Goal: Task Accomplishment & Management: Use online tool/utility

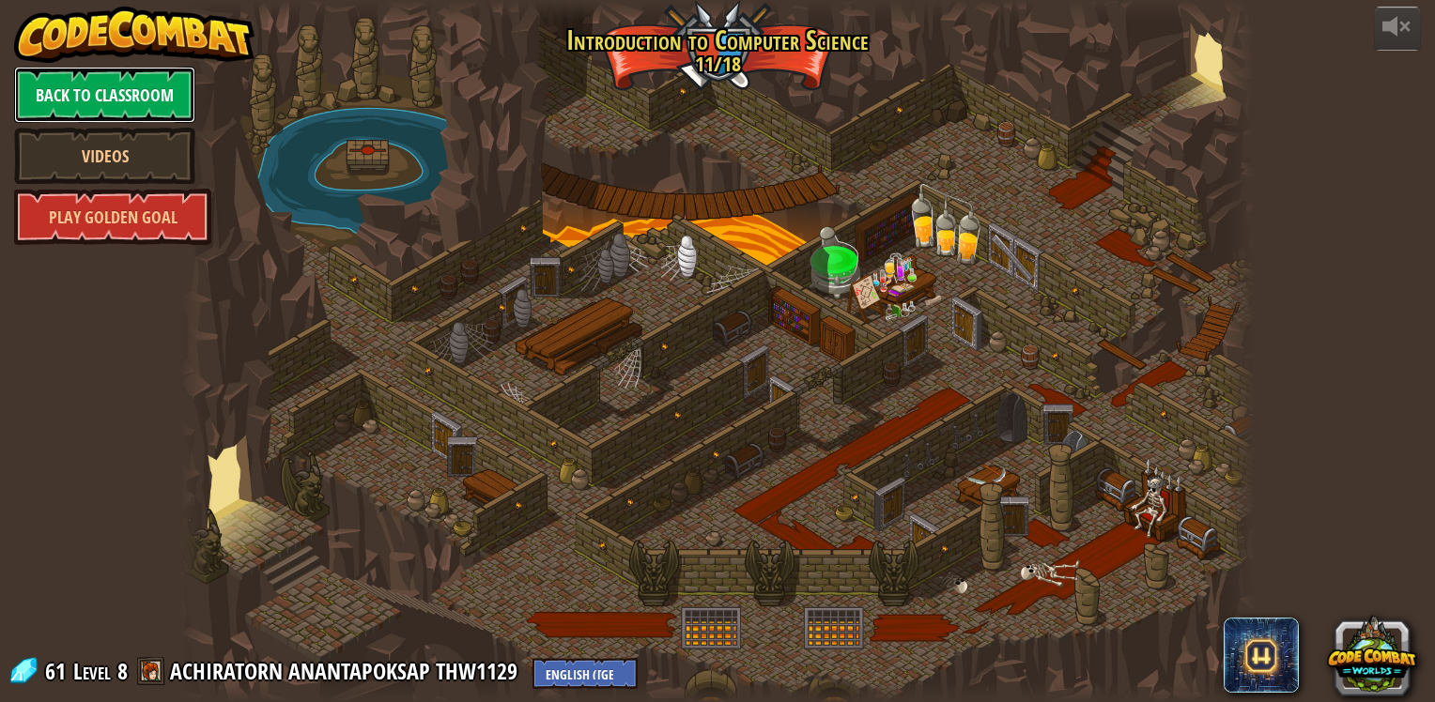
click at [146, 77] on link "Back to Classroom" at bounding box center [104, 95] width 181 height 56
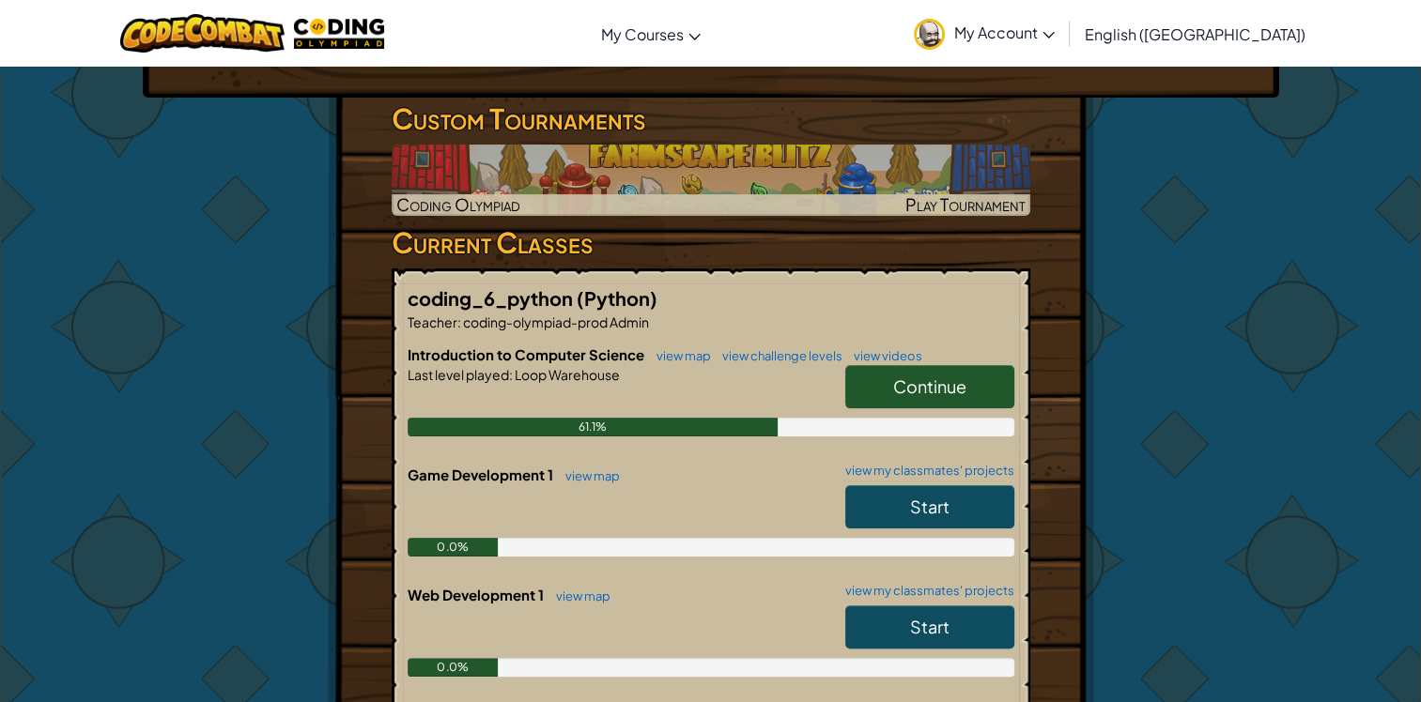
scroll to position [376, 0]
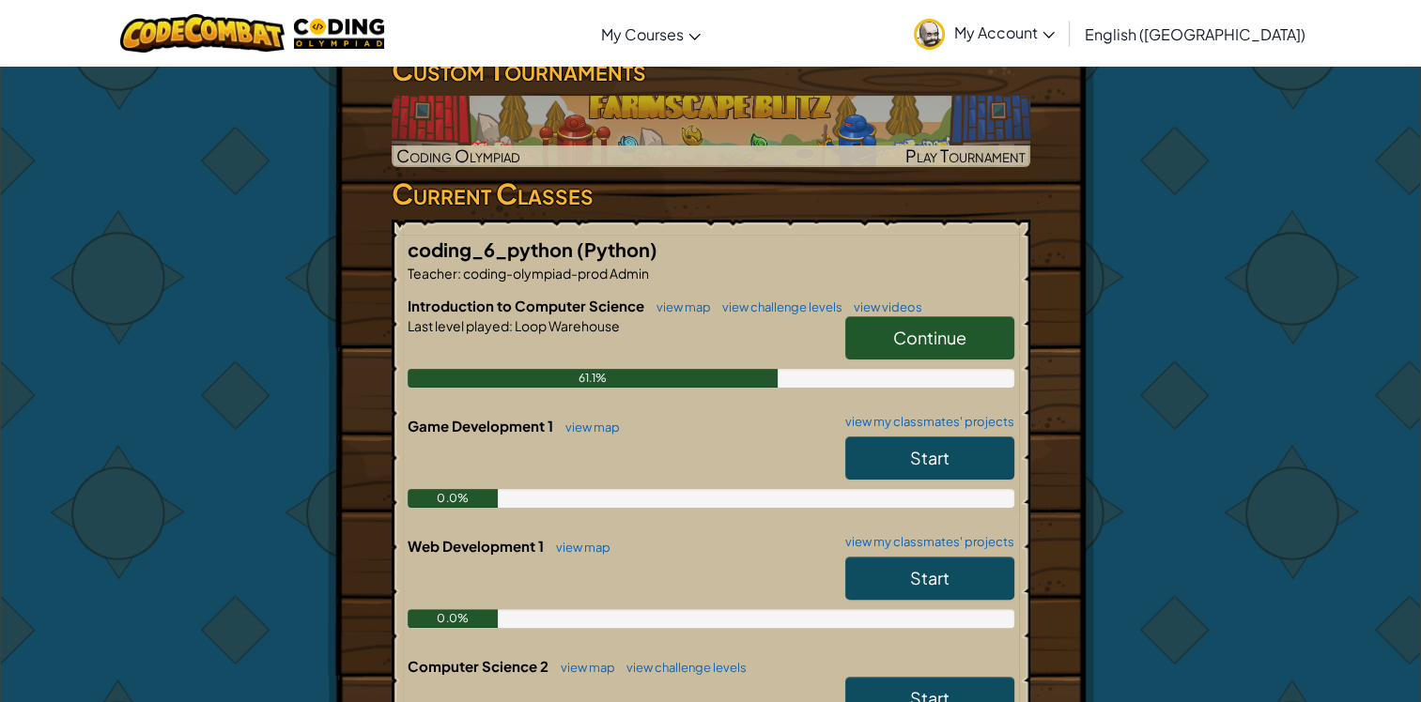
click at [942, 341] on span "Continue" at bounding box center [929, 338] width 73 height 22
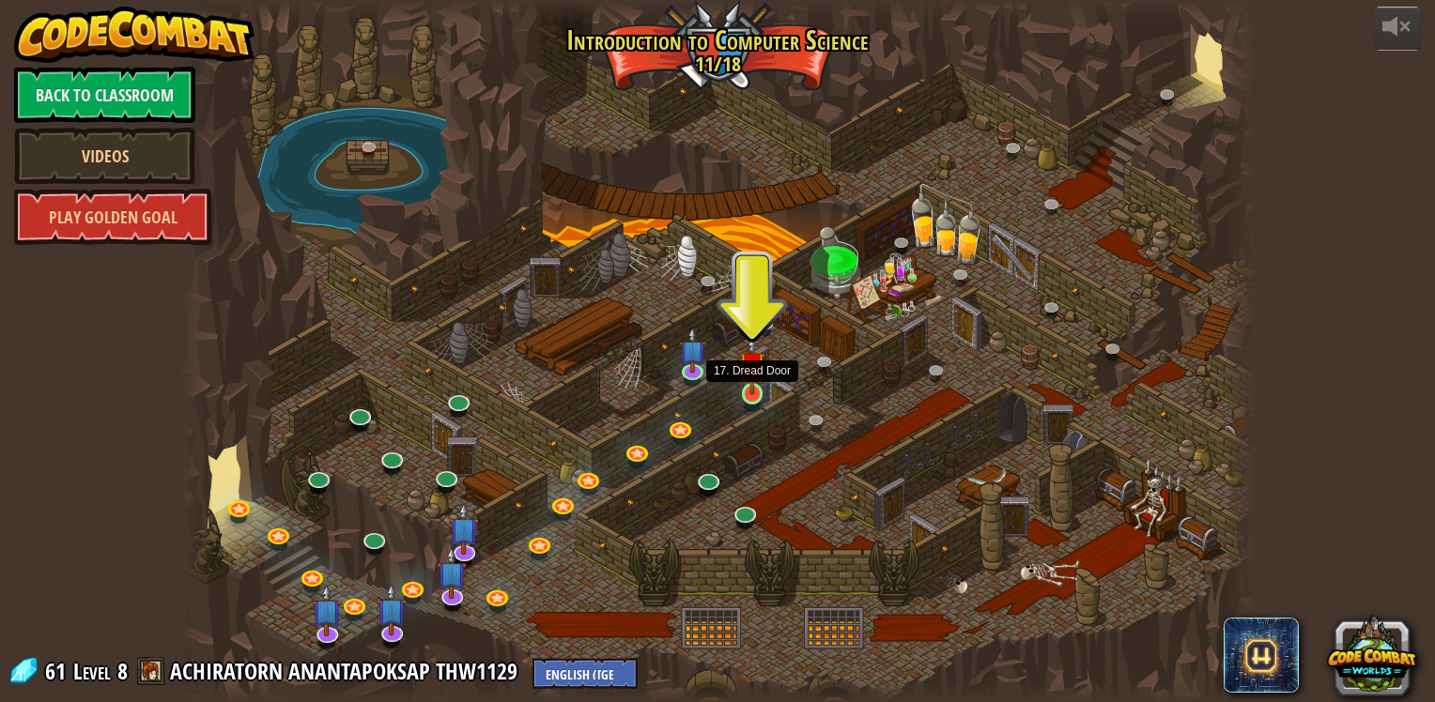
click at [761, 389] on img at bounding box center [752, 365] width 27 height 62
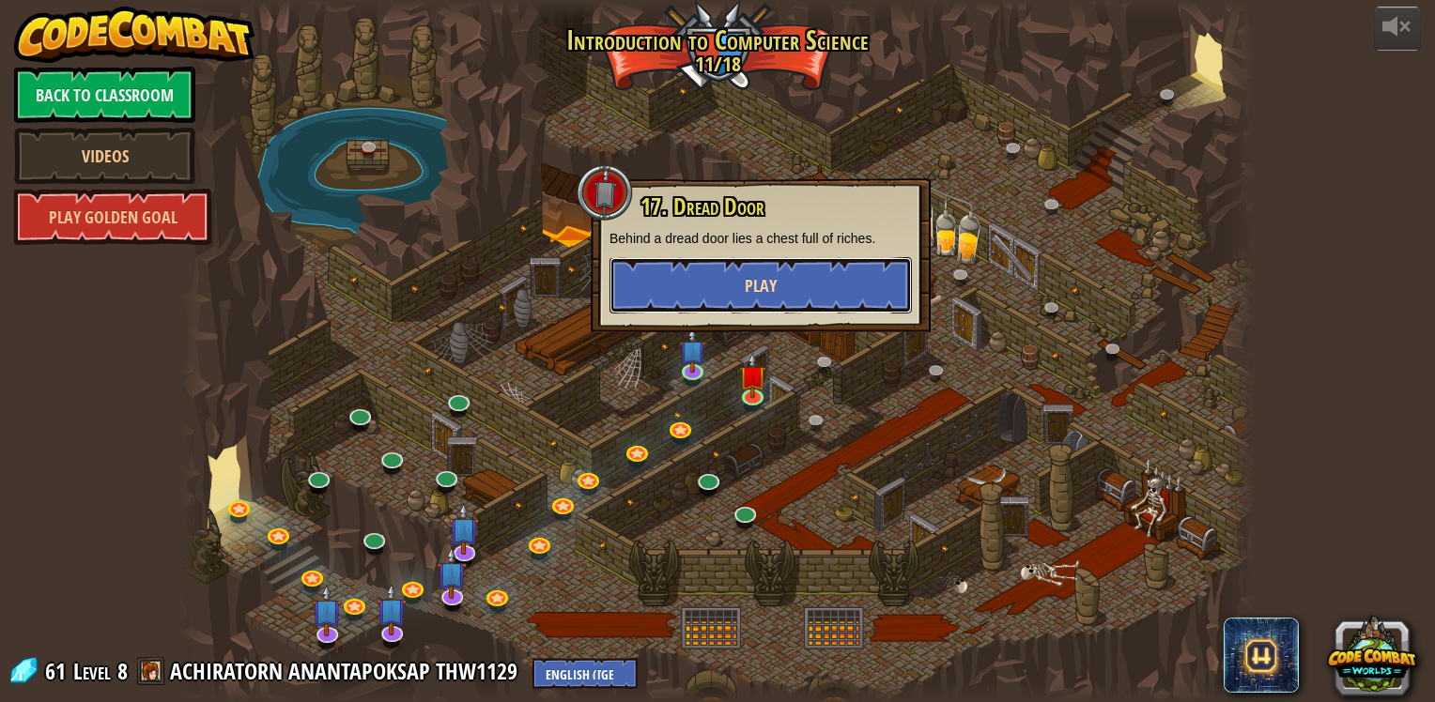
click at [762, 281] on span "Play" at bounding box center [761, 285] width 32 height 23
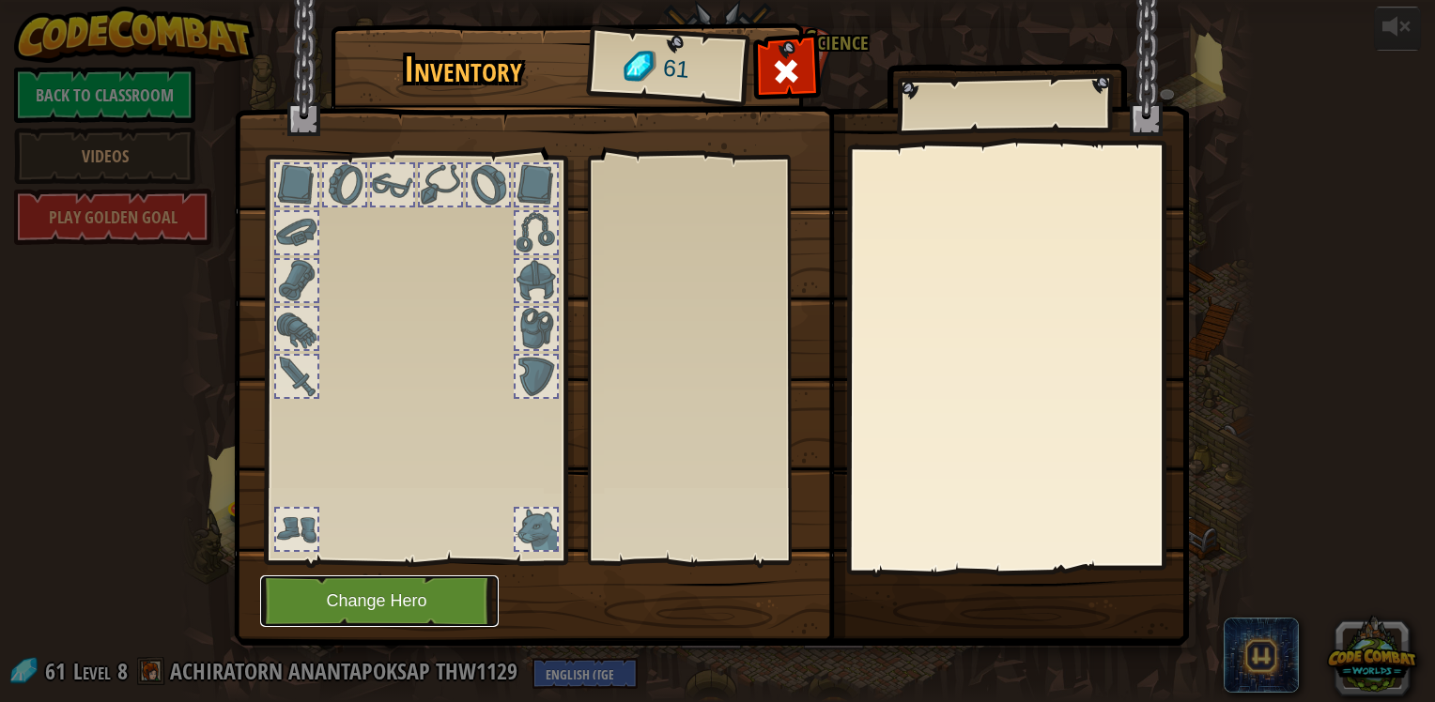
click at [403, 598] on button "Change Hero" at bounding box center [379, 602] width 238 height 52
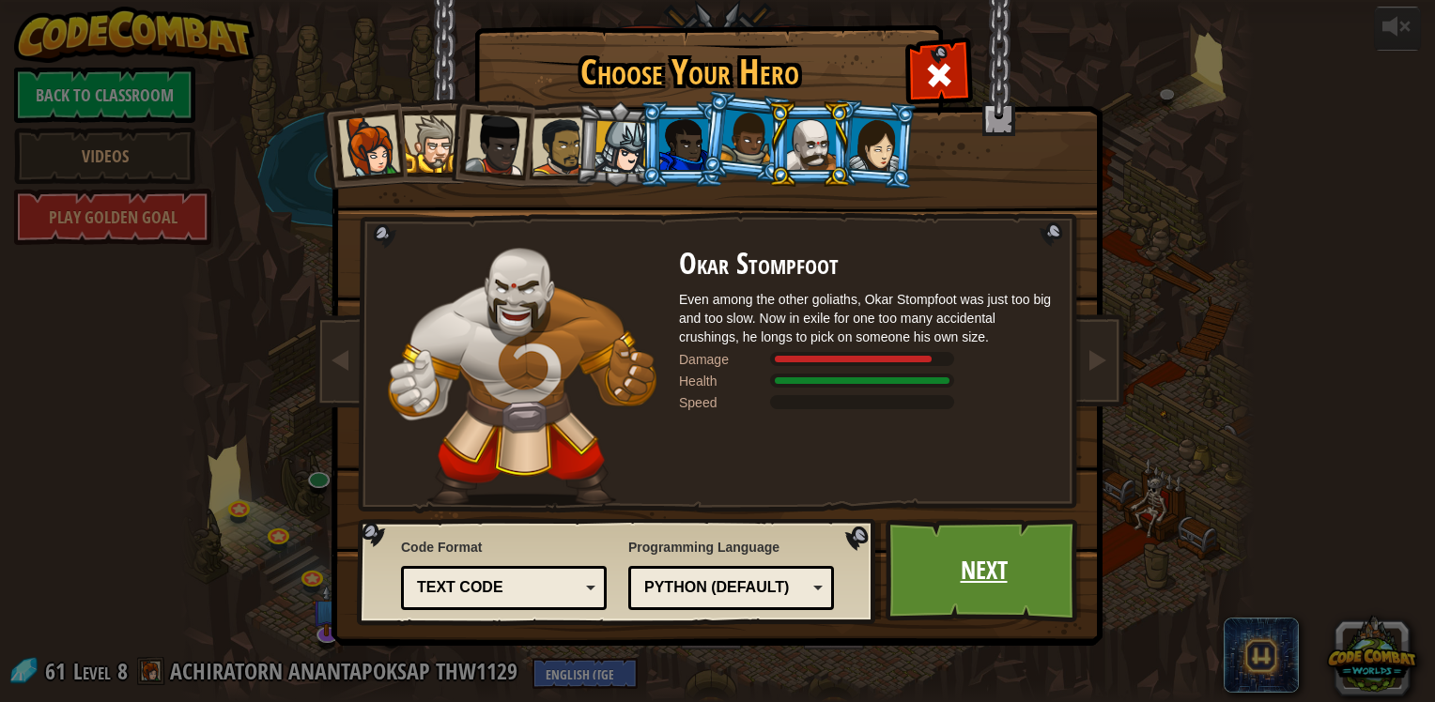
click at [1104, 606] on div "Choose Your Hero 61 Captain [PERSON_NAME] is a no-nonsense leader who isn't afr…" at bounding box center [717, 351] width 1435 height 702
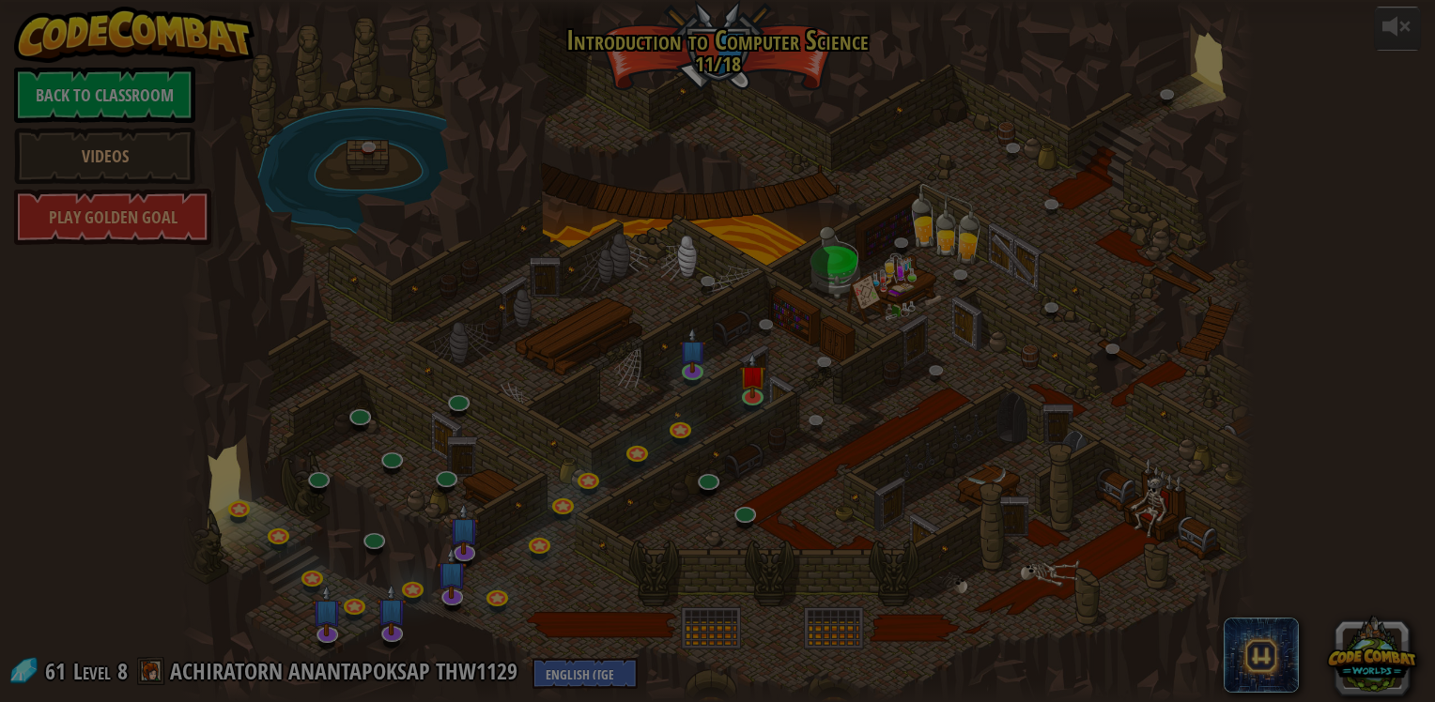
click at [961, 2] on body "powered by Back to Classroom Videos Play Golden Goal 25. Kithgard Gates (Locked…" at bounding box center [717, 1] width 1435 height 2
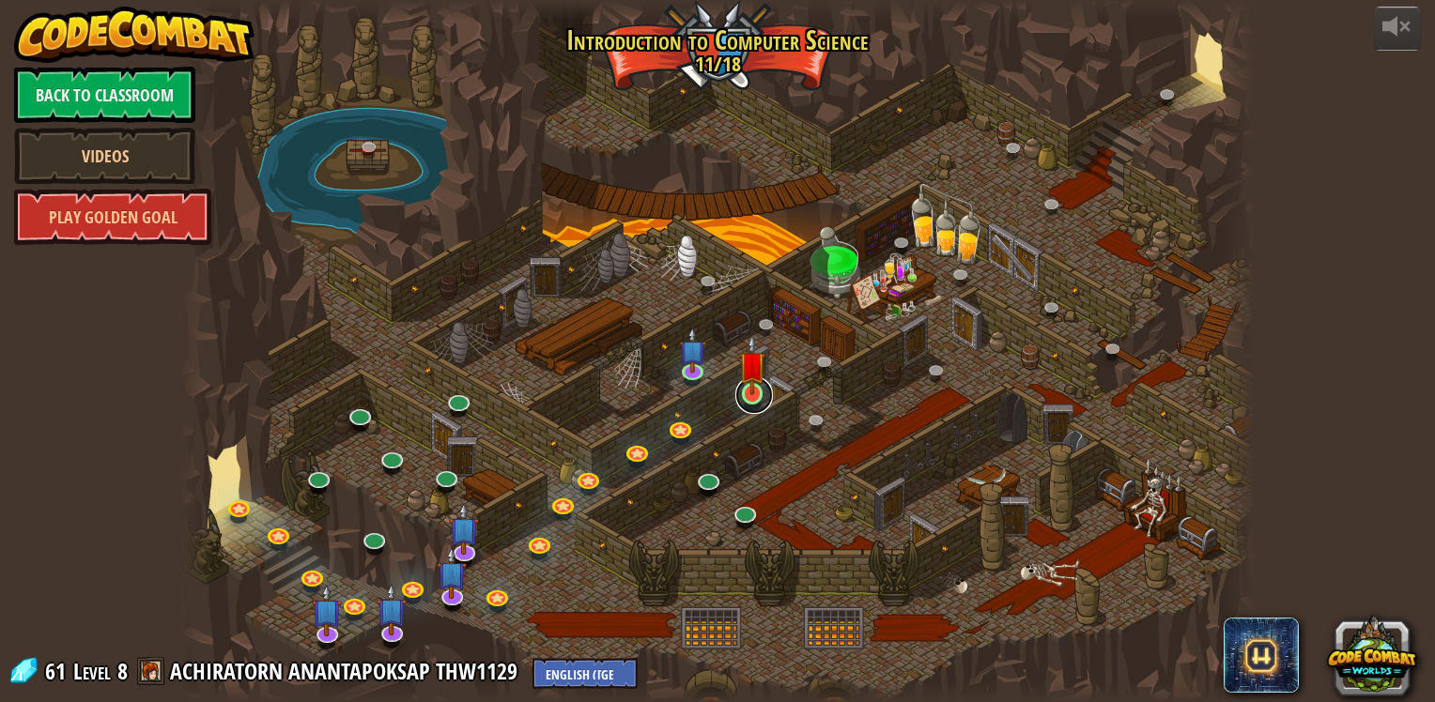
click at [766, 389] on link at bounding box center [754, 396] width 38 height 38
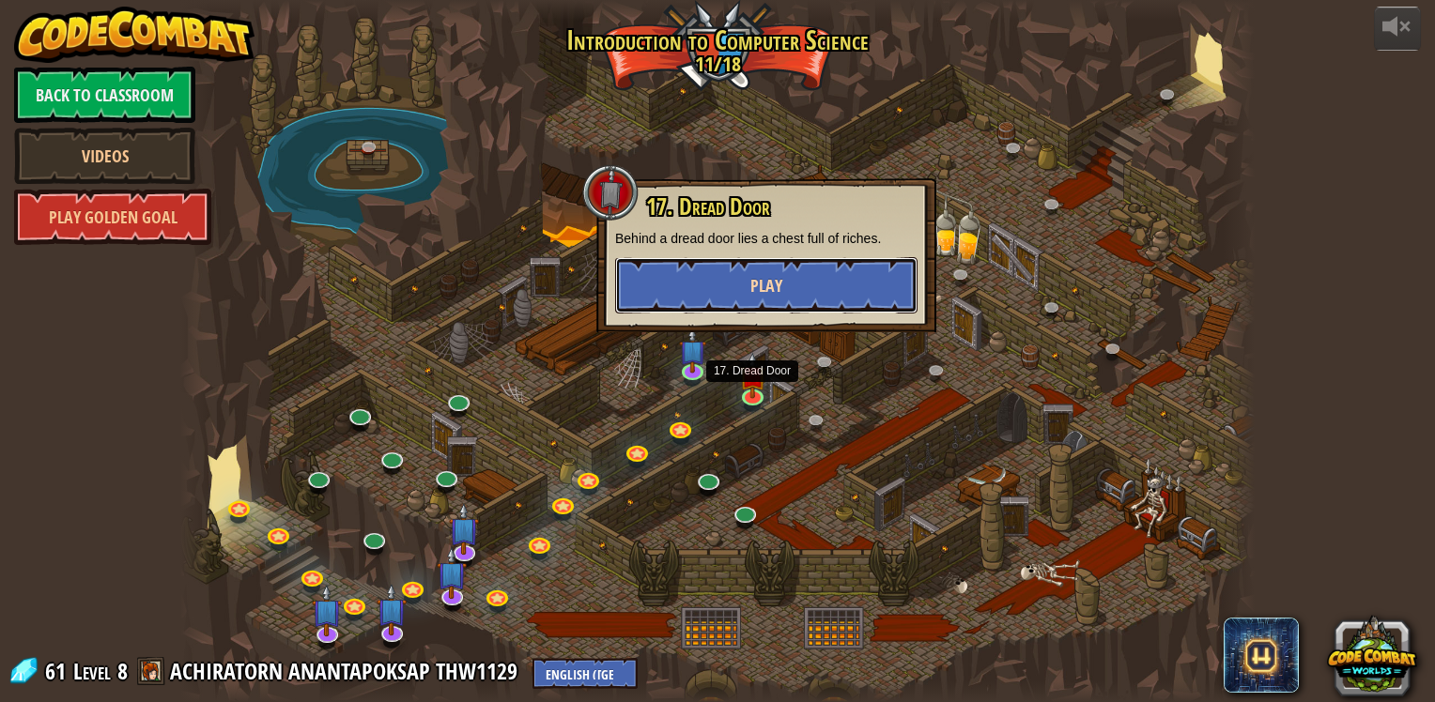
click at [777, 279] on span "Play" at bounding box center [766, 285] width 32 height 23
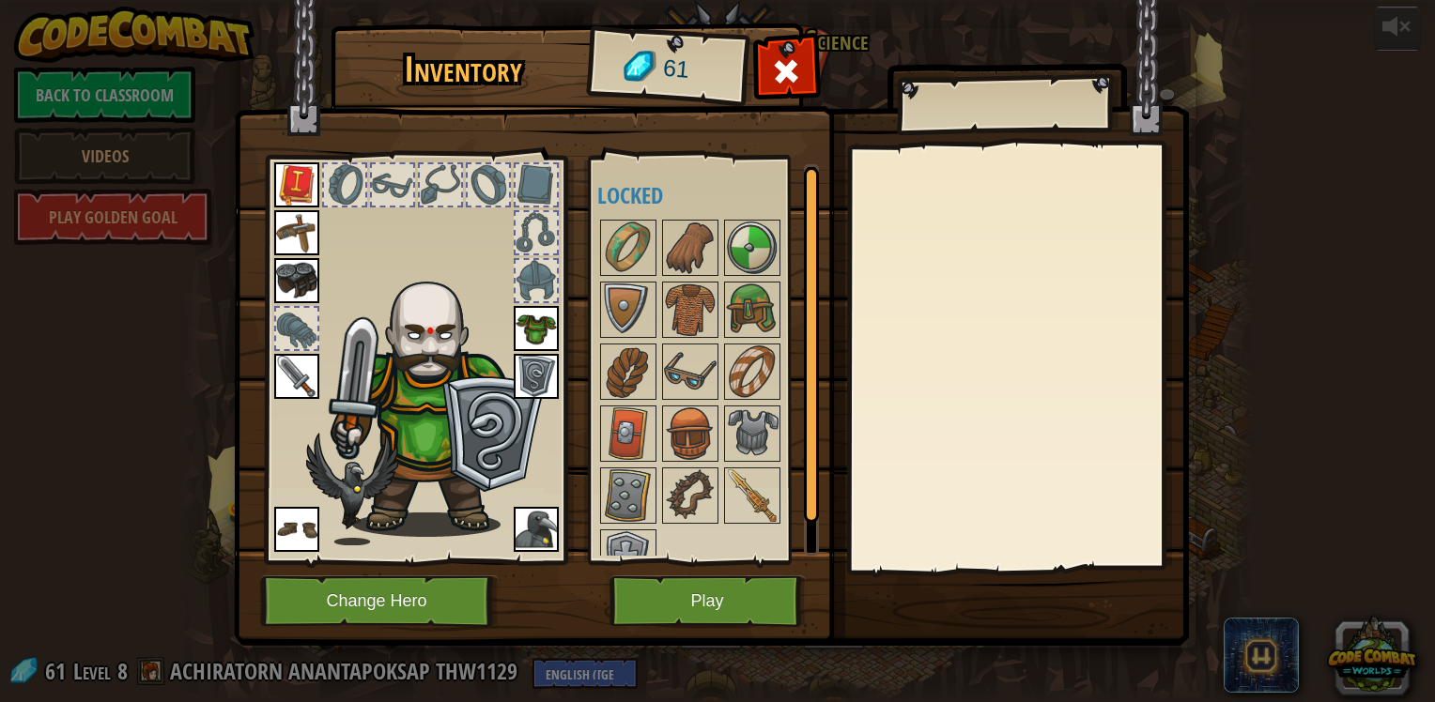
drag, startPoint x: 695, startPoint y: 569, endPoint x: 713, endPoint y: 606, distance: 40.7
click at [699, 576] on div "Inventory 61 Available Equip Equip Equip Equip Equip Equip Equip Equip (double-…" at bounding box center [717, 338] width 955 height 620
click at [714, 607] on button "Play" at bounding box center [707, 602] width 196 height 52
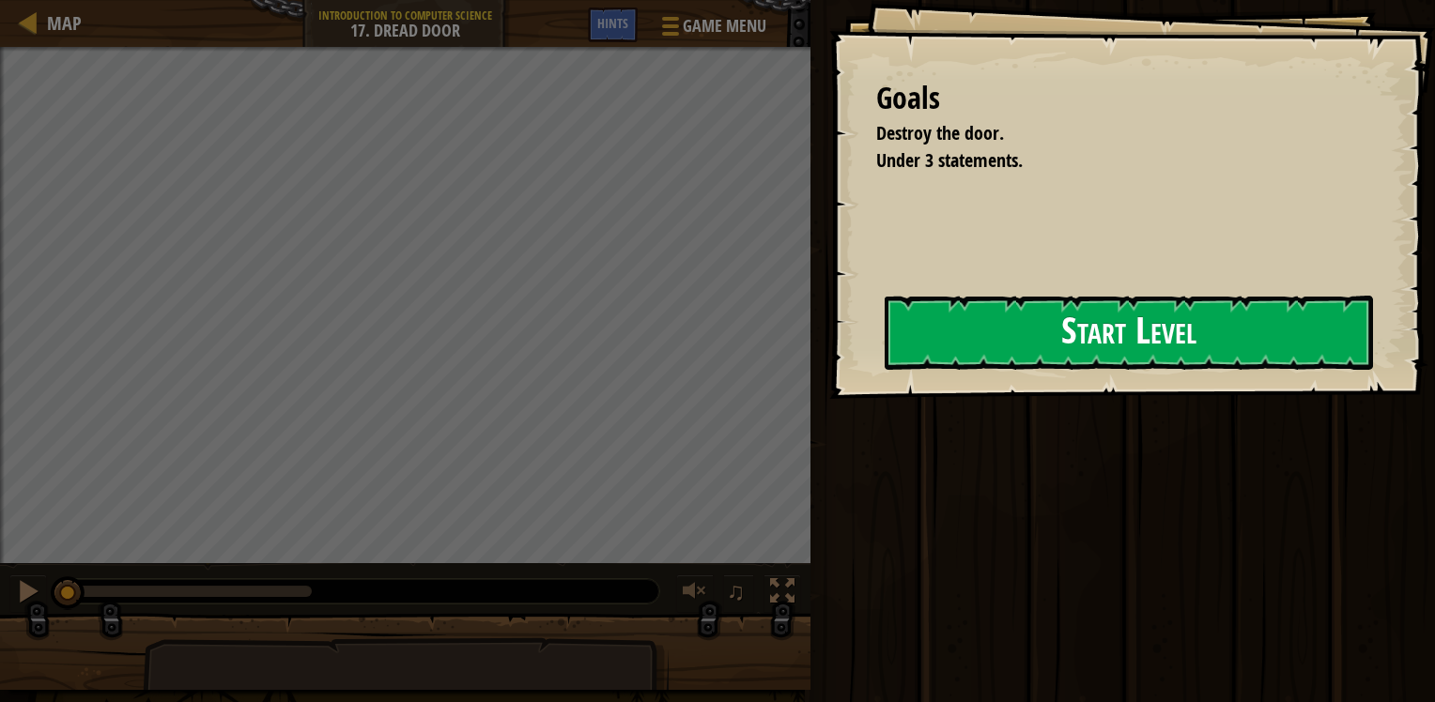
drag, startPoint x: 1097, startPoint y: 157, endPoint x: 1015, endPoint y: 342, distance: 202.2
click at [1063, 252] on div "Goals Destroy the door. Under 3 statements. Start Level Error loading from serv…" at bounding box center [1132, 199] width 606 height 399
click at [1039, 336] on button "Start Level" at bounding box center [1128, 333] width 488 height 74
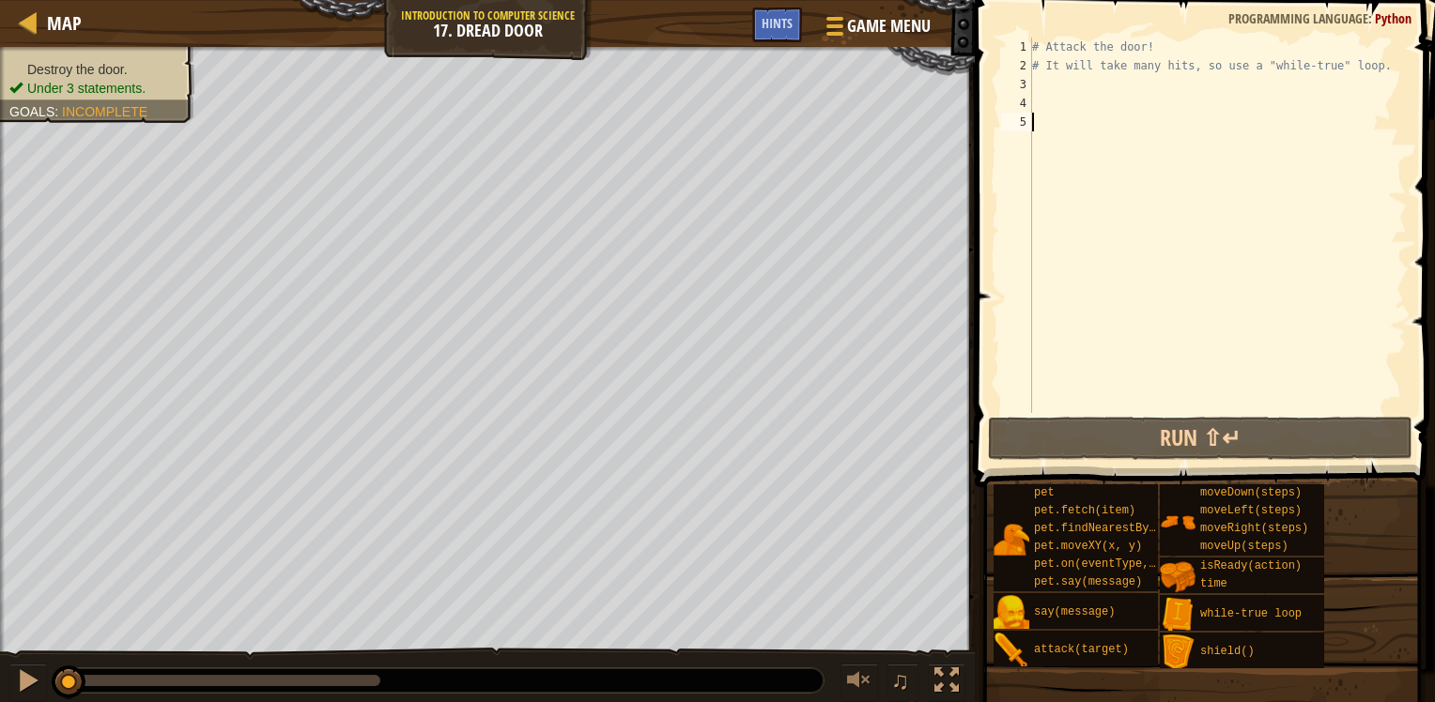
click at [1141, 88] on div "# Attack the door! # It will take many hits, so use a "while-true" loop." at bounding box center [1217, 244] width 378 height 413
type textarea "her"
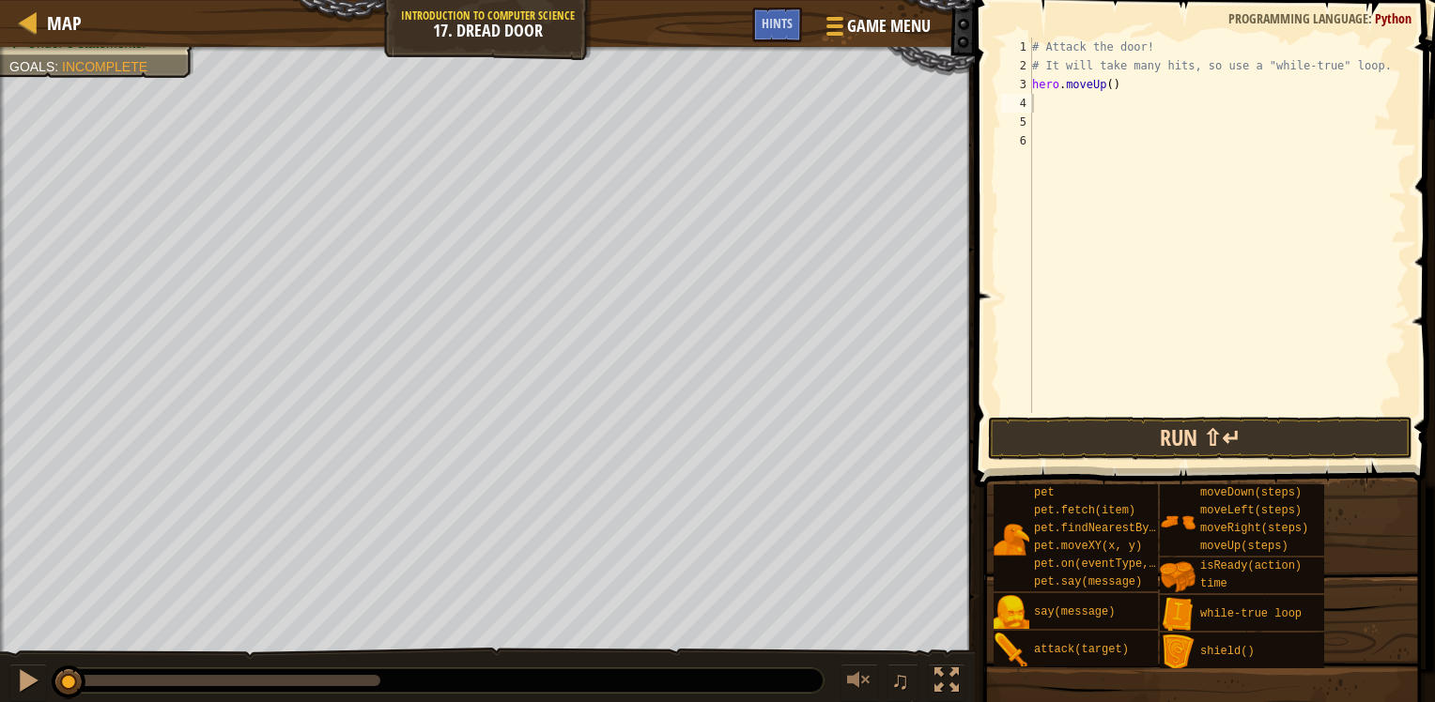
click at [1178, 458] on div "Hints Videos 1 2 3 4 5 6 # Attack the door! # It will take many hits, so use a …" at bounding box center [1202, 346] width 466 height 693
click at [1177, 449] on button "Run ⇧↵" at bounding box center [1200, 438] width 424 height 43
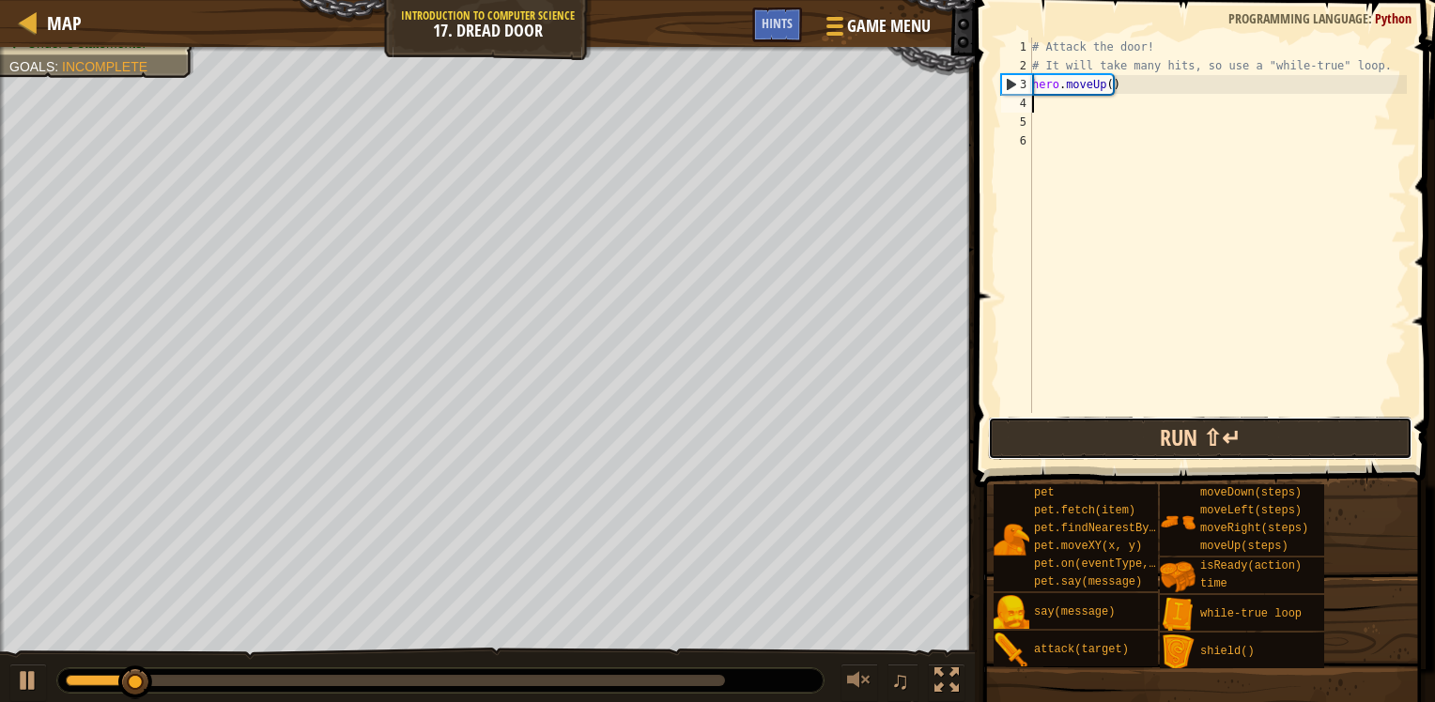
click at [1169, 441] on button "Run ⇧↵" at bounding box center [1200, 438] width 424 height 43
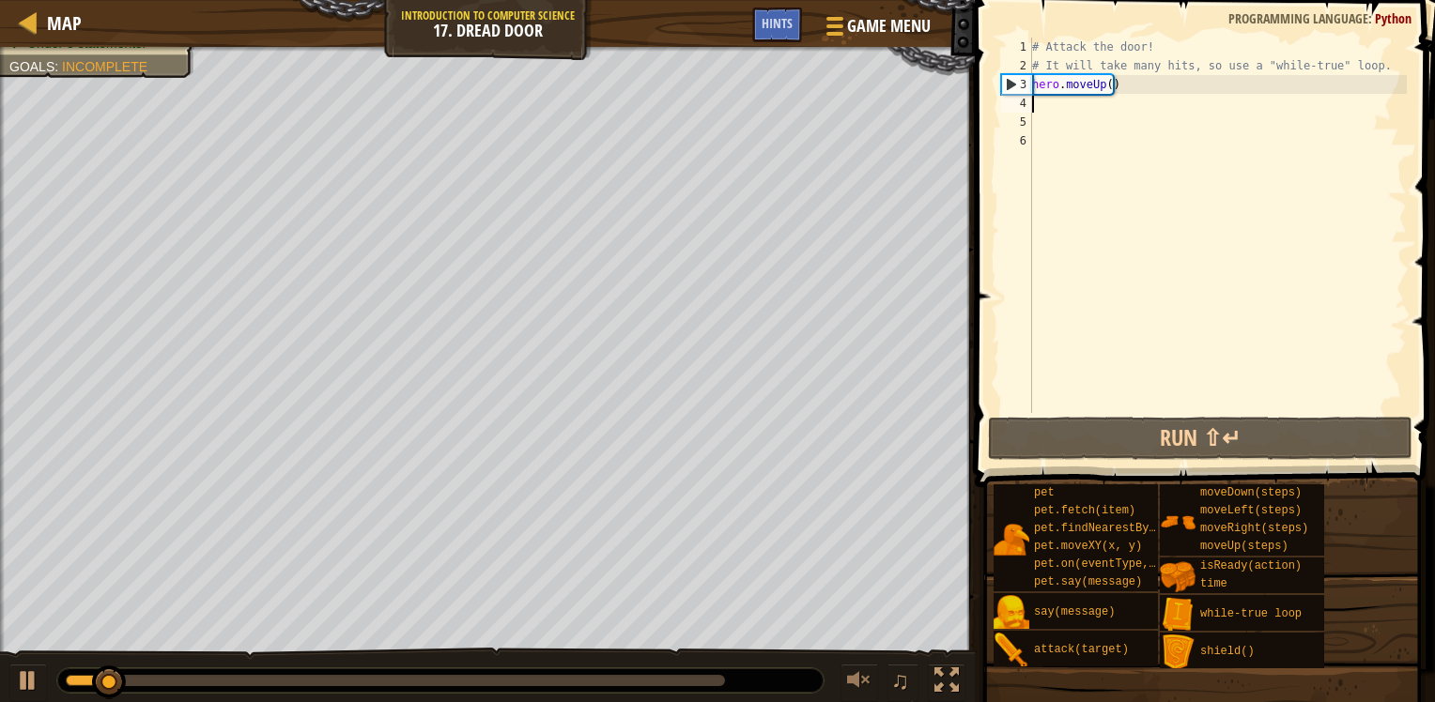
click at [1055, 101] on div "# Attack the door! # It will take many hits, so use a "while-true" loop. hero .…" at bounding box center [1217, 244] width 378 height 413
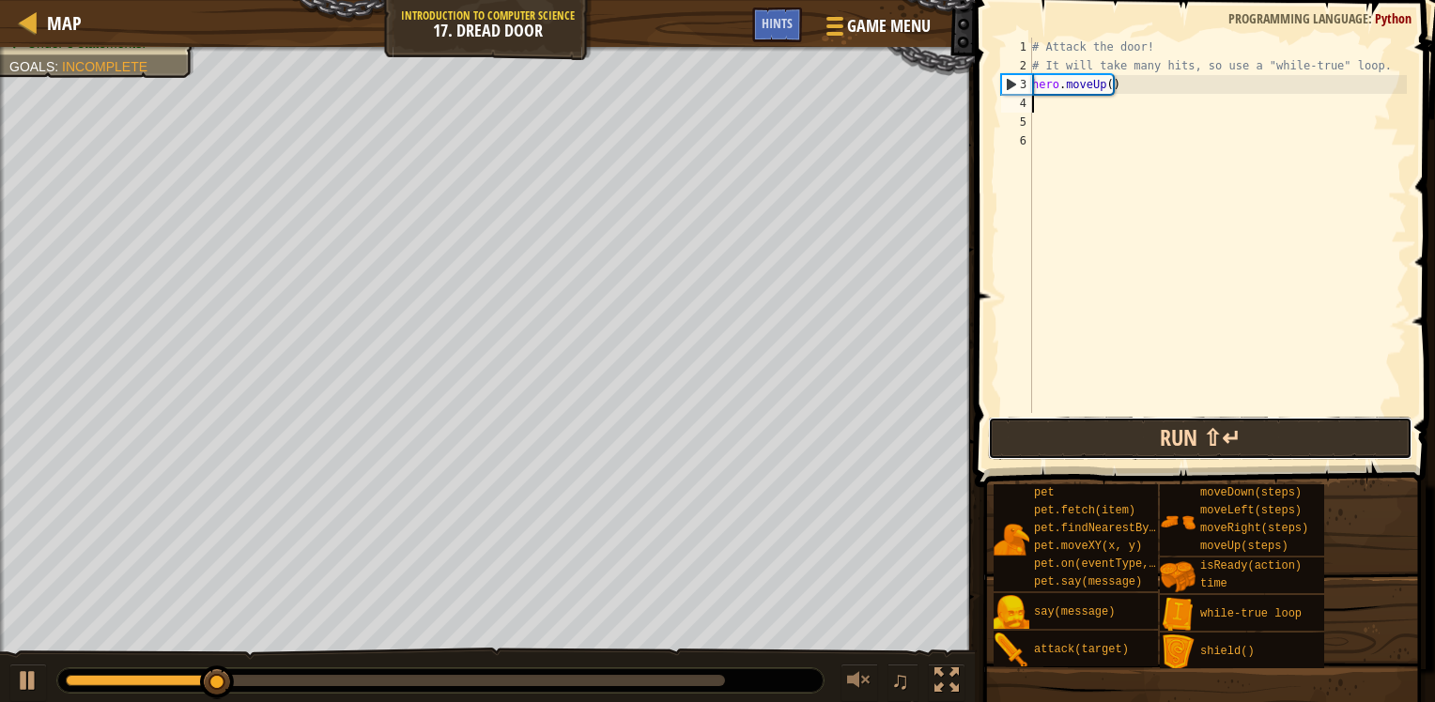
click at [1234, 438] on button "Run ⇧↵" at bounding box center [1200, 438] width 424 height 43
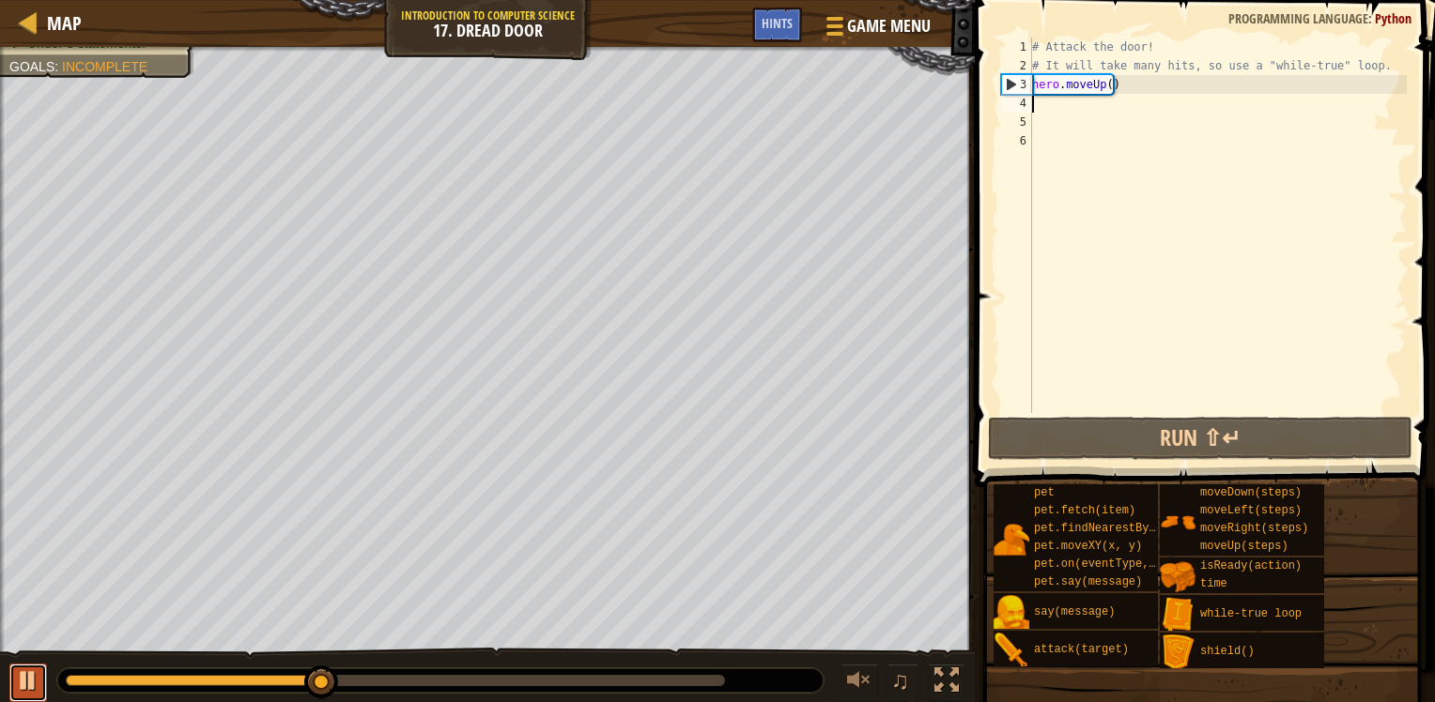
click at [24, 684] on div at bounding box center [28, 681] width 24 height 24
click at [1120, 122] on div "# Attack the door! # It will take many hits, so use a "while-true" loop. hero .…" at bounding box center [1217, 244] width 378 height 413
click at [1100, 99] on div "# Attack the door! # It will take many hits, so use a "while-true" loop. hero .…" at bounding box center [1217, 244] width 378 height 413
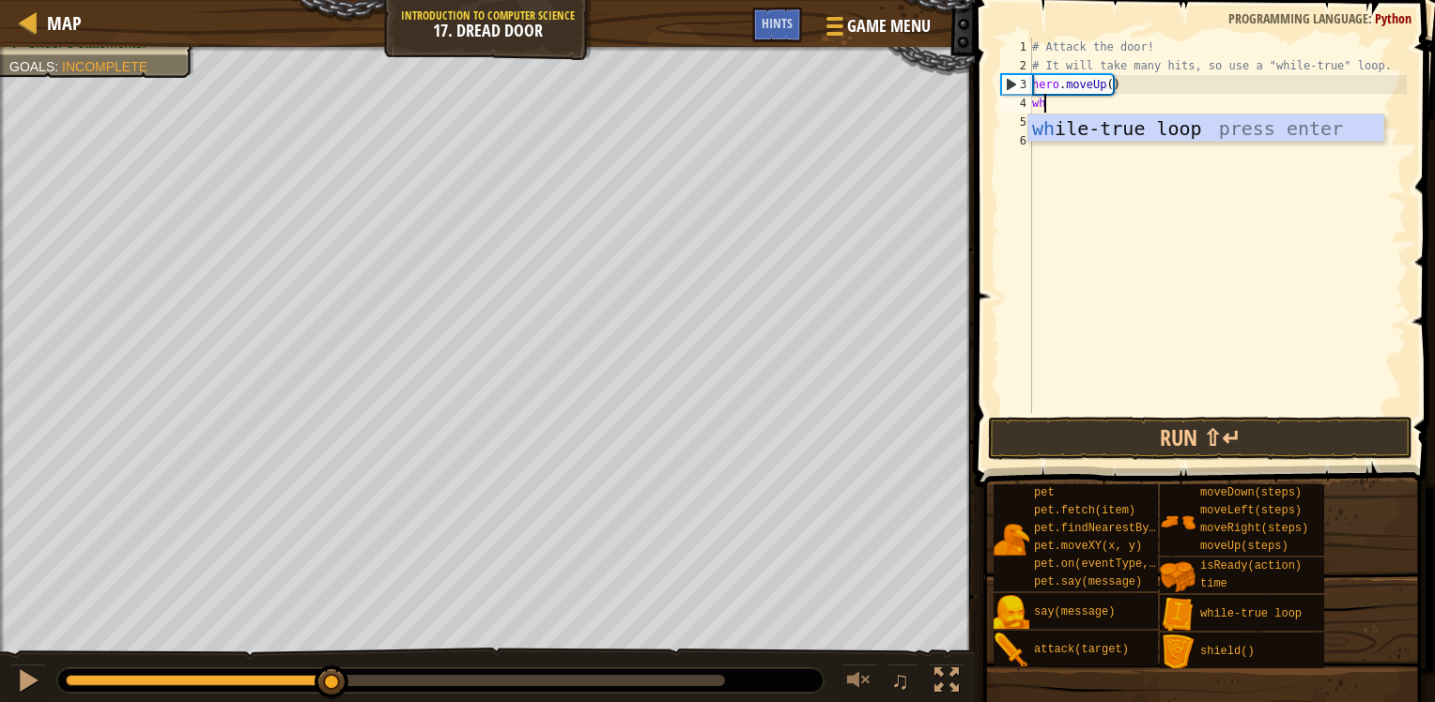
type textarea "wh"
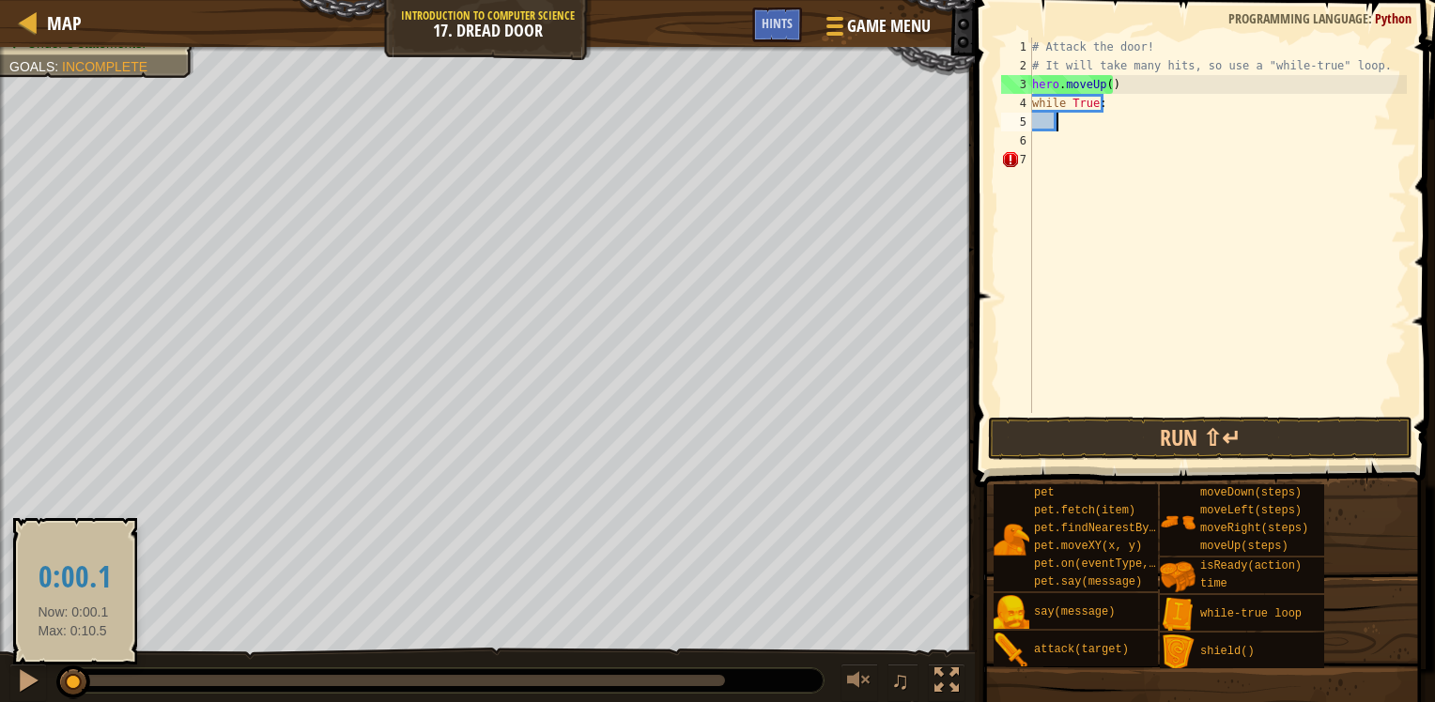
drag, startPoint x: 329, startPoint y: 685, endPoint x: 46, endPoint y: 678, distance: 282.7
click at [56, 679] on div at bounding box center [73, 683] width 34 height 34
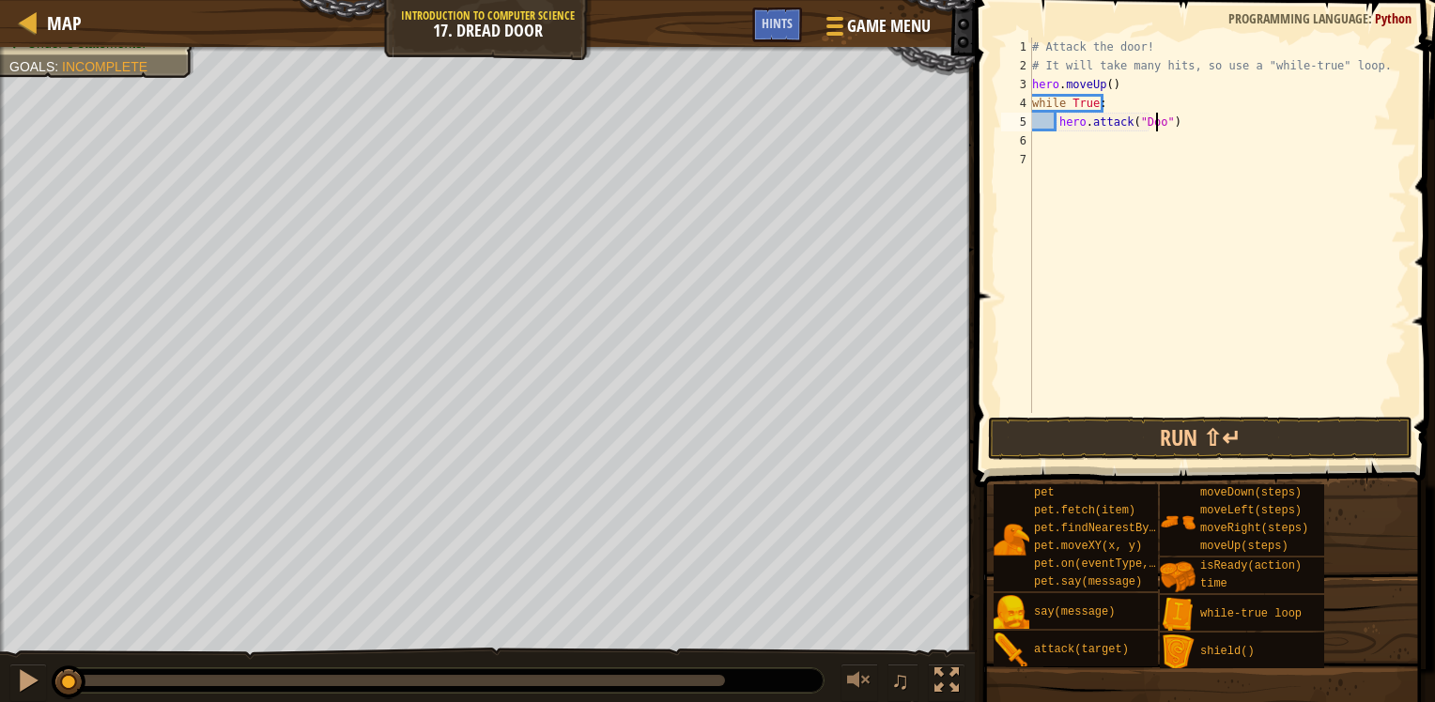
scroll to position [8, 10]
type textarea "hero.attack("Door")"
click at [1308, 444] on button "Run ⇧↵" at bounding box center [1200, 438] width 424 height 43
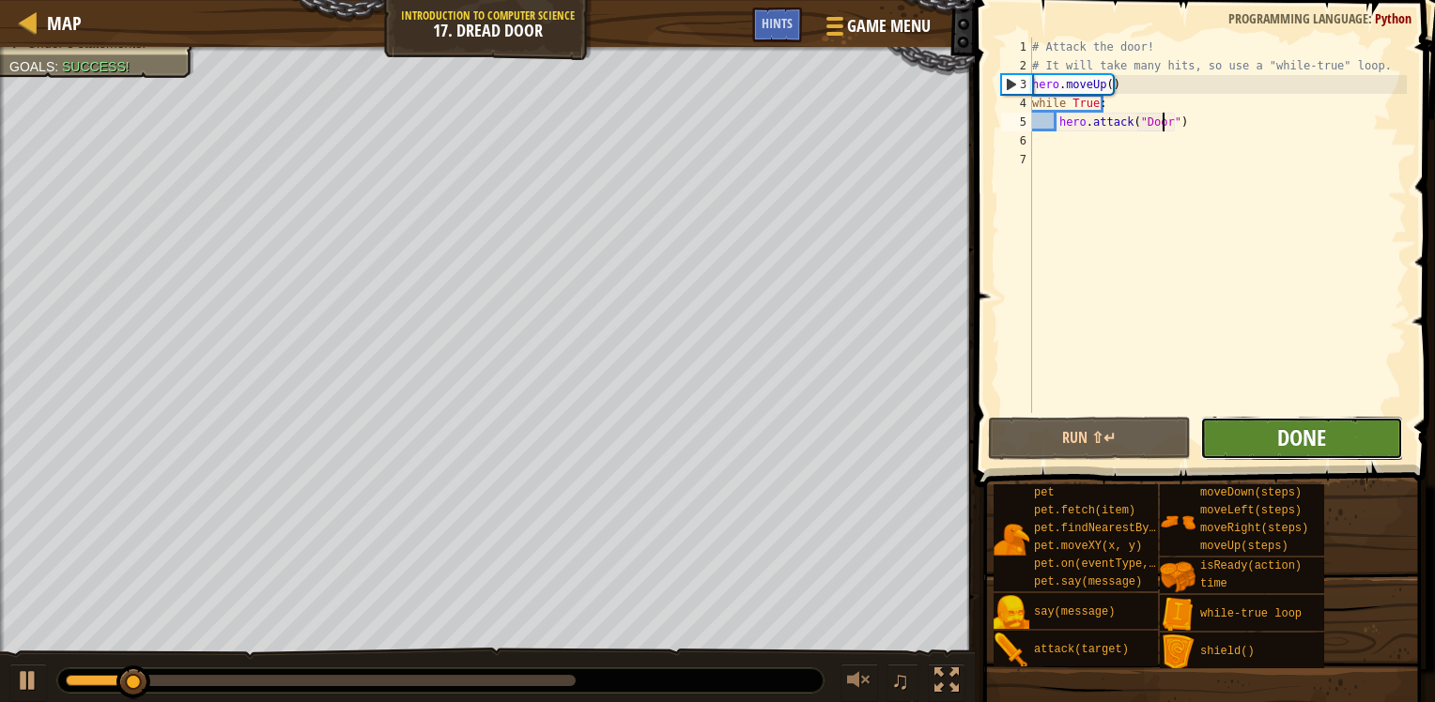
click at [1282, 436] on span "Done" at bounding box center [1301, 438] width 49 height 30
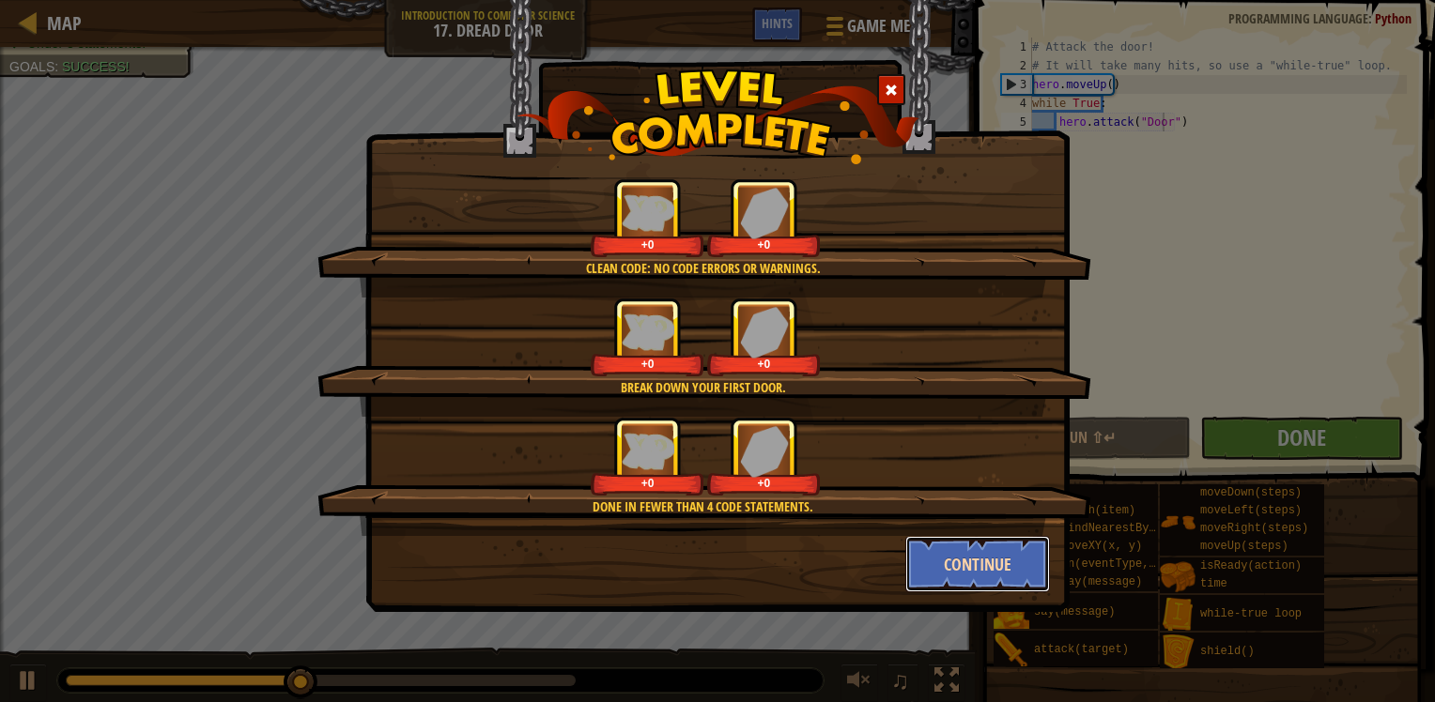
click at [984, 578] on button "Continue" at bounding box center [978, 564] width 146 height 56
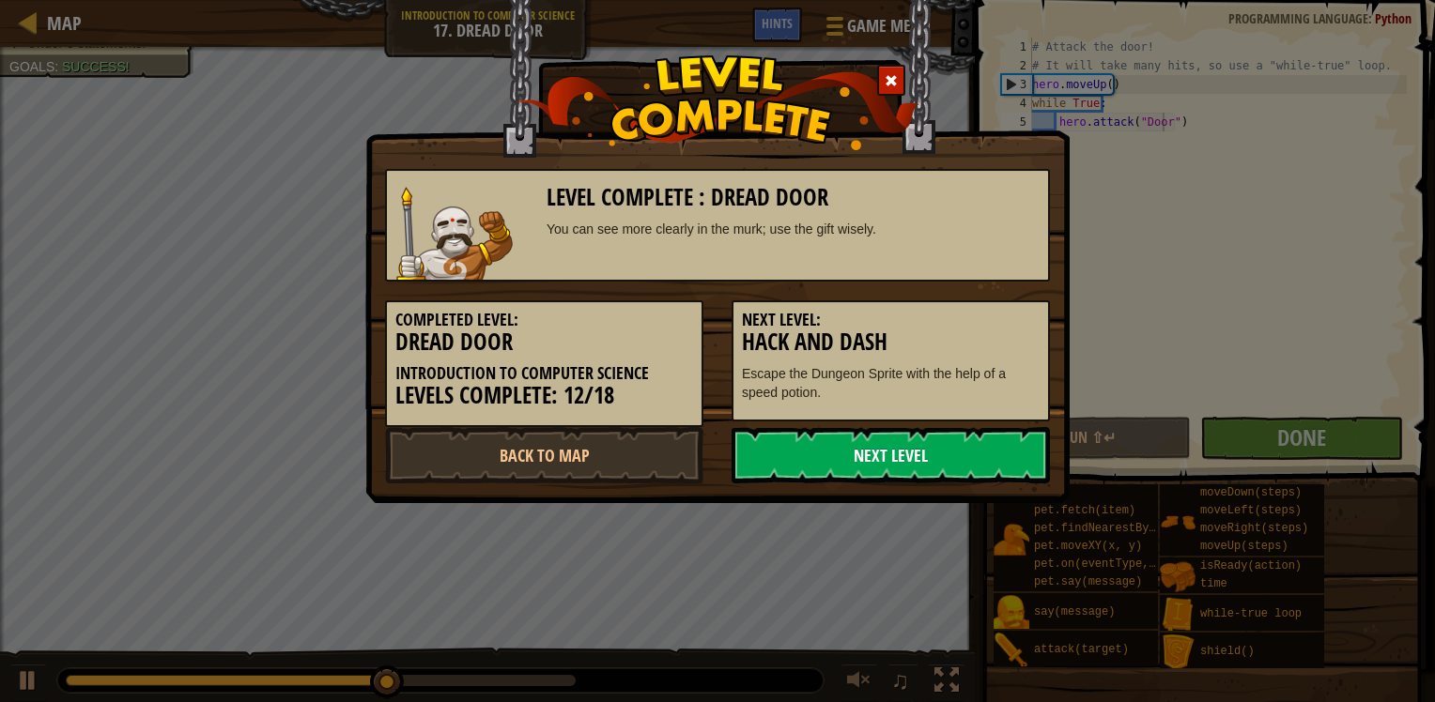
click at [902, 464] on link "Next Level" at bounding box center [890, 455] width 318 height 56
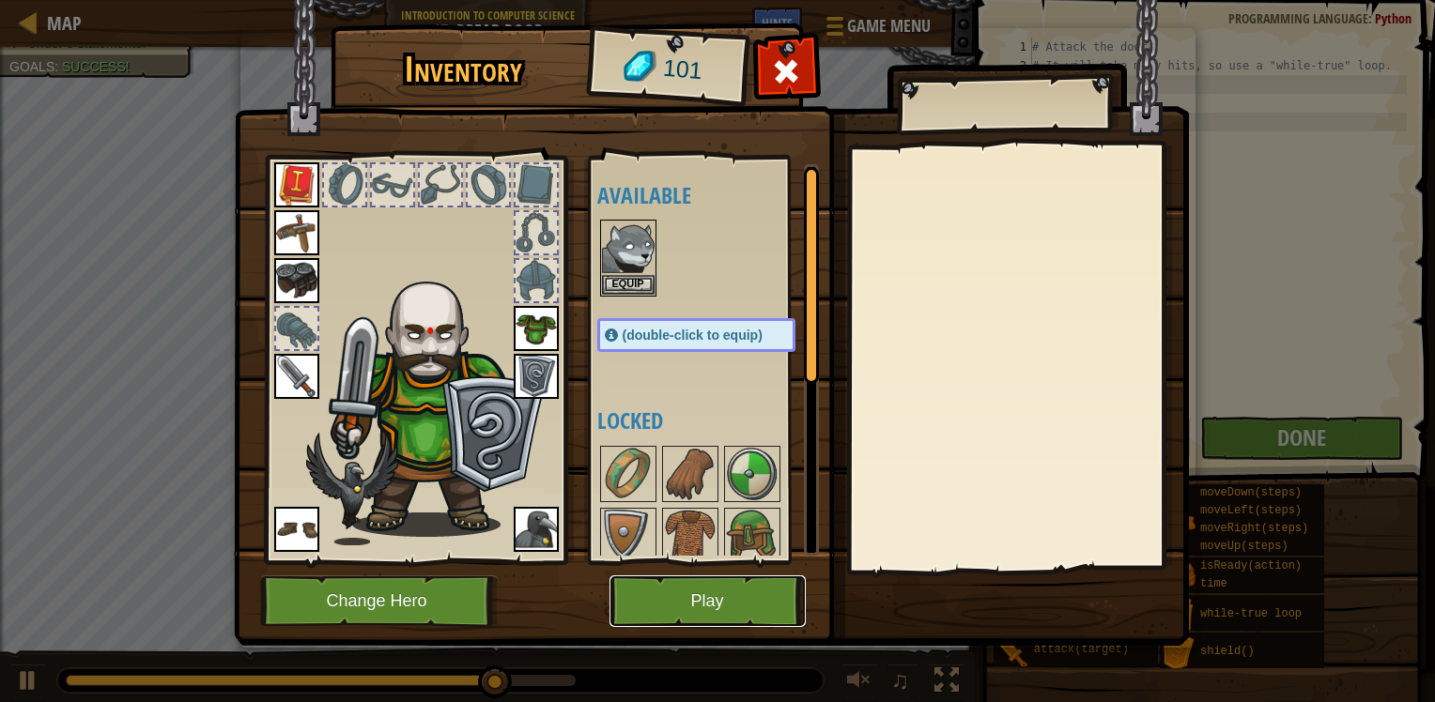
click at [695, 613] on button "Play" at bounding box center [707, 602] width 196 height 52
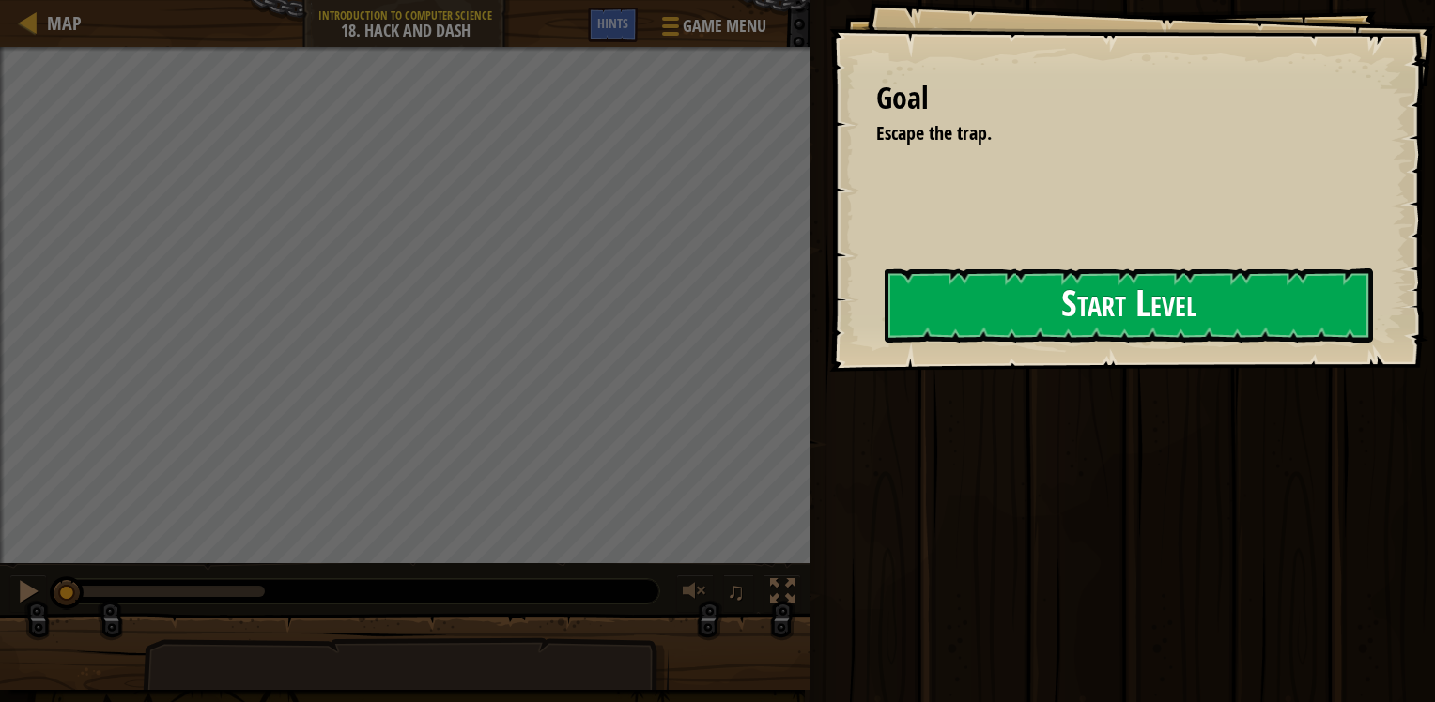
click at [1083, 325] on button "Start Level" at bounding box center [1128, 306] width 488 height 74
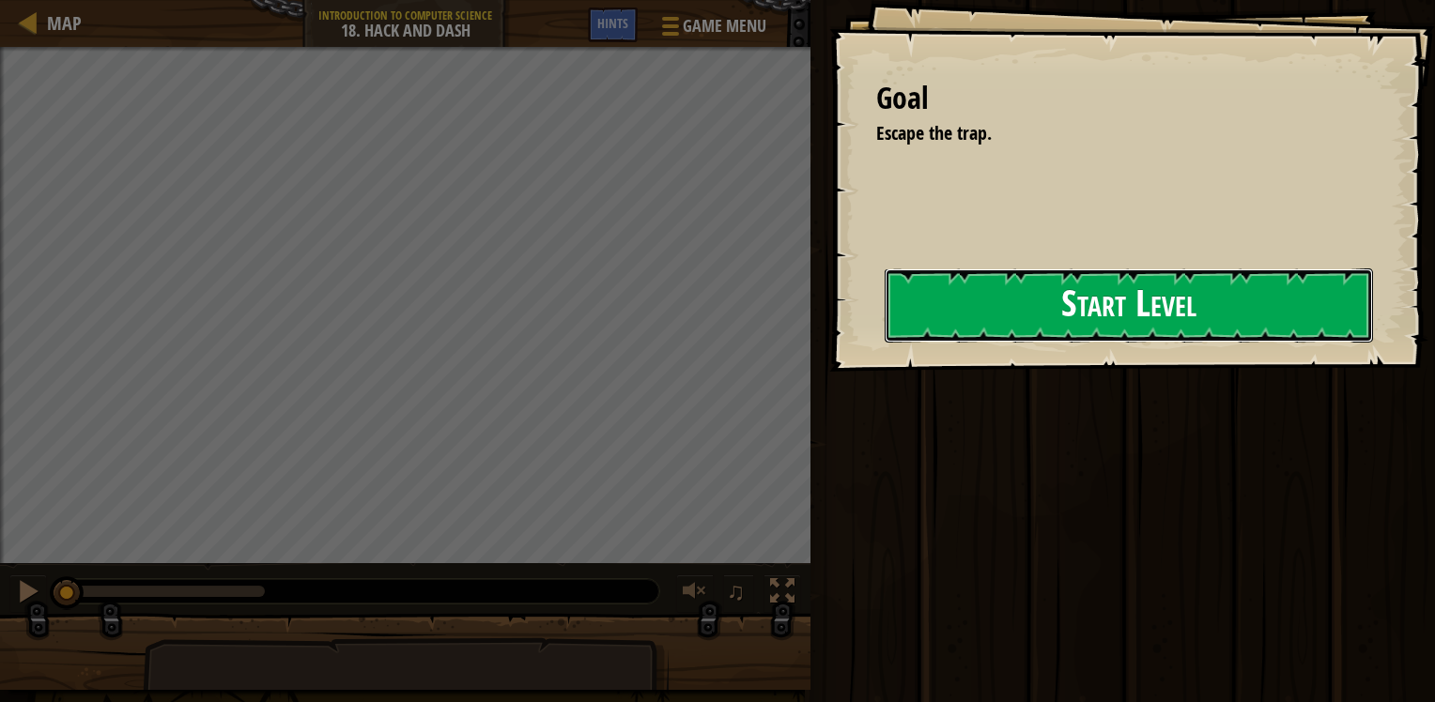
click at [1083, 325] on button "Start Level" at bounding box center [1128, 306] width 488 height 74
click at [1045, 318] on button "Start Level" at bounding box center [1128, 306] width 488 height 74
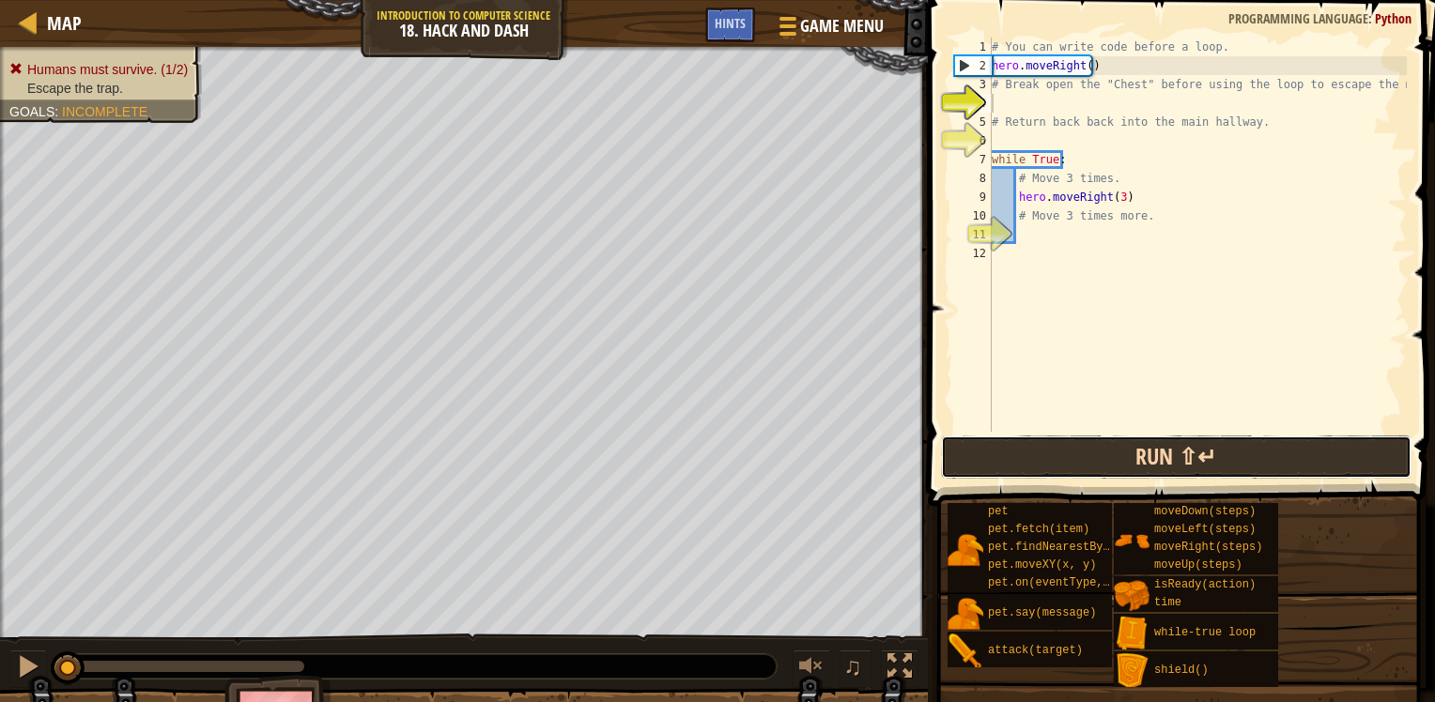
drag, startPoint x: 1326, startPoint y: 583, endPoint x: 1051, endPoint y: 468, distance: 298.4
click at [1051, 468] on button "Run ⇧↵" at bounding box center [1176, 457] width 470 height 43
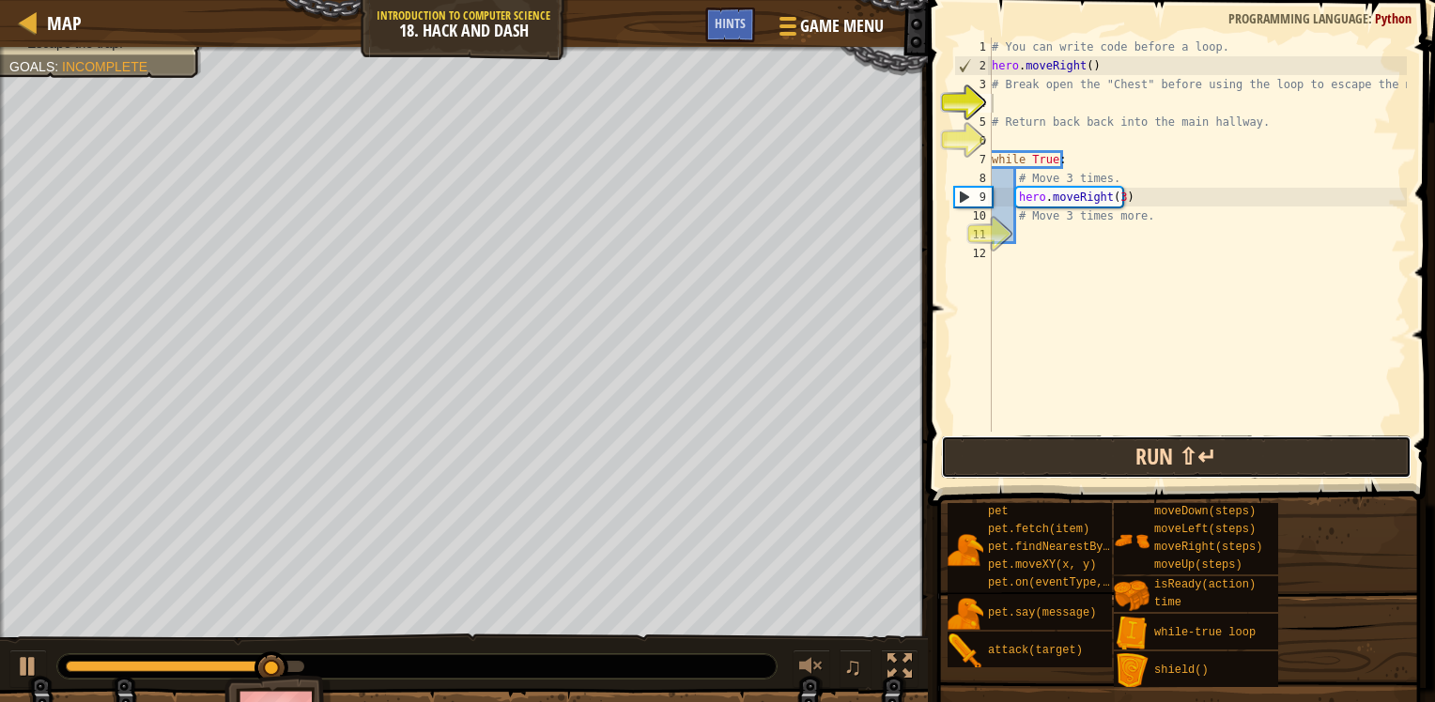
click at [1034, 447] on button "Run ⇧↵" at bounding box center [1176, 457] width 470 height 43
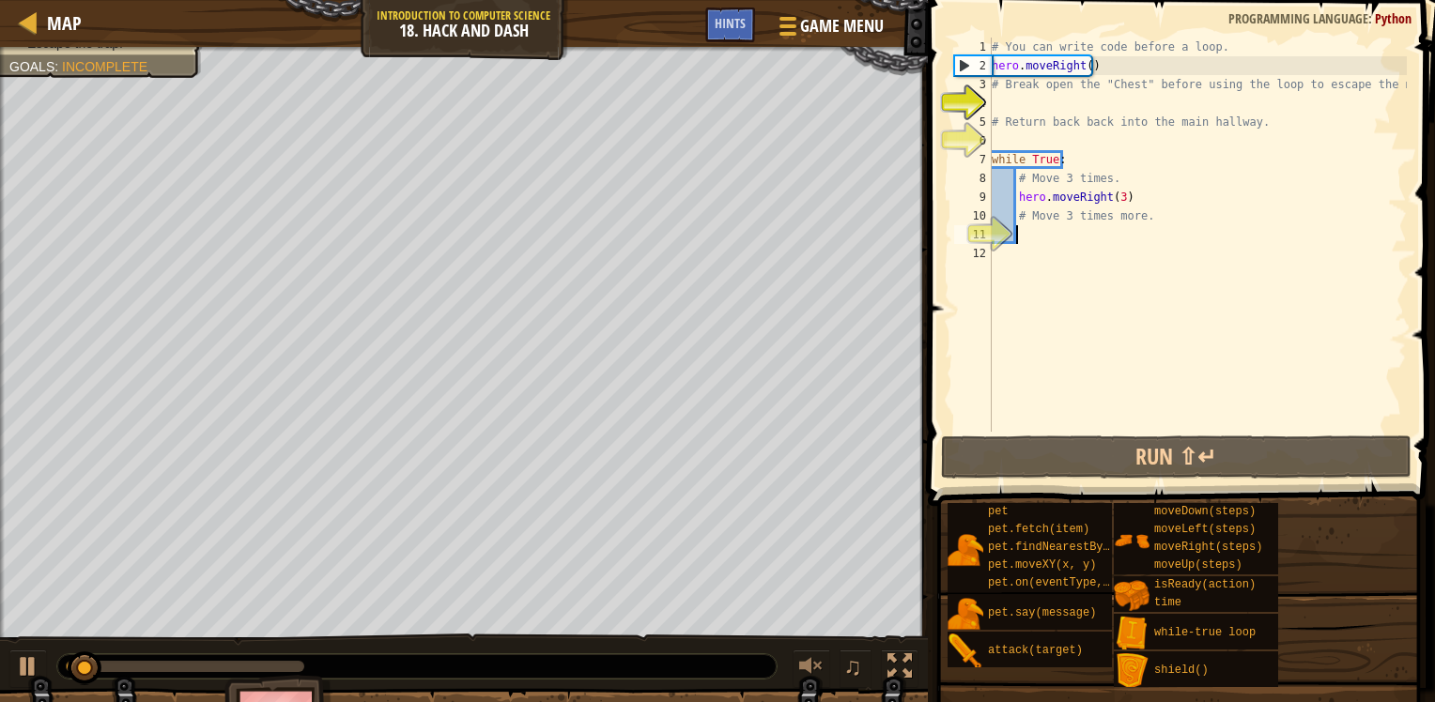
click at [1111, 238] on div "# You can write code before a loop. hero . moveRight ( ) # Break open the "Ches…" at bounding box center [1197, 254] width 419 height 432
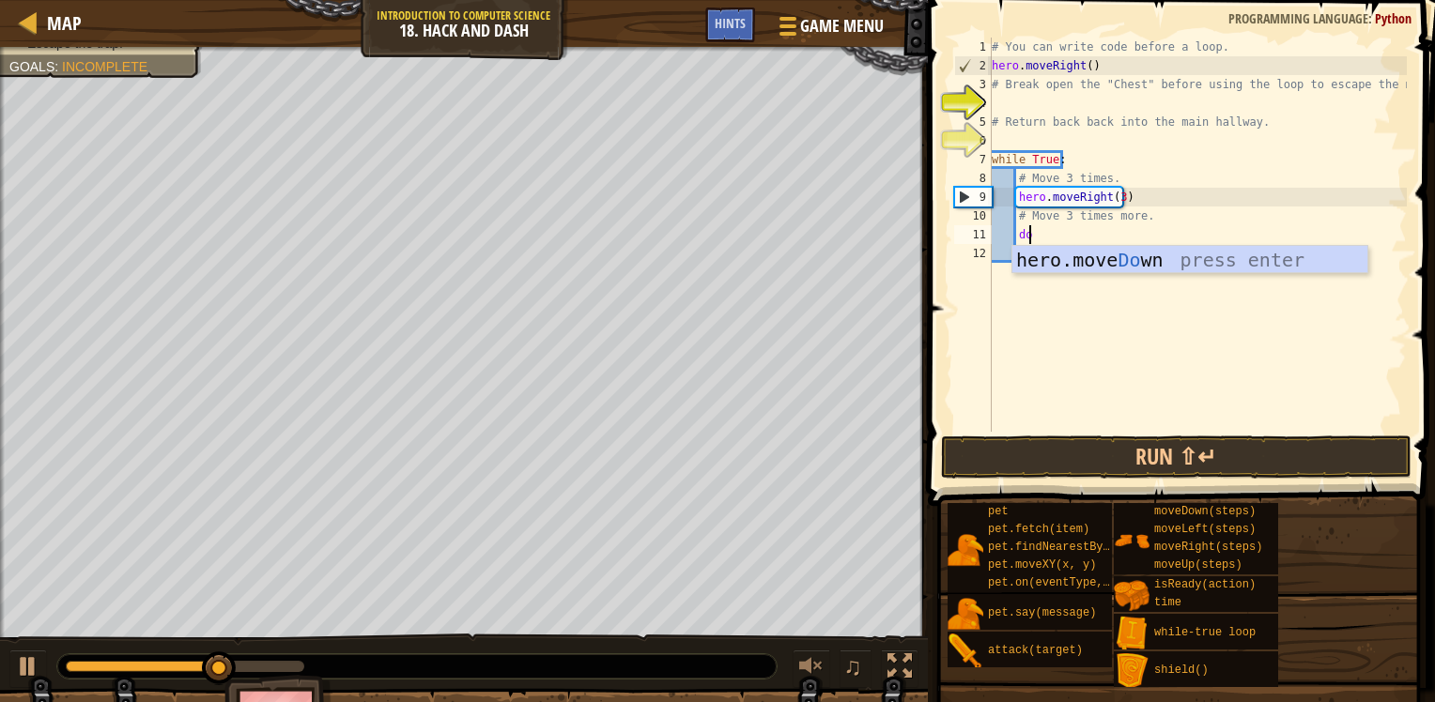
type textarea "dow"
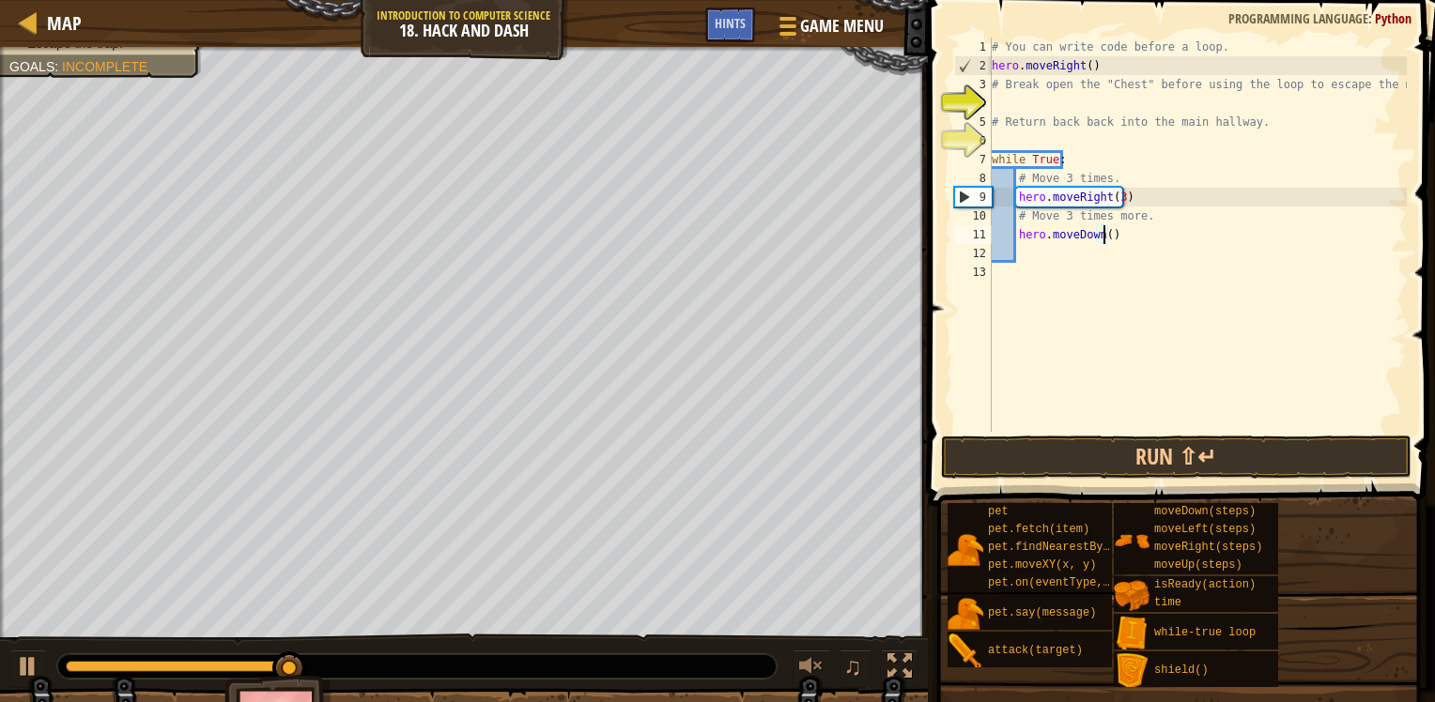
drag, startPoint x: 1105, startPoint y: 226, endPoint x: 1103, endPoint y: 238, distance: 12.4
click at [1104, 235] on div "# You can write code before a loop. hero . moveRight ( ) # Break open the "Ches…" at bounding box center [1197, 254] width 419 height 432
type textarea "hero.moveDown(3)"
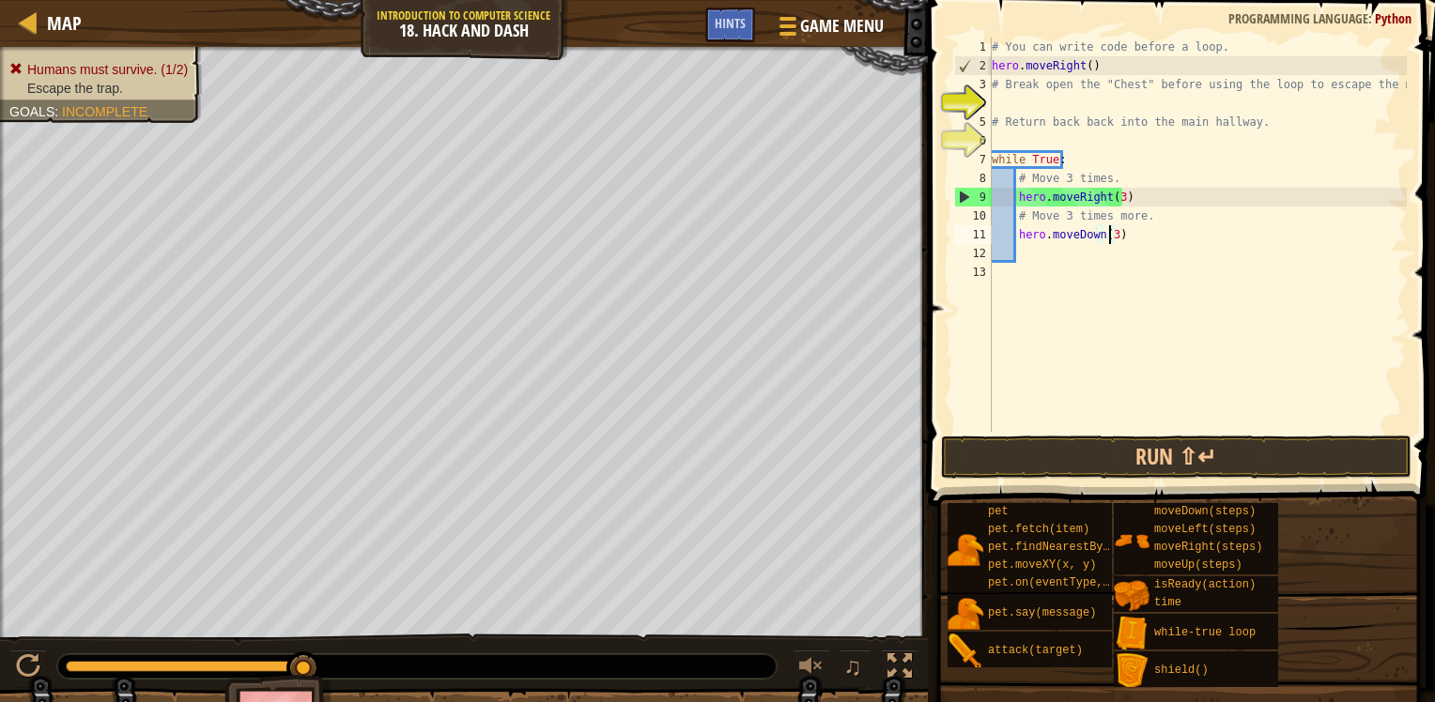
click at [1171, 272] on div "# You can write code before a loop. hero . moveRight ( ) # Break open the "Ches…" at bounding box center [1197, 254] width 419 height 432
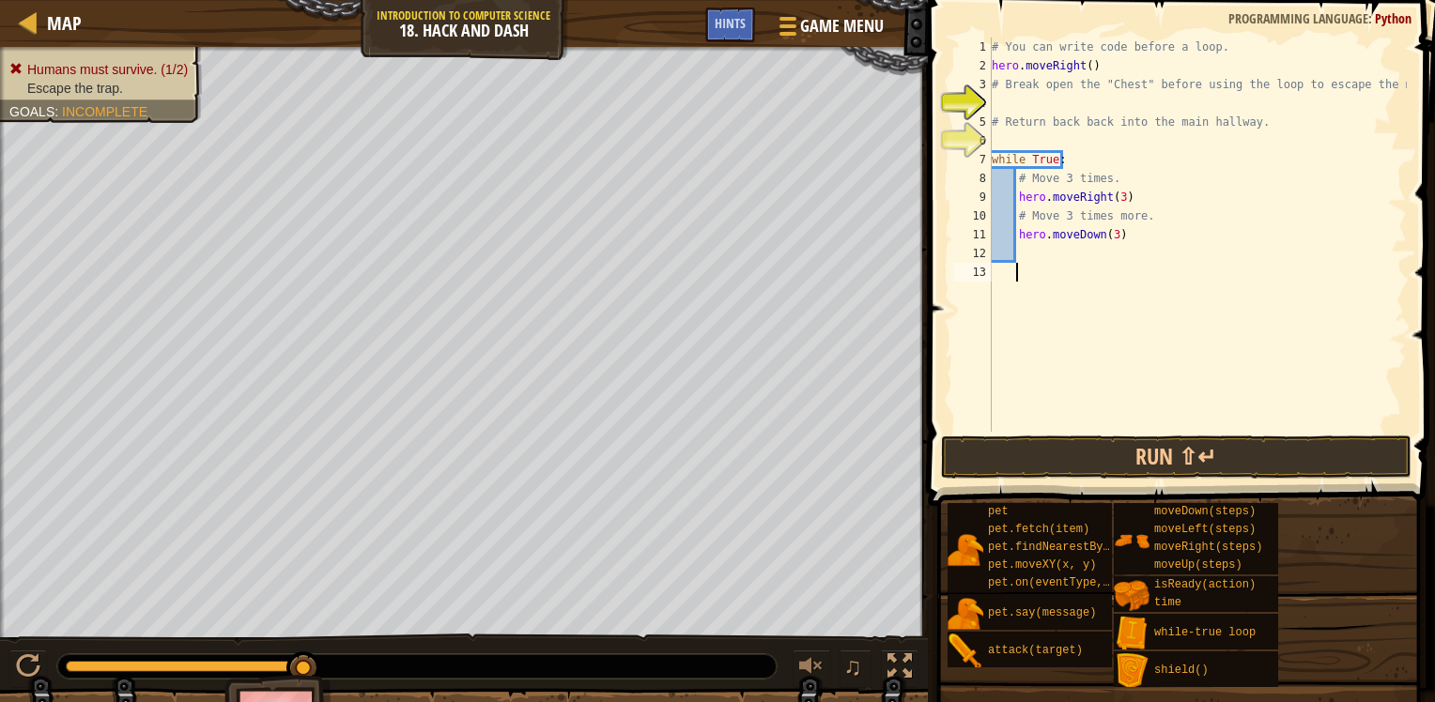
scroll to position [8, 0]
click at [1164, 107] on div "# You can write code before a loop. hero . moveRight ( ) # Break open the "Ches…" at bounding box center [1197, 254] width 419 height 432
click at [1171, 454] on button "Run ⇧↵" at bounding box center [1176, 457] width 470 height 43
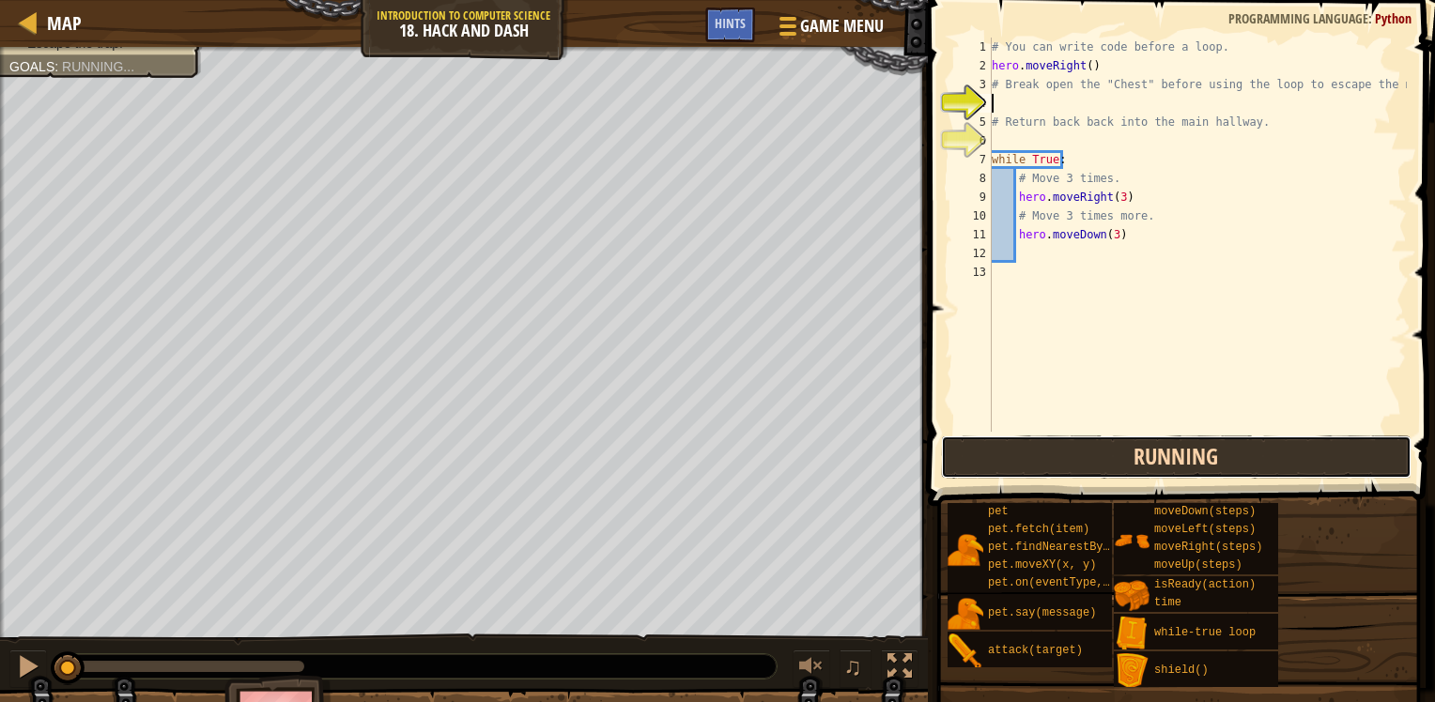
click at [1171, 454] on button "Running" at bounding box center [1176, 457] width 470 height 43
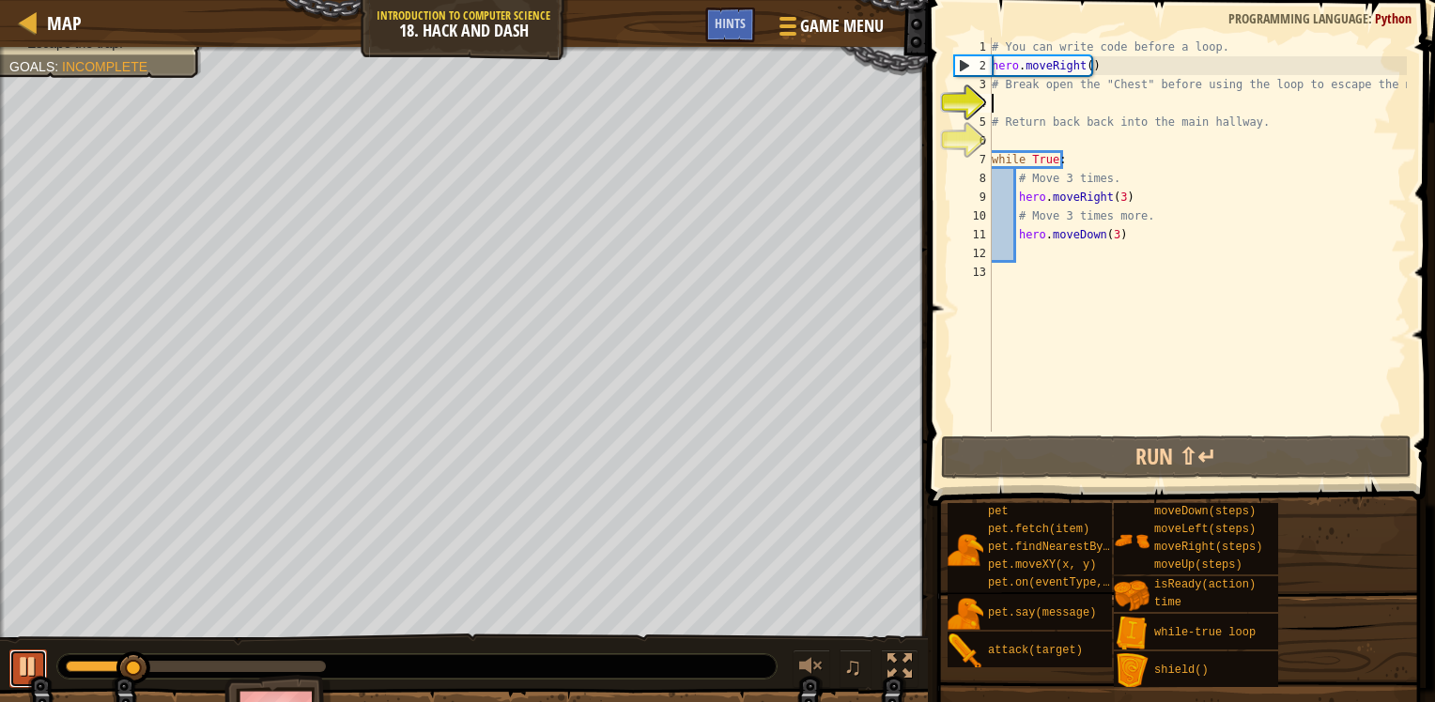
click at [33, 654] on div at bounding box center [28, 666] width 24 height 24
click at [1077, 103] on div "# You can write code before a loop. hero . moveRight ( ) # Break open the "Ches…" at bounding box center [1197, 254] width 419 height 432
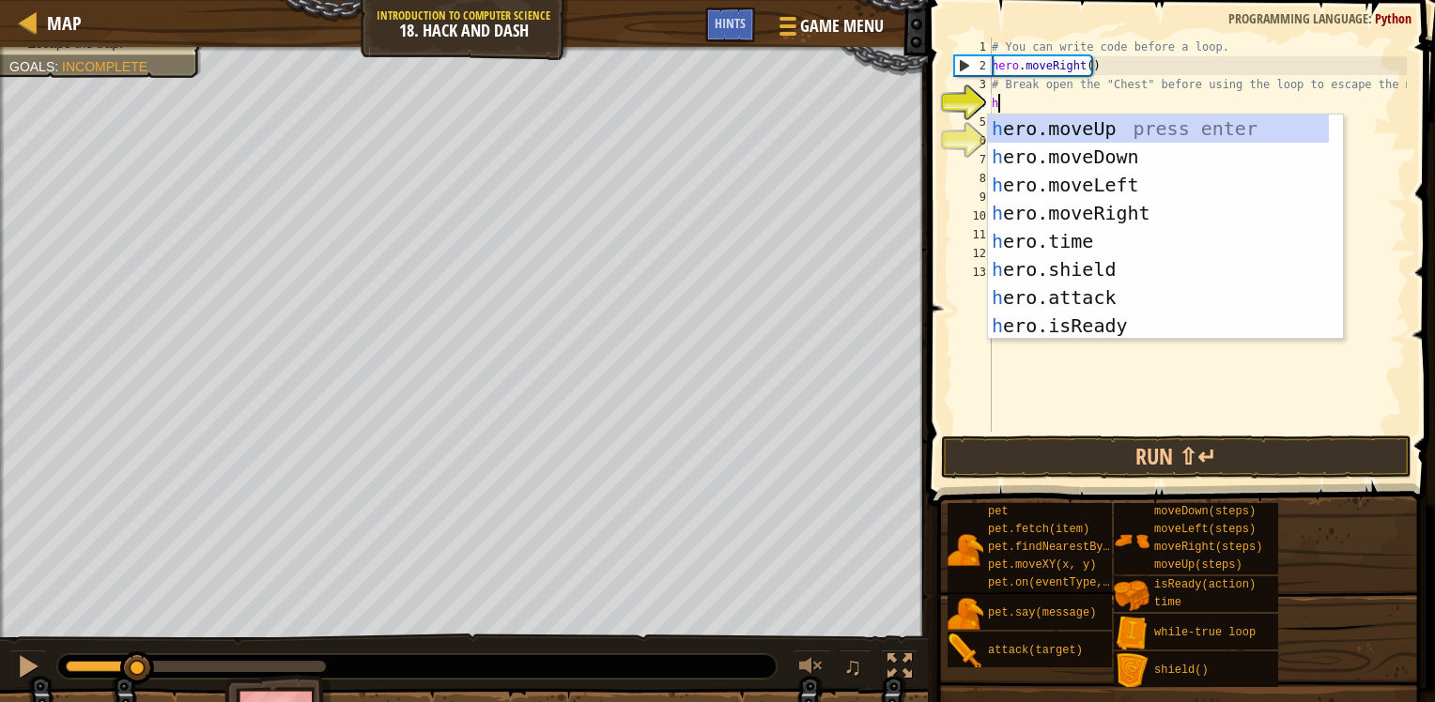
type textarea "he"
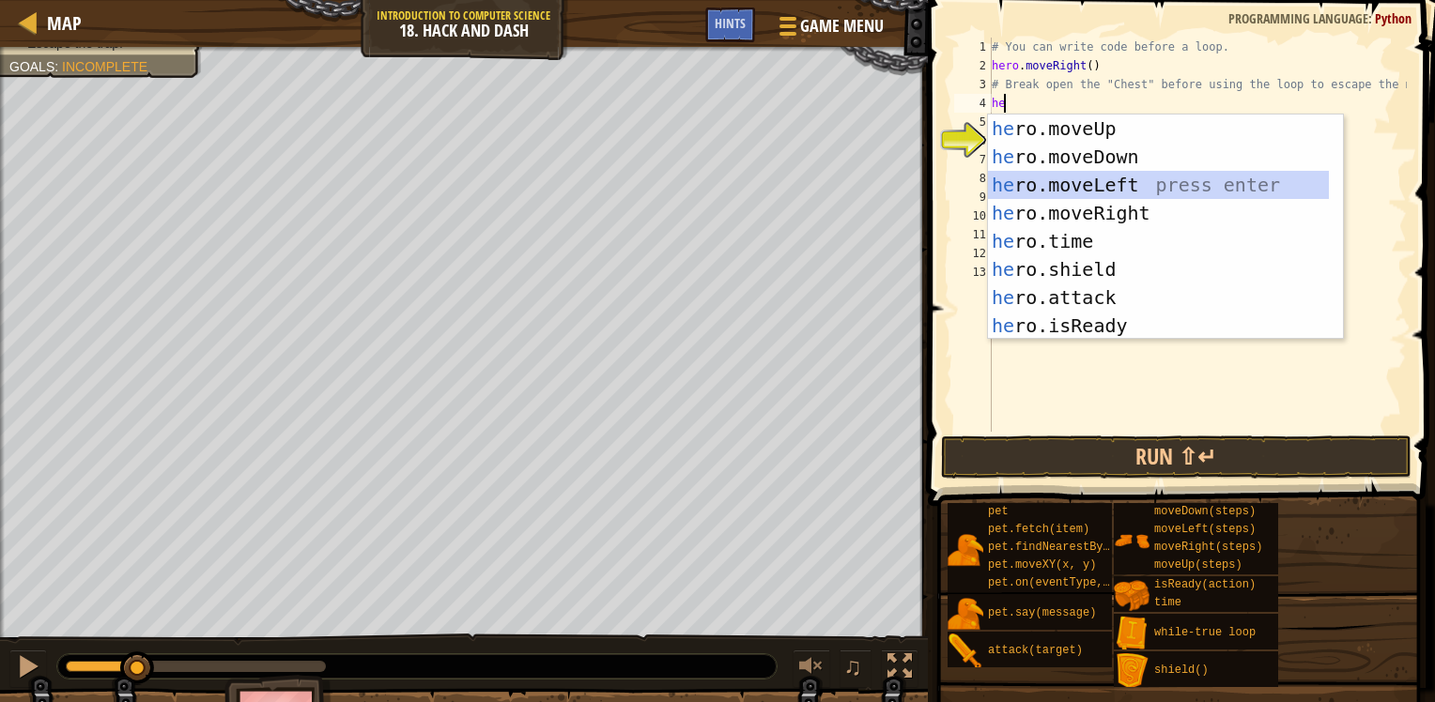
click at [1066, 178] on div "he ro.moveUp press enter he ro.moveDown press enter he ro.moveLeft press enter …" at bounding box center [1158, 256] width 341 height 282
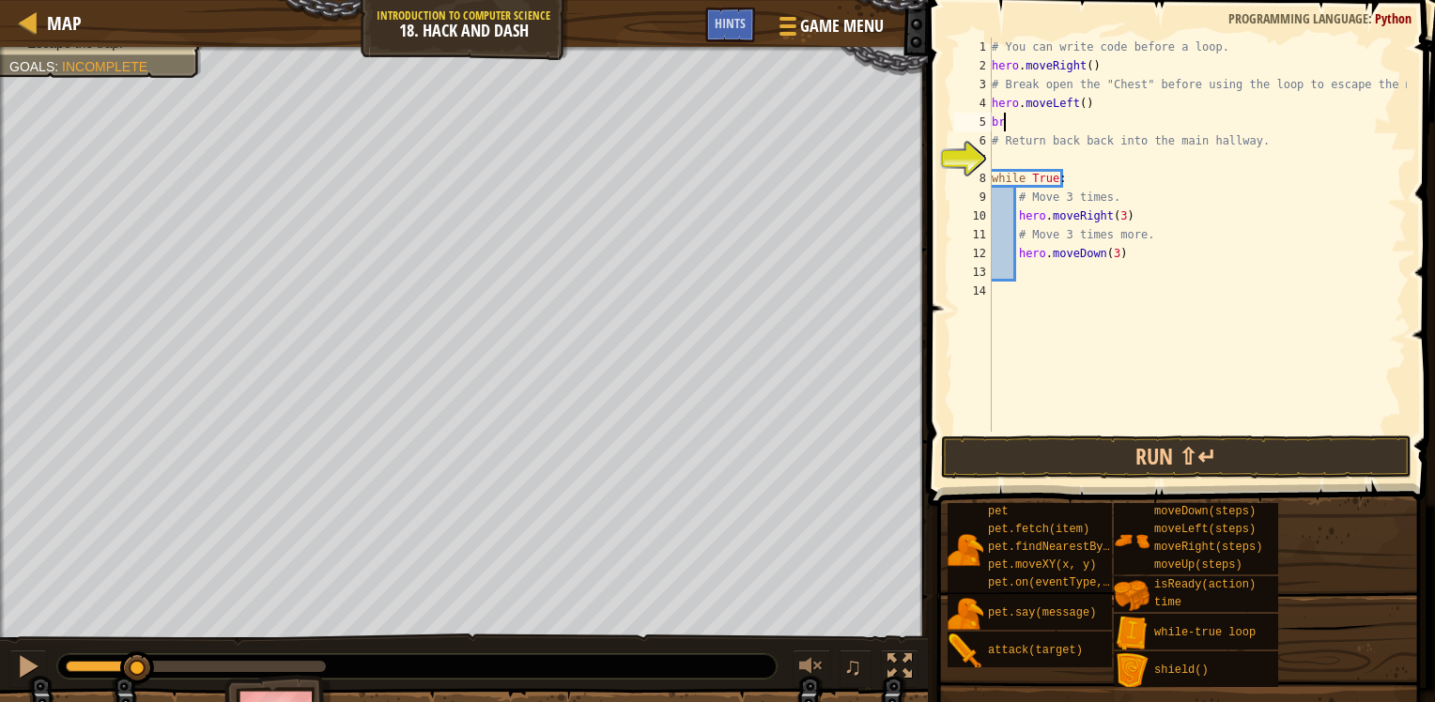
type textarea "b"
type textarea "d"
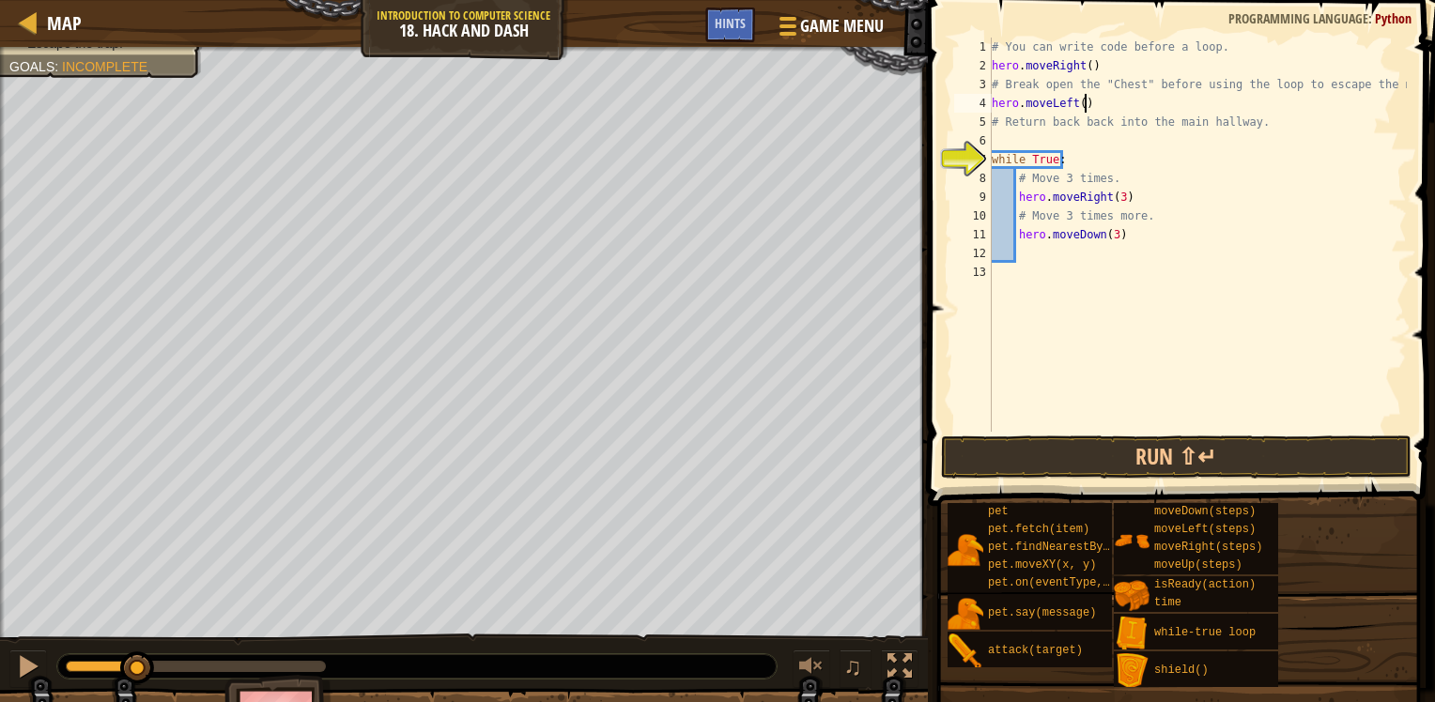
type textarea "hero.moveLeft()"
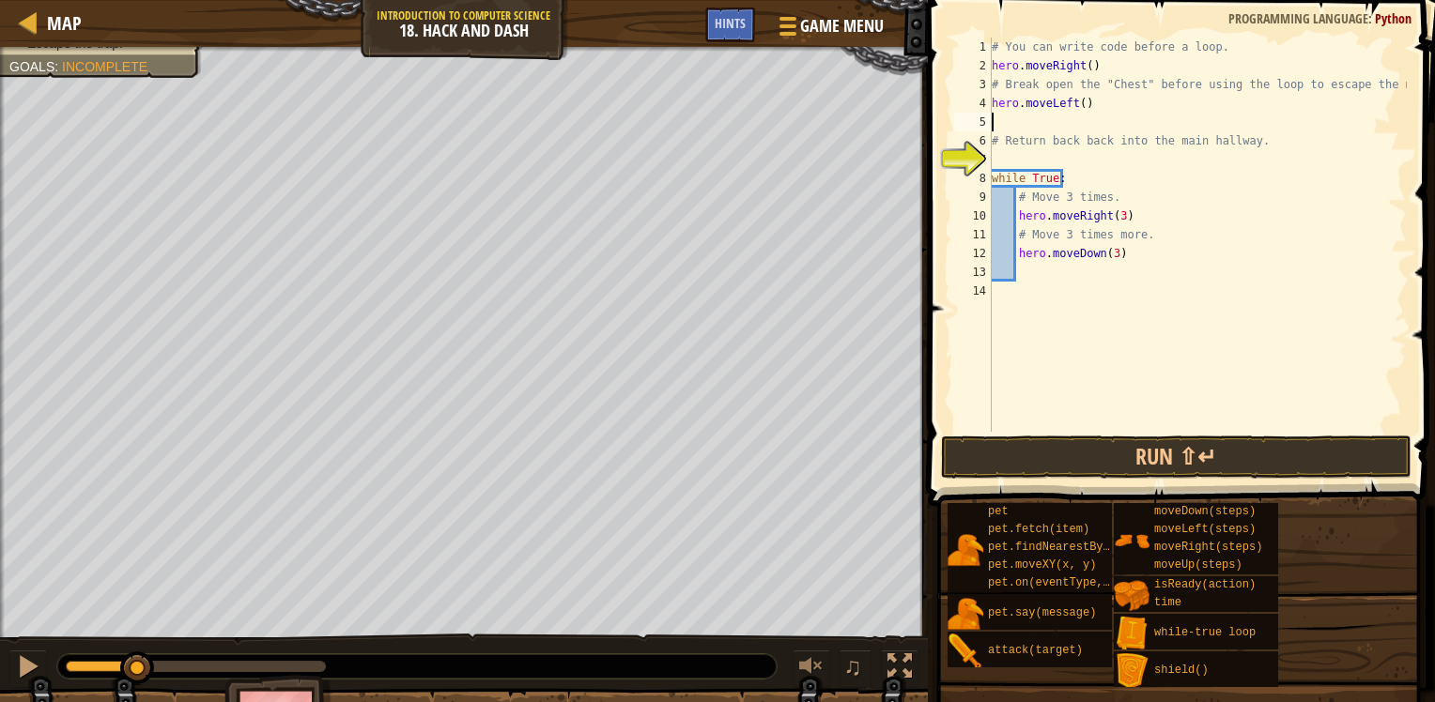
type textarea "a"
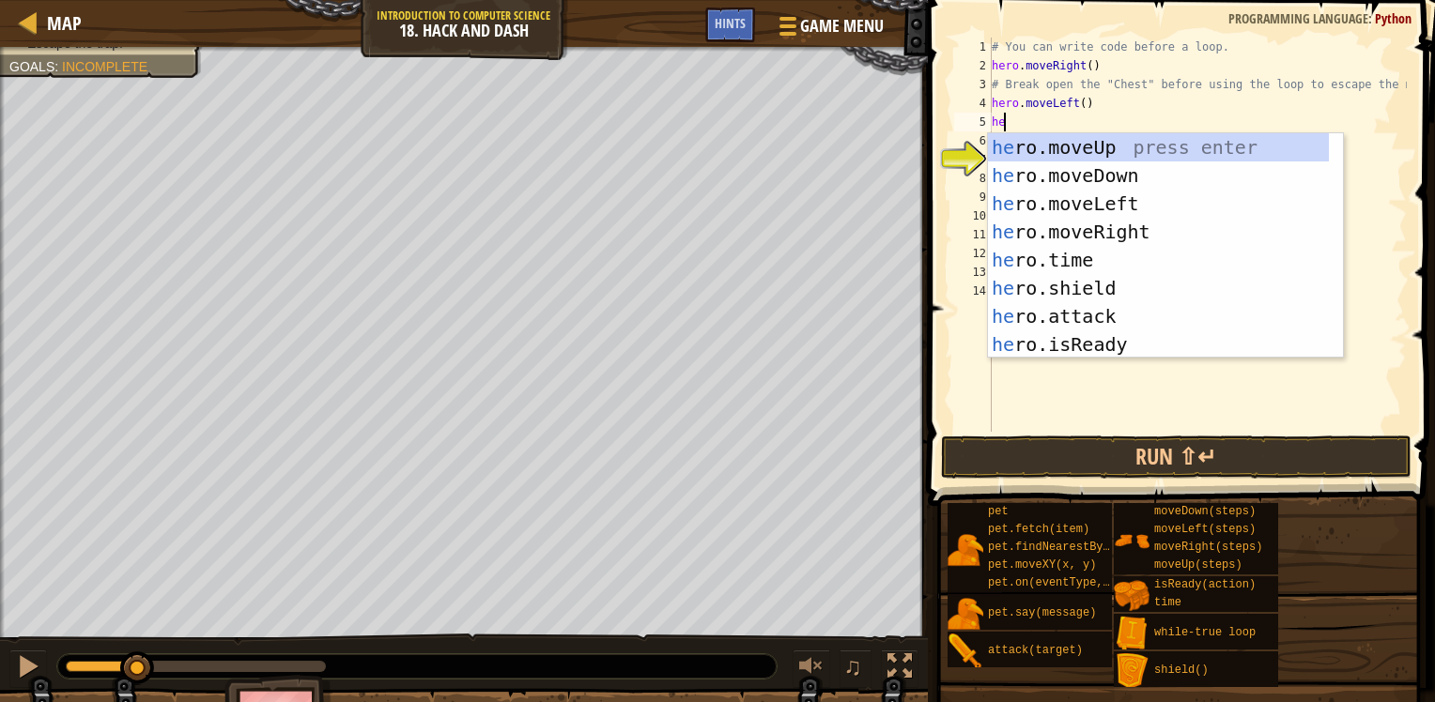
type textarea "h"
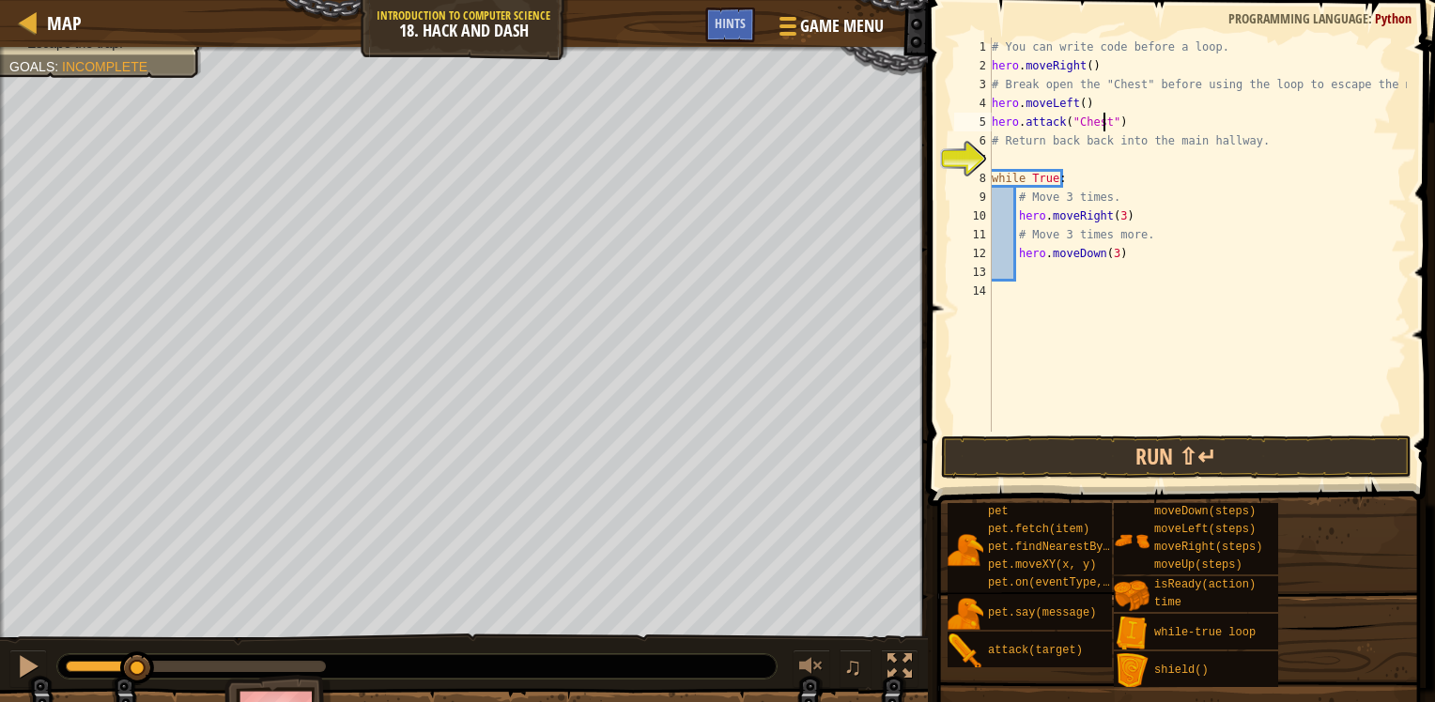
scroll to position [8, 8]
type textarea "# Return back back into the main hallway."
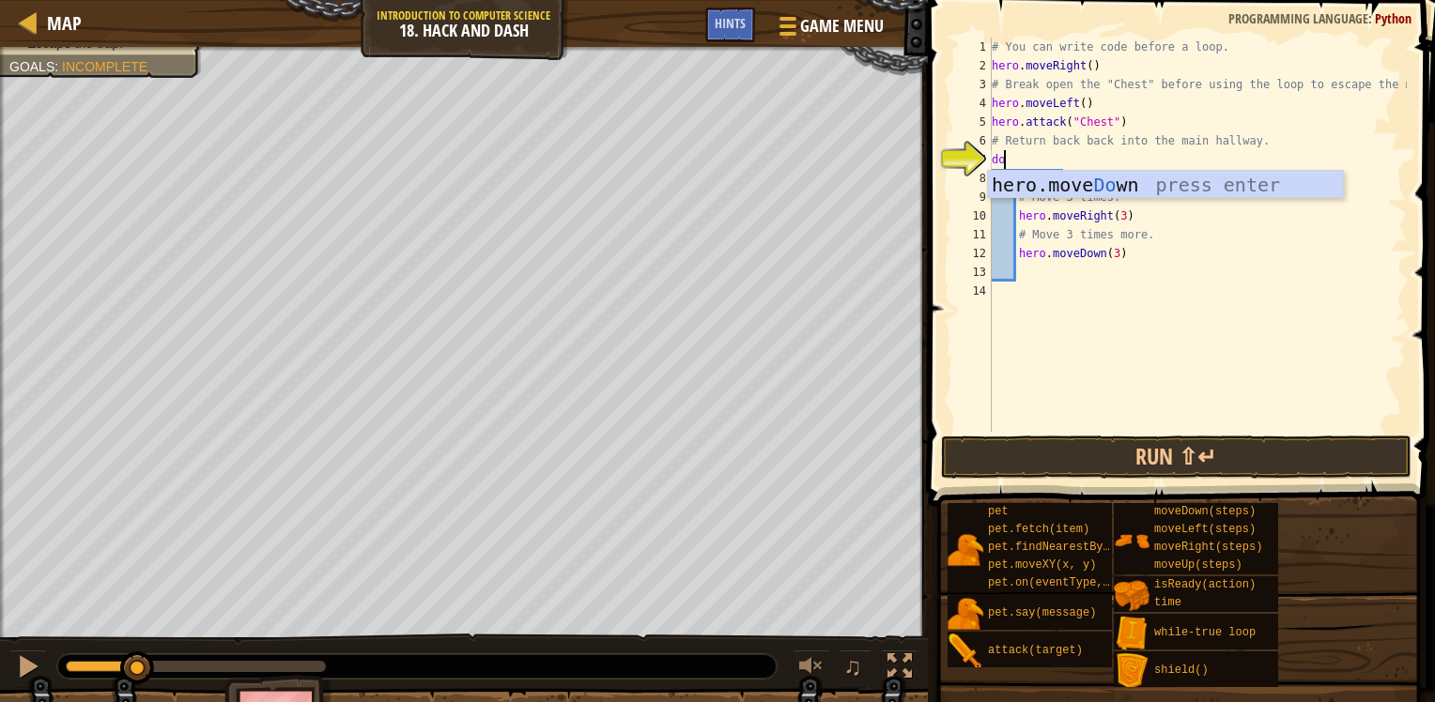
type textarea "down"
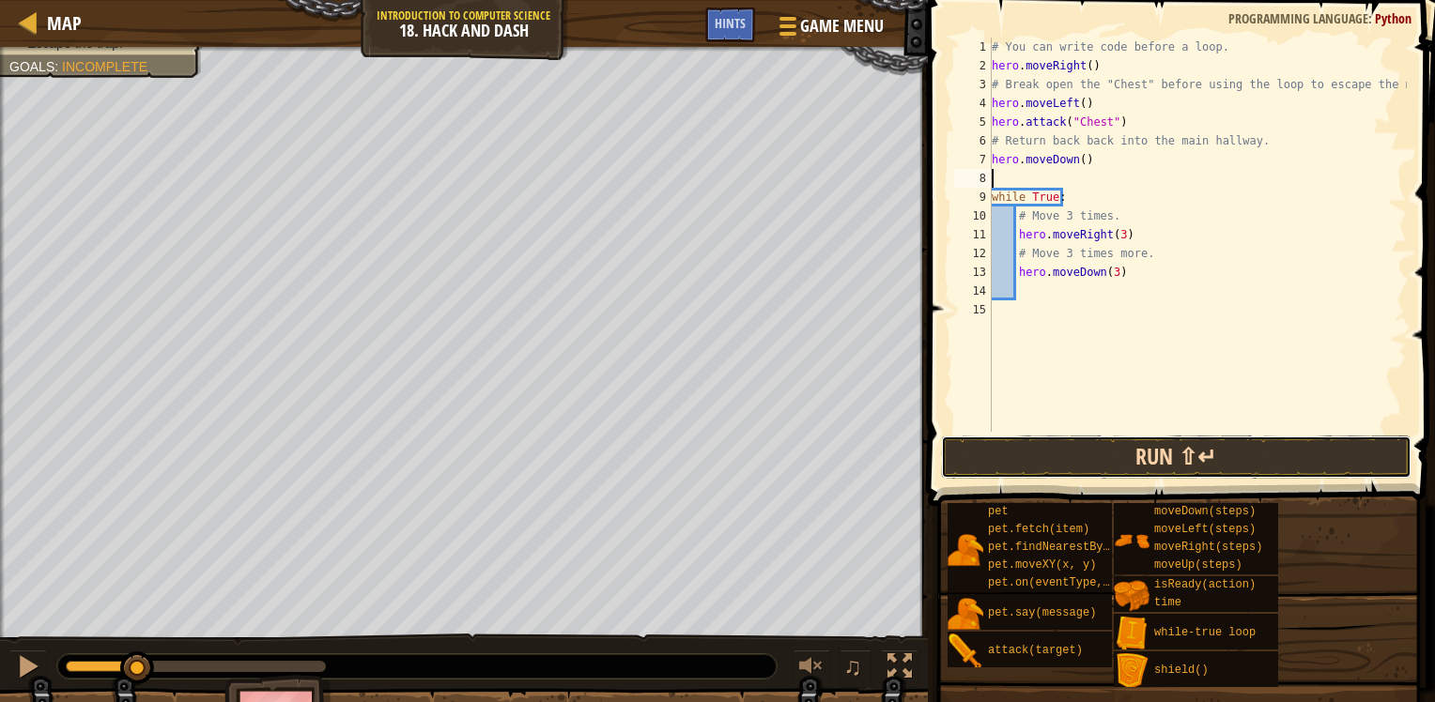
click at [1132, 455] on button "Run ⇧↵" at bounding box center [1176, 457] width 470 height 43
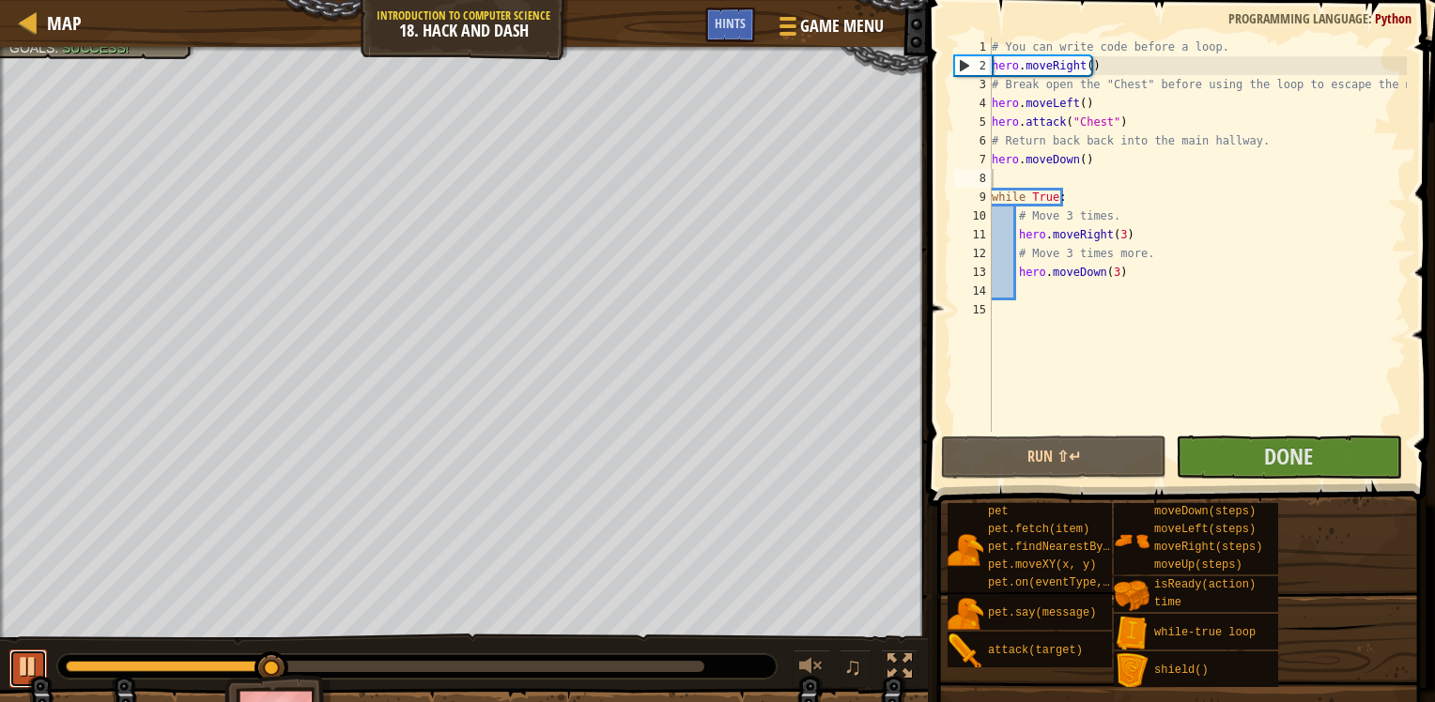
click at [38, 655] on div at bounding box center [28, 666] width 24 height 24
drag, startPoint x: 259, startPoint y: 665, endPoint x: 3, endPoint y: 619, distance: 260.4
click at [0, 0] on html "Map Introduction to Computer Science 18. Hack and Dash Game Menu Done Hints 1 ה…" at bounding box center [717, 0] width 1435 height 0
click at [1298, 455] on span "Done" at bounding box center [1288, 456] width 49 height 30
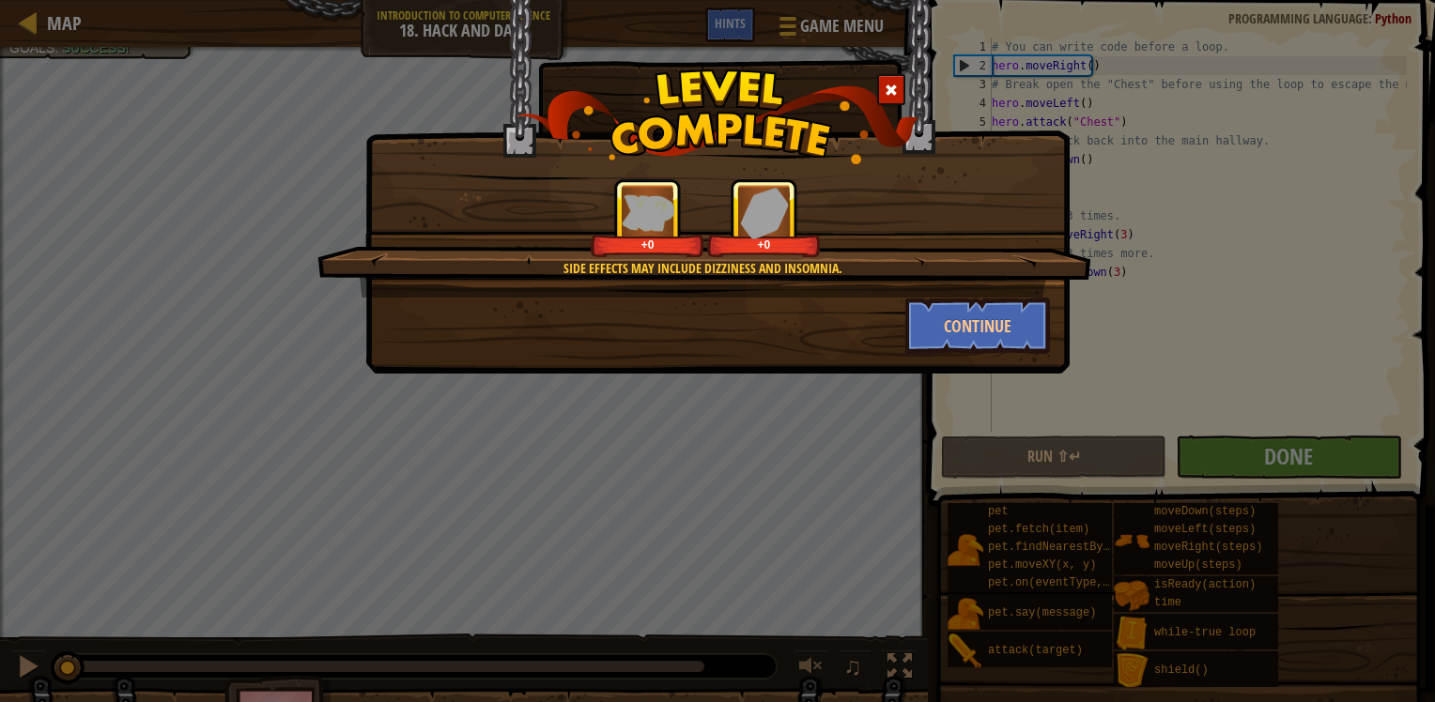
click at [883, 80] on div at bounding box center [891, 89] width 28 height 31
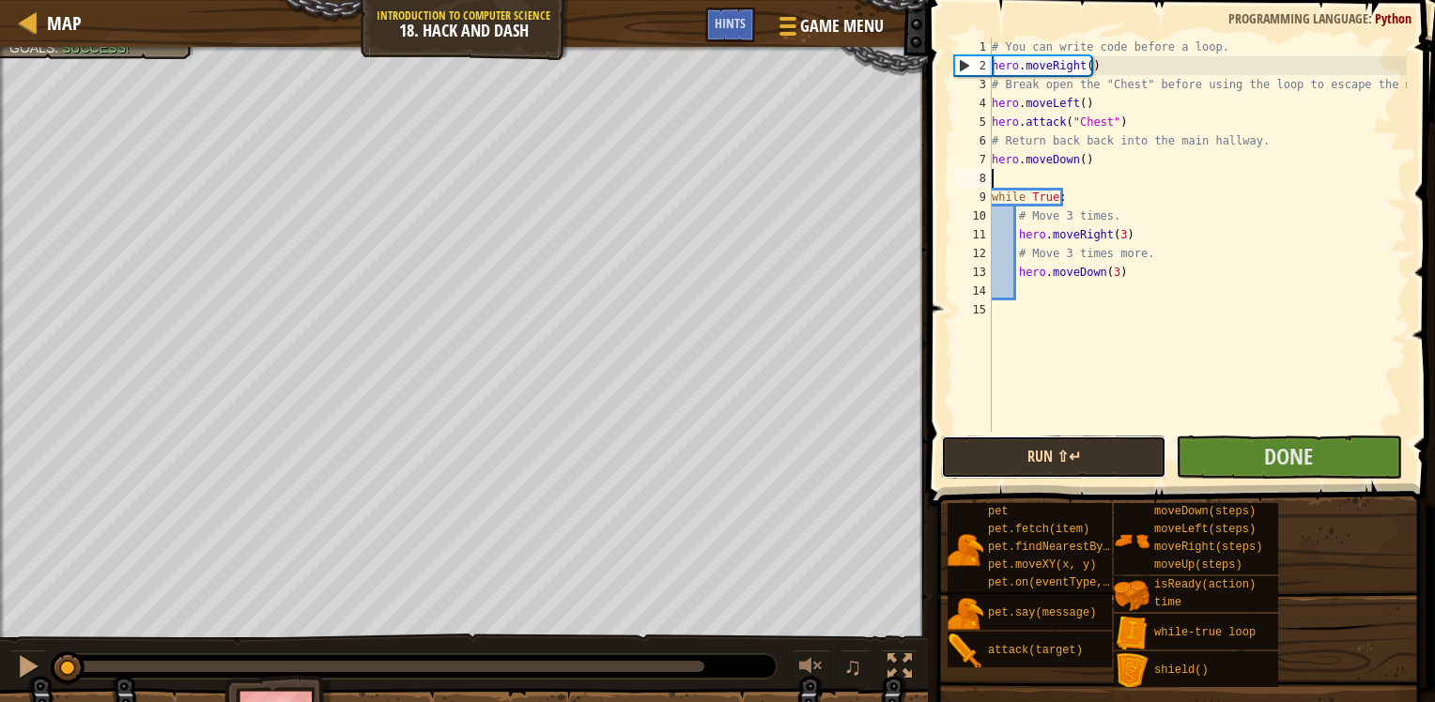
click at [1082, 475] on button "Run ⇧↵" at bounding box center [1053, 457] width 225 height 43
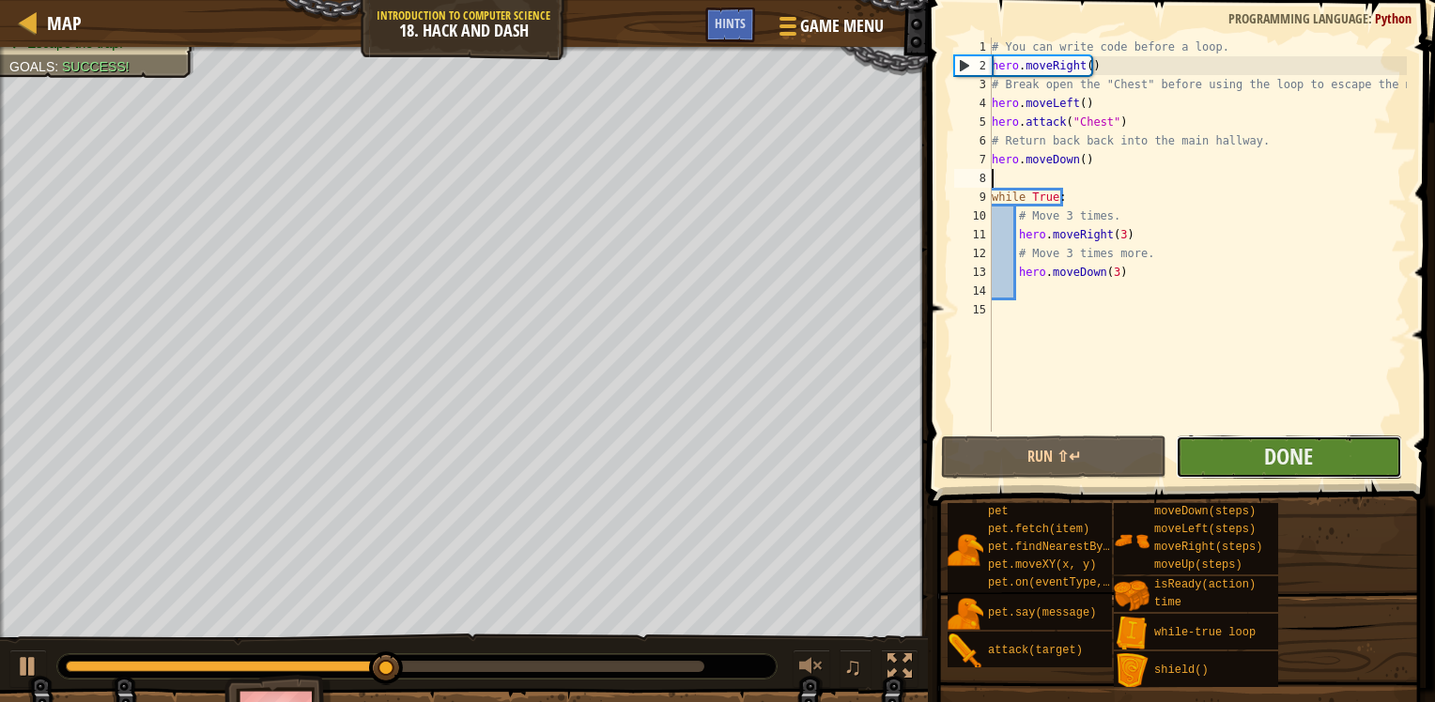
click at [1325, 468] on button "Done" at bounding box center [1288, 457] width 225 height 43
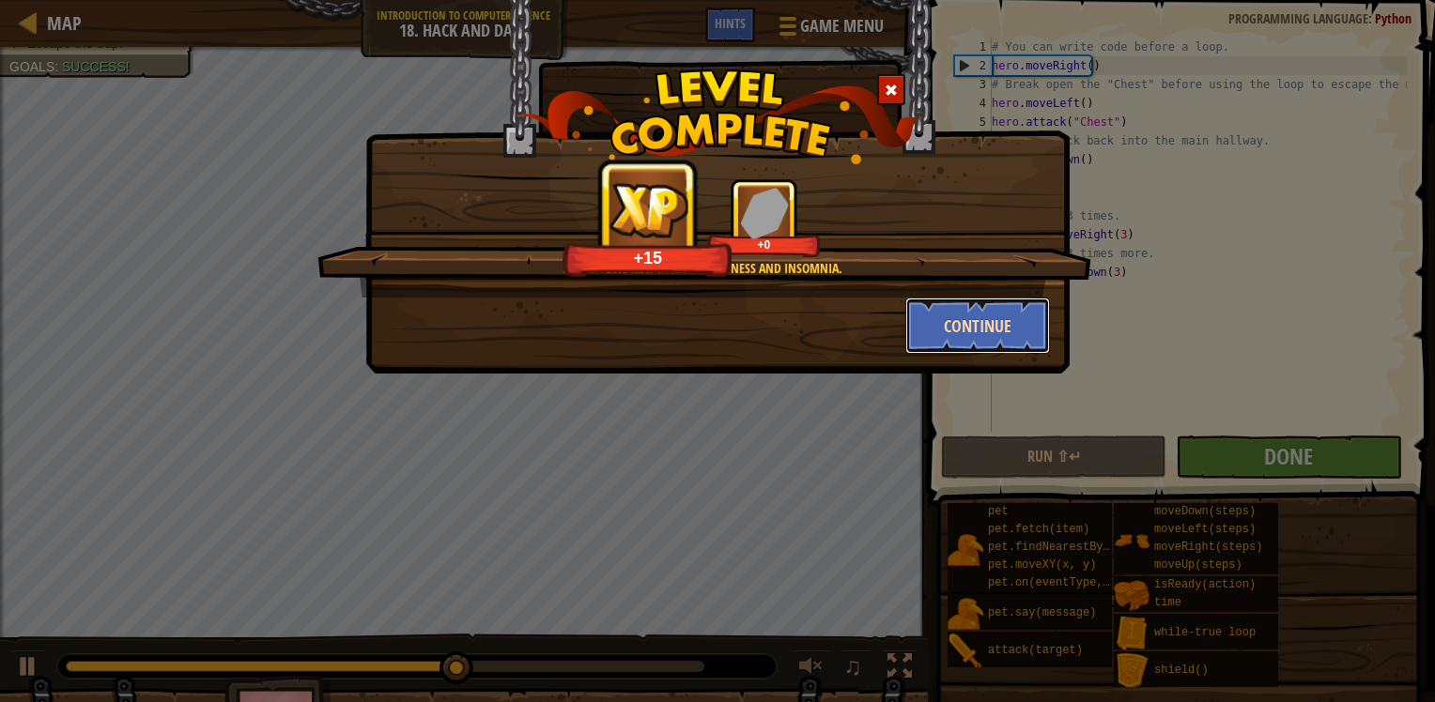
click at [955, 318] on button "Continue" at bounding box center [978, 326] width 146 height 56
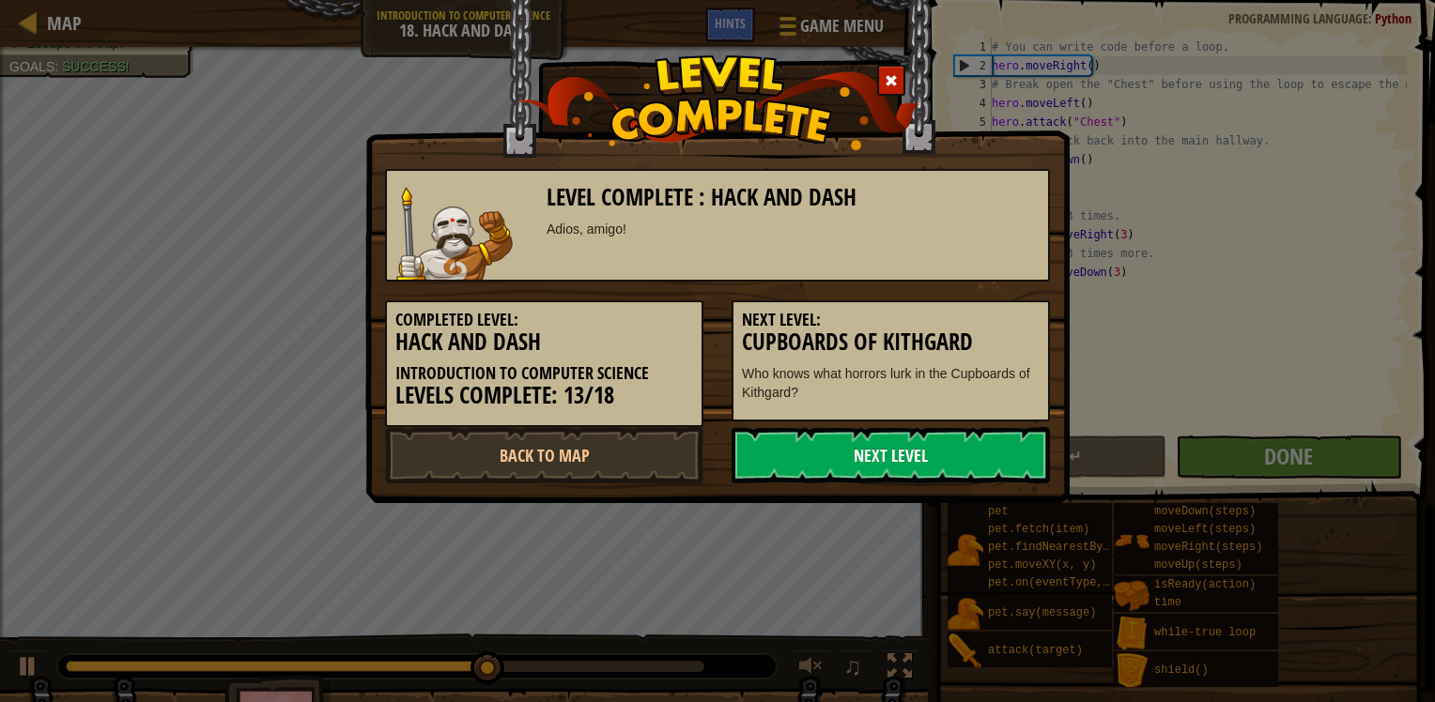
click at [770, 450] on link "Next Level" at bounding box center [890, 455] width 318 height 56
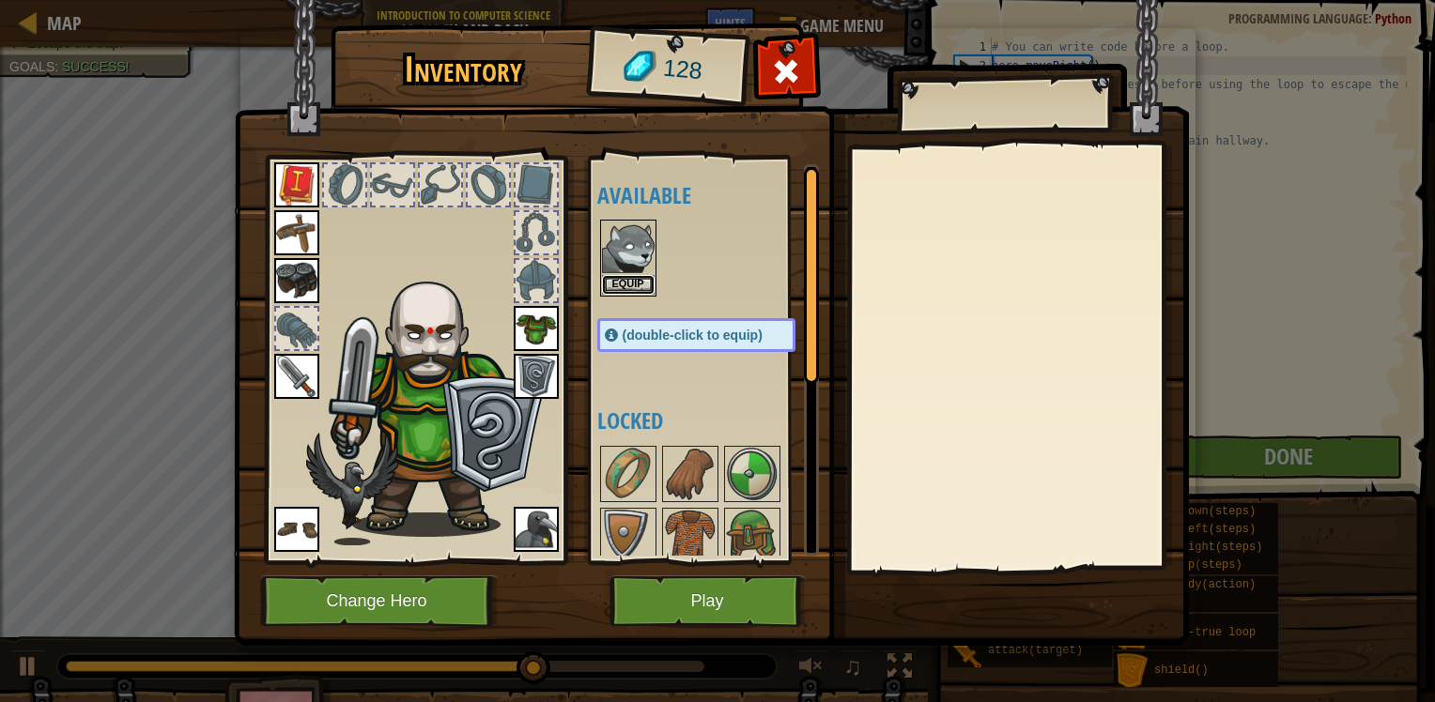
click at [612, 285] on button "Equip" at bounding box center [628, 285] width 53 height 20
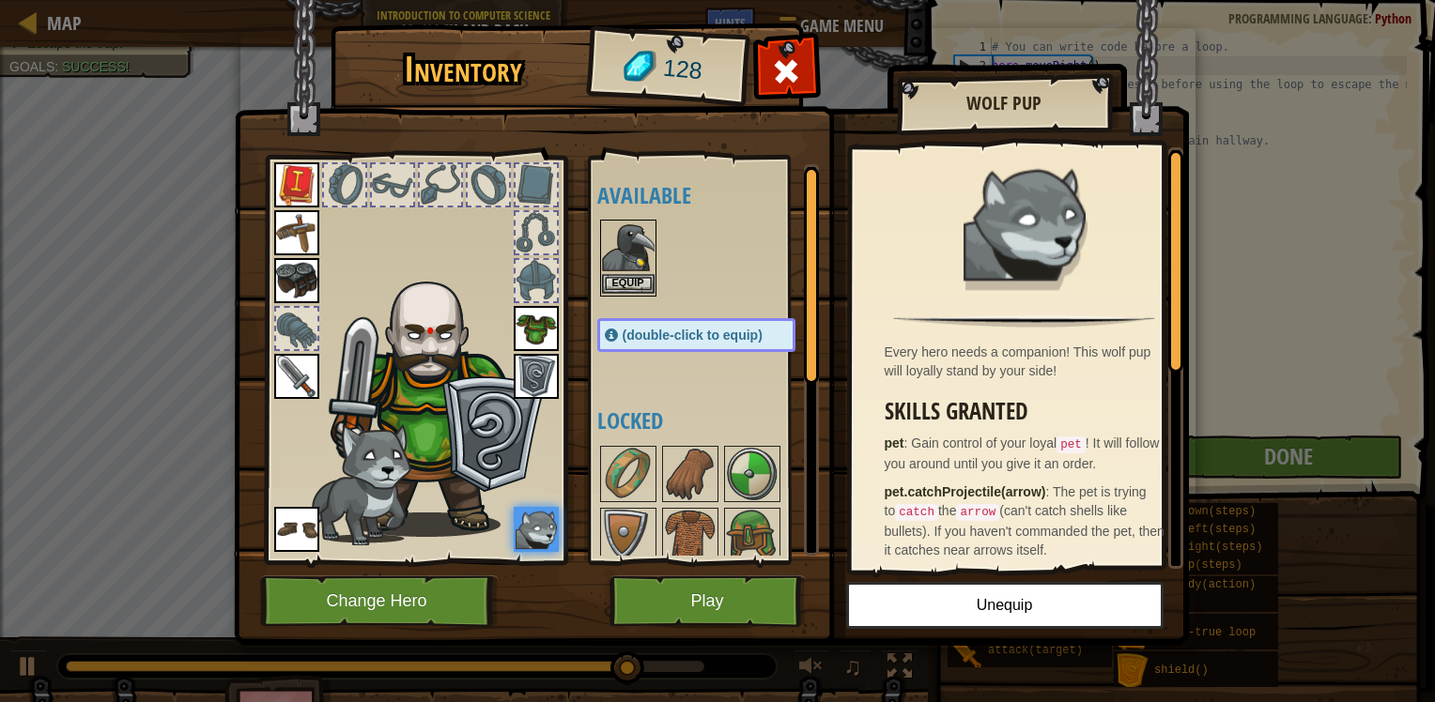
click at [622, 251] on img at bounding box center [628, 248] width 53 height 53
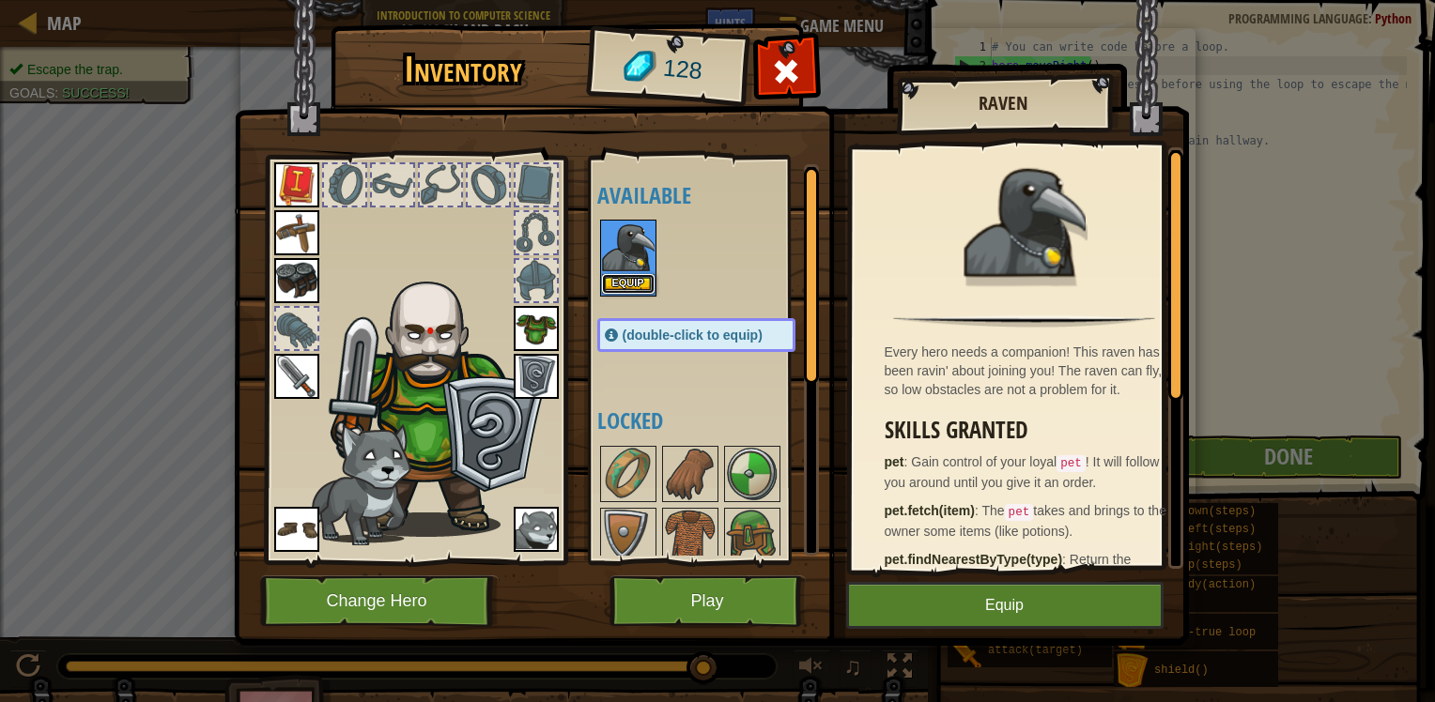
click at [631, 288] on button "Equip" at bounding box center [628, 284] width 53 height 20
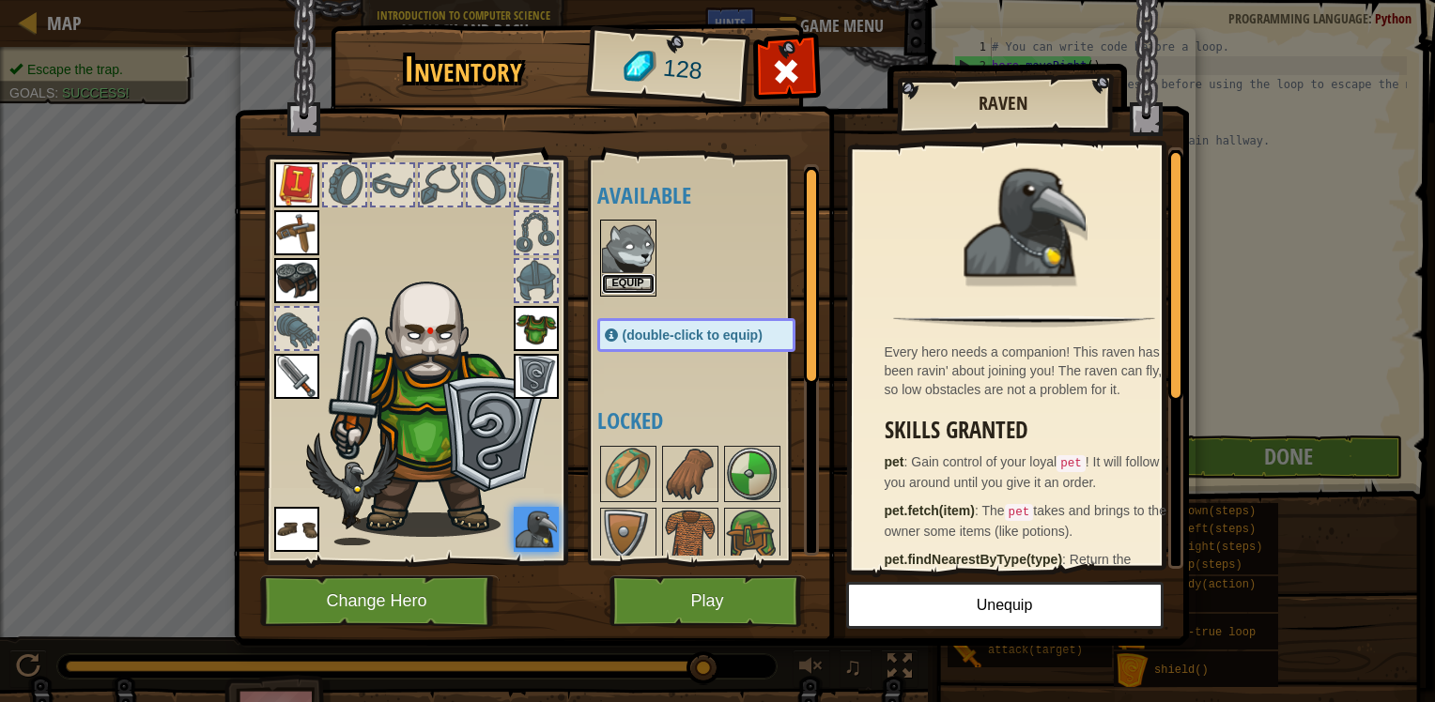
click at [629, 283] on button "Equip" at bounding box center [628, 284] width 53 height 20
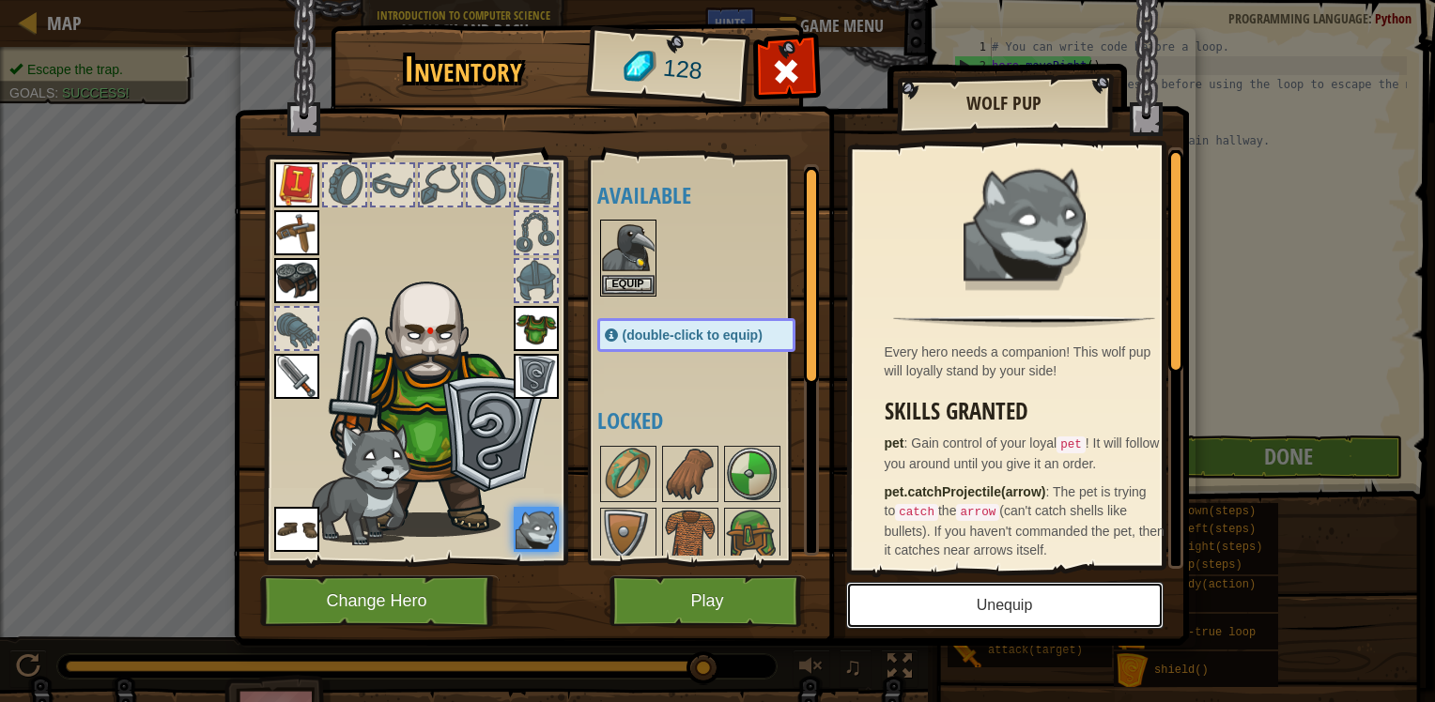
click at [1055, 617] on button "Unequip" at bounding box center [1004, 605] width 317 height 47
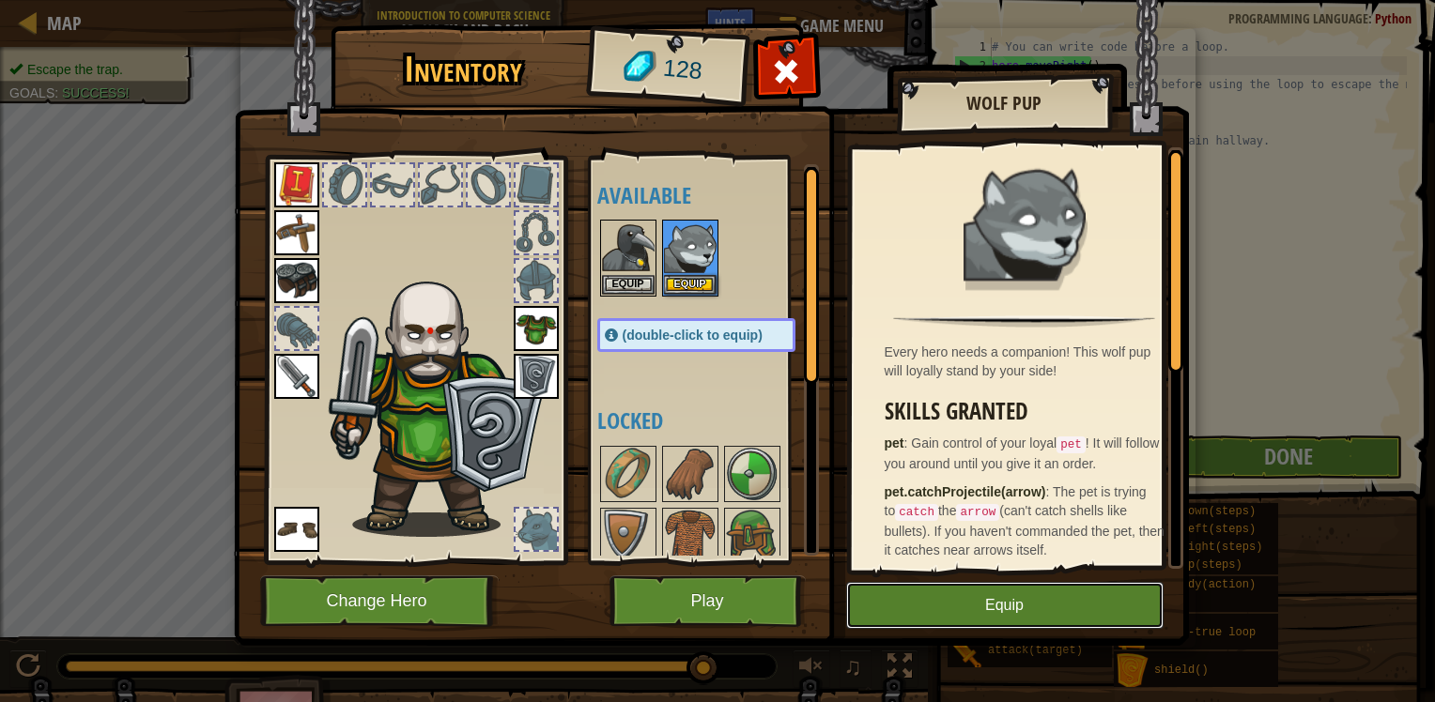
click at [1046, 613] on button "Equip" at bounding box center [1004, 605] width 317 height 47
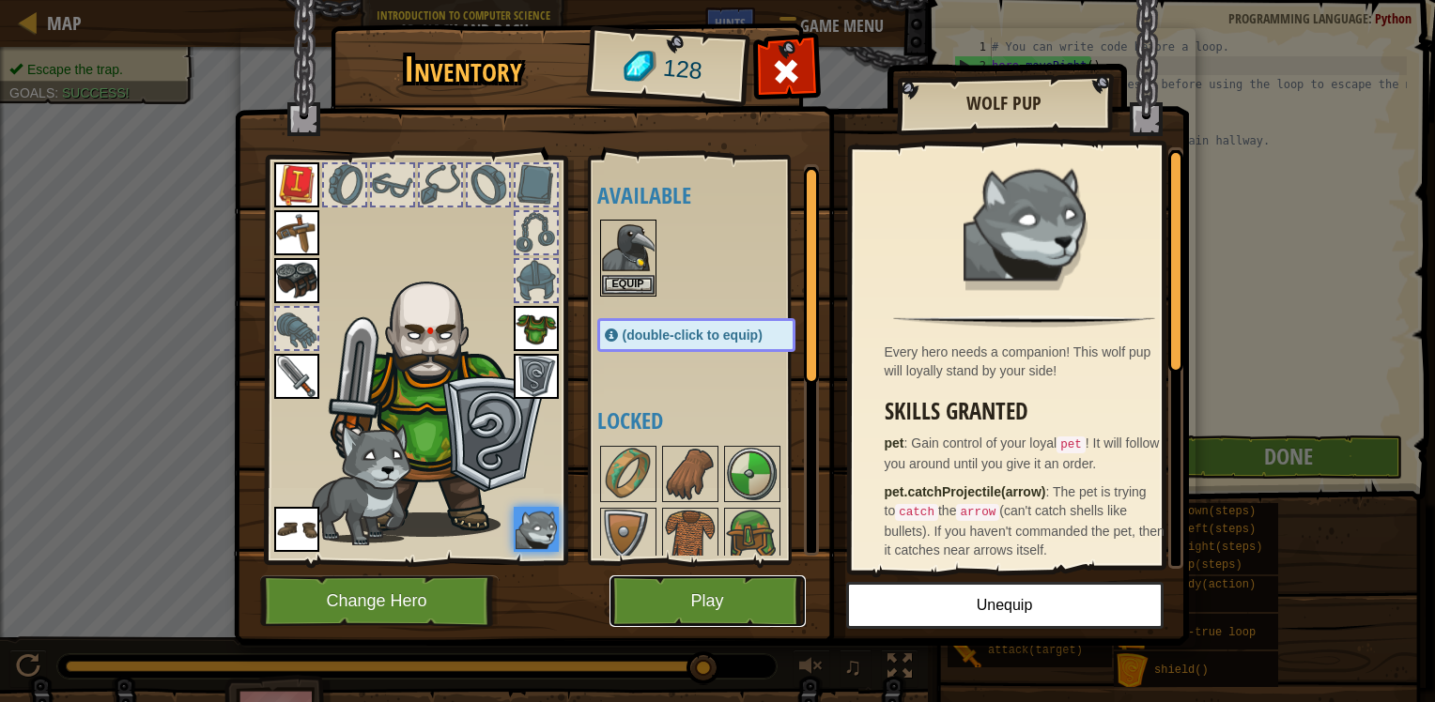
click at [739, 615] on button "Play" at bounding box center [707, 602] width 196 height 52
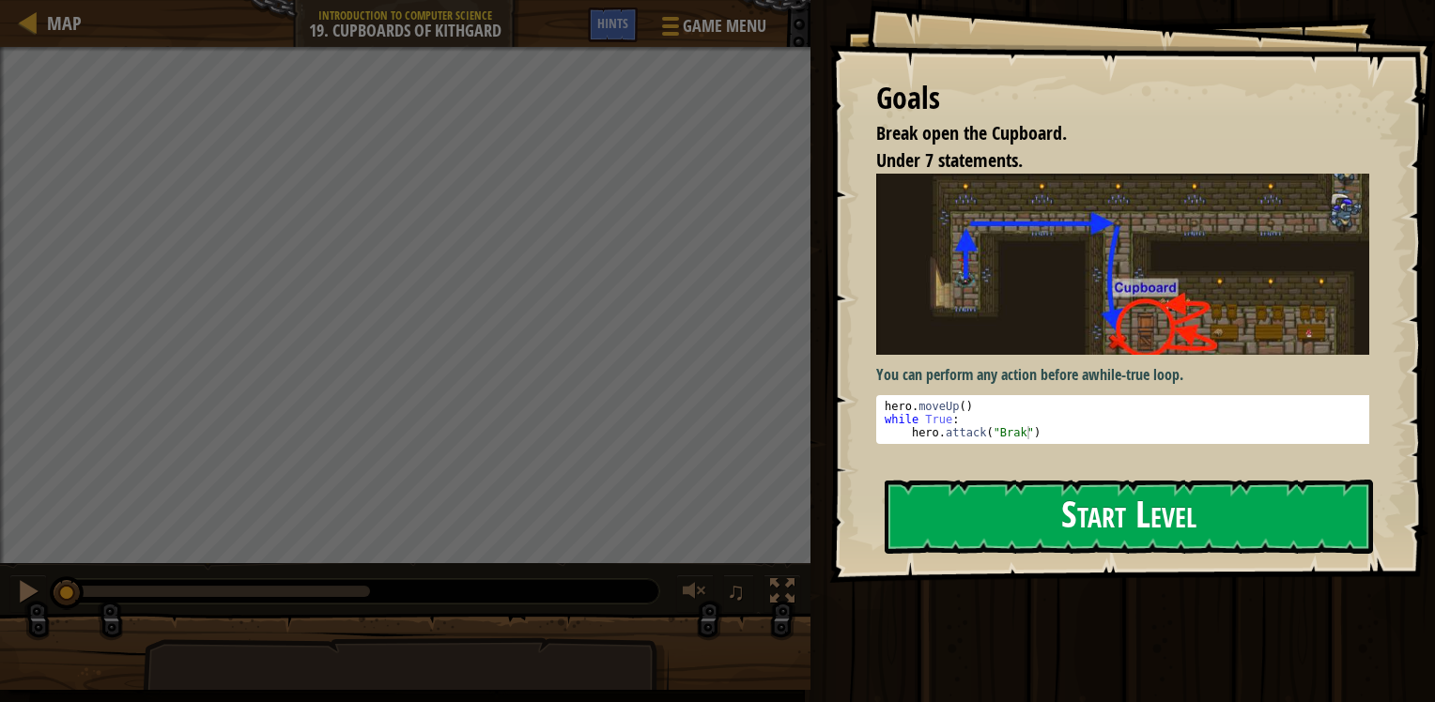
click at [1128, 530] on button "Start Level" at bounding box center [1128, 517] width 488 height 74
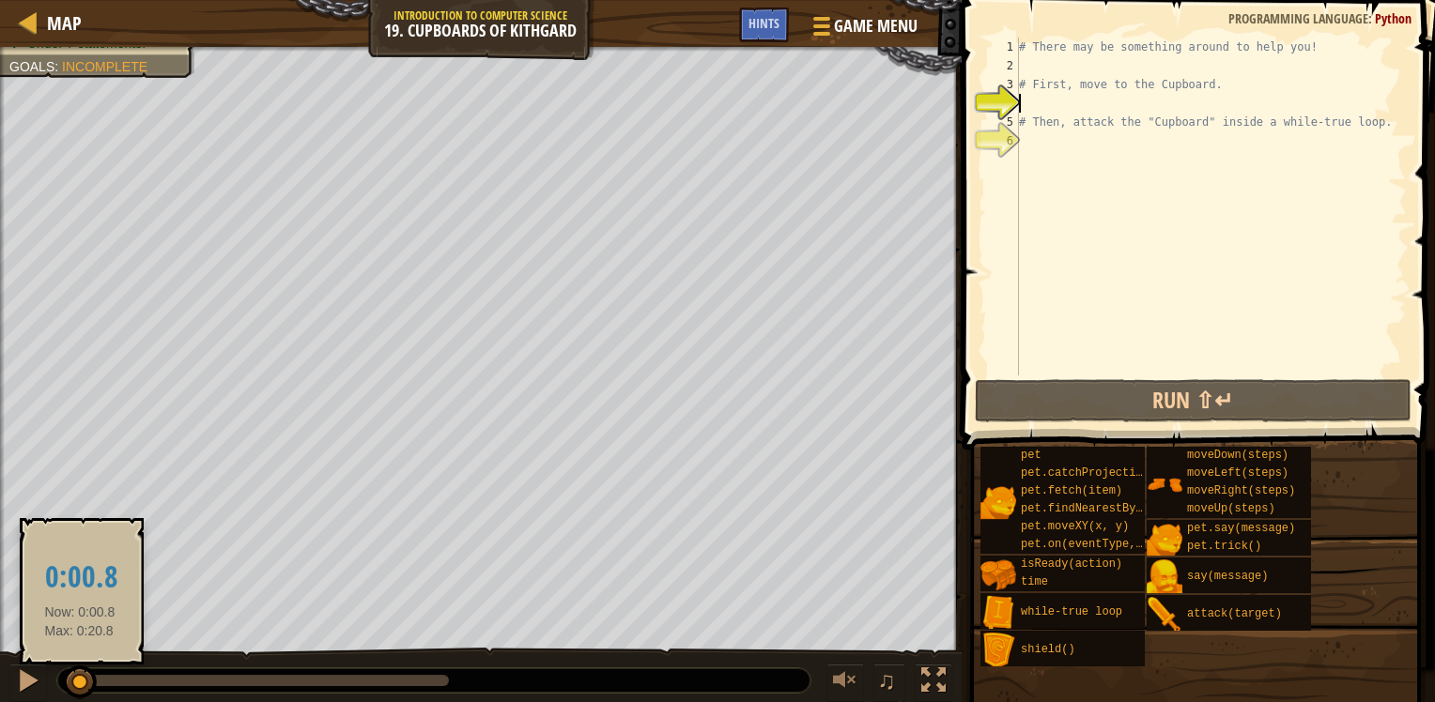
drag, startPoint x: 181, startPoint y: 682, endPoint x: 64, endPoint y: 682, distance: 117.4
click at [66, 682] on div at bounding box center [80, 683] width 34 height 34
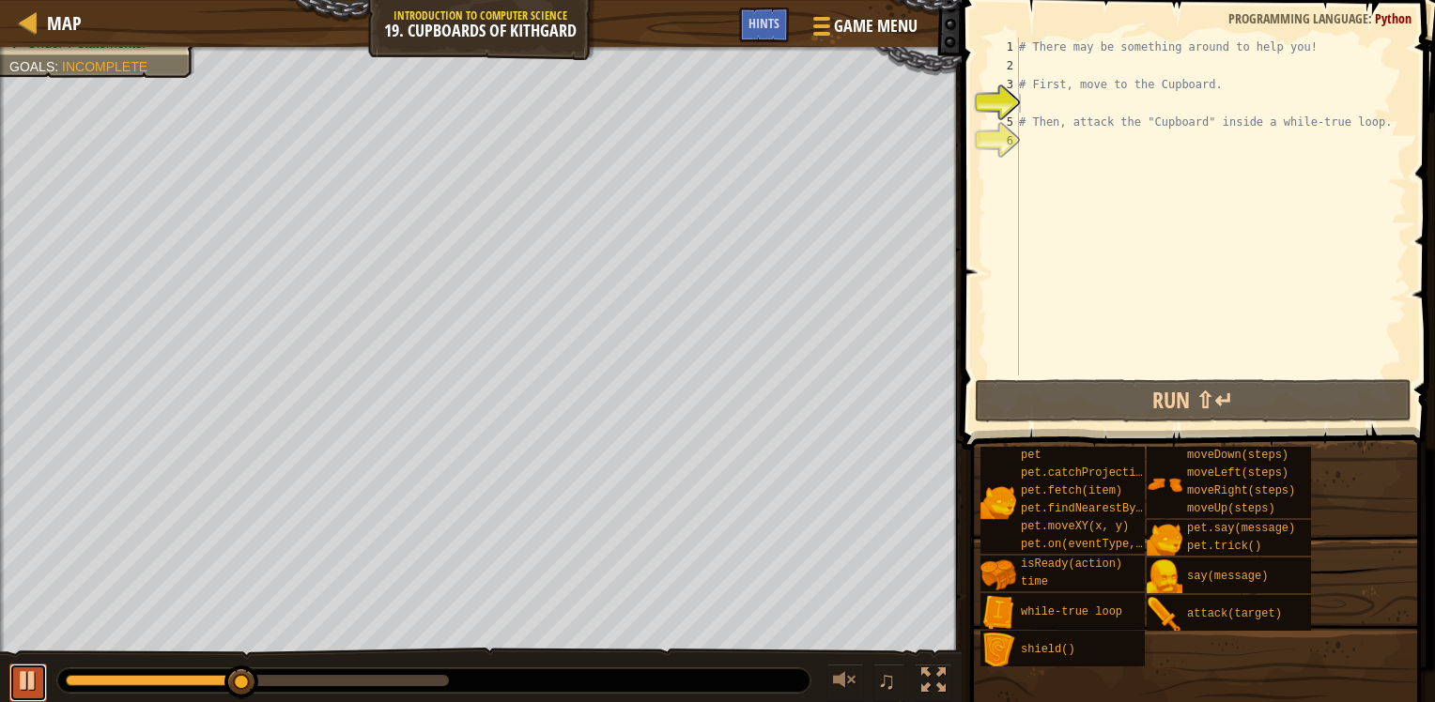
click at [29, 682] on div at bounding box center [28, 681] width 24 height 24
drag, startPoint x: 248, startPoint y: 677, endPoint x: -4, endPoint y: 618, distance: 258.5
click at [0, 0] on html "Map Introduction to Computer Science 19. Cupboards of Kithgard Game Menu Done H…" at bounding box center [717, 0] width 1435 height 0
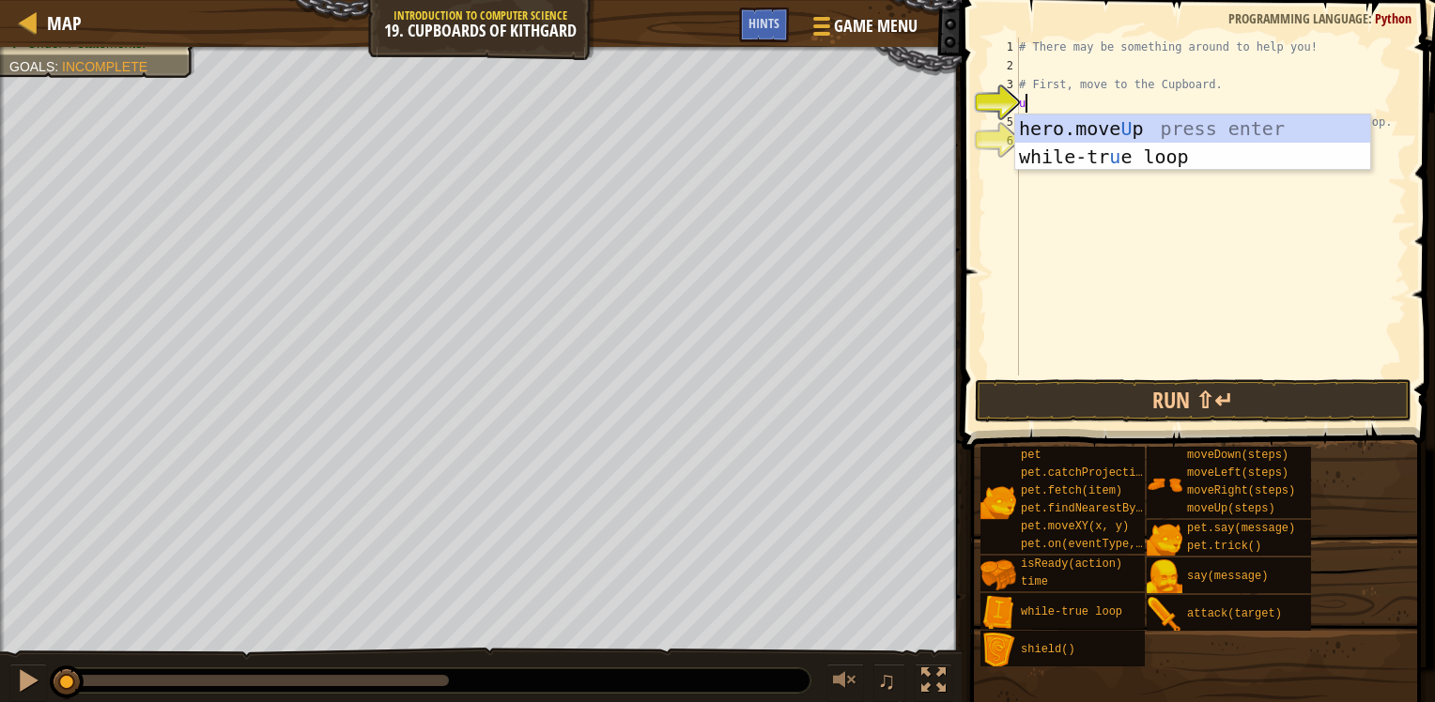
type textarea "up"
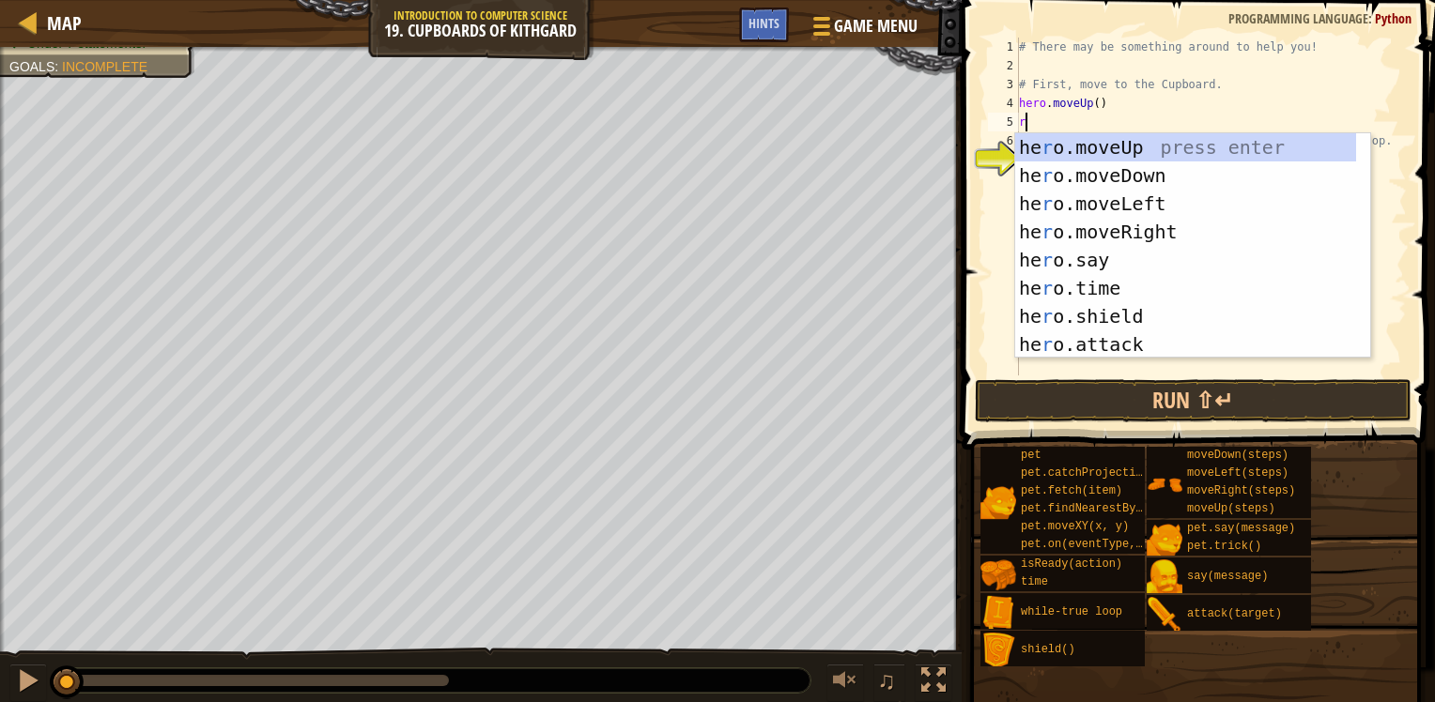
type textarea "ri"
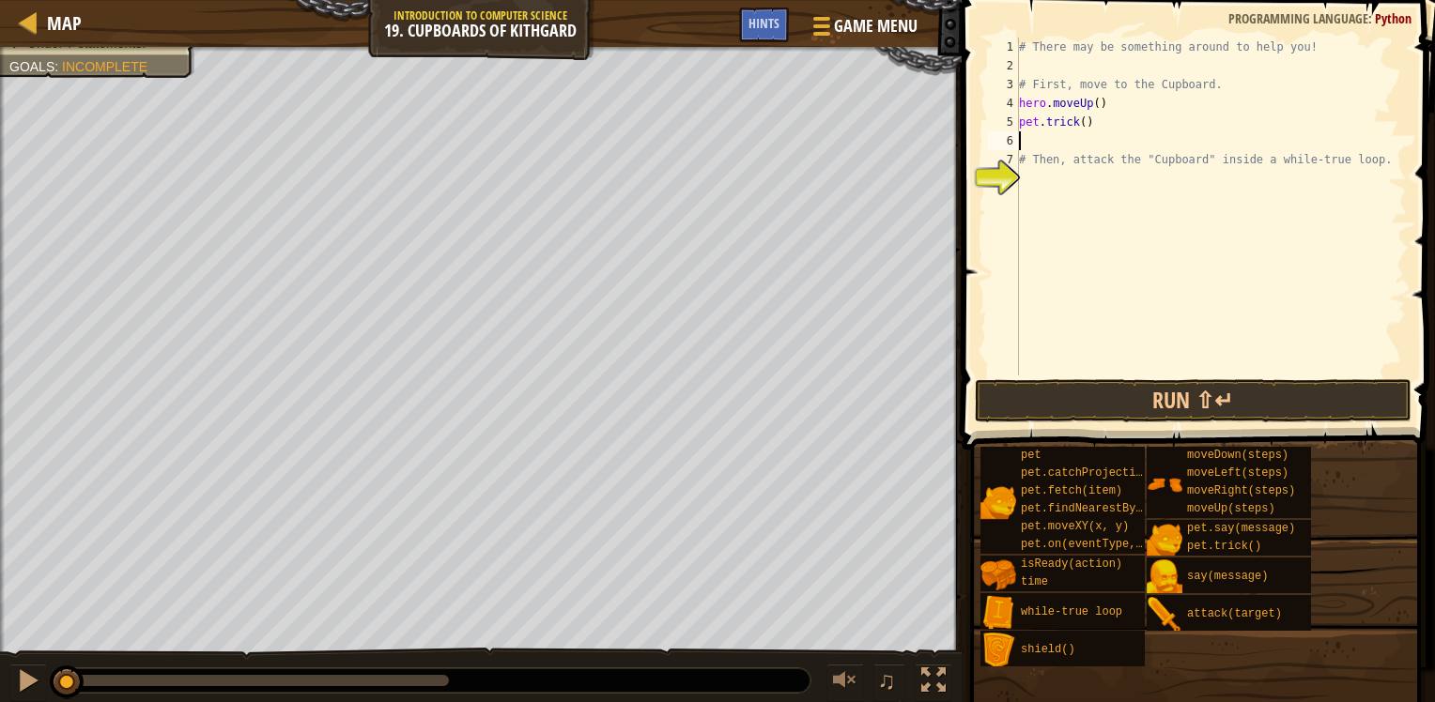
type textarea "ri"
type textarea "i"
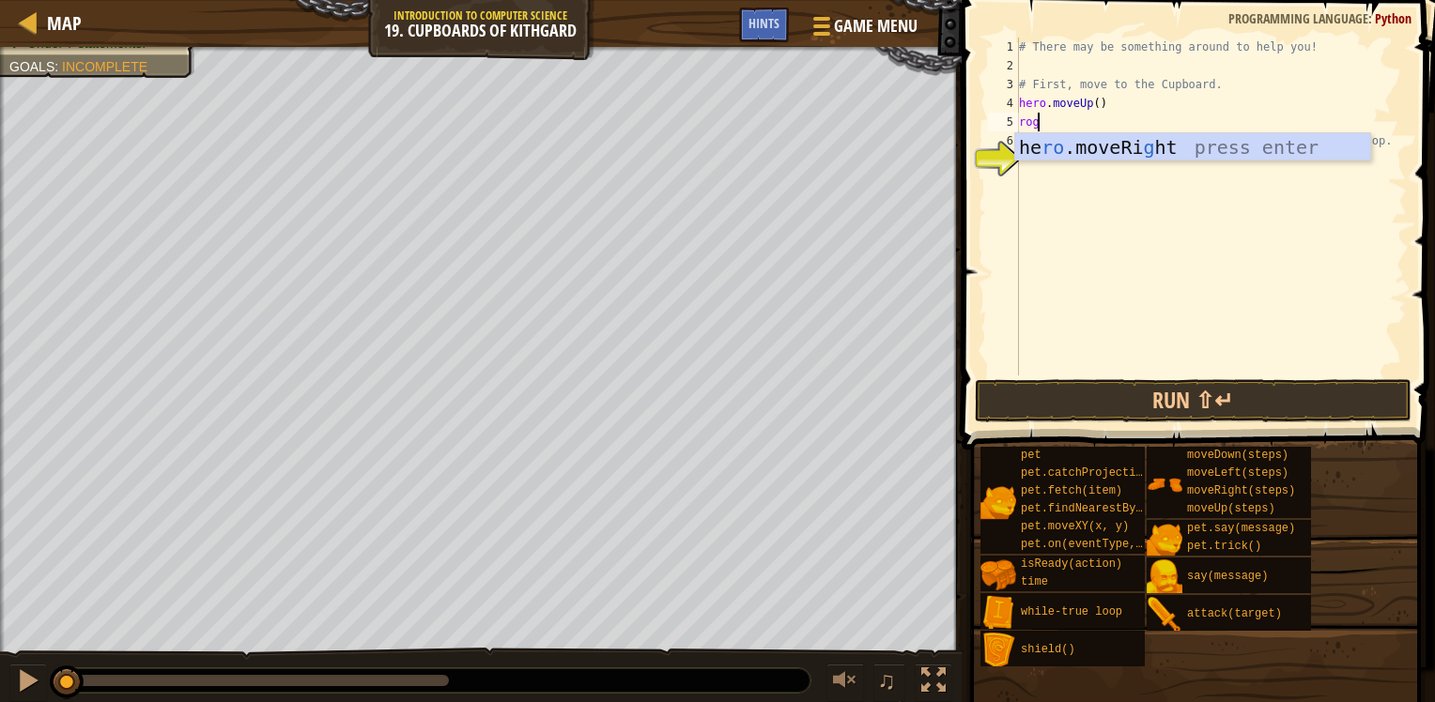
type textarea "rogh"
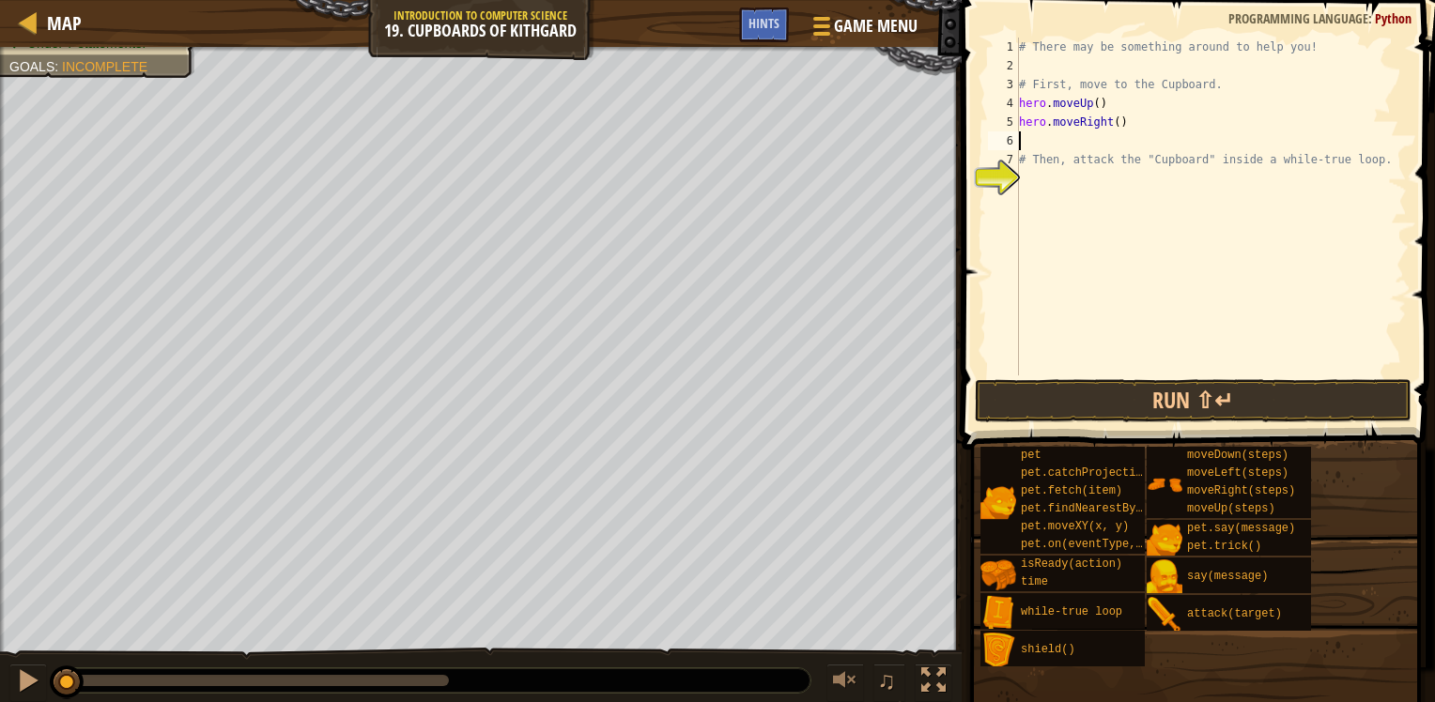
click at [1115, 126] on div "# There may be something around to help you! # First, move to the Cupboard. her…" at bounding box center [1211, 226] width 392 height 376
click at [1112, 126] on div "# There may be something around to help you! # First, move to the Cupboard. her…" at bounding box center [1211, 226] width 392 height 376
type textarea "hero.moveRight(2)"
click at [1074, 133] on div "# There may be something around to help you! # First, move to the Cupboard. her…" at bounding box center [1211, 226] width 392 height 376
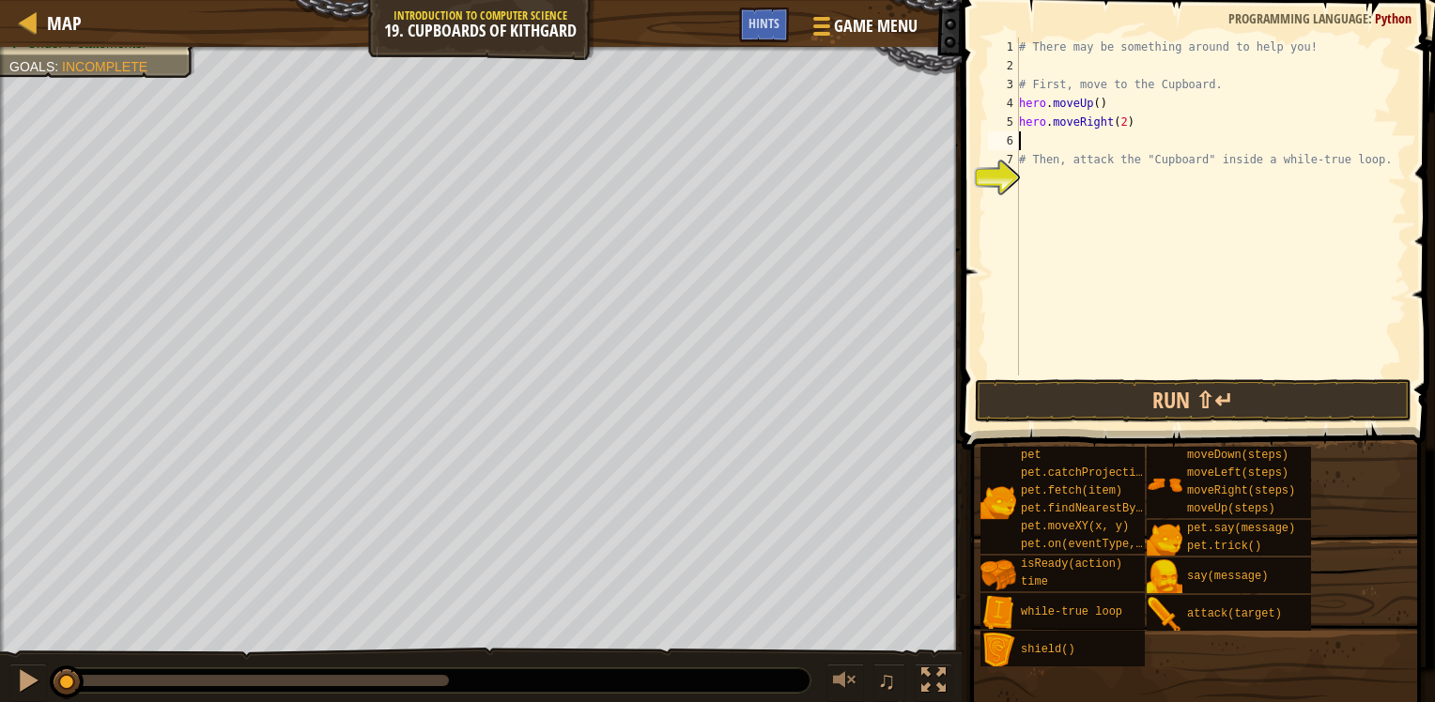
scroll to position [8, 0]
click at [1058, 178] on div "# There may be something around to help you! # First, move to the Cupboard. her…" at bounding box center [1211, 226] width 392 height 376
click at [1056, 156] on div "# There may be something around to help you! # First, move to the Cupboard. her…" at bounding box center [1211, 226] width 392 height 376
type textarea "# Then, attack the "Cupboard" inside a while-true loop."
click at [1063, 145] on div "# There may be something around to help you! # First, move to the Cupboard. her…" at bounding box center [1211, 226] width 392 height 376
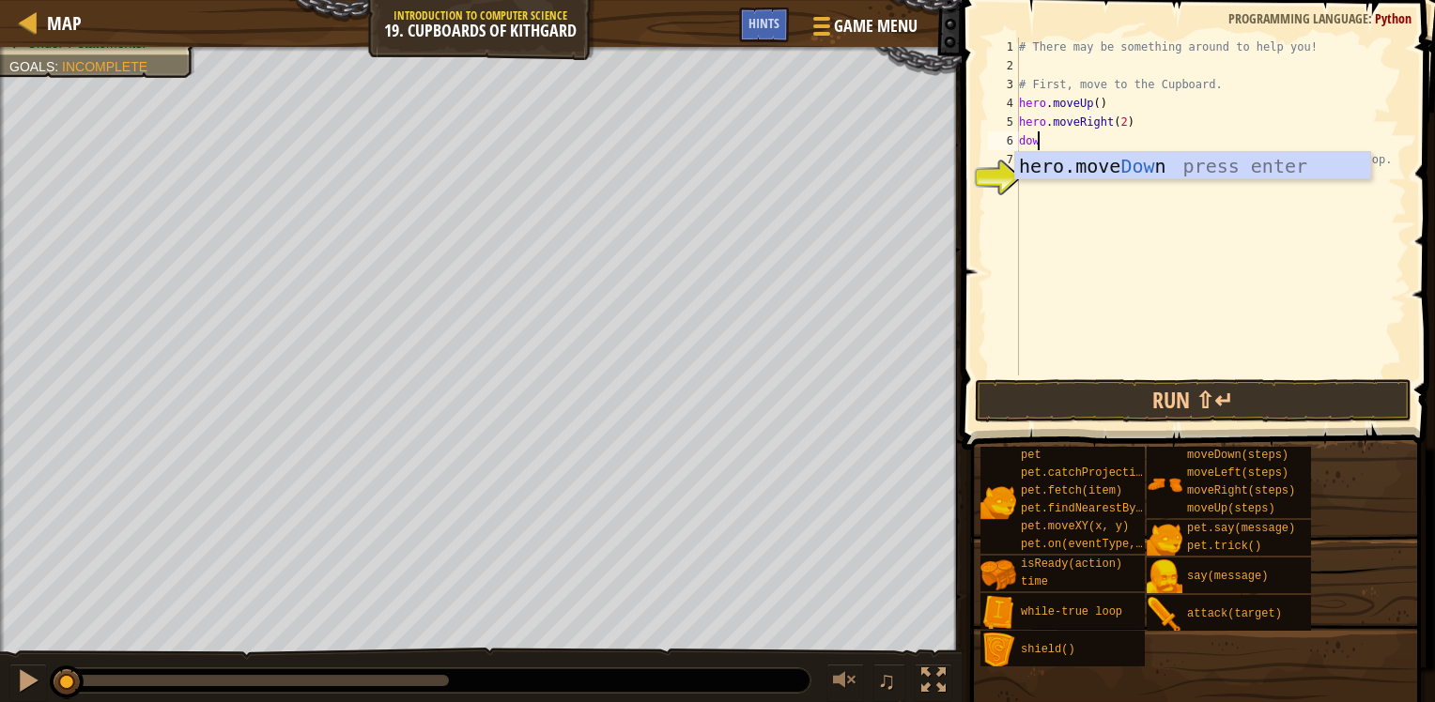
type textarea "down"
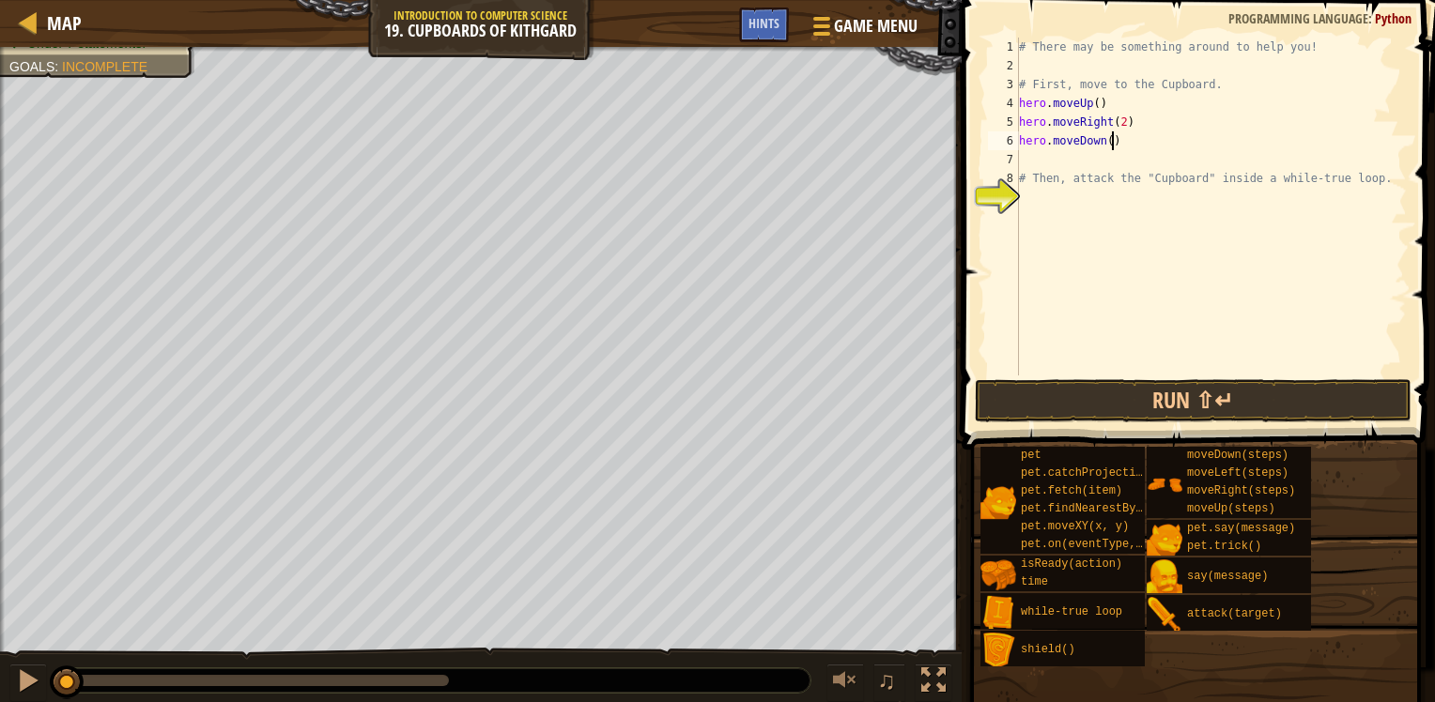
click at [1110, 139] on div "# There may be something around to help you! # First, move to the Cupboard. her…" at bounding box center [1211, 226] width 392 height 376
drag, startPoint x: 1031, startPoint y: 169, endPoint x: 1038, endPoint y: 162, distance: 10.0
click at [1033, 167] on div "# There may be something around to help you! # First, move to the Cupboard. her…" at bounding box center [1211, 226] width 392 height 376
type textarea "# Then, attack the "Cupboard" inside a while-true loop."
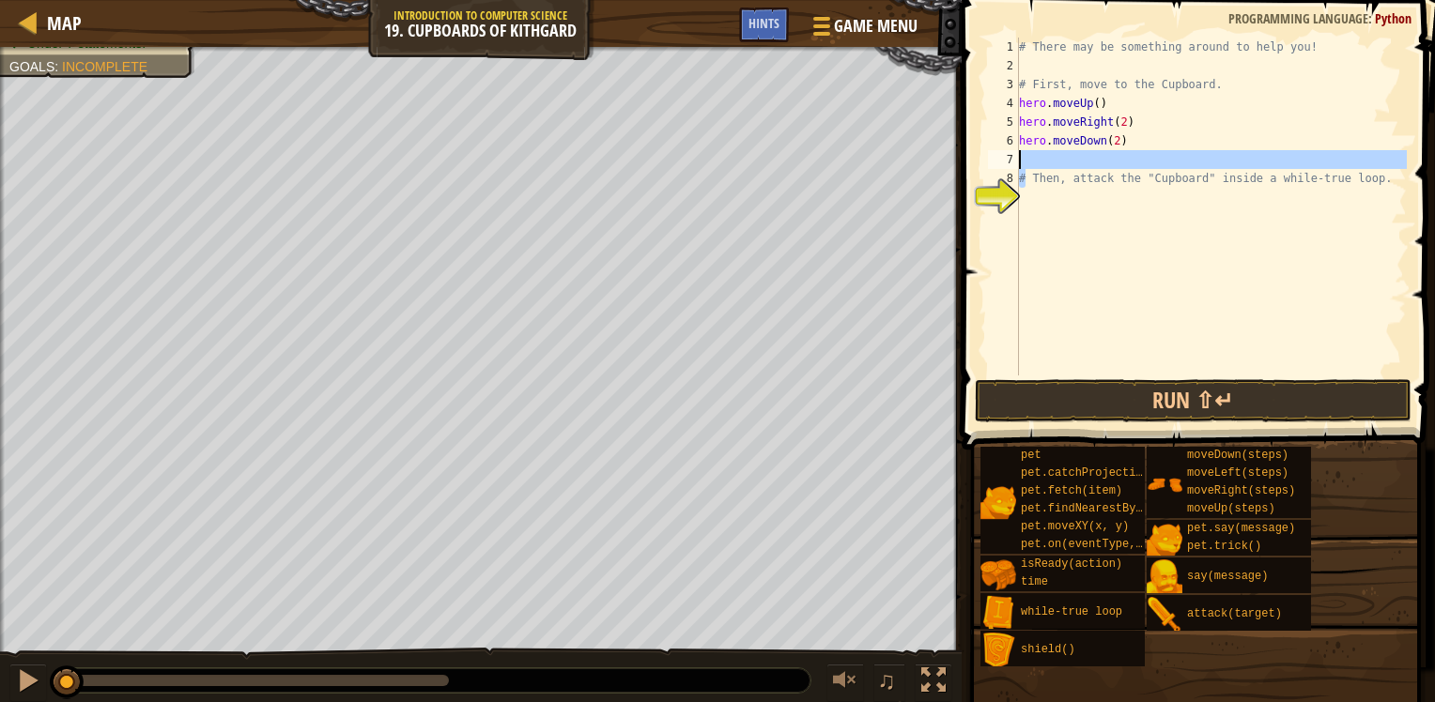
click at [1041, 203] on div "# There may be something around to help you! # First, move to the Cupboard. her…" at bounding box center [1211, 226] width 392 height 376
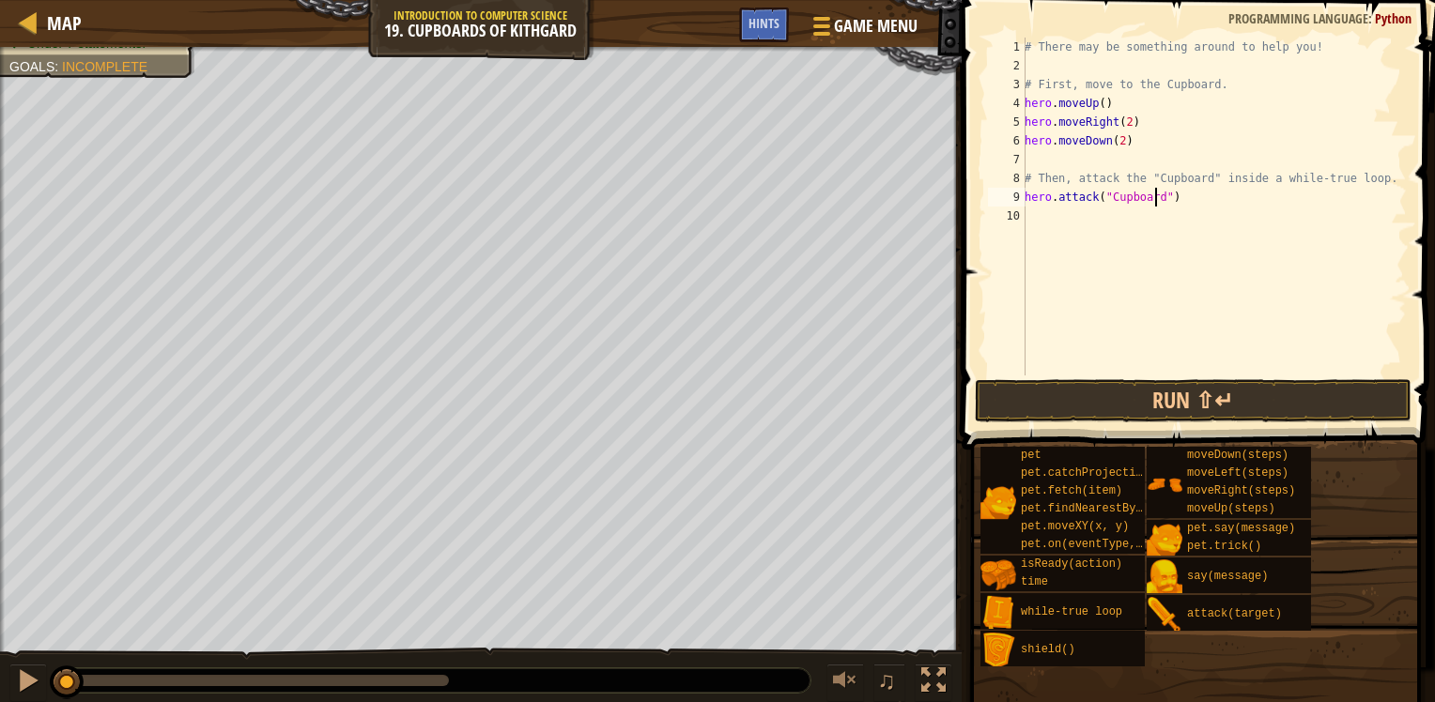
scroll to position [8, 10]
click at [1217, 192] on div "# There may be something around to help you! # First, move to the Cupboard. her…" at bounding box center [1214, 226] width 386 height 376
click at [1434, 0] on html "Map Introduction to Computer Science 19. Cupboards of Kithgard Game Menu Done H…" at bounding box center [717, 0] width 1435 height 0
type textarea "# Then, attack the "Cupboard" inside a while-true loop."
click at [1382, 177] on div "# There may be something around to help you! # First, move to the Cupboard. her…" at bounding box center [1214, 226] width 386 height 376
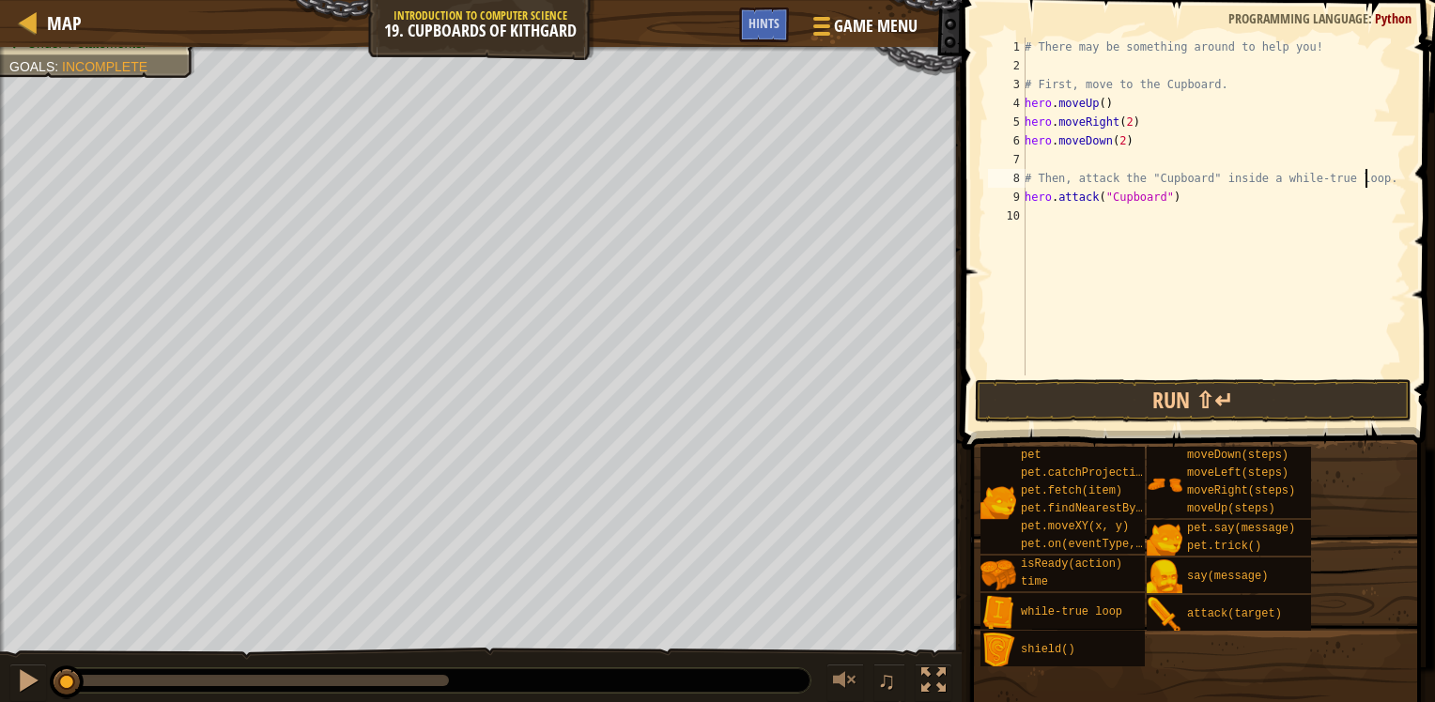
scroll to position [8, 0]
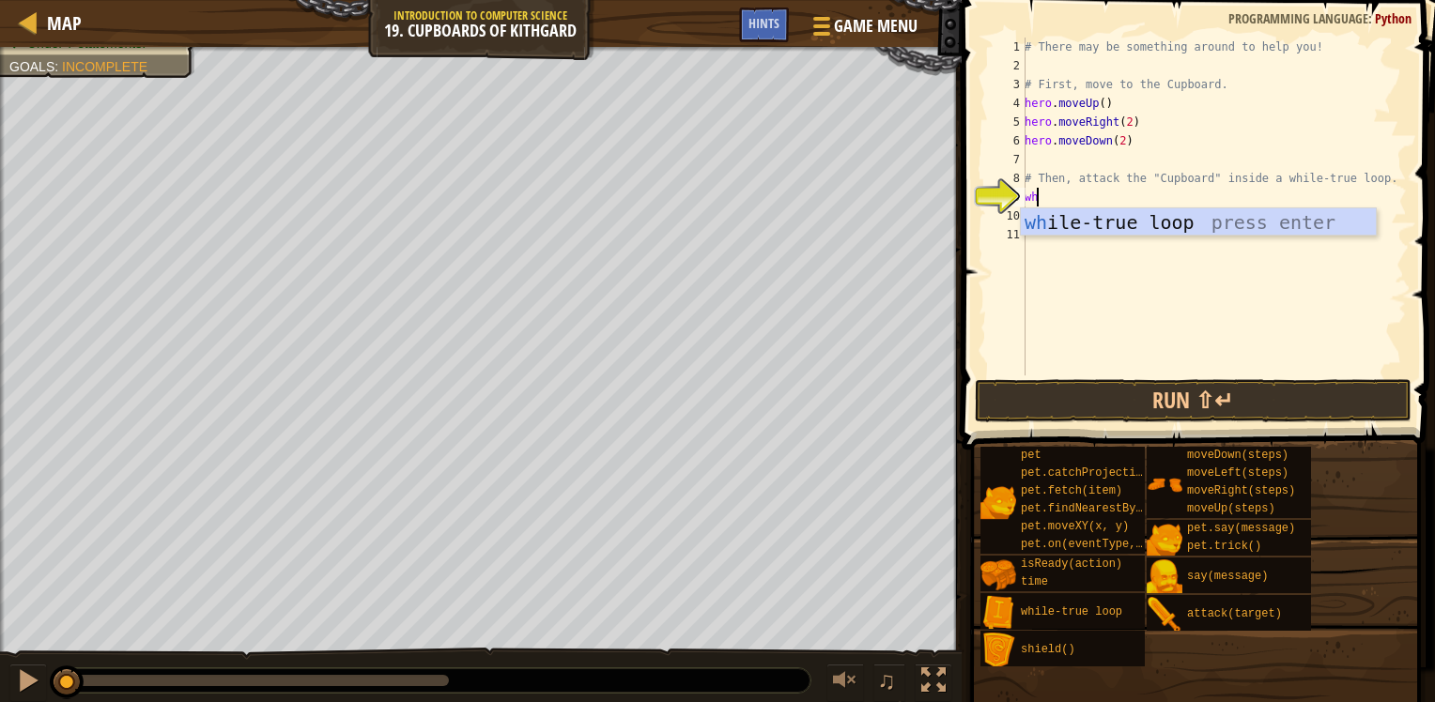
type textarea "whi"
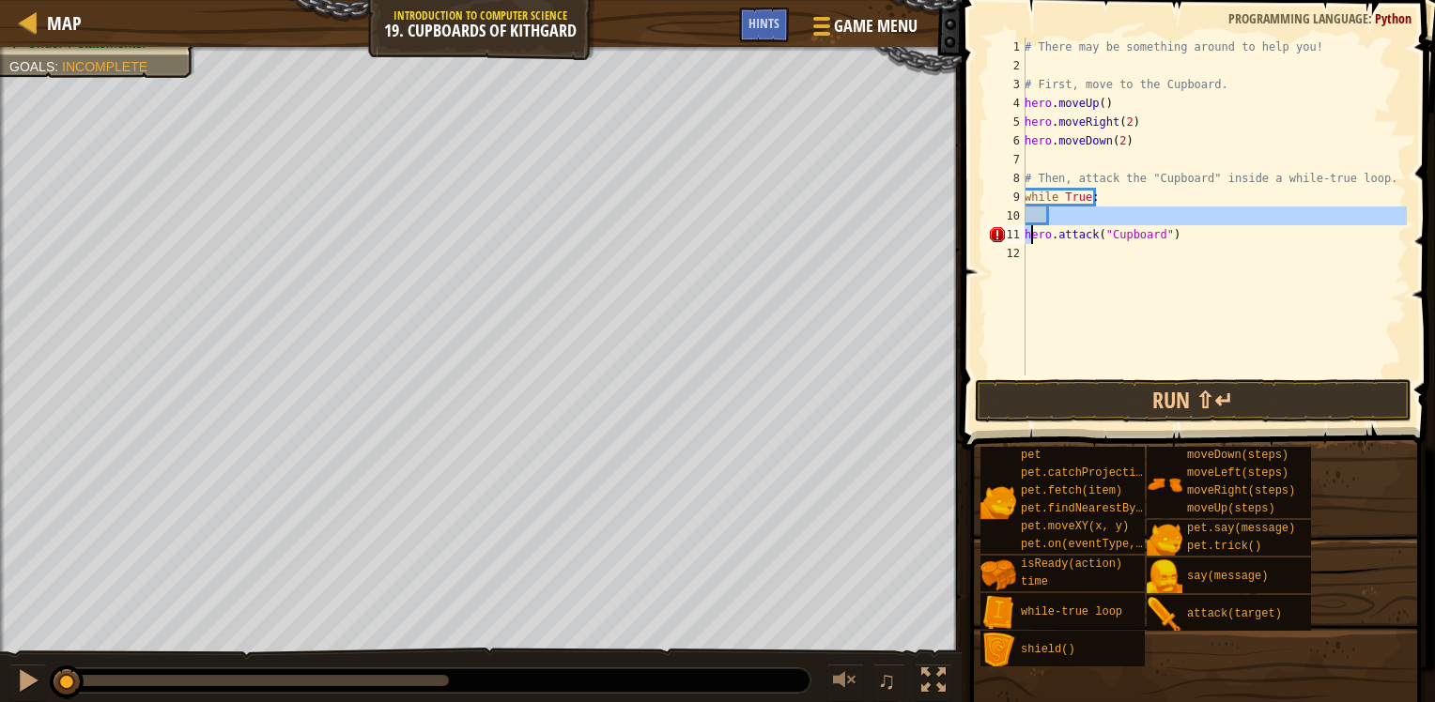
drag, startPoint x: 1194, startPoint y: 223, endPoint x: 1107, endPoint y: 239, distance: 88.9
click at [1040, 241] on div "# There may be something around to help you! # First, move to the Cupboard. her…" at bounding box center [1214, 226] width 386 height 376
type textarea "hero.attack("Cupboard")"
click at [1175, 250] on div "# There may be something around to help you! # First, move to the Cupboard. her…" at bounding box center [1214, 226] width 386 height 376
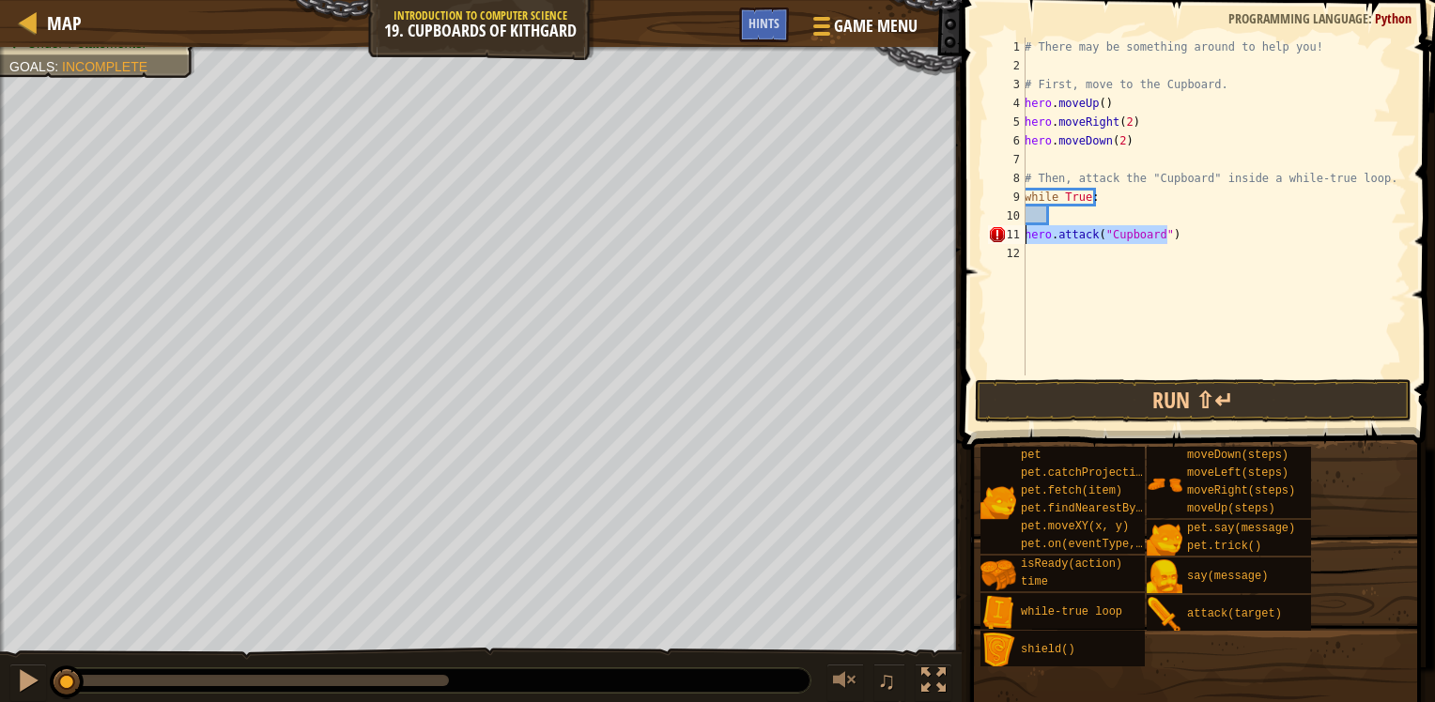
drag, startPoint x: 1196, startPoint y: 240, endPoint x: 992, endPoint y: 239, distance: 204.7
click at [993, 239] on div "1 2 3 4 5 6 7 8 9 10 11 12 # There may be something around to help you! # First…" at bounding box center [1195, 207] width 423 height 338
type textarea "hero.attack("Cupboard")"
paste textarea "hero.attack("Cupboard")"
type textarea "hero.attack("Cupboard")"
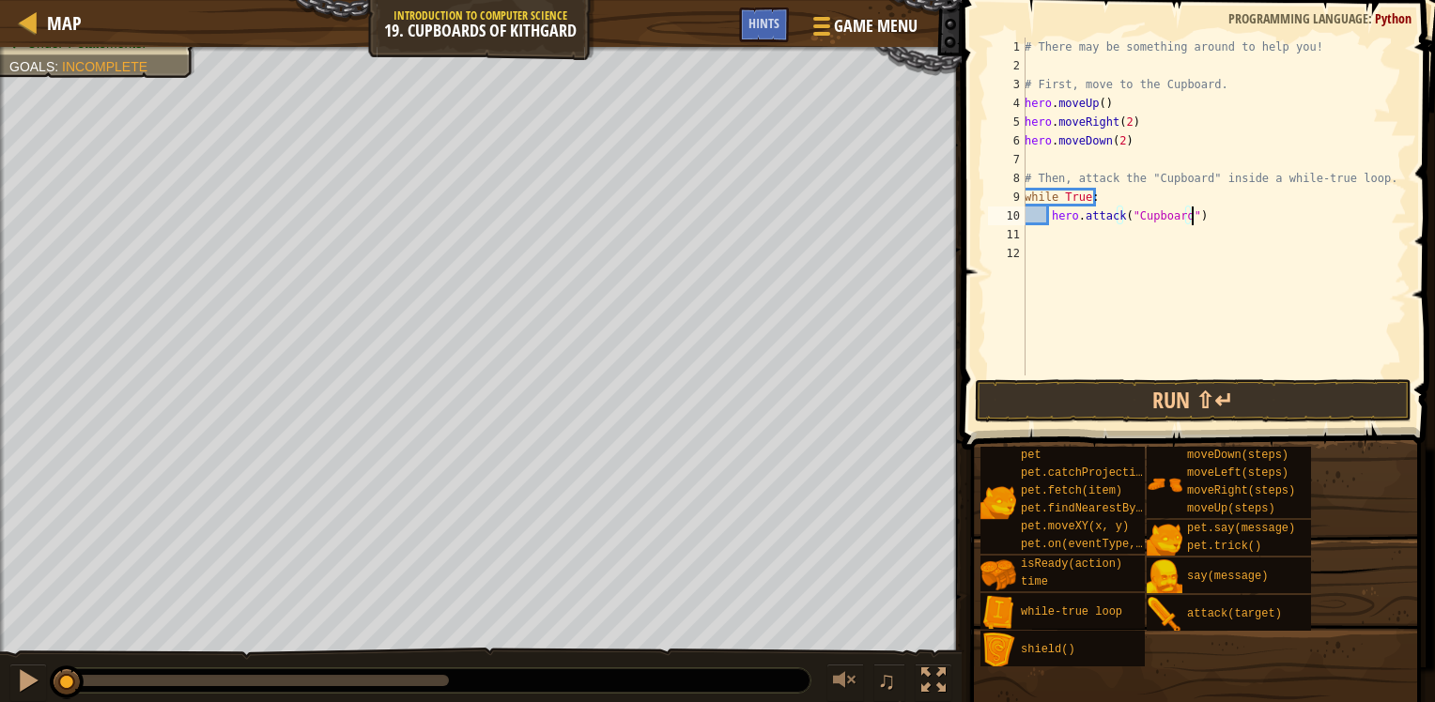
click at [1220, 372] on div "# There may be something around to help you! # First, move to the Cupboard. her…" at bounding box center [1214, 226] width 386 height 376
click at [1210, 384] on button "Run ⇧↵" at bounding box center [1194, 400] width 438 height 43
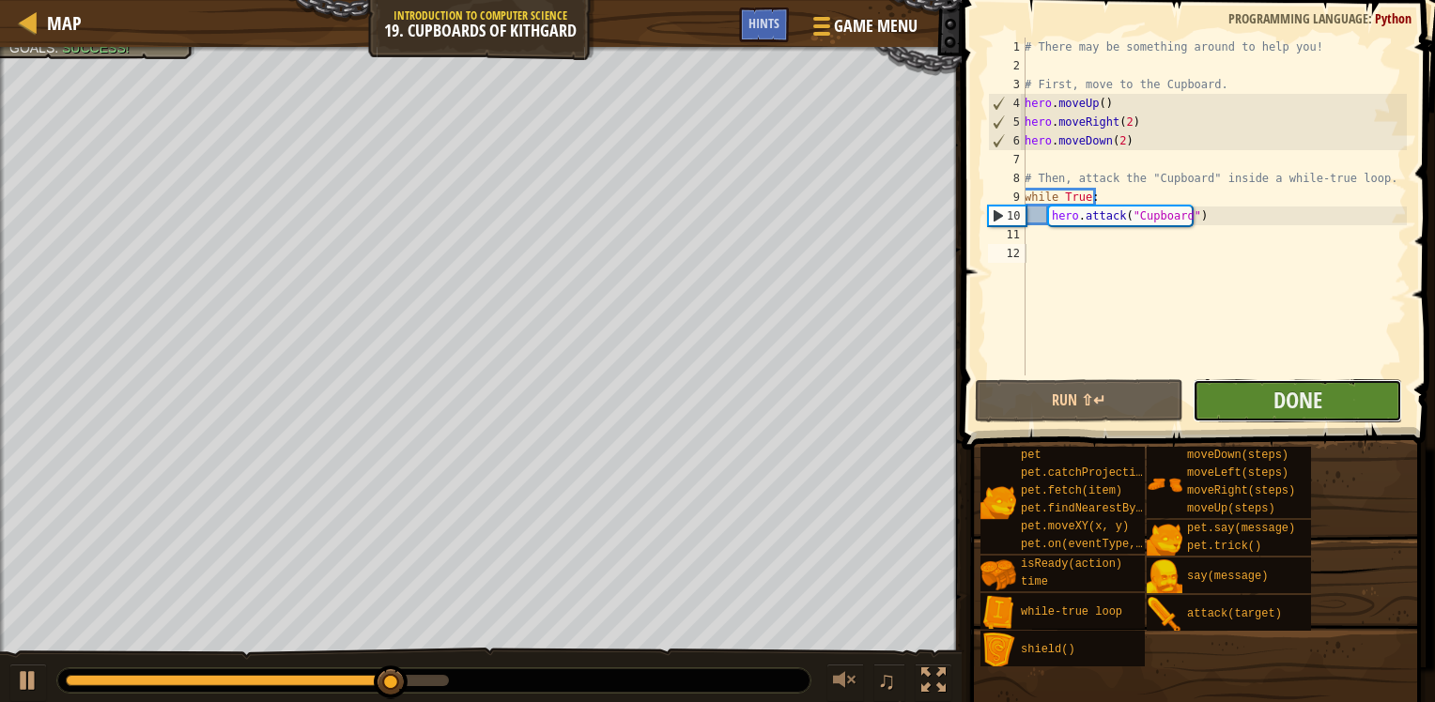
click at [1250, 399] on button "Done" at bounding box center [1296, 400] width 209 height 43
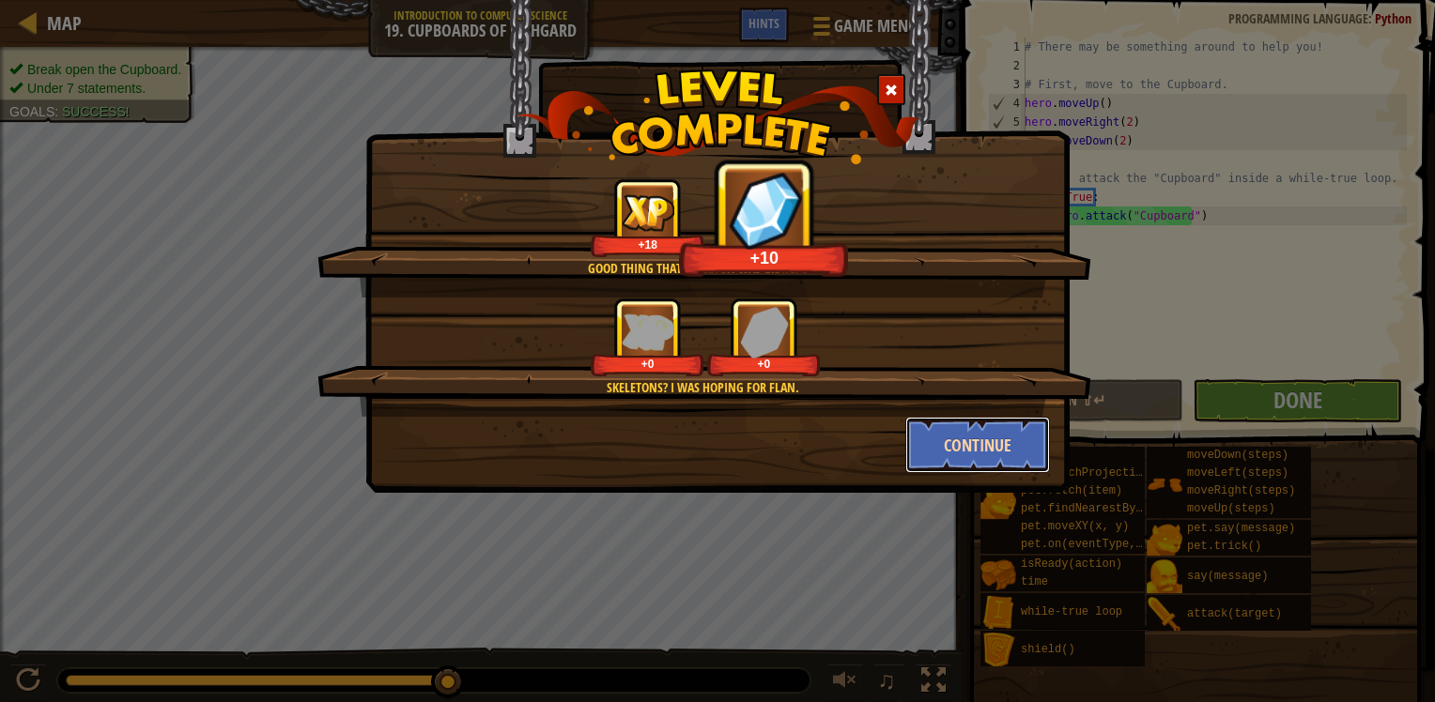
click at [969, 446] on button "Continue" at bounding box center [978, 445] width 146 height 56
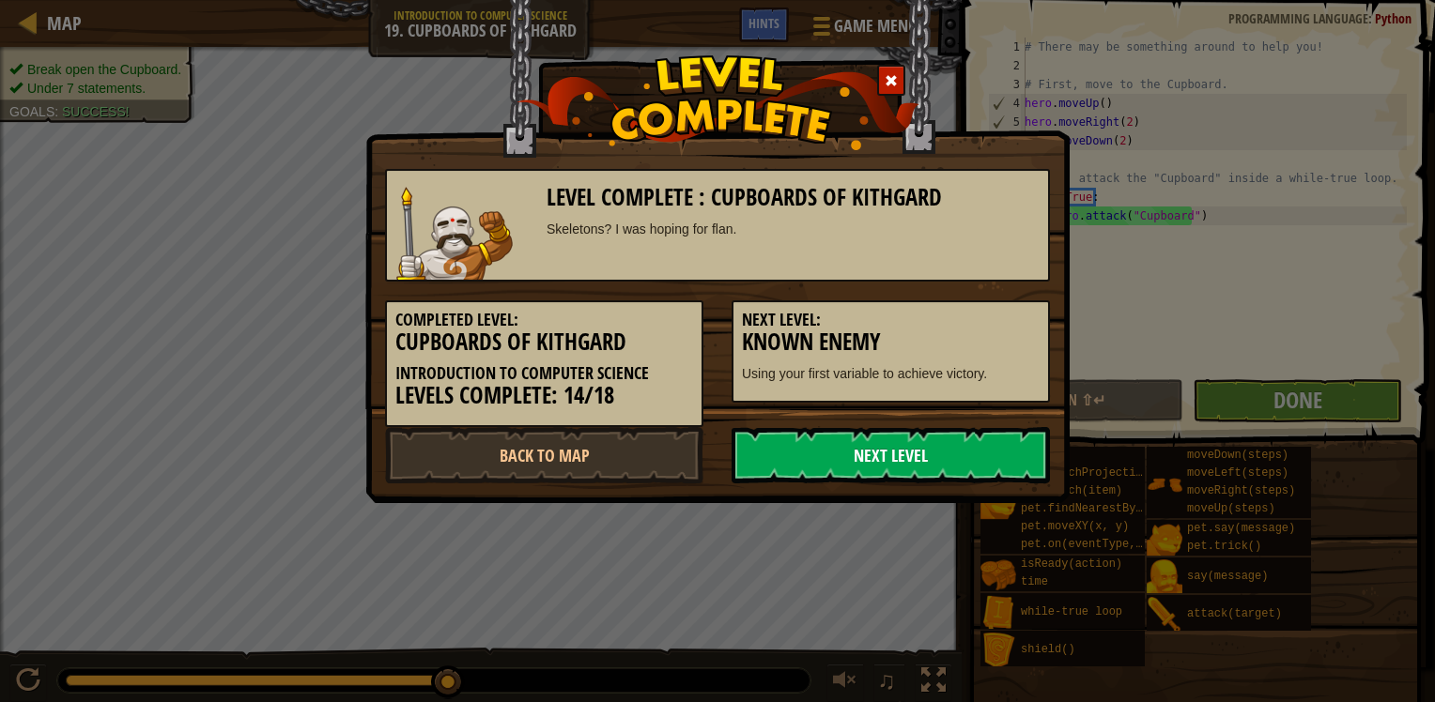
click at [907, 457] on link "Next Level" at bounding box center [890, 455] width 318 height 56
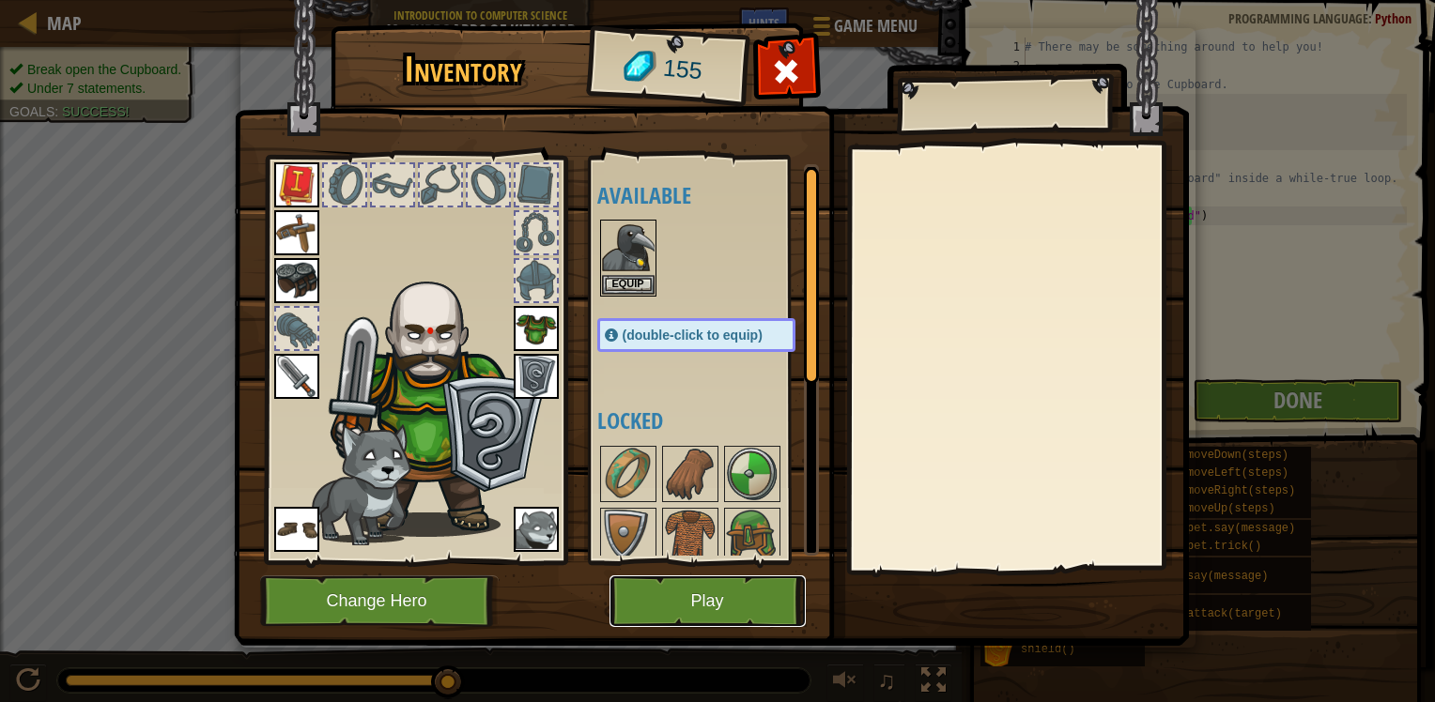
click at [763, 602] on button "Play" at bounding box center [707, 602] width 196 height 52
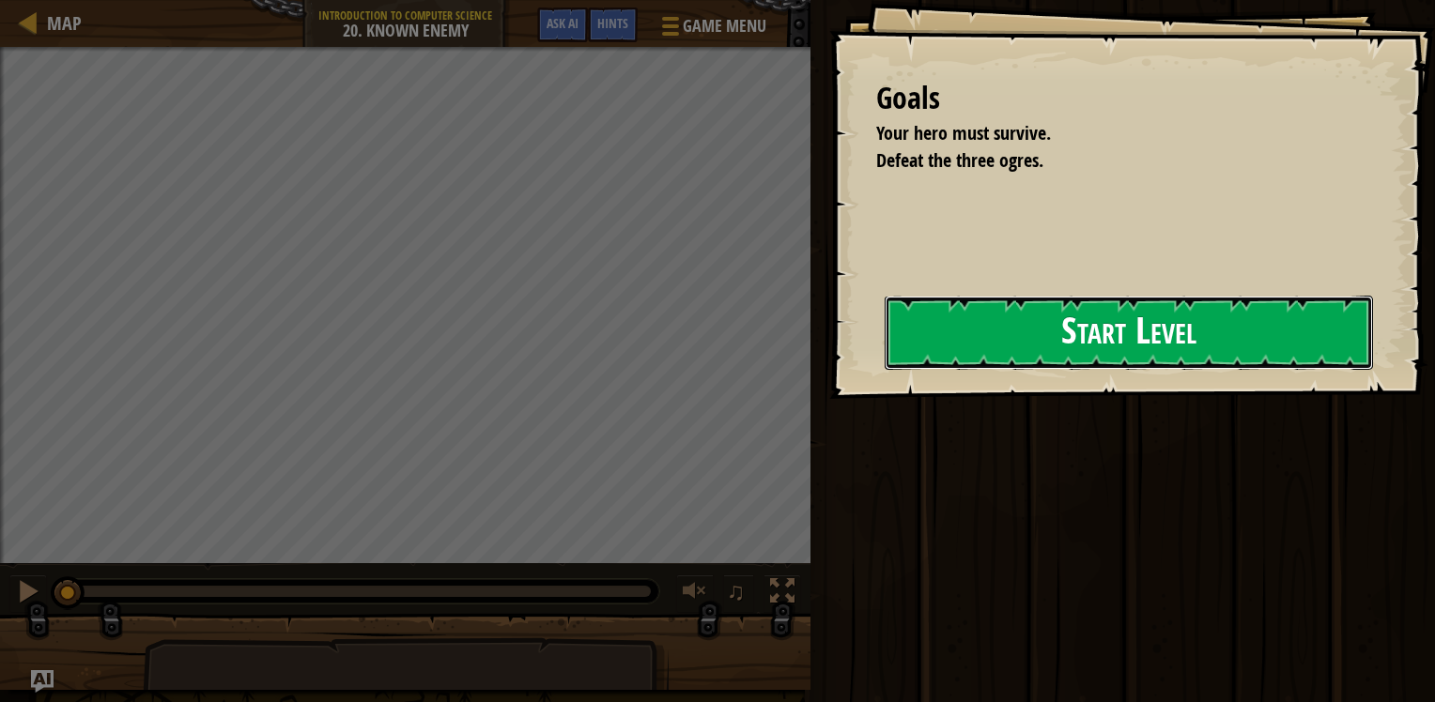
click at [914, 370] on button "Start Level" at bounding box center [1128, 333] width 488 height 74
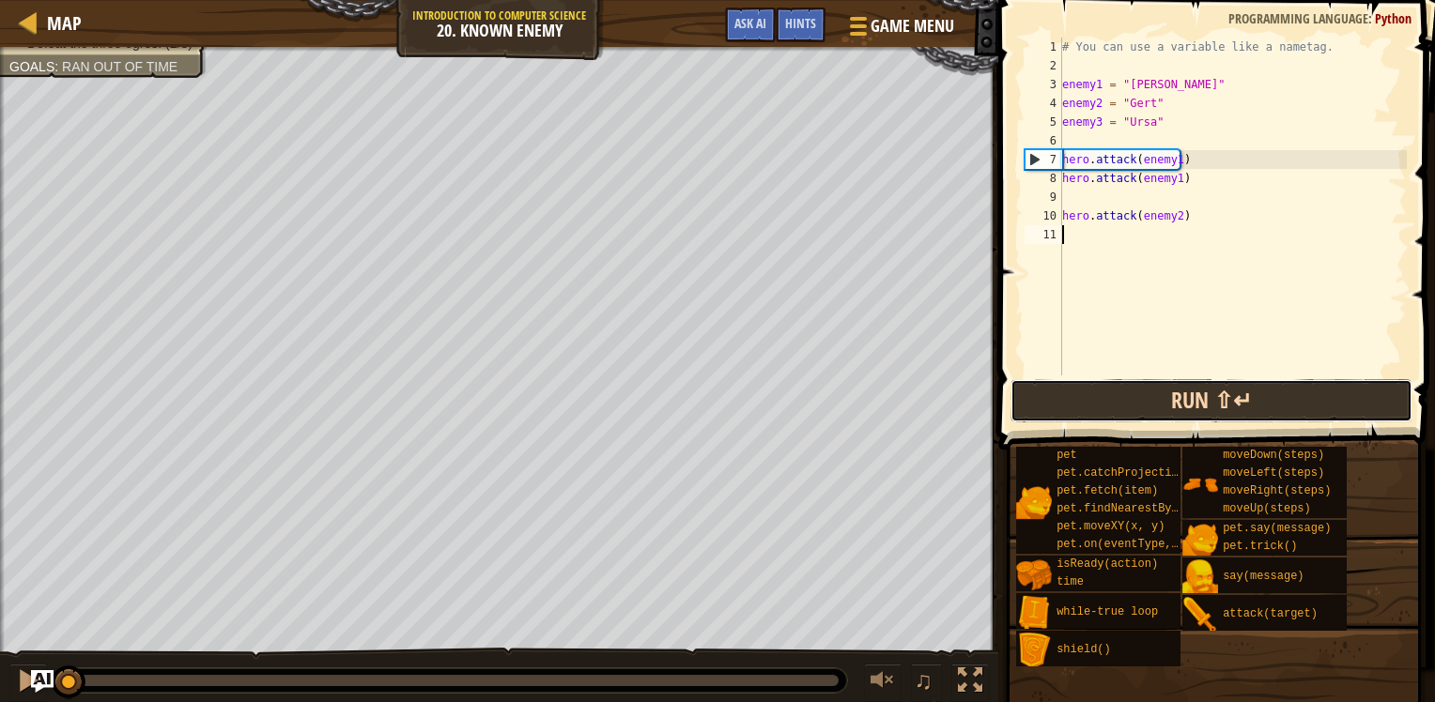
click at [1211, 379] on button "Run ⇧↵" at bounding box center [1211, 400] width 402 height 43
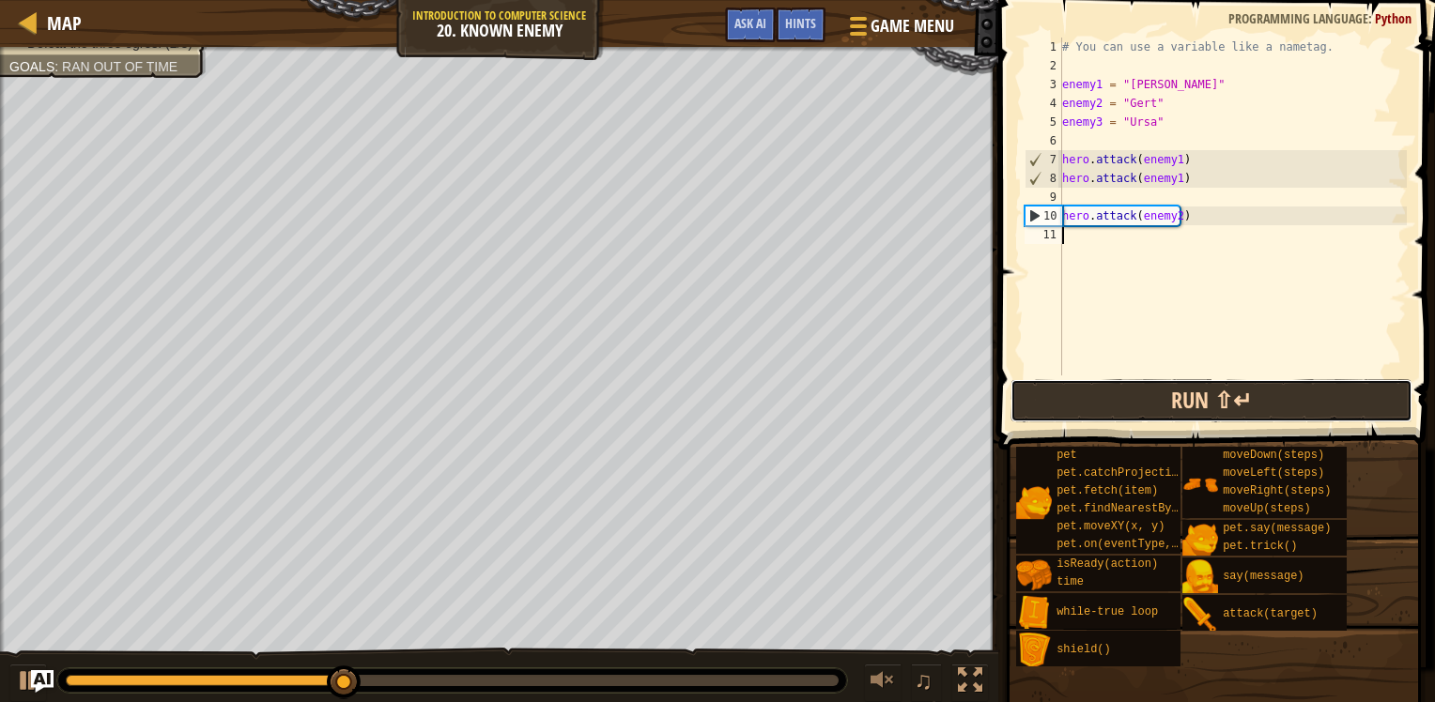
drag, startPoint x: 1224, startPoint y: 397, endPoint x: 1216, endPoint y: 379, distance: 19.7
click at [1223, 396] on button "Run ⇧↵" at bounding box center [1211, 400] width 402 height 43
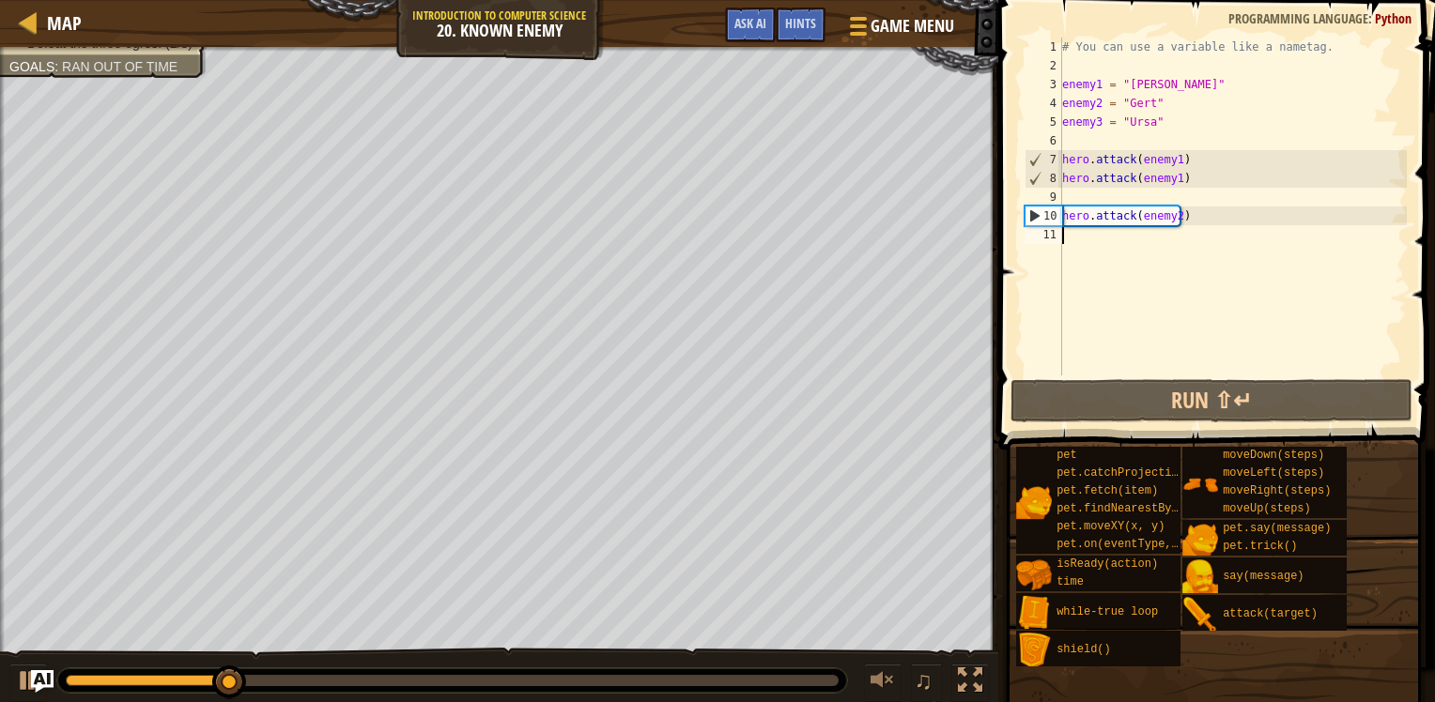
click at [1173, 177] on div "# You can use a variable like a nametag. enemy1 = "[PERSON_NAME]" enemy2 = "[PE…" at bounding box center [1232, 226] width 348 height 376
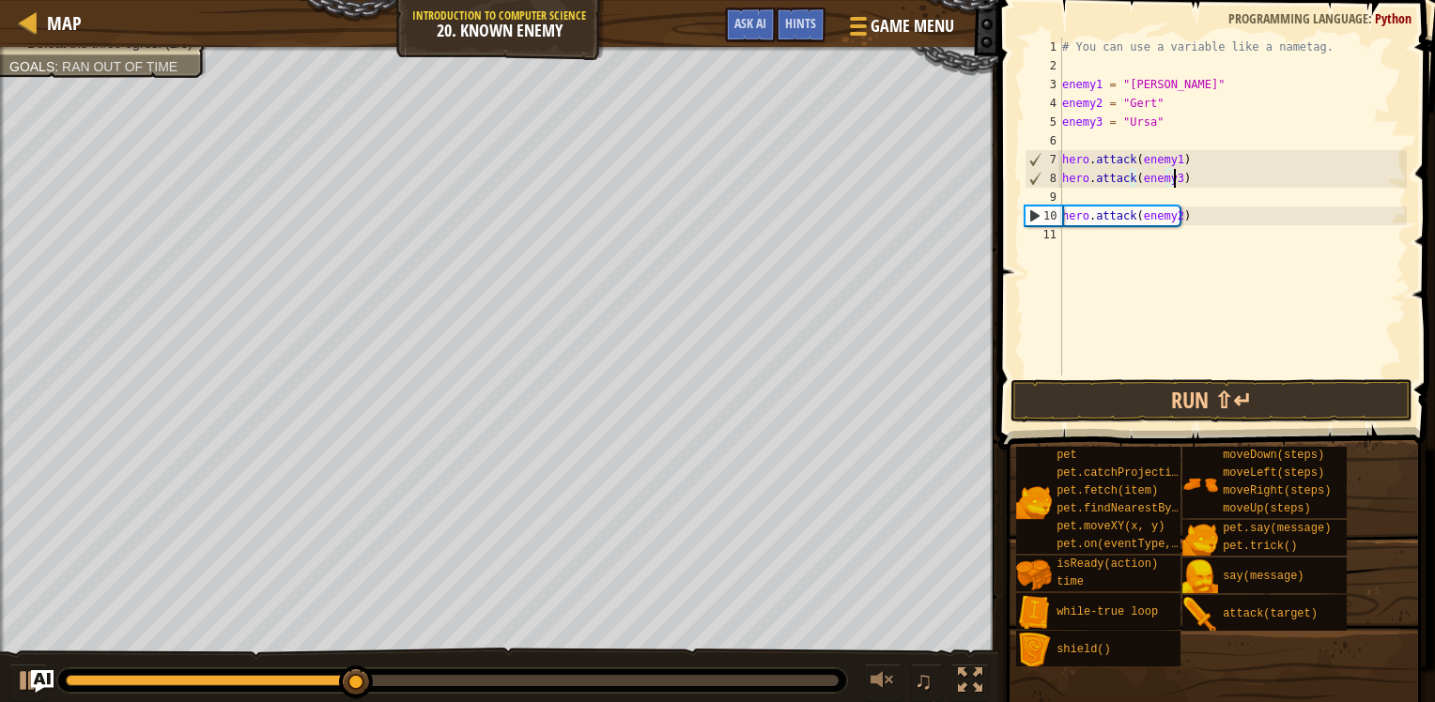
scroll to position [8, 8]
click at [1154, 404] on button "Run ⇧↵" at bounding box center [1211, 400] width 402 height 43
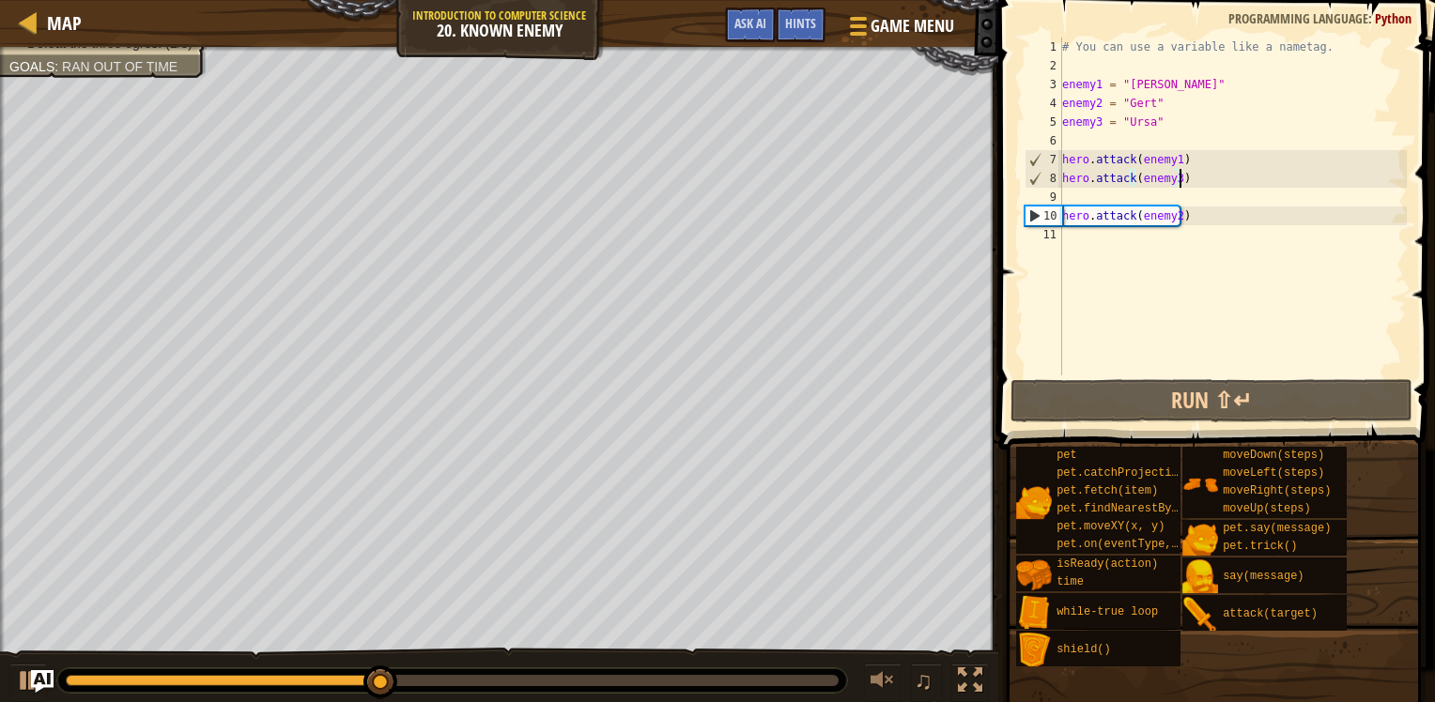
click at [1209, 181] on div "# You can use a variable like a nametag. enemy1 = "[PERSON_NAME]" enemy2 = "[PE…" at bounding box center [1232, 226] width 348 height 376
click at [11, 695] on button at bounding box center [28, 683] width 38 height 38
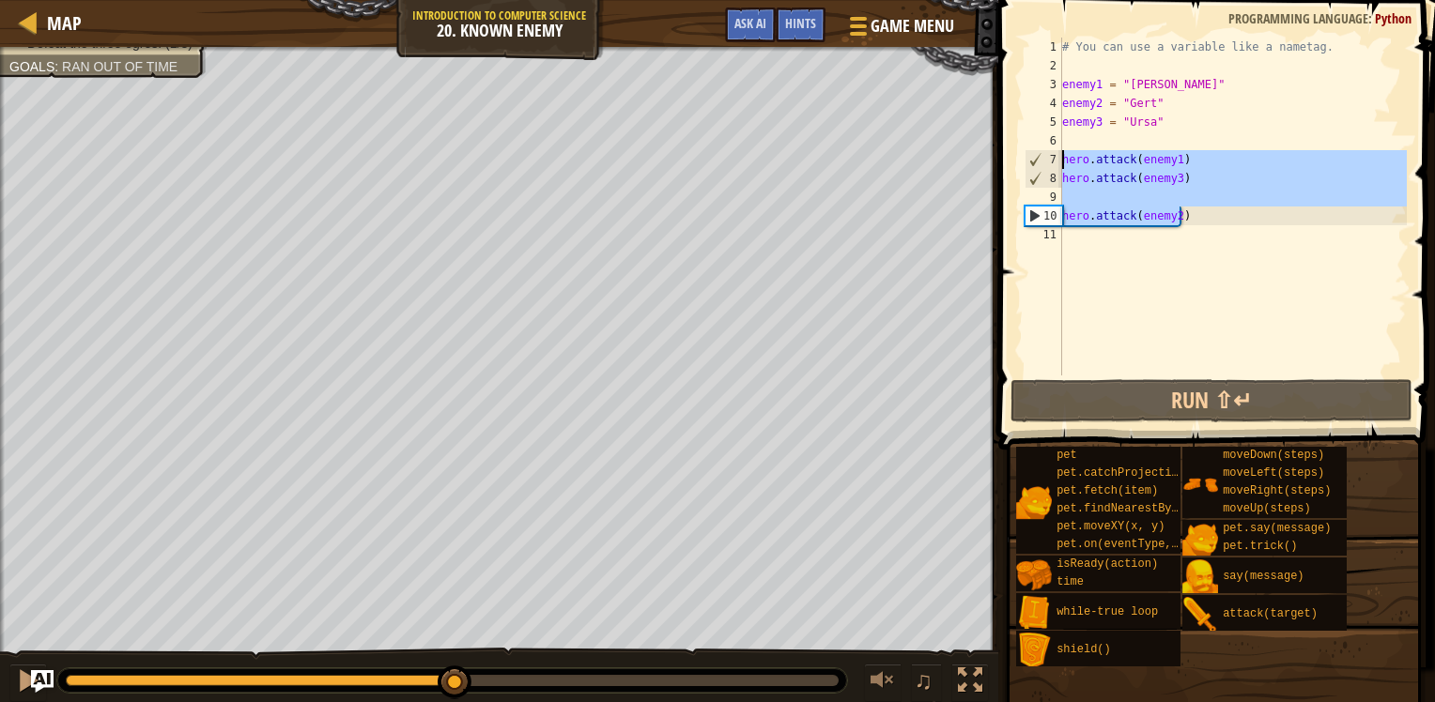
drag, startPoint x: 1191, startPoint y: 208, endPoint x: 1023, endPoint y: 157, distance: 174.7
click at [1023, 157] on div "hero.attack(enemy3) 1 2 3 4 5 6 7 8 9 10 11 # You can use a variable like a nam…" at bounding box center [1214, 207] width 386 height 338
type textarea "hero.attack(enemy1) hero.attack(enemy3)"
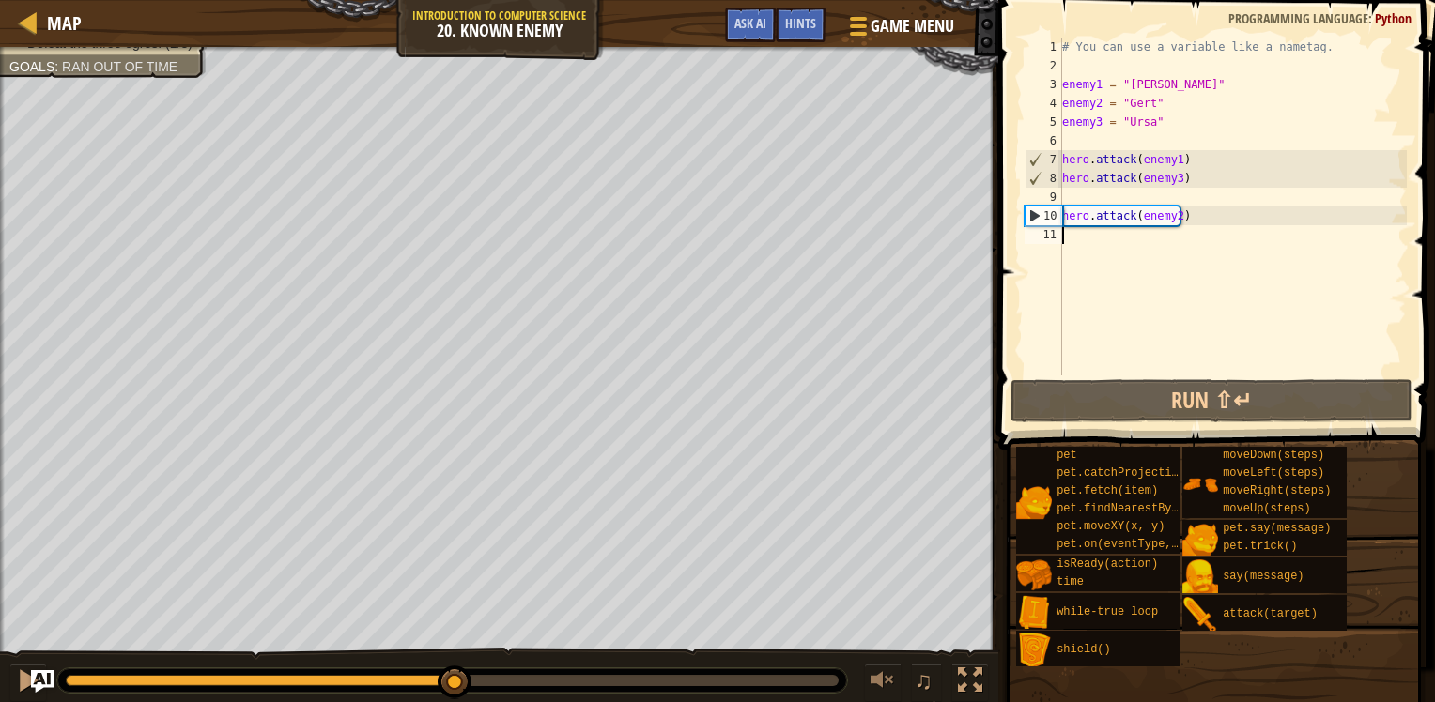
drag, startPoint x: 1392, startPoint y: 239, endPoint x: 1334, endPoint y: 252, distance: 59.5
click at [1391, 238] on div "# You can use a variable like a nametag. enemy1 = "[PERSON_NAME]" enemy2 = "[PE…" at bounding box center [1232, 226] width 348 height 376
paste textarea "hero.attack(enemy2)"
type textarea "hero.attack(enemy2)"
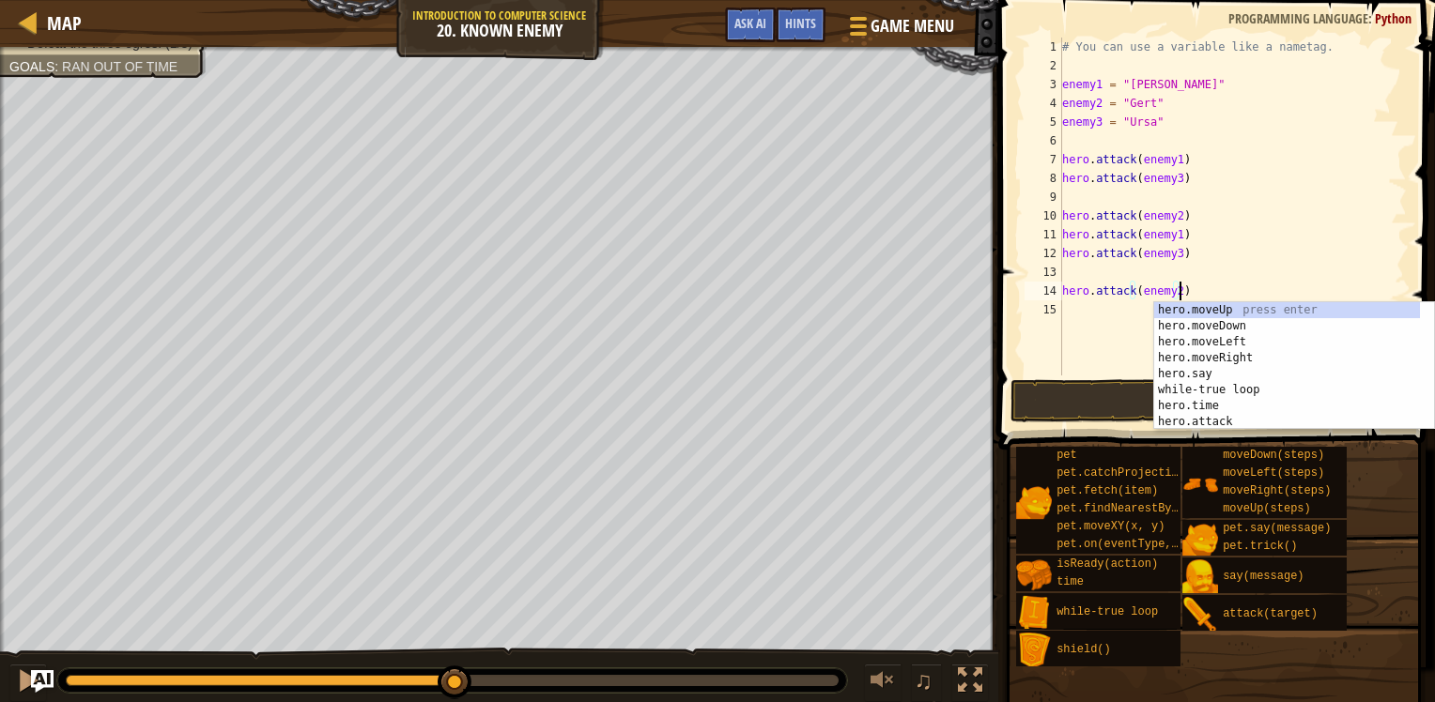
click at [1079, 321] on div "# You can use a variable like a nametag. enemy1 = "[PERSON_NAME]" enemy2 = "[PE…" at bounding box center [1232, 226] width 348 height 376
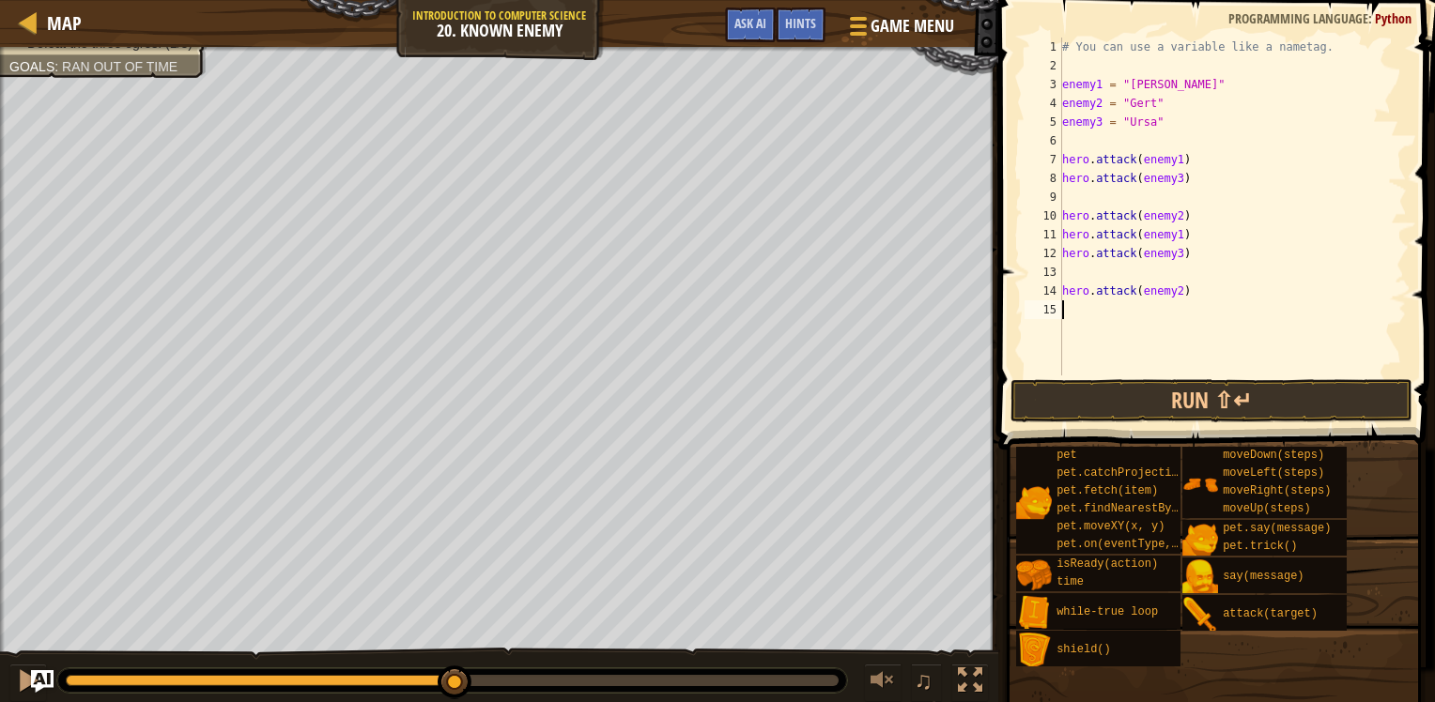
paste textarea "hero.attack(enemy2)"
type textarea "hero.attack(enemy2)"
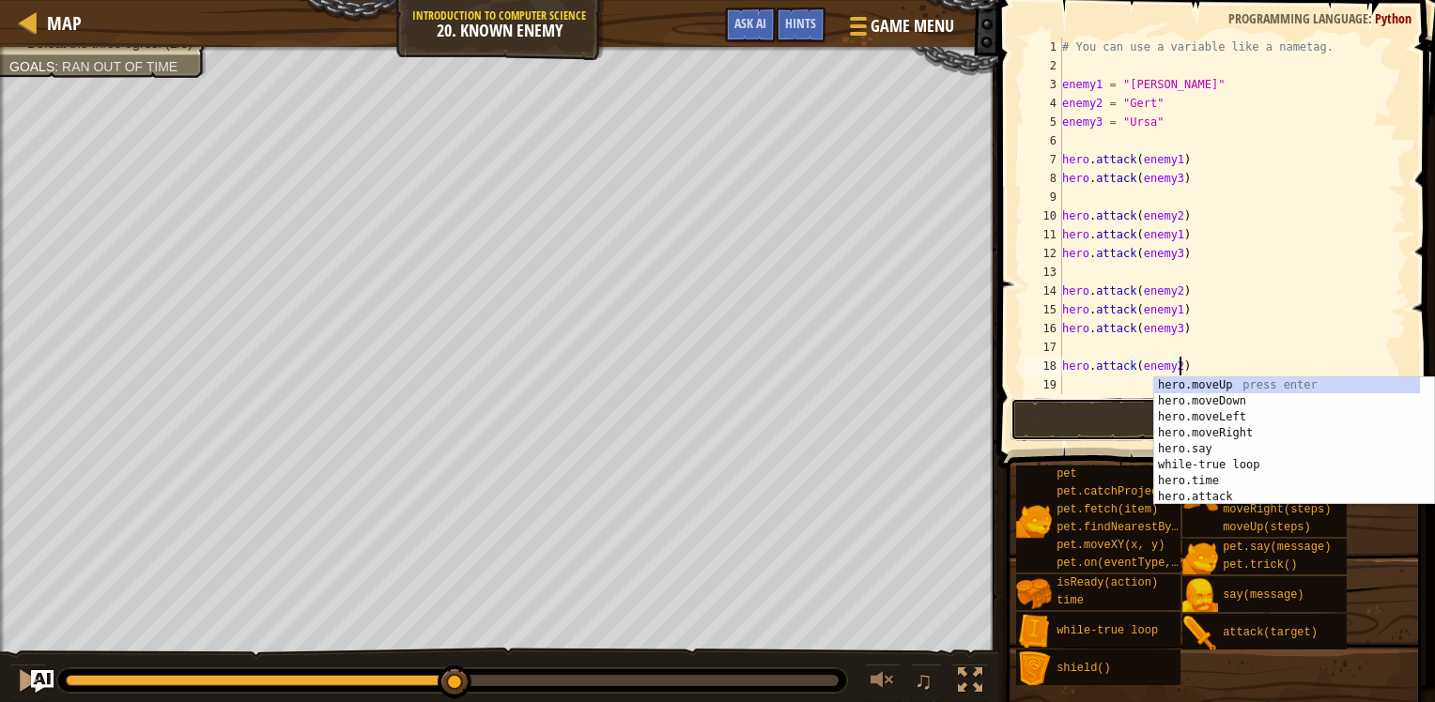
click at [1022, 435] on button "Run ⇧↵" at bounding box center [1211, 419] width 402 height 43
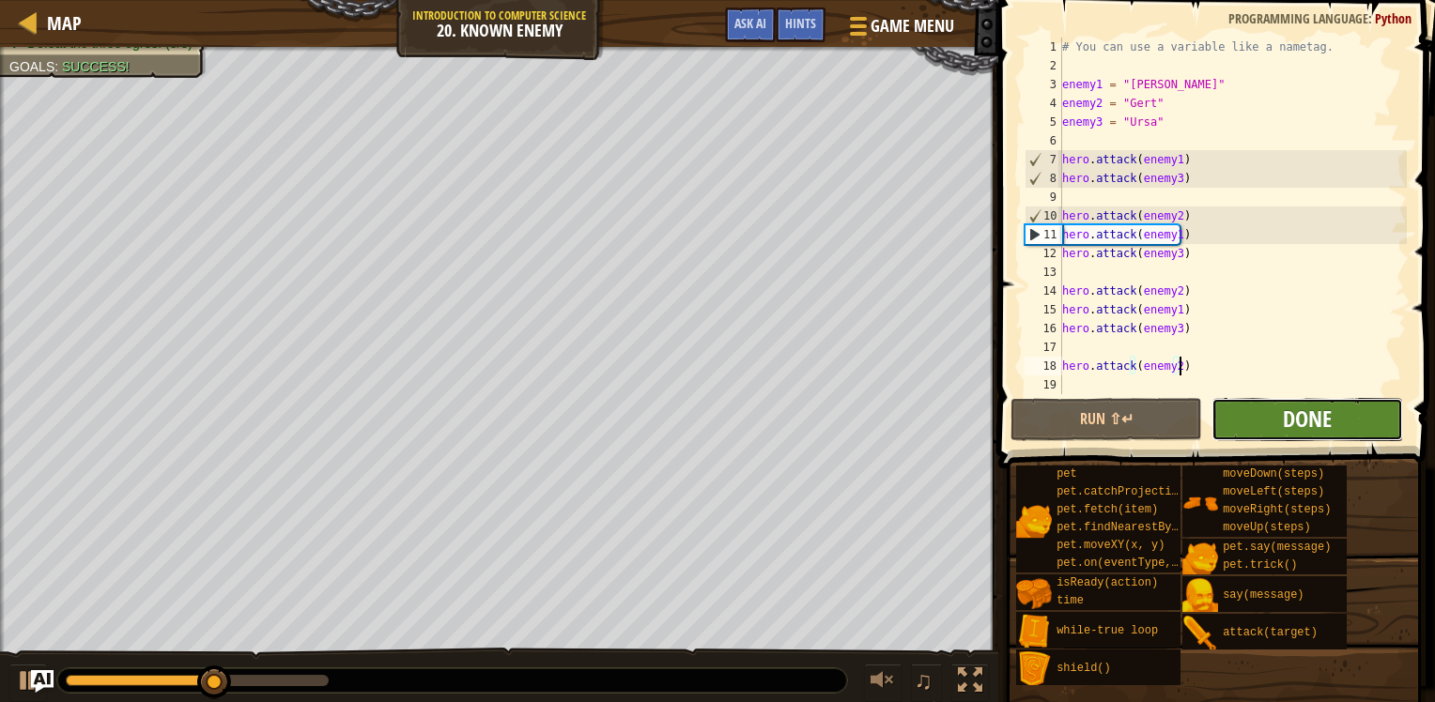
click at [1291, 419] on span "Done" at bounding box center [1307, 419] width 49 height 30
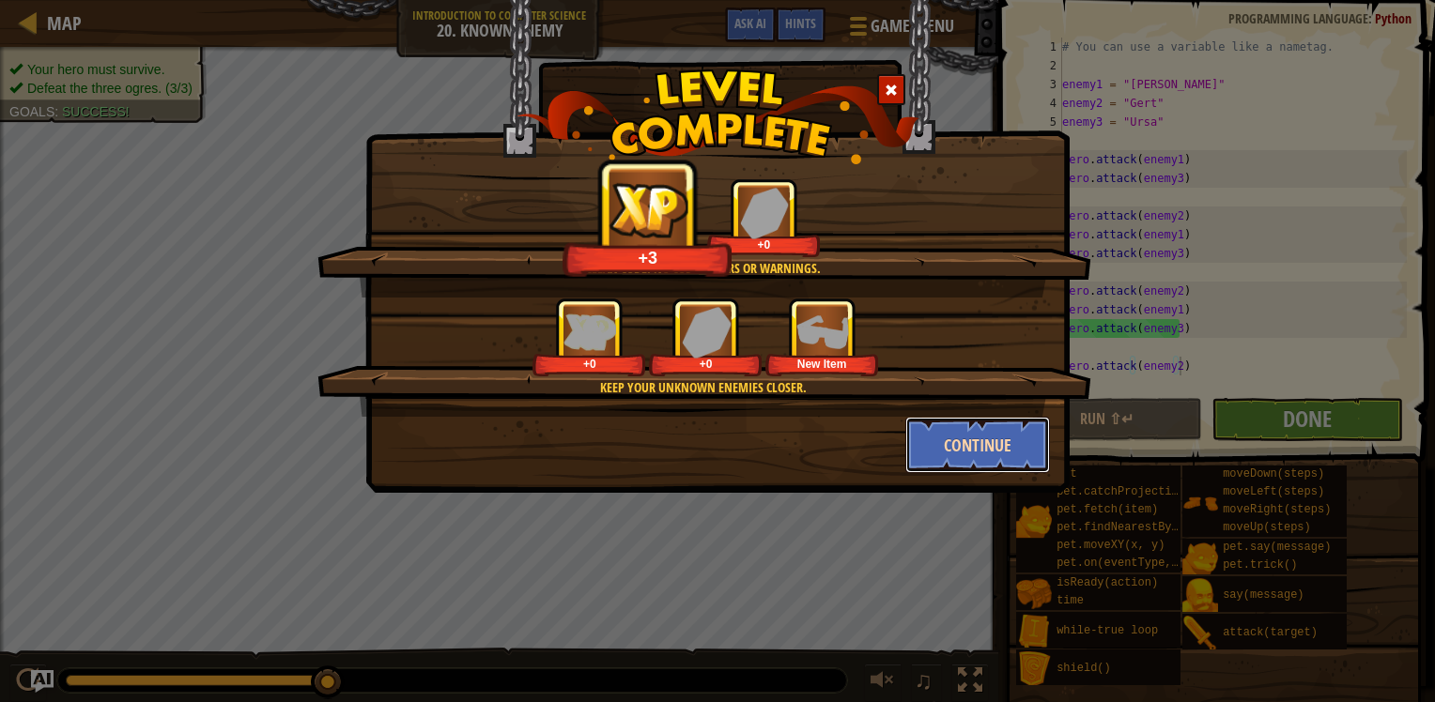
click at [943, 434] on button "Continue" at bounding box center [978, 445] width 146 height 56
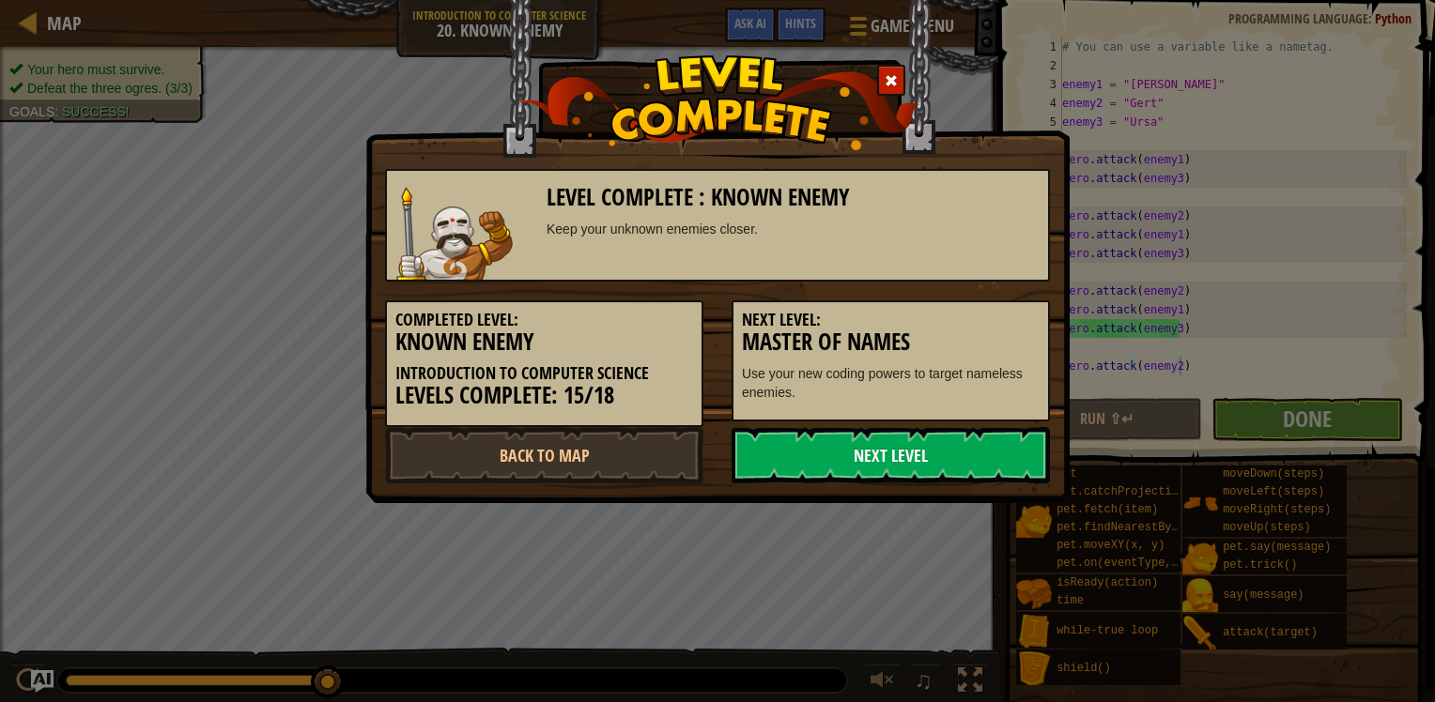
click at [938, 450] on link "Next Level" at bounding box center [890, 455] width 318 height 56
click at [935, 455] on link "Next Level" at bounding box center [890, 455] width 318 height 56
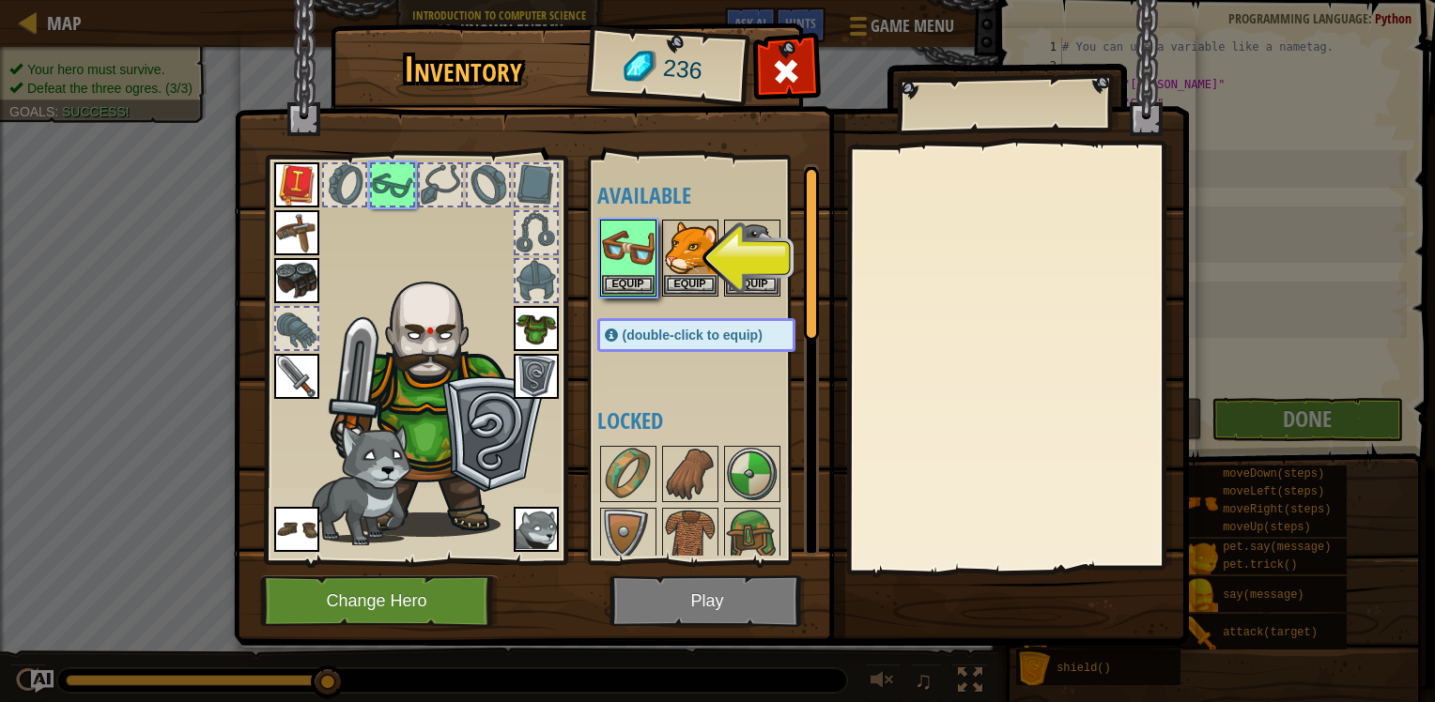
click at [688, 606] on img at bounding box center [711, 305] width 955 height 682
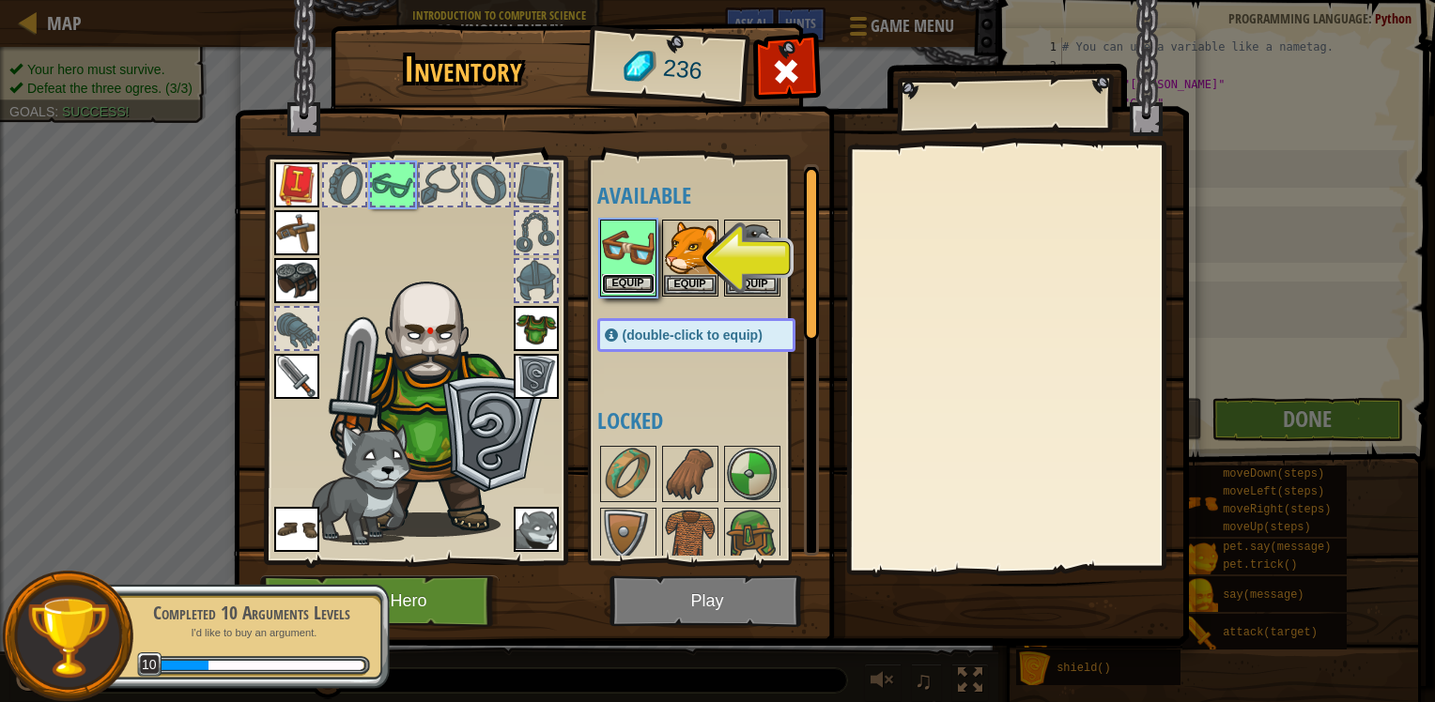
click at [637, 280] on button "Equip" at bounding box center [628, 284] width 53 height 20
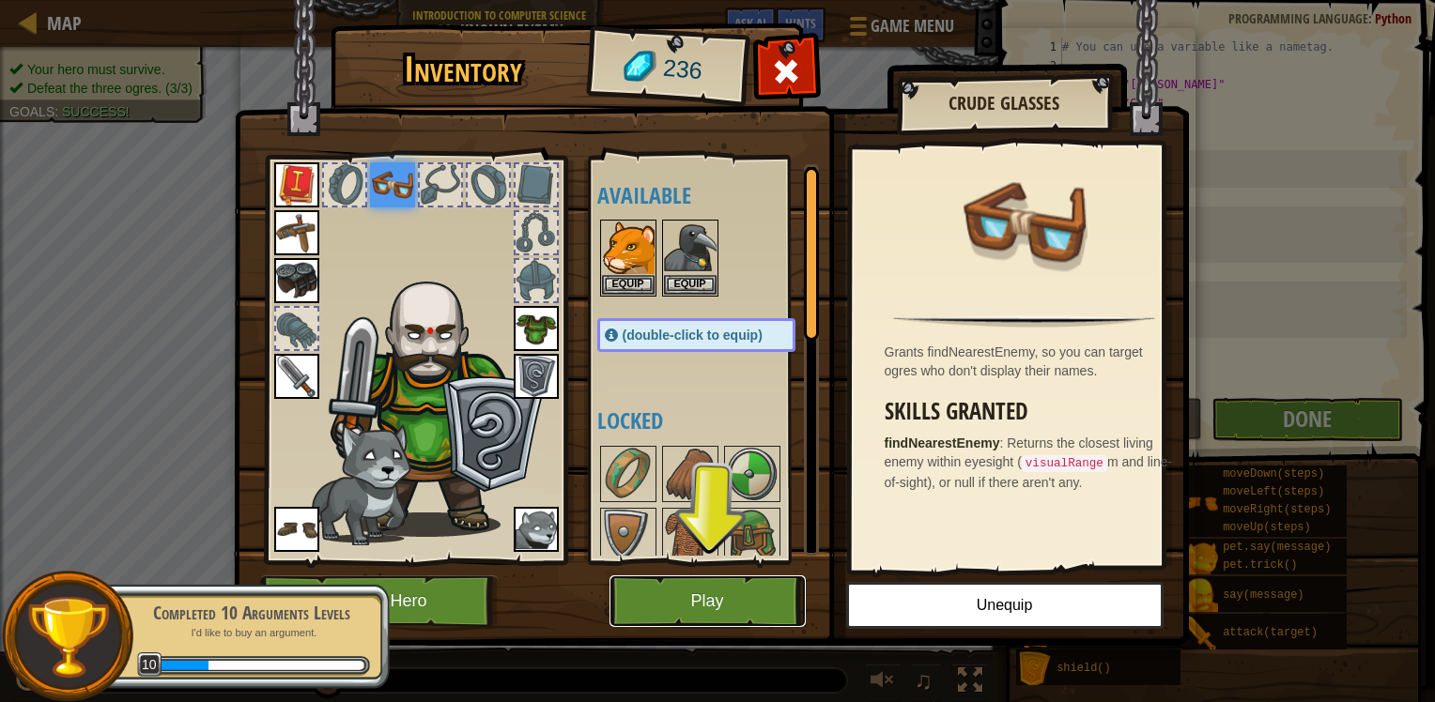
click at [730, 592] on button "Play" at bounding box center [707, 602] width 196 height 52
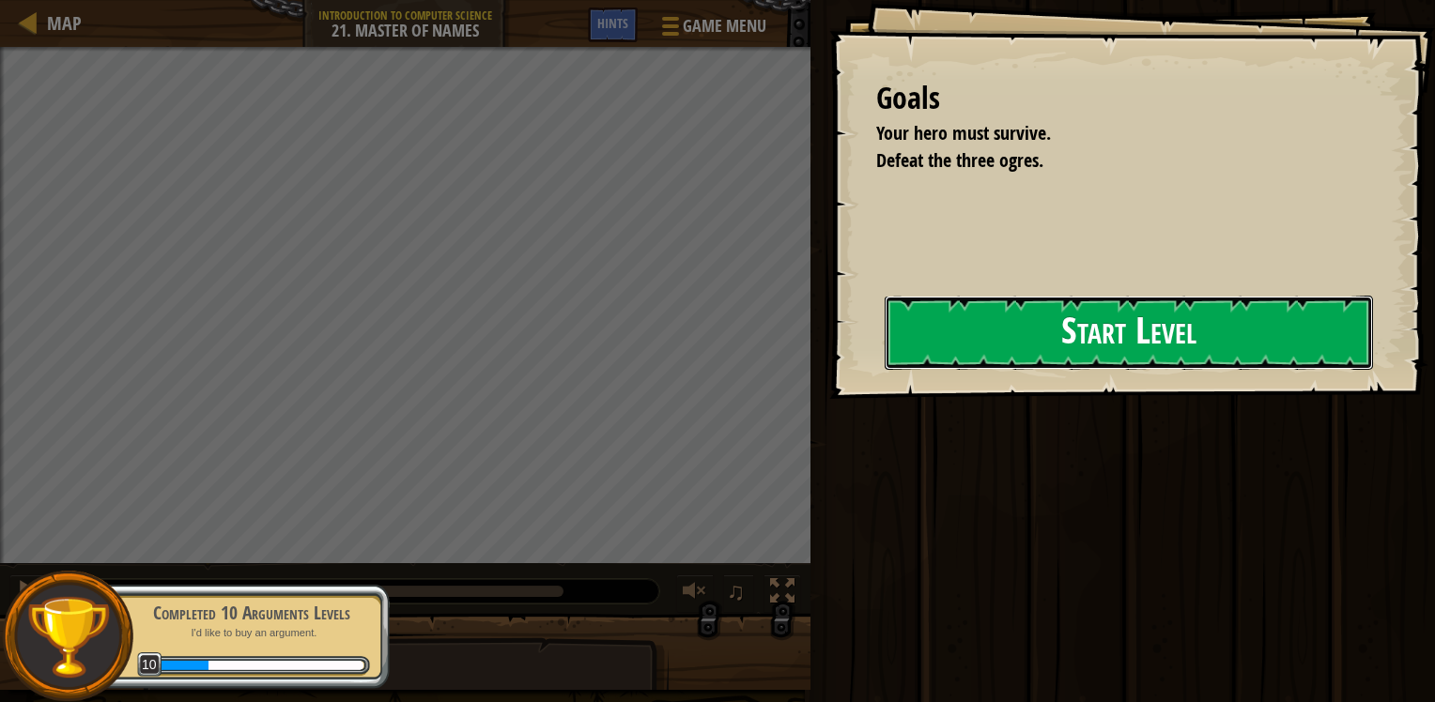
click at [1141, 330] on button "Start Level" at bounding box center [1128, 333] width 488 height 74
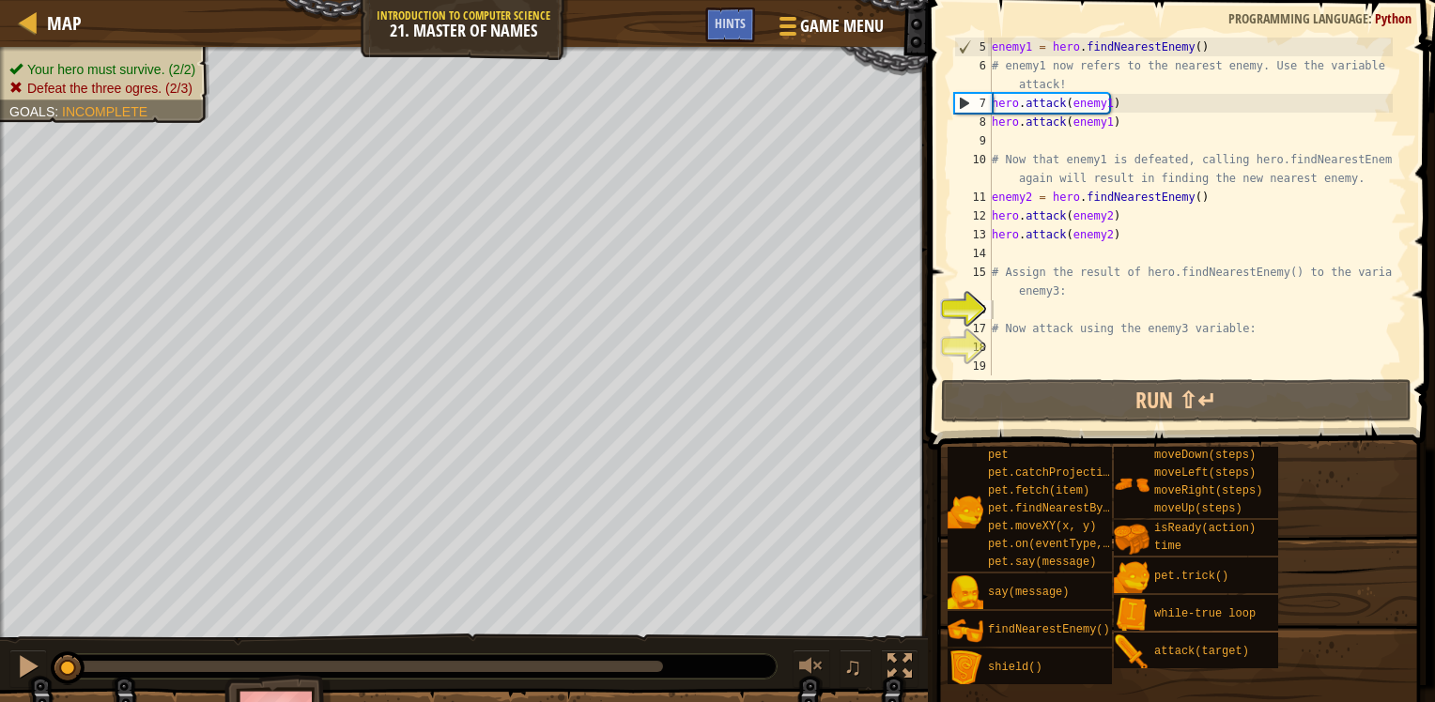
scroll to position [94, 0]
drag, startPoint x: 1069, startPoint y: 306, endPoint x: 1062, endPoint y: 315, distance: 11.3
click at [1067, 310] on div "enemy1 = hero . findNearestEnemy ( ) # enemy1 now refers to the nearest enemy. …" at bounding box center [1190, 226] width 405 height 376
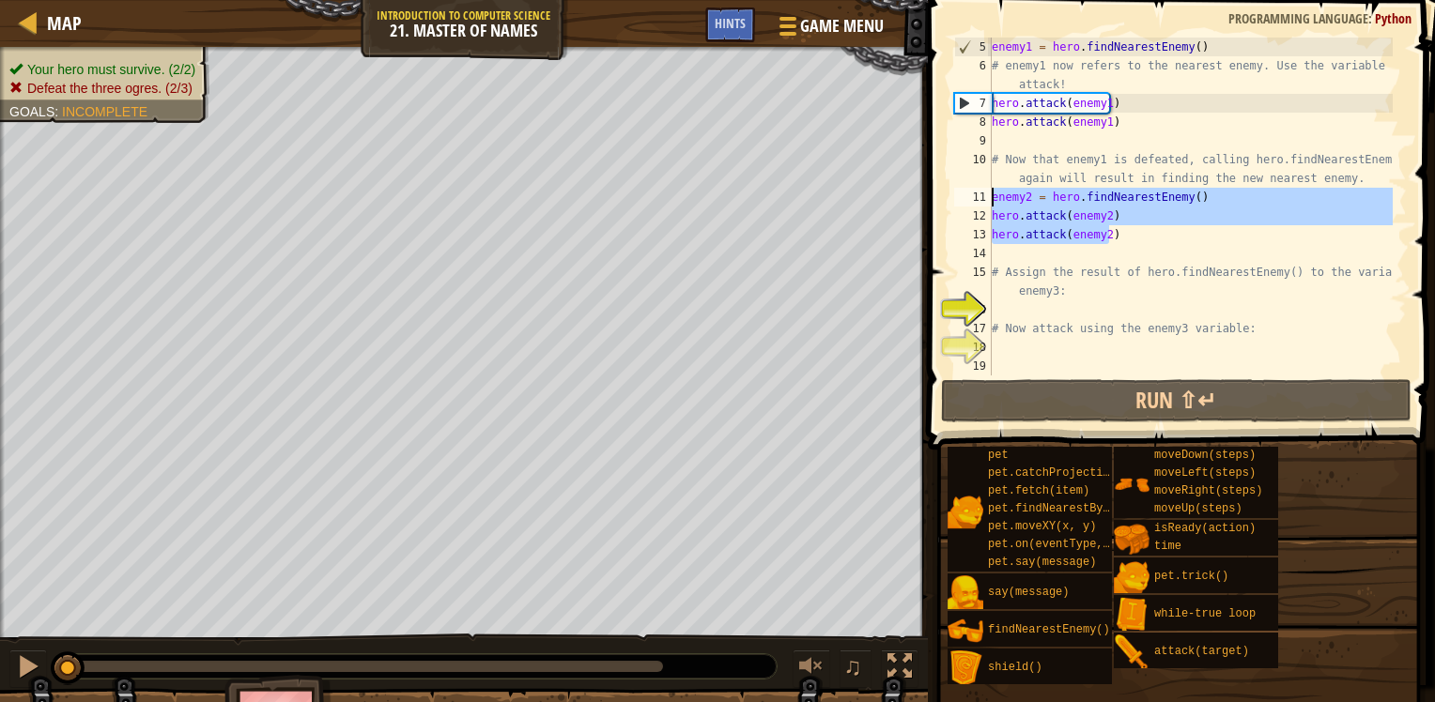
drag, startPoint x: 1108, startPoint y: 235, endPoint x: 984, endPoint y: 195, distance: 130.1
click at [984, 195] on div "5 6 7 8 9 10 11 12 13 14 15 16 17 18 19 enemy1 = hero . findNearestEnemy ( ) # …" at bounding box center [1178, 207] width 456 height 338
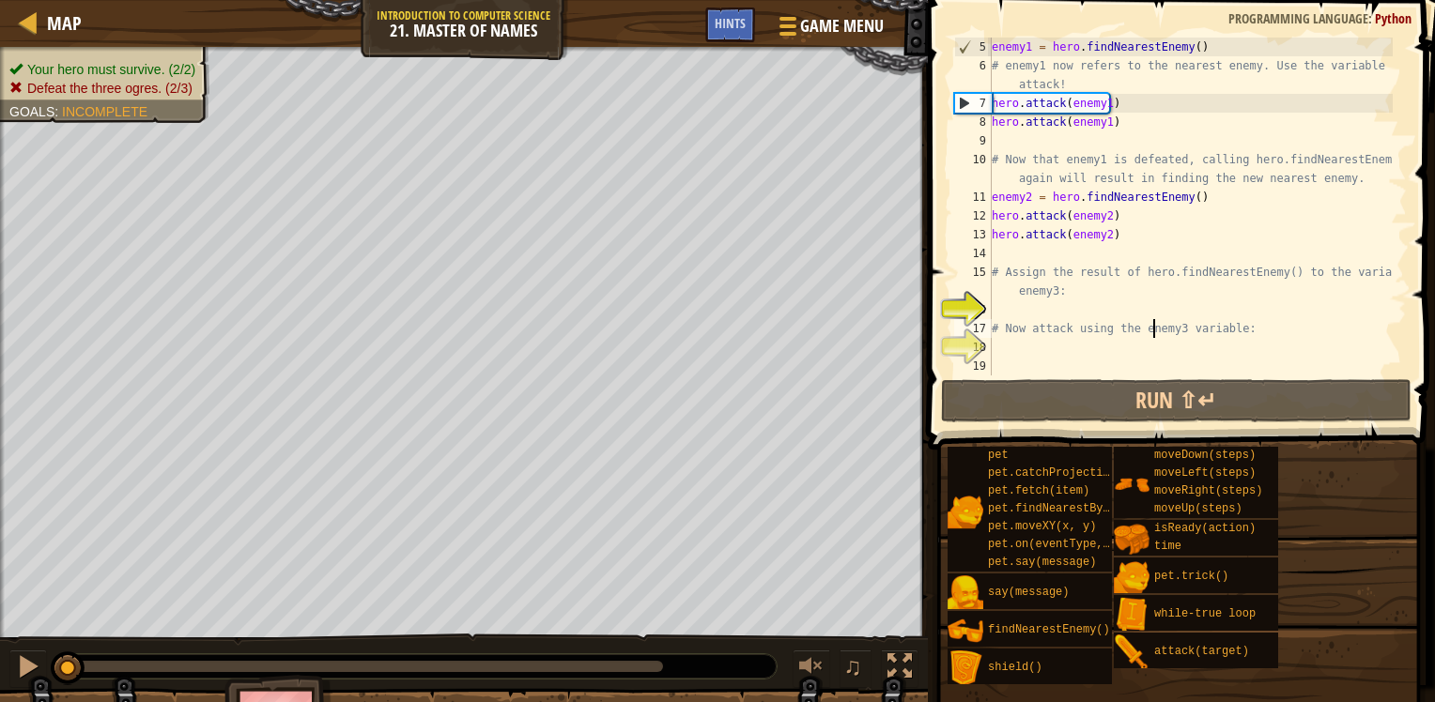
click at [1151, 329] on div "enemy1 = hero . findNearestEnemy ( ) # enemy1 now refers to the nearest enemy. …" at bounding box center [1190, 226] width 405 height 376
type textarea "# Now attack using the enemy3 variable:"
click at [1085, 313] on div "enemy1 = hero . findNearestEnemy ( ) # enemy1 now refers to the nearest enemy. …" at bounding box center [1190, 226] width 405 height 376
paste textarea "hero.attack(enemy2)"
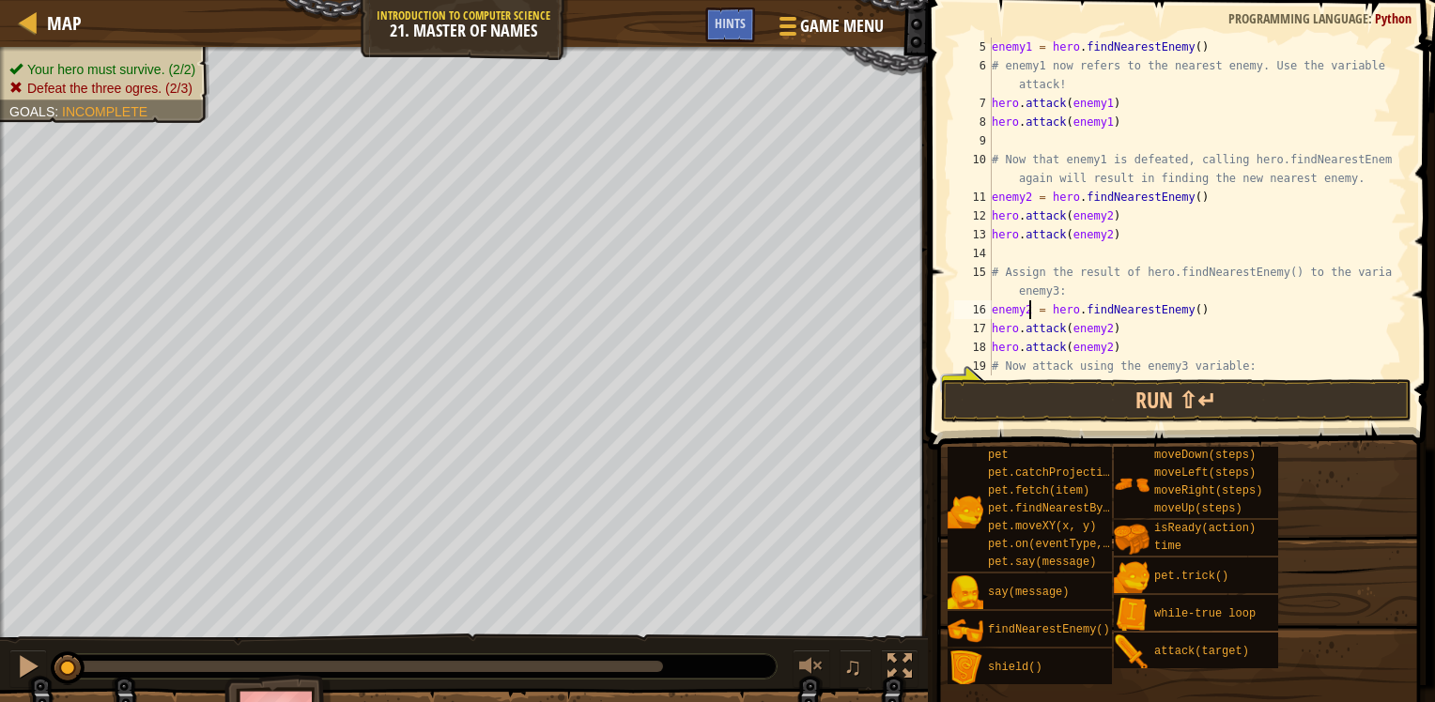
drag, startPoint x: 1027, startPoint y: 307, endPoint x: 1051, endPoint y: 309, distance: 23.5
click at [1027, 308] on div "enemy1 = hero . findNearestEnemy ( ) # enemy1 now refers to the nearest enemy. …" at bounding box center [1190, 226] width 405 height 376
click at [1102, 329] on div "enemy1 = hero . findNearestEnemy ( ) # enemy1 now refers to the nearest enemy. …" at bounding box center [1190, 226] width 405 height 376
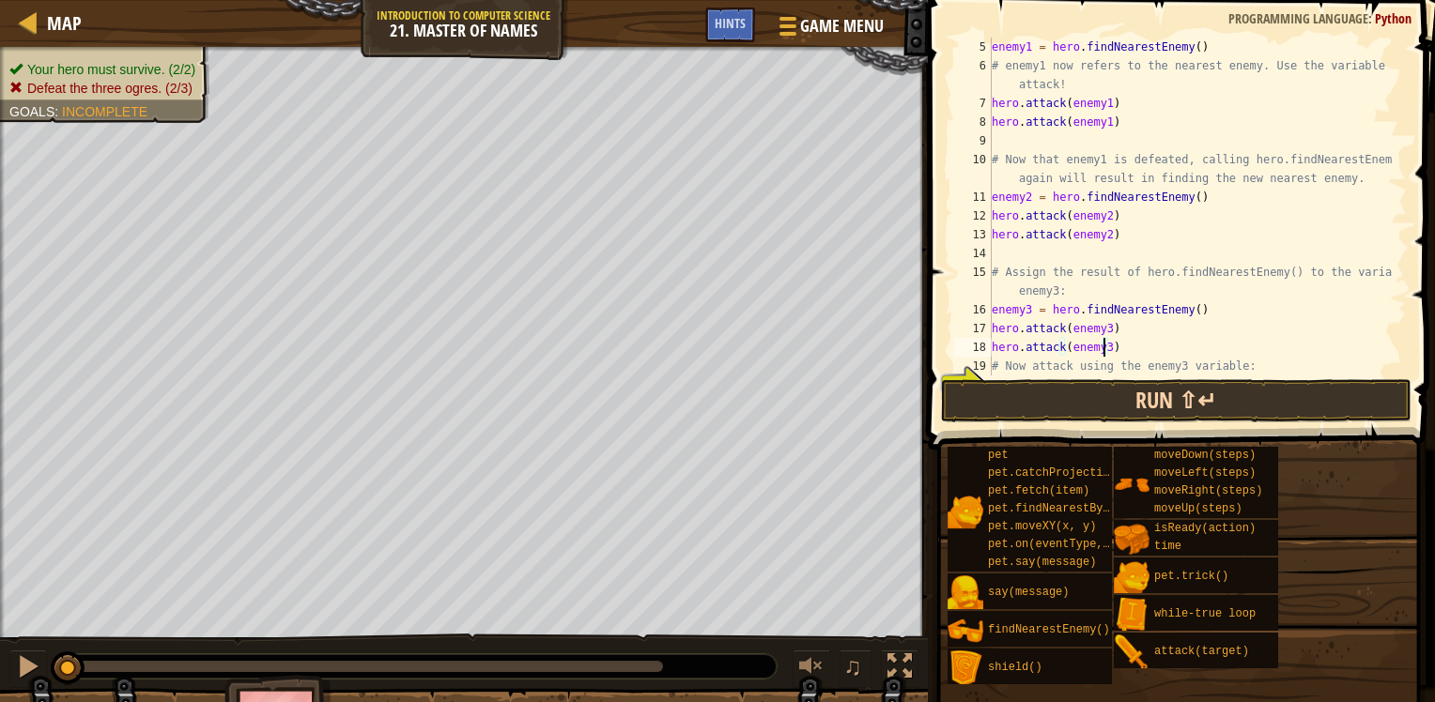
type textarea "hero.attack(enemy3)"
click at [1251, 404] on button "Run ⇧↵" at bounding box center [1176, 400] width 470 height 43
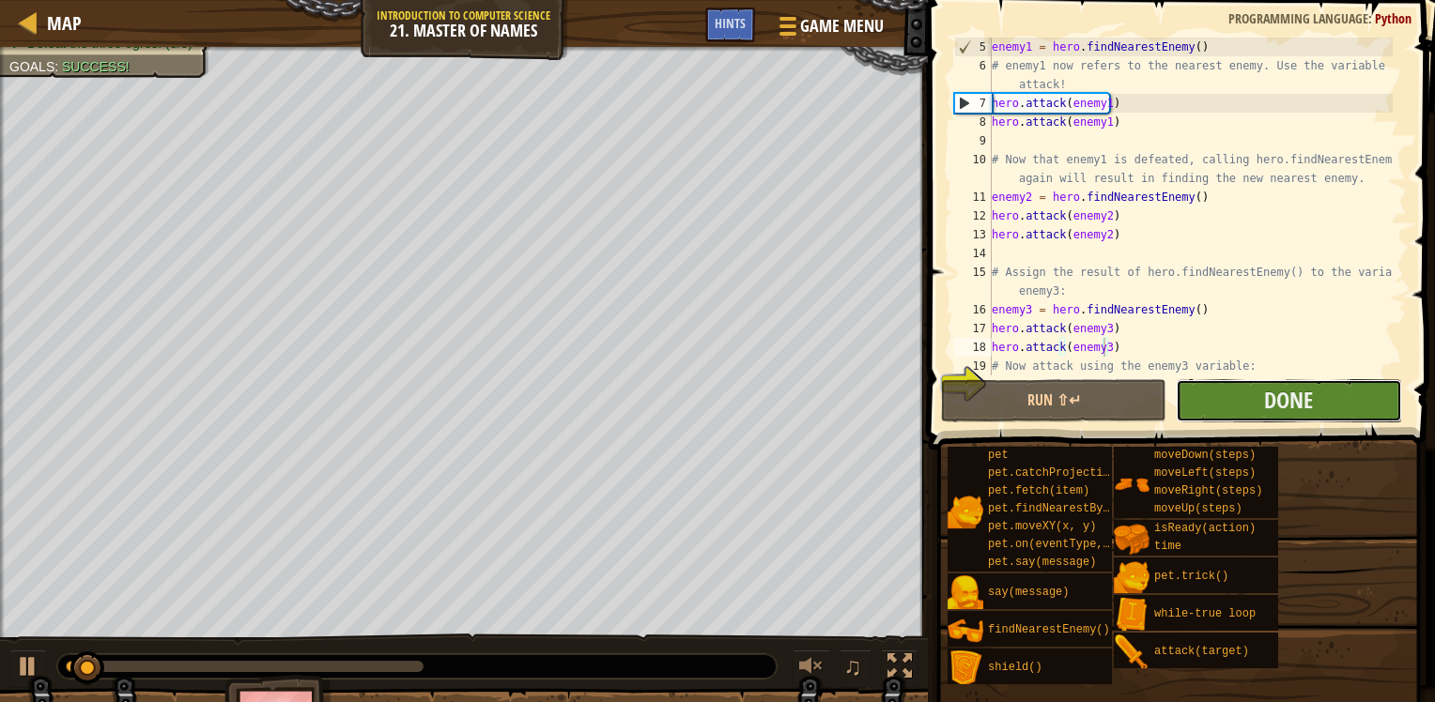
click at [1320, 400] on button "Done" at bounding box center [1288, 400] width 225 height 43
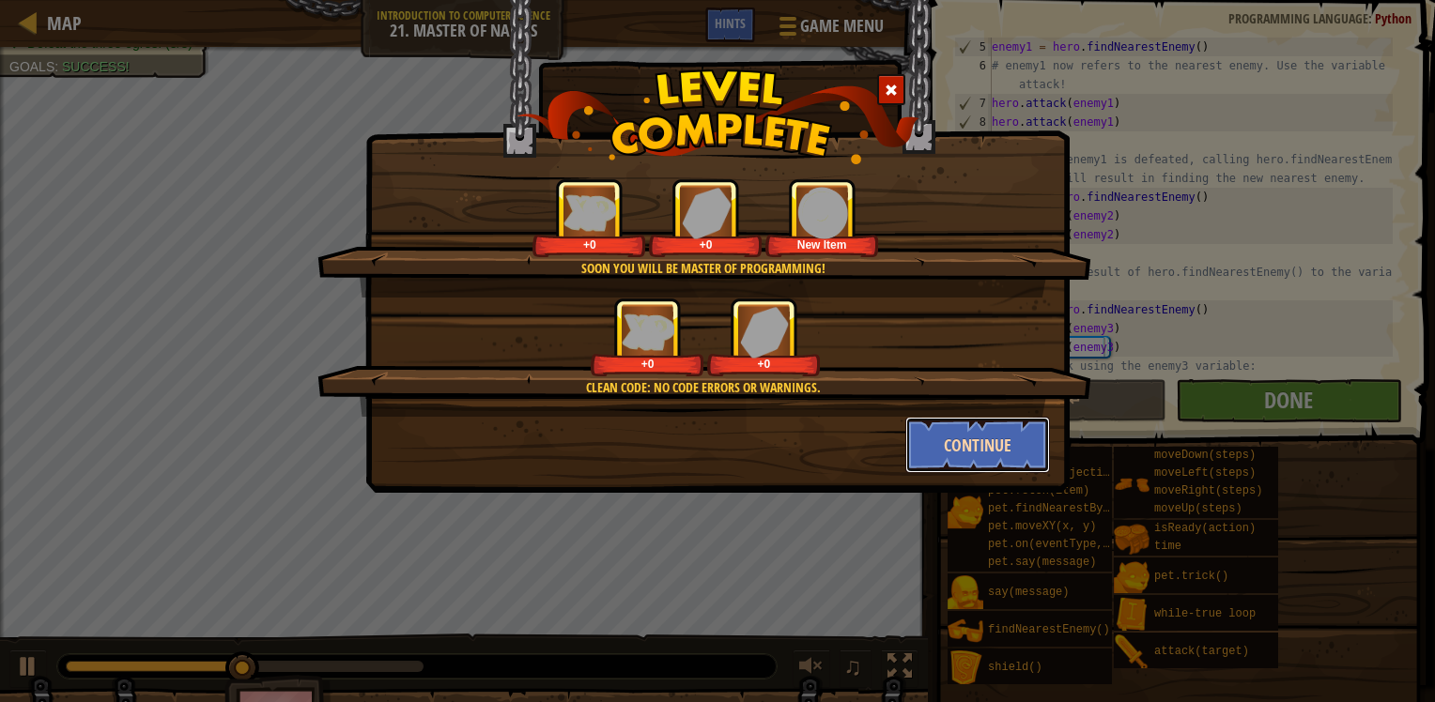
click at [998, 425] on button "Continue" at bounding box center [978, 445] width 146 height 56
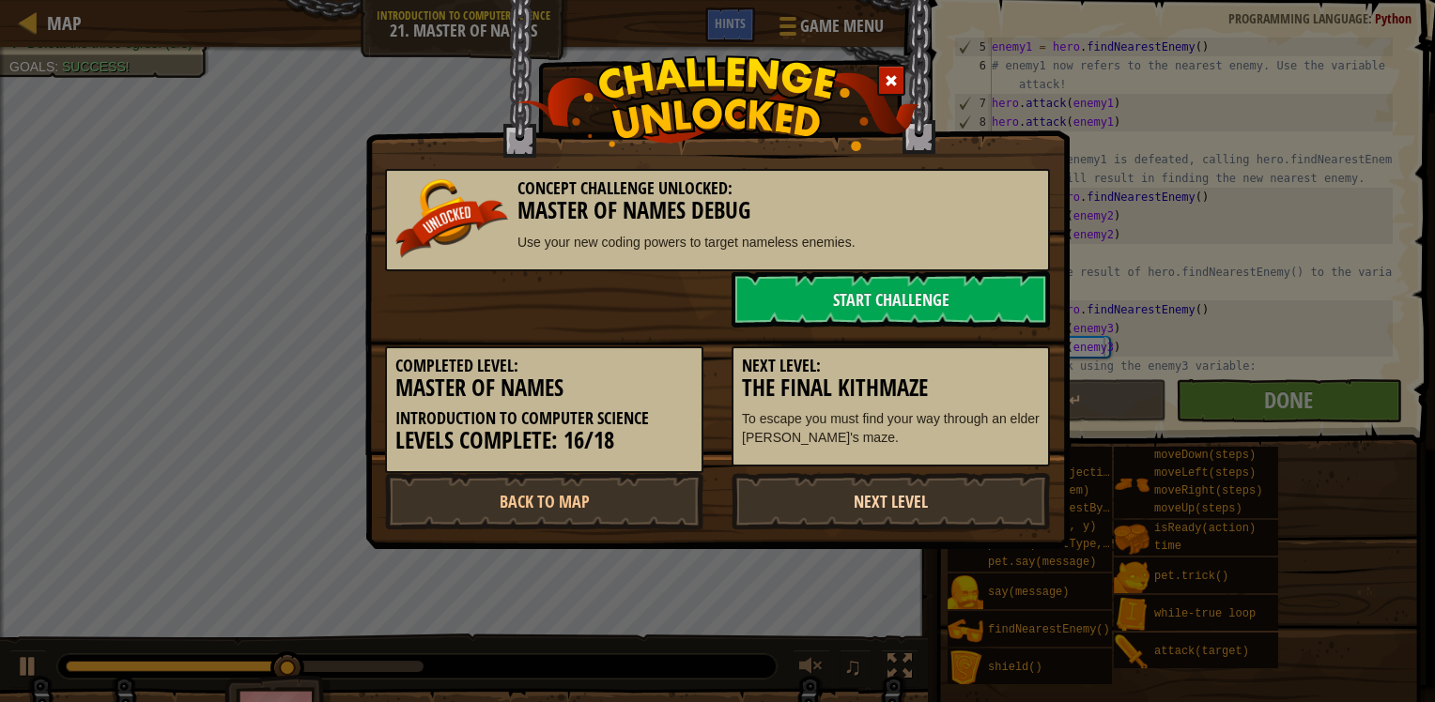
click at [886, 500] on link "Next Level" at bounding box center [890, 501] width 318 height 56
click at [882, 501] on link "Next Level" at bounding box center [890, 501] width 318 height 56
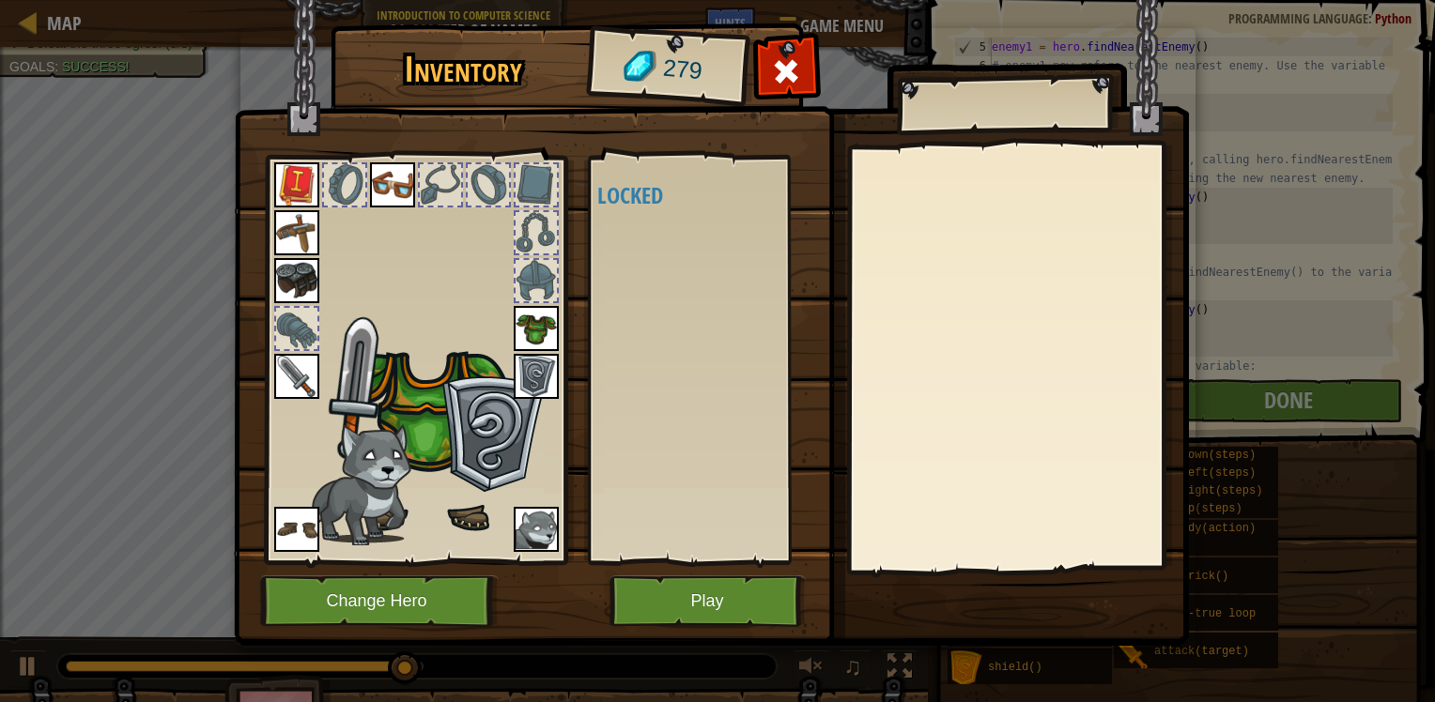
click at [631, 429] on div "Available (double-click to equip) Locked" at bounding box center [715, 360] width 236 height 392
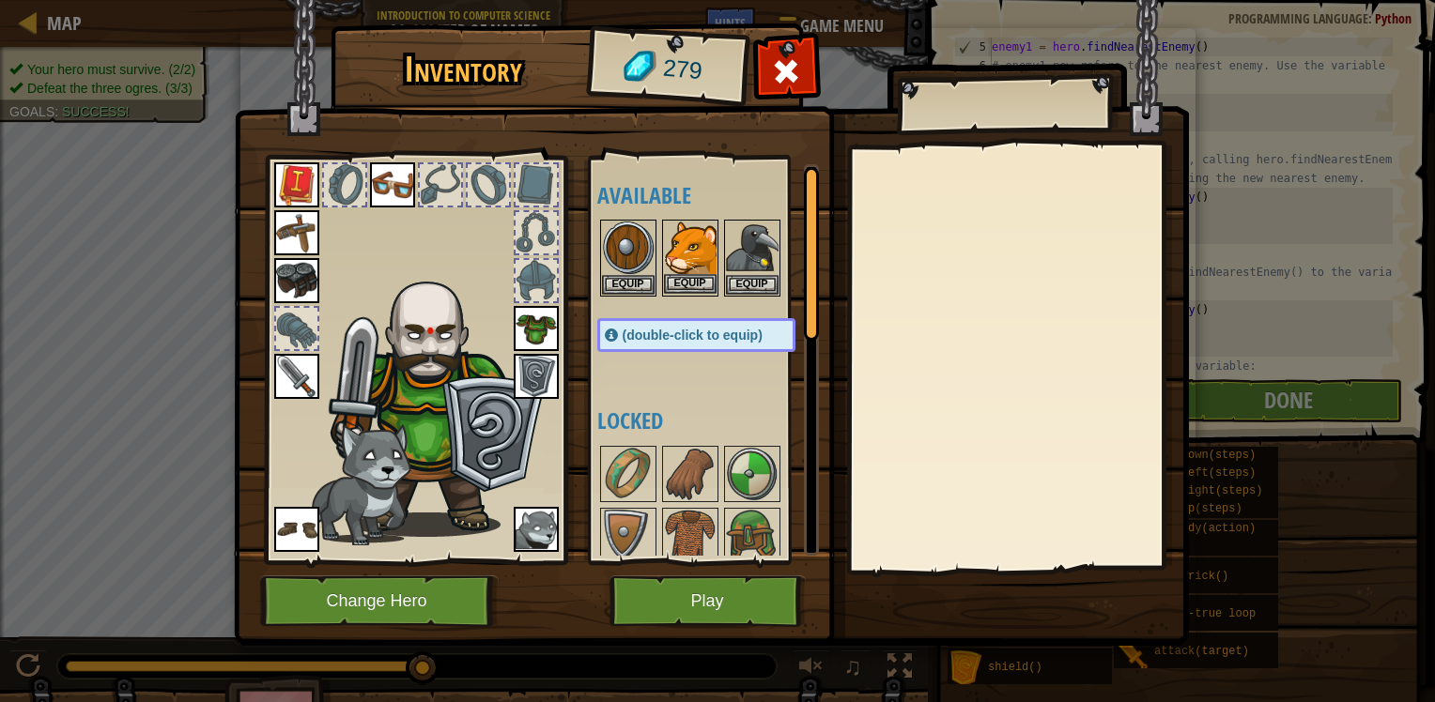
click at [702, 238] on img at bounding box center [690, 248] width 53 height 53
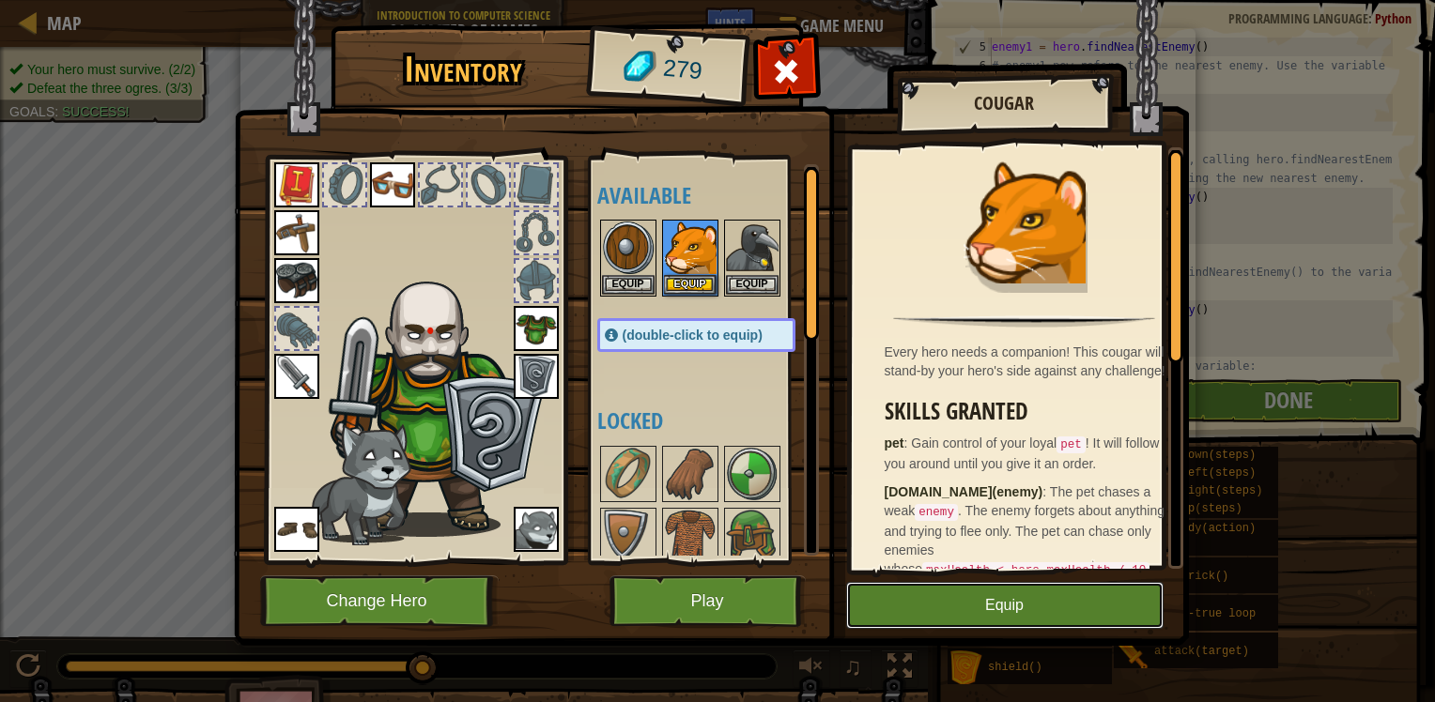
click at [1023, 618] on button "Equip" at bounding box center [1004, 605] width 317 height 47
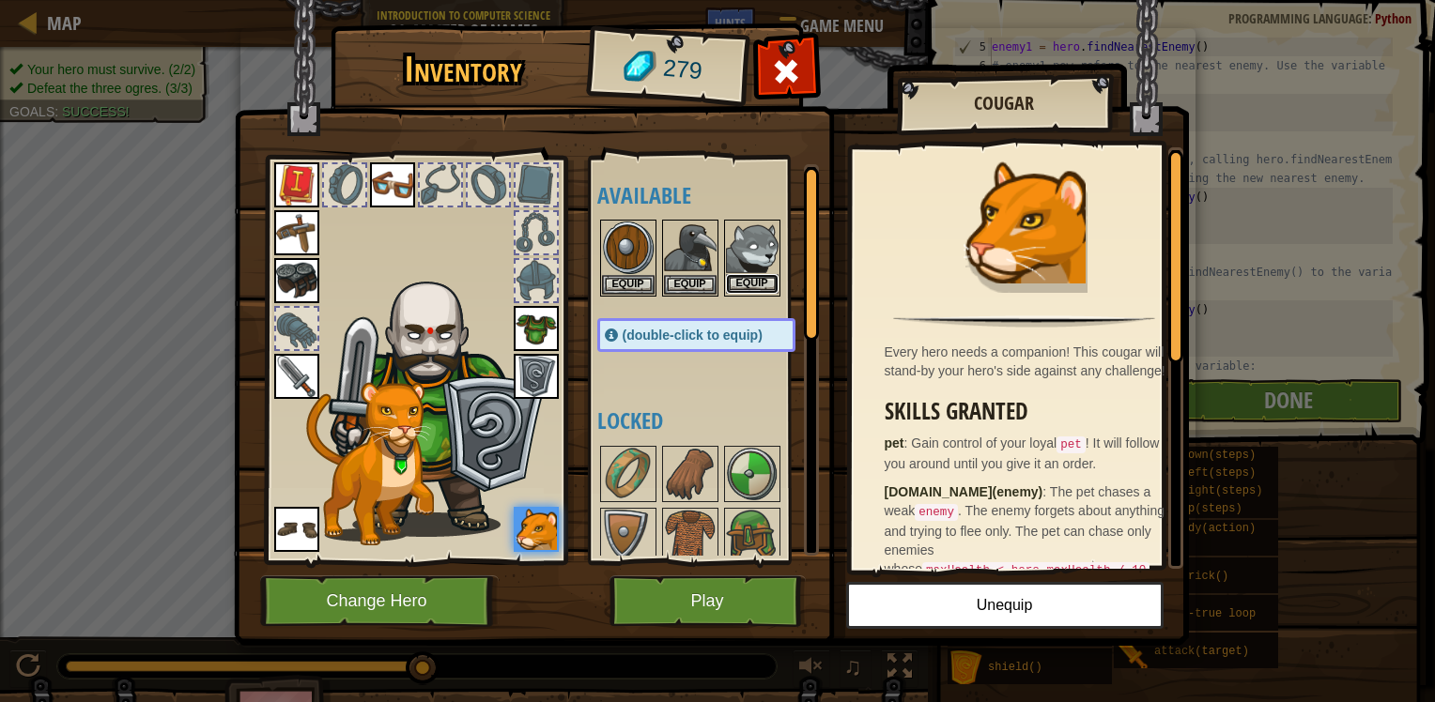
click at [746, 279] on button "Equip" at bounding box center [752, 284] width 53 height 20
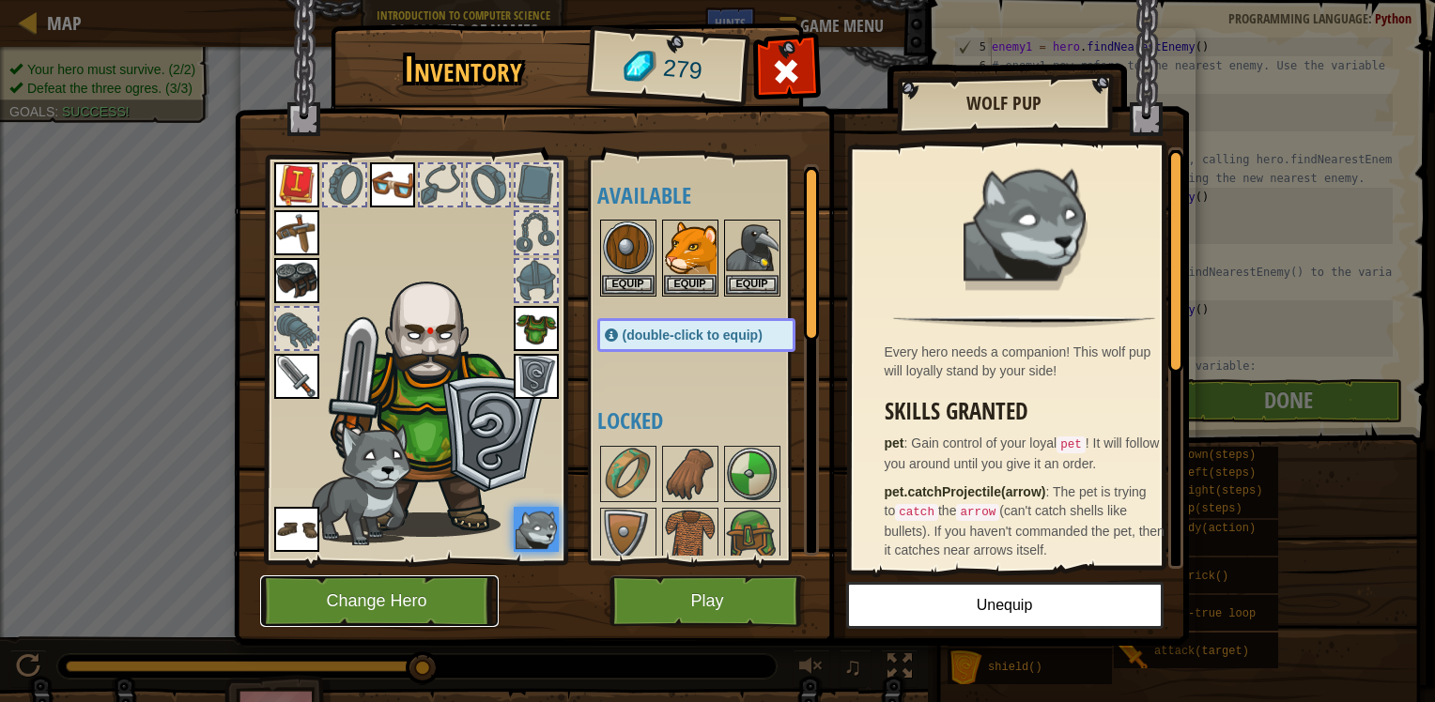
click at [357, 589] on button "Change Hero" at bounding box center [379, 602] width 238 height 52
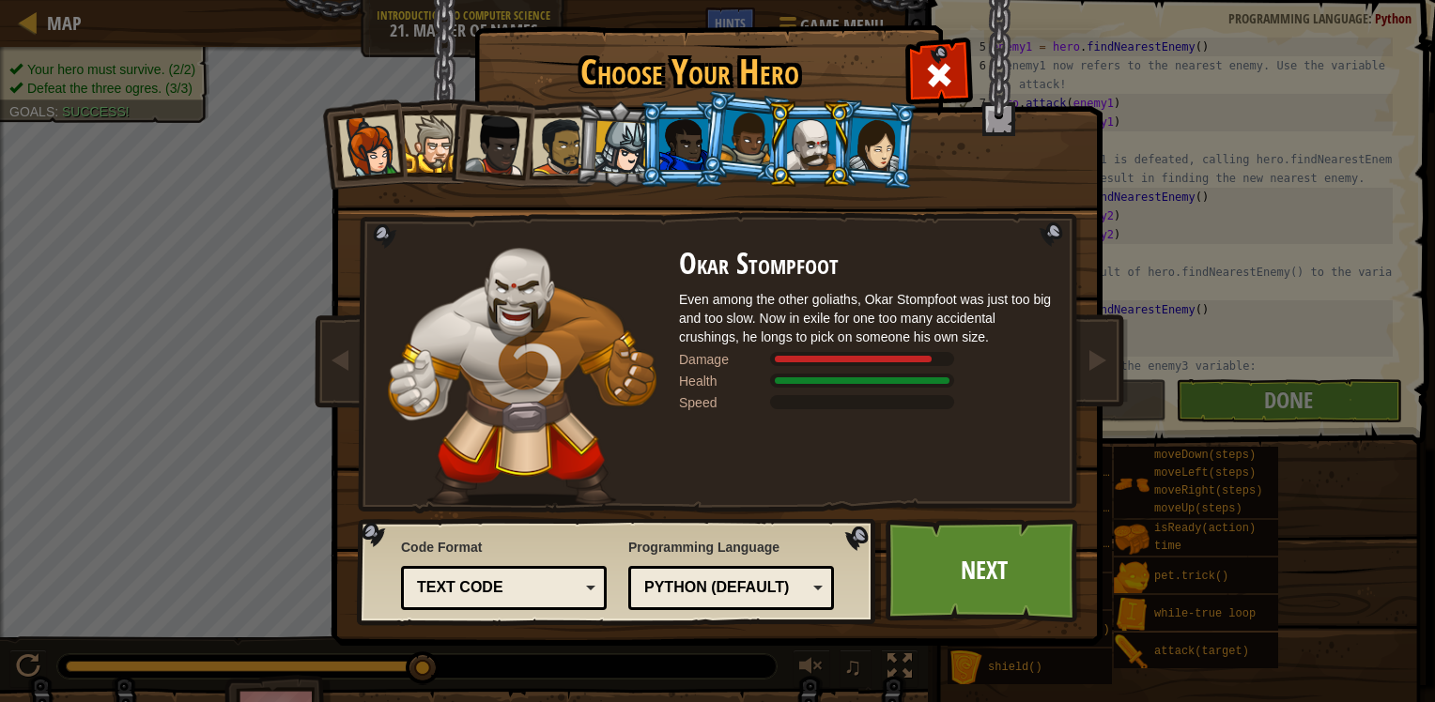
click at [610, 122] on div at bounding box center [621, 148] width 54 height 54
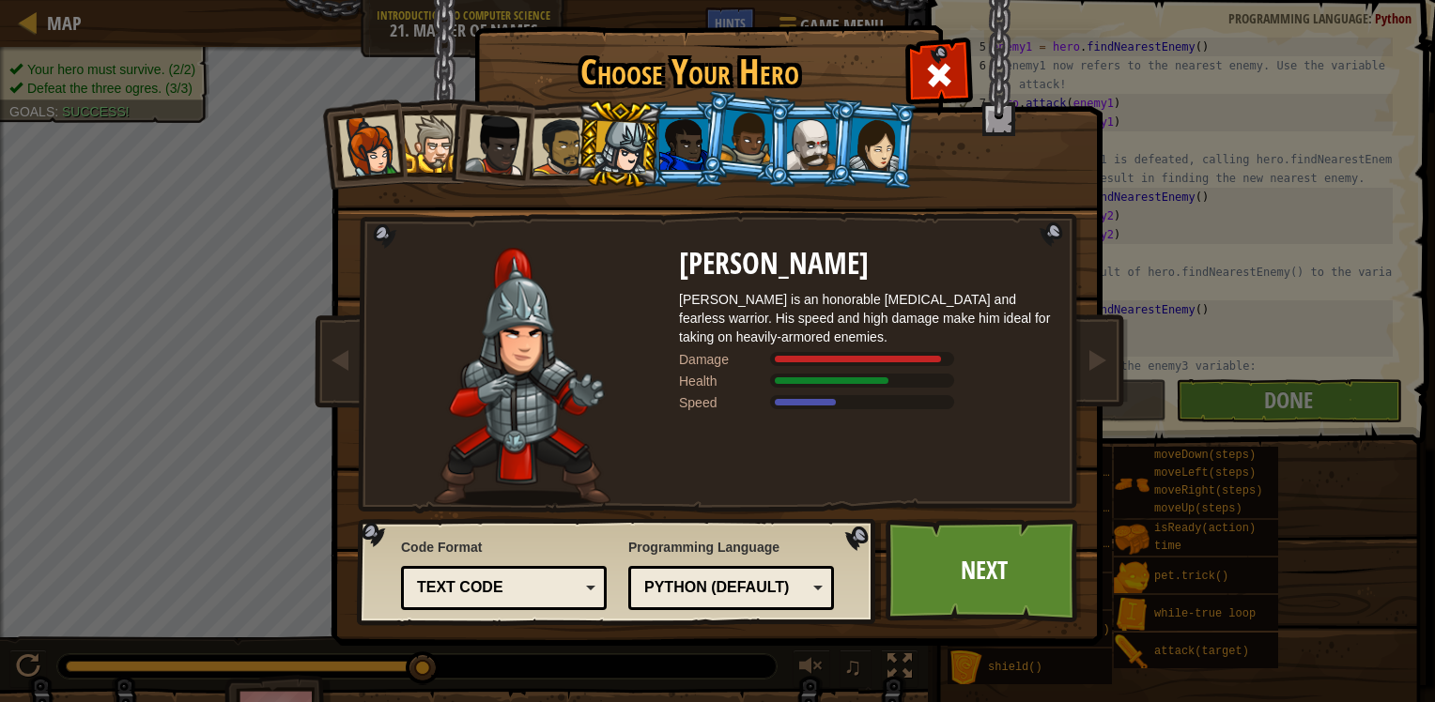
click at [691, 146] on div at bounding box center [683, 144] width 49 height 51
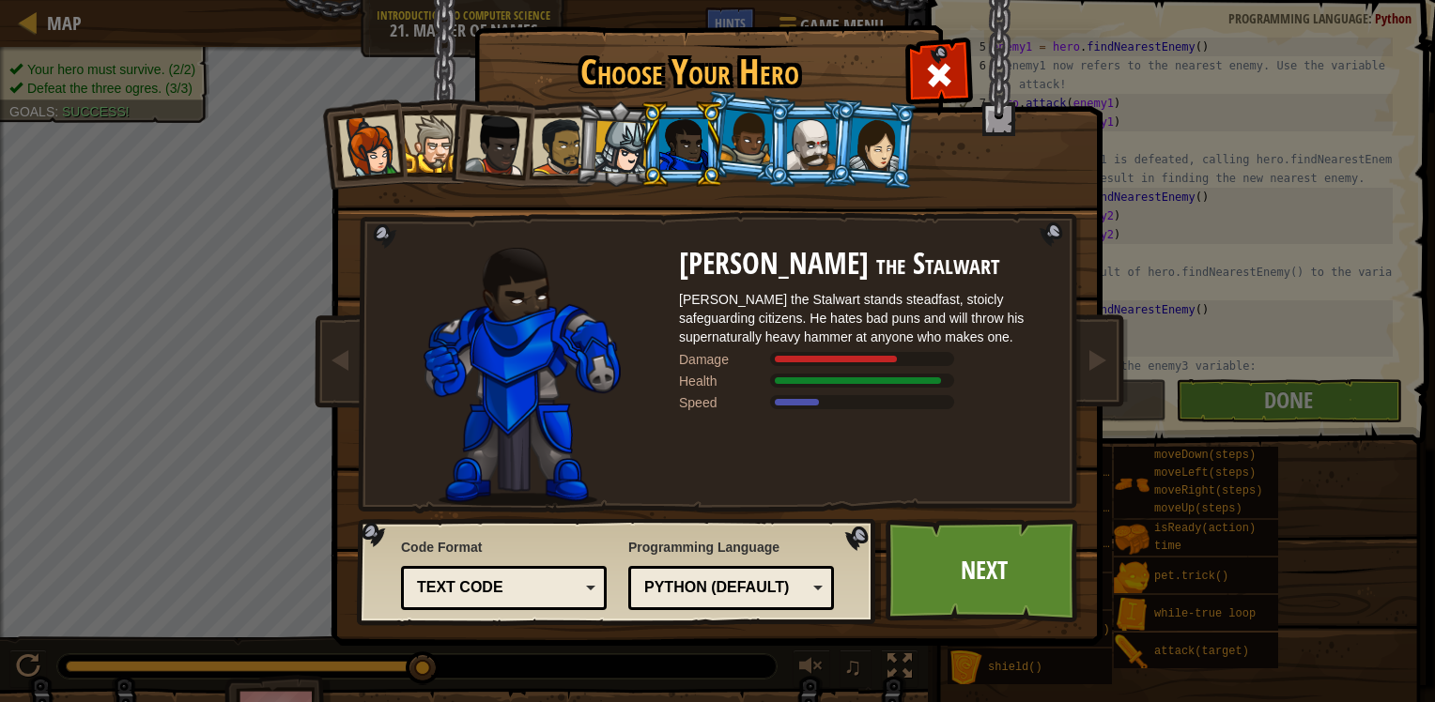
drag, startPoint x: 807, startPoint y: 186, endPoint x: 798, endPoint y: 156, distance: 31.2
click at [807, 185] on li at bounding box center [809, 143] width 85 height 85
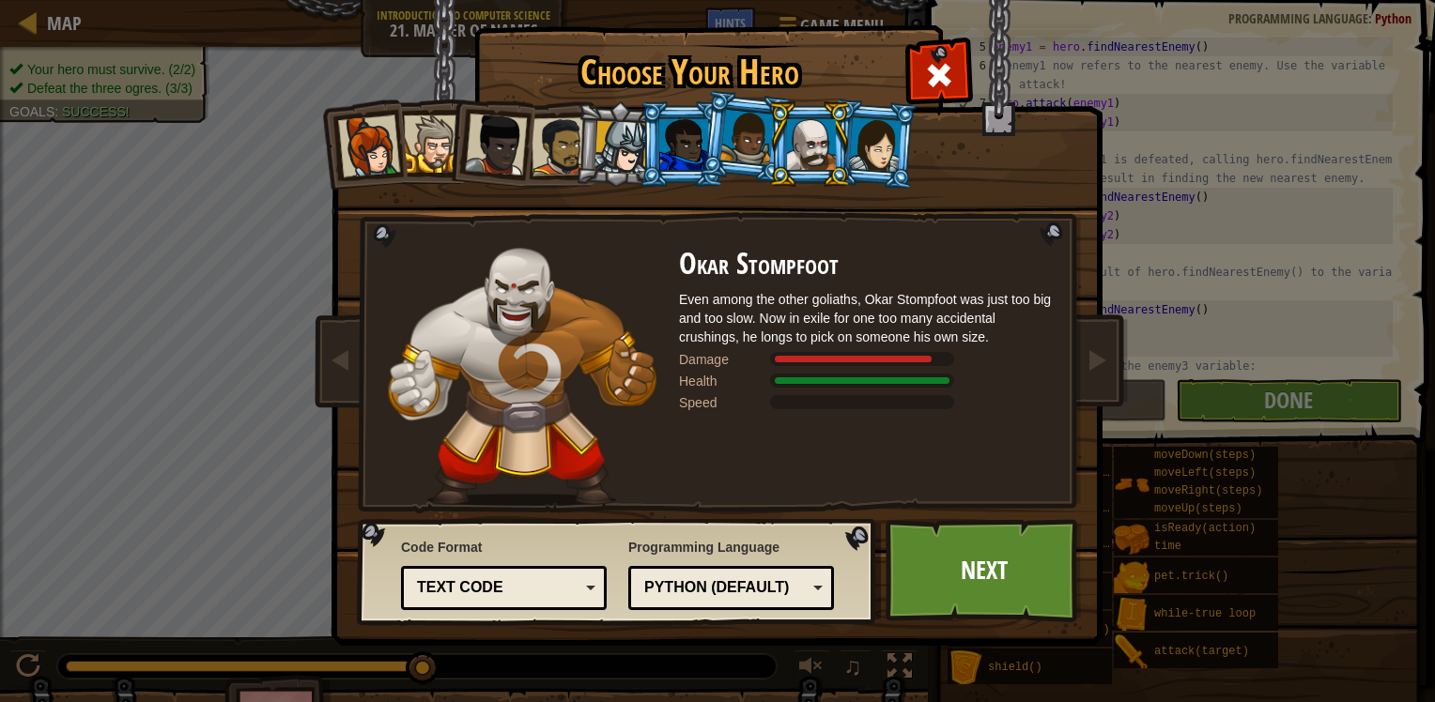
drag, startPoint x: 395, startPoint y: 199, endPoint x: 375, endPoint y: 199, distance: 20.7
click at [379, 199] on div "Captain [PERSON_NAME] Anya is a no-nonsense leader who isn't afraid to go in an…" at bounding box center [717, 296] width 704 height 409
click at [374, 148] on div at bounding box center [369, 146] width 62 height 62
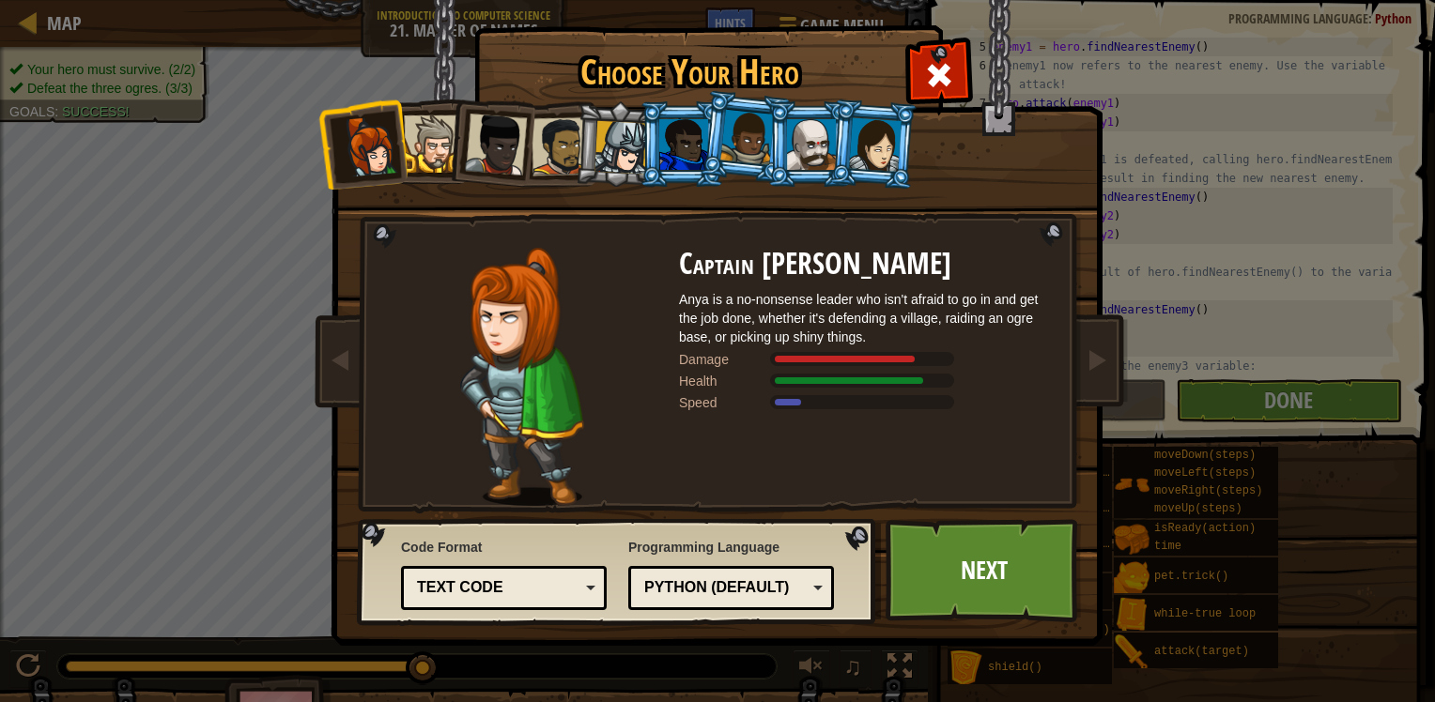
click at [431, 148] on div at bounding box center [432, 143] width 57 height 57
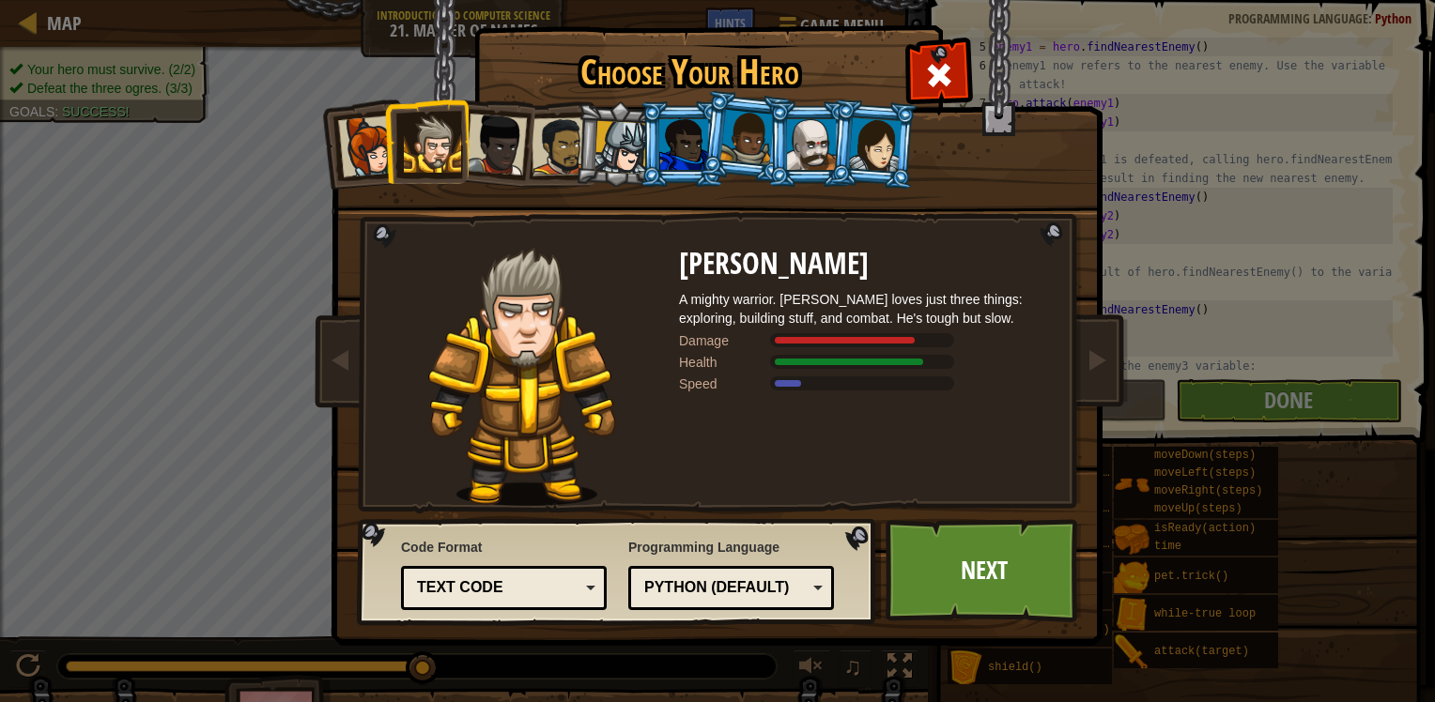
click at [500, 148] on div at bounding box center [496, 145] width 62 height 62
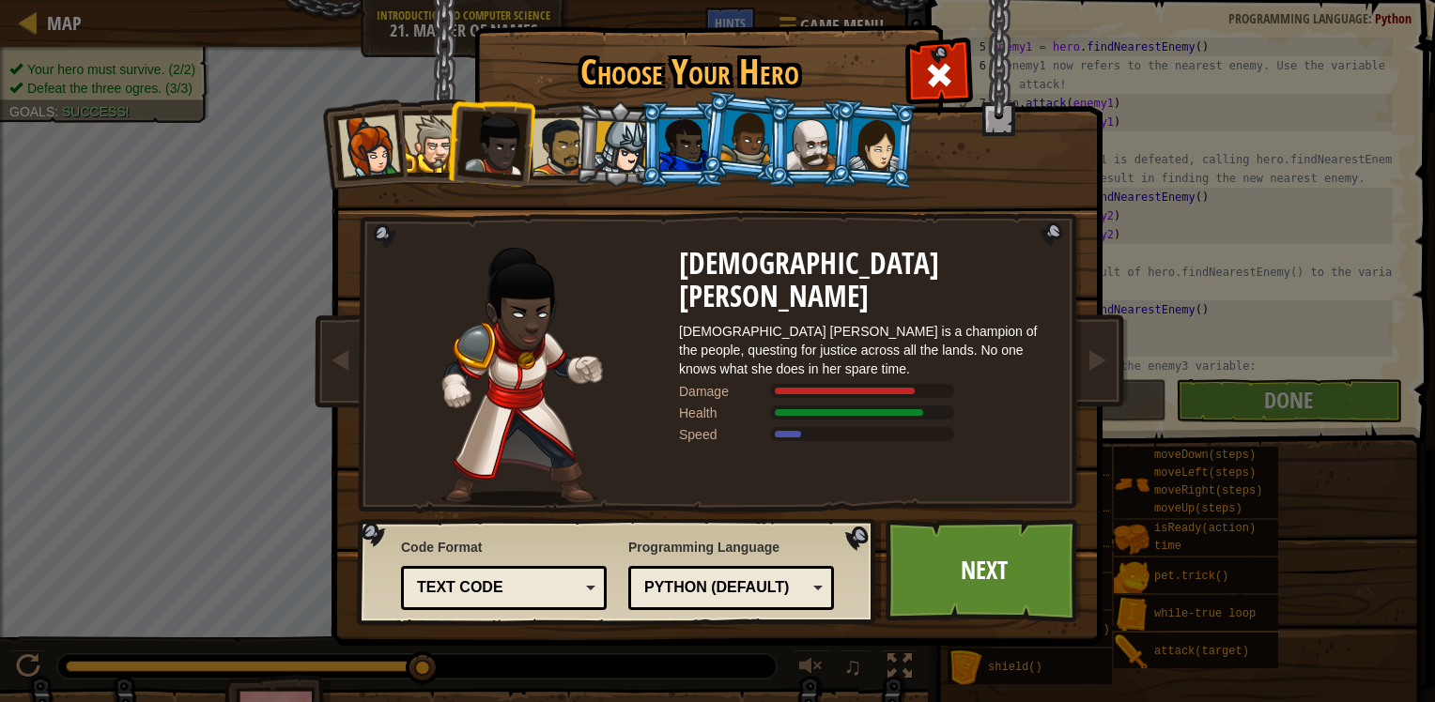
click at [566, 155] on div at bounding box center [560, 146] width 58 height 58
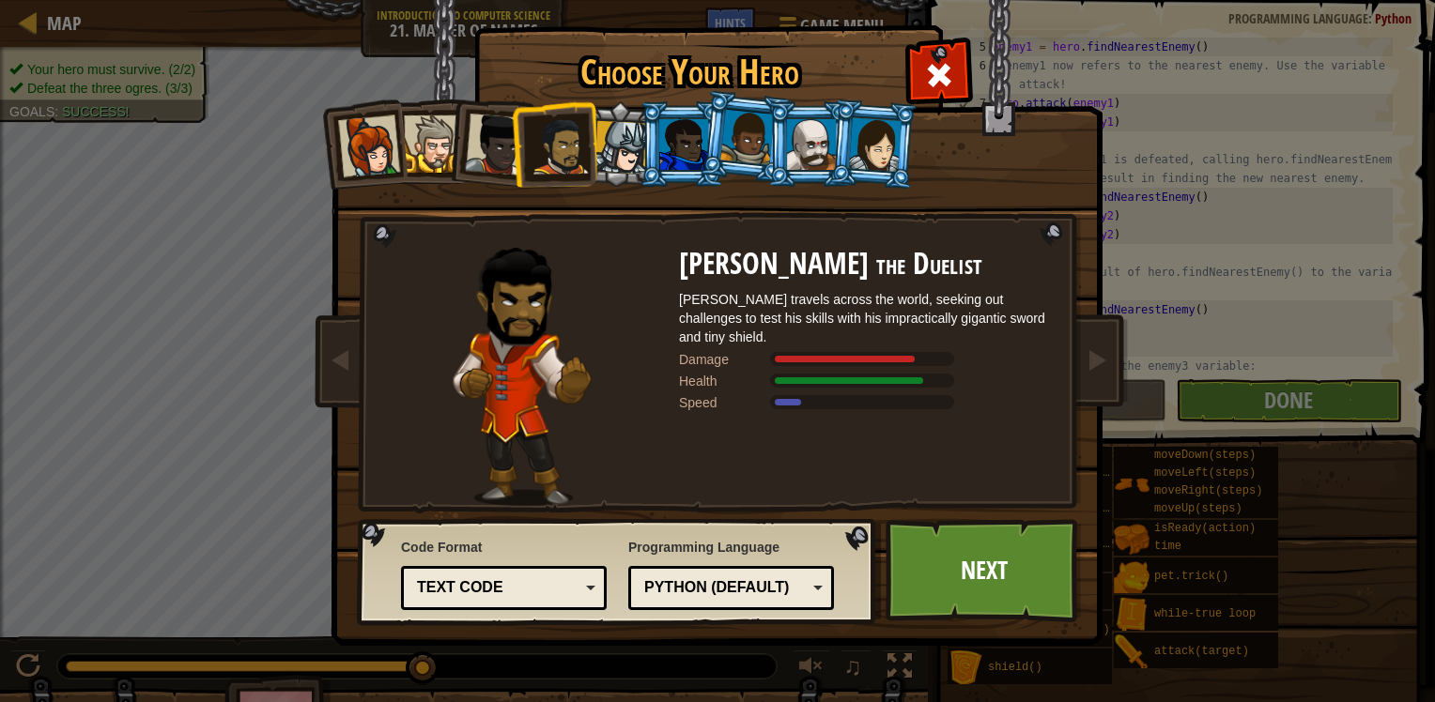
click at [628, 152] on div at bounding box center [621, 148] width 54 height 54
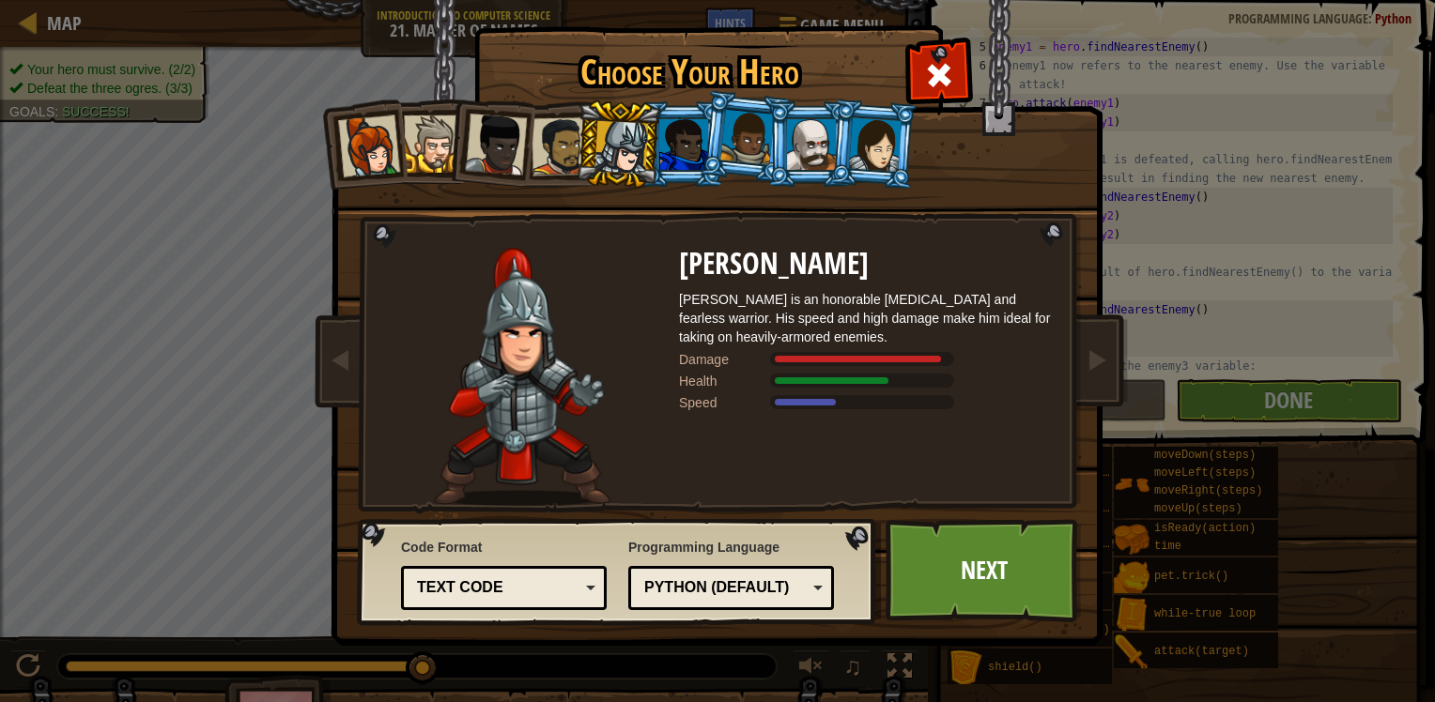
drag, startPoint x: 693, startPoint y: 160, endPoint x: 777, endPoint y: 163, distance: 83.7
click at [695, 160] on div at bounding box center [683, 144] width 49 height 51
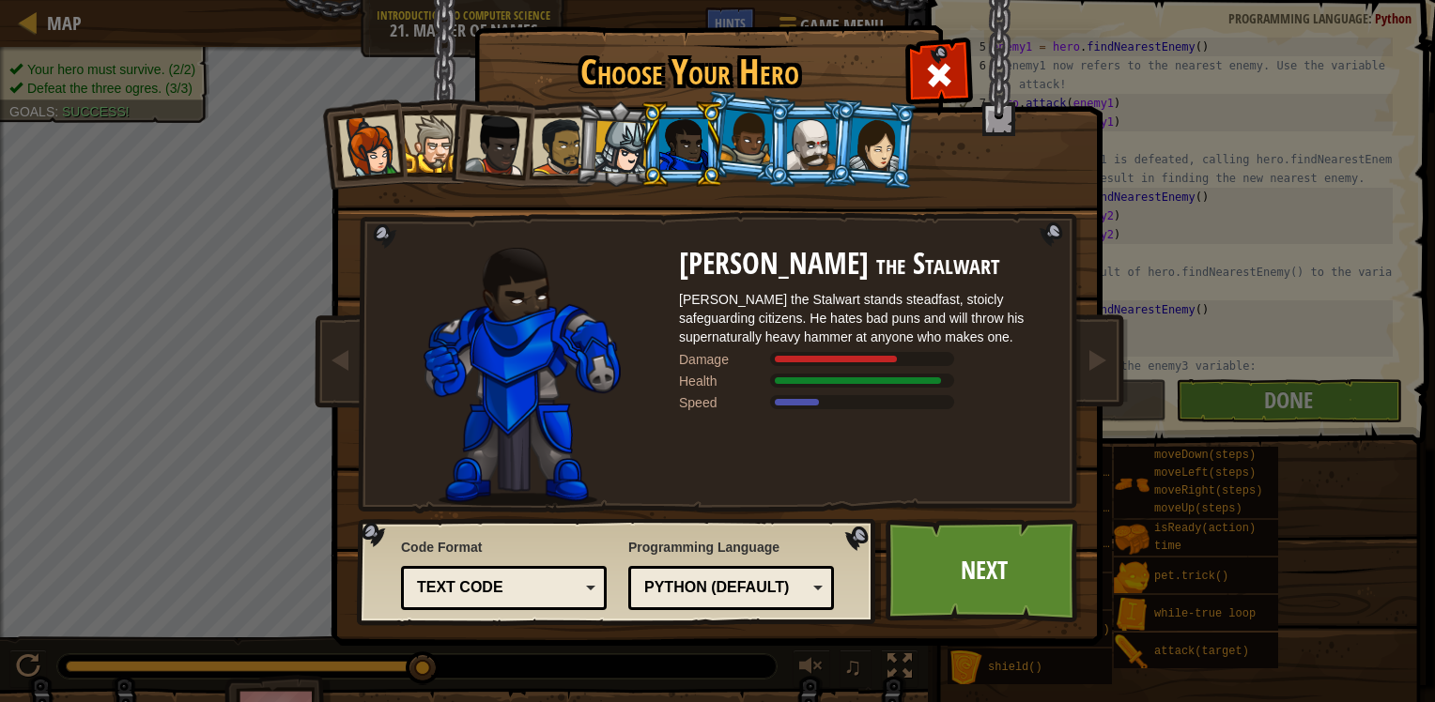
click at [862, 152] on div at bounding box center [875, 144] width 53 height 54
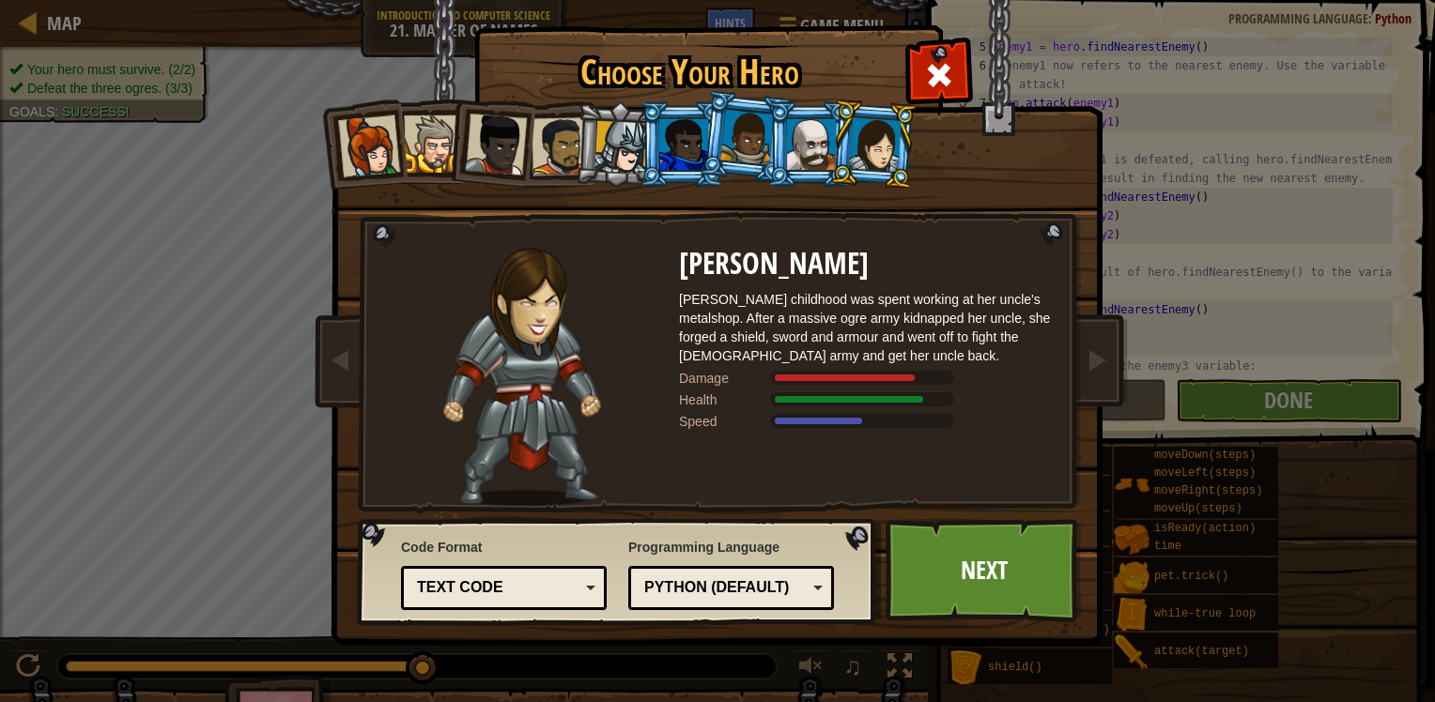
click at [800, 160] on div at bounding box center [811, 144] width 49 height 51
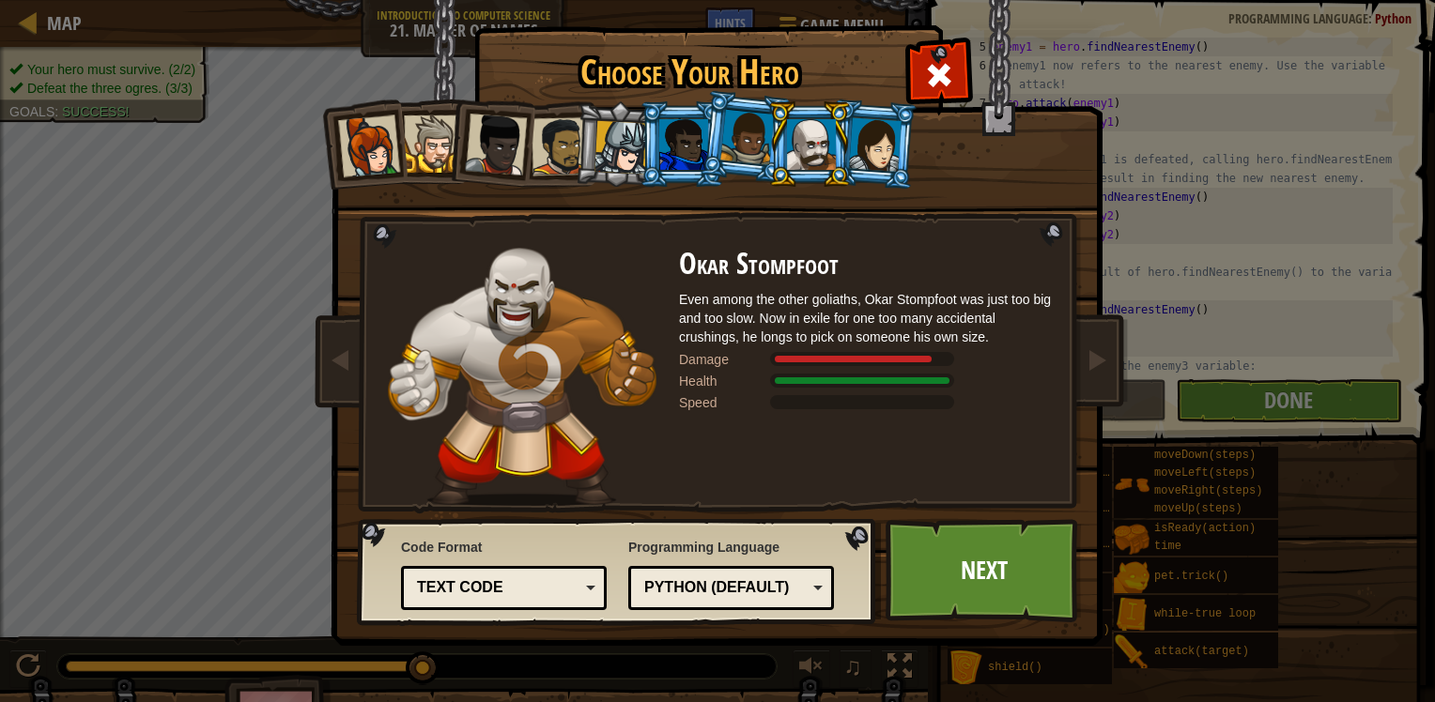
click at [740, 162] on li at bounding box center [745, 137] width 93 height 94
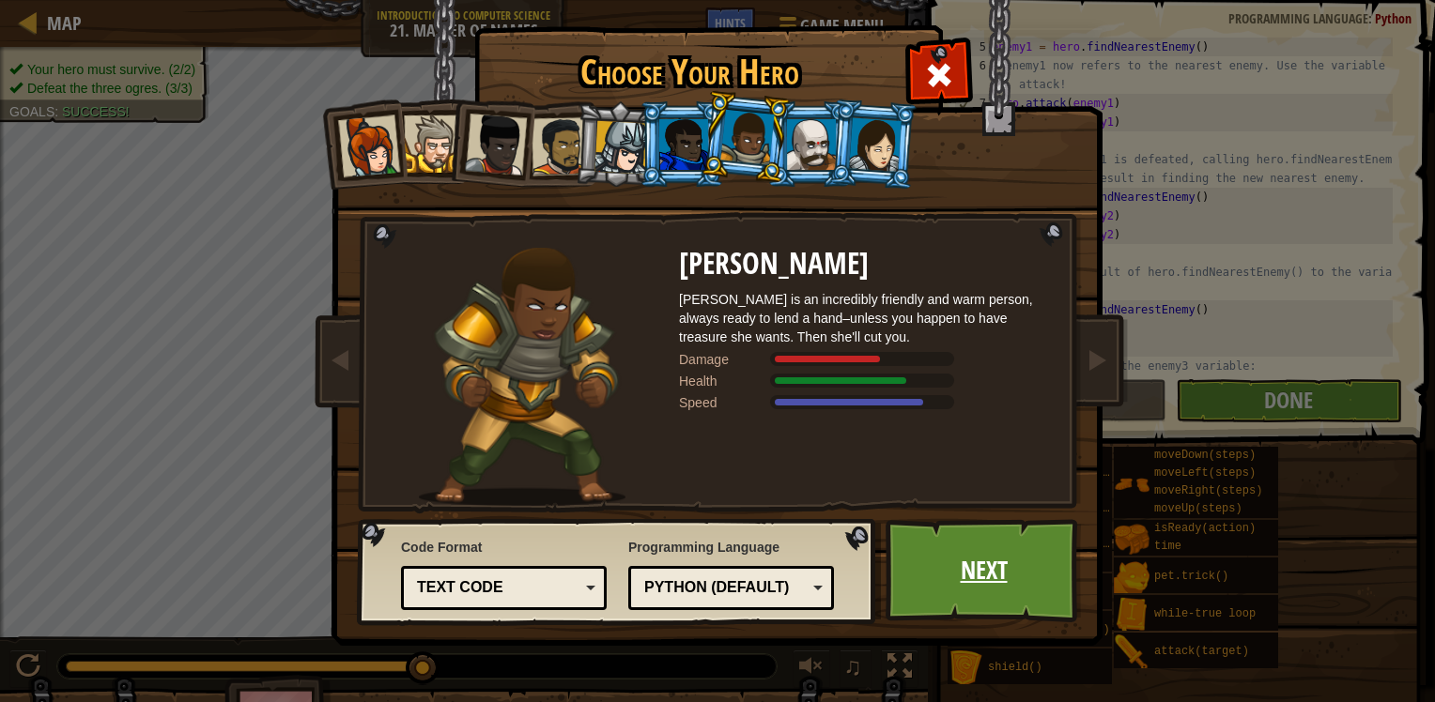
click at [969, 575] on link "Next" at bounding box center [983, 570] width 196 height 103
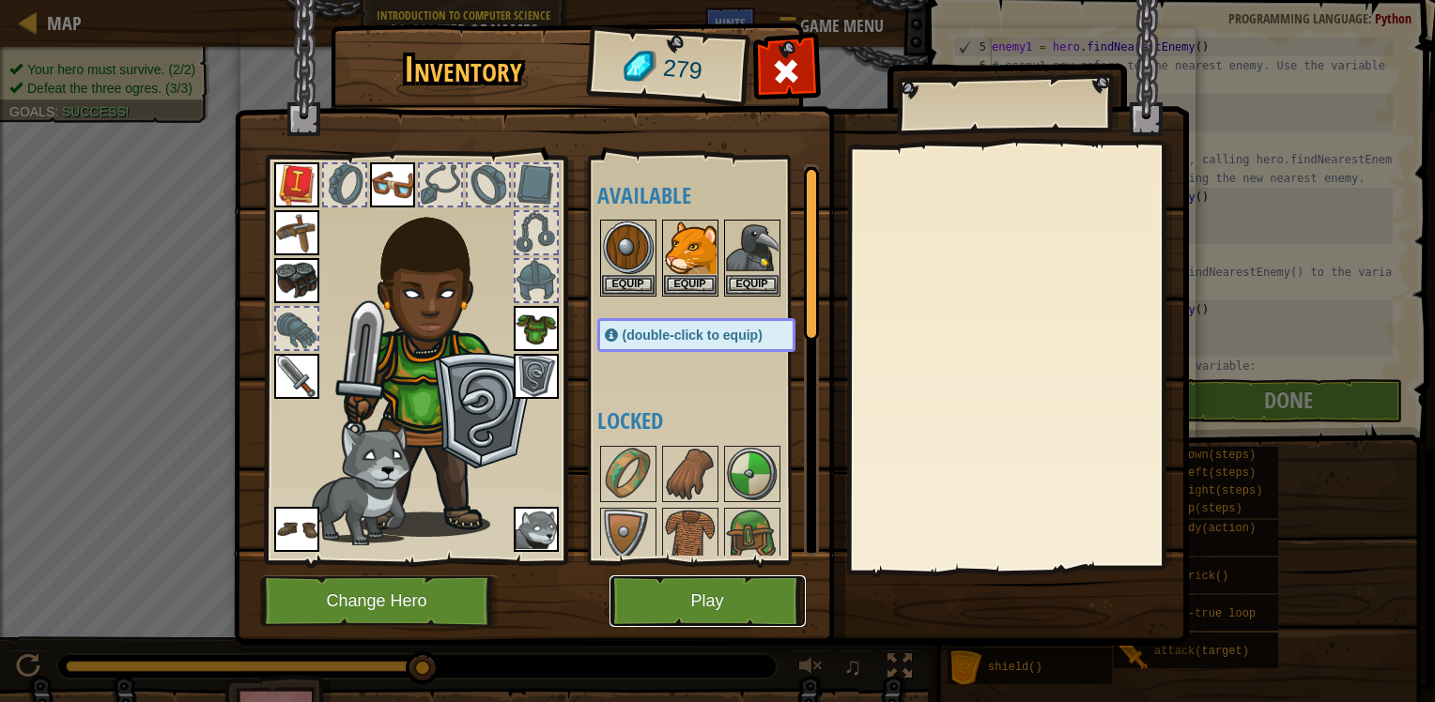
click at [685, 606] on button "Play" at bounding box center [707, 602] width 196 height 52
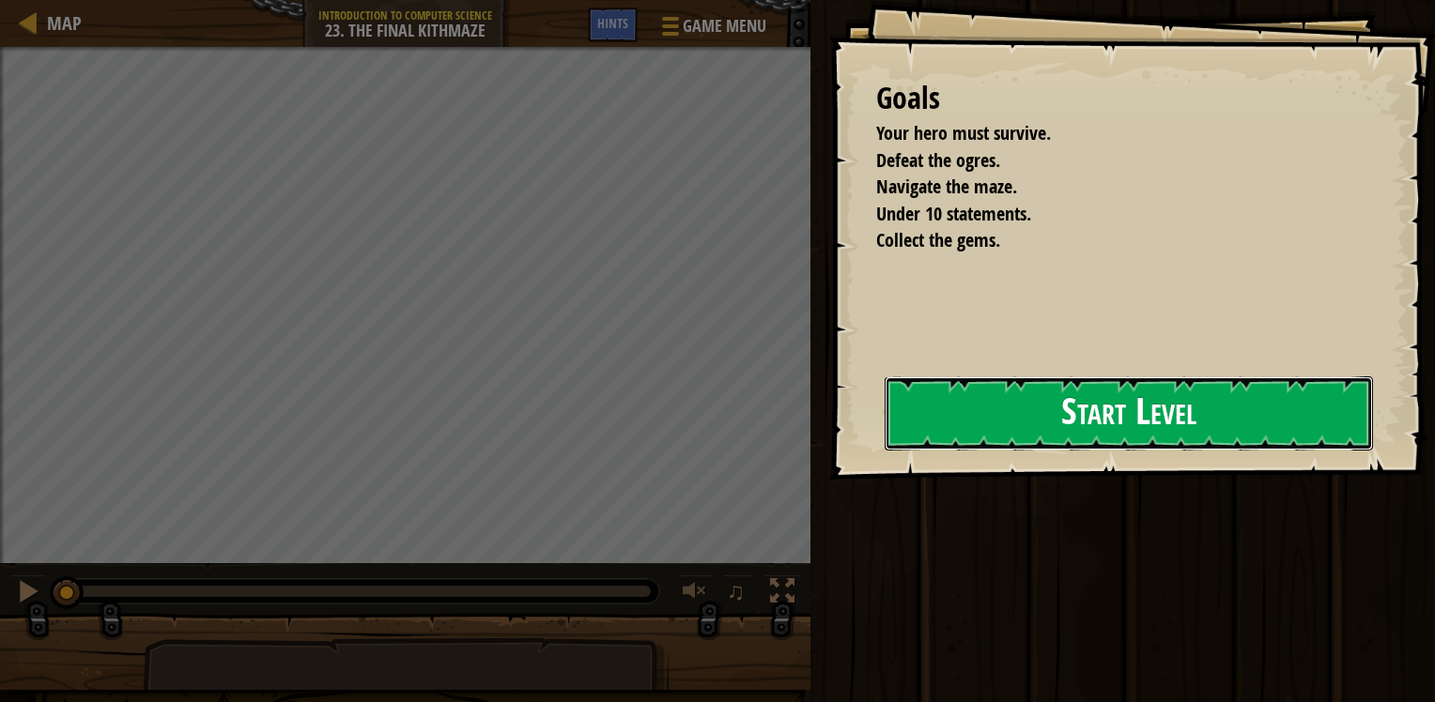
click at [884, 451] on button "Start Level" at bounding box center [1128, 414] width 488 height 74
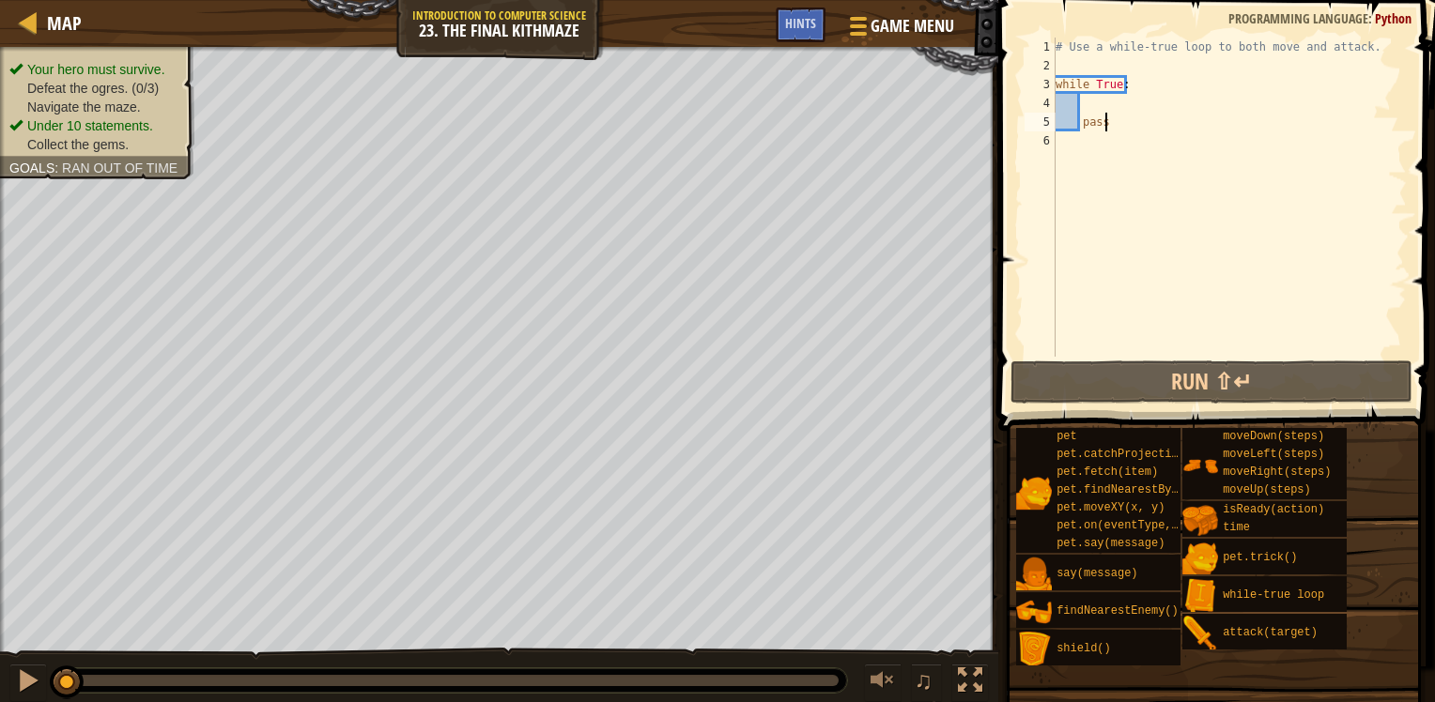
drag, startPoint x: 1253, startPoint y: 121, endPoint x: 1184, endPoint y: 111, distance: 69.3
click at [1242, 115] on div "# Use a while-true loop to both move and attack. while True : pass" at bounding box center [1229, 216] width 355 height 357
drag, startPoint x: 1091, startPoint y: 93, endPoint x: 1058, endPoint y: 100, distance: 33.5
click at [1089, 93] on div "# Use a while-true loop to both move and attack. while True : pass" at bounding box center [1229, 216] width 355 height 357
type textarea "while True:"
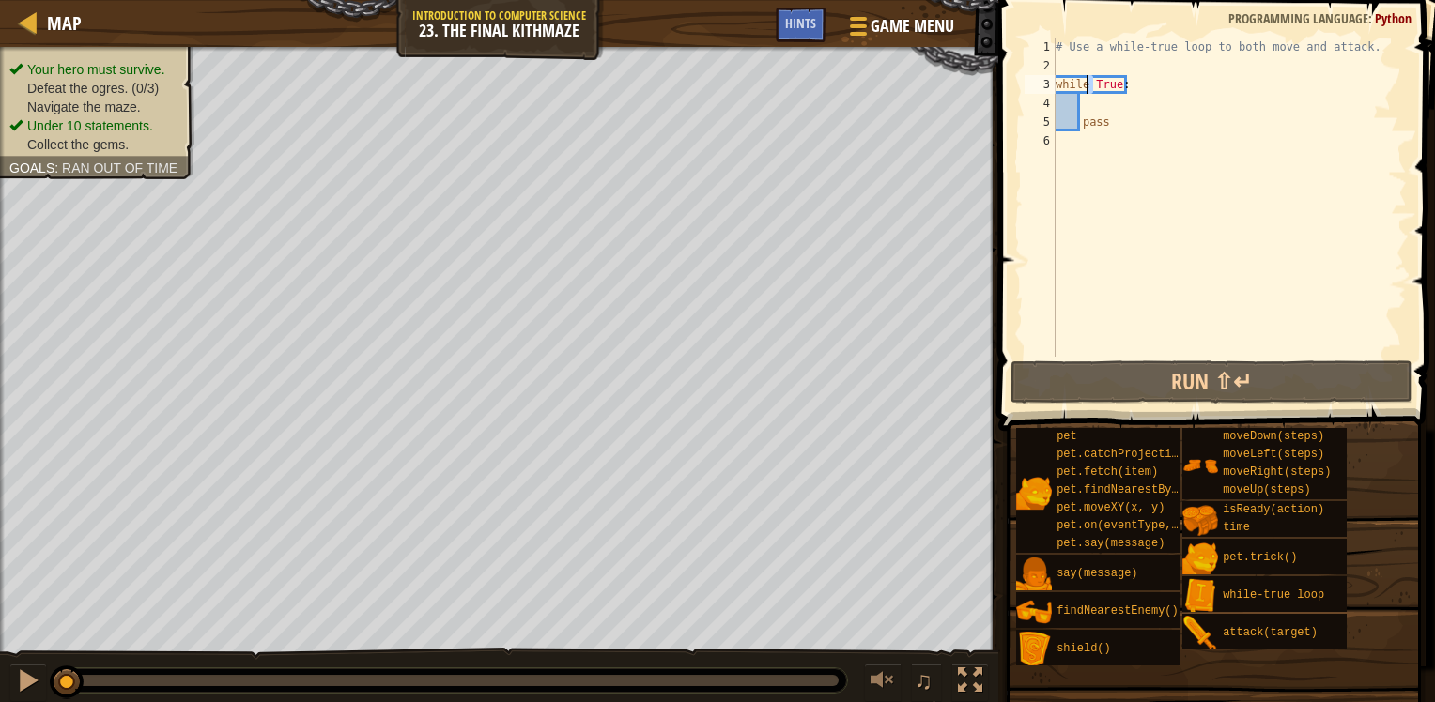
click at [1084, 106] on div "# Use a while-true loop to both move and attack. while True : pass" at bounding box center [1229, 216] width 355 height 357
click at [1093, 111] on div "# Use a while-true loop to both move and attack. while True : pass" at bounding box center [1229, 216] width 355 height 357
click at [1083, 62] on div "# Use a while-true loop to both move and attack. while True : pass" at bounding box center [1229, 216] width 355 height 357
drag, startPoint x: 1080, startPoint y: 69, endPoint x: 1112, endPoint y: 100, distance: 44.5
click at [1084, 70] on div "# Use a while-true loop to both move and attack. while True : pass" at bounding box center [1229, 216] width 355 height 357
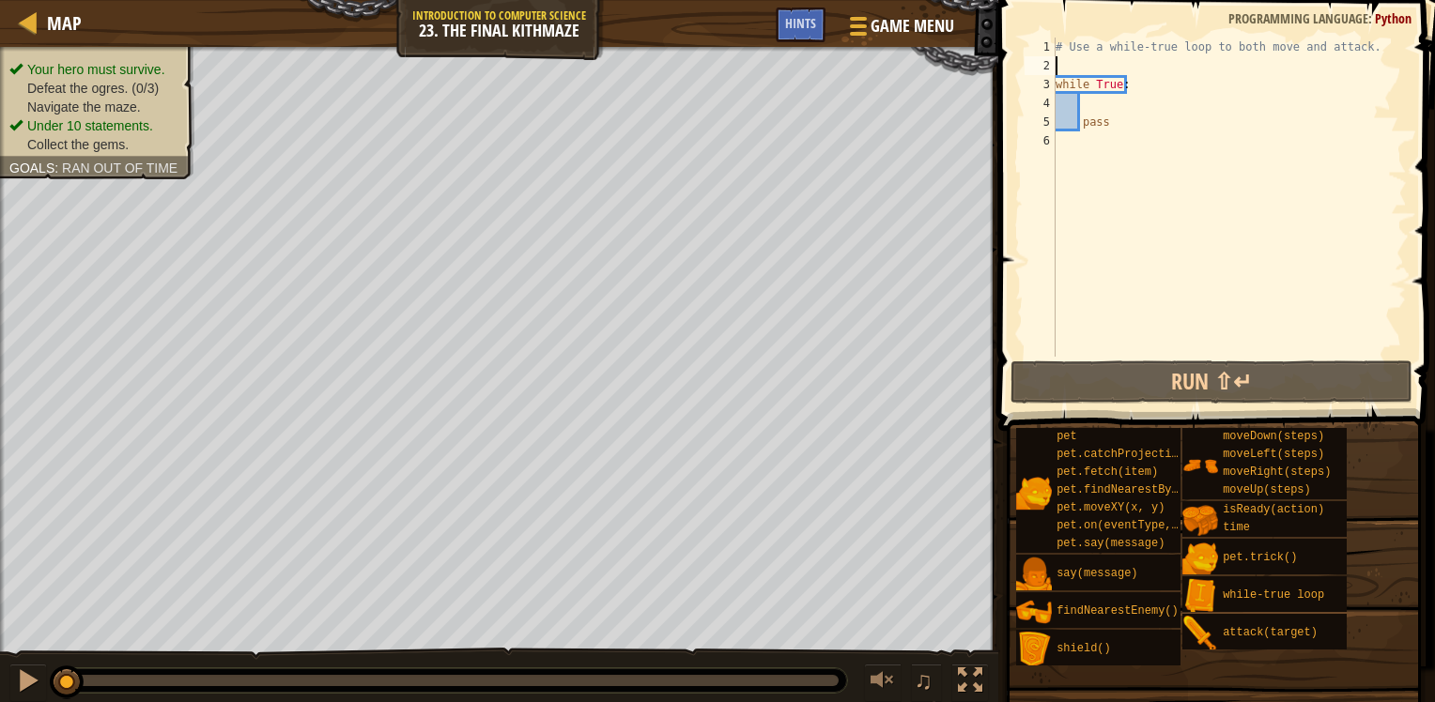
click at [1113, 105] on div "# Use a while-true loop to both move and attack. while True : pass" at bounding box center [1229, 216] width 355 height 357
click at [1434, 0] on html "Map Introduction to Computer Science 23. The Final Kithmaze Game Menu Done Hint…" at bounding box center [717, 0] width 1435 height 0
click at [1097, 60] on div "# Use a while-true loop to both move and attack. while True : pass" at bounding box center [1229, 216] width 355 height 357
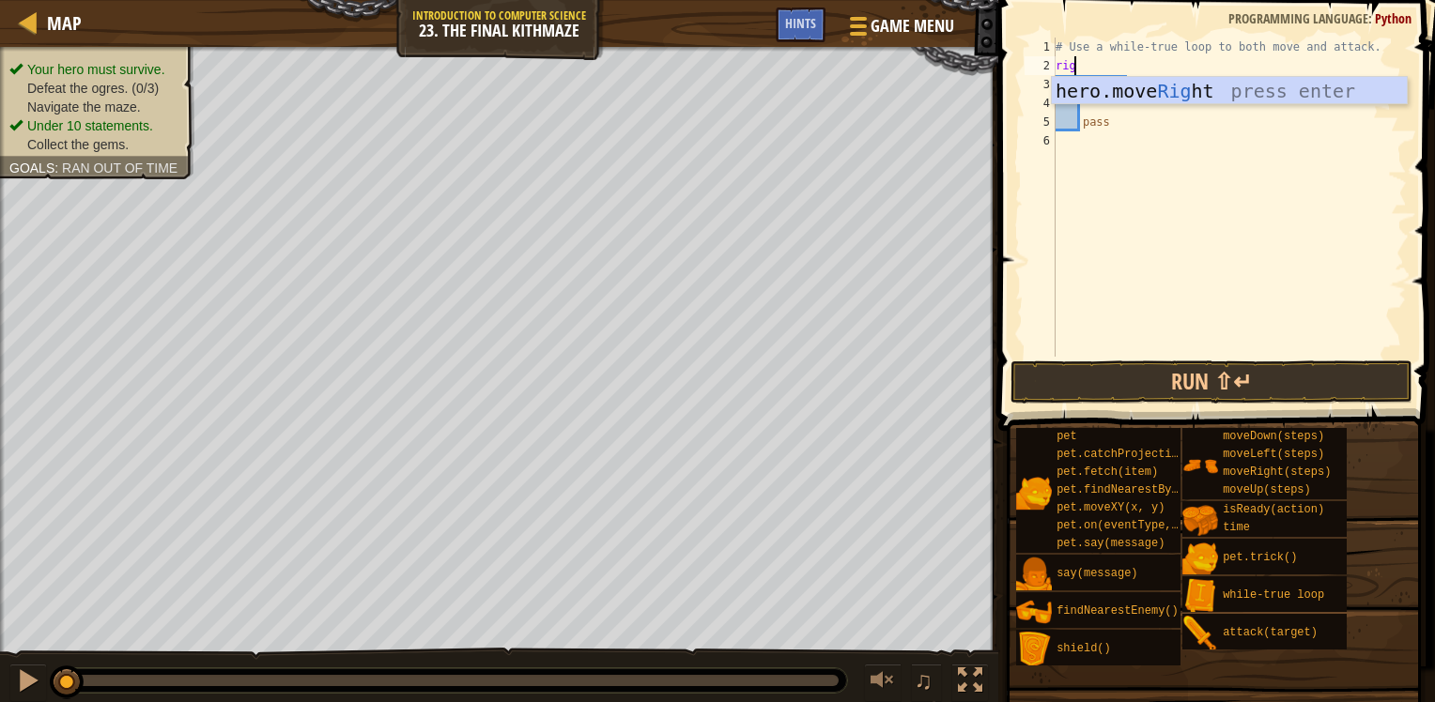
type textarea "rigt"
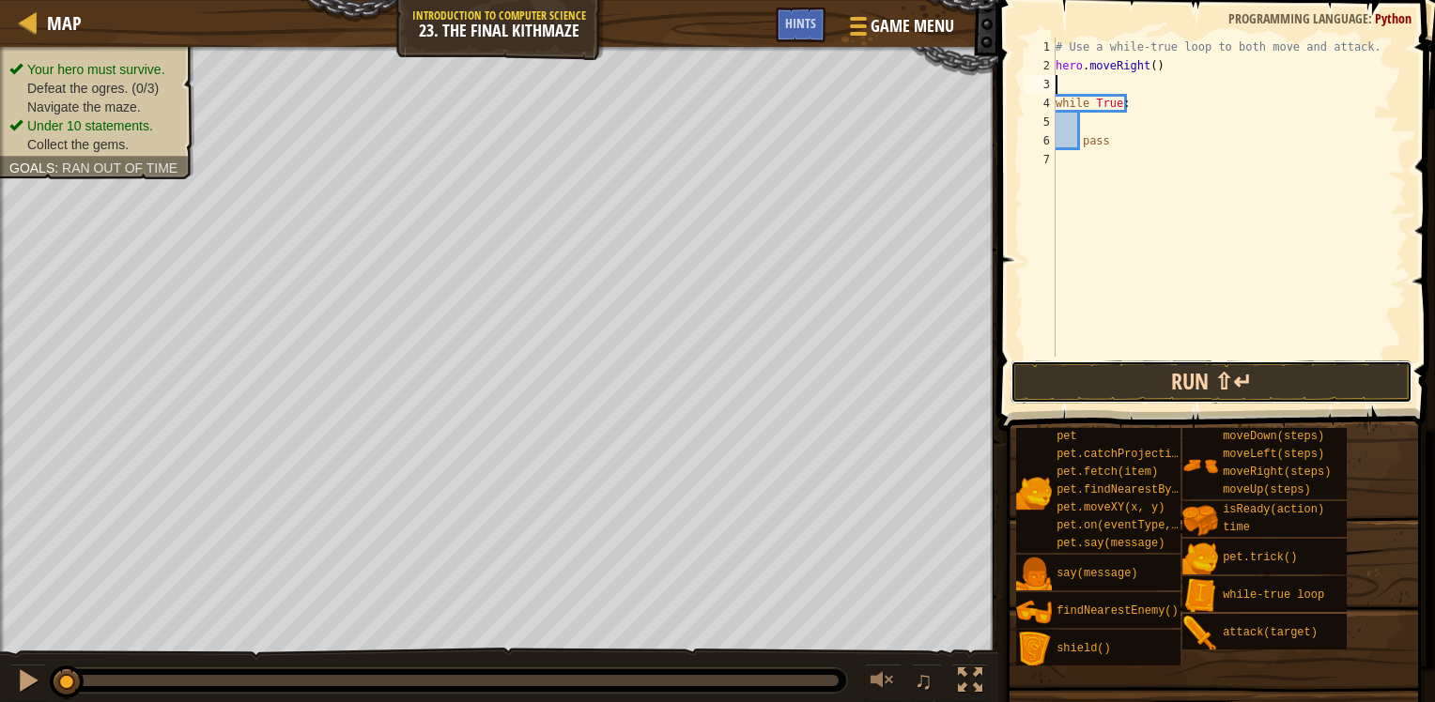
click at [1191, 389] on button "Run ⇧↵" at bounding box center [1211, 382] width 402 height 43
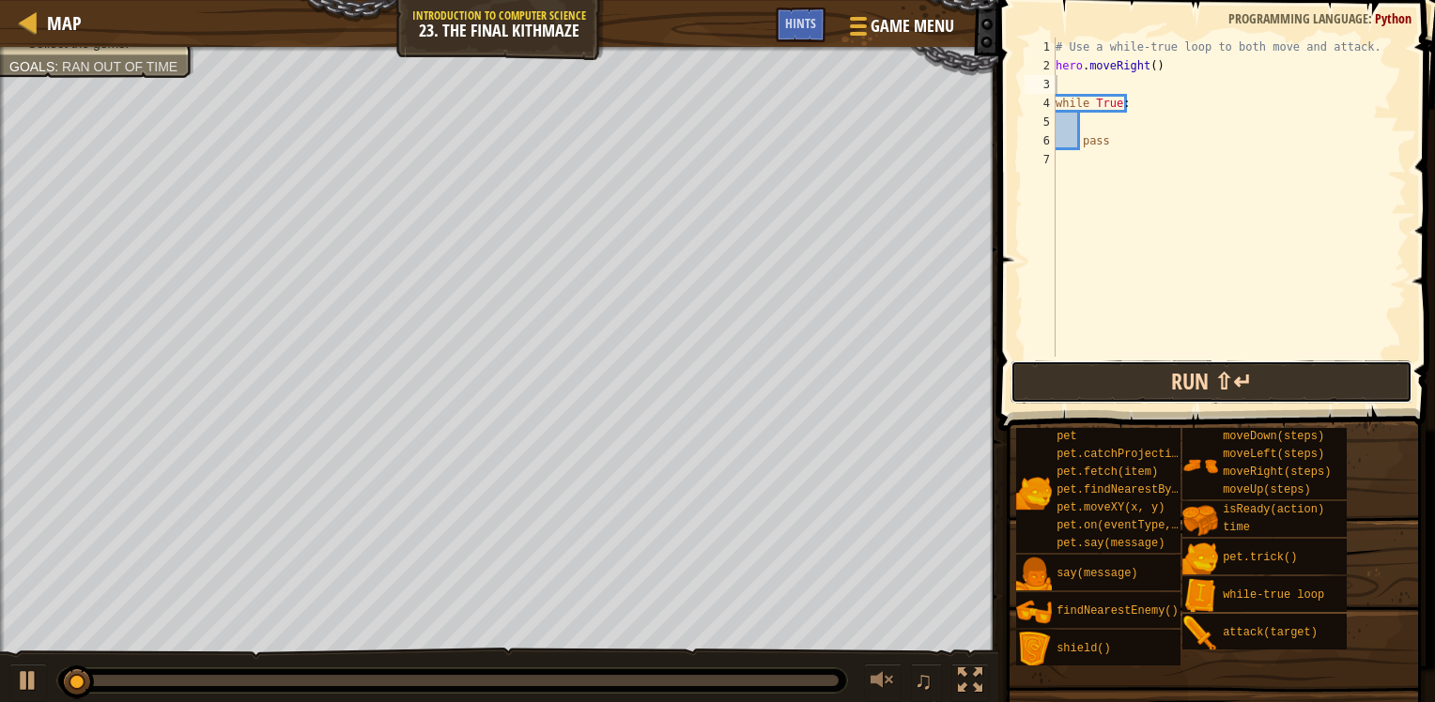
click at [1191, 389] on button "Run ⇧↵" at bounding box center [1211, 382] width 402 height 43
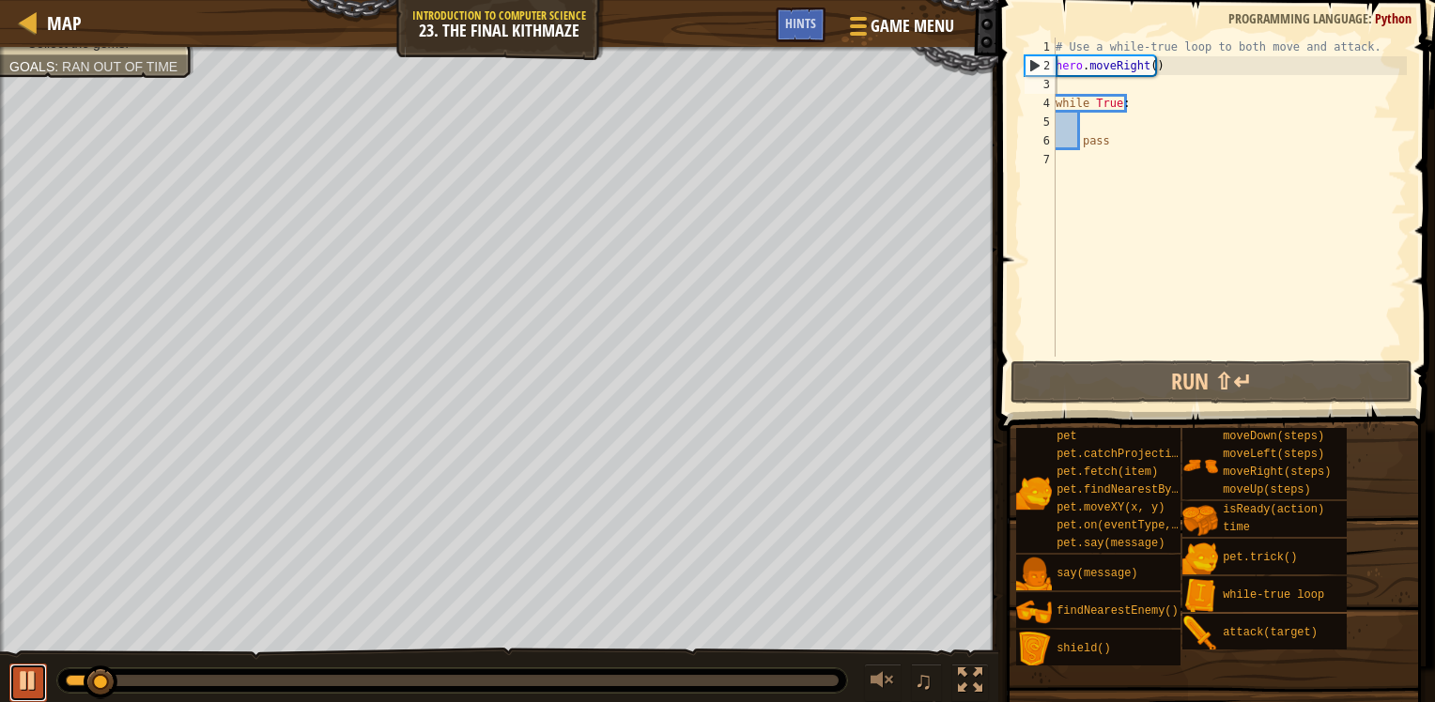
click at [29, 693] on div at bounding box center [28, 681] width 24 height 24
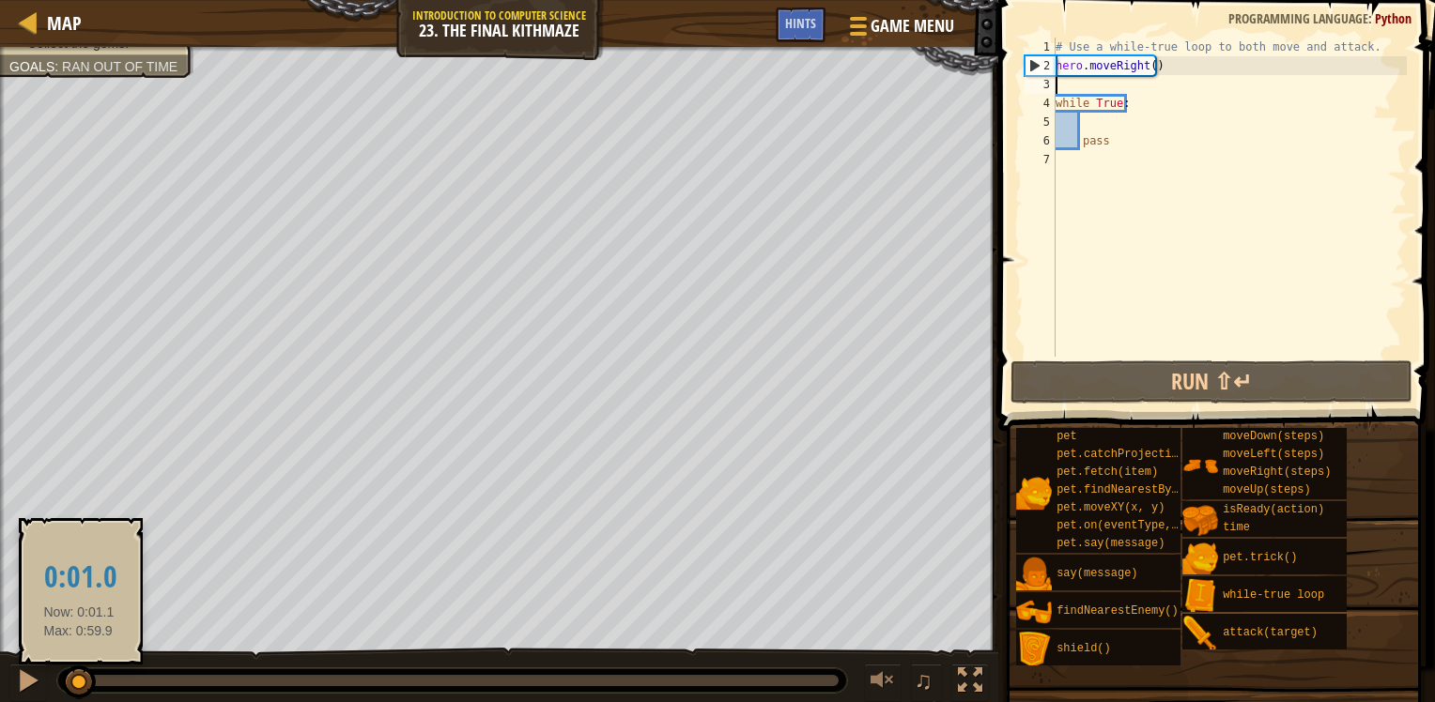
drag, startPoint x: 111, startPoint y: 681, endPoint x: 50, endPoint y: 682, distance: 61.0
click at [62, 682] on div at bounding box center [79, 683] width 34 height 34
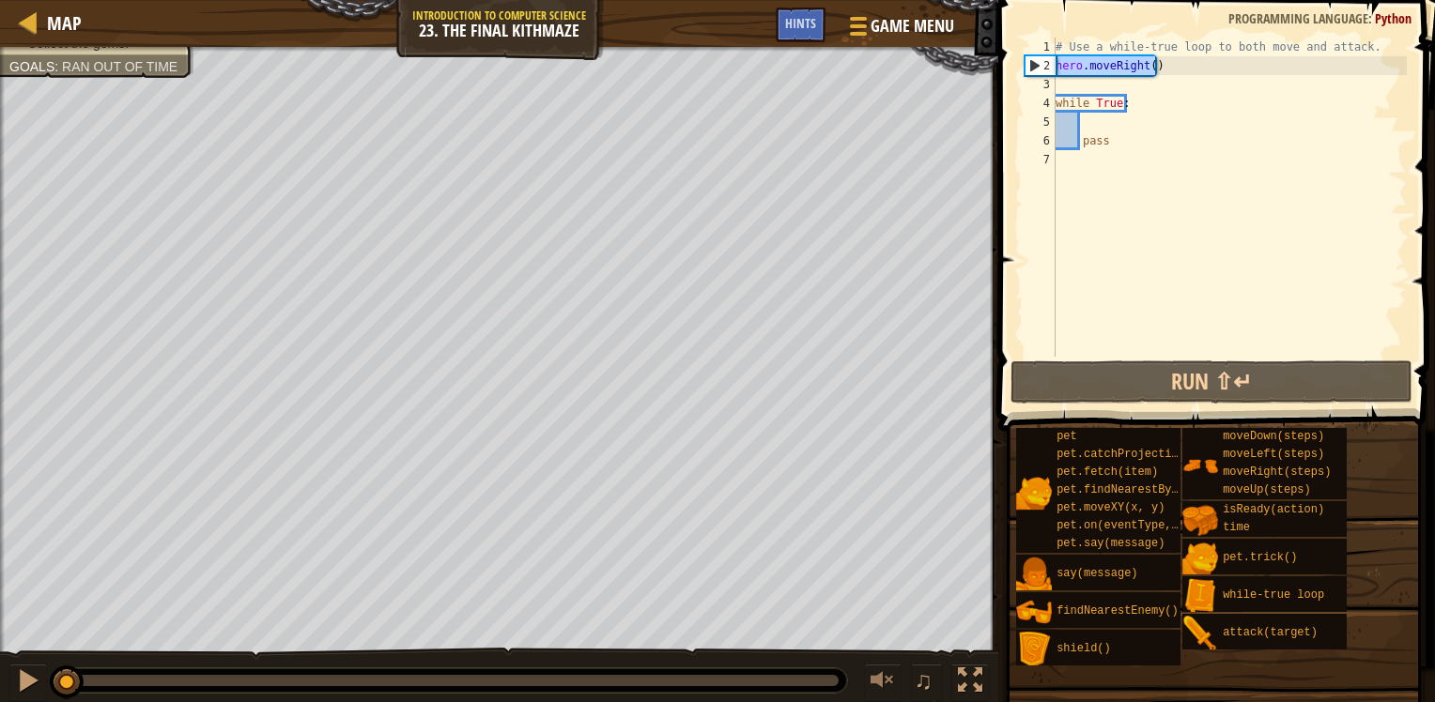
drag, startPoint x: 1183, startPoint y: 56, endPoint x: 1005, endPoint y: 58, distance: 178.4
click at [1005, 58] on div "1 2 3 4 5 6 7 # Use a while-true loop to both move and attack. hero . moveRight…" at bounding box center [1213, 252] width 442 height 486
type textarea "hero.moveRight()"
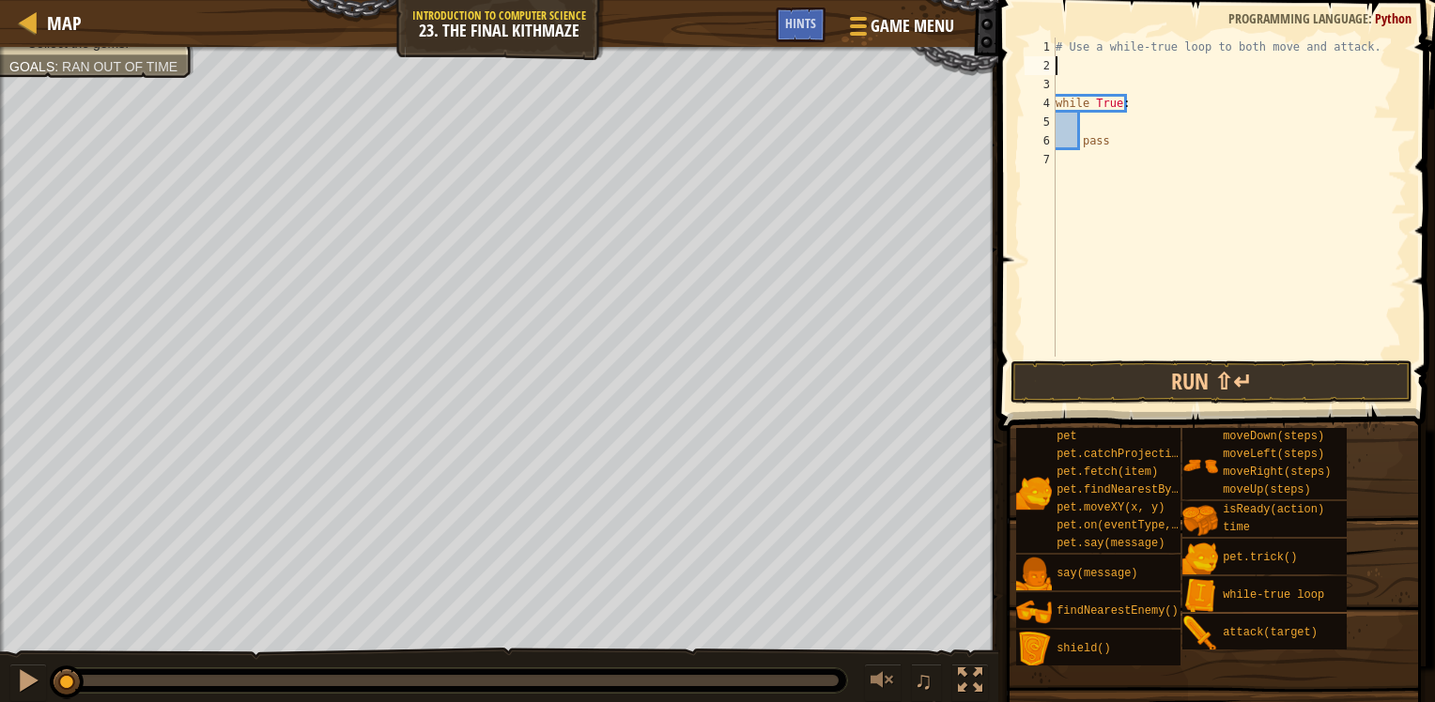
click at [1097, 119] on div "# Use a while-true loop to both move and attack. while True : pass" at bounding box center [1229, 216] width 355 height 357
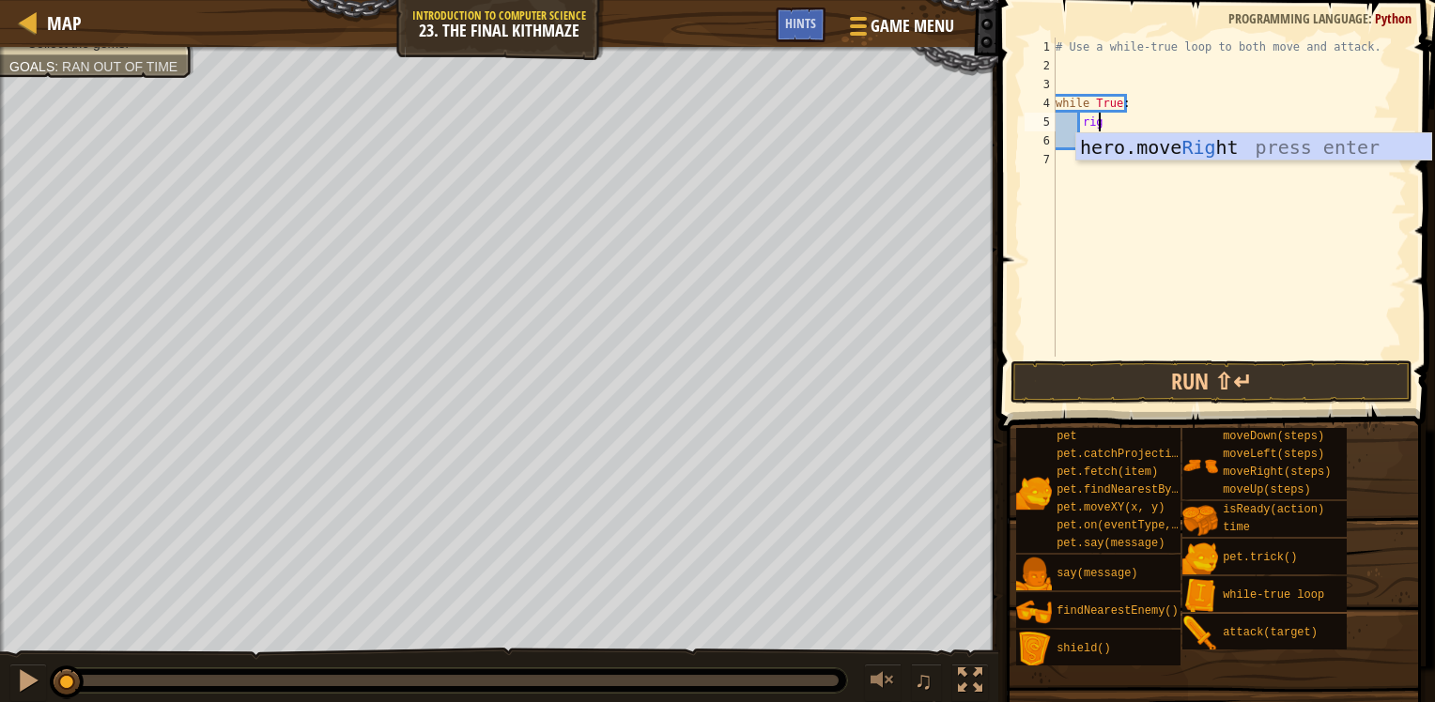
type textarea "righ"
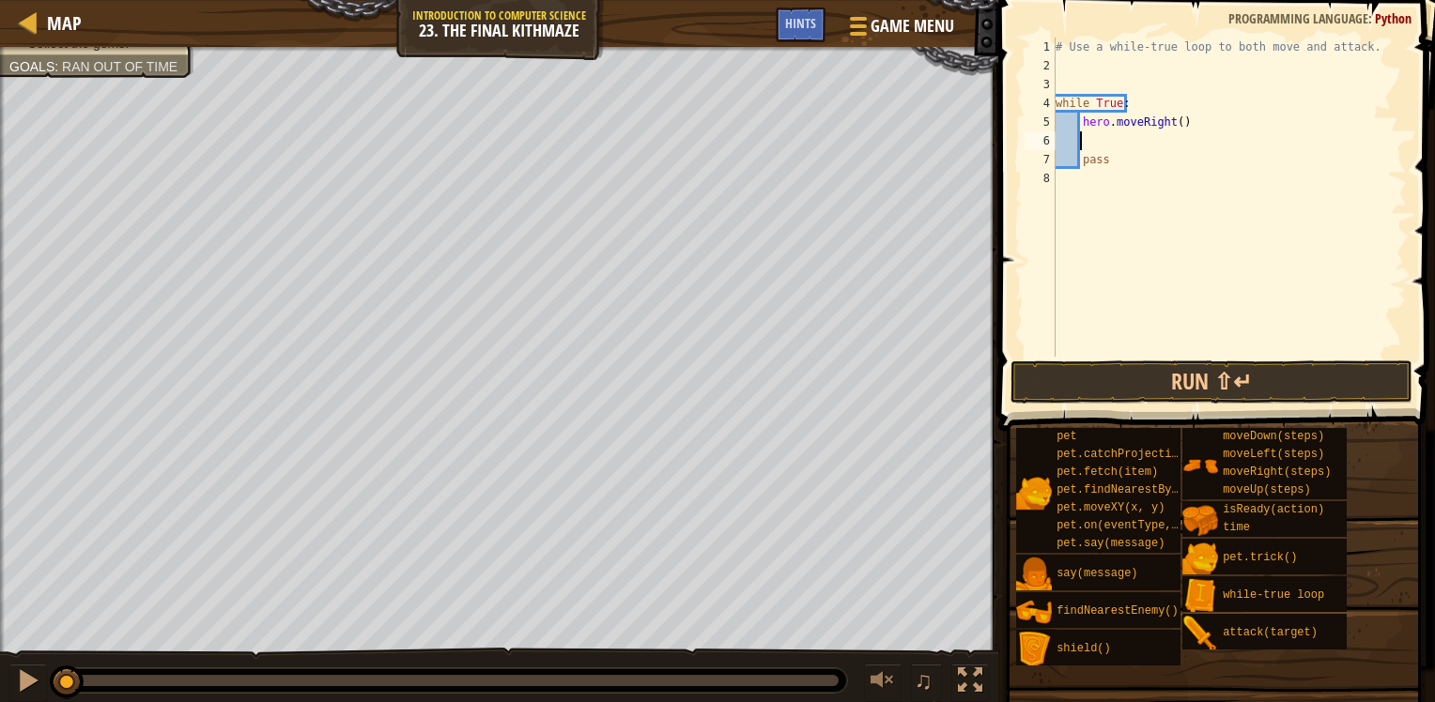
scroll to position [8, 1]
type textarea "he"
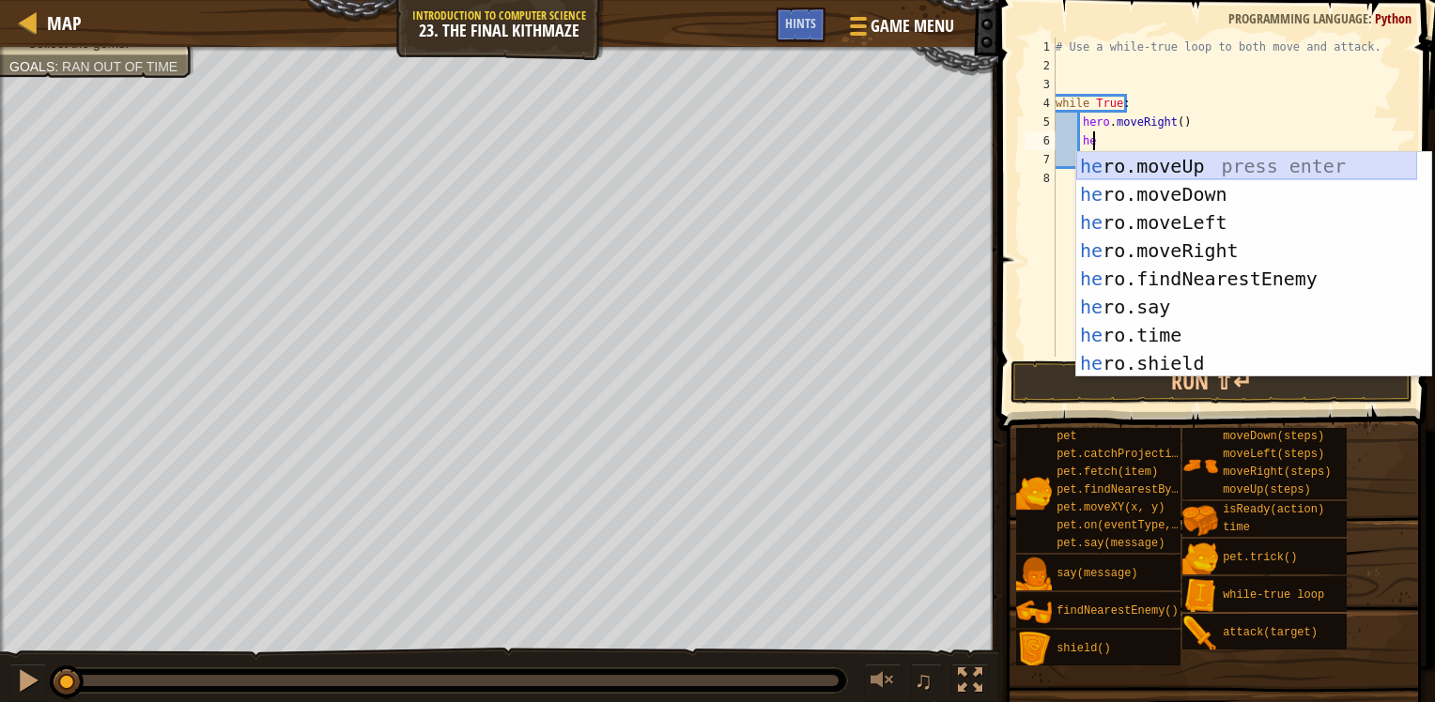
click at [1144, 176] on div "he ro.moveUp press enter he ro.moveDown press enter he ro.moveLeft press enter …" at bounding box center [1246, 293] width 341 height 282
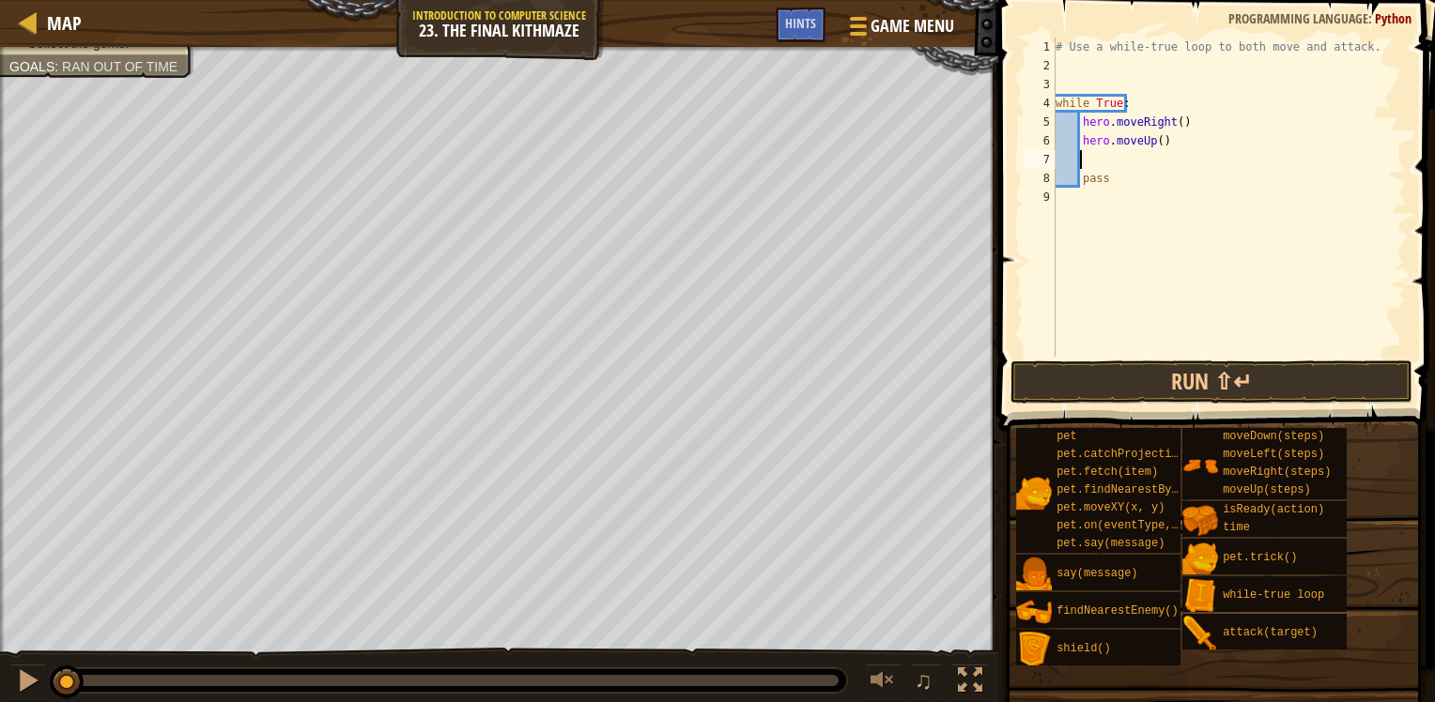
scroll to position [8, 0]
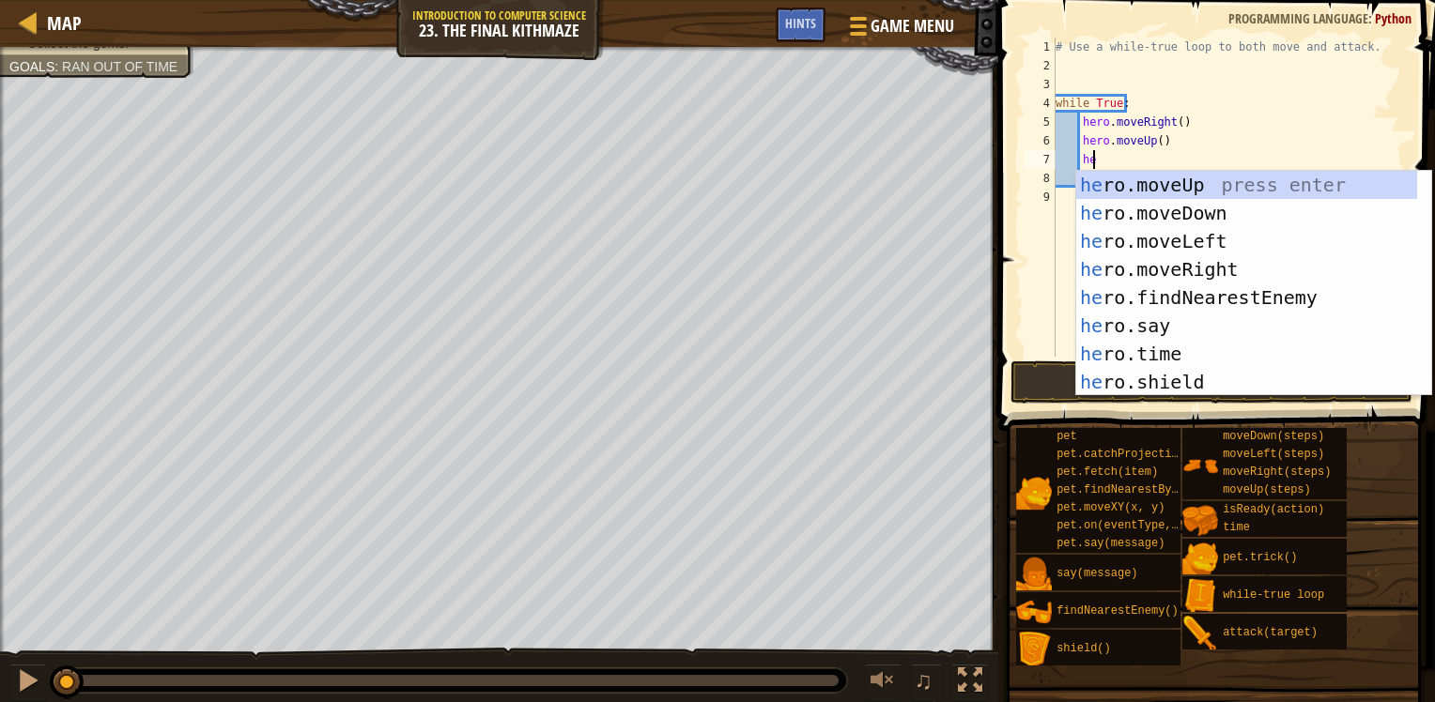
type textarea "her"
click at [1243, 291] on div "her o.moveUp press enter her o.moveDown press enter her o.moveLeft press enter …" at bounding box center [1246, 312] width 341 height 282
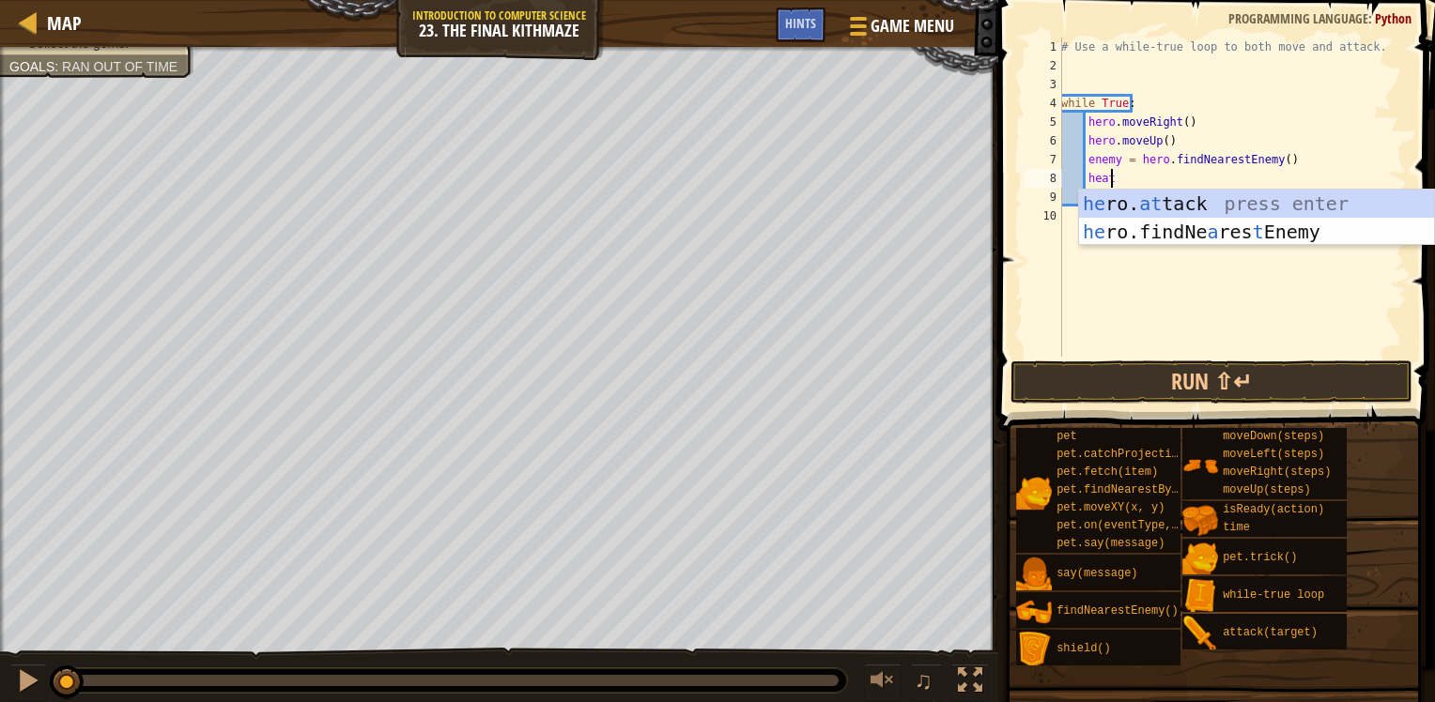
scroll to position [8, 3]
click at [1217, 204] on div "he ro. at tack press enter he ro.findNe a res t Enemy press enter" at bounding box center [1256, 246] width 355 height 113
type textarea "hero.attack(enemy)"
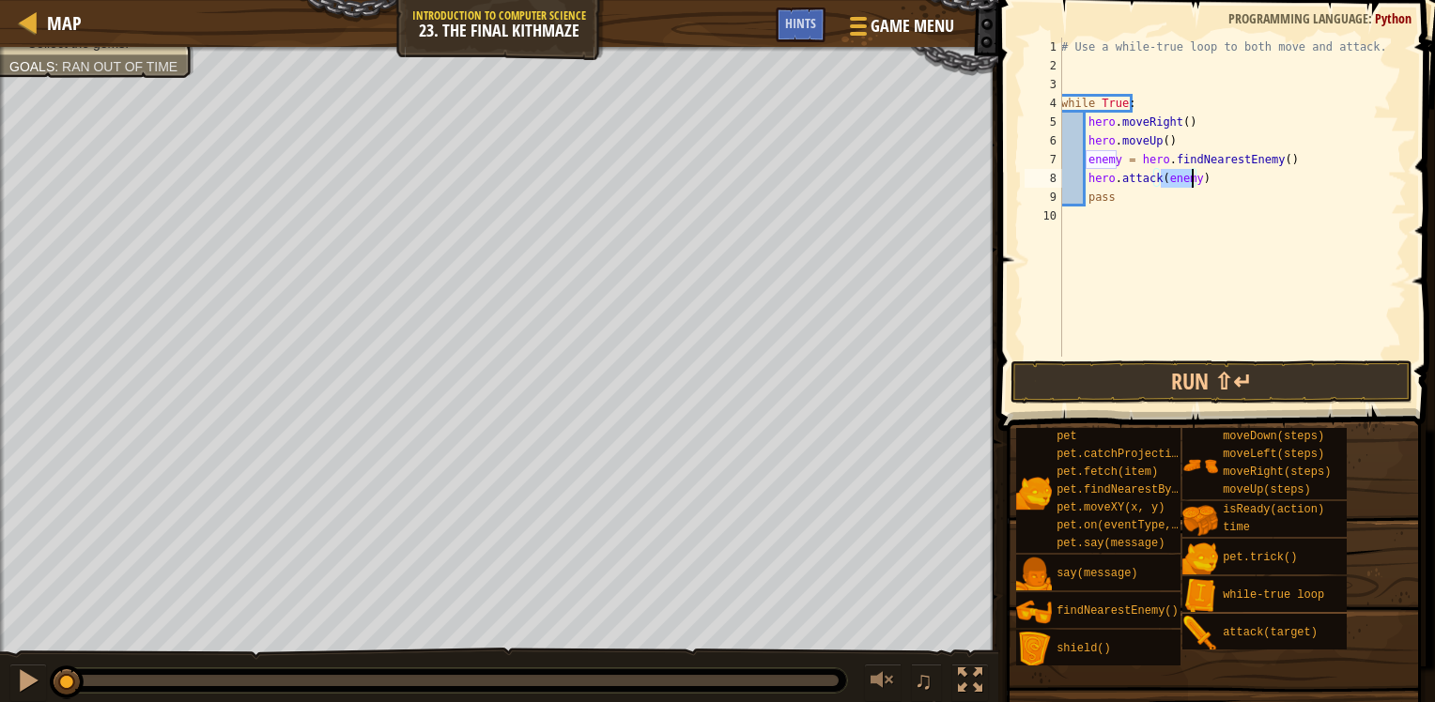
click at [1240, 261] on div "# Use a while-true loop to both move and attack. while True : hero . moveRight …" at bounding box center [1231, 216] width 349 height 357
click at [1229, 356] on div "# Use a while-true loop to both move and attack. while True : hero . moveRight …" at bounding box center [1231, 216] width 349 height 357
click at [1231, 177] on div "# Use a while-true loop to both move and attack. while True : hero . moveRight …" at bounding box center [1231, 216] width 349 height 357
type textarea "hero.attack(enemy)"
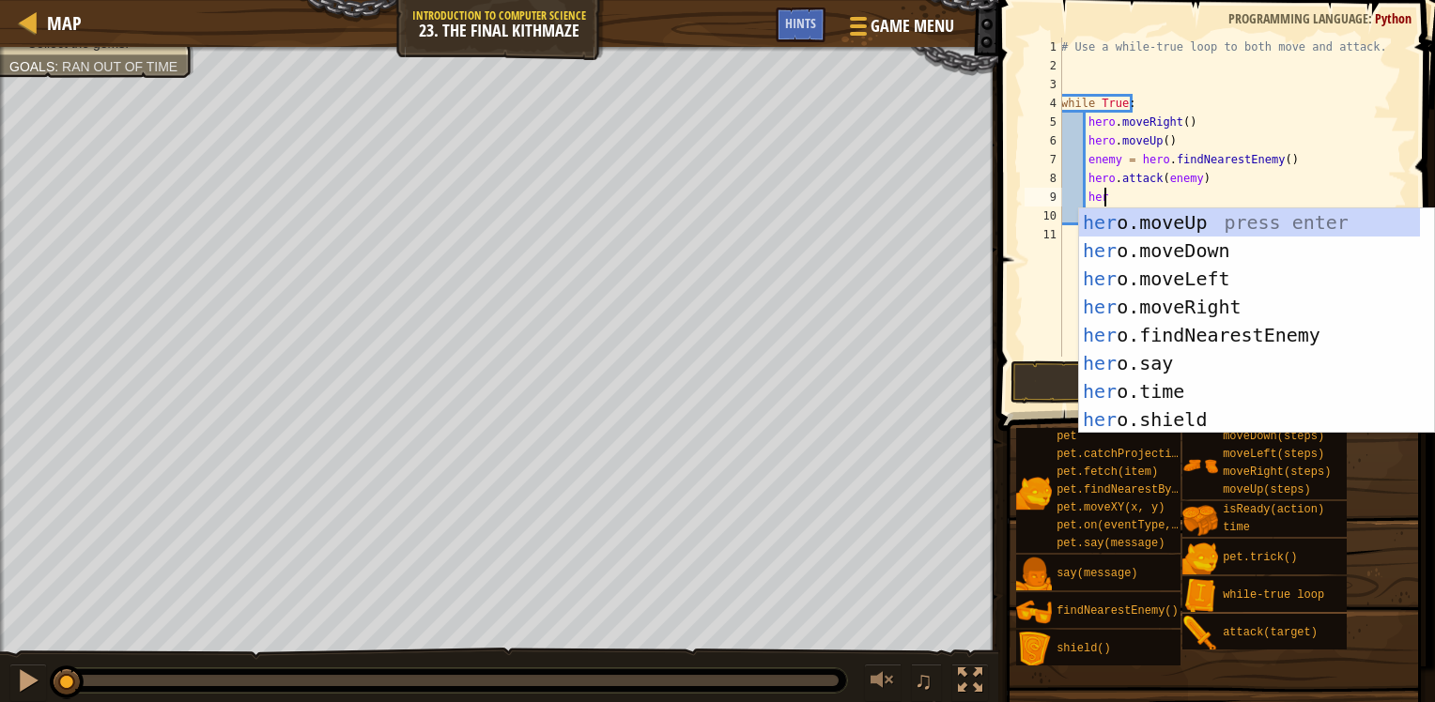
type textarea "her"
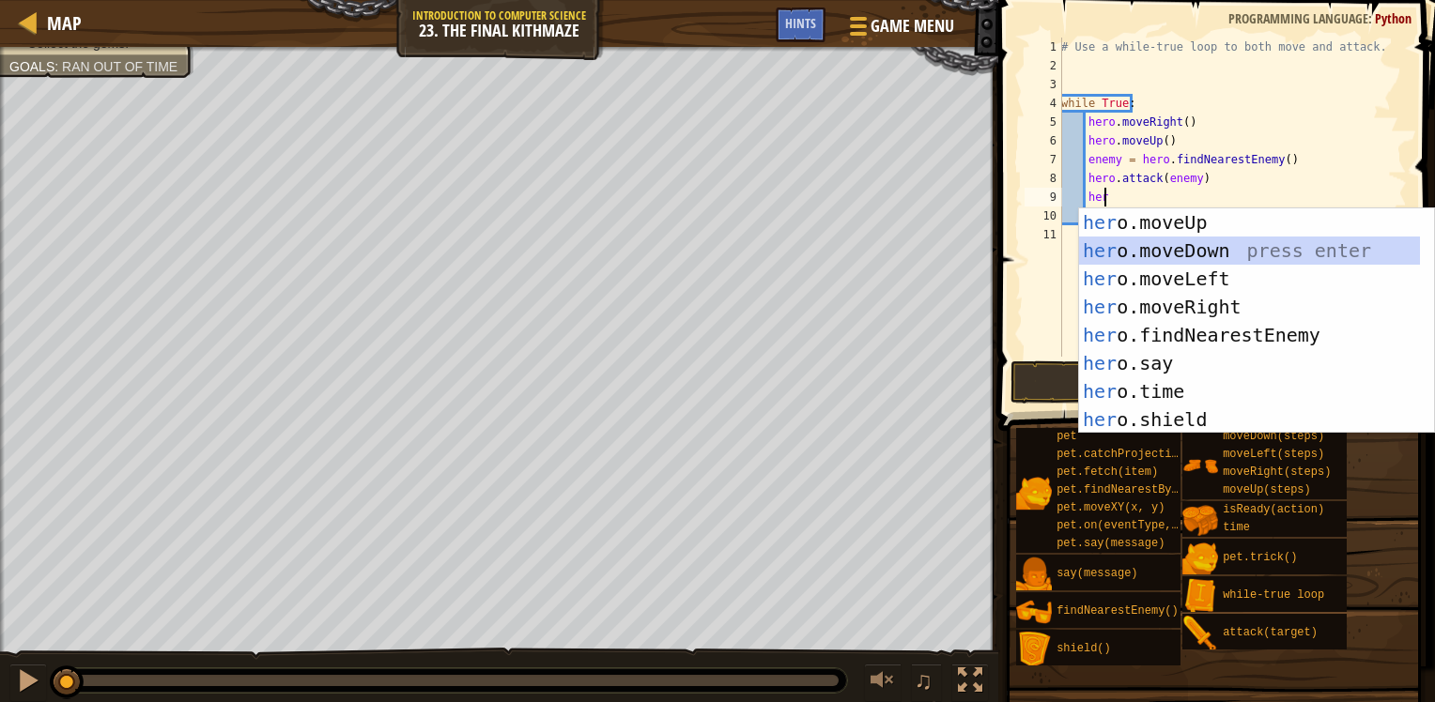
click at [1284, 246] on div "her o.moveUp press enter her o.moveDown press enter her o.moveLeft press enter …" at bounding box center [1249, 349] width 341 height 282
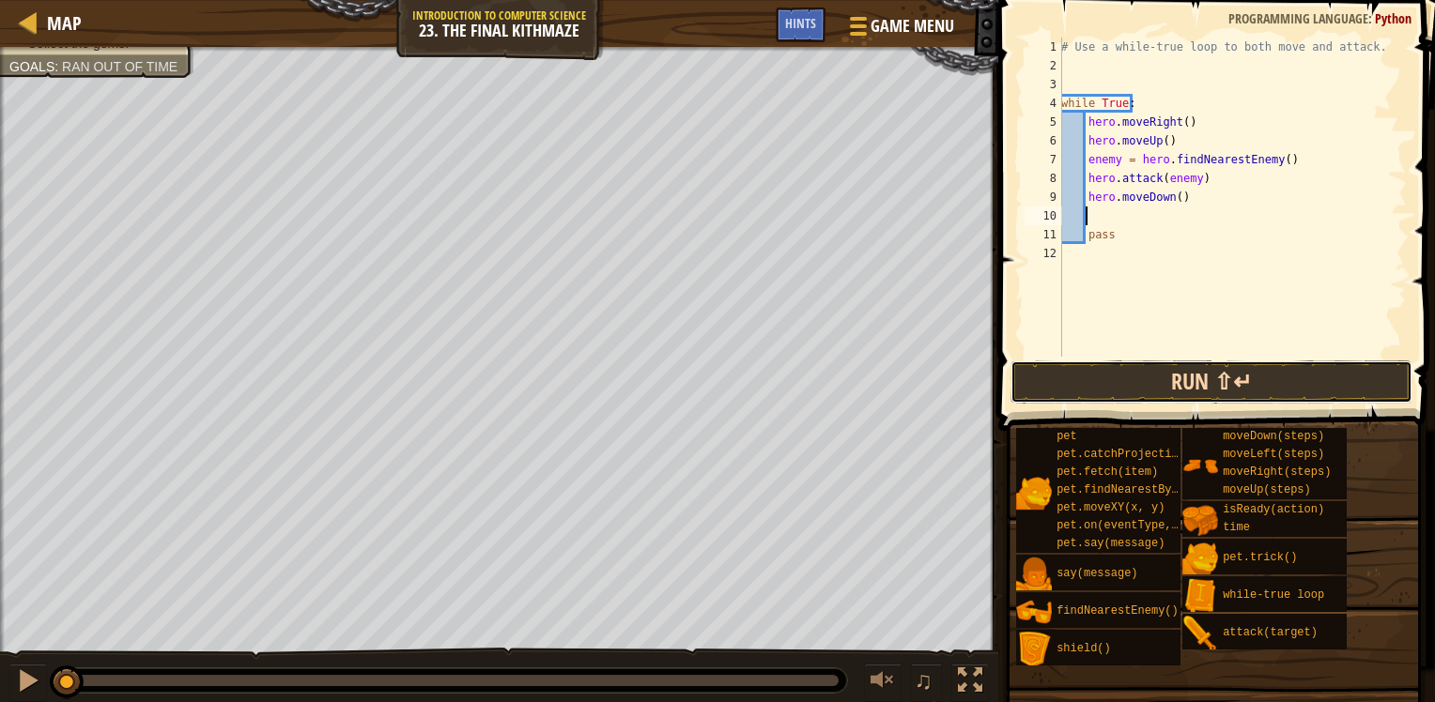
click at [1250, 377] on button "Run ⇧↵" at bounding box center [1211, 382] width 402 height 43
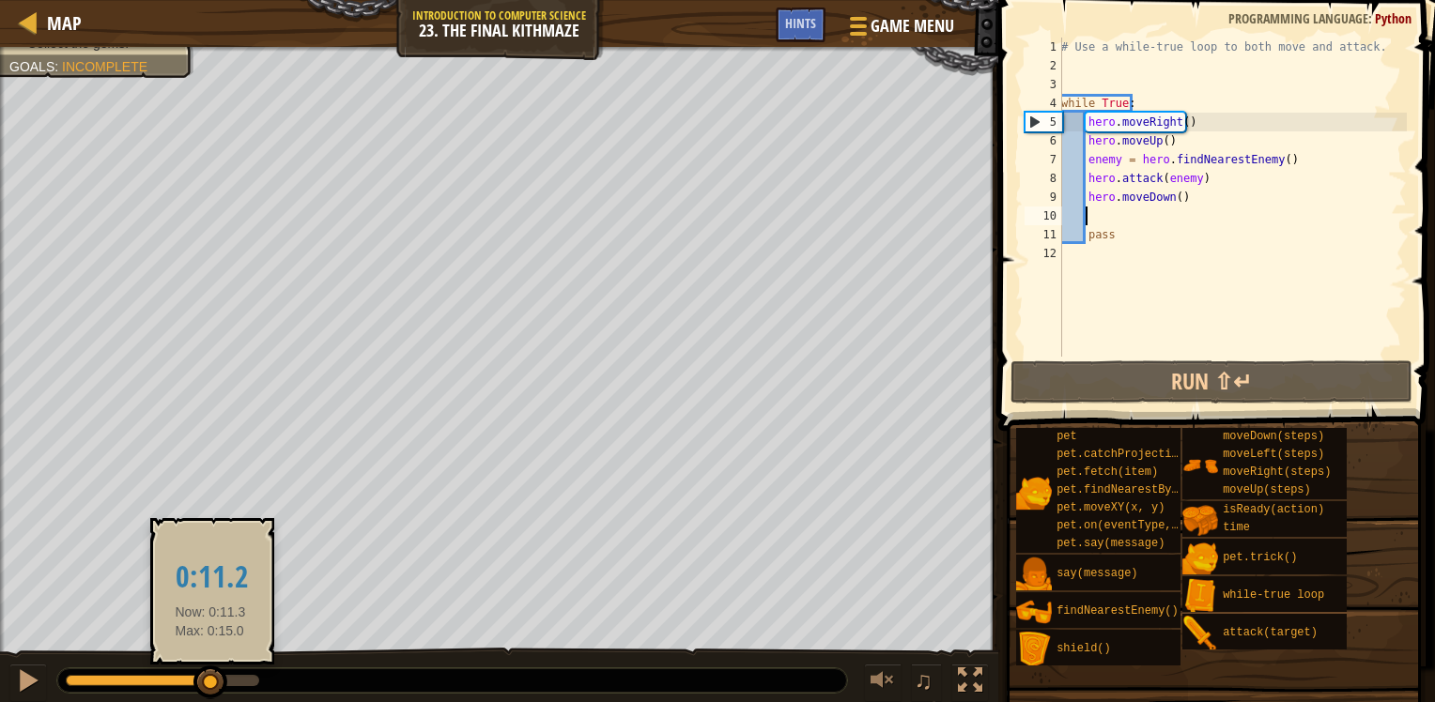
drag, startPoint x: 164, startPoint y: 683, endPoint x: 226, endPoint y: 683, distance: 62.0
click at [225, 683] on div at bounding box center [210, 683] width 34 height 34
drag, startPoint x: 243, startPoint y: 687, endPoint x: 184, endPoint y: 678, distance: 59.9
click at [191, 679] on div at bounding box center [201, 683] width 34 height 34
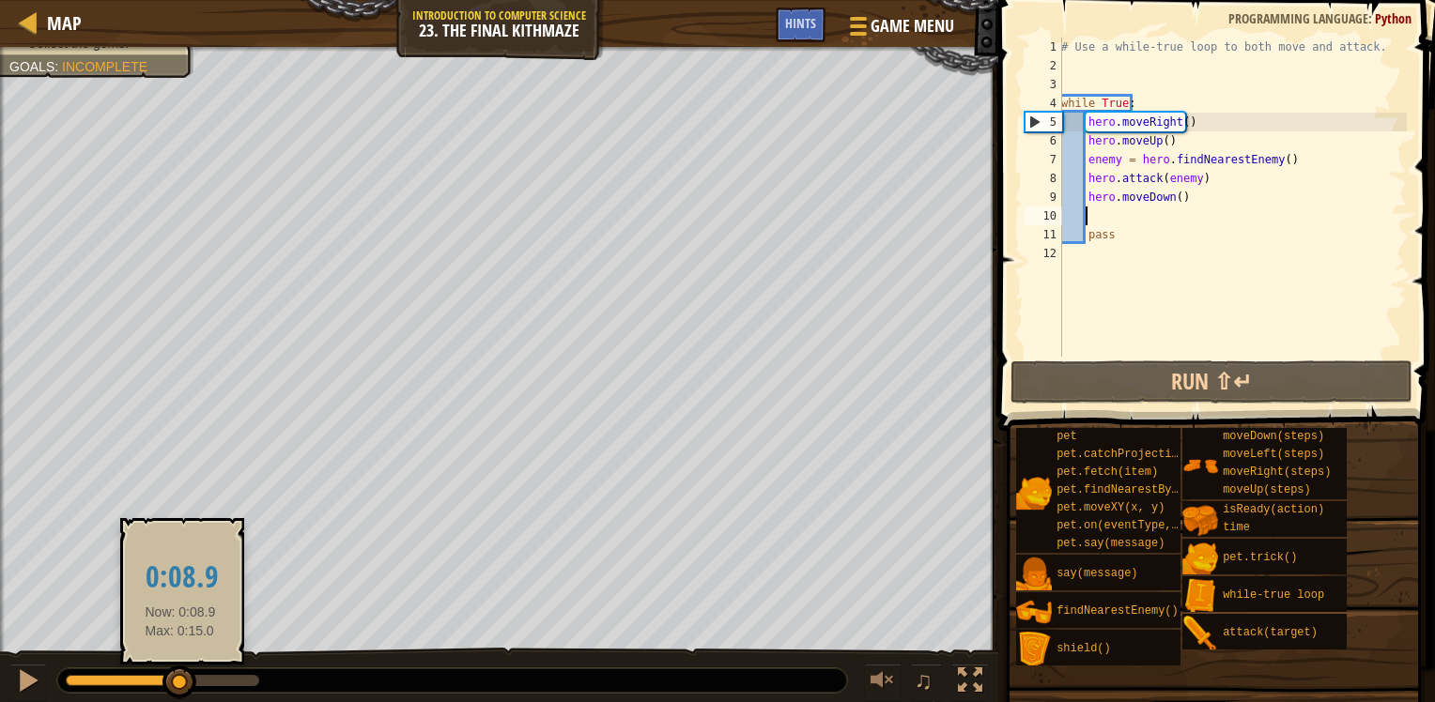
drag, startPoint x: 180, startPoint y: 678, endPoint x: 154, endPoint y: 674, distance: 26.6
click at [162, 674] on div at bounding box center [179, 683] width 34 height 34
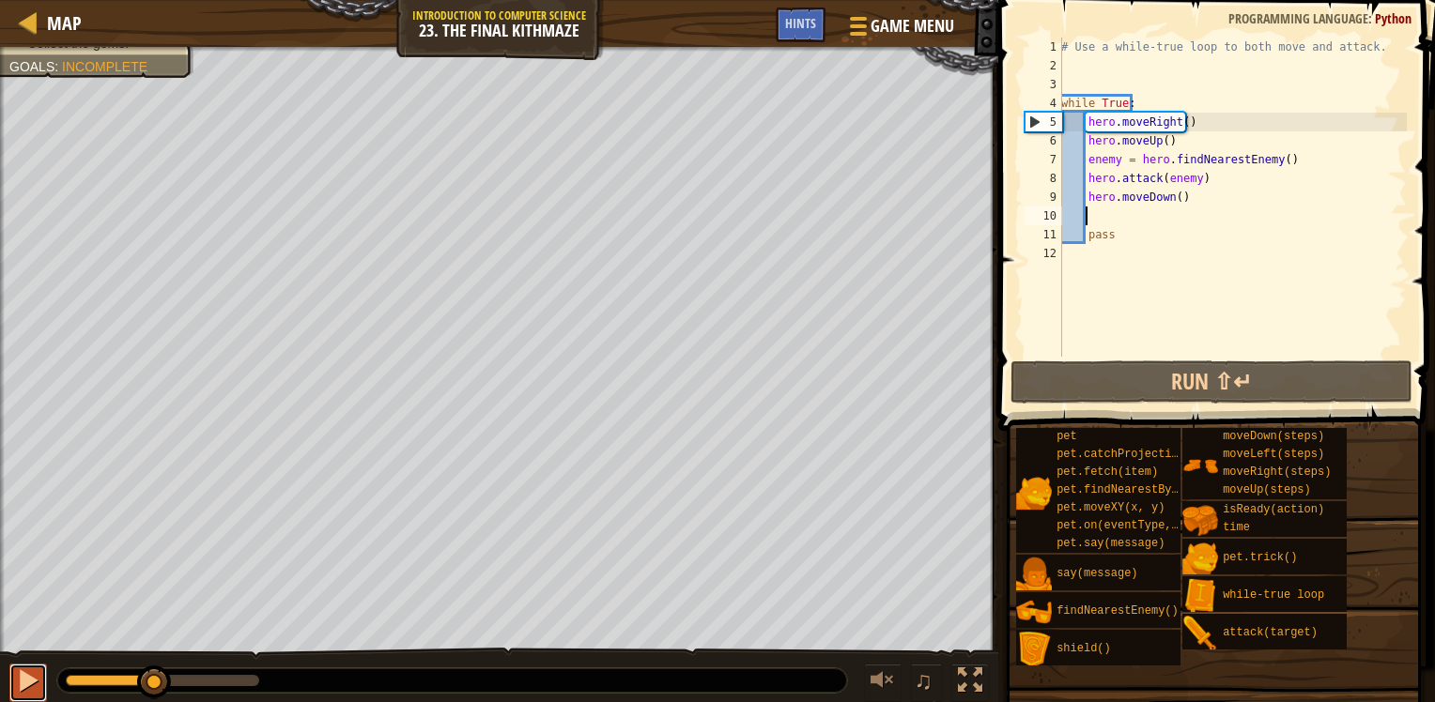
click at [23, 689] on div at bounding box center [28, 681] width 24 height 24
drag, startPoint x: 1218, startPoint y: 175, endPoint x: 1085, endPoint y: 173, distance: 132.4
click at [1085, 173] on div "# Use a while-true loop to both move and attack. while True : hero . moveRight …" at bounding box center [1231, 216] width 349 height 357
type textarea "hero.attack(enemy)"
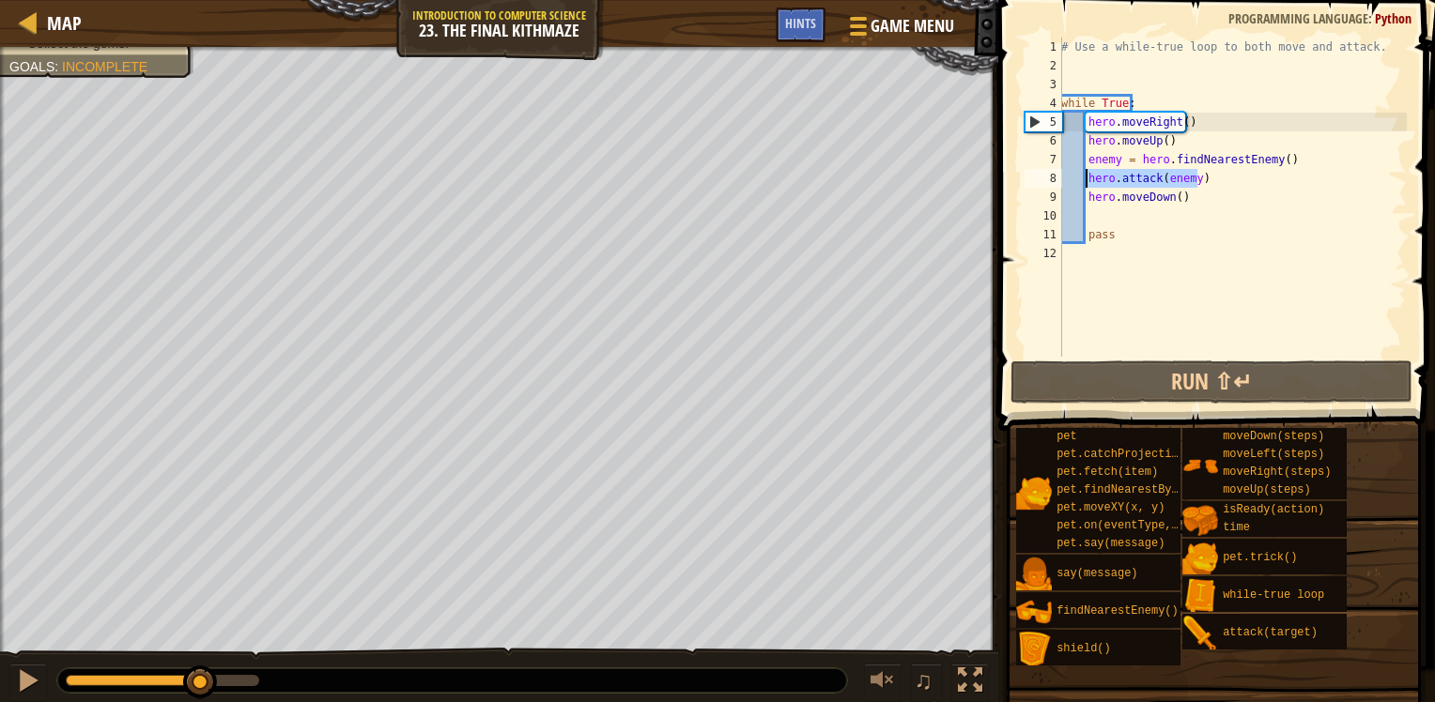
click at [1221, 178] on div "# Use a while-true loop to both move and attack. while True : hero . moveRight …" at bounding box center [1231, 197] width 349 height 319
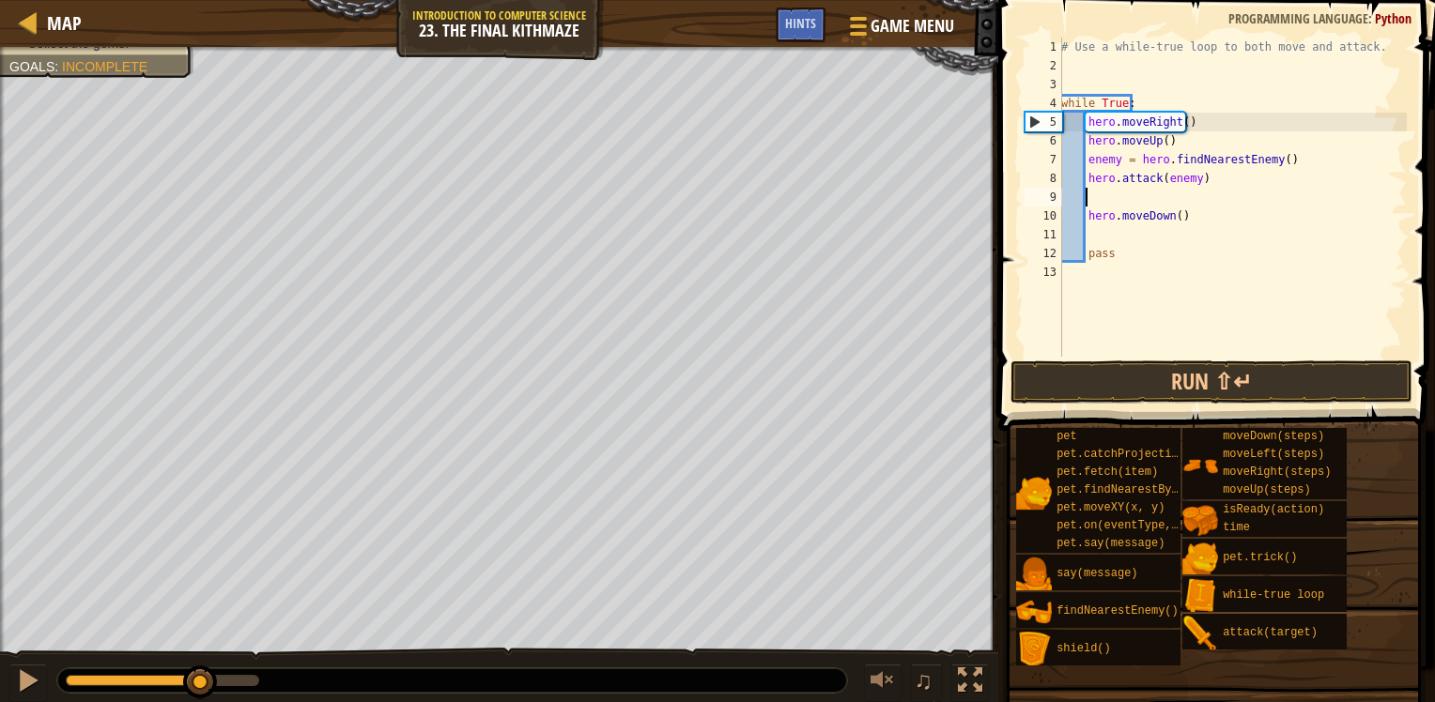
paste textarea "hero.attack(enemy)"
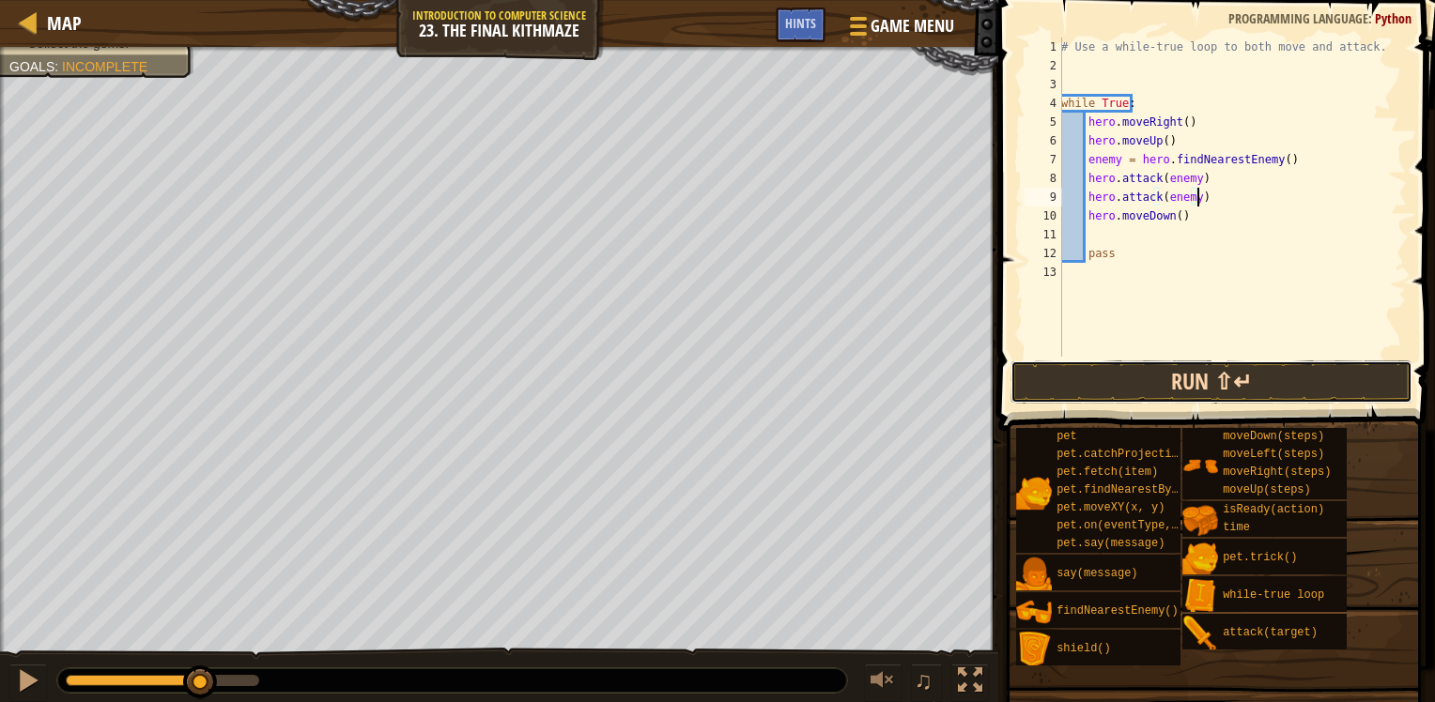
click at [1247, 396] on button "Run ⇧↵" at bounding box center [1211, 382] width 402 height 43
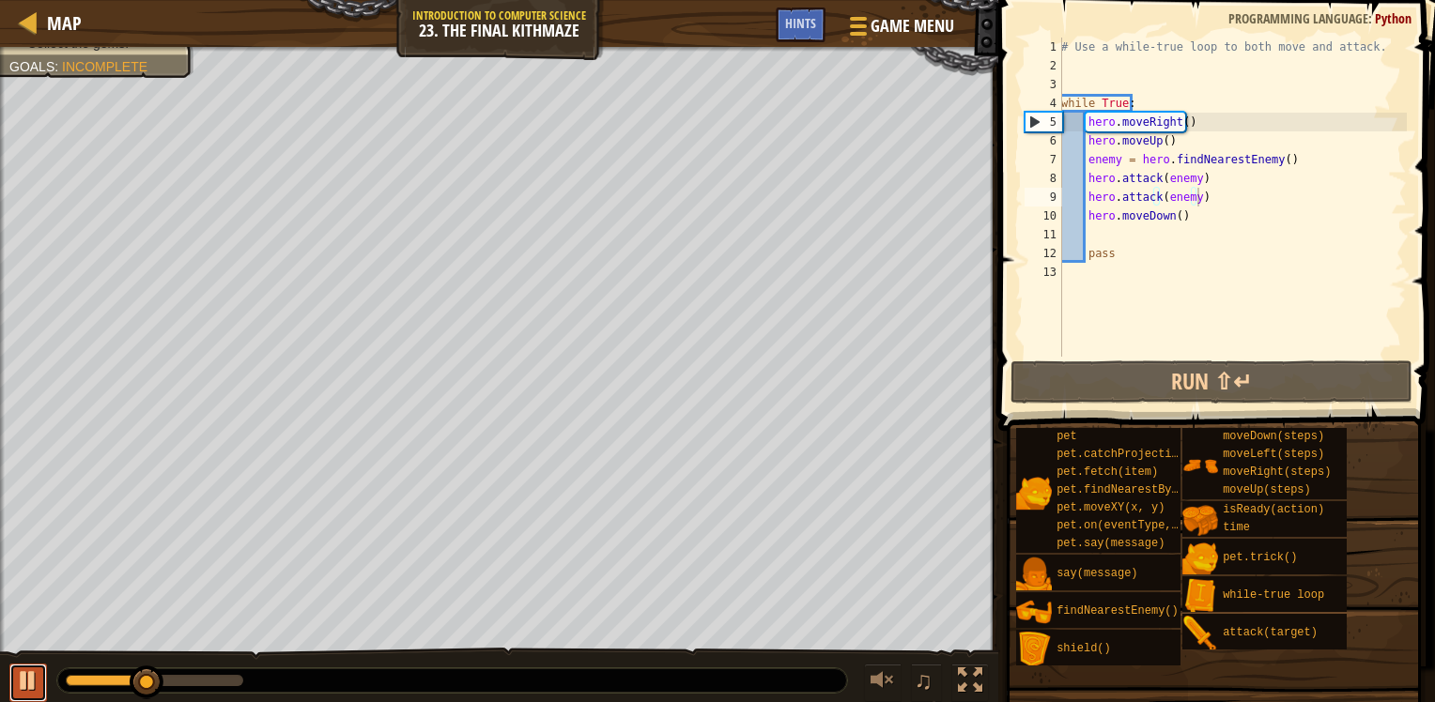
click at [26, 690] on div at bounding box center [28, 681] width 24 height 24
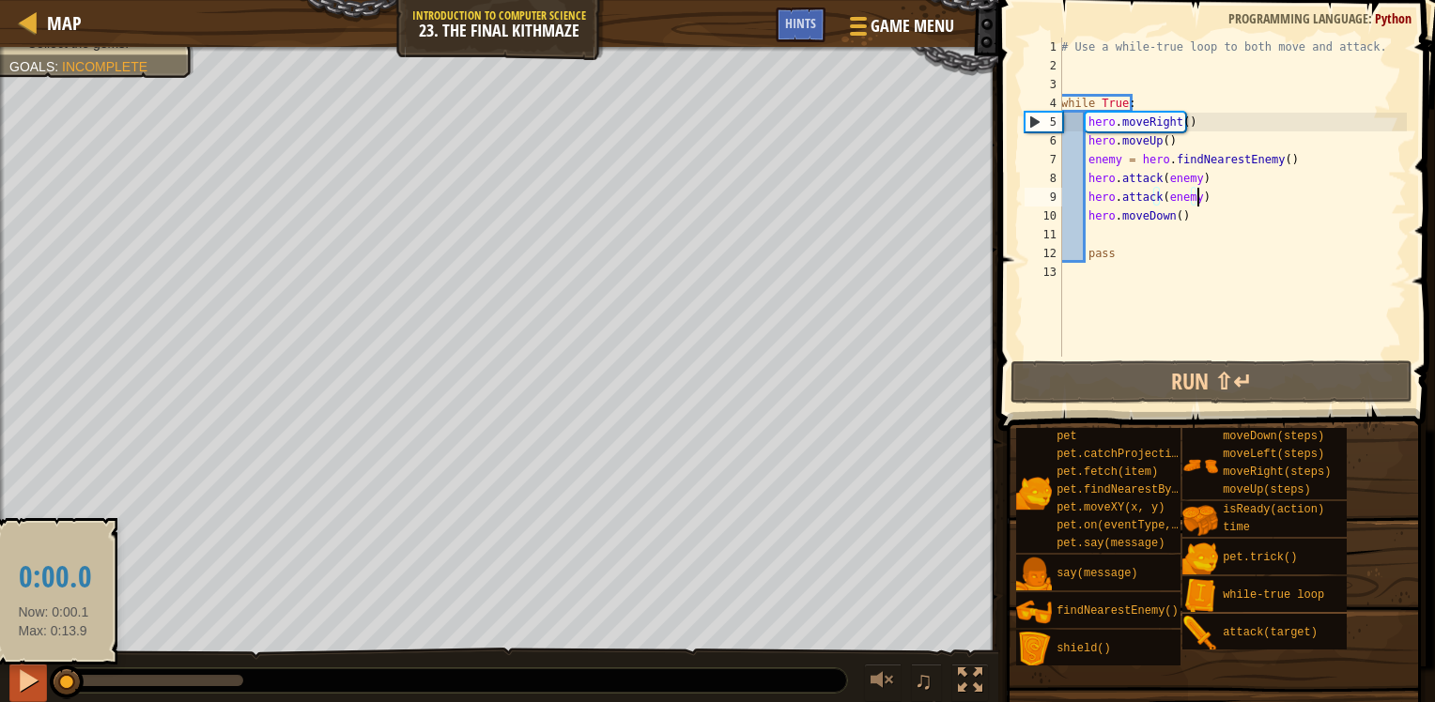
drag, startPoint x: 142, startPoint y: 688, endPoint x: 41, endPoint y: 669, distance: 102.4
click at [41, 669] on div "♫" at bounding box center [499, 676] width 998 height 56
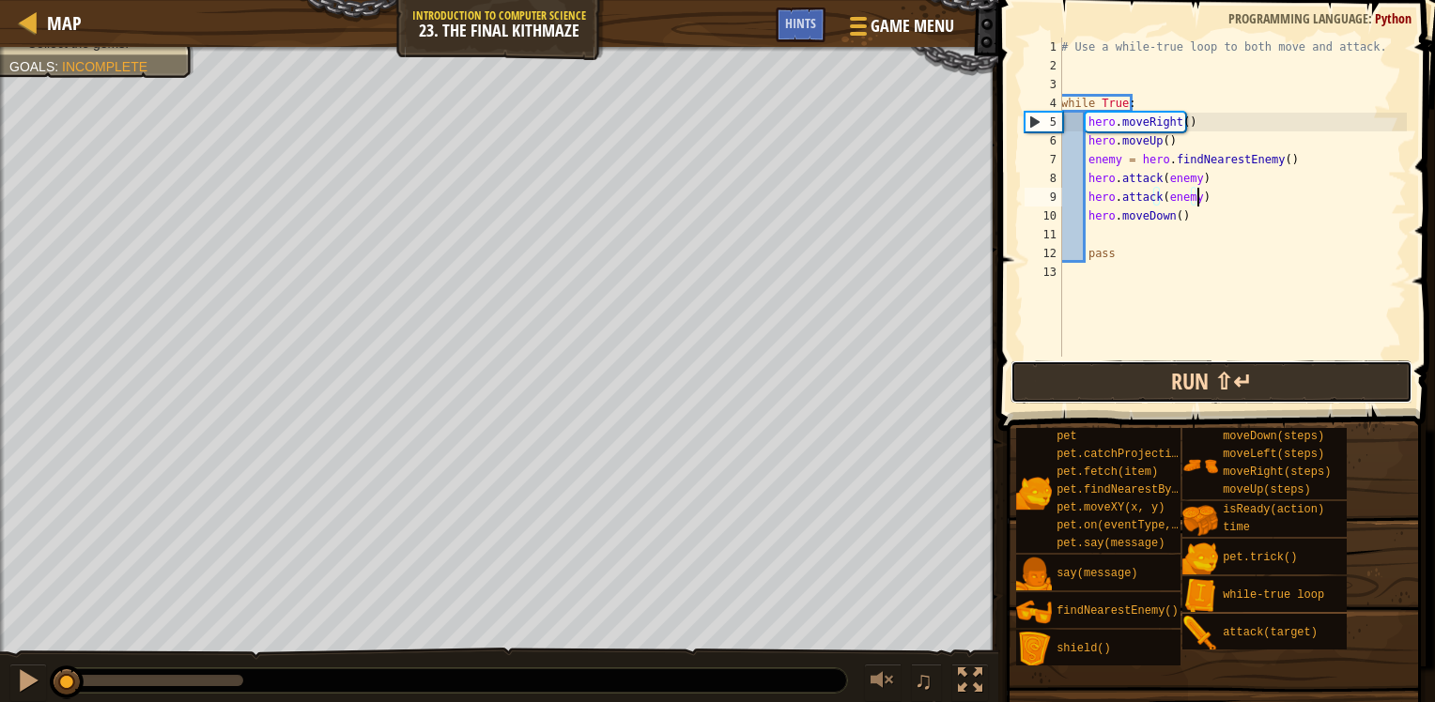
click at [1129, 385] on button "Run ⇧↵" at bounding box center [1211, 382] width 402 height 43
click at [1129, 386] on button "Run ⇧↵" at bounding box center [1211, 382] width 402 height 43
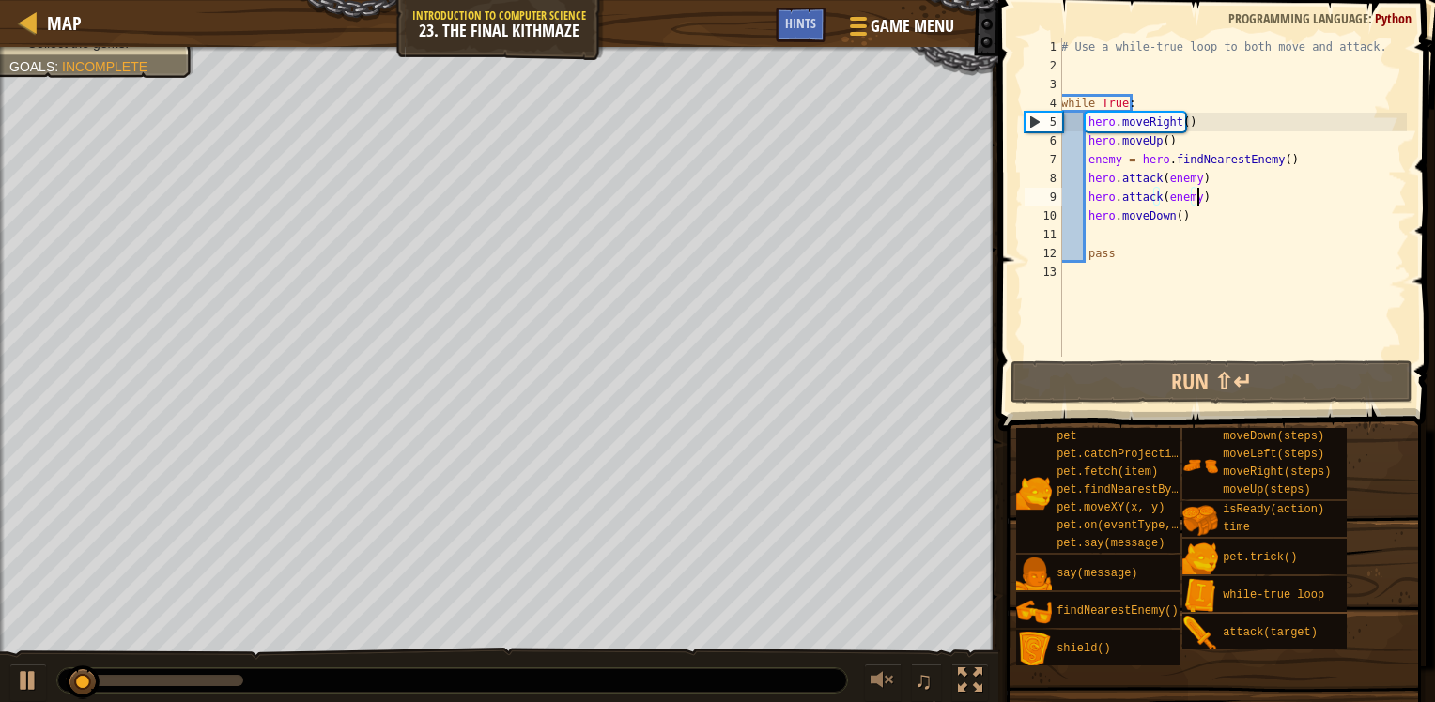
click at [1283, 157] on div "# Use a while-true loop to both move and attack. while True : hero . moveRight …" at bounding box center [1231, 216] width 349 height 357
click at [1206, 141] on div "# Use a while-true loop to both move and attack. while True : hero . moveRight …" at bounding box center [1231, 216] width 349 height 357
type textarea "hero.moveUp()"
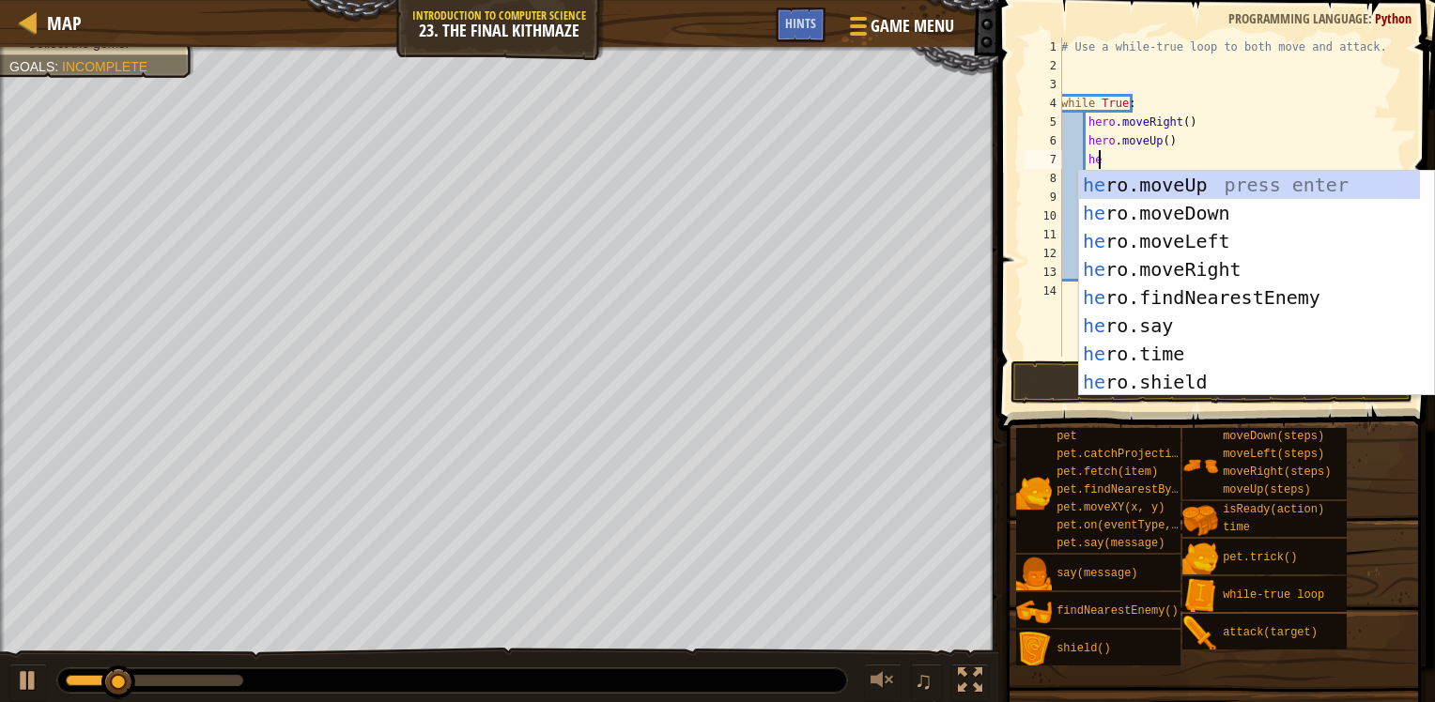
type textarea "her"
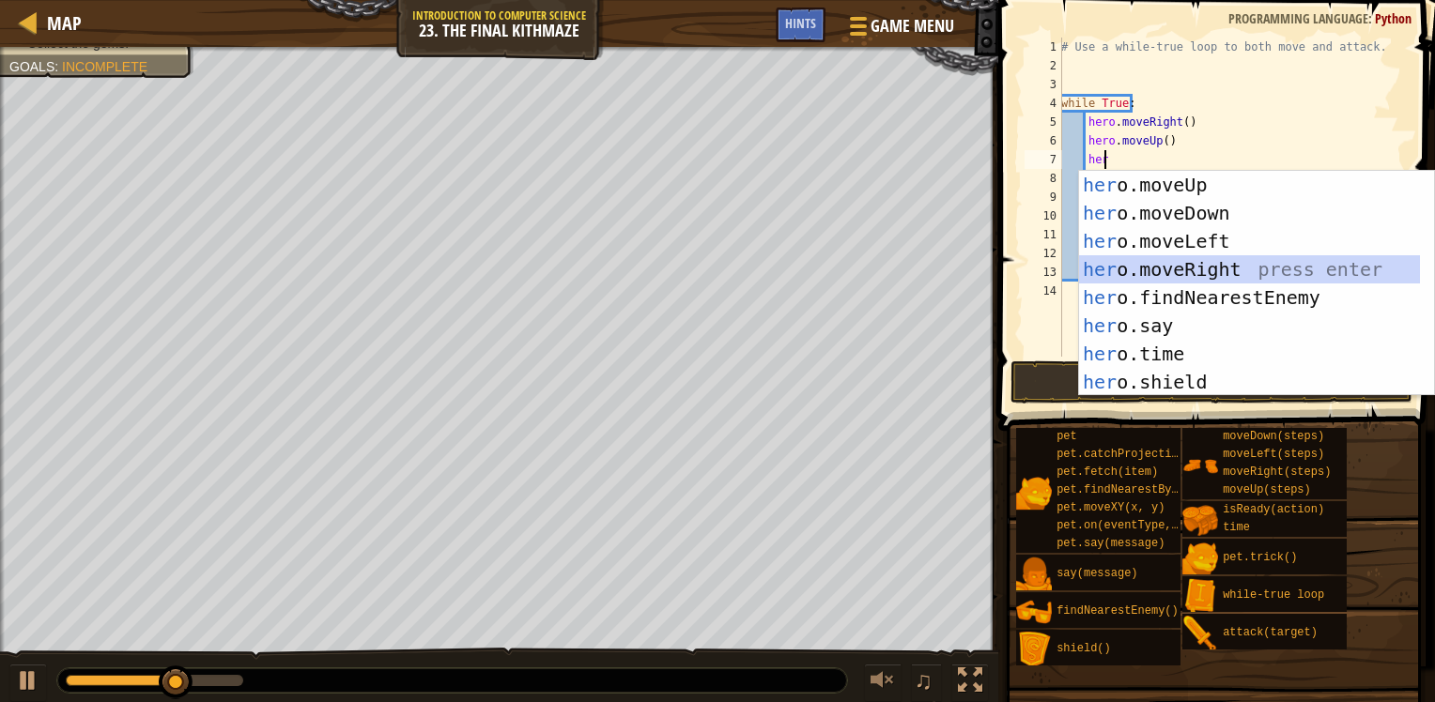
click at [1176, 261] on div "her o.moveUp press enter her o.moveDown press enter her o.moveLeft press enter …" at bounding box center [1249, 312] width 341 height 282
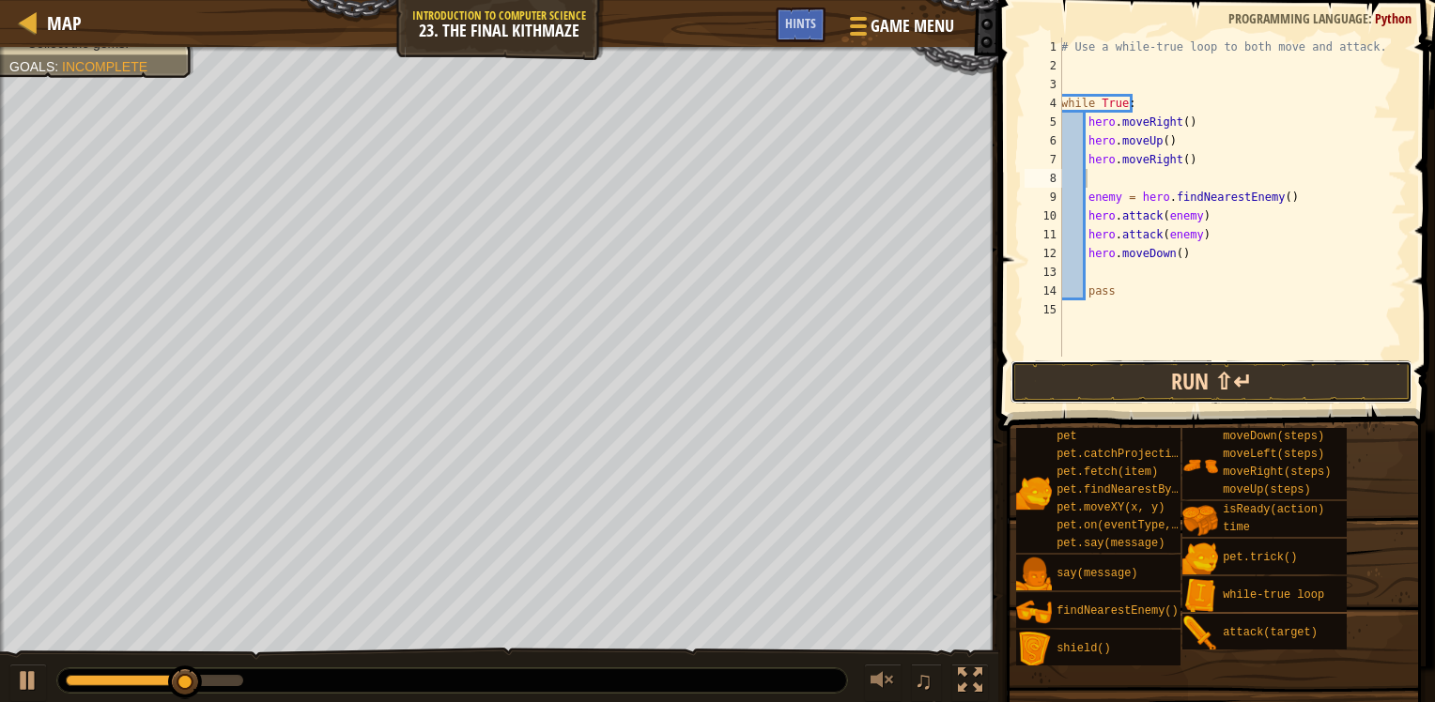
click at [1201, 387] on button "Run ⇧↵" at bounding box center [1211, 382] width 402 height 43
click at [1238, 385] on button "Run ⇧↵" at bounding box center [1211, 382] width 402 height 43
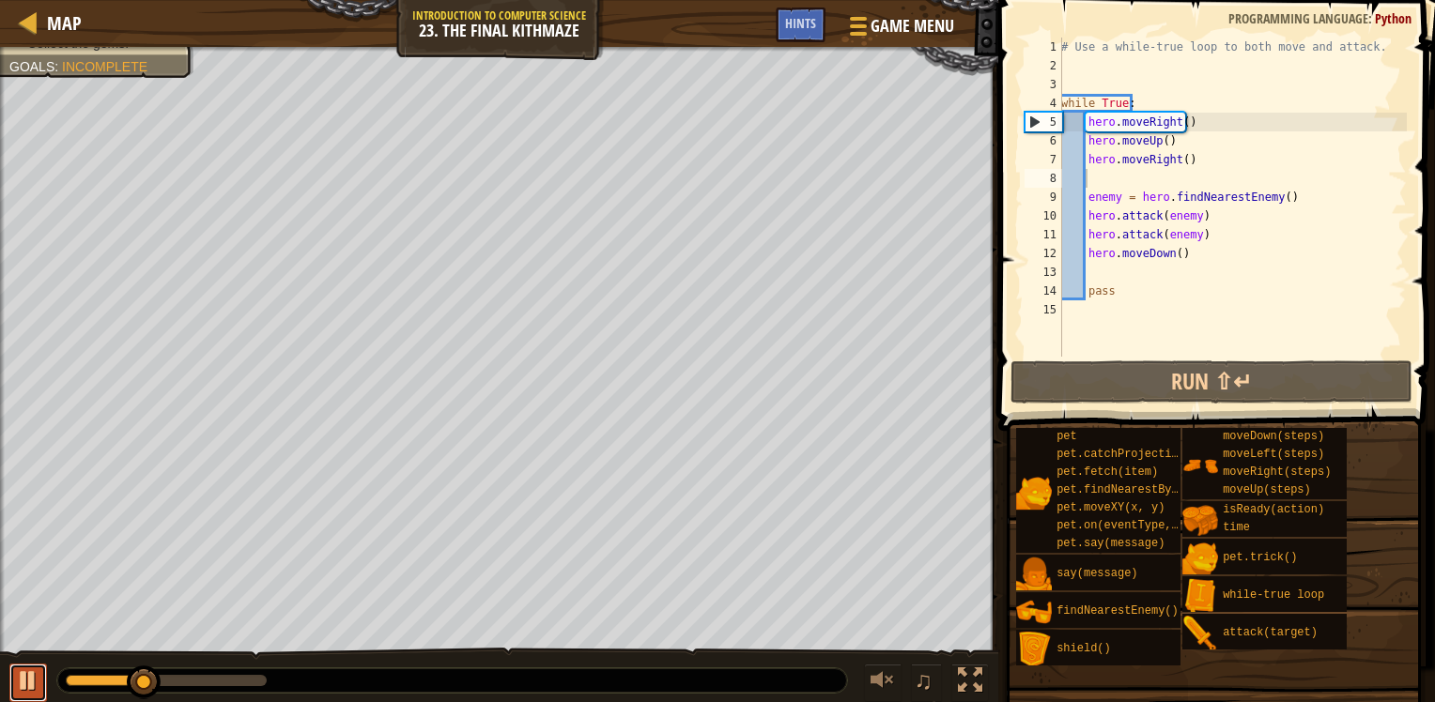
click at [24, 687] on div at bounding box center [28, 681] width 24 height 24
drag, startPoint x: 150, startPoint y: 680, endPoint x: 0, endPoint y: 675, distance: 150.3
click at [0, 0] on html "Map Introduction to Computer Science 23. The Final Kithmaze Game Menu Done Hint…" at bounding box center [717, 0] width 1435 height 0
click at [1137, 270] on div "# Use a while-true loop to both move and attack. while True : hero . moveRight …" at bounding box center [1231, 216] width 349 height 357
click at [1175, 257] on div "# Use a while-true loop to both move and attack. while True : hero . moveRight …" at bounding box center [1231, 216] width 349 height 357
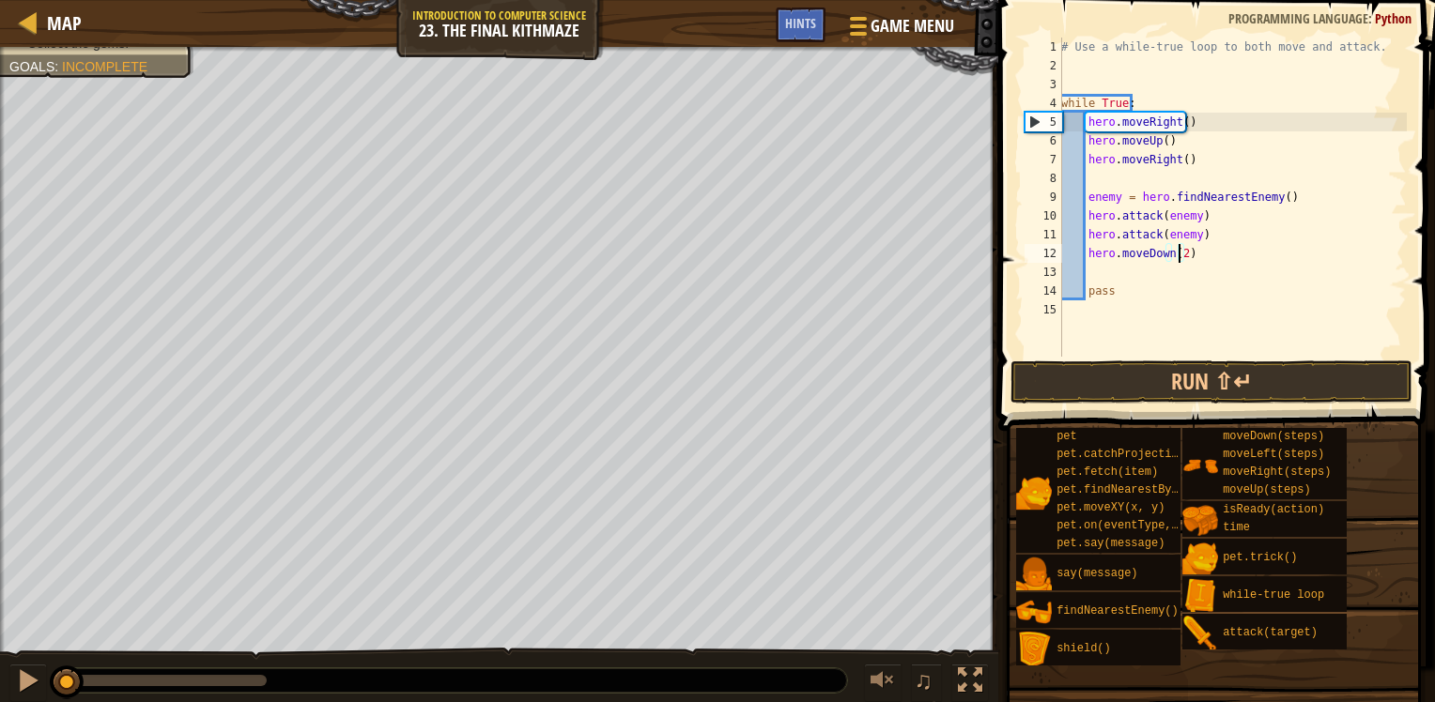
scroll to position [8, 8]
drag, startPoint x: 1110, startPoint y: 261, endPoint x: 1094, endPoint y: 278, distance: 23.2
click at [1110, 263] on div "# Use a while-true loop to both move and attack. while True : hero . moveRight …" at bounding box center [1231, 216] width 349 height 357
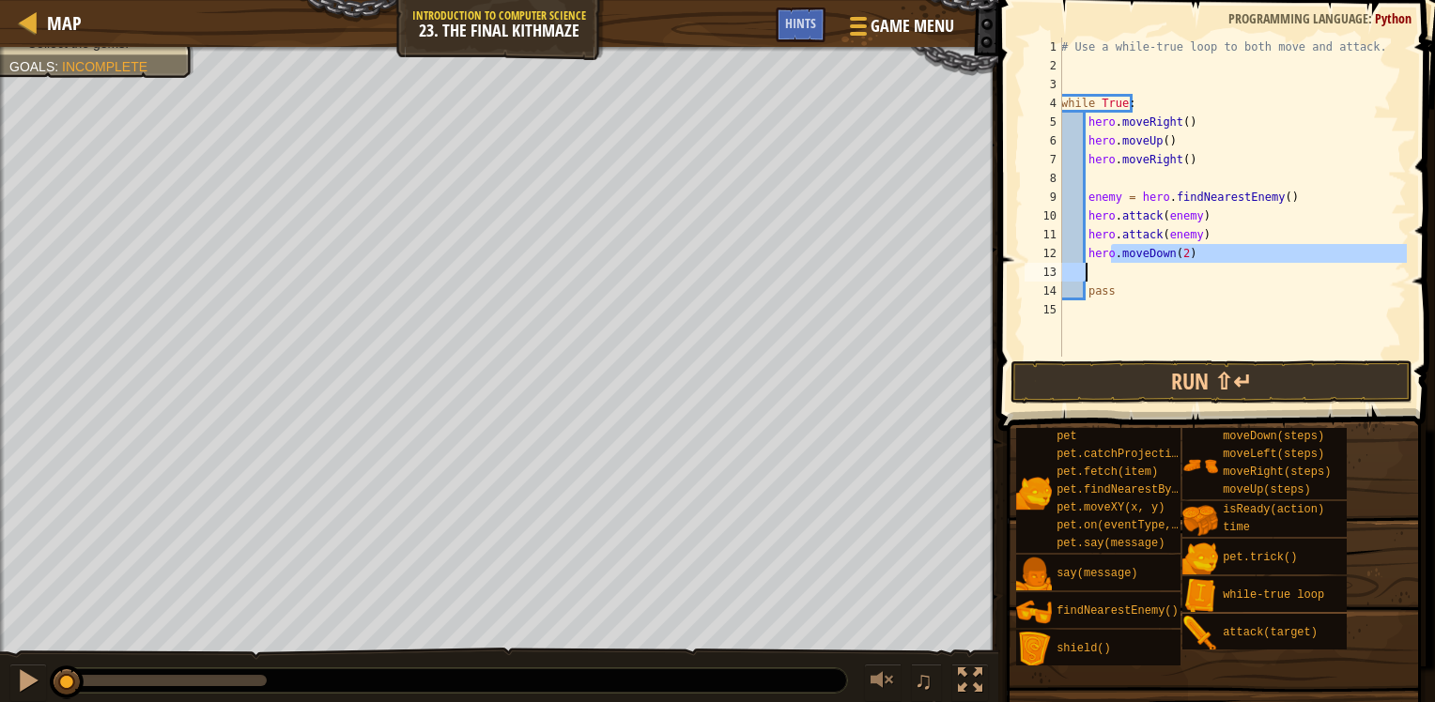
type textarea "hero.moveDown(2)"
click at [1094, 276] on div "# Use a while-true loop to both move and attack. while True : hero . moveRight …" at bounding box center [1231, 197] width 349 height 319
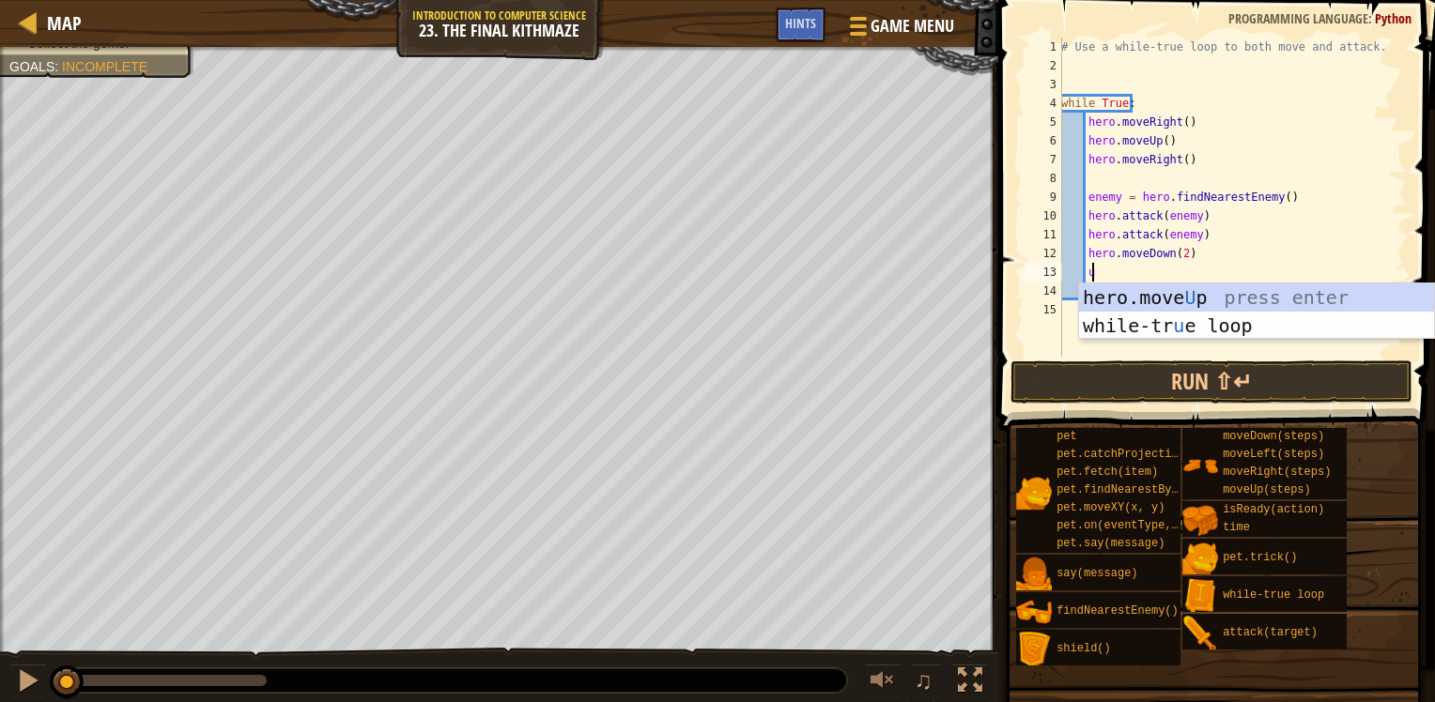
type textarea "up"
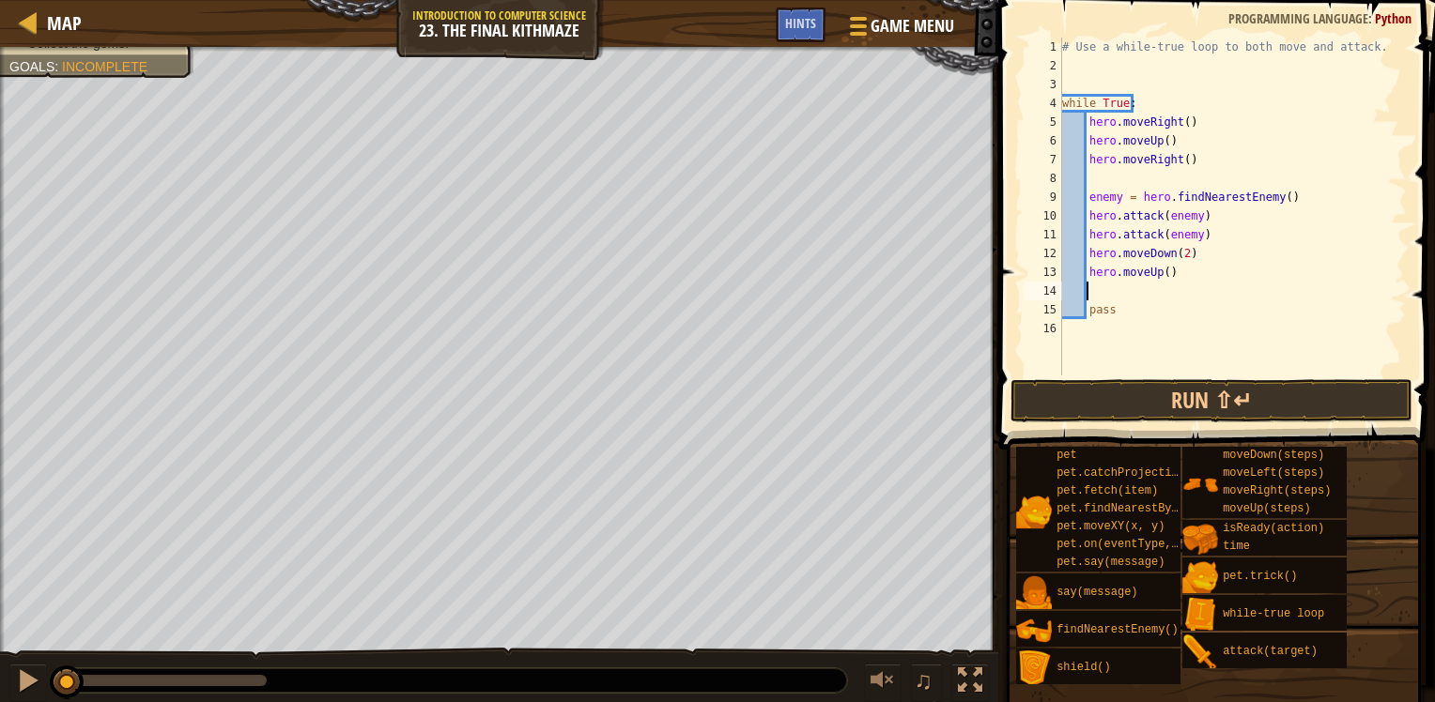
scroll to position [8, 0]
click at [1183, 402] on button "Run ⇧↵" at bounding box center [1211, 400] width 402 height 43
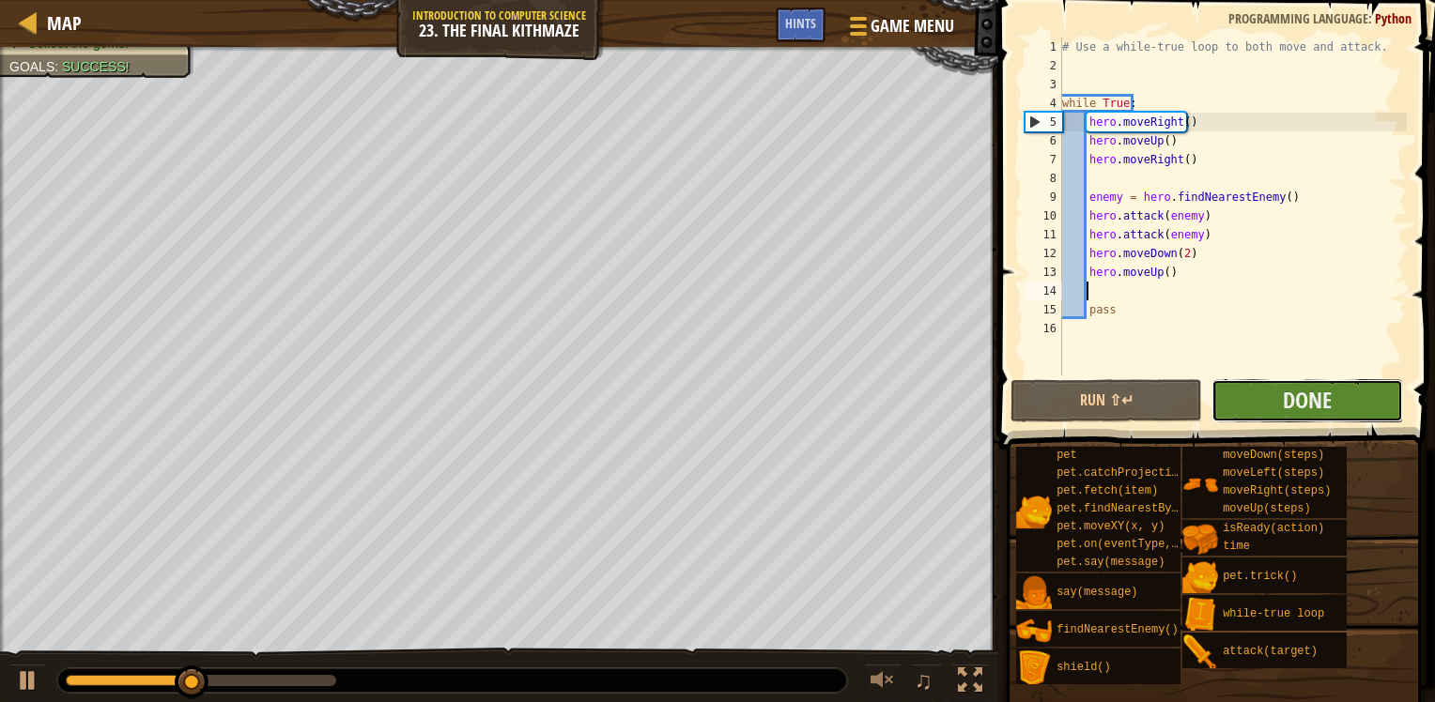
click at [1360, 382] on button "Done" at bounding box center [1307, 400] width 192 height 43
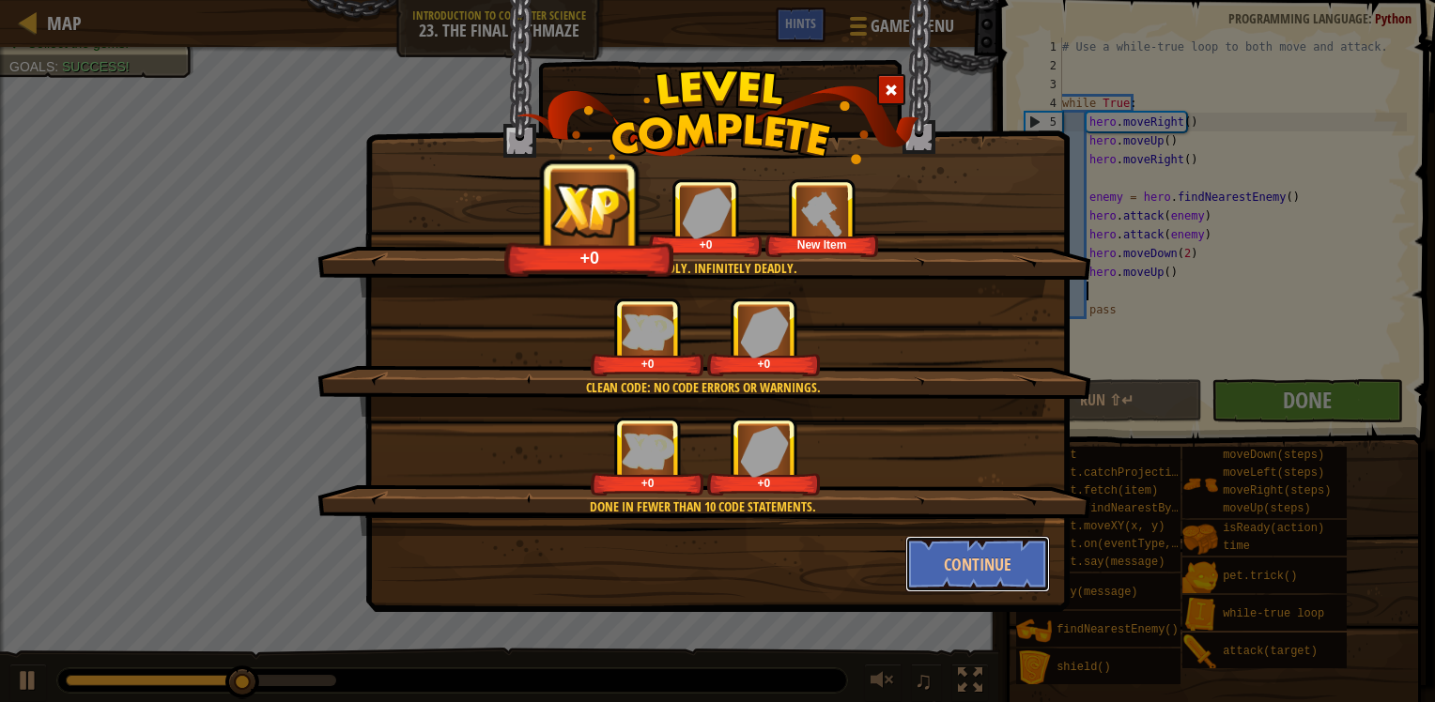
click at [972, 558] on button "Continue" at bounding box center [978, 564] width 146 height 56
click at [976, 559] on div "You're deadly. Infinitely deadly. +0 +0 New Item Clean code: no code errors or …" at bounding box center [717, 351] width 1435 height 702
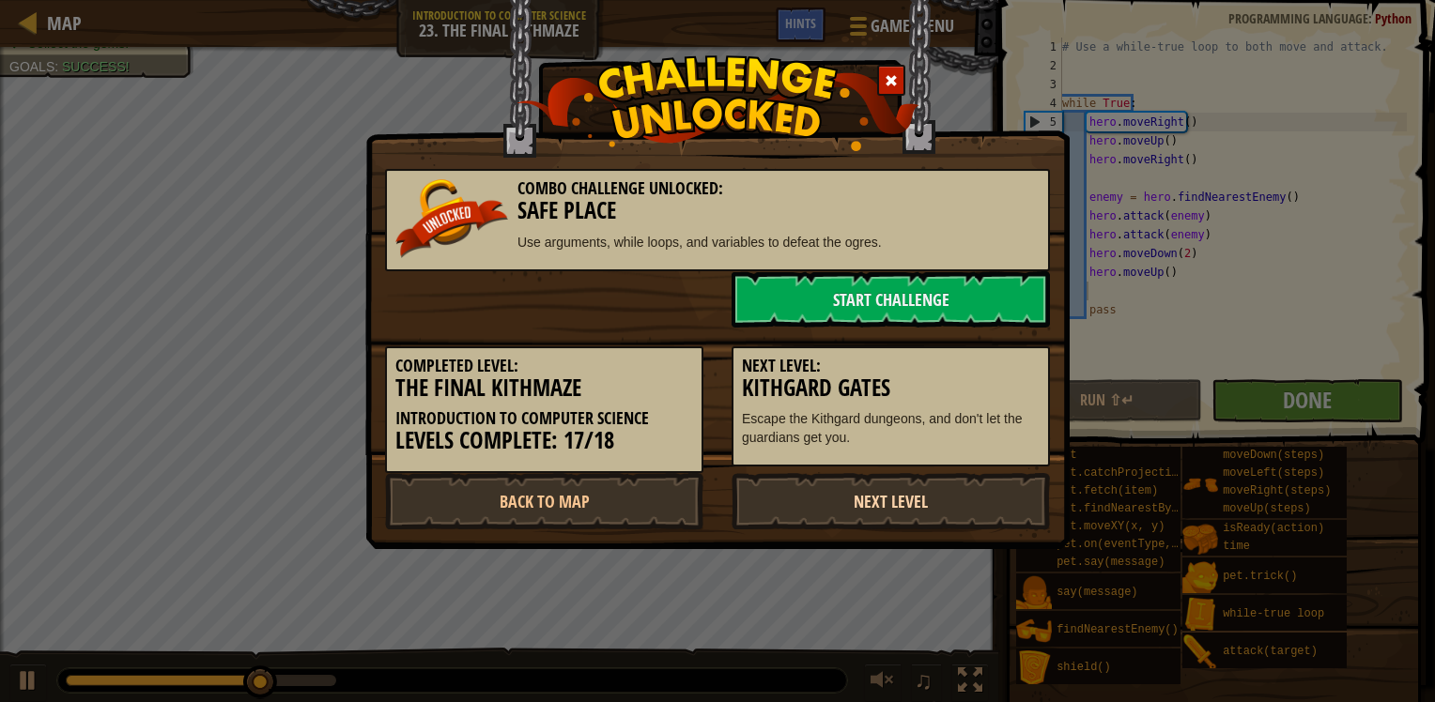
click at [968, 486] on link "Next Level" at bounding box center [890, 501] width 318 height 56
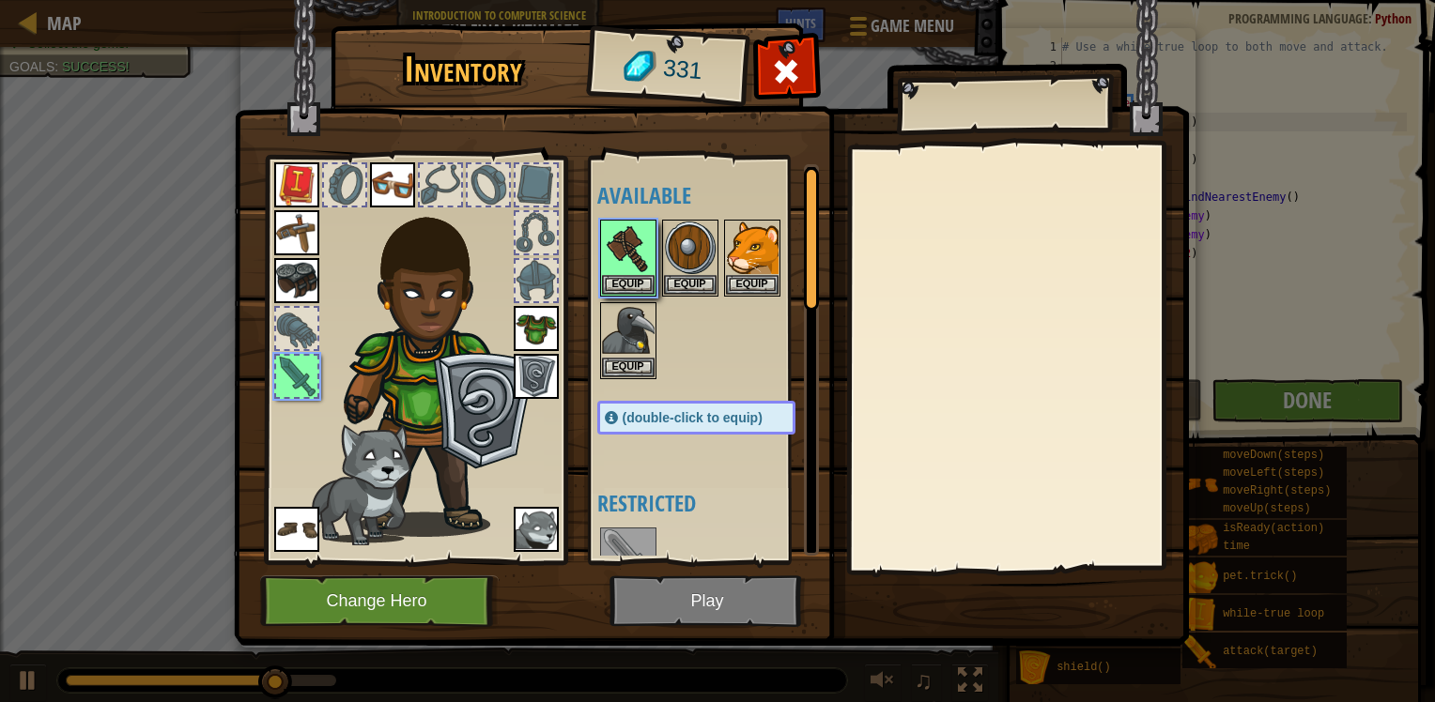
click at [707, 546] on div at bounding box center [715, 556] width 236 height 62
click at [684, 561] on div "Available Equip Equip Equip Equip Equip Equip Equip Equip Equip Equip Equip Equ…" at bounding box center [704, 360] width 230 height 408
click at [630, 277] on button "Equip" at bounding box center [628, 284] width 53 height 20
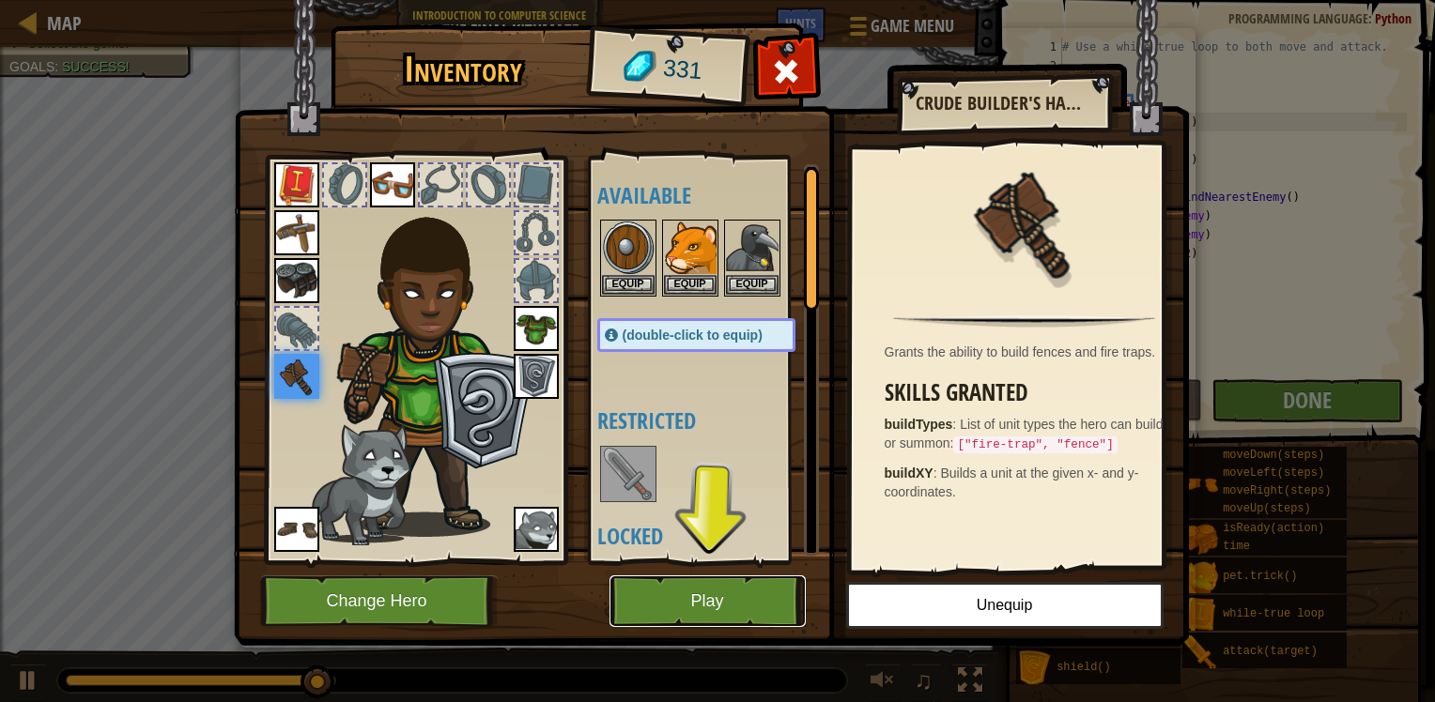
click at [657, 623] on button "Play" at bounding box center [707, 602] width 196 height 52
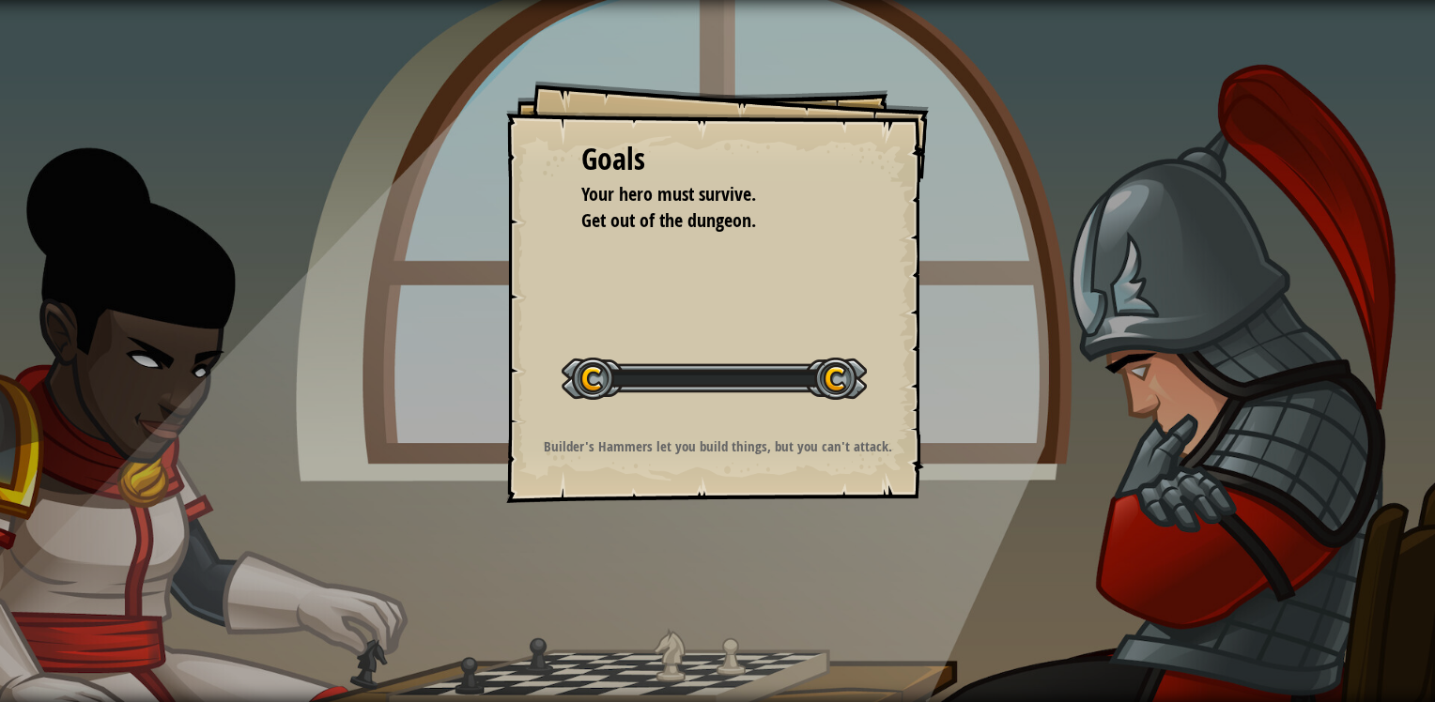
click at [660, 621] on div "Goals Your hero must survive. Get out of the dungeon. Start Level Error loading…" at bounding box center [717, 351] width 1435 height 702
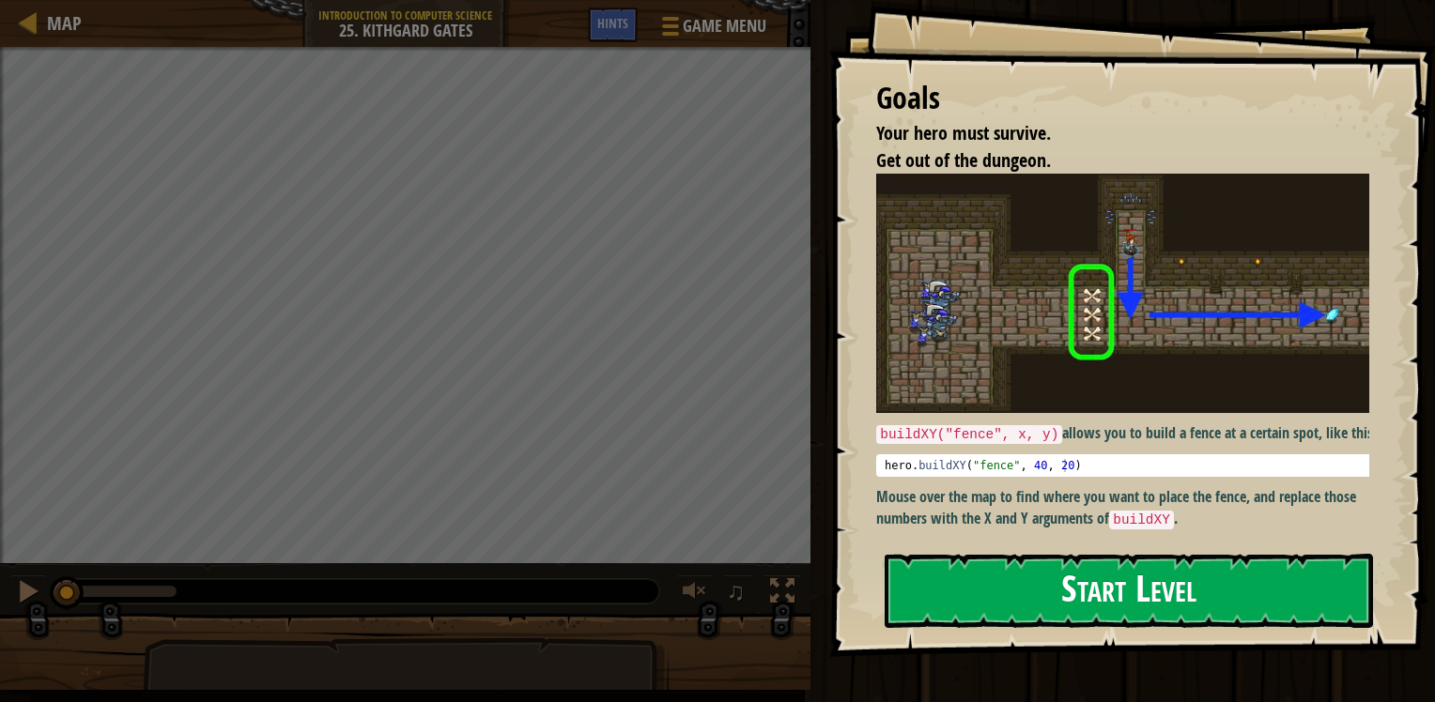
click at [1145, 565] on button "Start Level" at bounding box center [1128, 591] width 488 height 74
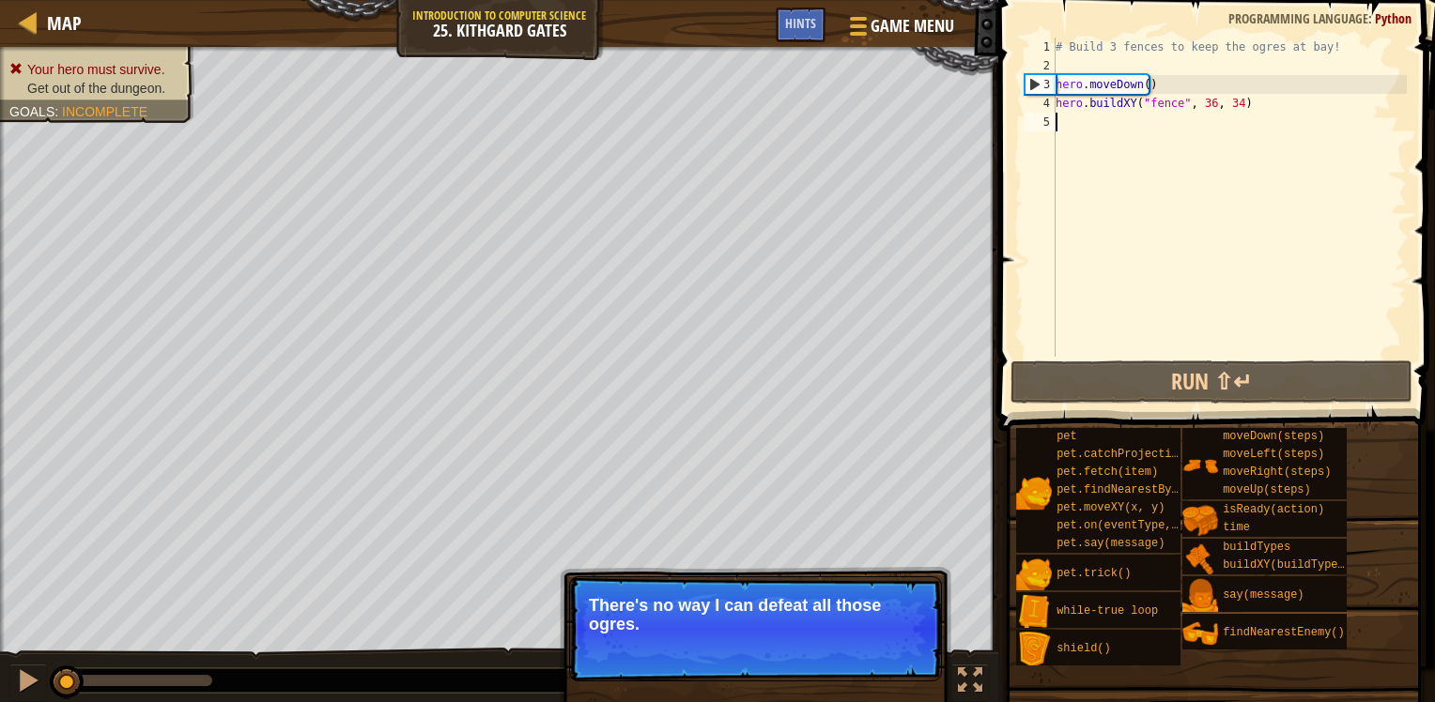
click at [791, 629] on p "There's no way I can defeat all those ogres." at bounding box center [755, 615] width 333 height 38
click at [792, 625] on p "There's no way I can defeat all those ogres." at bounding box center [755, 615] width 333 height 38
click at [818, 596] on p "There's no way I can defeat all those ogres." at bounding box center [755, 615] width 333 height 38
click at [823, 590] on p "Skip (esc) Continue There's no way I can defeat all those ogres." at bounding box center [755, 629] width 373 height 105
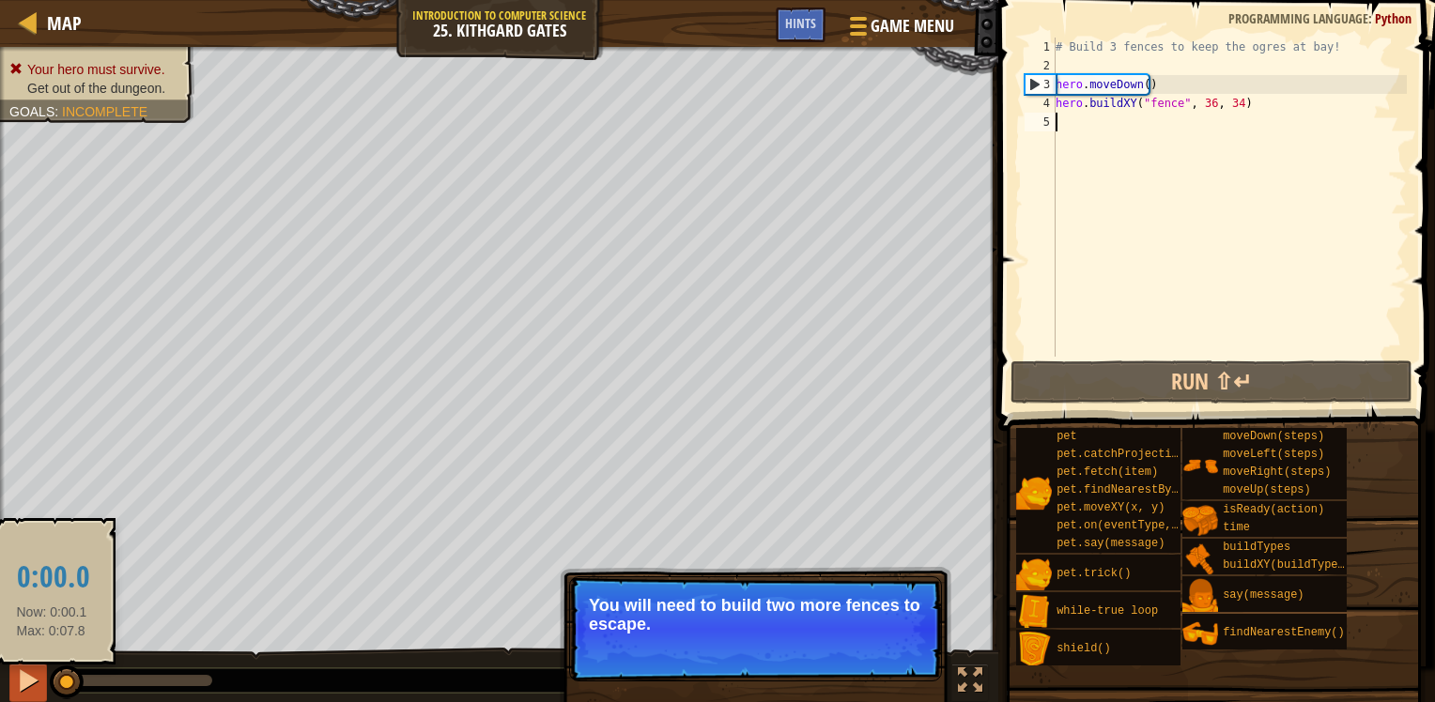
drag, startPoint x: 140, startPoint y: 680, endPoint x: 23, endPoint y: 665, distance: 118.3
click at [23, 665] on div "♫" at bounding box center [499, 676] width 998 height 56
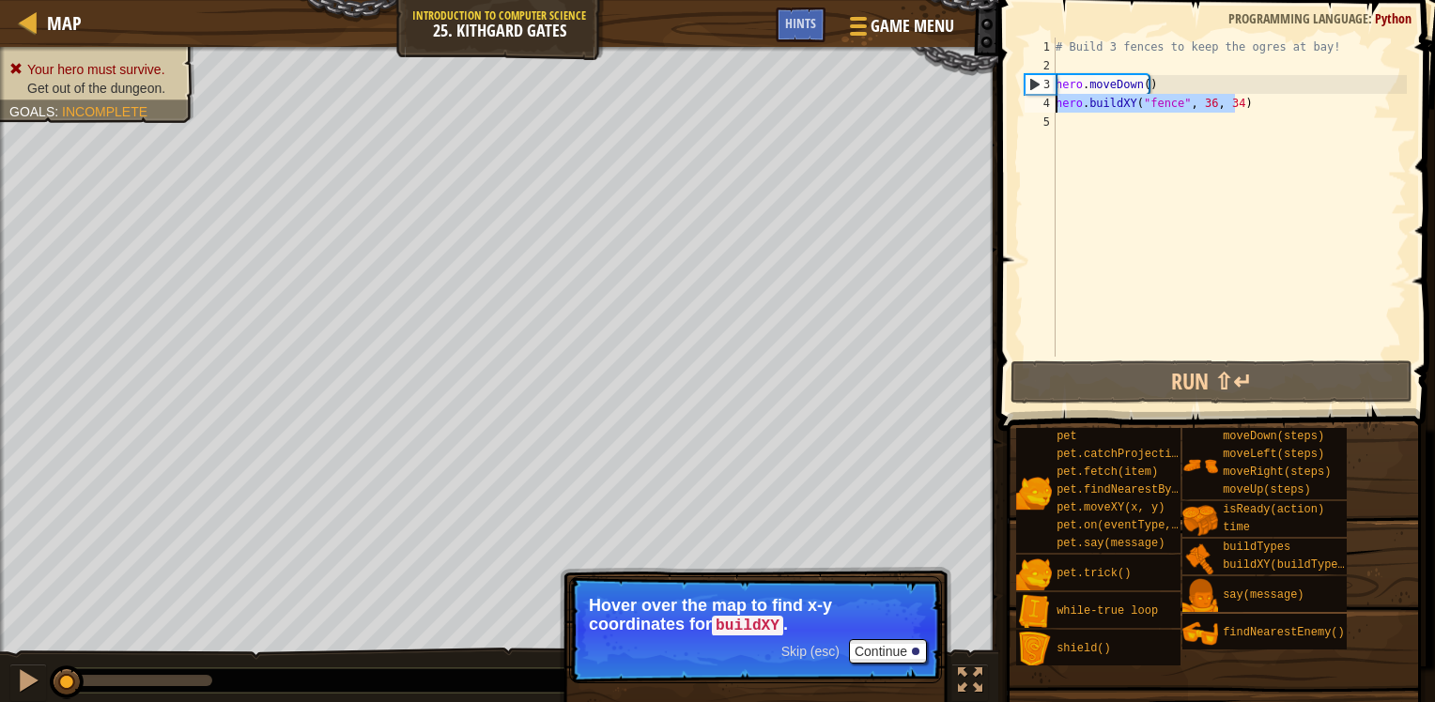
drag, startPoint x: 1245, startPoint y: 100, endPoint x: 1033, endPoint y: 101, distance: 212.2
click at [1033, 101] on div "1 2 3 4 5 # Build 3 fences to keep the ogres at bay! hero . moveDown ( ) hero .…" at bounding box center [1214, 197] width 386 height 319
type textarea "hero.buildXY("fence", 36, 34)"
click at [1152, 132] on div "# Build 3 fences to keep the ogres at bay! hero . moveDown ( ) hero . buildXY (…" at bounding box center [1229, 216] width 355 height 357
paste textarea "hero.buildXY("fence", 36, 34)"
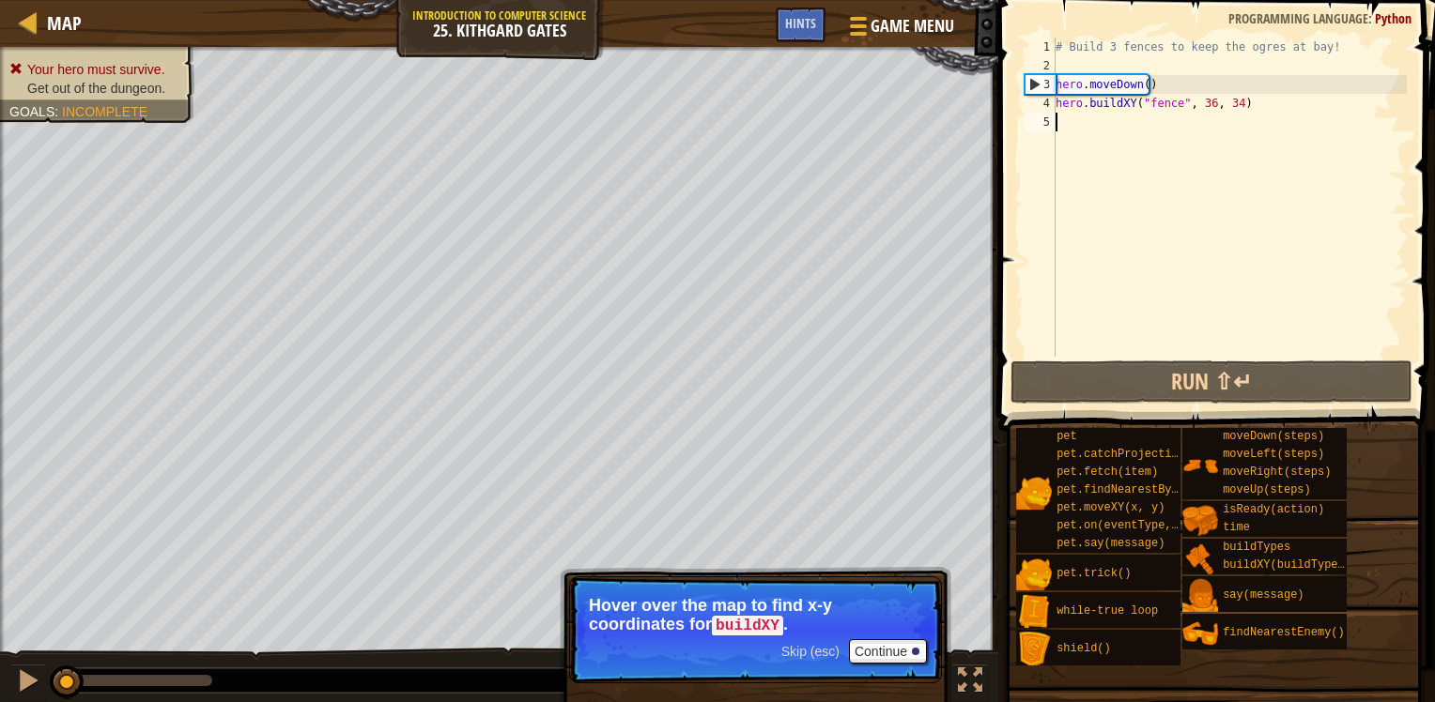
type textarea "hero.buildXY("fence", 36, 34)"
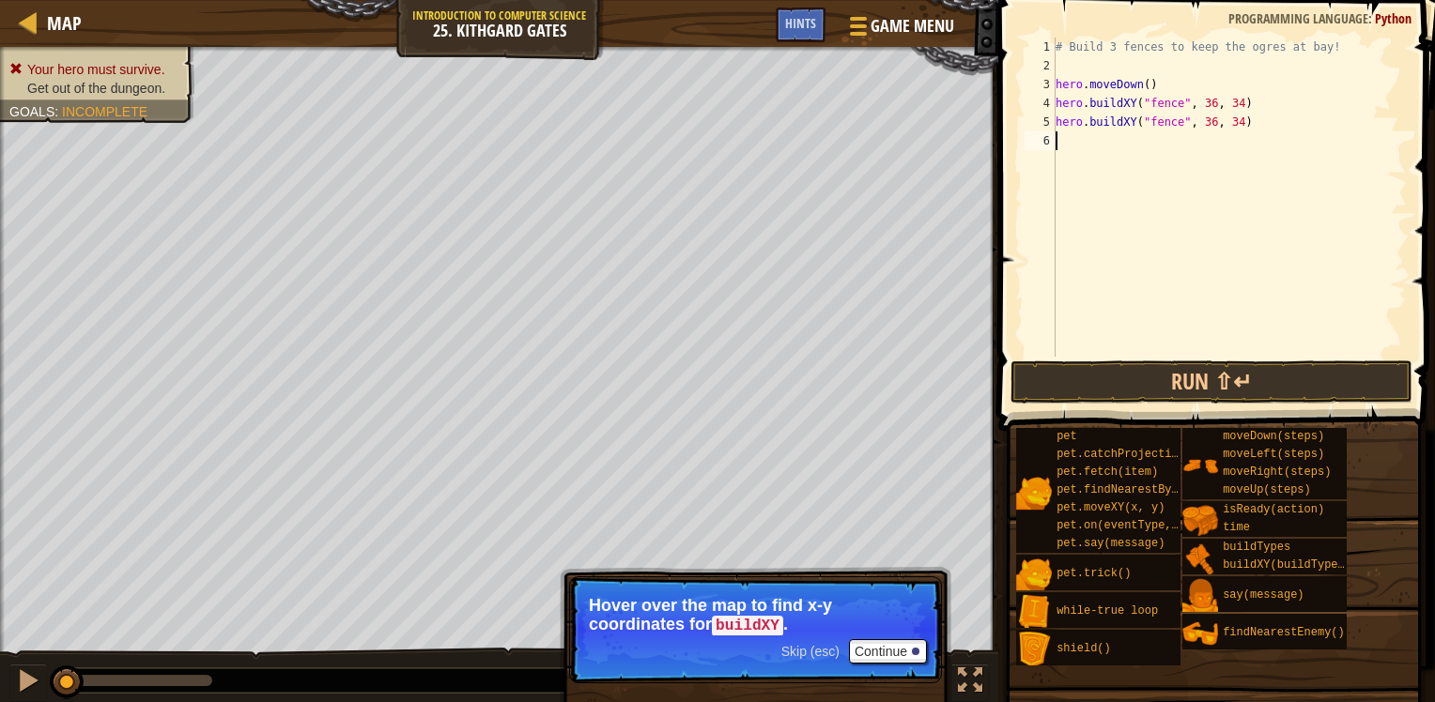
paste textarea "hero.buildXY("fence", 36, 34)"
click at [1228, 126] on div "# Build 3 fences to keep the ogres at bay! hero . moveDown ( ) hero . buildXY (…" at bounding box center [1229, 216] width 355 height 357
type textarea "hero.buildXY("fence", 36, 27)"
click at [830, 654] on span "Skip (esc)" at bounding box center [810, 651] width 58 height 15
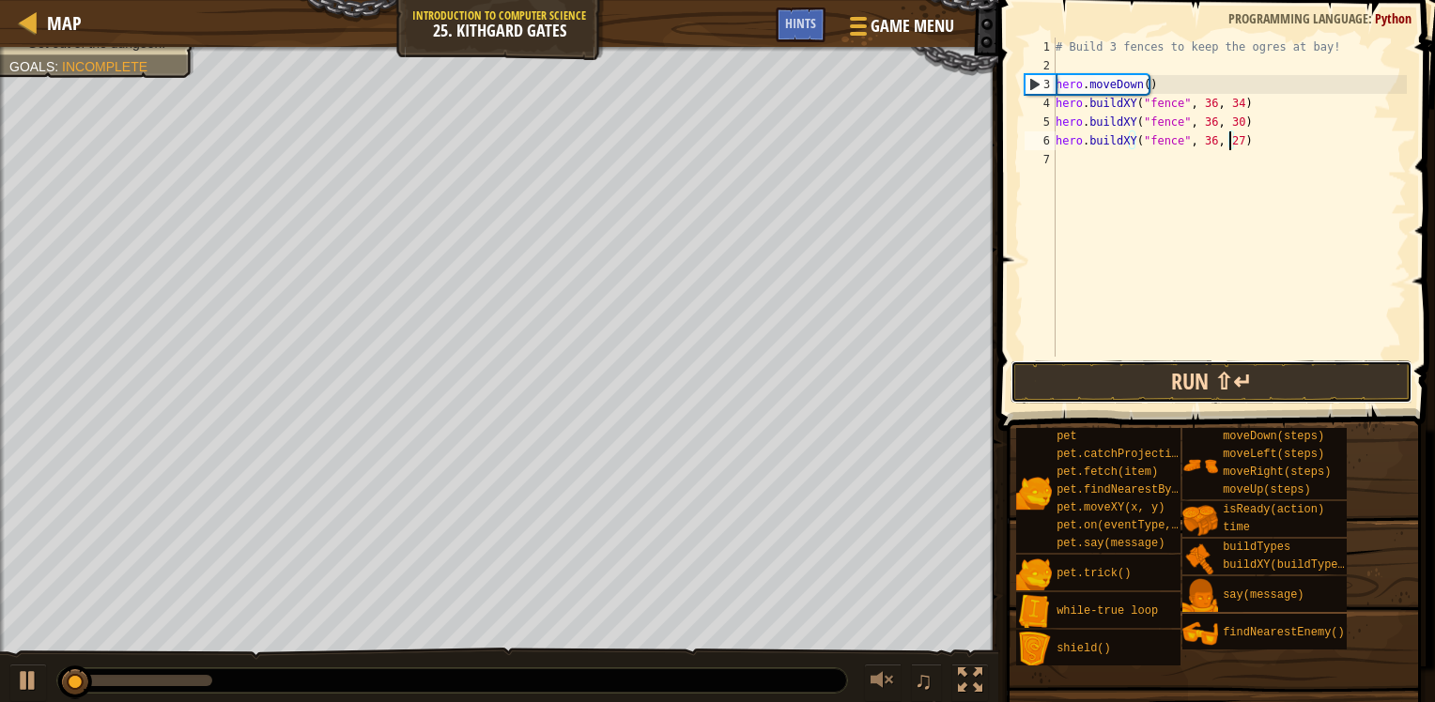
click at [1239, 377] on button "Run ⇧↵" at bounding box center [1211, 382] width 402 height 43
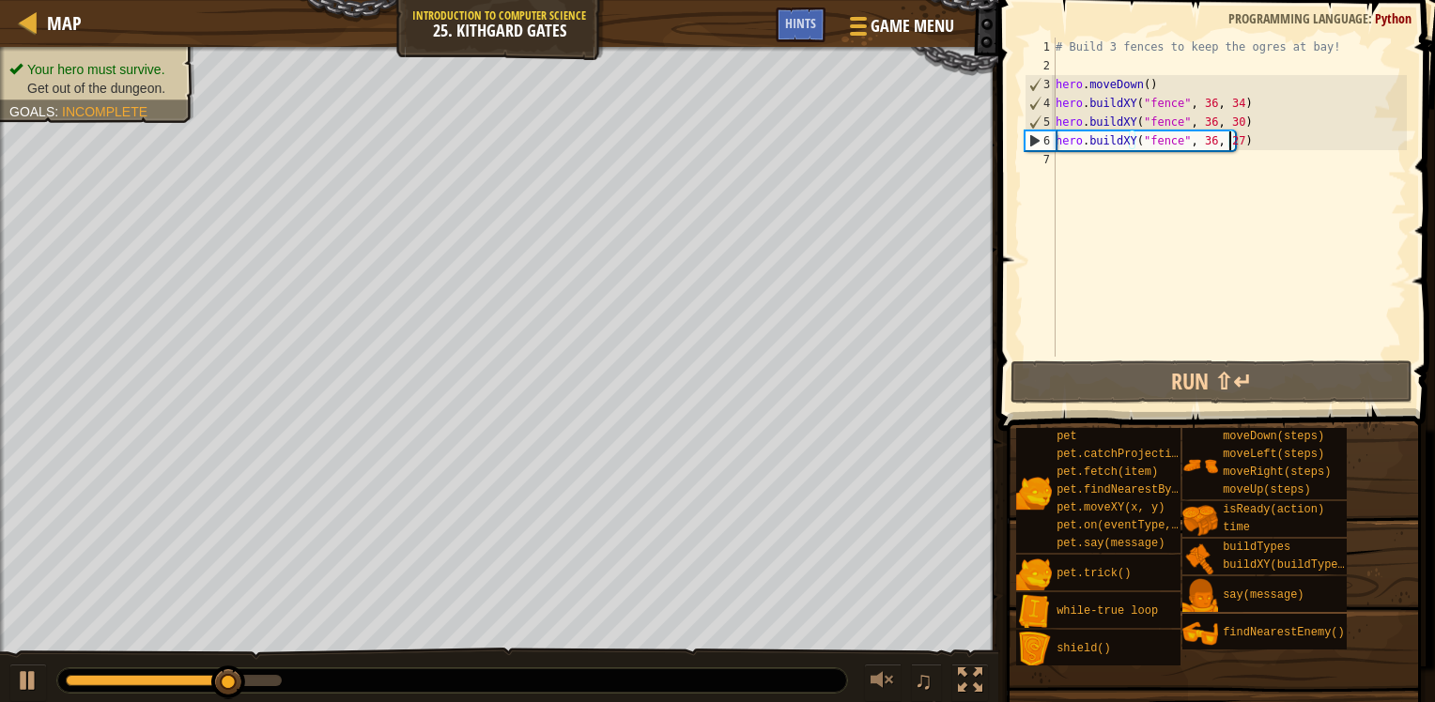
click at [71, 79] on li "Get out of the dungeon." at bounding box center [94, 88] width 171 height 19
drag, startPoint x: 1153, startPoint y: 152, endPoint x: 1134, endPoint y: 171, distance: 26.6
click at [1147, 160] on div "# Build 3 fences to keep the ogres at bay! hero . moveDown ( ) hero . buildXY (…" at bounding box center [1229, 216] width 355 height 357
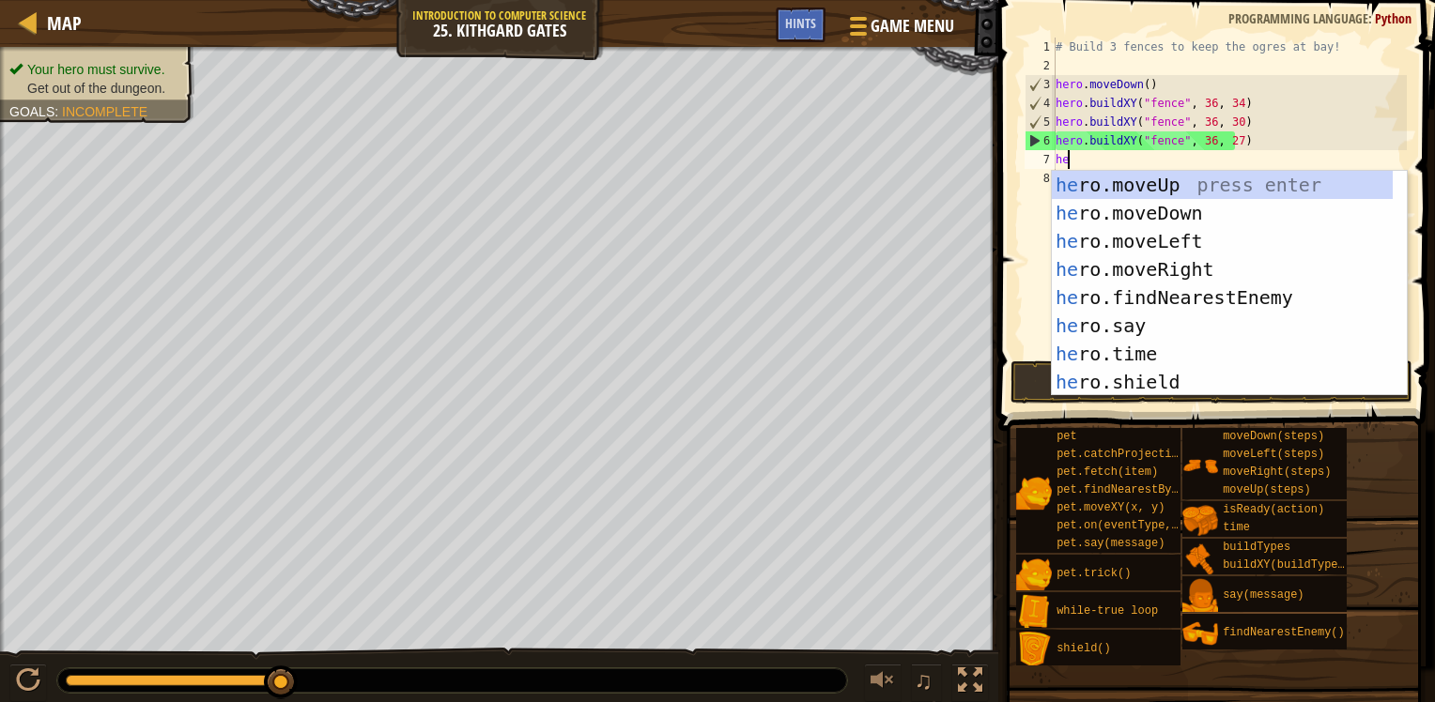
type textarea "her"
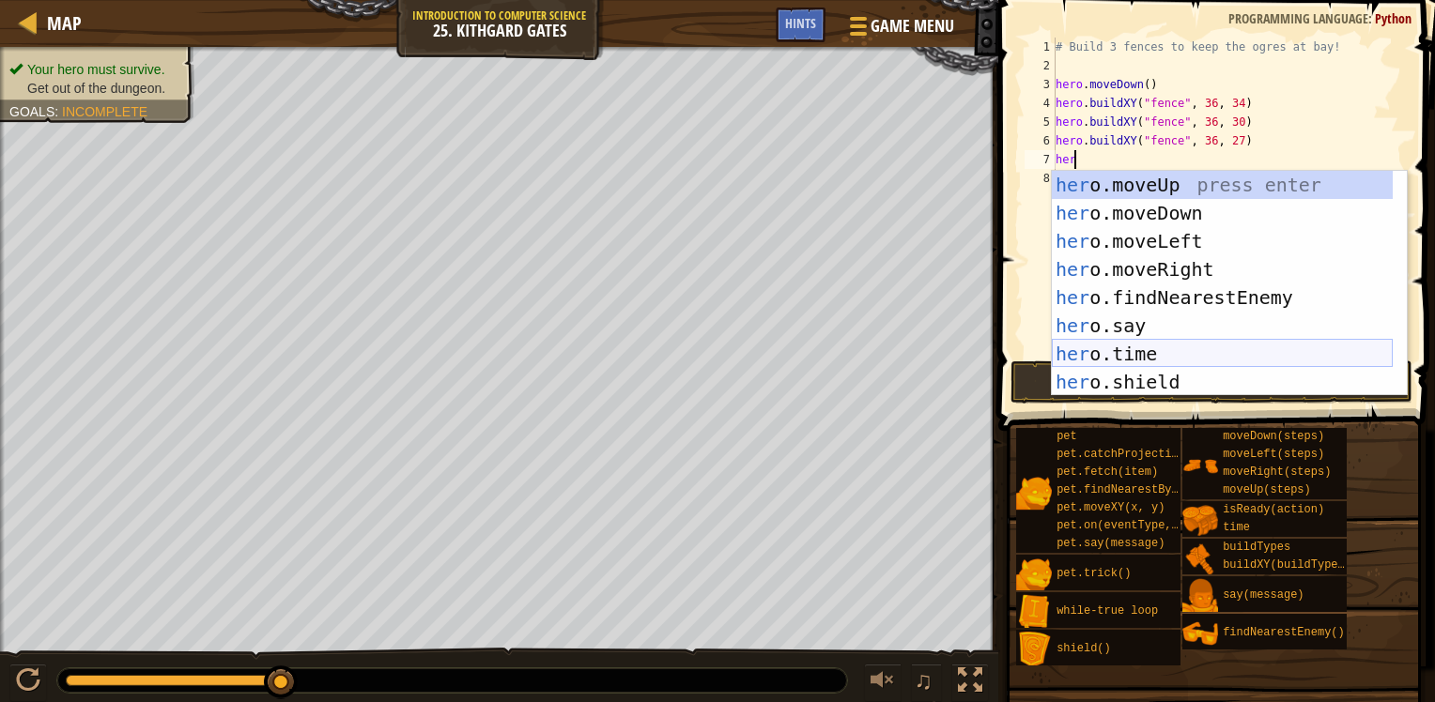
scroll to position [0, 0]
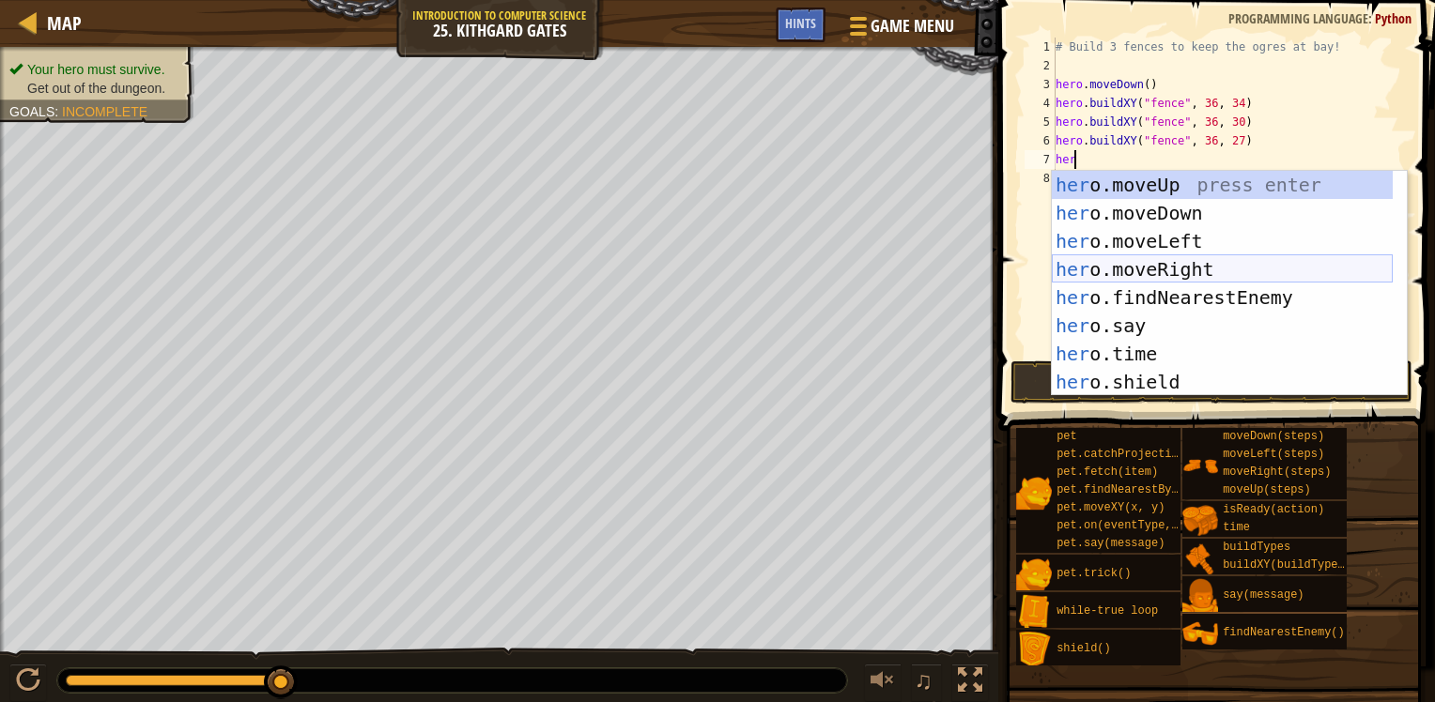
click at [1144, 262] on div "her o.moveUp press enter her o.moveDown press enter her o.moveLeft press enter …" at bounding box center [1222, 312] width 341 height 282
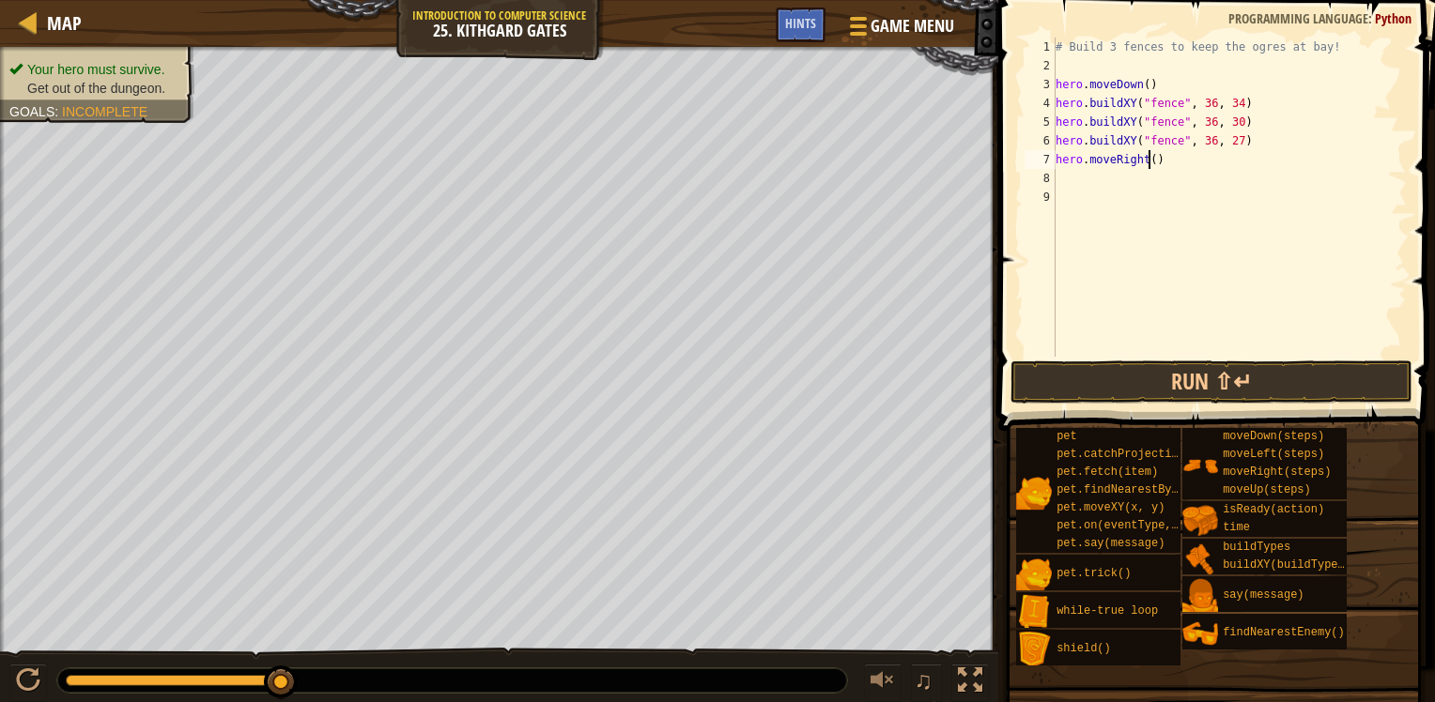
click at [1149, 164] on div "# Build 3 fences to keep the ogres at bay! hero . moveDown ( ) hero . buildXY (…" at bounding box center [1229, 216] width 355 height 357
type textarea "hero.moveRight(10)"
click at [1250, 381] on button "Run ⇧↵" at bounding box center [1211, 382] width 402 height 43
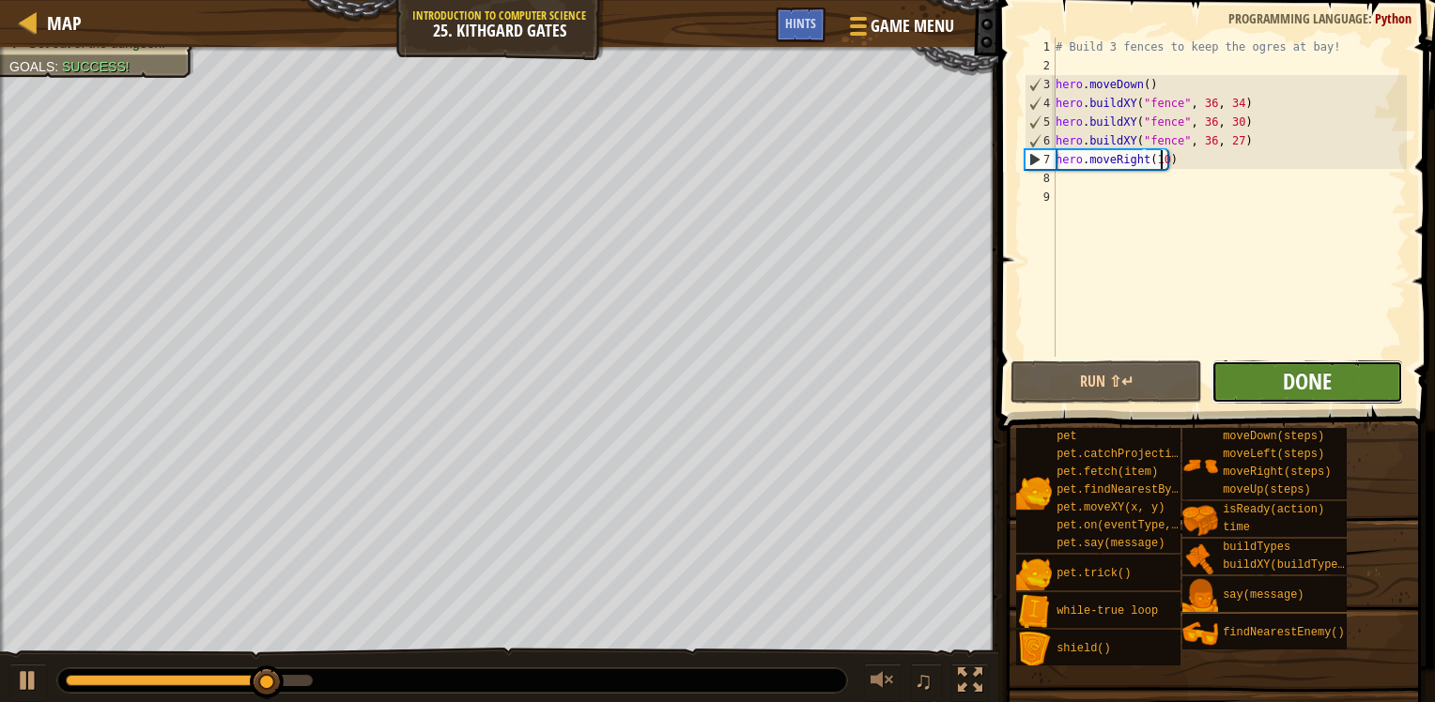
click at [1303, 377] on span "Done" at bounding box center [1307, 381] width 49 height 30
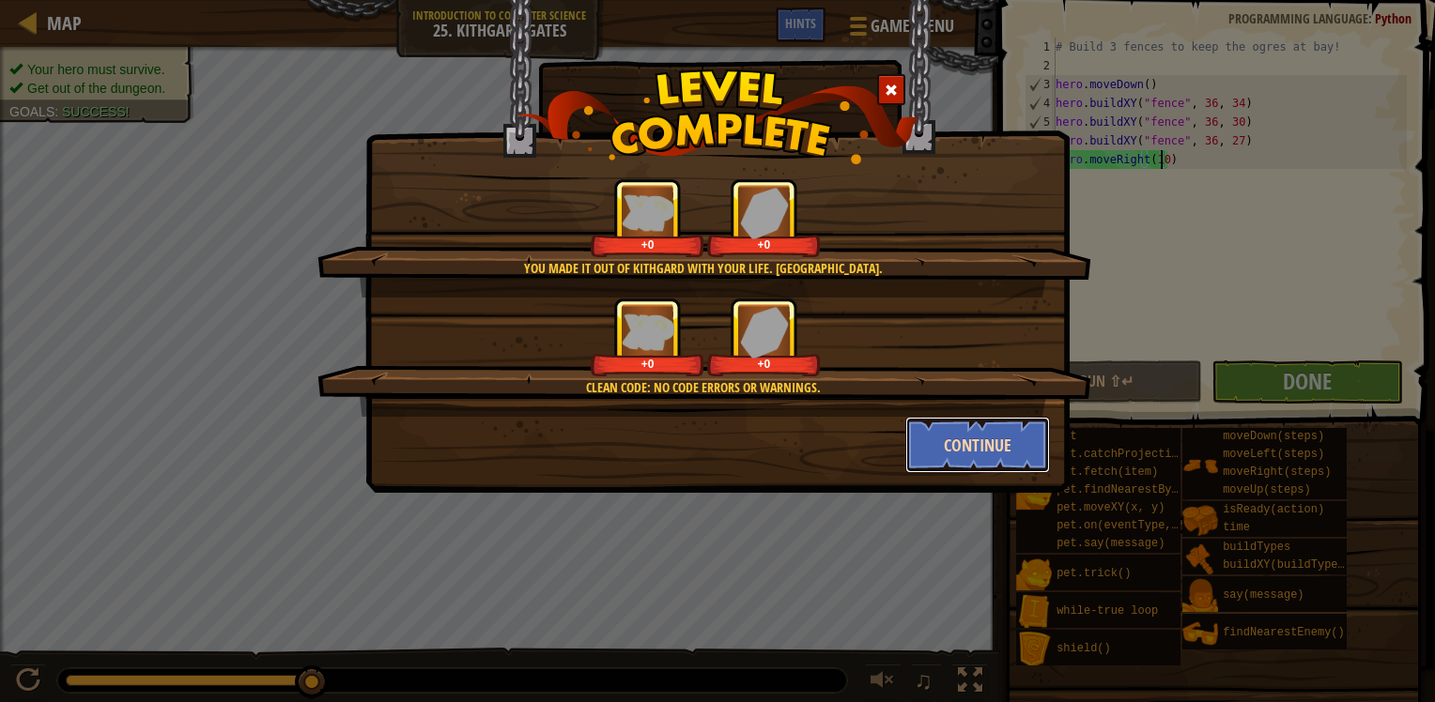
click at [989, 434] on button "Continue" at bounding box center [978, 445] width 146 height 56
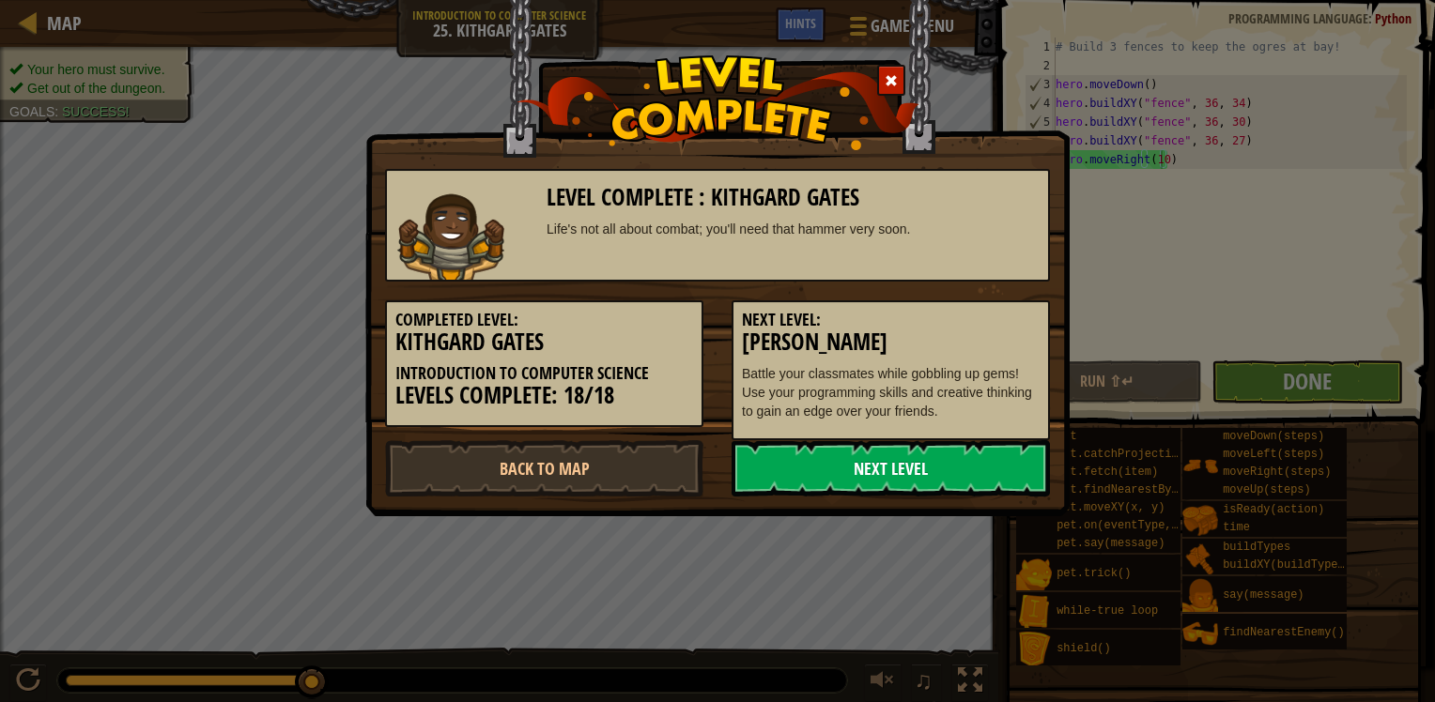
click at [863, 475] on link "Next Level" at bounding box center [890, 468] width 318 height 56
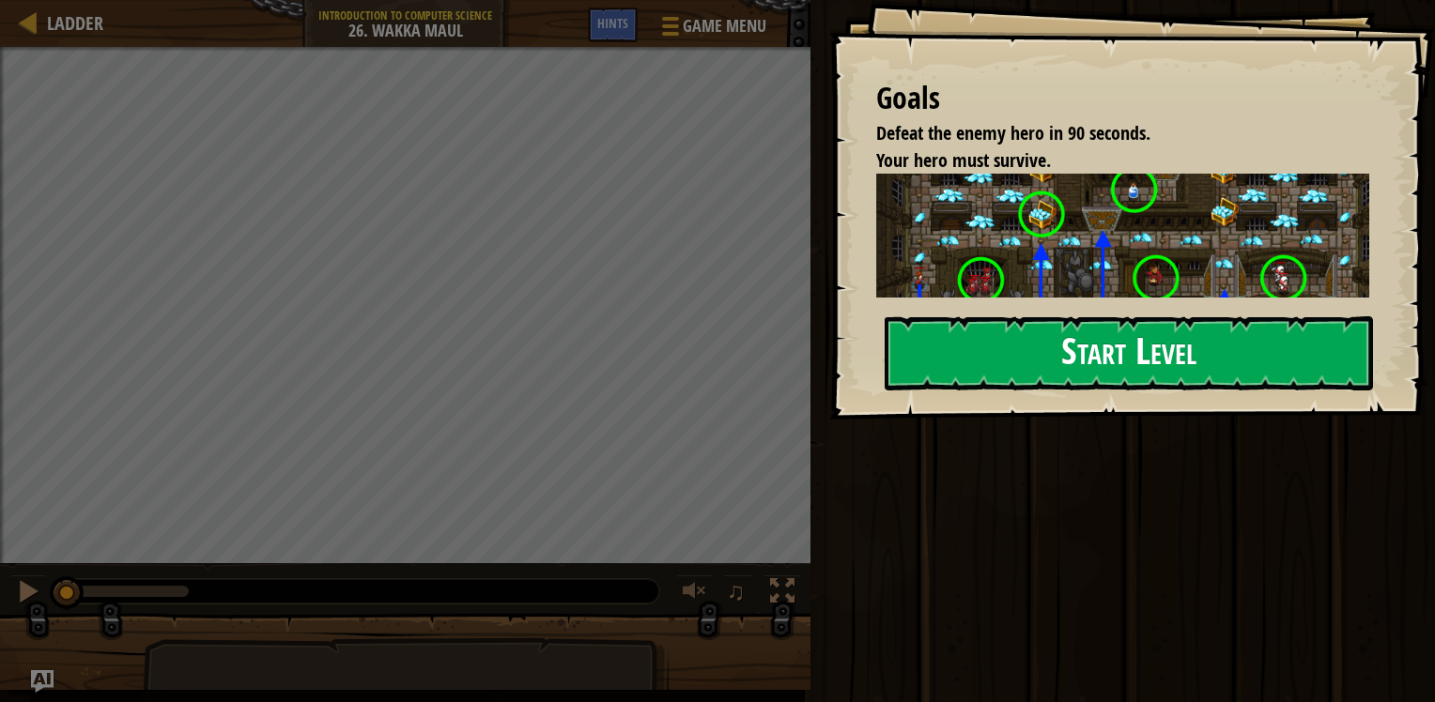
click at [1085, 342] on button "Start Level" at bounding box center [1128, 353] width 488 height 74
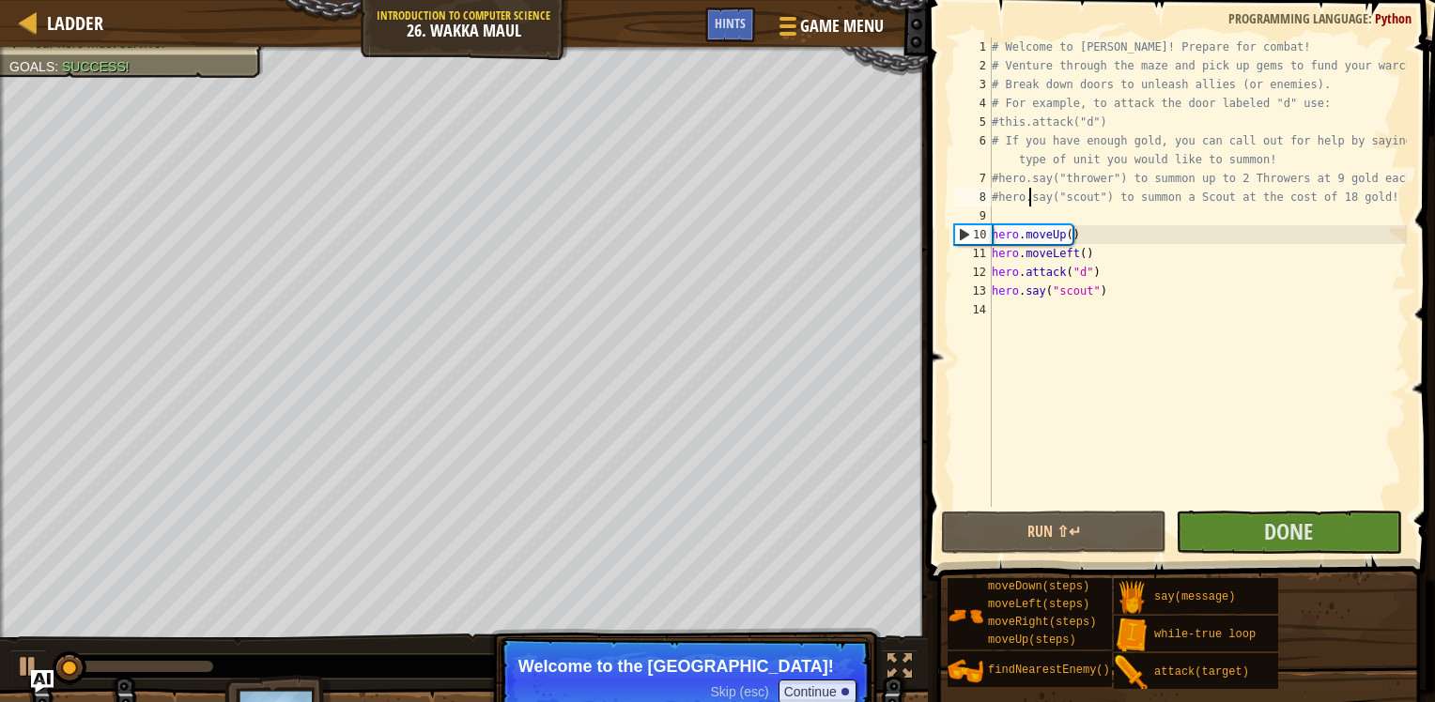
click at [1031, 205] on div "# Welcome to [PERSON_NAME]! Prepare for combat! # Venture through the maze and …" at bounding box center [1197, 291] width 419 height 507
type textarea "#hero.say("scout") to summon a Scout at the cost of 18 gold!"
click at [1023, 206] on div "# Welcome to [PERSON_NAME]! Prepare for combat! # Venture through the maze and …" at bounding box center [1197, 291] width 419 height 507
click at [1023, 212] on div "# Welcome to [PERSON_NAME]! Prepare for combat! # Venture through the maze and …" at bounding box center [1197, 291] width 419 height 507
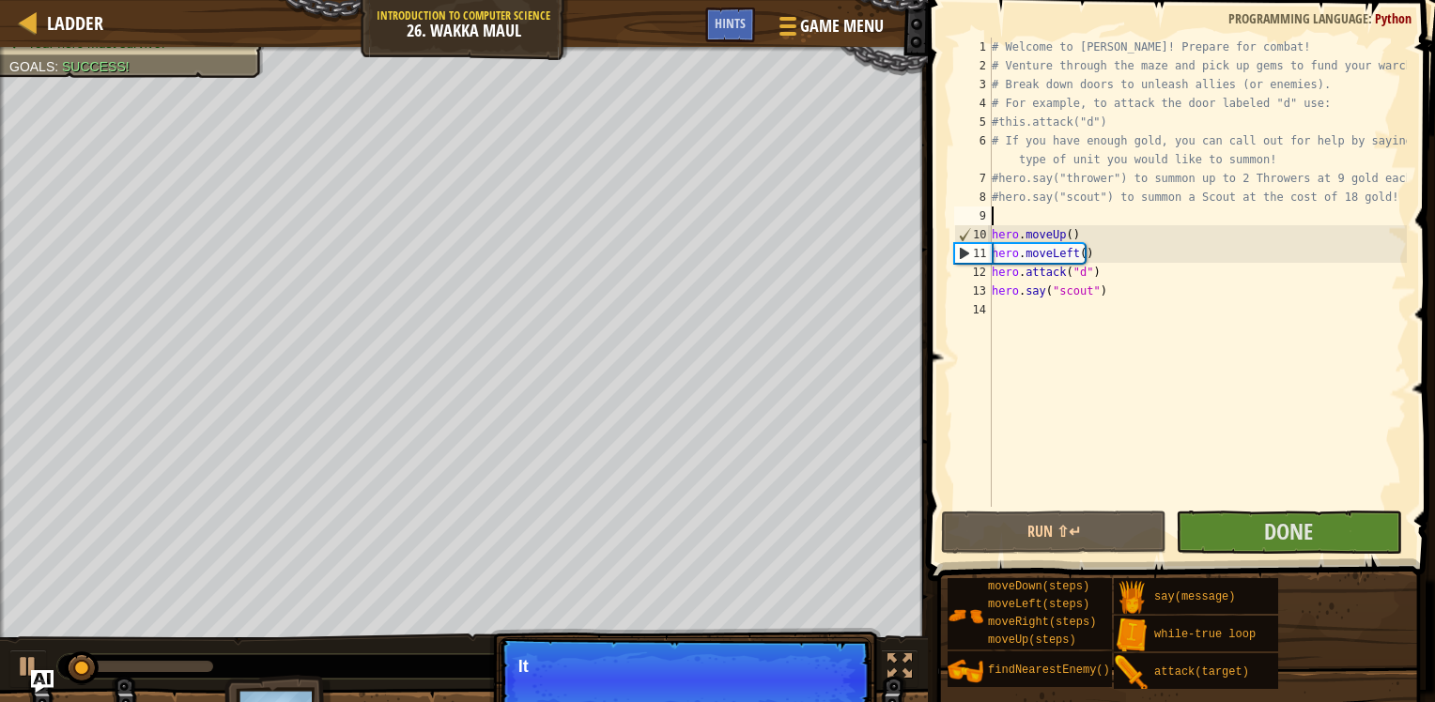
scroll to position [8, 0]
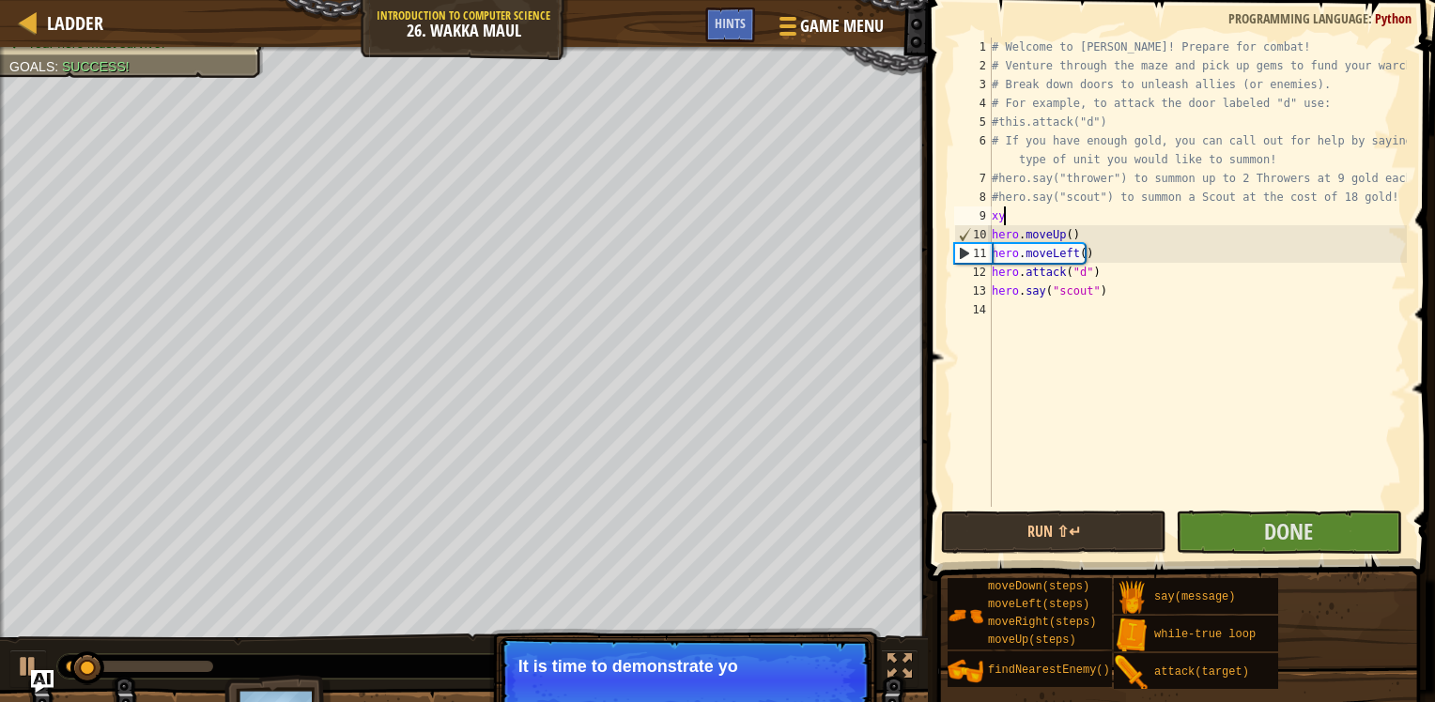
type textarea "x"
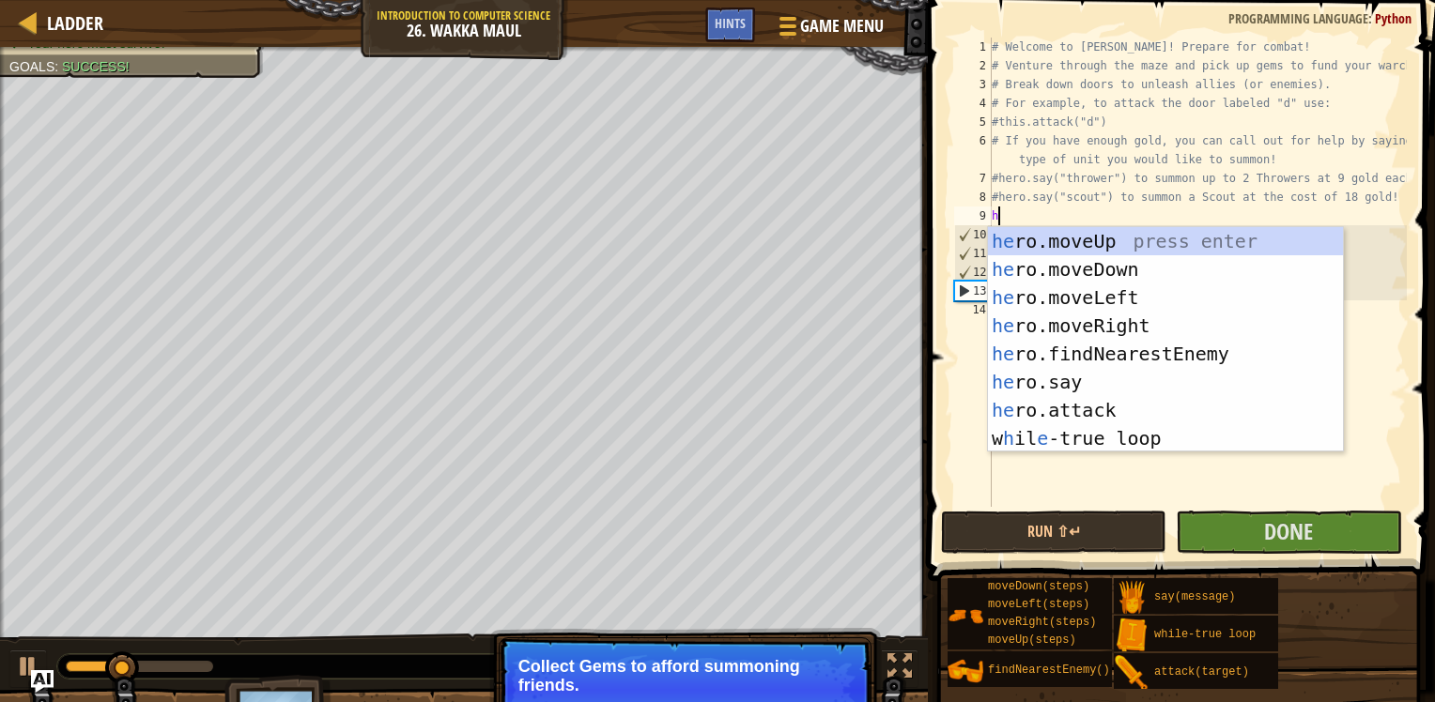
type textarea "h"
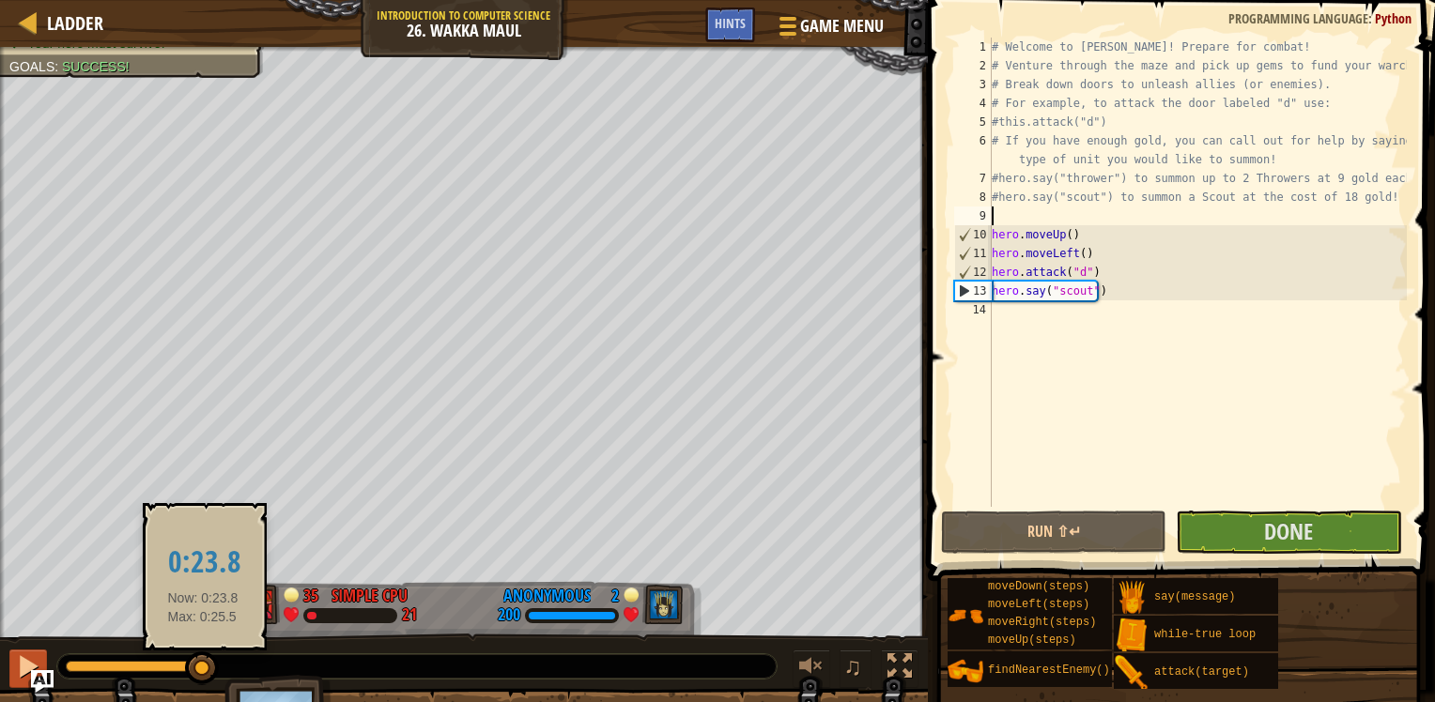
drag, startPoint x: 203, startPoint y: 664, endPoint x: 38, endPoint y: 651, distance: 164.8
click at [41, 651] on div "♫" at bounding box center [464, 662] width 928 height 56
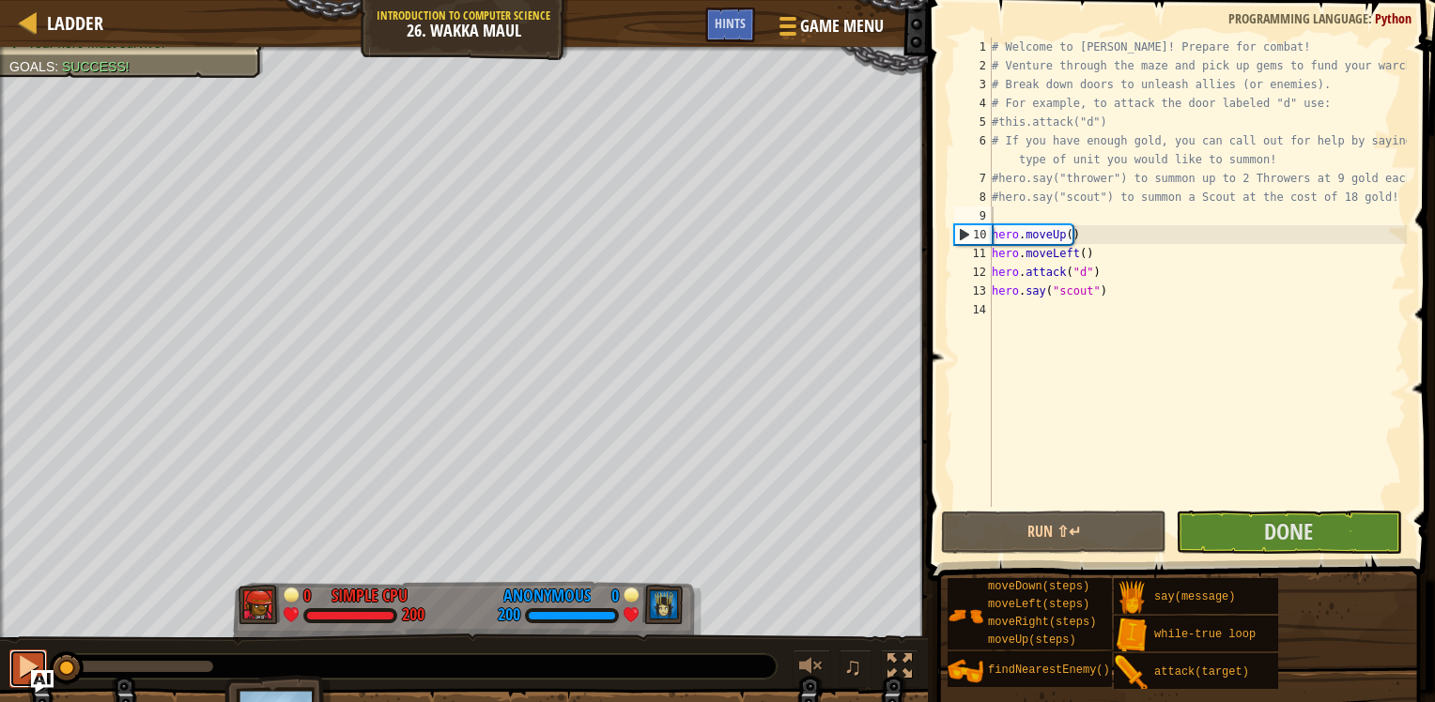
click at [35, 654] on div at bounding box center [28, 666] width 24 height 24
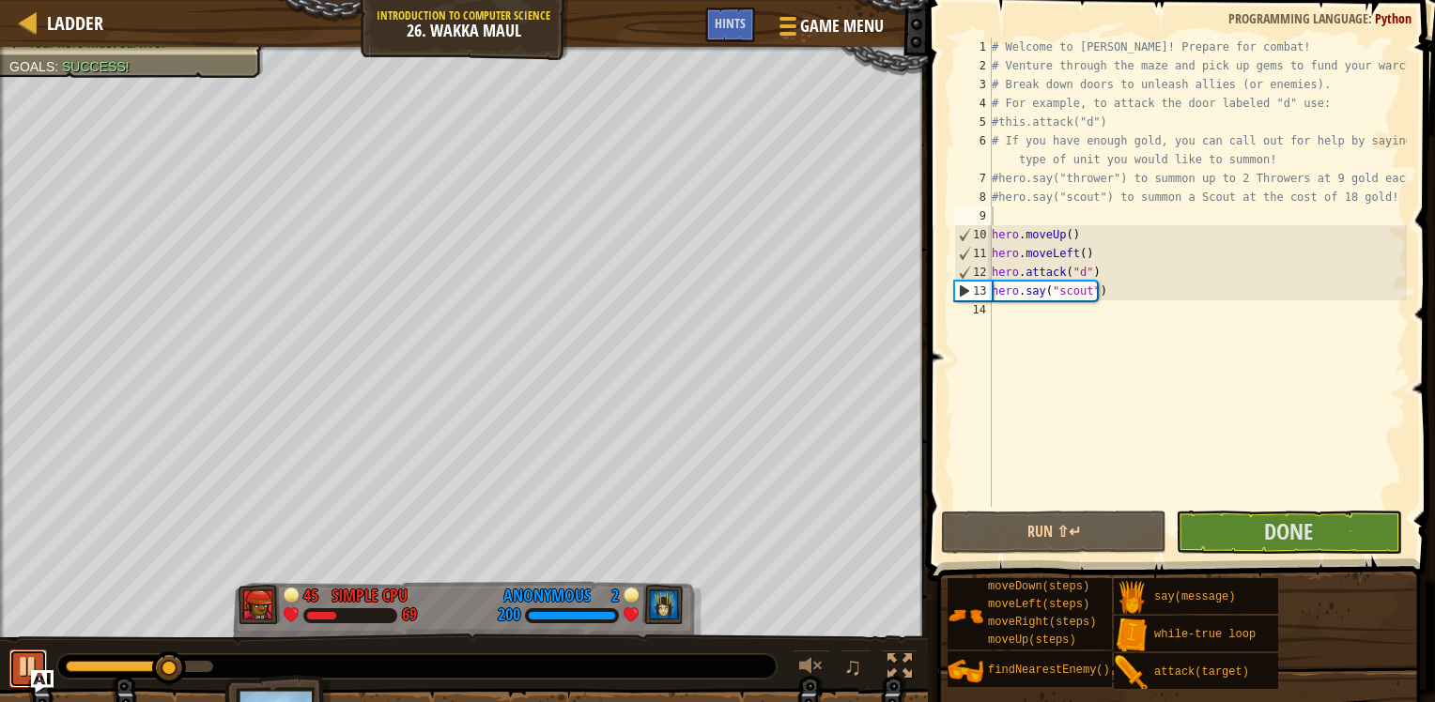
click at [30, 656] on div at bounding box center [28, 666] width 24 height 24
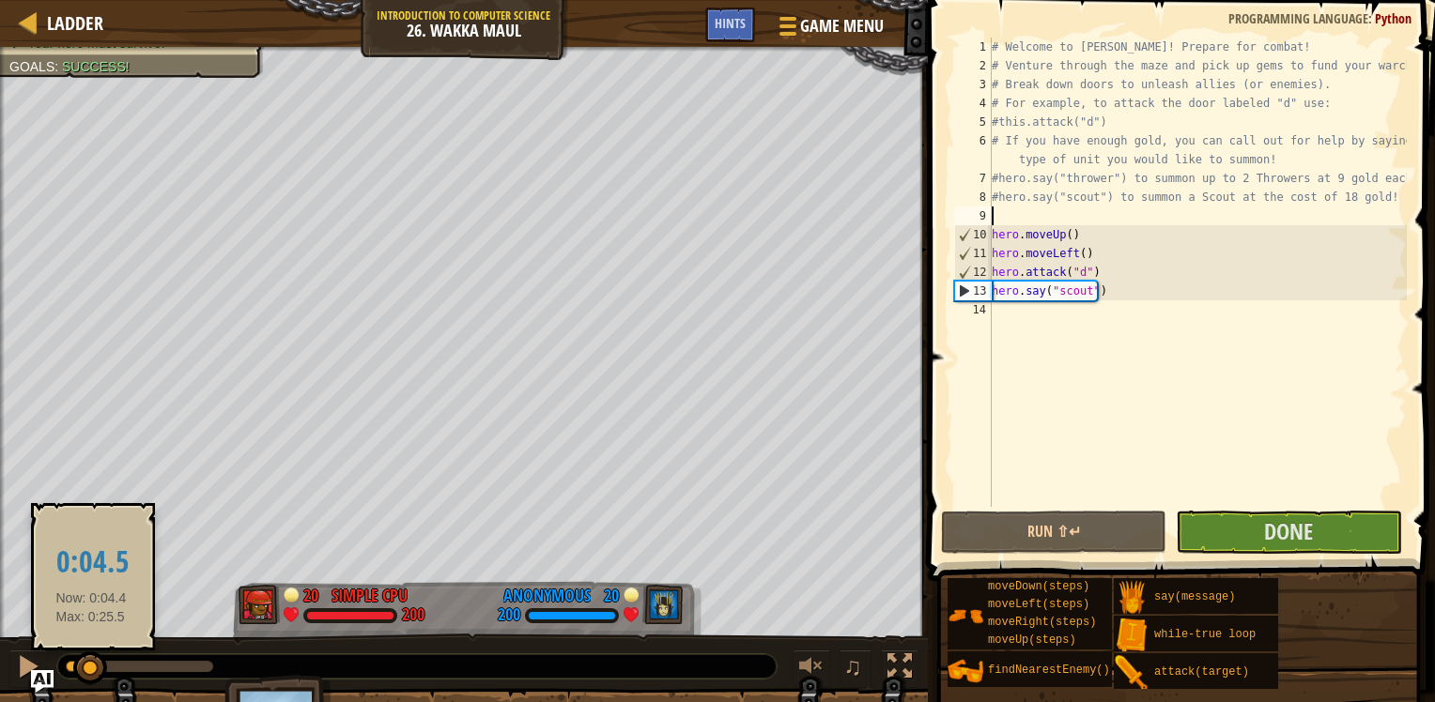
drag, startPoint x: 179, startPoint y: 669, endPoint x: 49, endPoint y: 645, distance: 132.8
click at [56, 0] on body "Ladder Introduction to Computer Science 26. Wakka Maul Game Menu Done Hints 1 ה…" at bounding box center [717, 0] width 1435 height 0
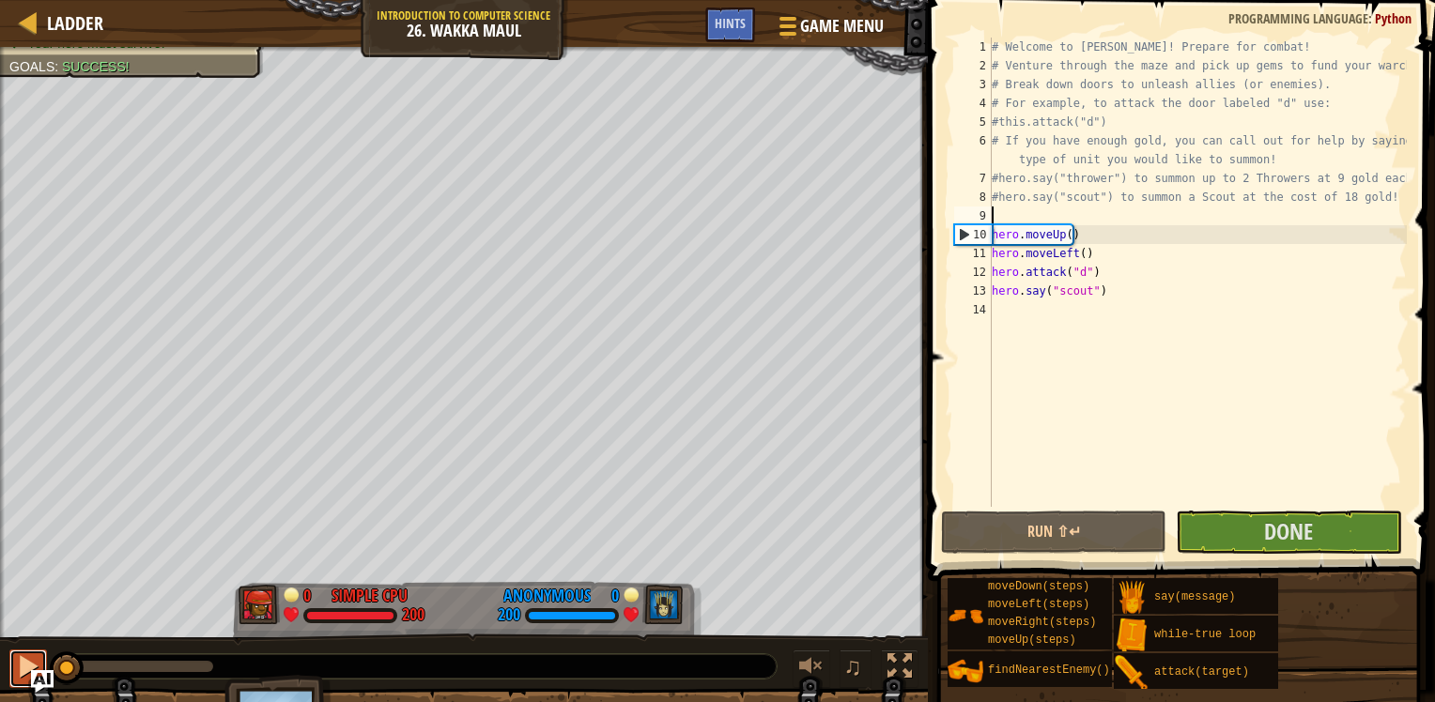
click at [38, 654] on div at bounding box center [28, 666] width 24 height 24
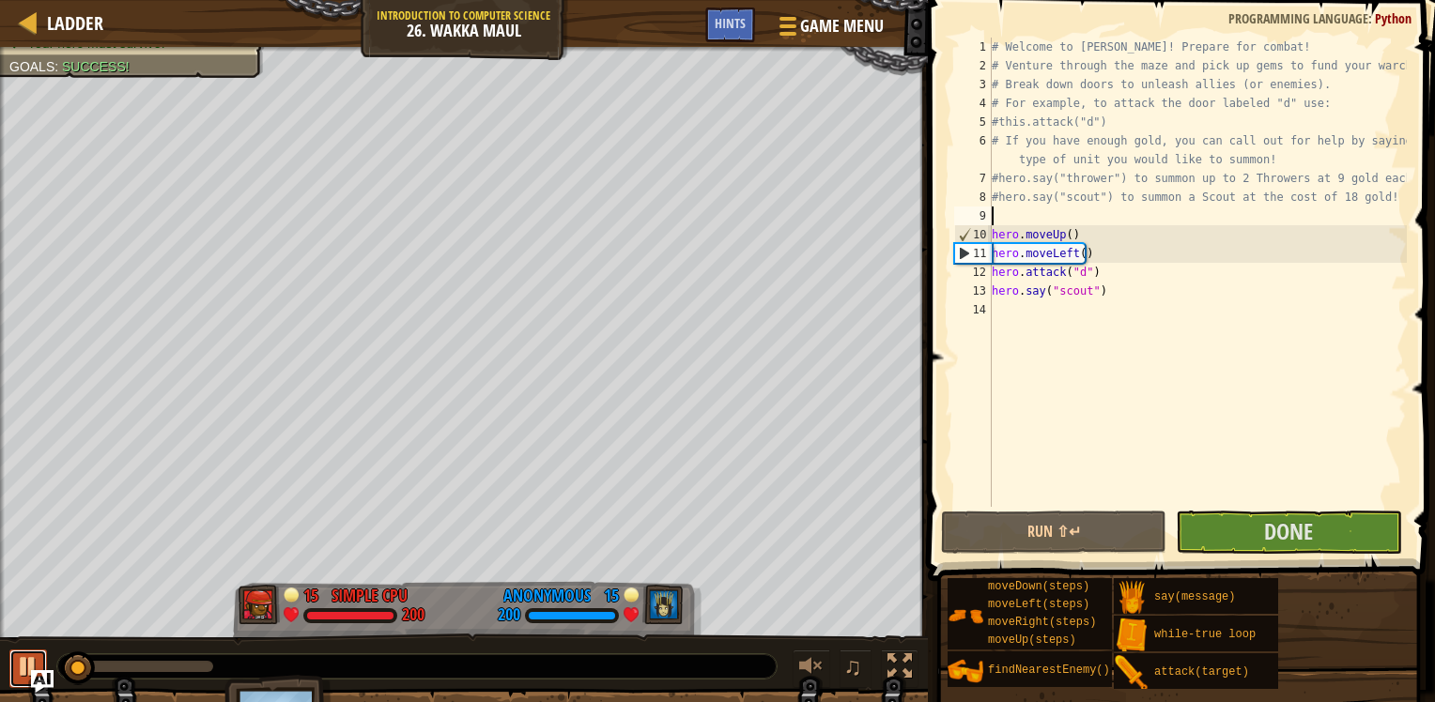
click at [37, 654] on div at bounding box center [28, 666] width 24 height 24
click at [1108, 530] on button "Run ⇧↵" at bounding box center [1053, 532] width 225 height 43
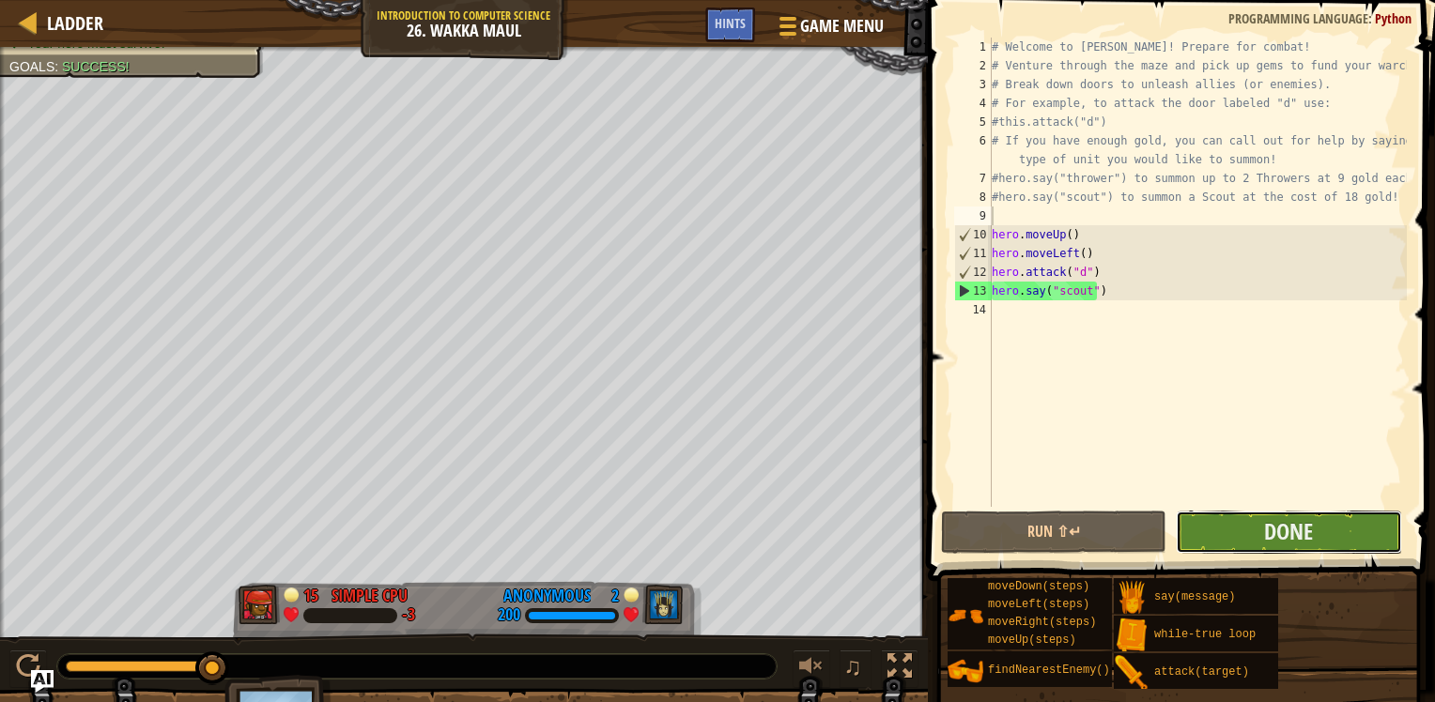
click at [1256, 524] on button "Done" at bounding box center [1288, 532] width 225 height 43
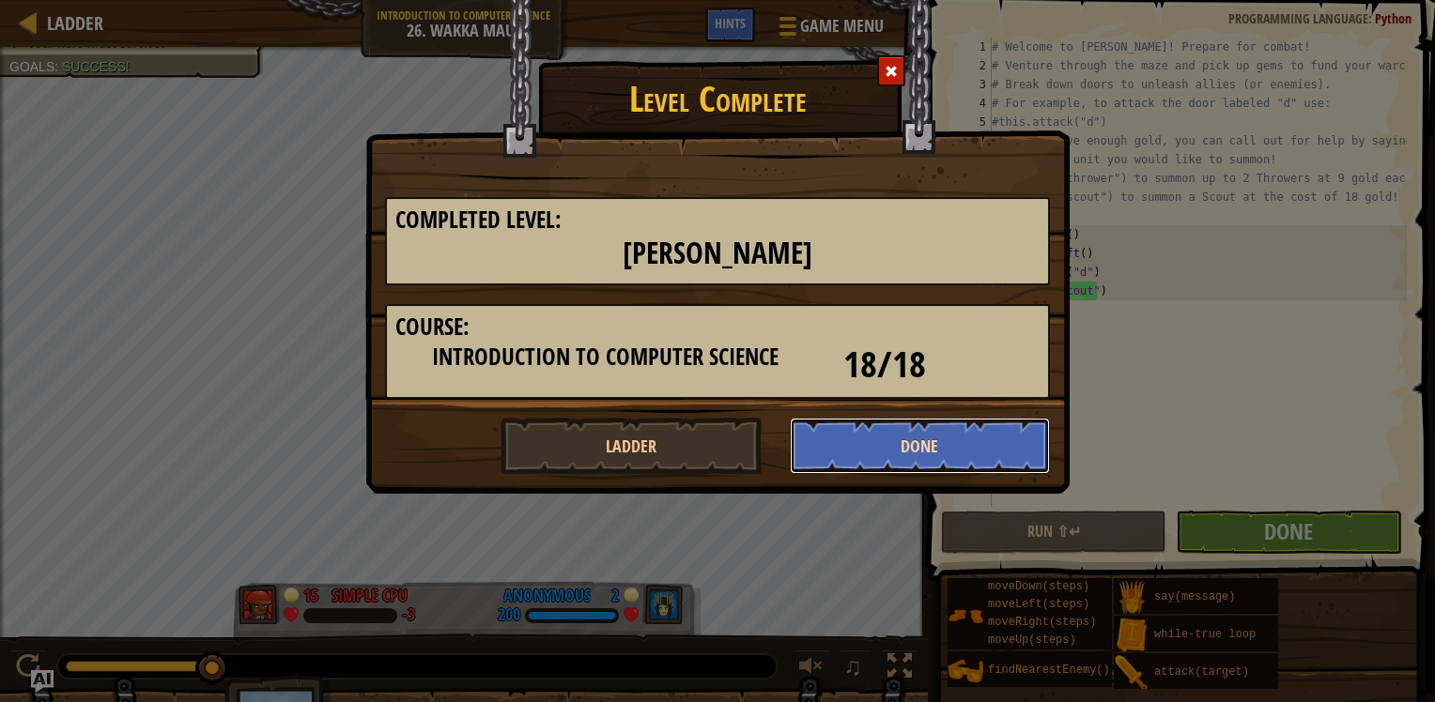
click at [924, 428] on button "Done" at bounding box center [920, 446] width 261 height 56
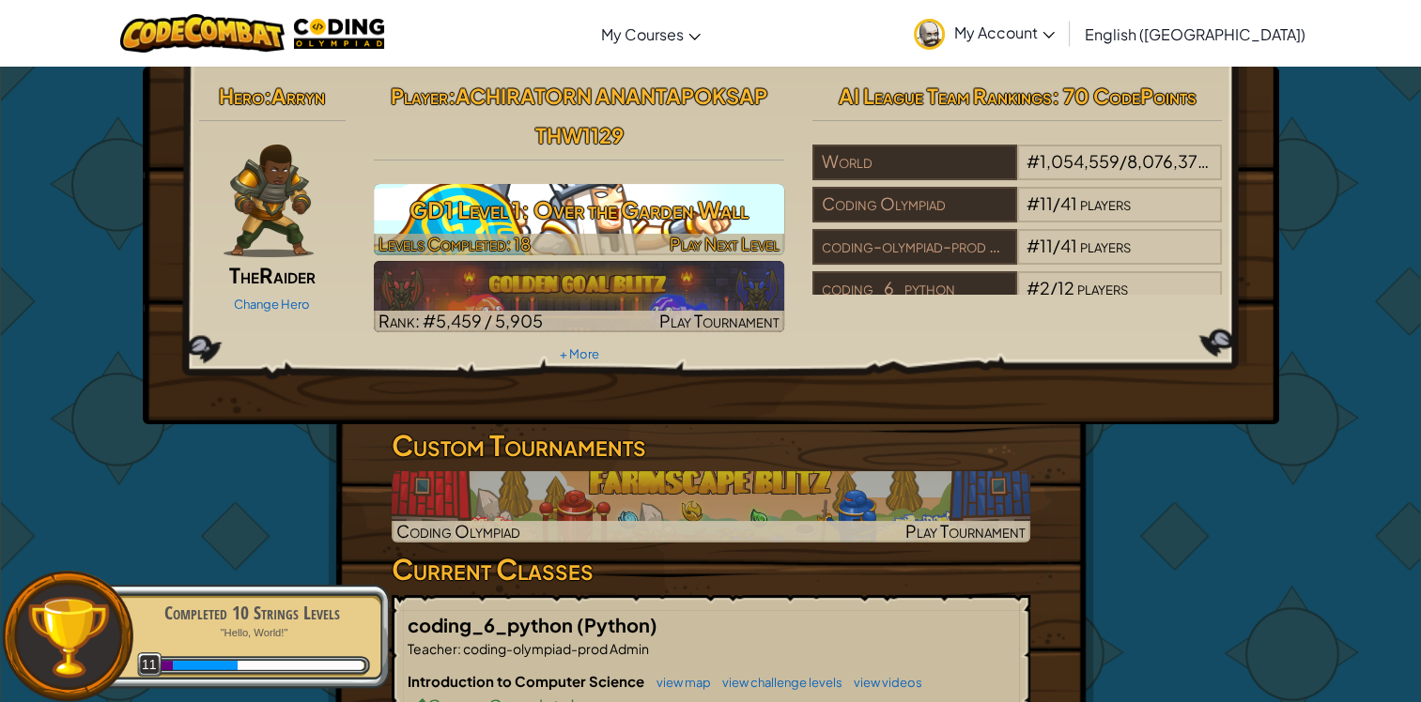
click at [624, 227] on h3 "GD1 Level 1: Over the Garden Wall" at bounding box center [579, 210] width 410 height 42
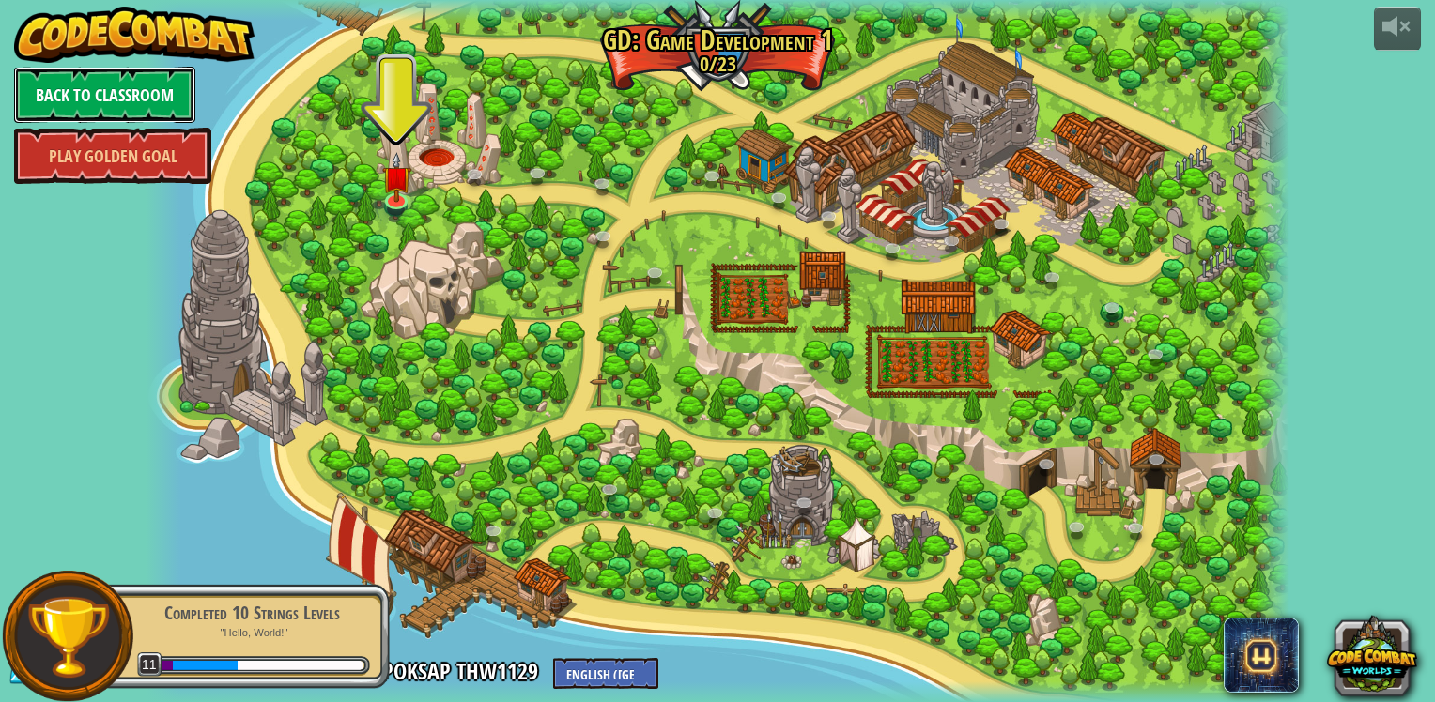
click at [130, 70] on link "Back to Classroom" at bounding box center [104, 95] width 181 height 56
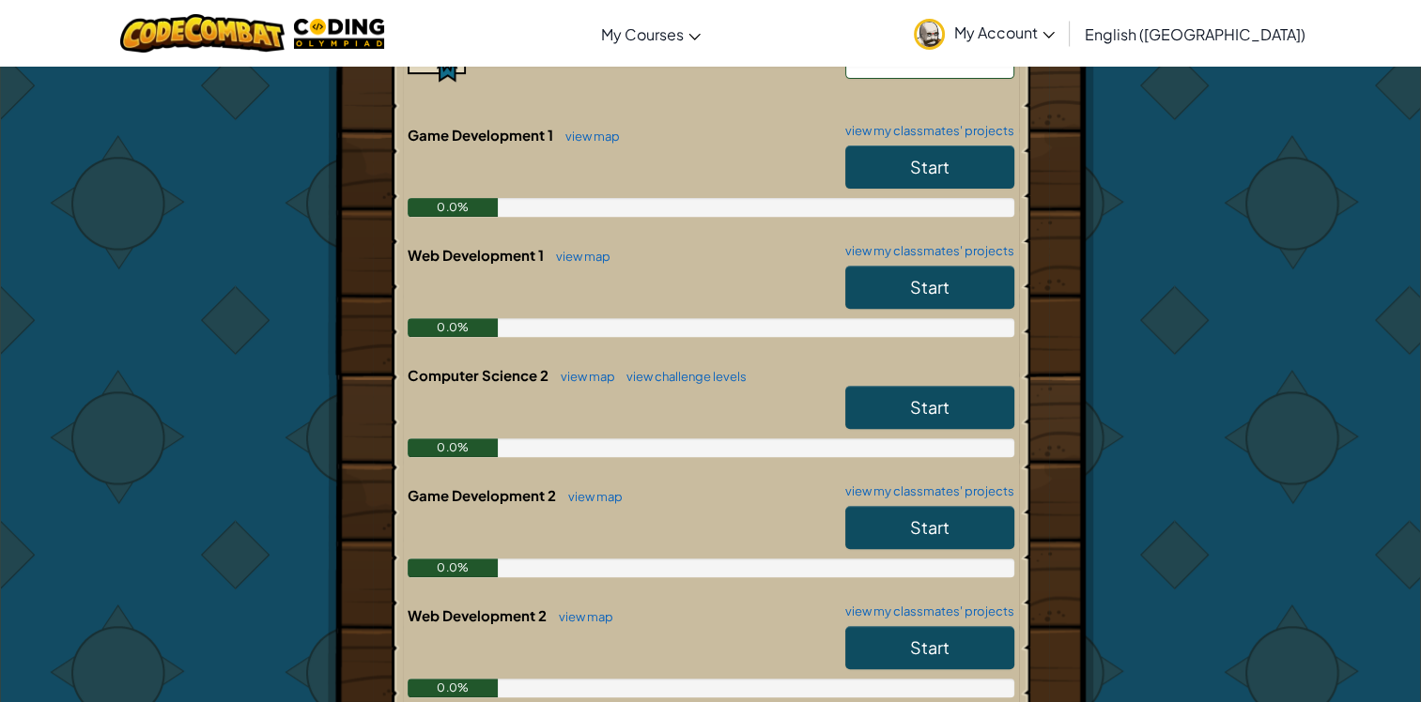
scroll to position [563, 0]
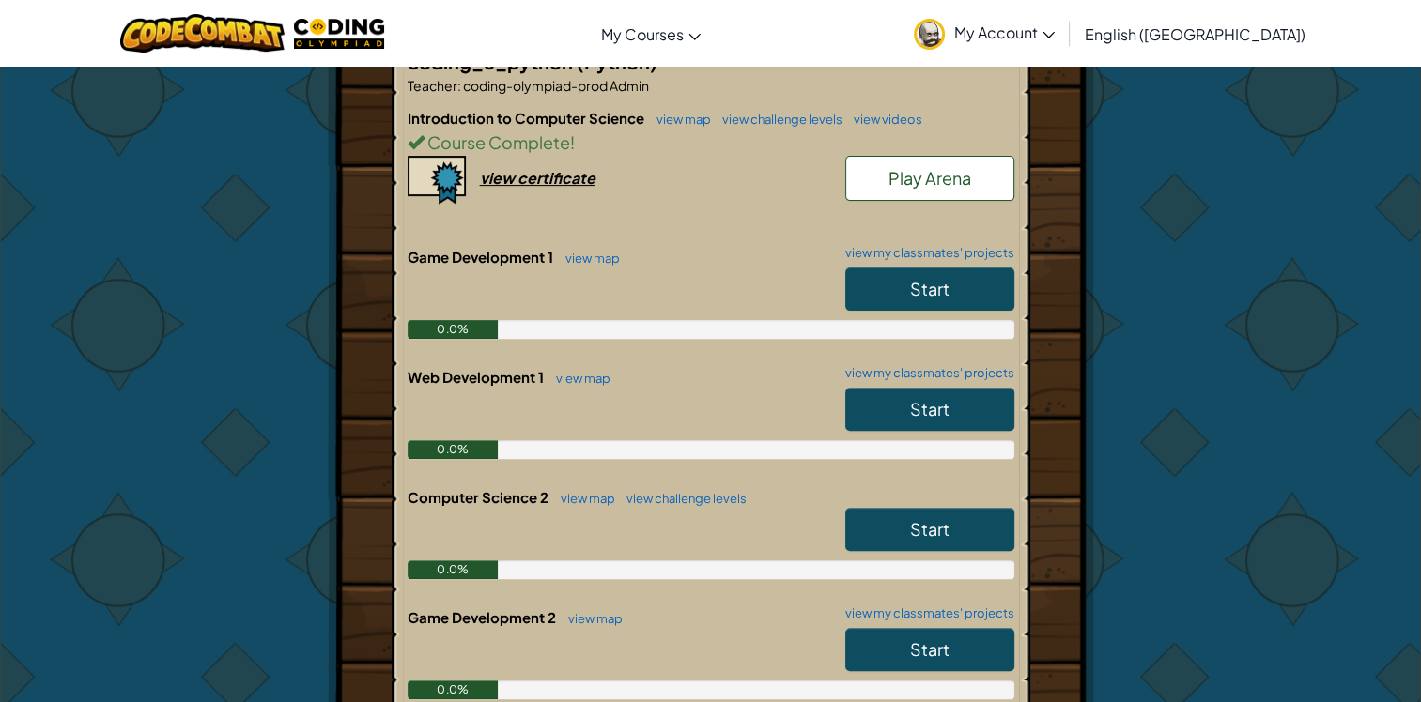
click at [938, 291] on span "Start" at bounding box center [929, 289] width 39 height 22
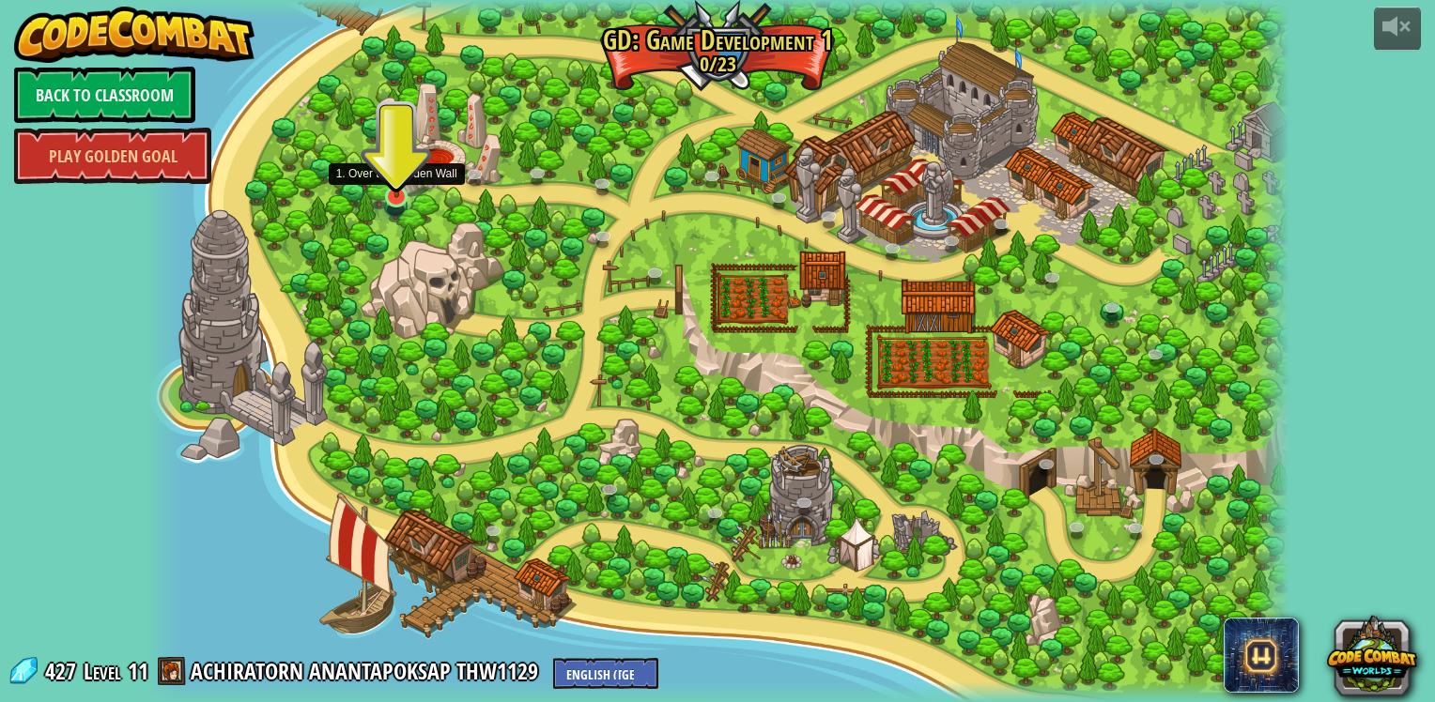
click at [400, 191] on img at bounding box center [396, 165] width 29 height 68
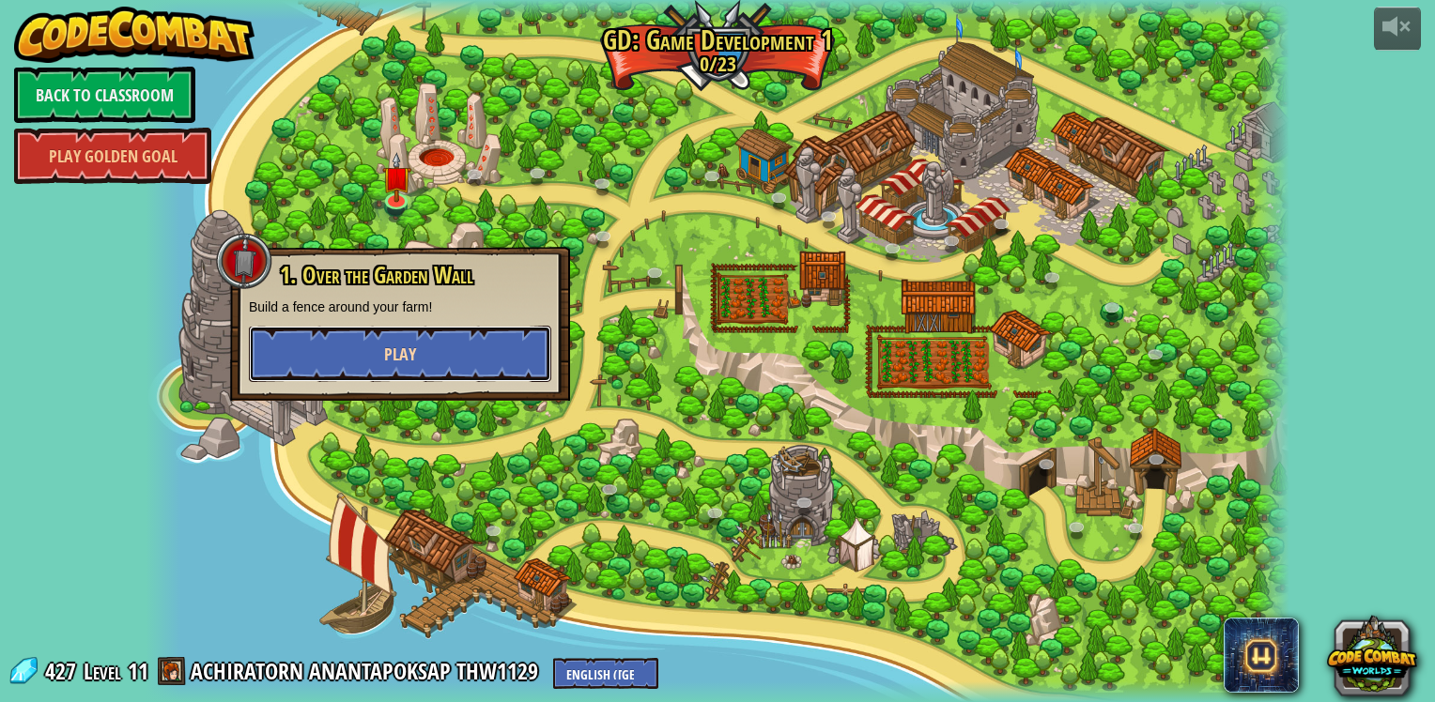
click at [450, 343] on button "Play" at bounding box center [400, 354] width 302 height 56
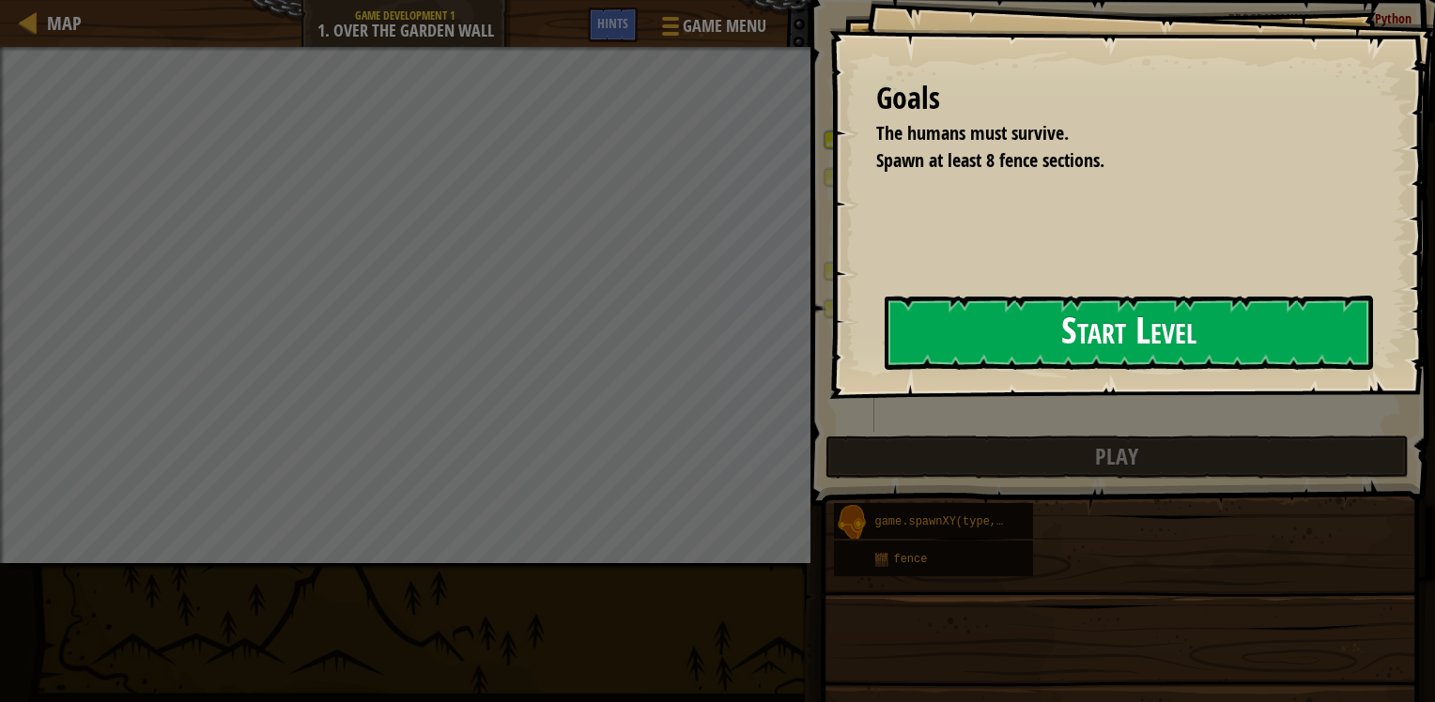
drag, startPoint x: 1051, startPoint y: 310, endPoint x: 1061, endPoint y: 317, distance: 12.8
click at [1061, 317] on button "Start Level" at bounding box center [1128, 333] width 488 height 74
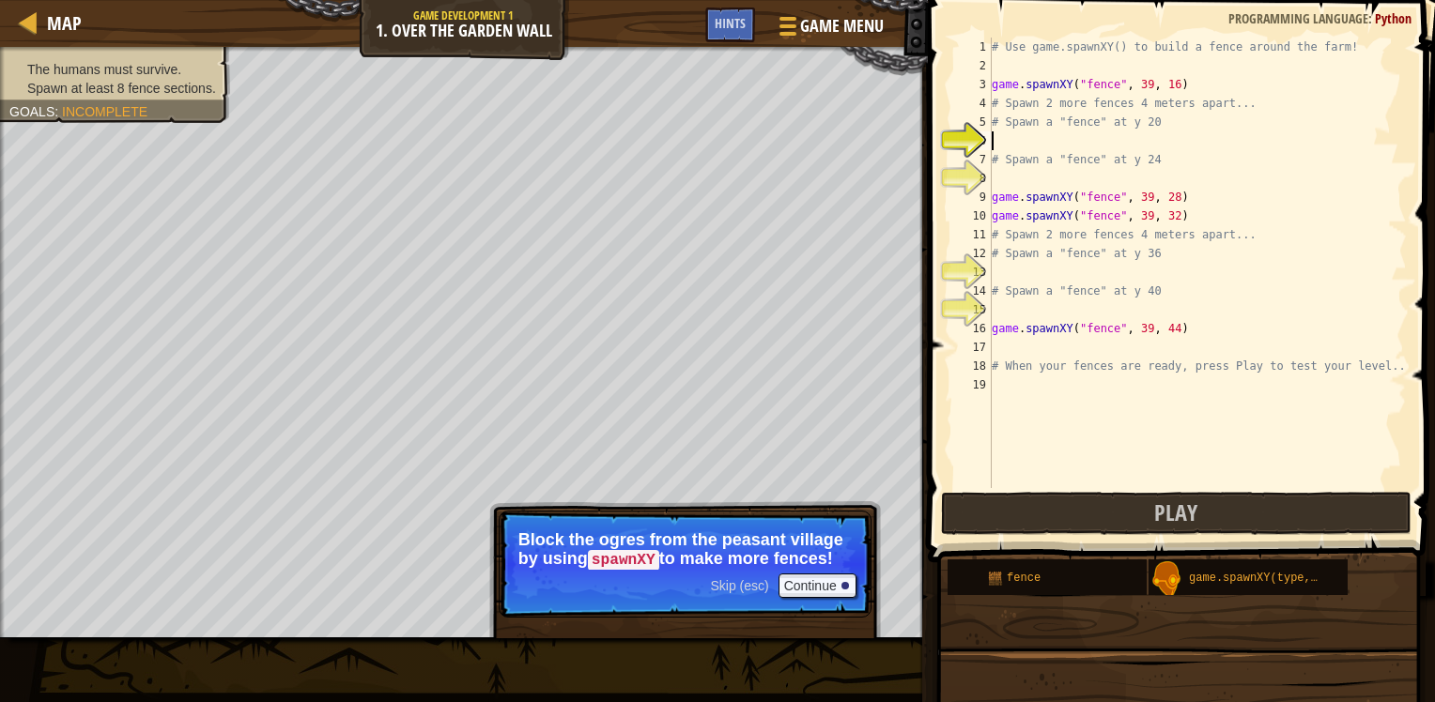
scroll to position [8, 0]
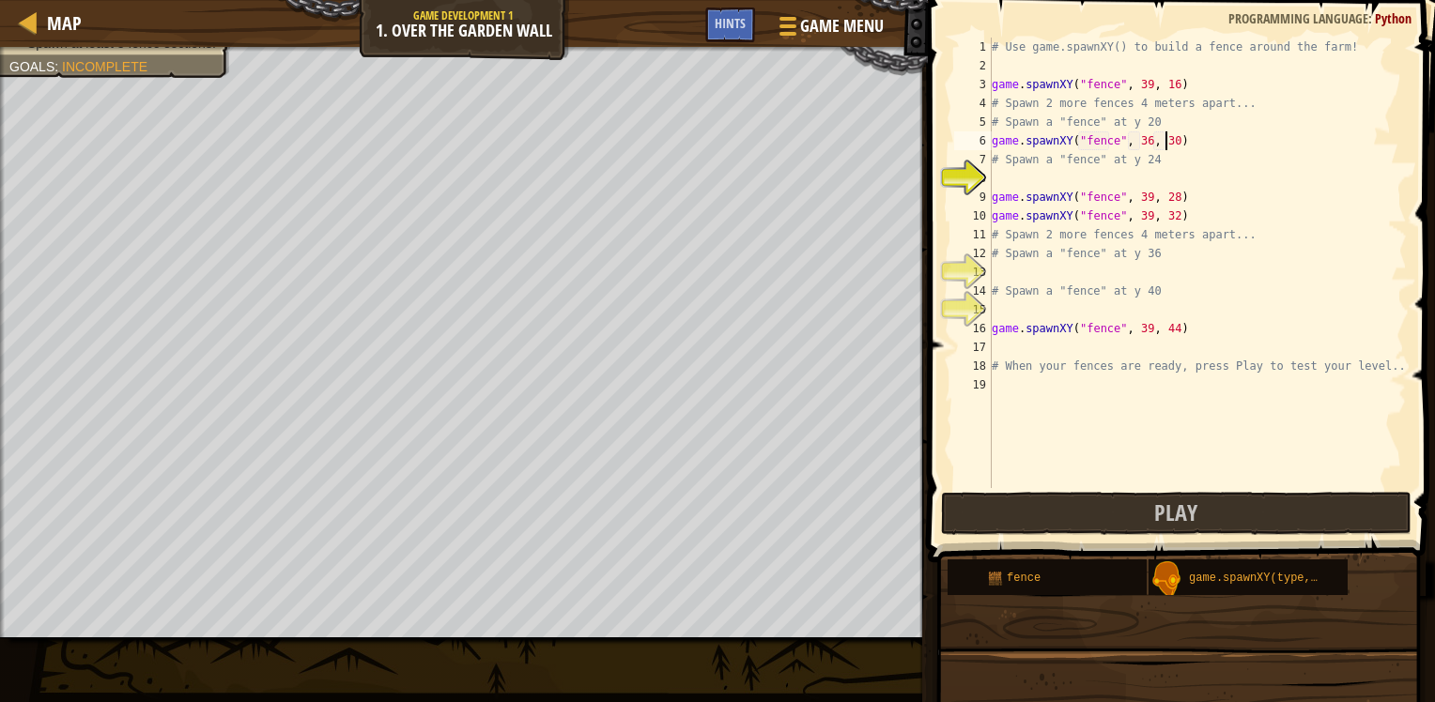
click at [1165, 141] on div "# Use game.spawnXY() to build a fence around the farm! game . spawnXY ( "fence"…" at bounding box center [1197, 282] width 419 height 488
type textarea "game.spawnXY("fence", 36, 20)"
click at [1054, 170] on div "# Use game.spawnXY() to build a fence around the farm! game . spawnXY ( "fence"…" at bounding box center [1197, 282] width 419 height 488
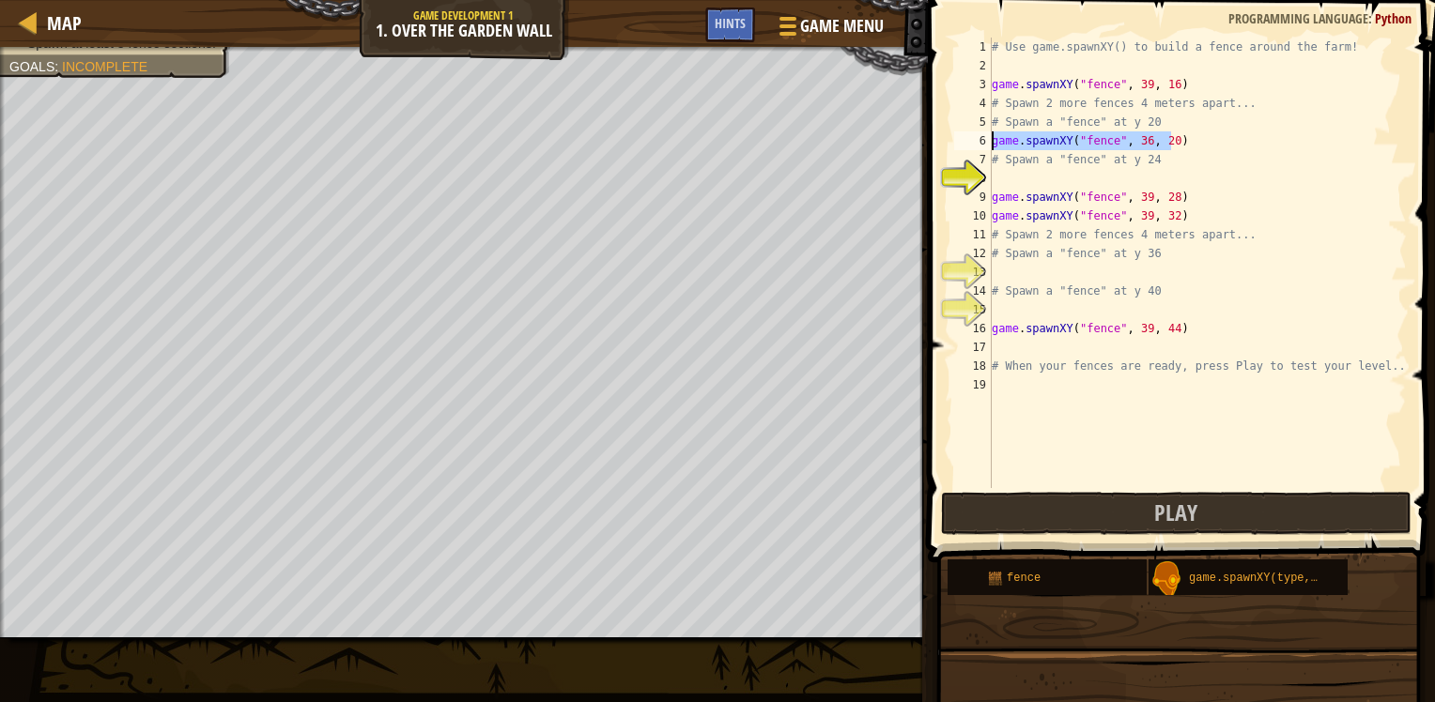
drag, startPoint x: 1171, startPoint y: 136, endPoint x: 974, endPoint y: 141, distance: 197.2
click at [974, 141] on div "1 2 3 4 5 6 7 8 9 10 11 12 13 14 15 16 17 18 19 # Use game.spawnXY() to build a…" at bounding box center [1178, 263] width 456 height 451
type textarea "game.spawnXY("fence", 36, 20)"
click at [1070, 176] on div "# Use game.spawnXY() to build a fence around the farm! game . spawnXY ( "fence"…" at bounding box center [1197, 282] width 419 height 488
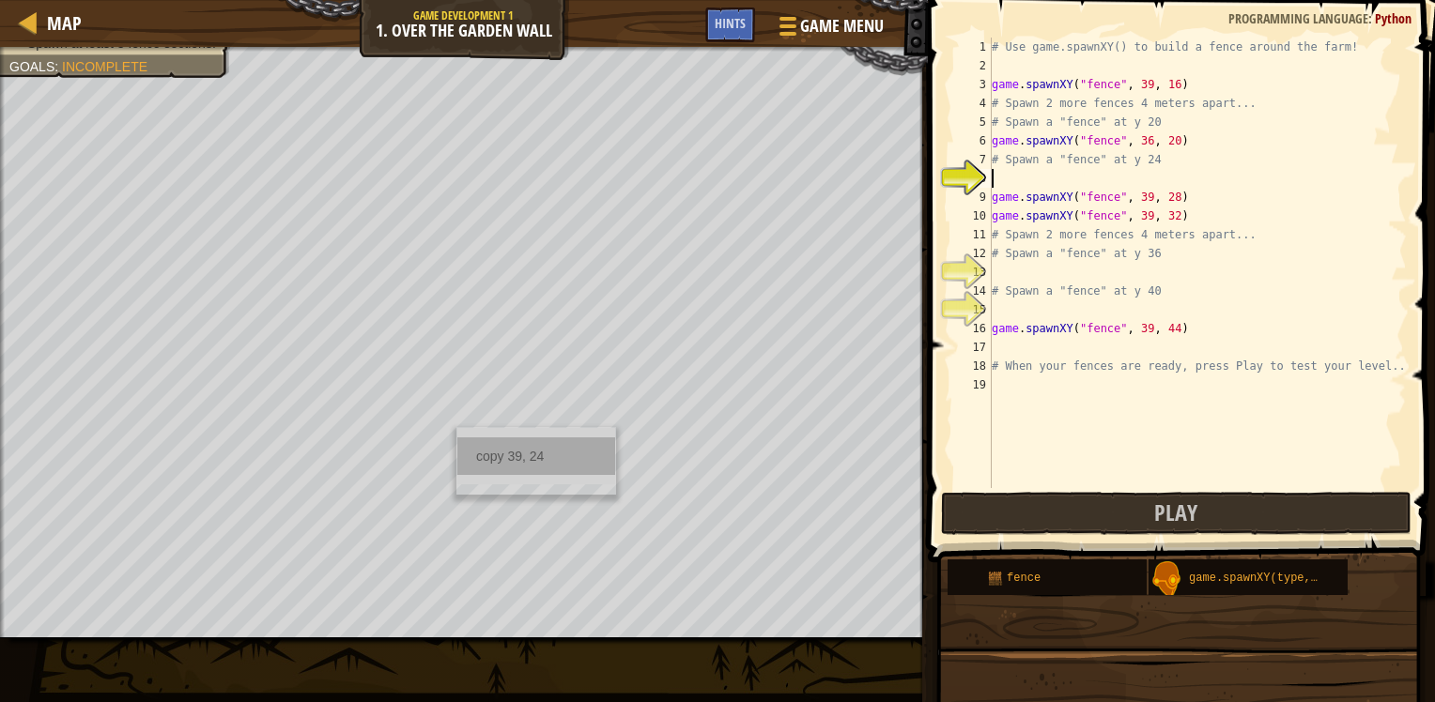
click at [485, 441] on div "copy 39, 24" at bounding box center [536, 457] width 158 height 38
click at [1043, 182] on div "# Use game.spawnXY() to build a fence around the farm! game . spawnXY ( "fence"…" at bounding box center [1197, 282] width 419 height 488
paste textarea "39, 24"
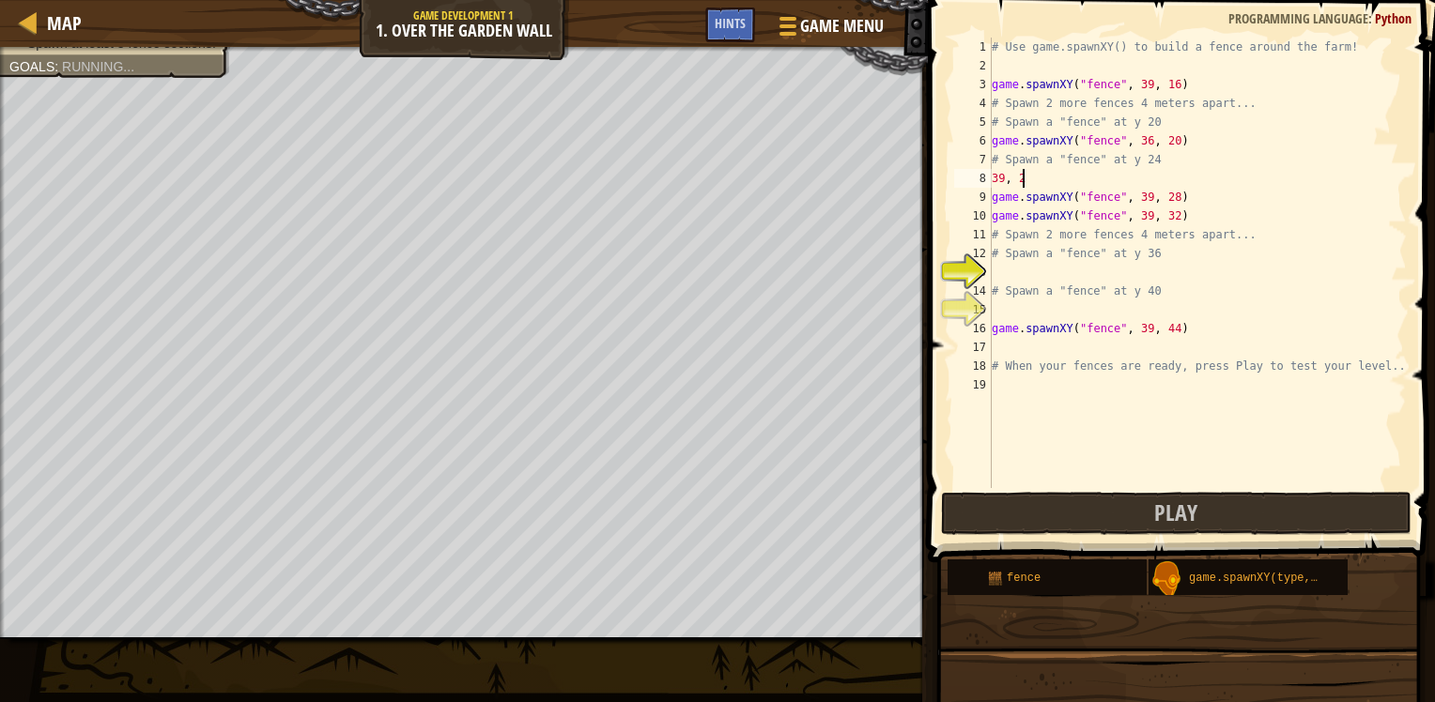
type textarea "3"
click at [1125, 177] on div "# Use game.spawnXY() to build a fence around the farm! game . spawnXY ( "fence"…" at bounding box center [1197, 263] width 419 height 451
type textarea "39, 24"
drag, startPoint x: 1074, startPoint y: 177, endPoint x: 984, endPoint y: 178, distance: 90.1
click at [984, 178] on div "39, 24 1 2 3 4 5 6 7 8 9 10 11 12 13 14 15 16 17 18 19 # Use game.spawnXY() to …" at bounding box center [1178, 263] width 456 height 451
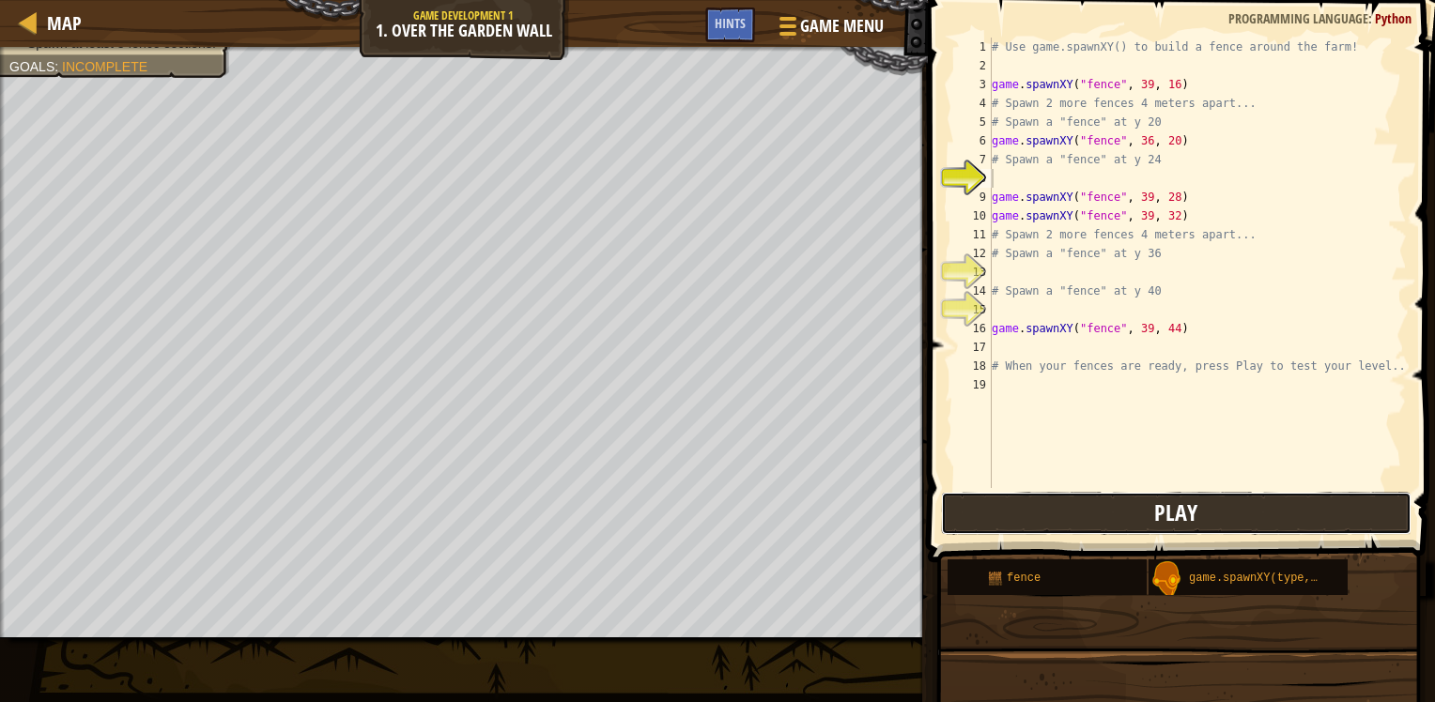
click at [1038, 525] on button "Play" at bounding box center [1176, 513] width 470 height 43
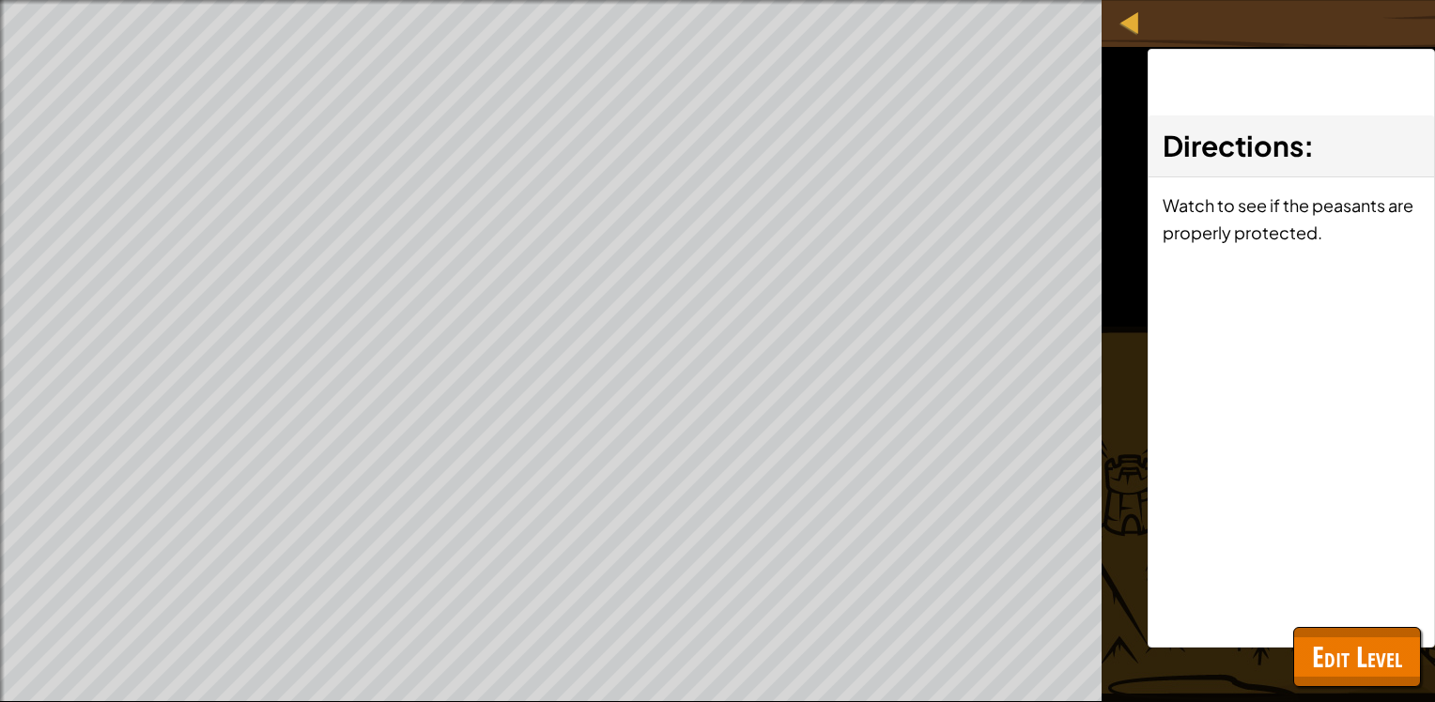
click at [0, 0] on span at bounding box center [0, 0] width 0 height 0
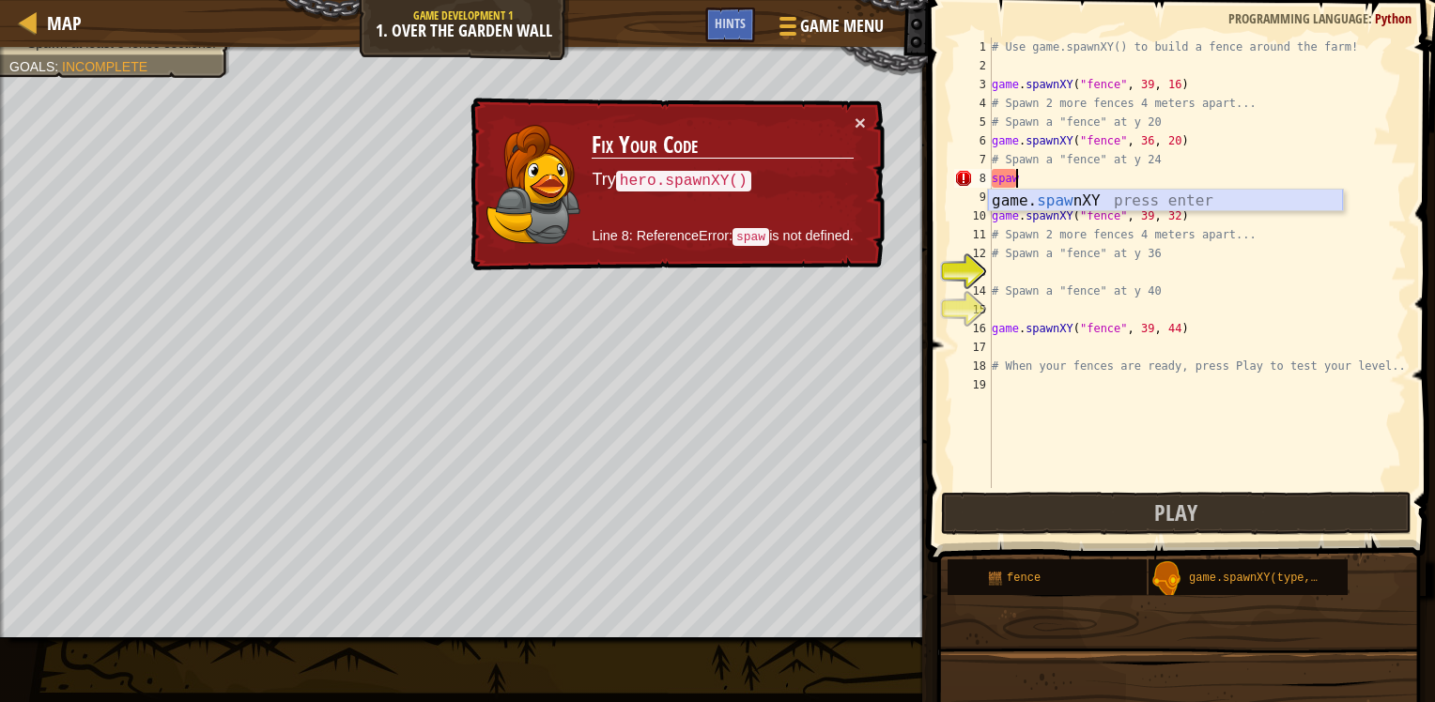
click at [1123, 204] on div "game. [PERSON_NAME] nXY press enter" at bounding box center [1165, 224] width 355 height 68
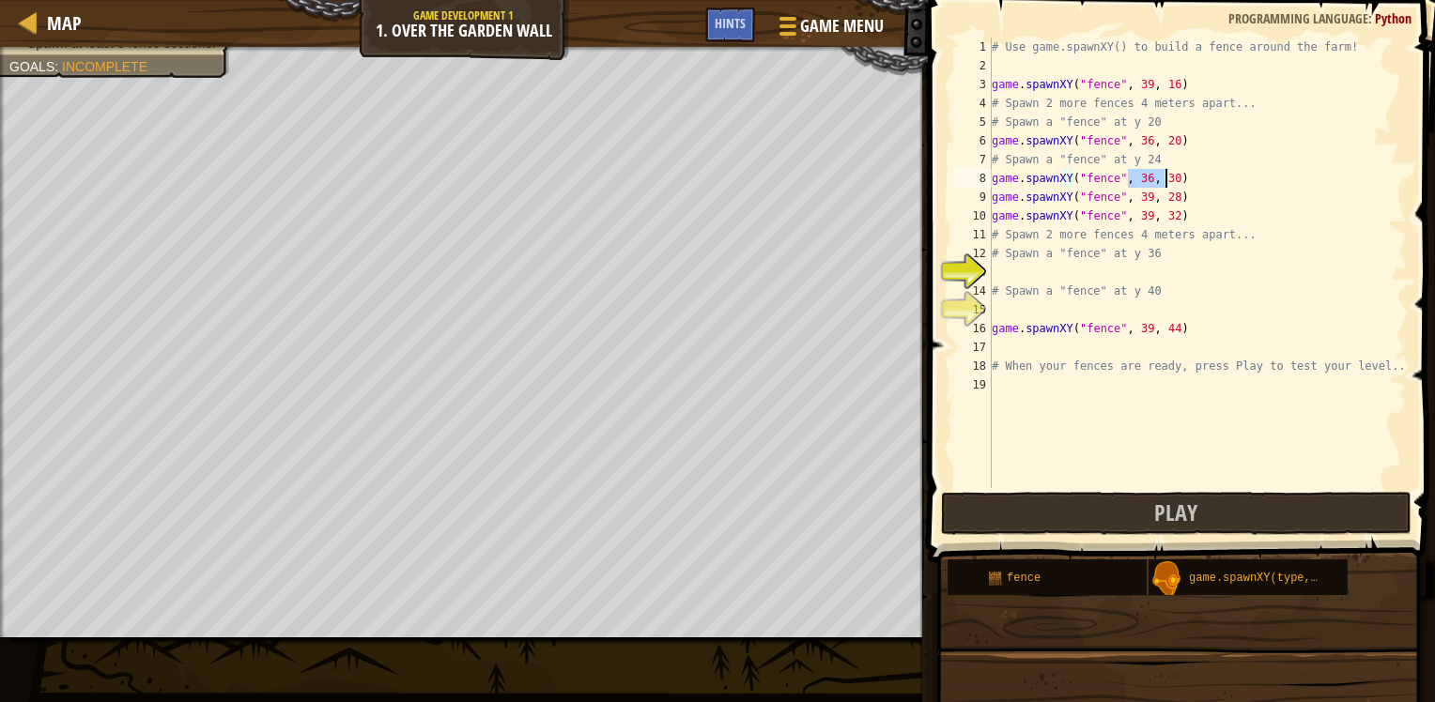
drag, startPoint x: 1131, startPoint y: 179, endPoint x: 1162, endPoint y: 176, distance: 32.1
click at [1162, 176] on div "# Use game.spawnXY() to build a fence around the farm! game . spawnXY ( "fence"…" at bounding box center [1197, 282] width 419 height 488
click at [1113, 245] on div "# Use game.spawnXY() to build a fence around the farm! game . spawnXY ( "fence"…" at bounding box center [1197, 282] width 419 height 488
click at [1041, 285] on div "# Use game.spawnXY() to build a fence around the farm! game . spawnXY ( "fence"…" at bounding box center [1197, 282] width 419 height 488
type textarea "# Spawn a "fence" at y 40"
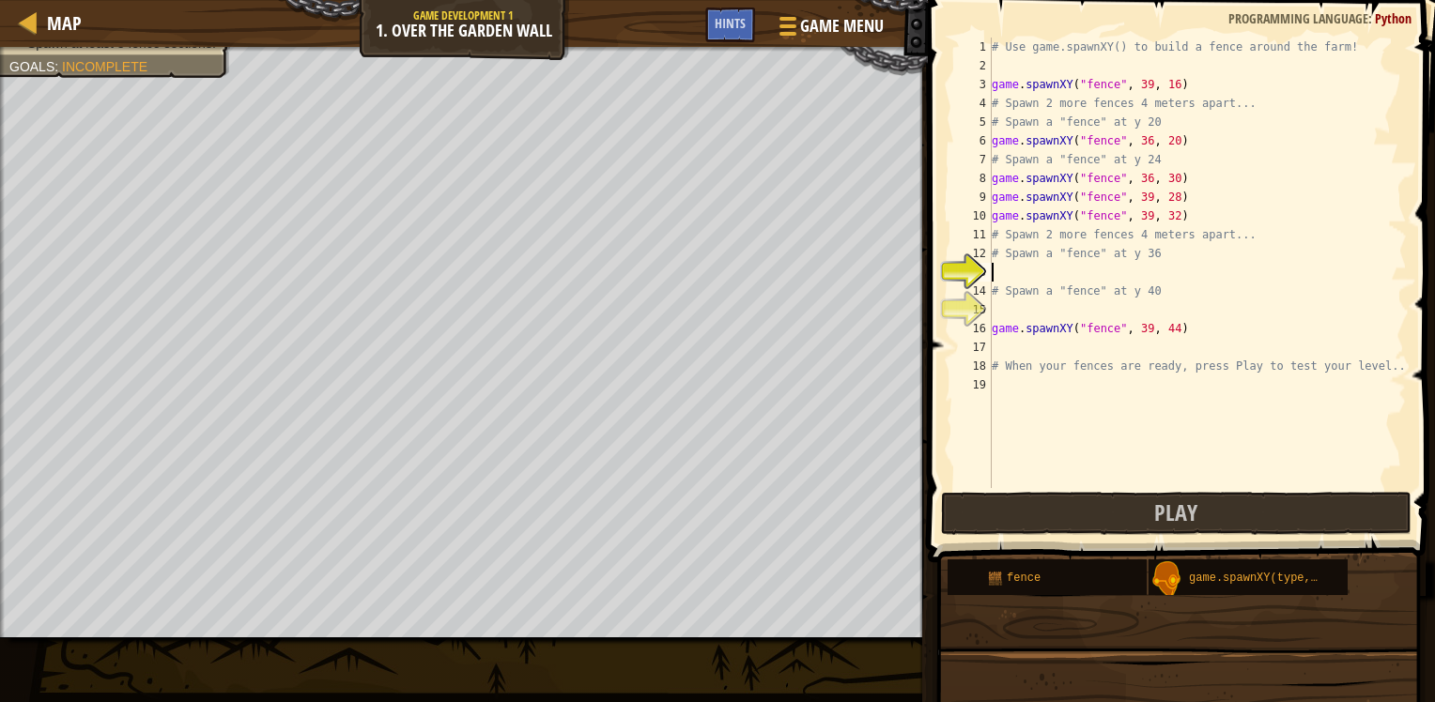
click at [1044, 274] on div "# Use game.spawnXY() to build a fence around the farm! game . spawnXY ( "fence"…" at bounding box center [1197, 282] width 419 height 488
paste textarea "39, 24"
type textarea "39, 24"
click at [509, 308] on div "copy 39, 40" at bounding box center [533, 317] width 158 height 38
click at [521, 321] on div "copy 39, 40" at bounding box center [536, 322] width 158 height 38
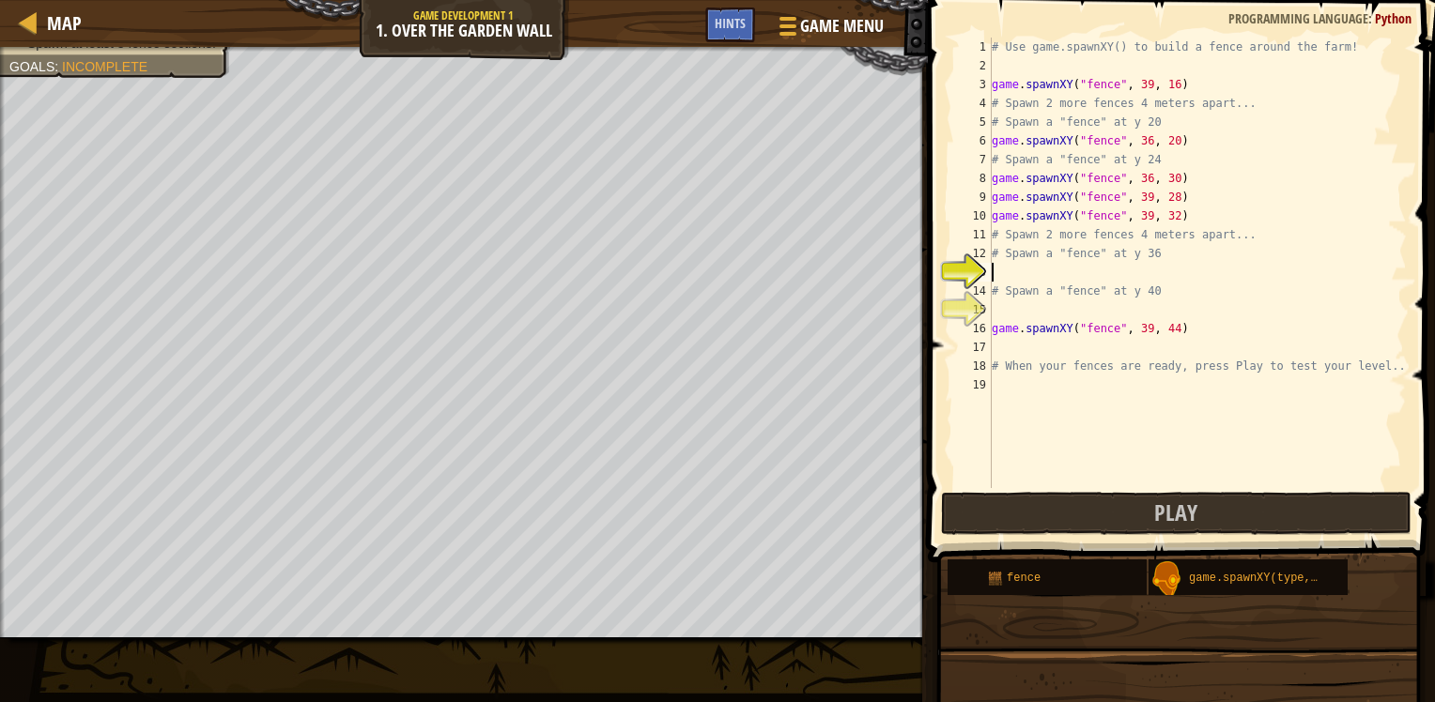
drag, startPoint x: 1063, startPoint y: 273, endPoint x: 1059, endPoint y: 264, distance: 10.1
click at [1062, 272] on div "# Use game.spawnXY() to build a fence around the farm! game . spawnXY ( "fence"…" at bounding box center [1197, 282] width 419 height 488
drag, startPoint x: 1162, startPoint y: 276, endPoint x: 1132, endPoint y: 271, distance: 30.4
click at [1132, 271] on div "# Use game.spawnXY() to build a fence around the farm! game . spawnXY ( "fence"…" at bounding box center [1197, 282] width 419 height 488
paste textarea "39, 40"
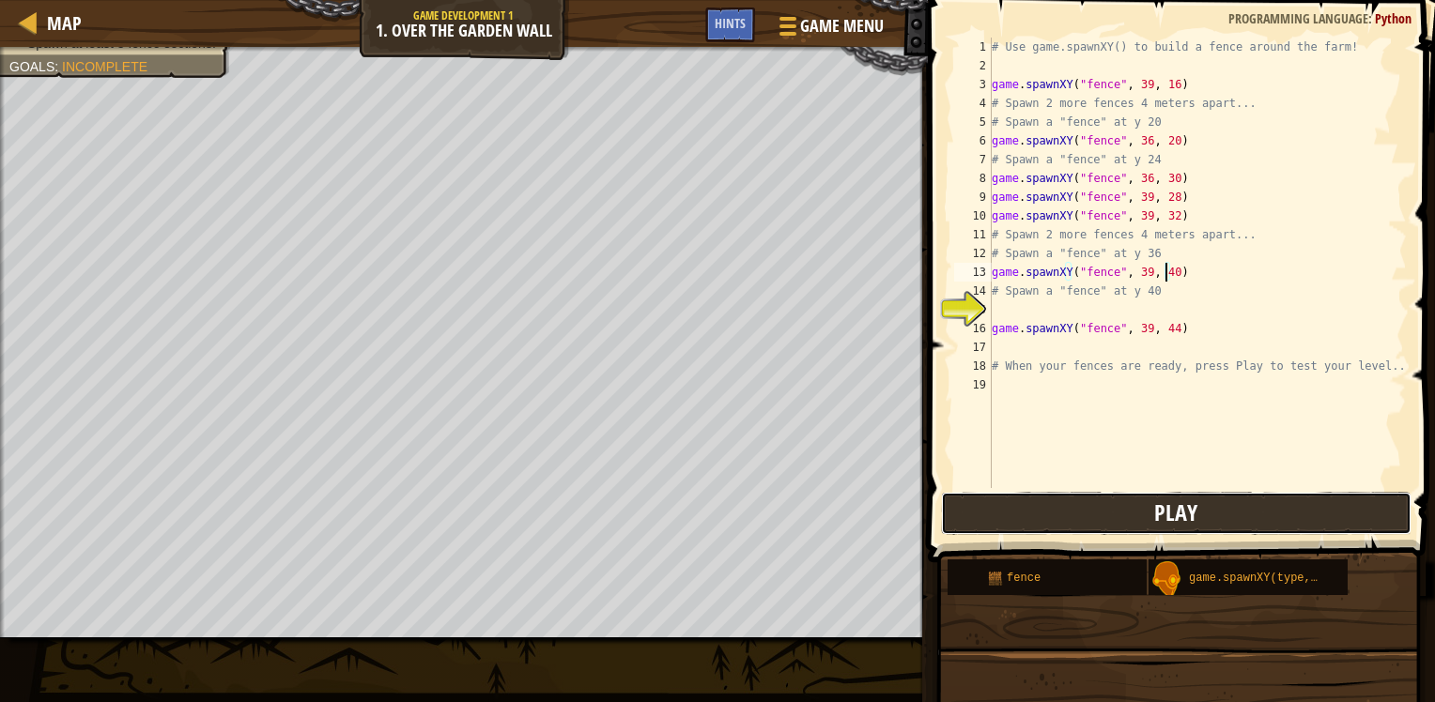
click at [1151, 509] on button "Play" at bounding box center [1176, 513] width 470 height 43
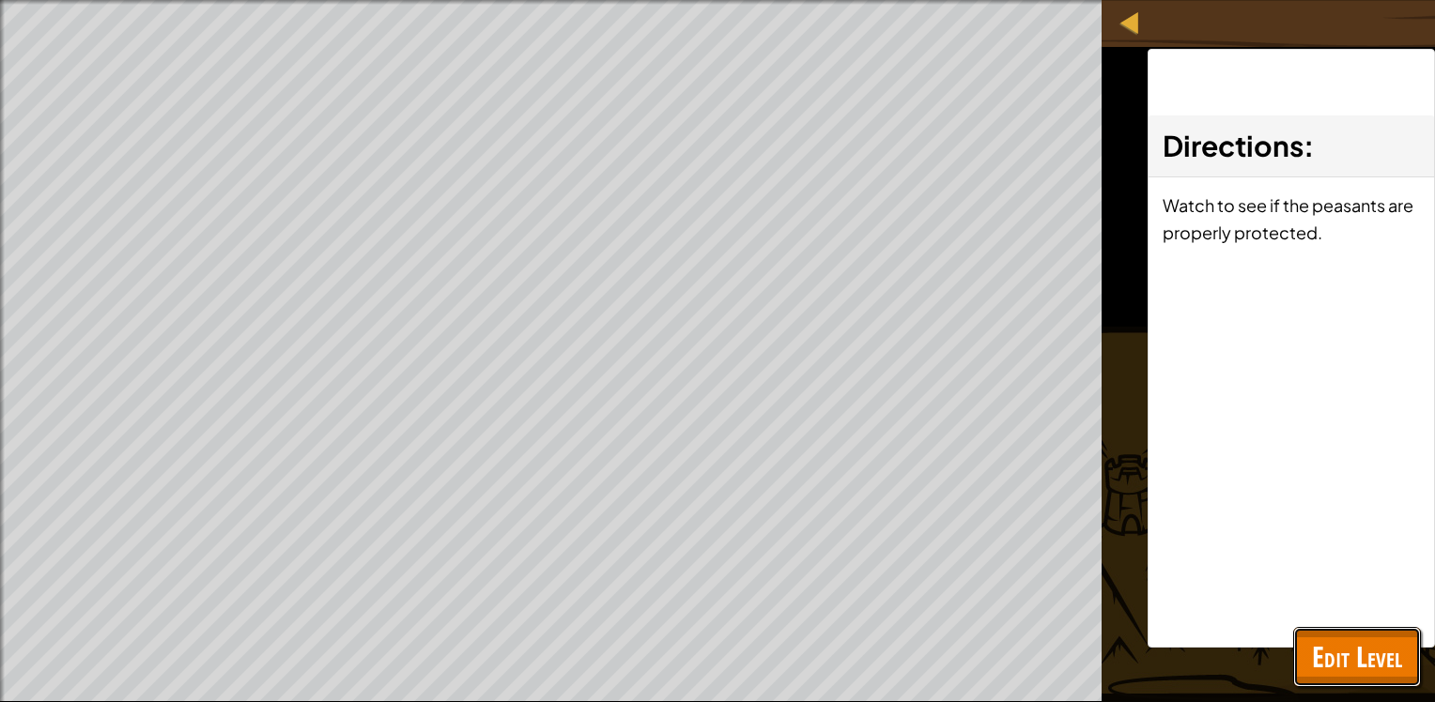
click at [1372, 652] on span "Edit Level" at bounding box center [1357, 657] width 90 height 38
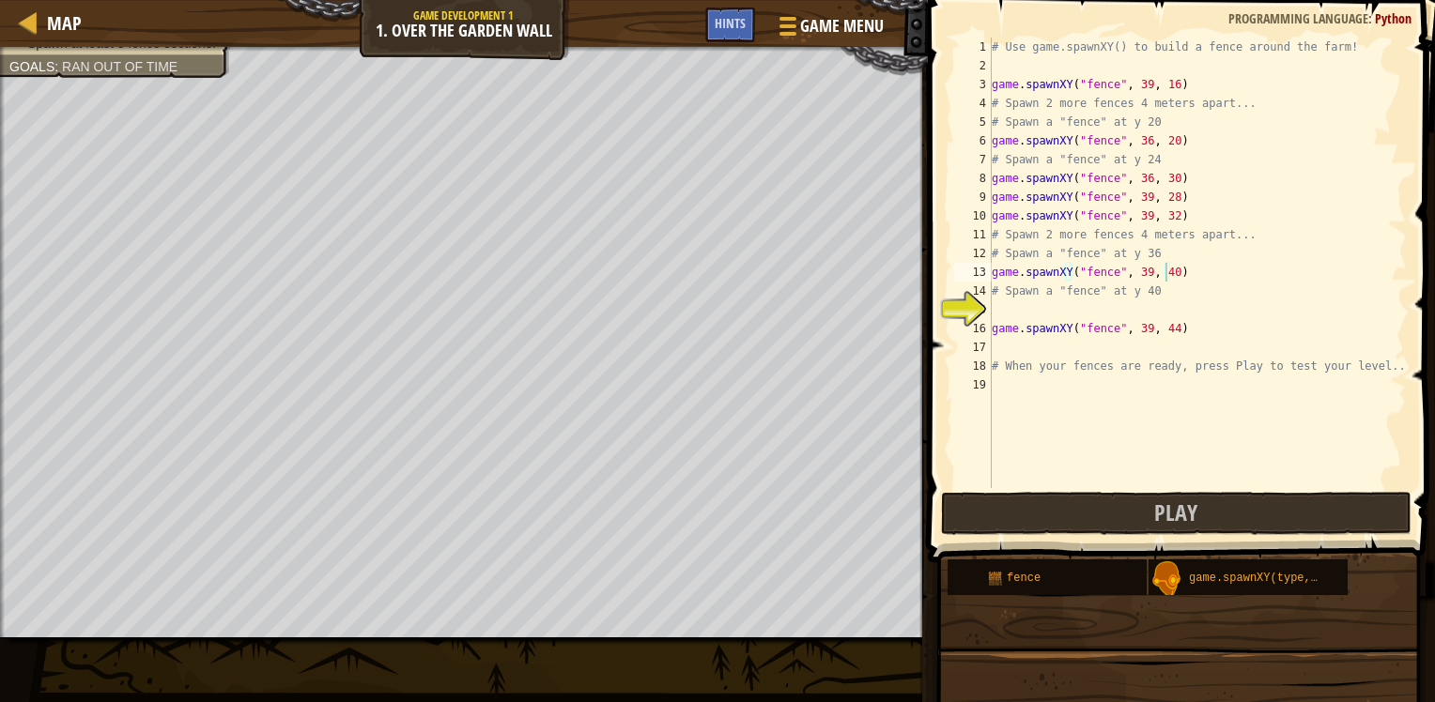
click at [1140, 273] on div "# Use game.spawnXY() to build a fence around the farm! game . spawnXY ( "fence"…" at bounding box center [1197, 282] width 419 height 488
click at [1168, 510] on span "Play" at bounding box center [1175, 513] width 43 height 30
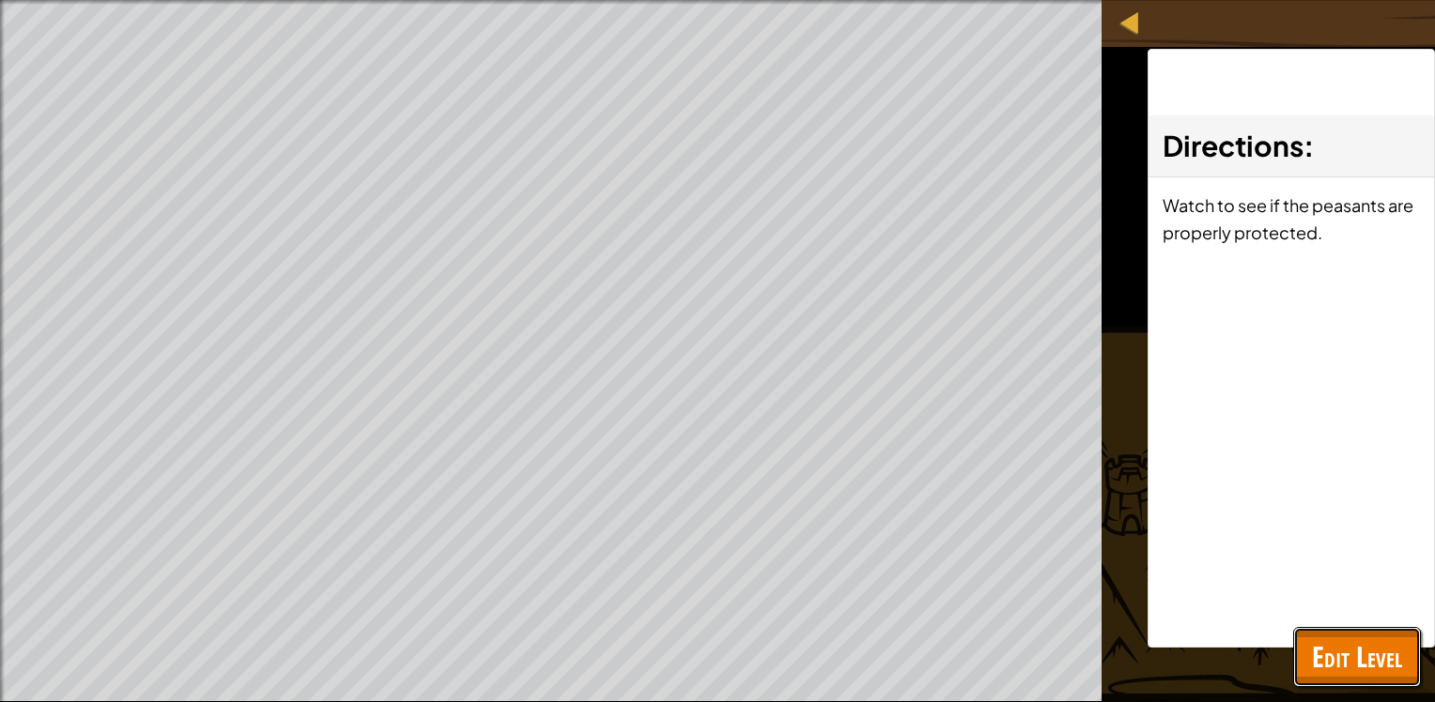
click at [1392, 655] on span "Edit Level" at bounding box center [1357, 657] width 90 height 38
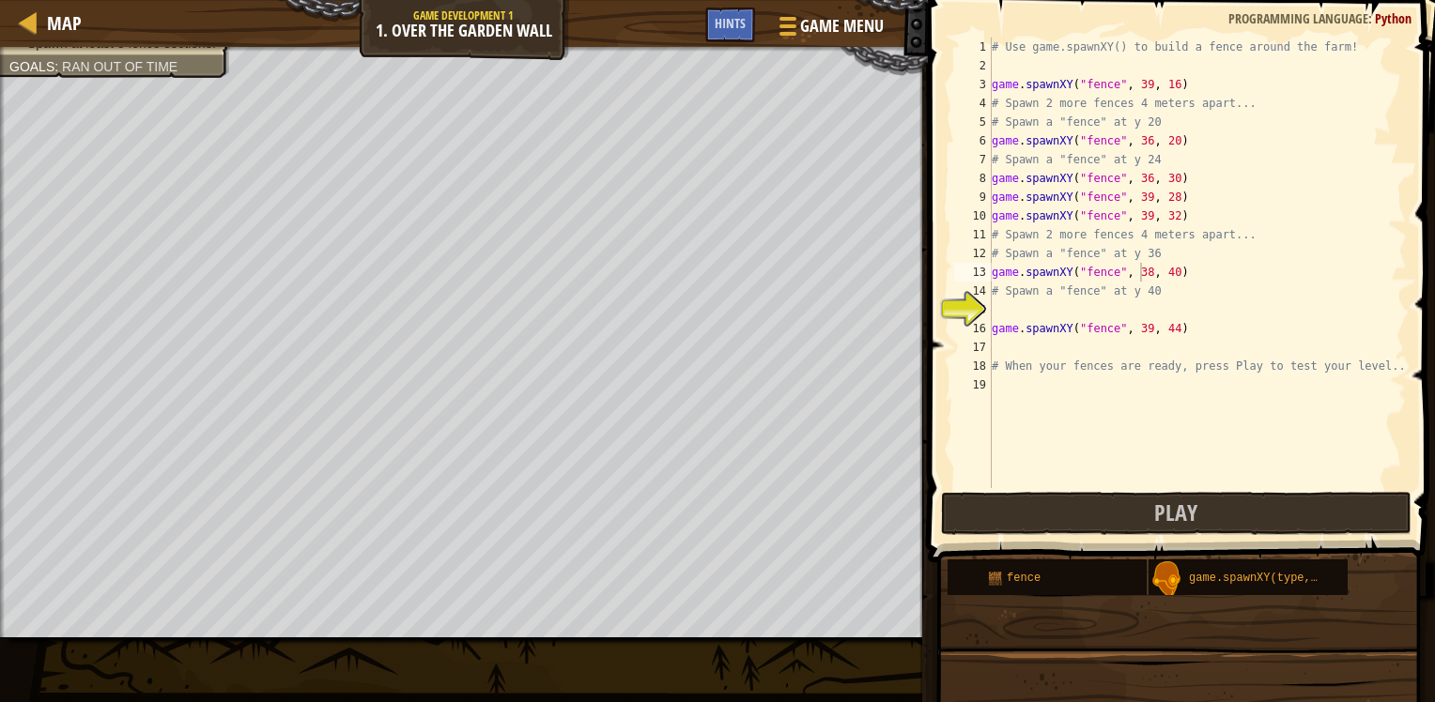
click at [1139, 330] on div "# Use game.spawnXY() to build a fence around the farm! game . spawnXY ( "fence"…" at bounding box center [1197, 282] width 419 height 488
type textarea "game.spawnXY("fence", 37, 44)"
click at [1179, 486] on div "# Use game.spawnXY() to build a fence around the farm! game . spawnXY ( "fence"…" at bounding box center [1197, 282] width 419 height 488
click at [1153, 498] on button "Play" at bounding box center [1176, 513] width 470 height 43
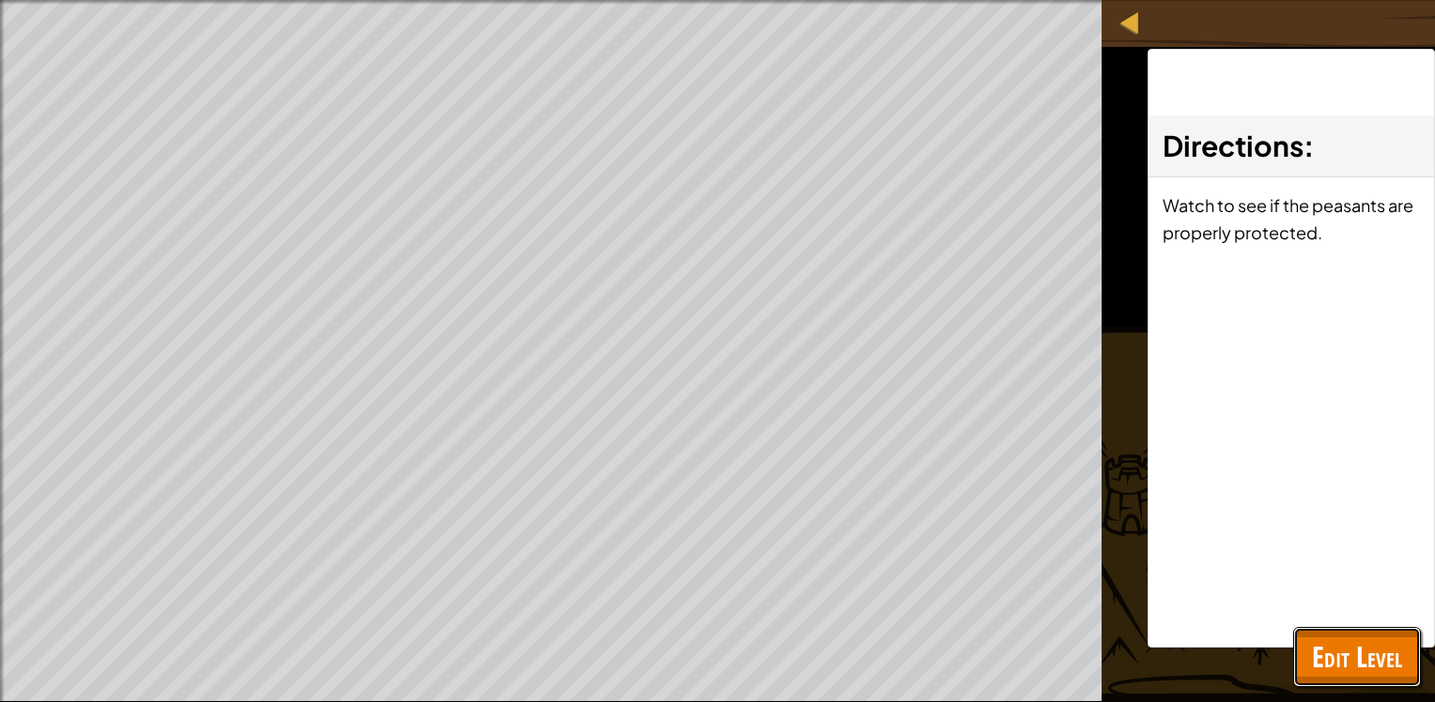
click at [1388, 649] on span "Edit Level" at bounding box center [1357, 657] width 90 height 38
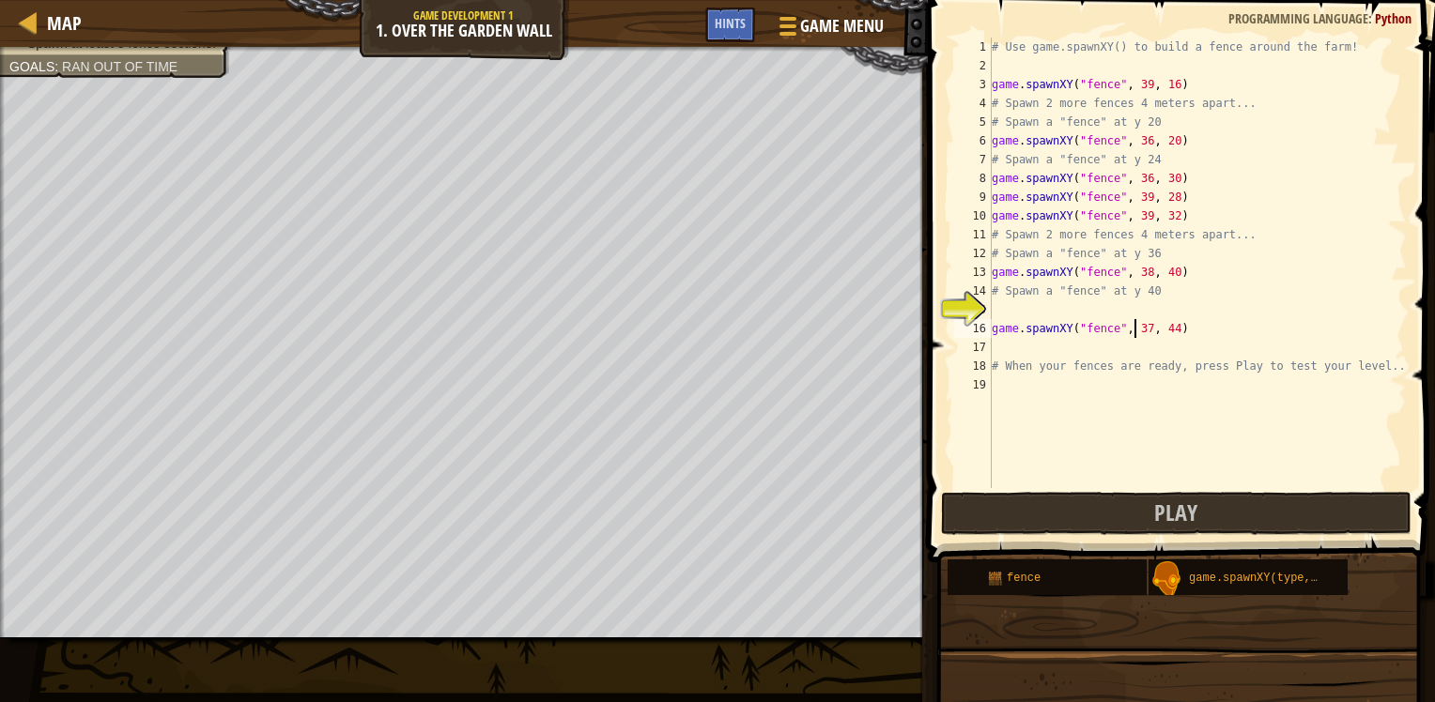
click at [1136, 329] on div "# Use game.spawnXY() to build a fence around the farm! game . spawnXY ( "fence"…" at bounding box center [1197, 282] width 419 height 488
type textarea "game.spawnXY("fence", 35, 44)"
drag, startPoint x: 1148, startPoint y: 470, endPoint x: 1149, endPoint y: 501, distance: 31.0
click at [1149, 493] on div "game.spawnXY("fence", 35, 44) 1 2 3 4 5 6 7 8 9 10 11 12 13 14 15 16 17 18 19 #…" at bounding box center [1178, 318] width 513 height 618
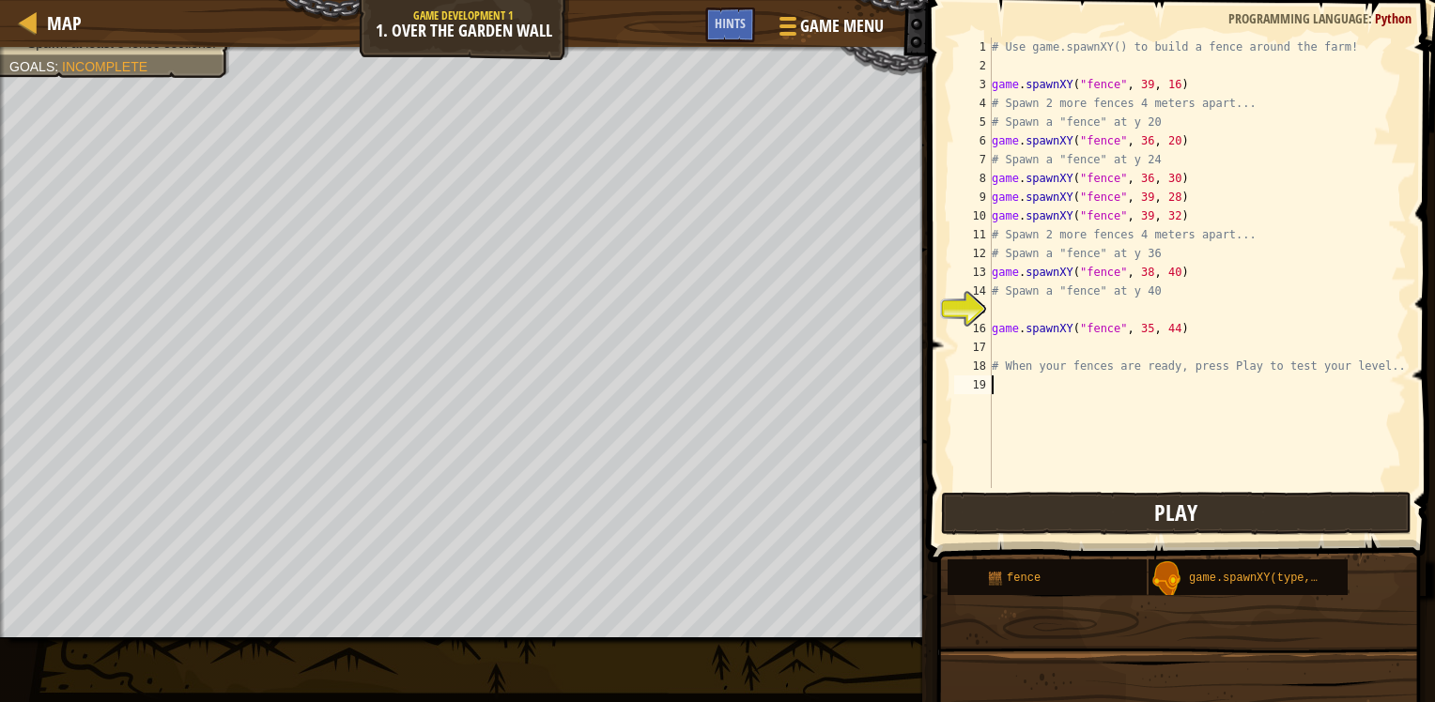
scroll to position [8, 0]
click at [1149, 501] on button "Play" at bounding box center [1176, 513] width 470 height 43
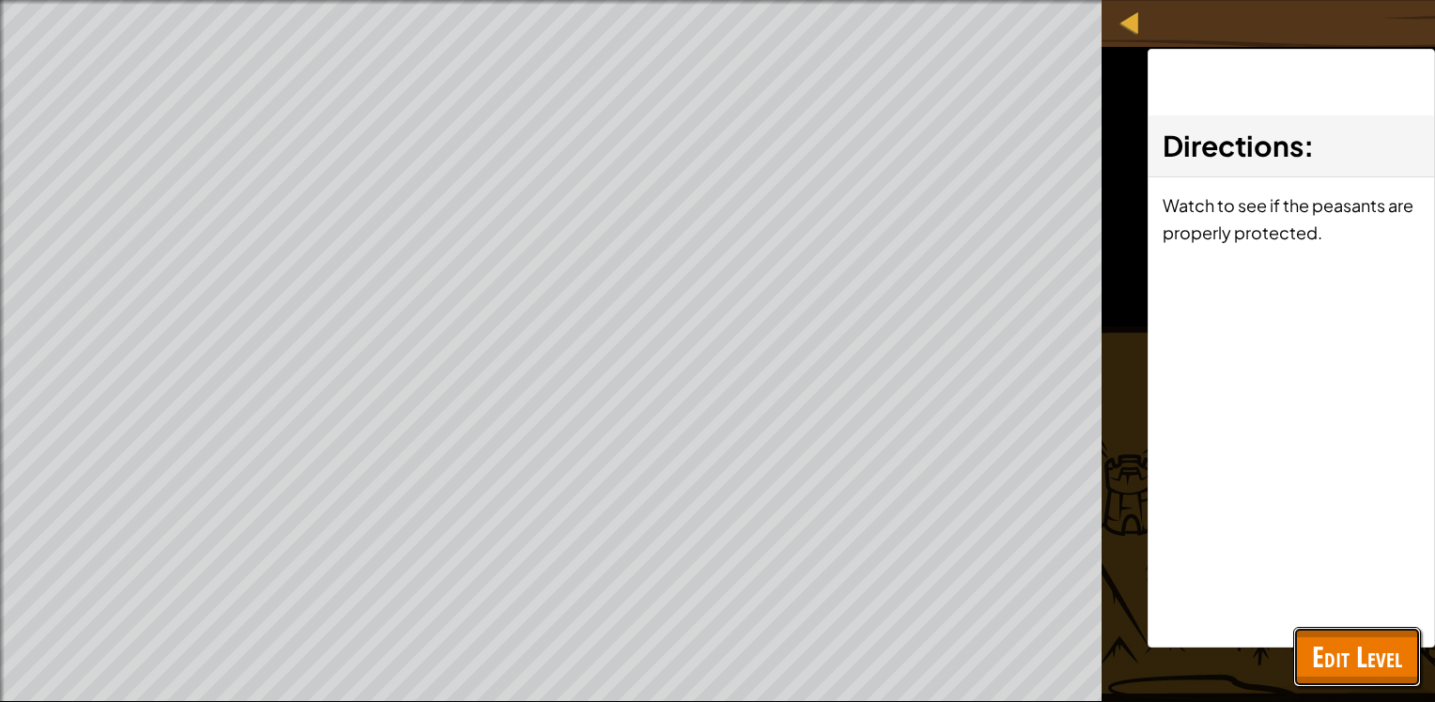
click at [1313, 646] on span "Edit Level" at bounding box center [1357, 657] width 90 height 38
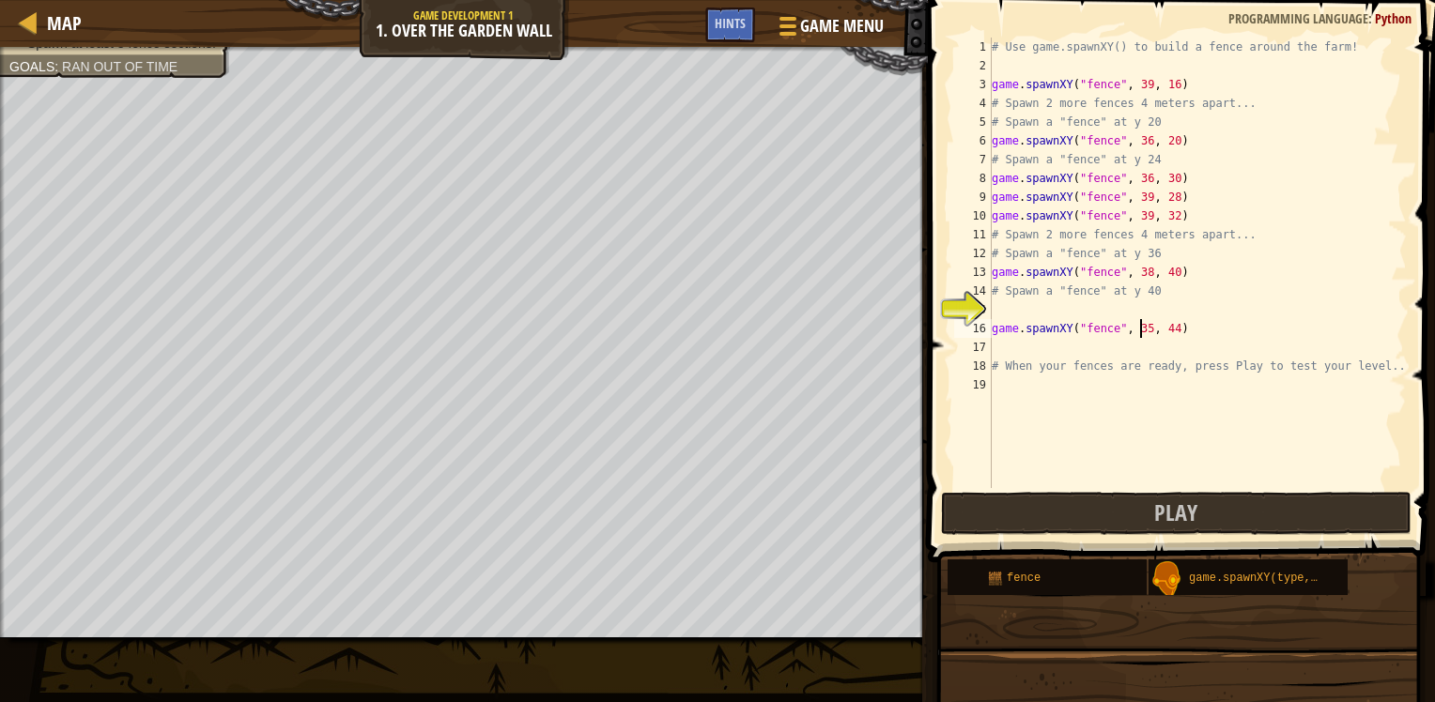
click at [1141, 329] on div "# Use game.spawnXY() to build a fence around the farm! game . spawnXY ( "fence"…" at bounding box center [1197, 282] width 419 height 488
click at [1167, 329] on div "# Use game.spawnXY() to build a fence around the farm! game . spawnXY ( "fence"…" at bounding box center [1197, 282] width 419 height 488
click at [1194, 496] on div "game.spawnXY("fence", 38, 37) 1 2 3 4 5 6 7 8 9 10 11 12 13 14 15 16 17 18 19 #…" at bounding box center [1178, 318] width 513 height 618
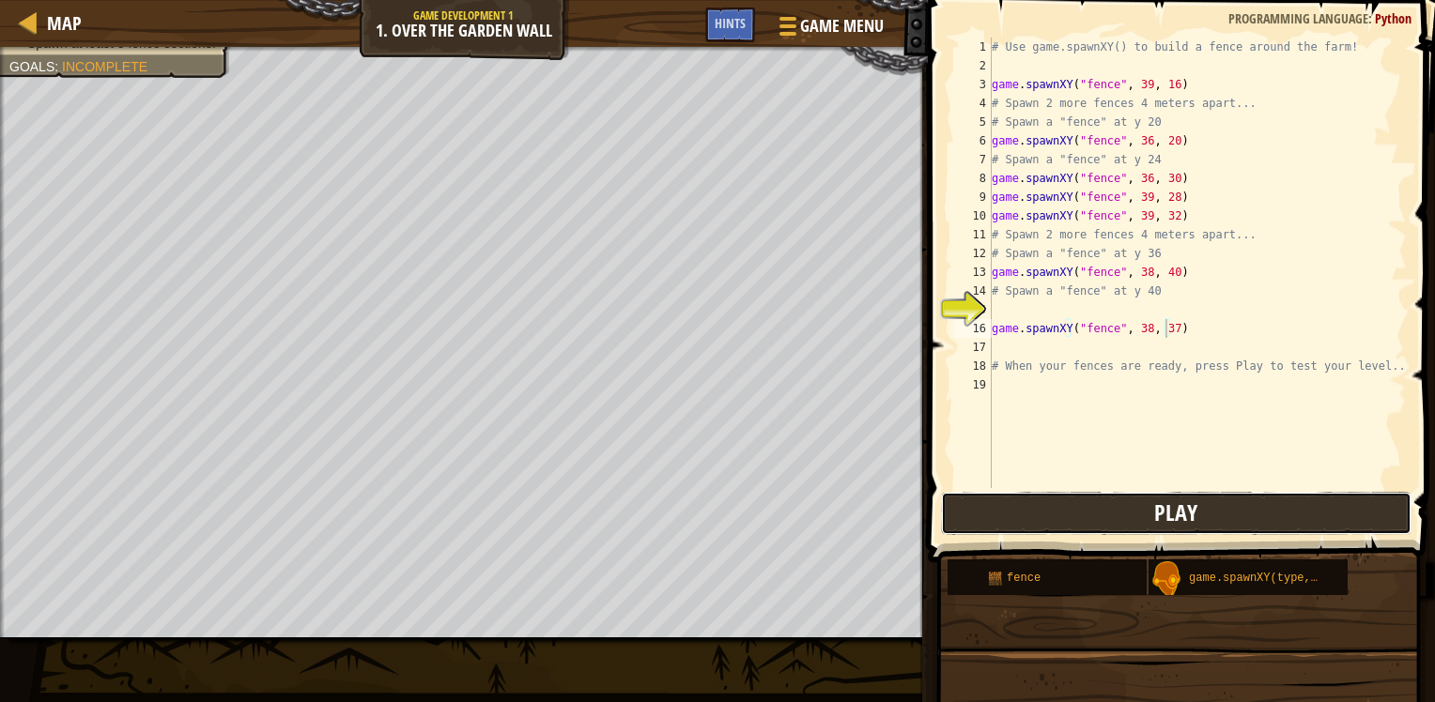
click at [1187, 512] on span "Play" at bounding box center [1175, 513] width 43 height 30
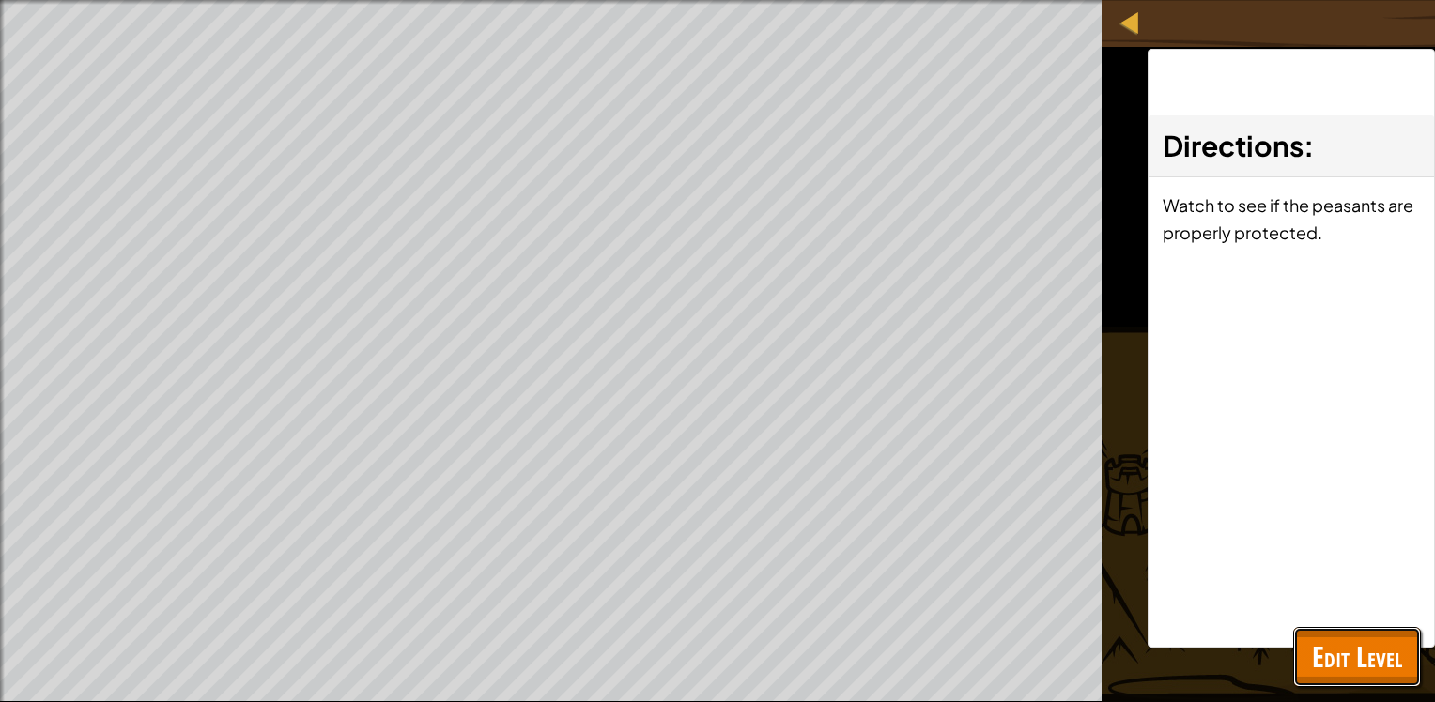
drag, startPoint x: 1336, startPoint y: 633, endPoint x: 1348, endPoint y: 658, distance: 28.1
click at [1339, 643] on button "Edit Level" at bounding box center [1357, 657] width 128 height 60
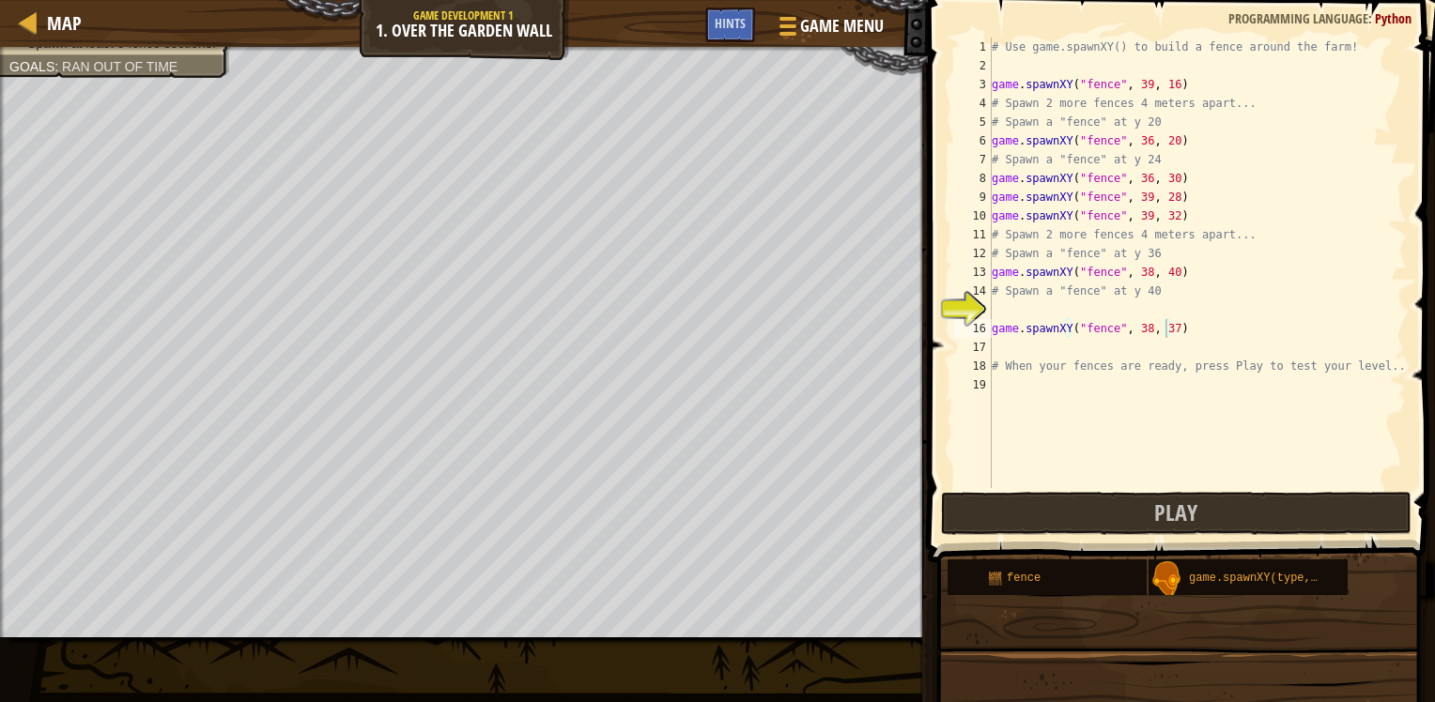
type textarea "game.spawnXY("fence", 38, 40)"
click at [1168, 275] on div "# Use game.spawnXY() to build a fence around the farm! game . spawnXY ( "fence"…" at bounding box center [1197, 282] width 419 height 488
click at [1089, 306] on div "# Use game.spawnXY() to build a fence around the farm! game . spawnXY ( "fence"…" at bounding box center [1197, 282] width 419 height 488
paste textarea "39, 40"
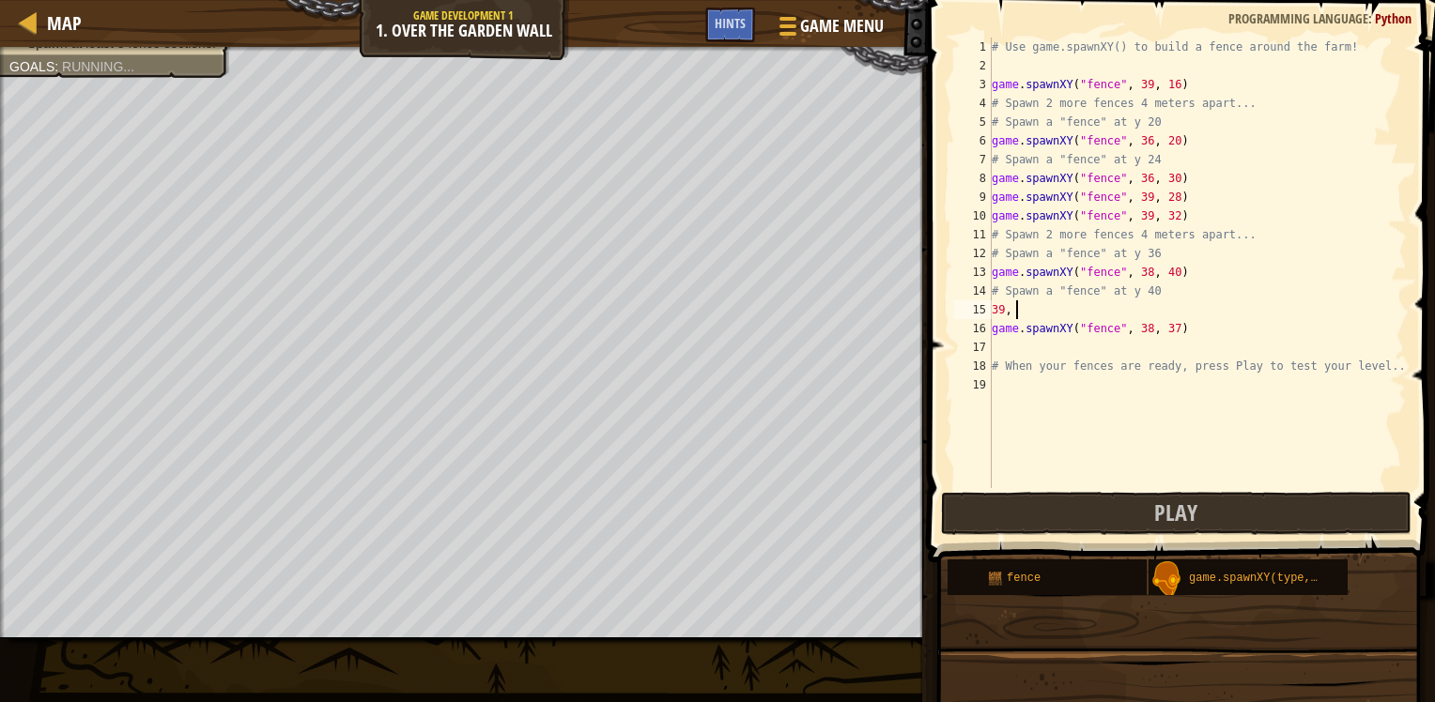
type textarea "3"
click at [1167, 310] on div "# Use game.spawnXY() to build a fence around the farm! game . spawnXY ( "fence"…" at bounding box center [1197, 282] width 419 height 488
click at [1062, 519] on button "Play" at bounding box center [1176, 513] width 470 height 43
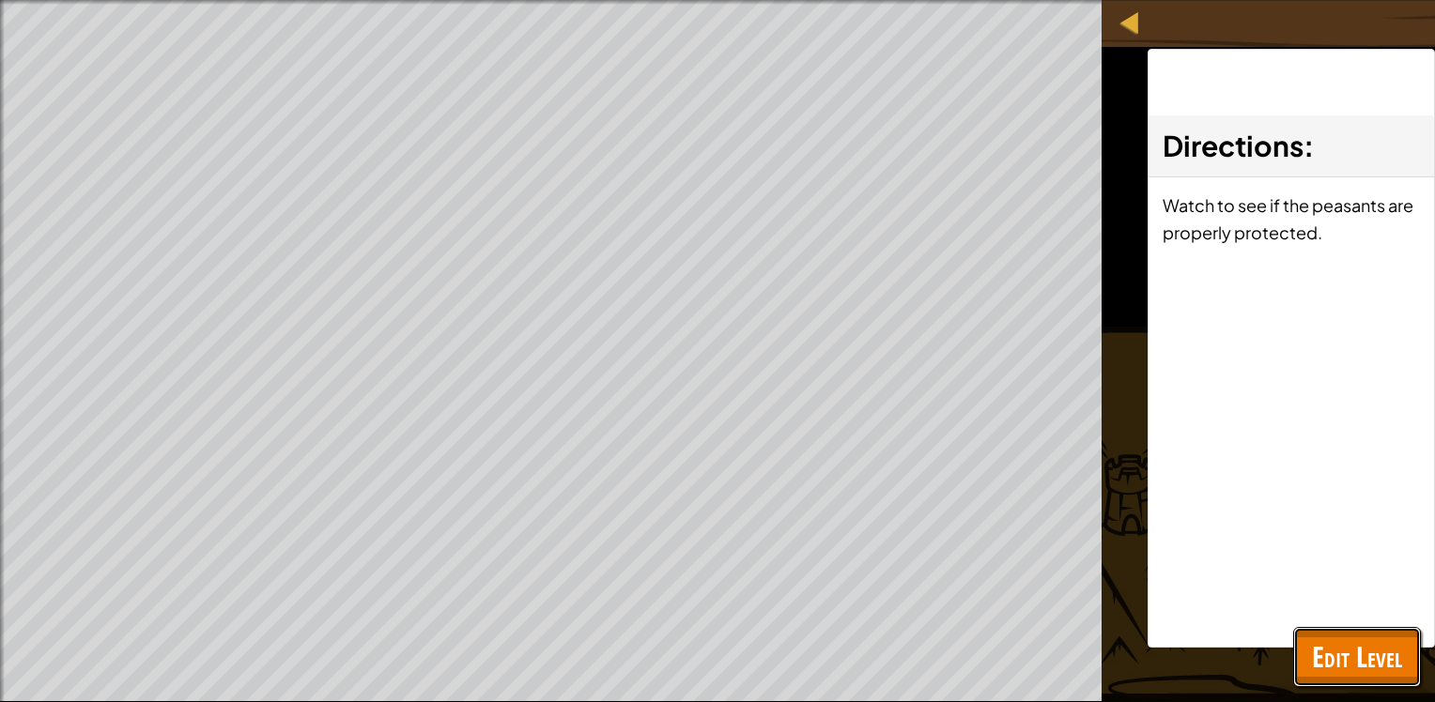
click at [1339, 638] on span "Edit Level" at bounding box center [1357, 657] width 90 height 38
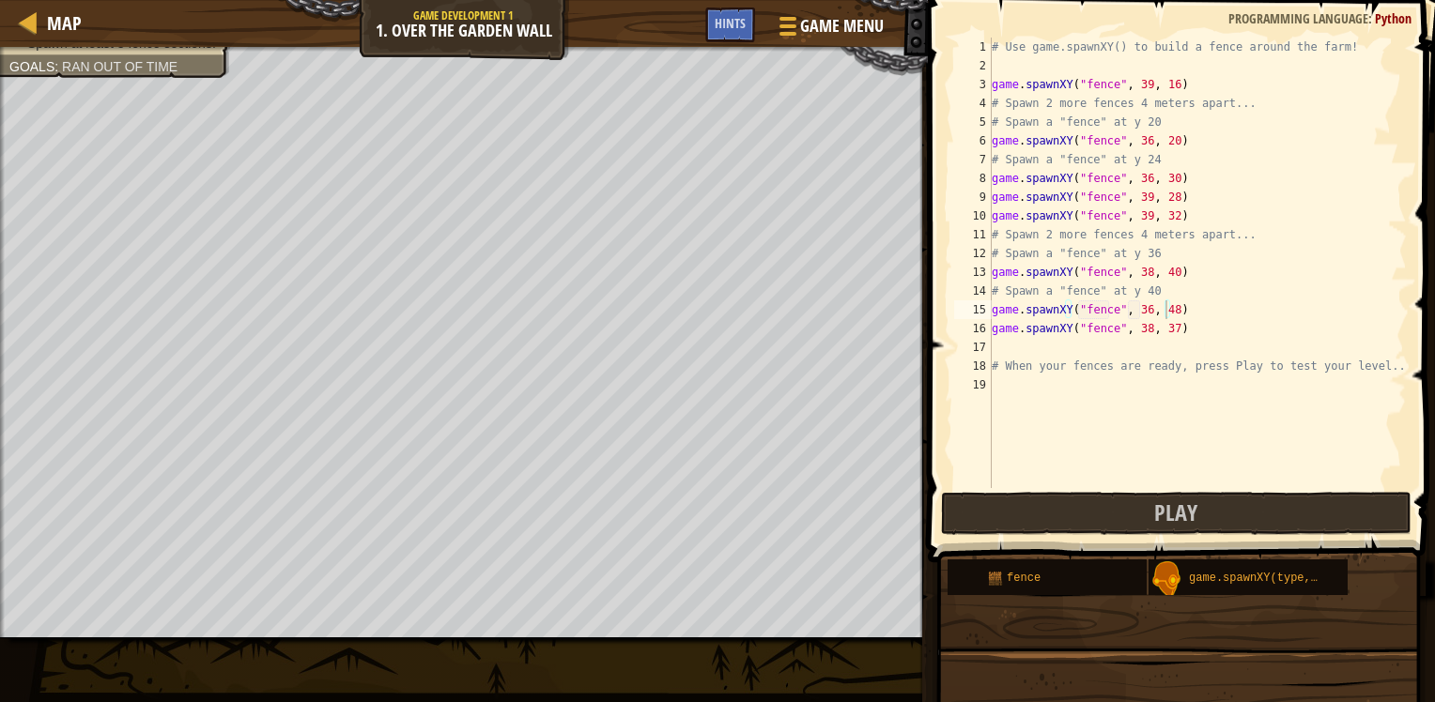
click at [1168, 314] on div "# Use game.spawnXY() to build a fence around the farm! game . spawnXY ( "fence"…" at bounding box center [1197, 282] width 419 height 488
click at [1166, 315] on div "# Use game.spawnXY() to build a fence around the farm! game . spawnXY ( "fence"…" at bounding box center [1197, 282] width 419 height 488
type textarea "game.spawnXY("fence", 36, 45)"
click at [1199, 518] on button "Play" at bounding box center [1176, 513] width 470 height 43
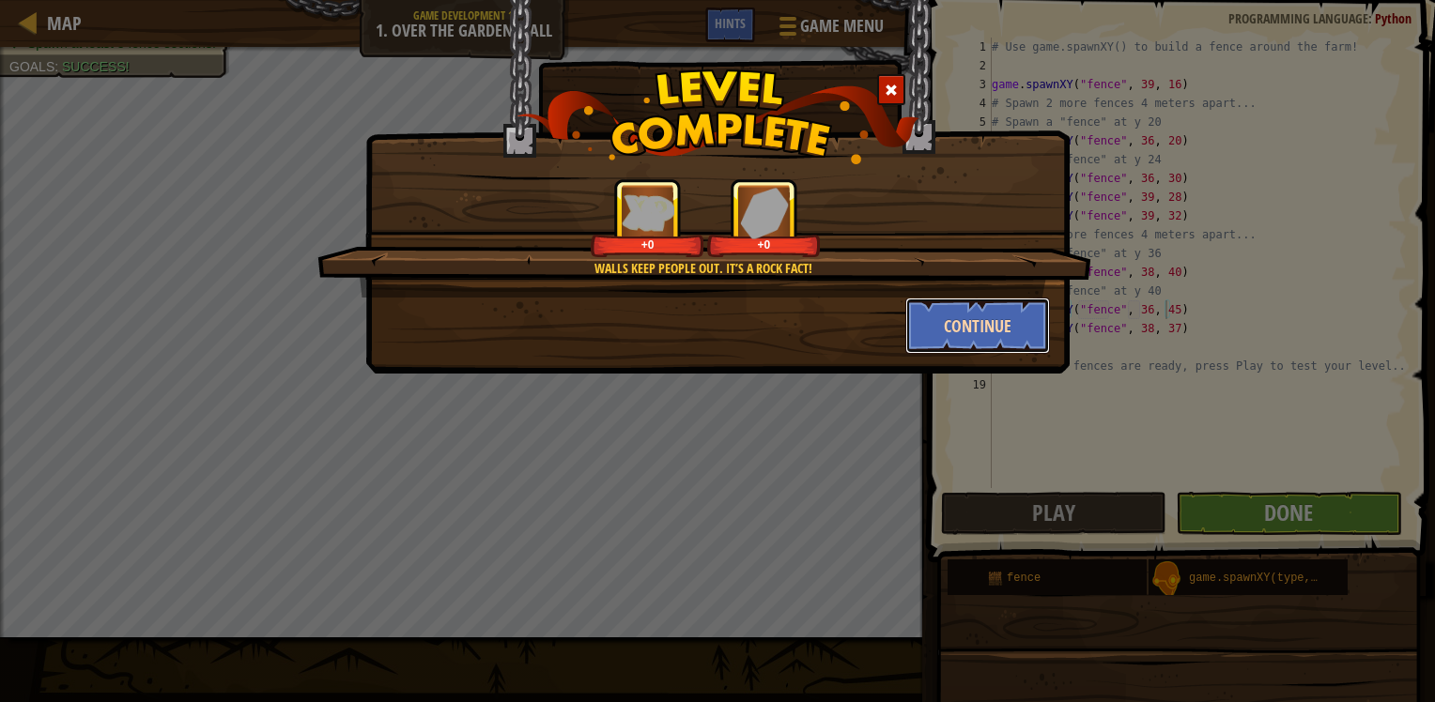
click at [954, 325] on button "Continue" at bounding box center [978, 326] width 146 height 56
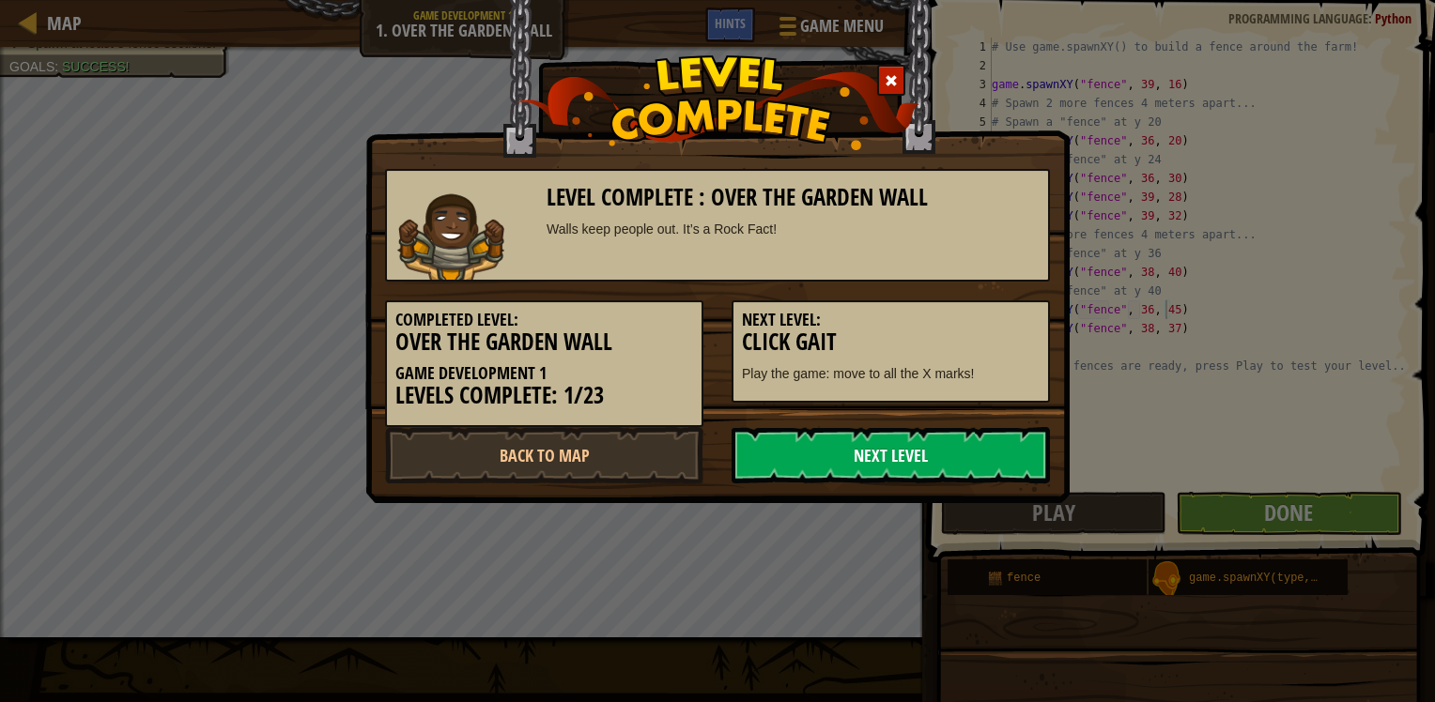
click at [886, 457] on link "Next Level" at bounding box center [890, 455] width 318 height 56
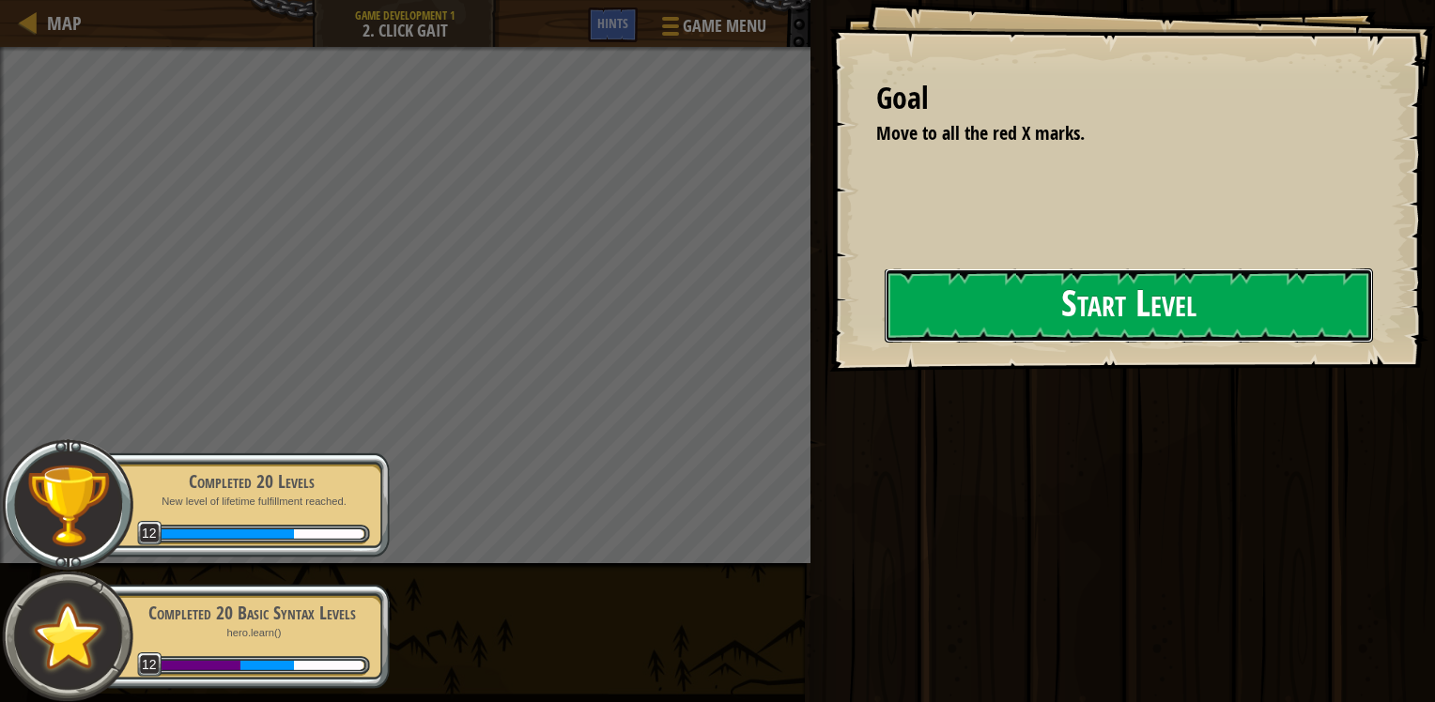
click at [1029, 324] on button "Start Level" at bounding box center [1128, 306] width 488 height 74
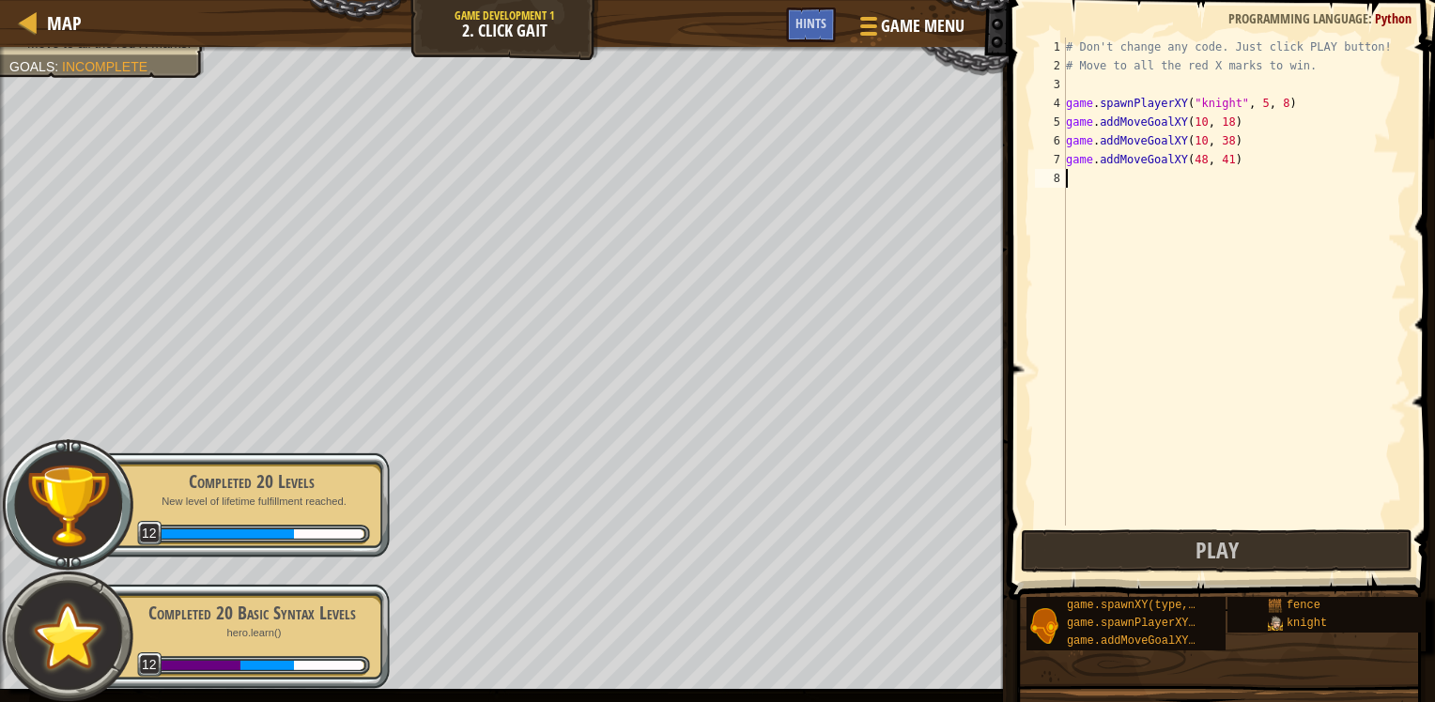
click at [345, 525] on div at bounding box center [257, 535] width 223 height 20
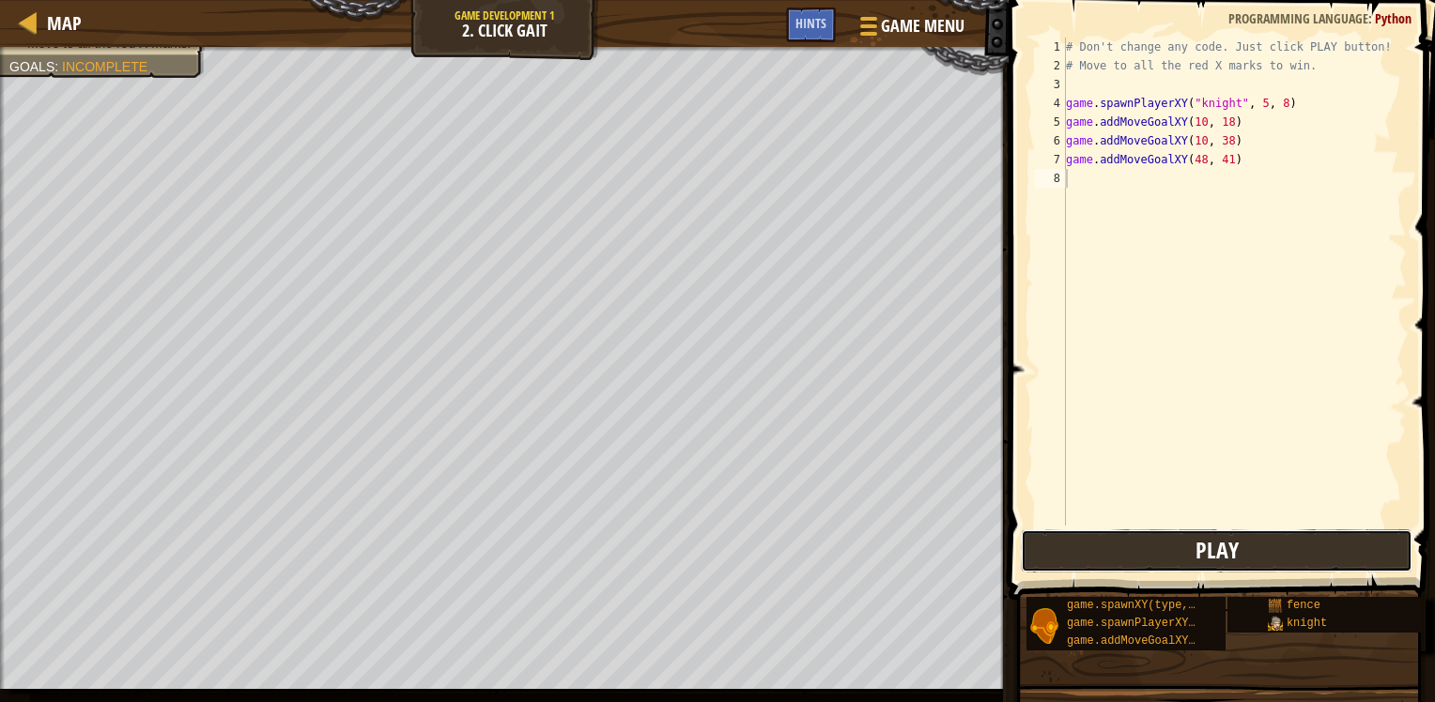
click at [1265, 548] on button "Play" at bounding box center [1217, 551] width 392 height 43
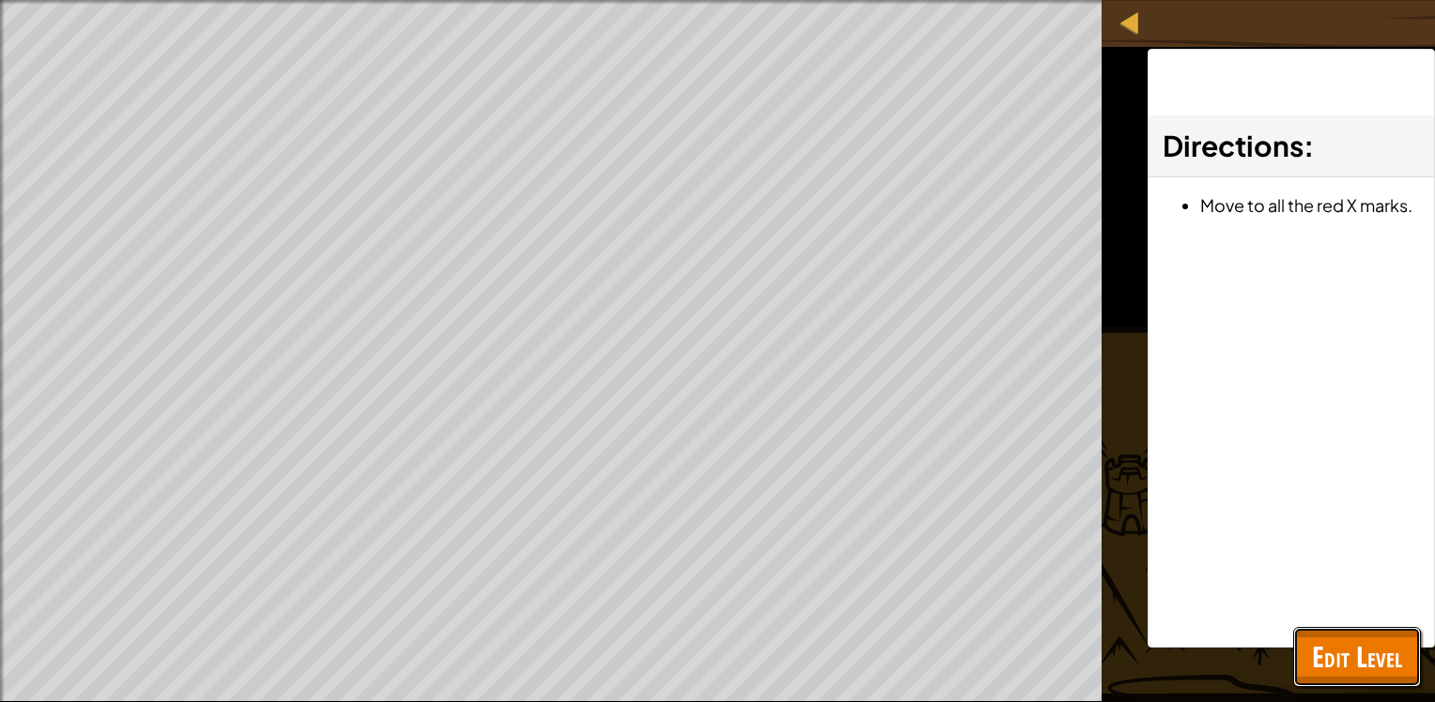
click at [1350, 657] on span "Edit Level" at bounding box center [1357, 657] width 90 height 38
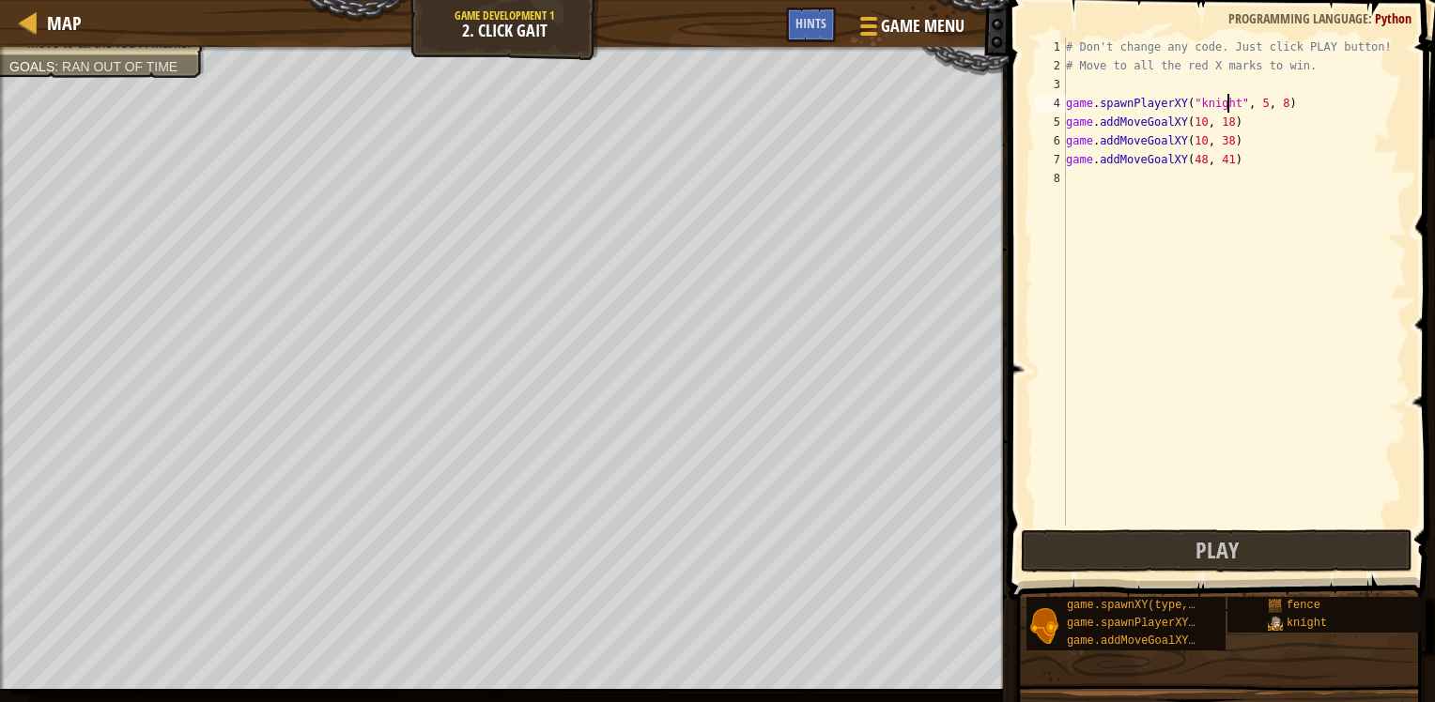
click at [1226, 100] on div "# Don't change any code. Just click PLAY button! # Move to all the red X marks …" at bounding box center [1234, 301] width 345 height 526
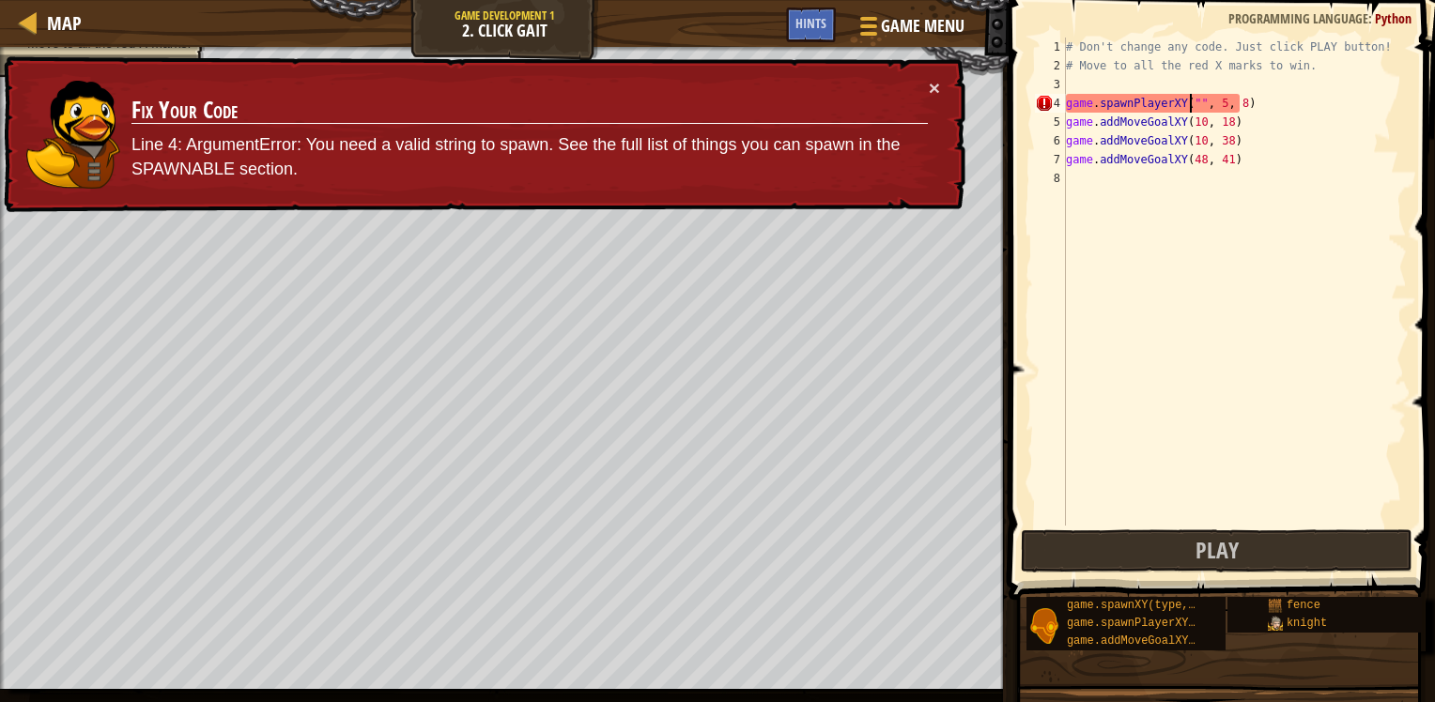
type textarea "game.spawnPlayerXY("knight", 5, 8)"
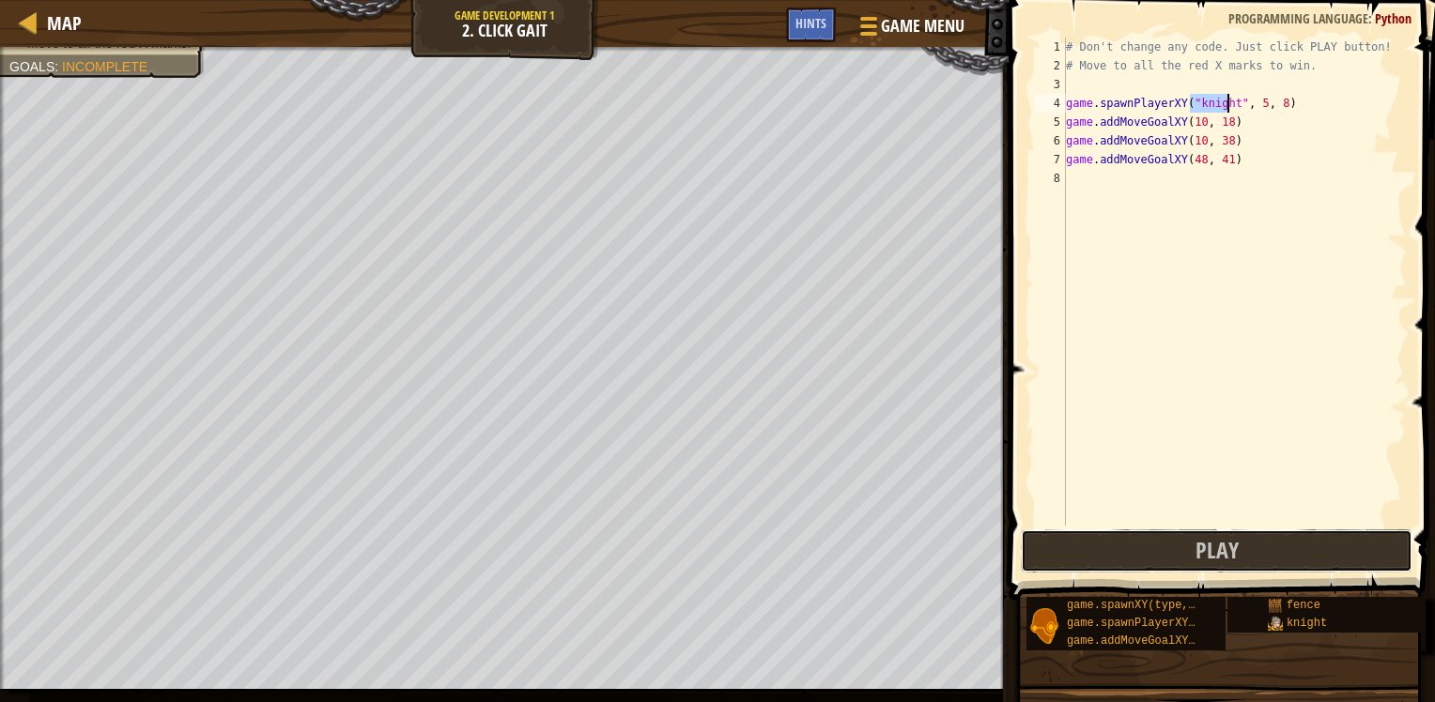
click at [1143, 540] on button "Play" at bounding box center [1217, 551] width 392 height 43
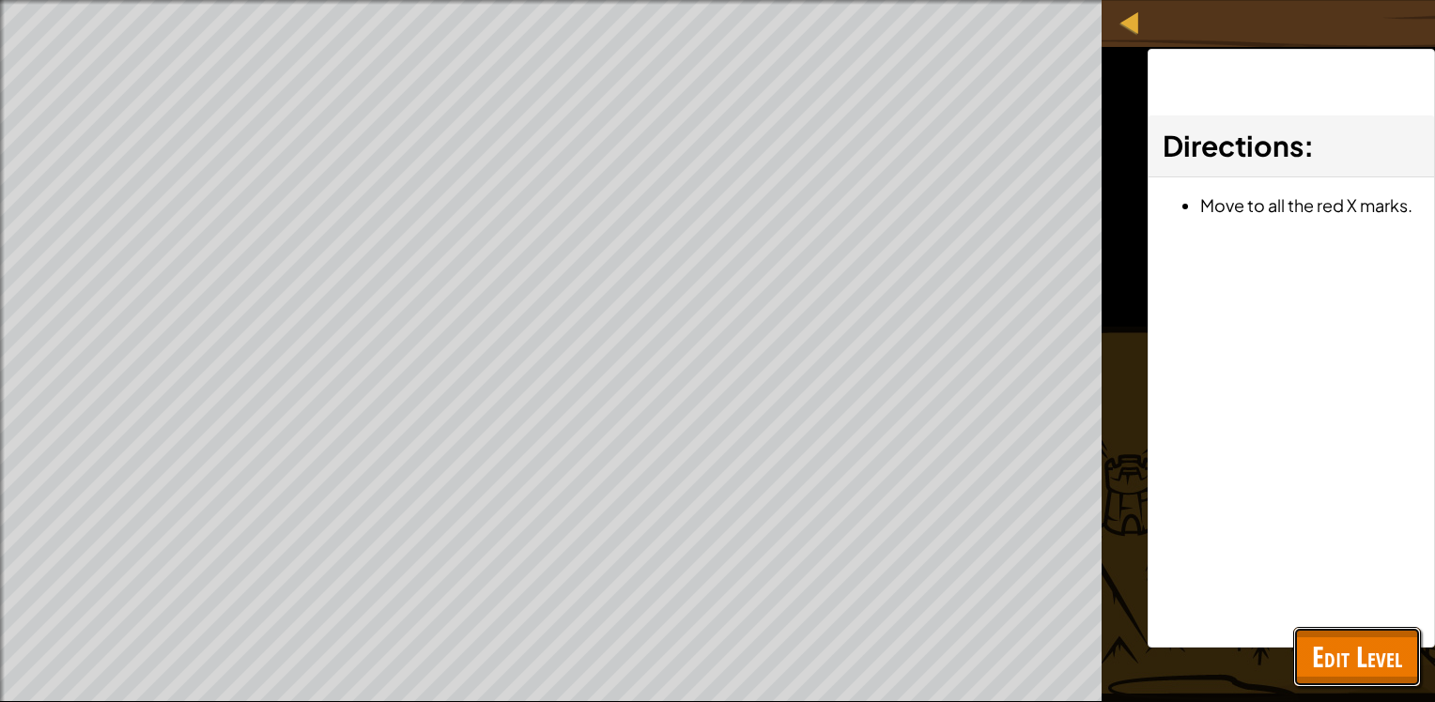
click at [1366, 674] on span "Edit Level" at bounding box center [1357, 657] width 90 height 38
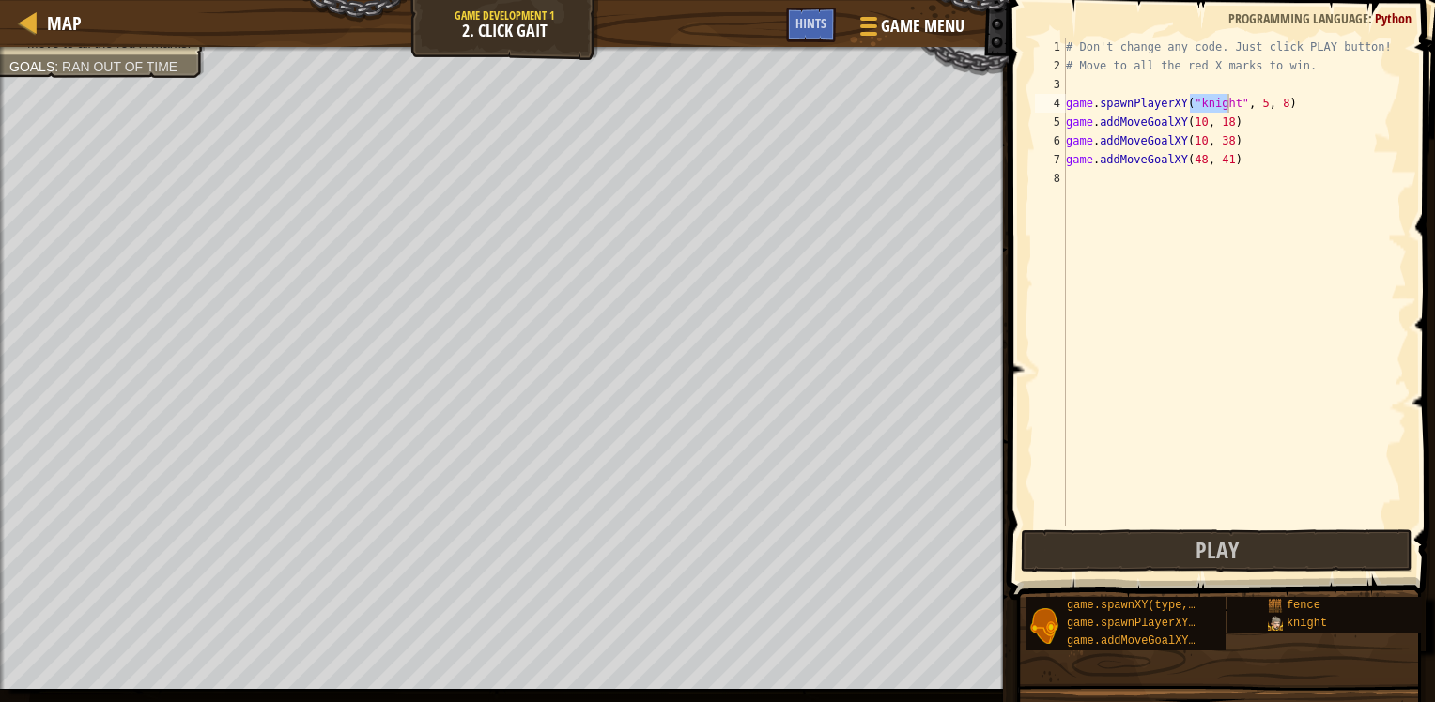
drag, startPoint x: 1007, startPoint y: 336, endPoint x: 1072, endPoint y: 336, distance: 65.7
click at [1028, 336] on span at bounding box center [1223, 273] width 441 height 655
click at [1165, 331] on div "# Don't change any code. Just click PLAY button! # Move to all the red X marks …" at bounding box center [1234, 301] width 345 height 526
click at [1265, 556] on button "Play" at bounding box center [1217, 551] width 392 height 43
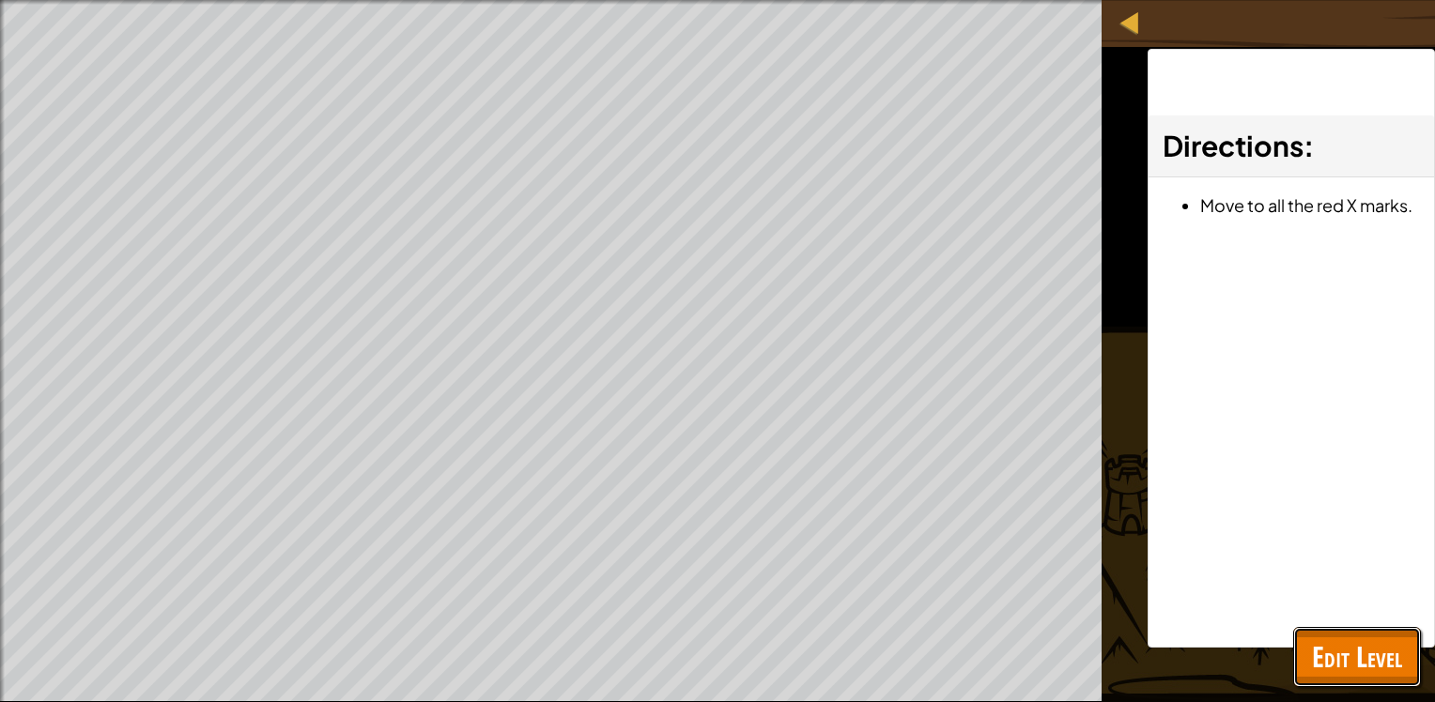
click at [1325, 651] on span "Edit Level" at bounding box center [1357, 657] width 90 height 38
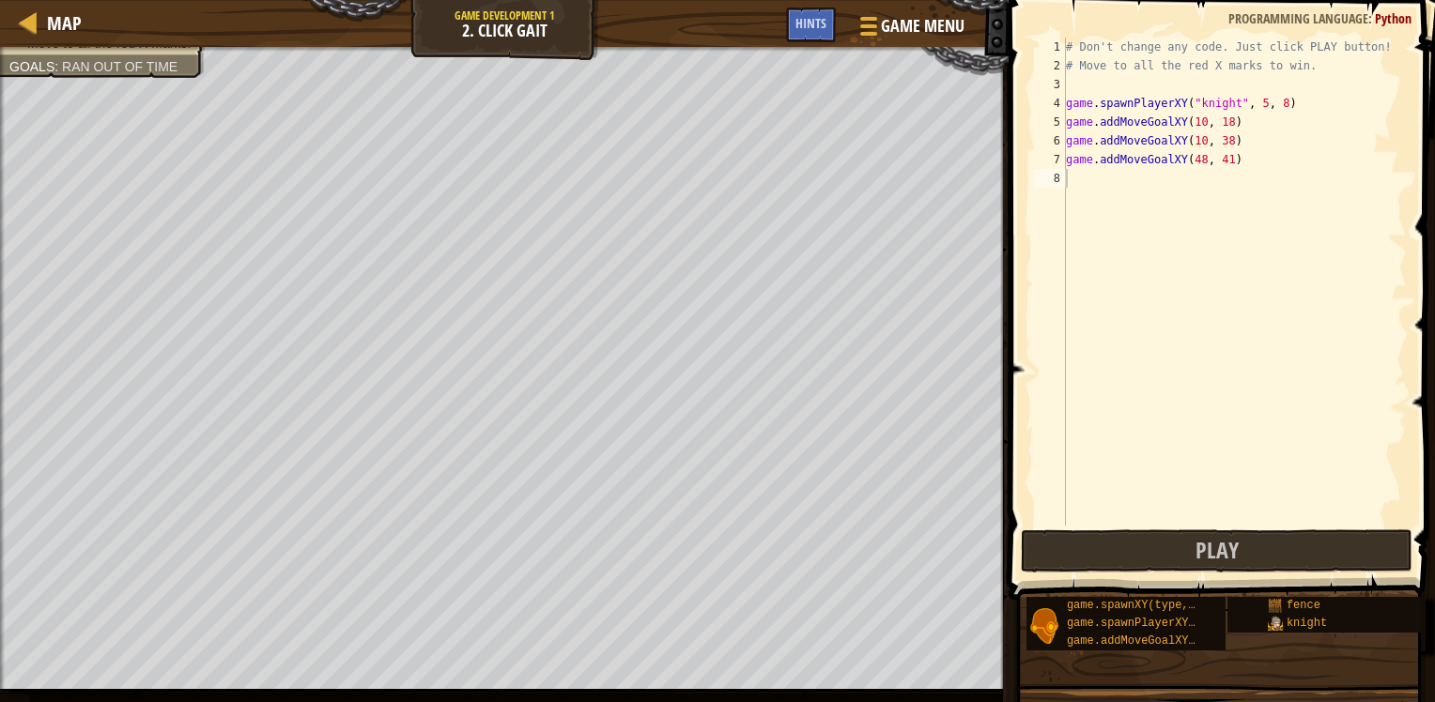
click at [1218, 125] on div "# Don't change any code. Just click PLAY button! # Move to all the red X marks …" at bounding box center [1234, 301] width 345 height 526
drag, startPoint x: 1220, startPoint y: 137, endPoint x: 1219, endPoint y: 194, distance: 57.3
click at [1220, 138] on div "# Don't change any code. Just click PLAY button! # Move to all the red X marks …" at bounding box center [1234, 301] width 345 height 526
click at [1221, 163] on div "# Don't change any code. Just click PLAY button! # Move to all the red X marks …" at bounding box center [1234, 301] width 345 height 526
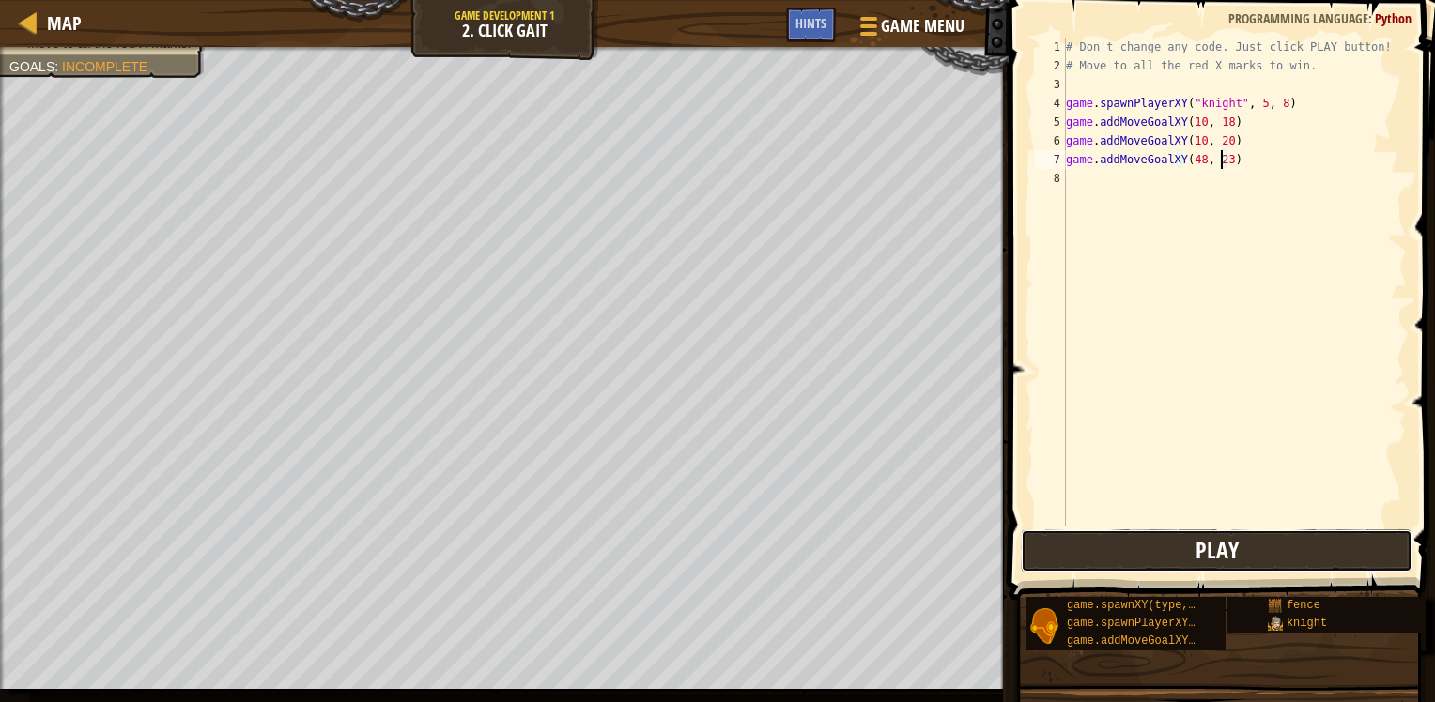
click at [1203, 550] on span "Play" at bounding box center [1216, 550] width 43 height 30
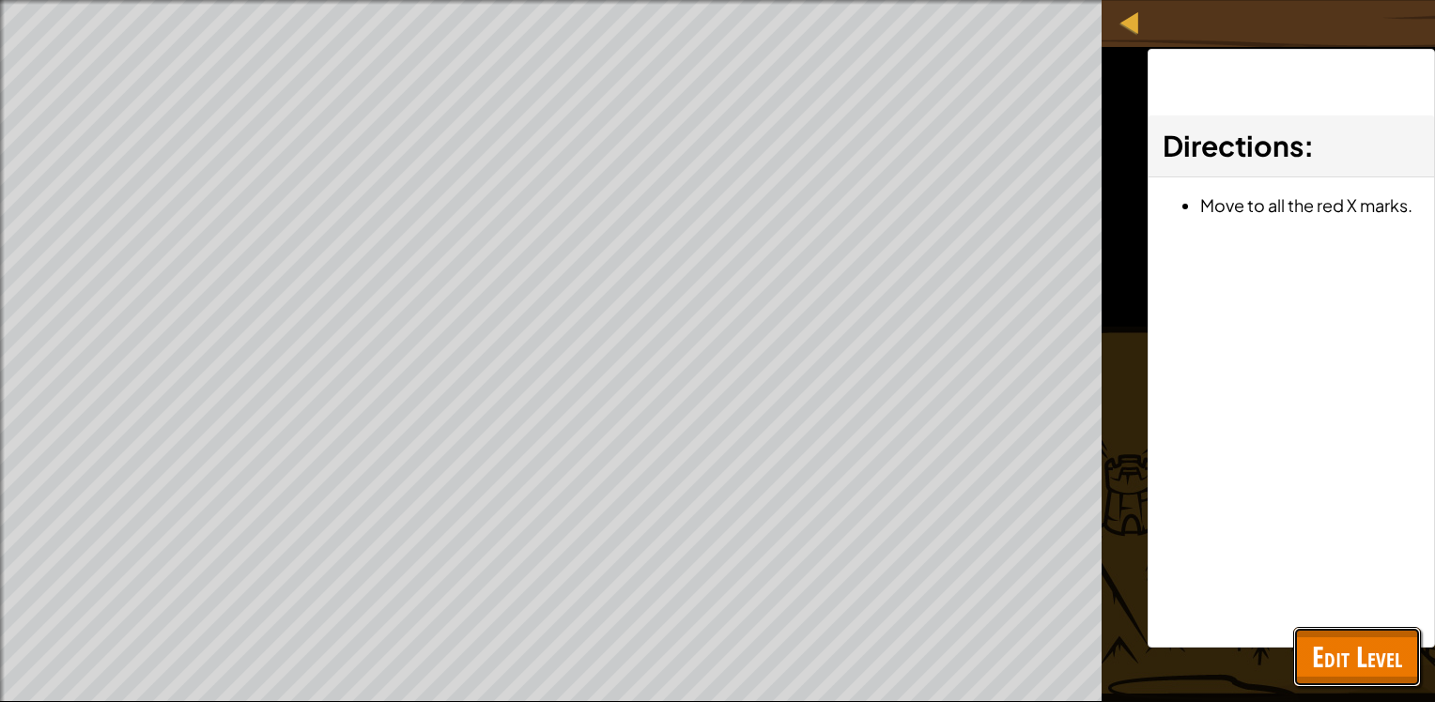
drag, startPoint x: 1401, startPoint y: 654, endPoint x: 1370, endPoint y: 599, distance: 62.7
click at [1400, 654] on span "Edit Level" at bounding box center [1357, 657] width 90 height 38
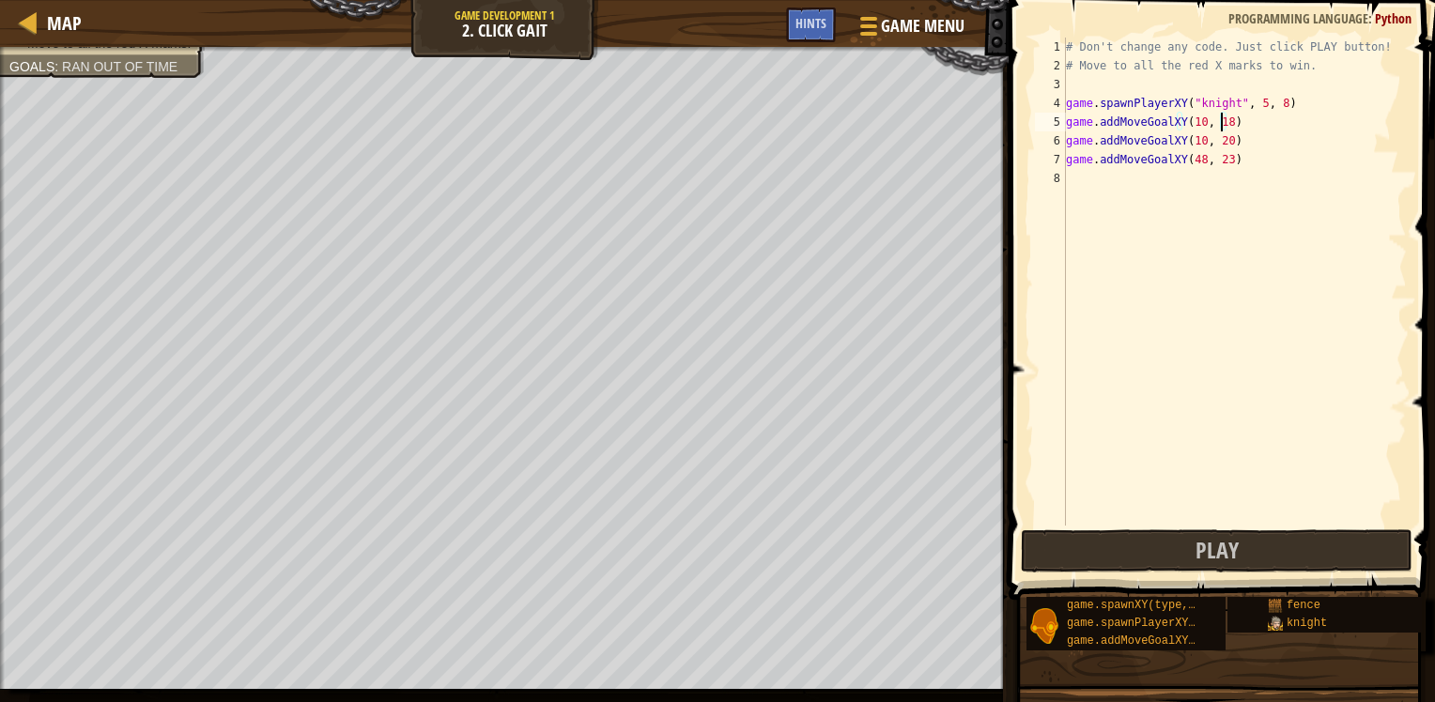
click at [1220, 120] on div "# Don't change any code. Just click PLAY button! # Move to all the red X marks …" at bounding box center [1234, 301] width 345 height 526
click at [1217, 134] on div "# Don't change any code. Just click PLAY button! # Move to all the red X marks …" at bounding box center [1234, 301] width 345 height 526
click at [1221, 137] on div "# Don't change any code. Just click PLAY button! # Move to all the red X marks …" at bounding box center [1234, 301] width 345 height 526
drag, startPoint x: 1218, startPoint y: 160, endPoint x: 1243, endPoint y: 210, distance: 56.7
click at [1219, 163] on div "# Don't change any code. Just click PLAY button! # Move to all the red X marks …" at bounding box center [1234, 301] width 345 height 526
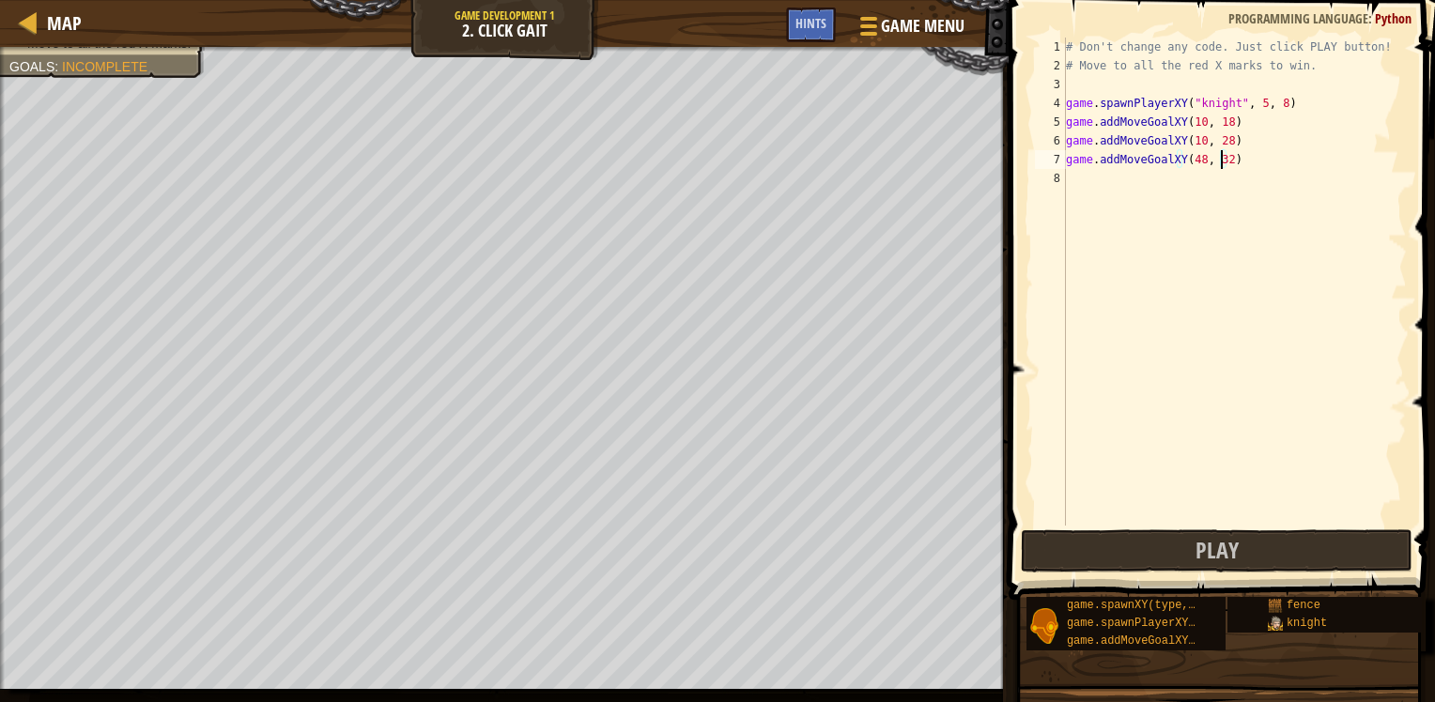
drag, startPoint x: 1193, startPoint y: 157, endPoint x: 1195, endPoint y: 169, distance: 12.4
click at [1193, 160] on div "# Don't change any code. Just click PLAY button! # Move to all the red X marks …" at bounding box center [1234, 301] width 345 height 526
type textarea "game.addMoveGoalXY(32, 32)"
click at [1239, 550] on button "Play" at bounding box center [1217, 551] width 392 height 43
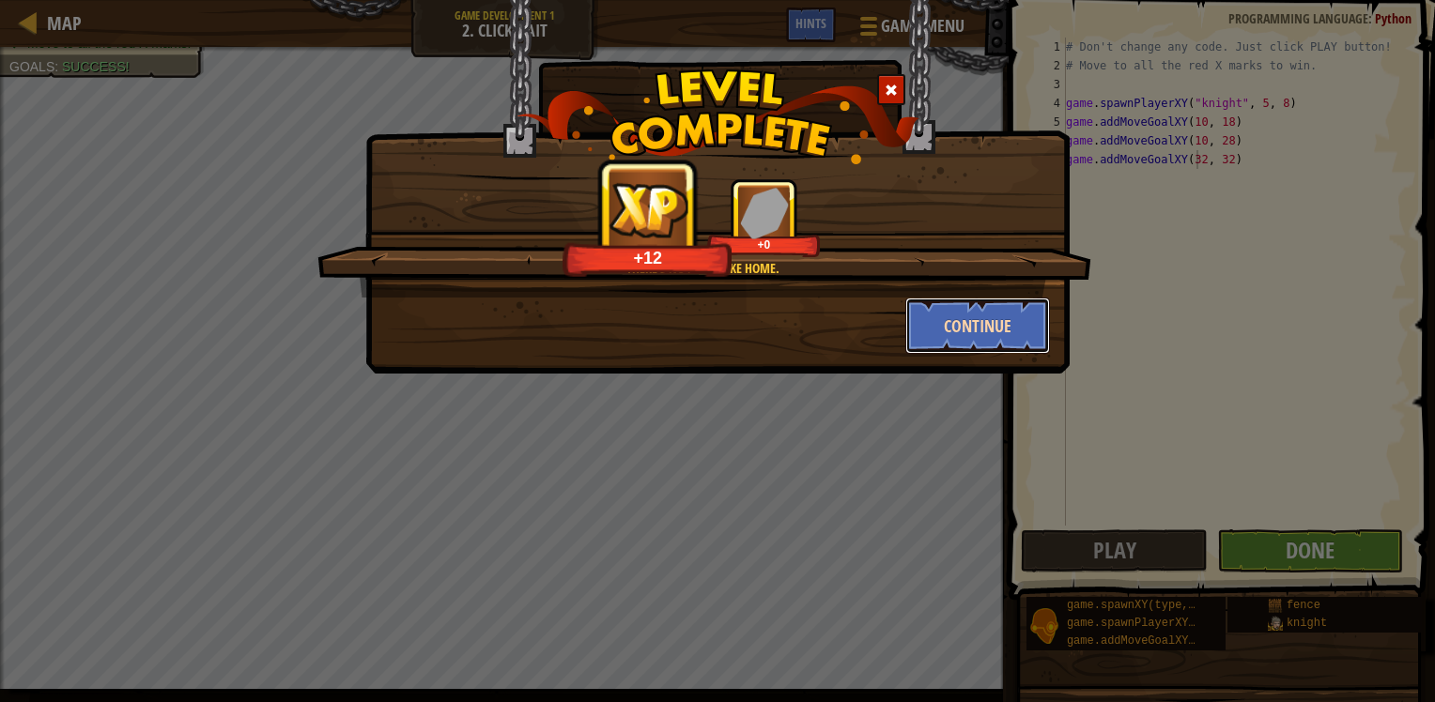
click at [1033, 310] on button "Continue" at bounding box center [978, 326] width 146 height 56
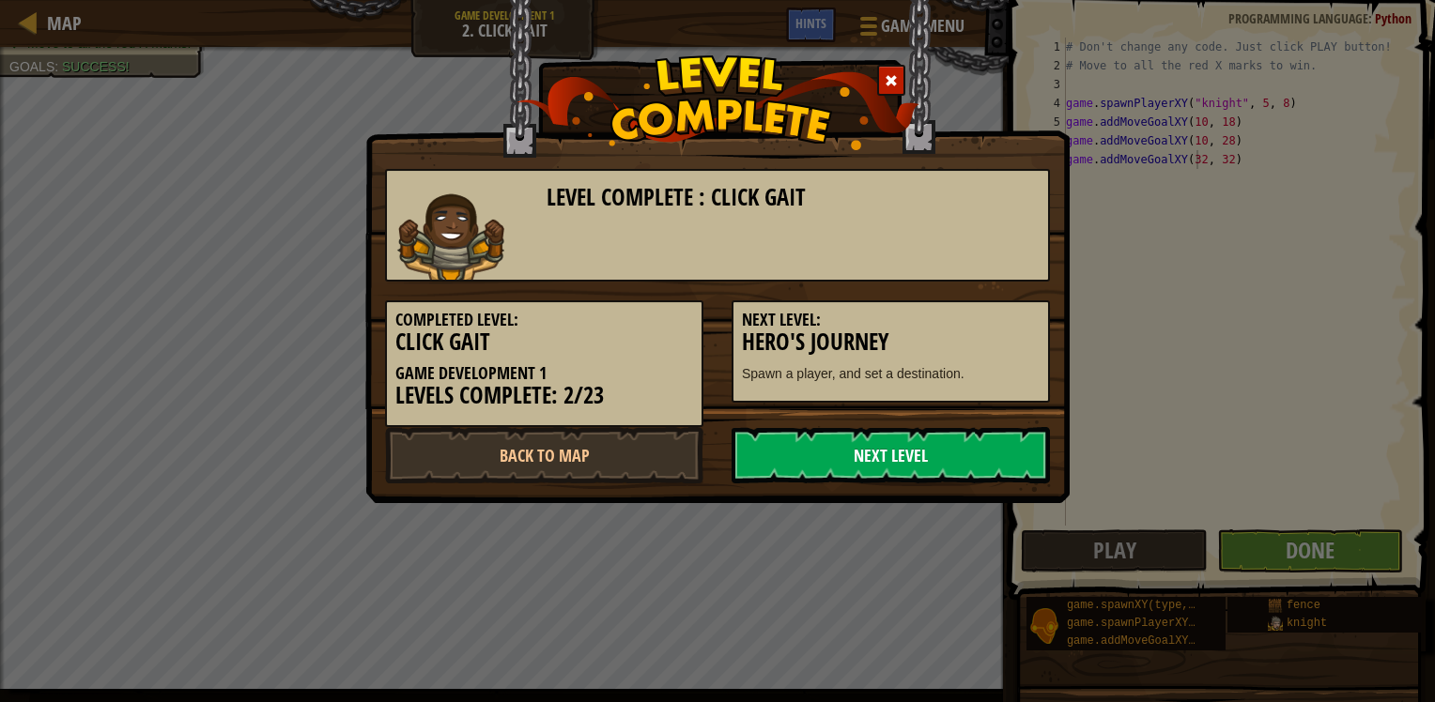
click at [897, 435] on link "Next Level" at bounding box center [890, 455] width 318 height 56
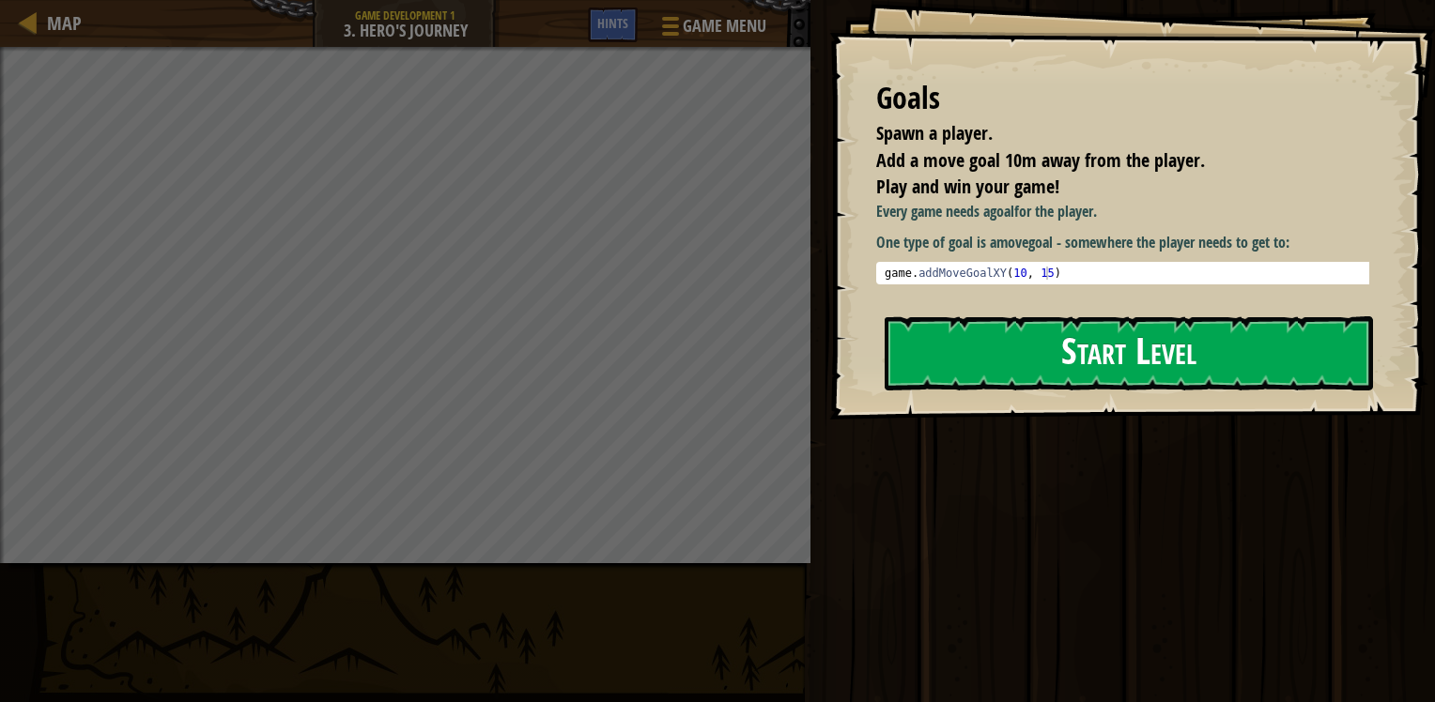
click at [994, 316] on div "Goals Spawn a player. Add a move goal 10m away from the player. Play and win yo…" at bounding box center [1132, 210] width 606 height 420
click at [997, 326] on button "Start Level" at bounding box center [1128, 353] width 488 height 74
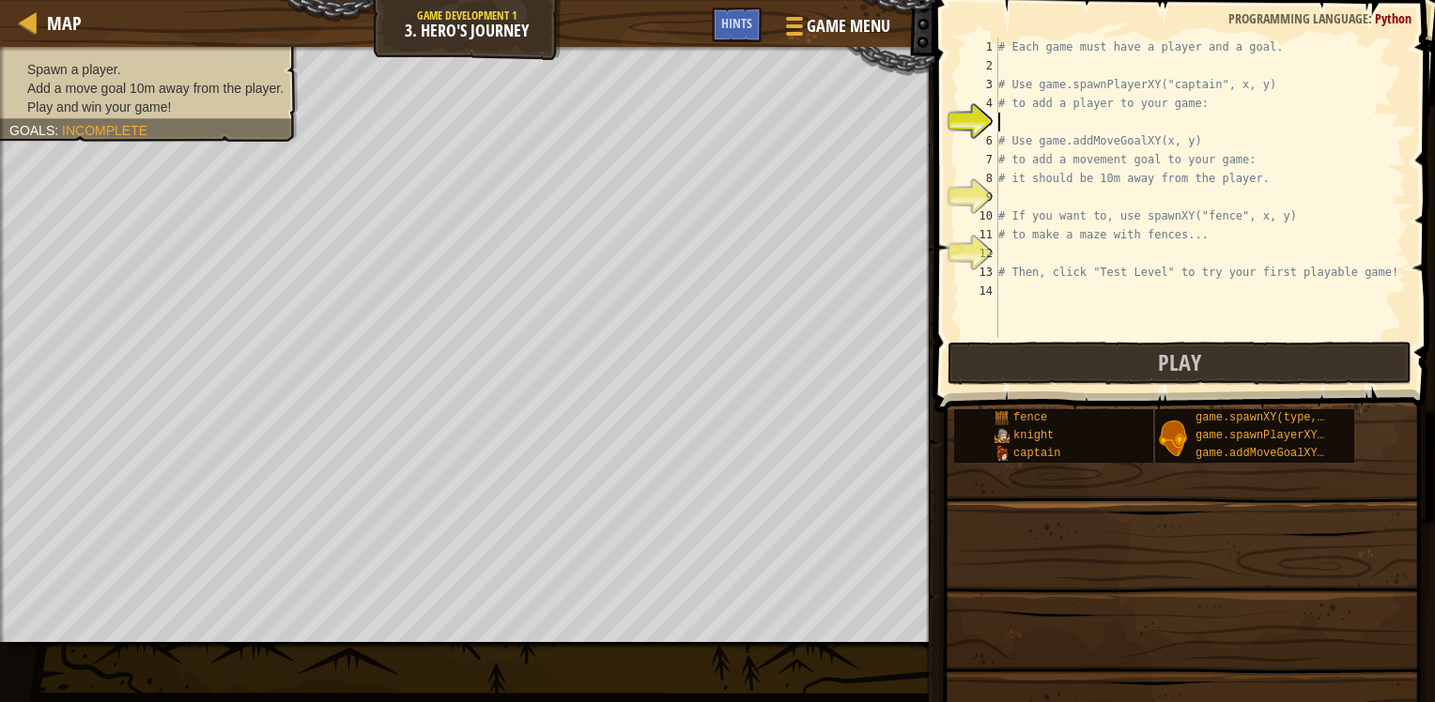
click at [1095, 123] on div "# Each game must have a player and a goal. # Use game.spawnPlayerXY("captain", …" at bounding box center [1262, 207] width 537 height 338
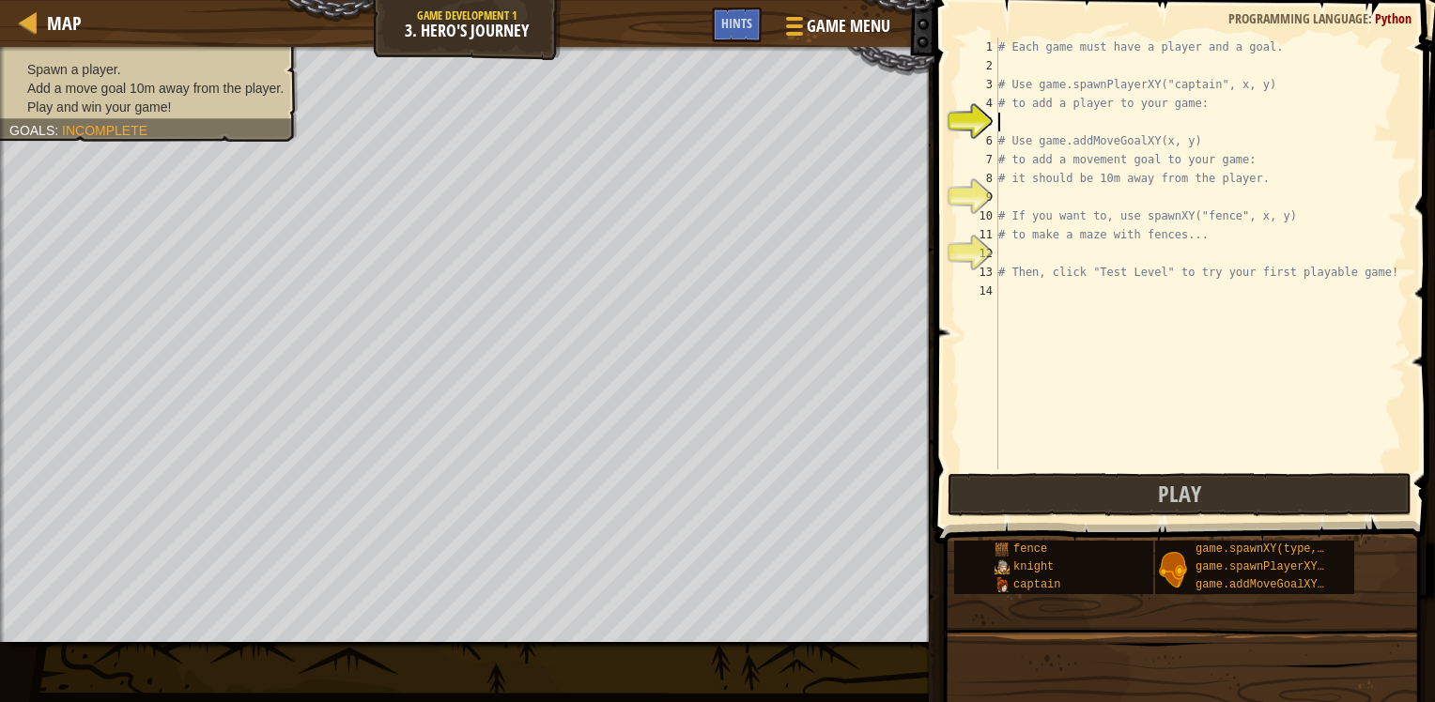
click at [1094, 124] on div "# Each game must have a player and a goal. # Use game.spawnPlayerXY("captain", …" at bounding box center [1200, 272] width 412 height 469
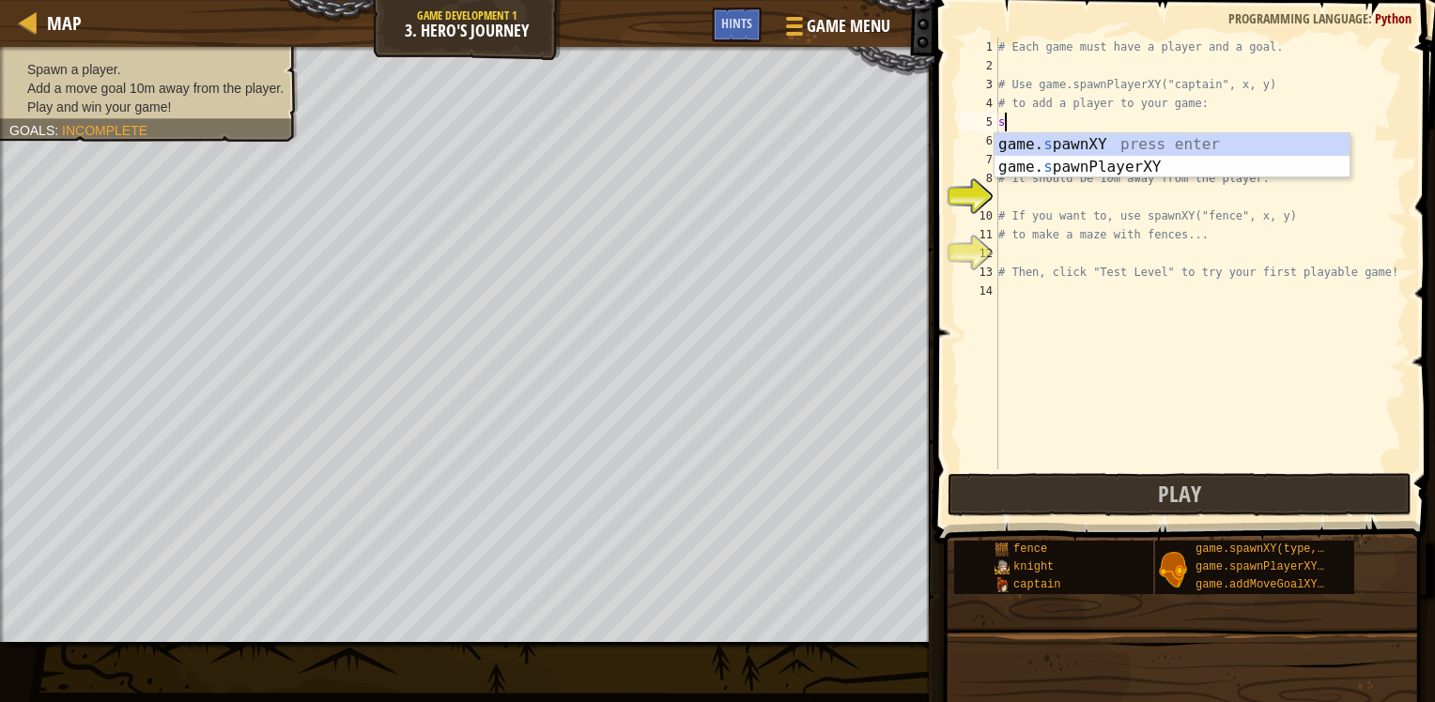
scroll to position [8, 0]
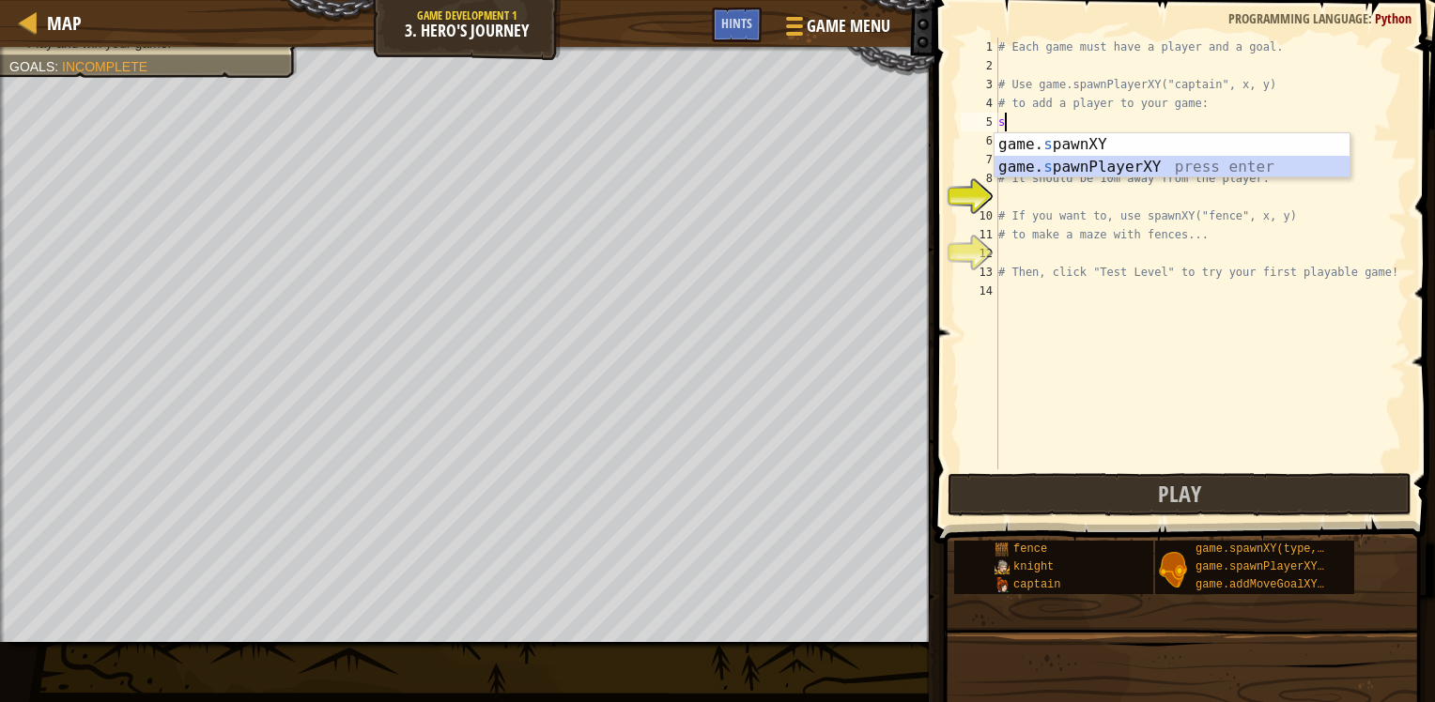
click at [1115, 171] on div "game. s pawnXY press enter game. s pawnPlayerXY press enter" at bounding box center [1171, 178] width 355 height 90
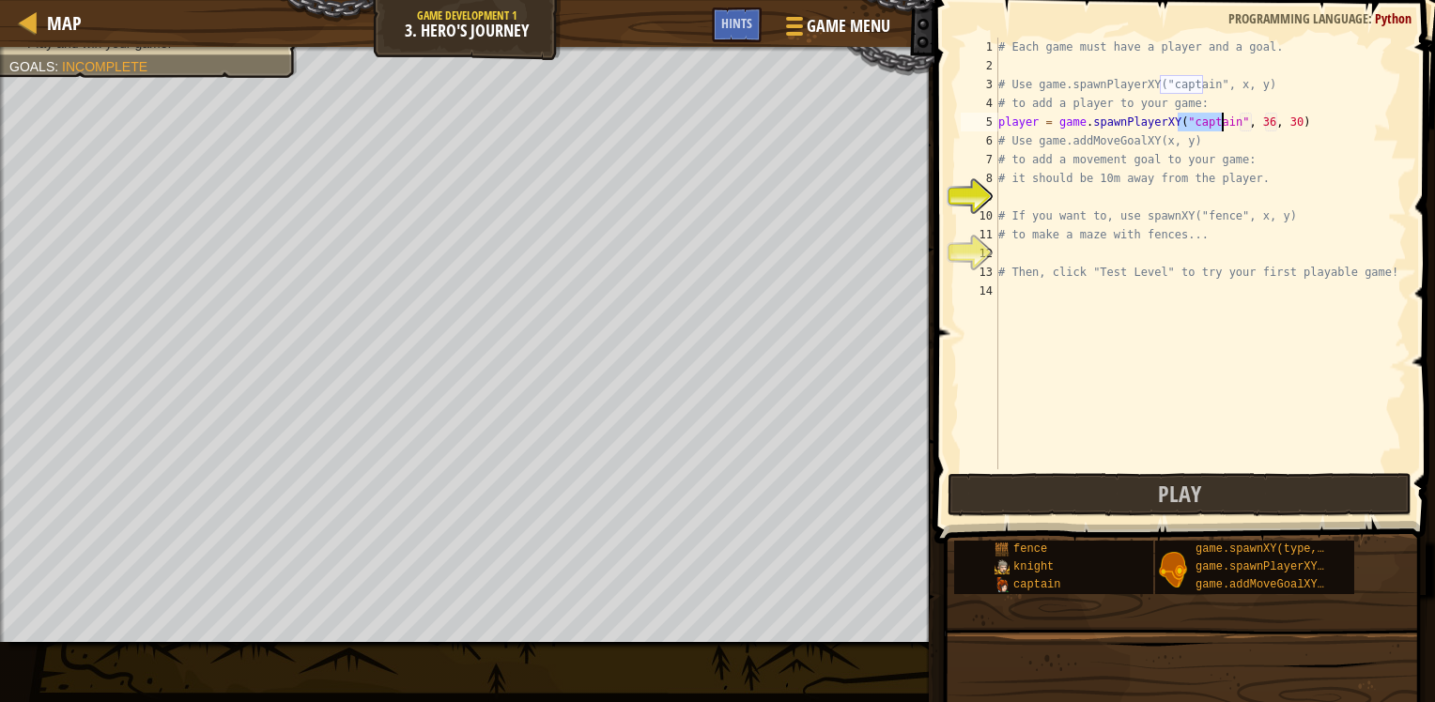
click at [1123, 181] on div "# Each game must have a player and a goal. # Use game.spawnPlayerXY("captain", …" at bounding box center [1200, 272] width 412 height 469
click at [1100, 208] on div "# Each game must have a player and a goal. # Use game.spawnPlayerXY("captain", …" at bounding box center [1200, 272] width 412 height 469
click at [1098, 158] on div "# Each game must have a player and a goal. # Use game.spawnPlayerXY("captain", …" at bounding box center [1200, 272] width 412 height 469
click at [1086, 184] on div "# Each game must have a player and a goal. # Use game.spawnPlayerXY("captain", …" at bounding box center [1200, 272] width 412 height 469
type textarea "# it should be 10m away from the player."
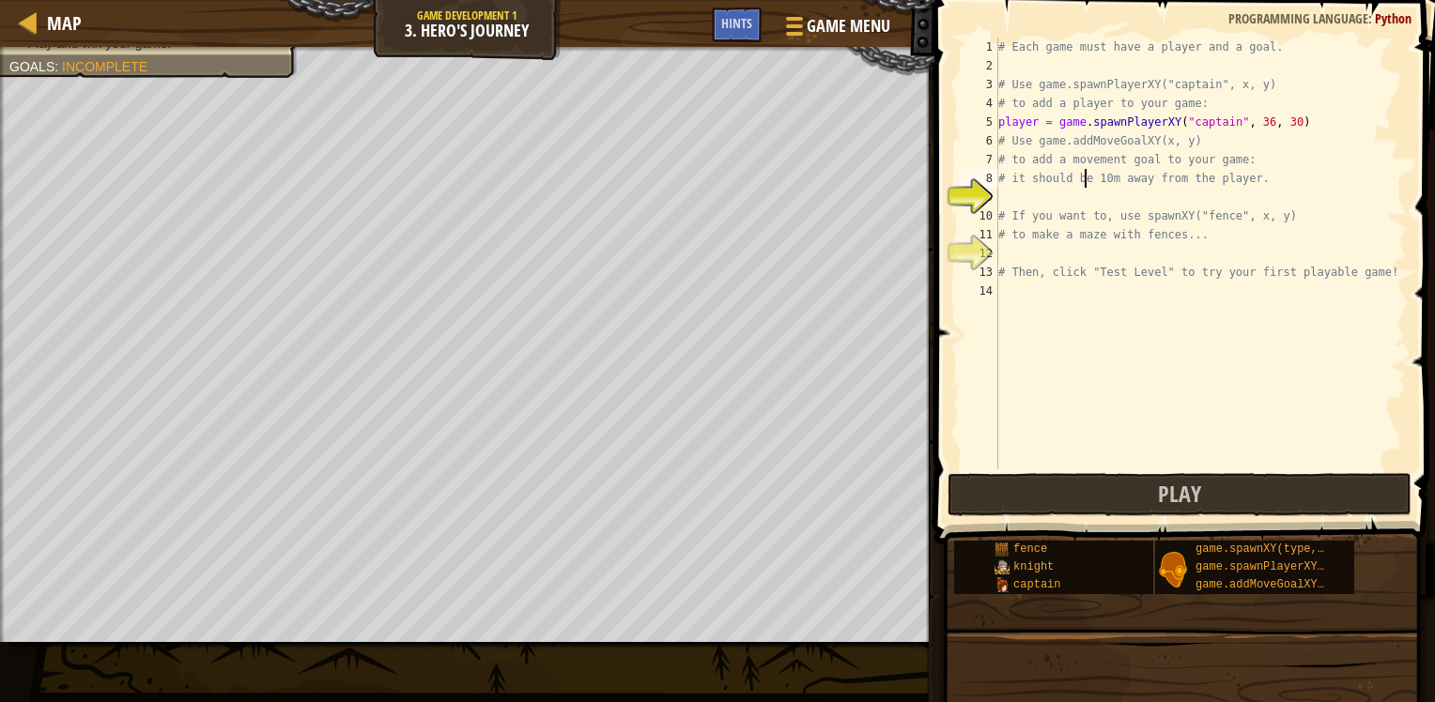
click at [1074, 193] on div "# Each game must have a player and a goal. # Use game.spawnPlayerXY("captain", …" at bounding box center [1200, 272] width 412 height 469
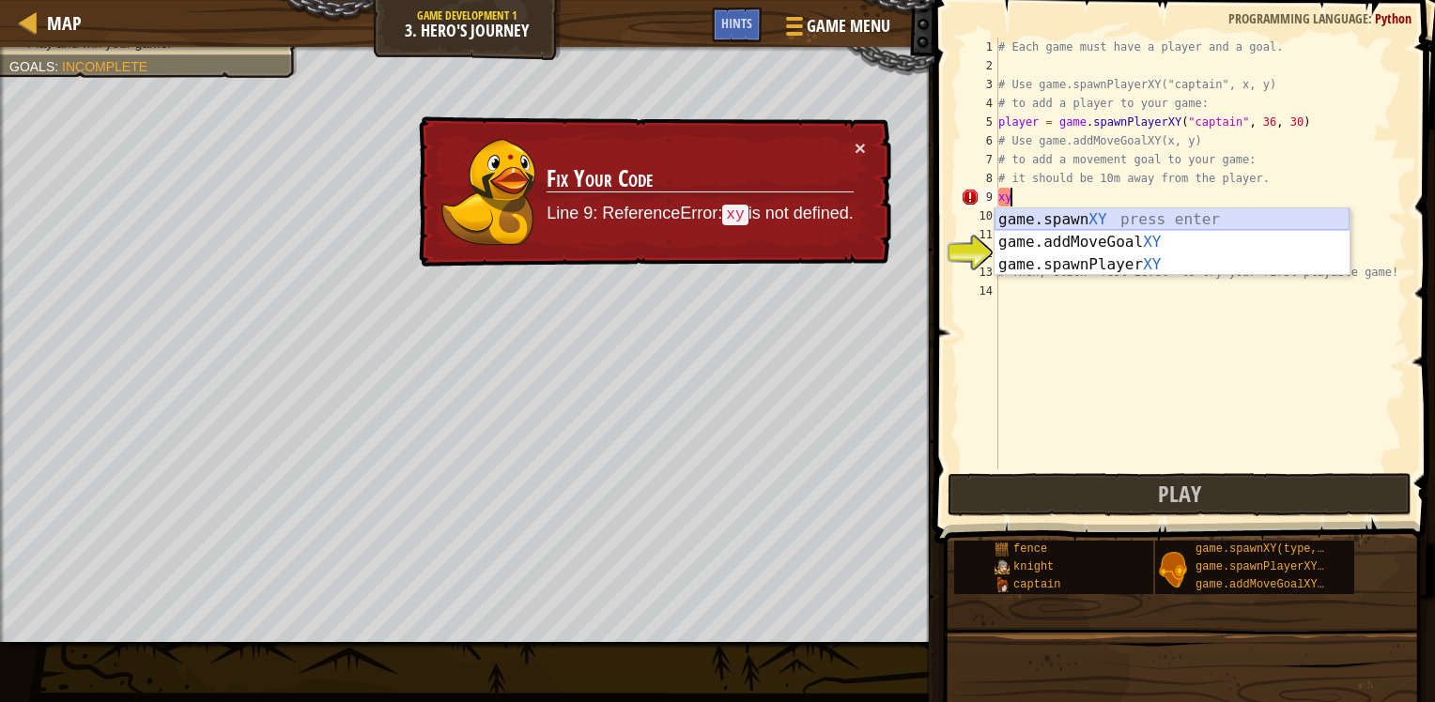
click at [1069, 223] on div "game.spawn XY press enter game.addMoveGoal XY press enter game.spawnPlayer XY p…" at bounding box center [1171, 264] width 355 height 113
type textarea "game.spawnXY("fence", 36, 30)"
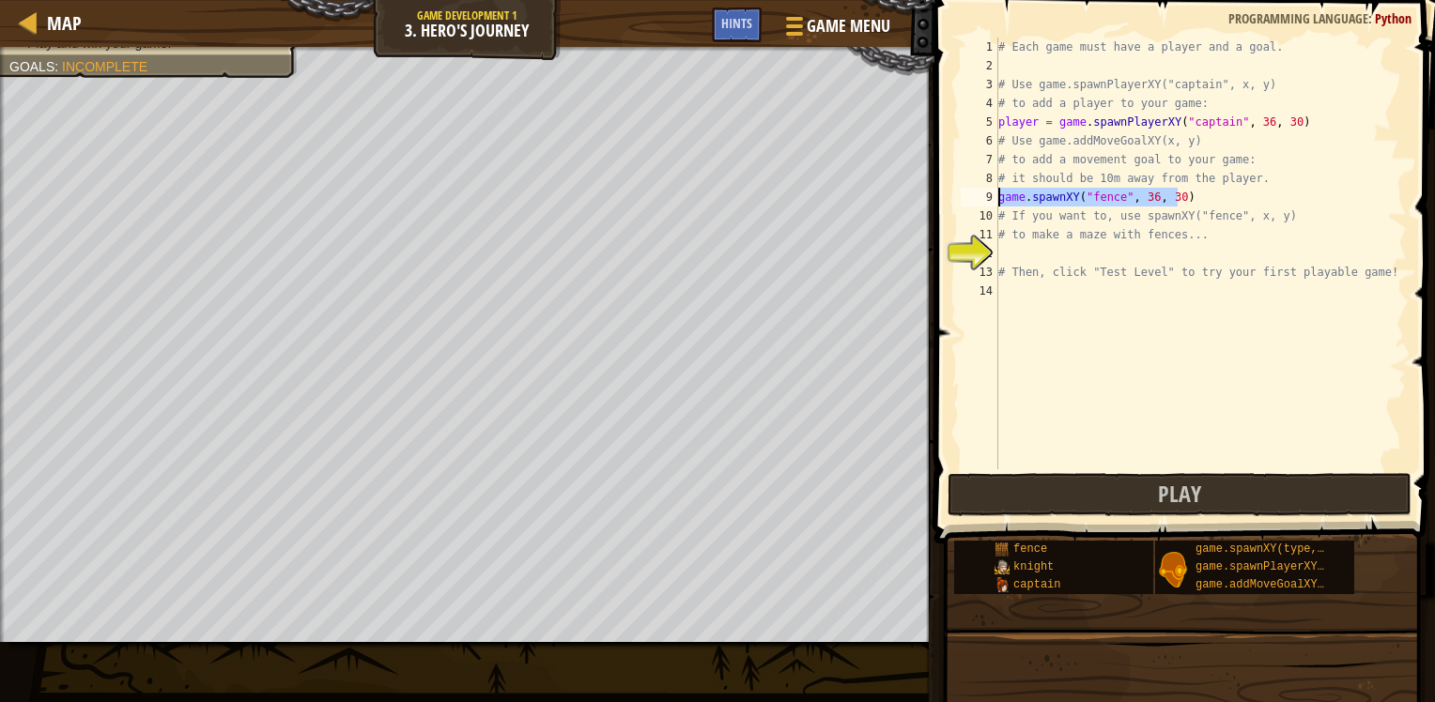
drag, startPoint x: 1221, startPoint y: 195, endPoint x: 940, endPoint y: 192, distance: 280.8
click at [940, 192] on div "game.spawnXY("fence", 36, 30) 1 2 3 4 5 6 7 8 9 10 11 12 13 14 # Each game must…" at bounding box center [1182, 308] width 506 height 599
click at [1154, 196] on div "# Each game must have a player and a goal. # Use game.spawnPlayerXY("captain", …" at bounding box center [1200, 272] width 412 height 469
click at [1086, 223] on div "# Each game must have a player and a goal. # Use game.spawnPlayerXY("captain", …" at bounding box center [1200, 272] width 412 height 469
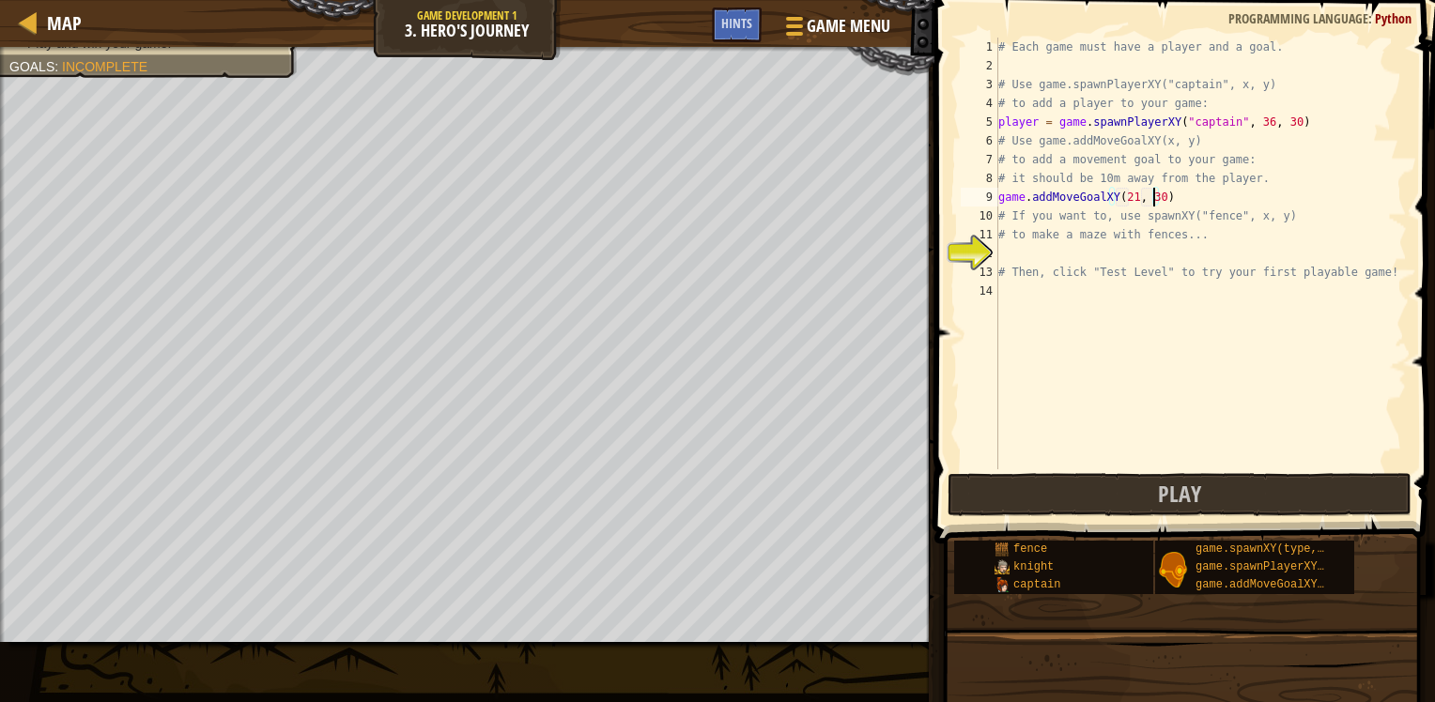
type textarea "# If you want to, use spawnXY("fence", x, y)"
click at [1085, 254] on div "# Each game must have a player and a goal. # Use game.spawnPlayerXY("captain", …" at bounding box center [1200, 272] width 412 height 469
type textarea "f"
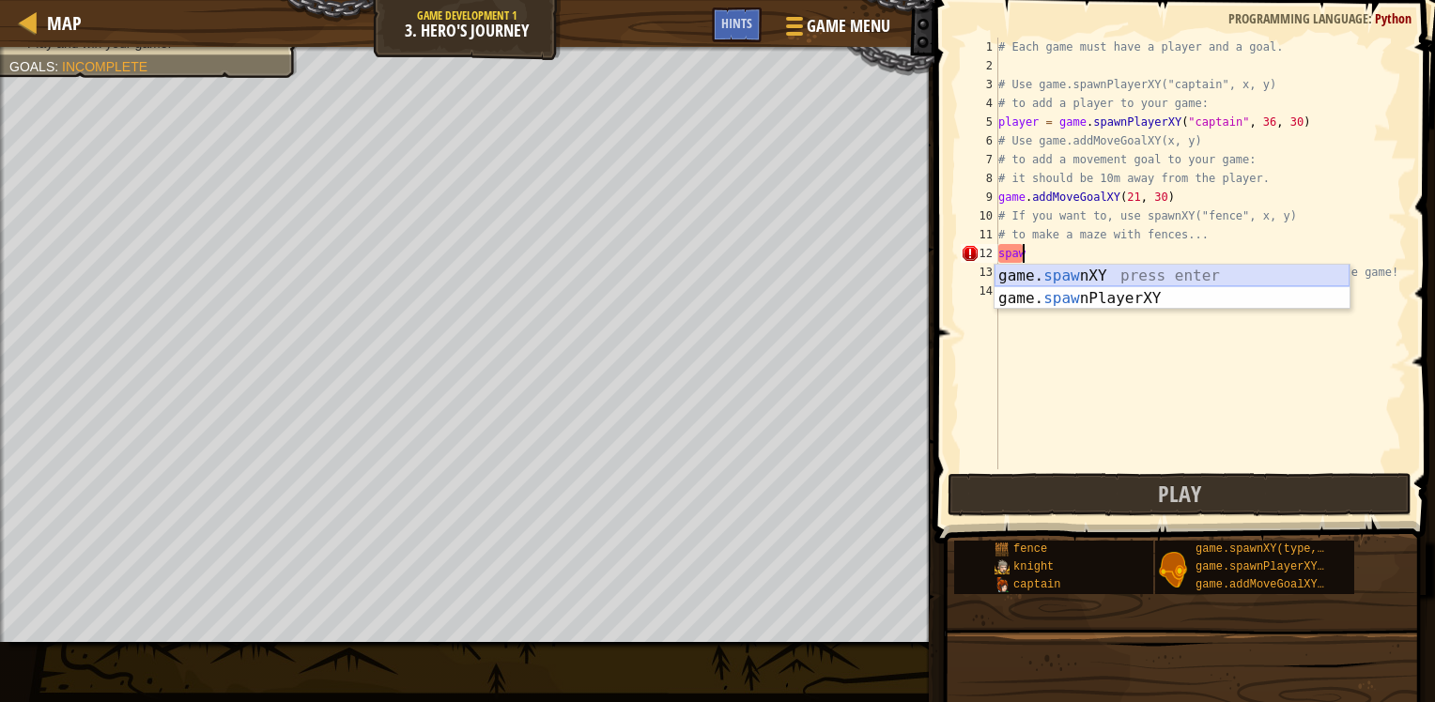
click at [1067, 274] on div "game. [PERSON_NAME] nXY press enter game. [PERSON_NAME] nPlayerXY press enter" at bounding box center [1171, 310] width 355 height 90
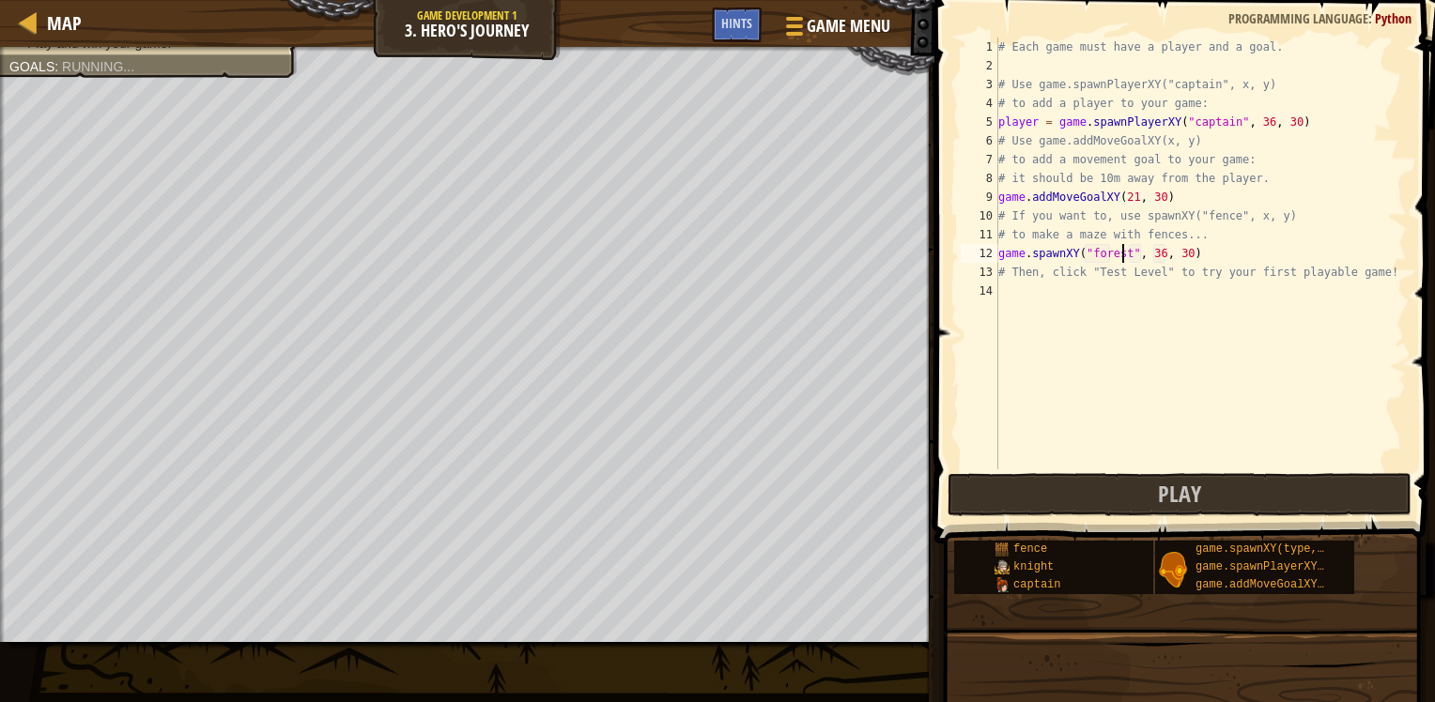
scroll to position [8, 9]
click at [1153, 255] on div "# Each game must have a player and a goal. # Use game.spawnPlayerXY("captain", …" at bounding box center [1200, 272] width 412 height 469
type textarea "game.spawnXY("forest", 36, 30)"
drag, startPoint x: 1183, startPoint y: 480, endPoint x: 1119, endPoint y: 464, distance: 65.8
click at [1184, 480] on span "Play" at bounding box center [1179, 494] width 43 height 30
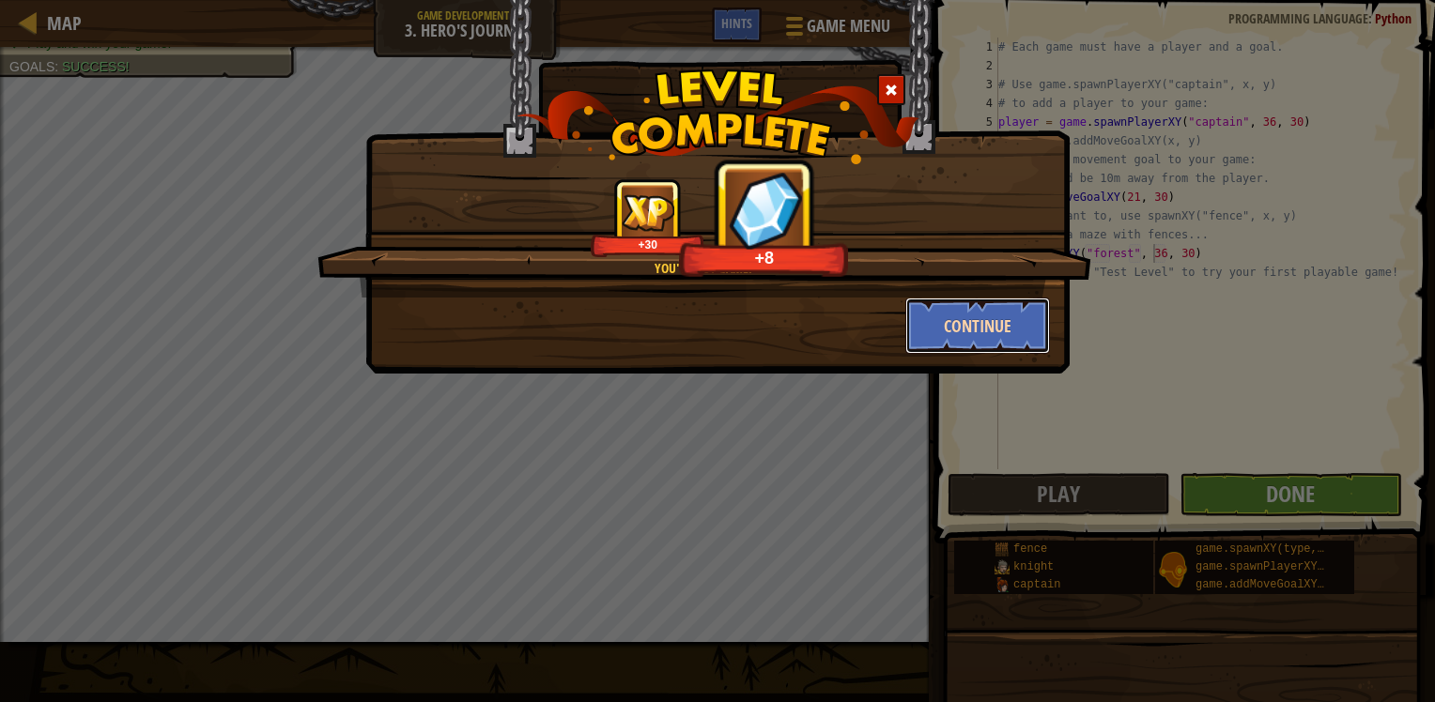
click at [1007, 325] on button "Continue" at bounding box center [978, 326] width 146 height 56
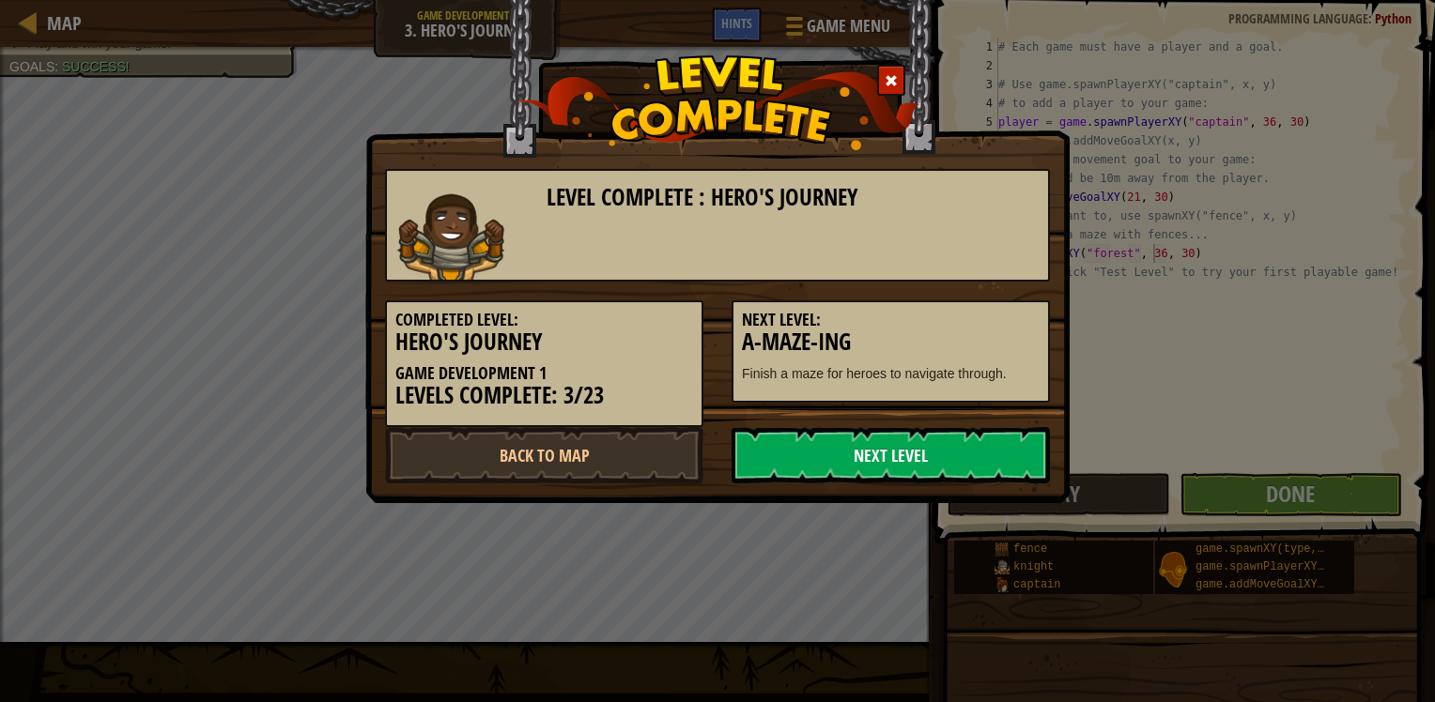
click at [987, 449] on link "Next Level" at bounding box center [890, 455] width 318 height 56
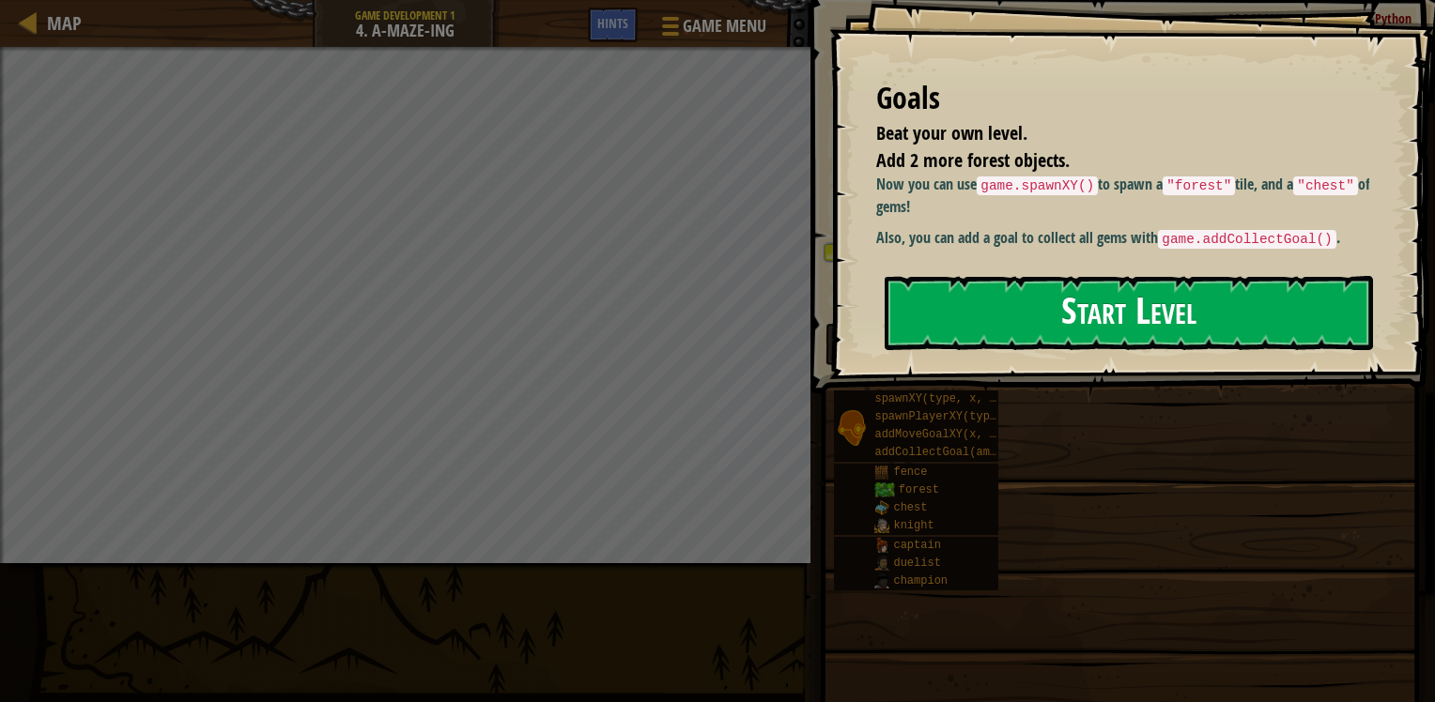
click at [968, 307] on button "Start Level" at bounding box center [1128, 313] width 488 height 74
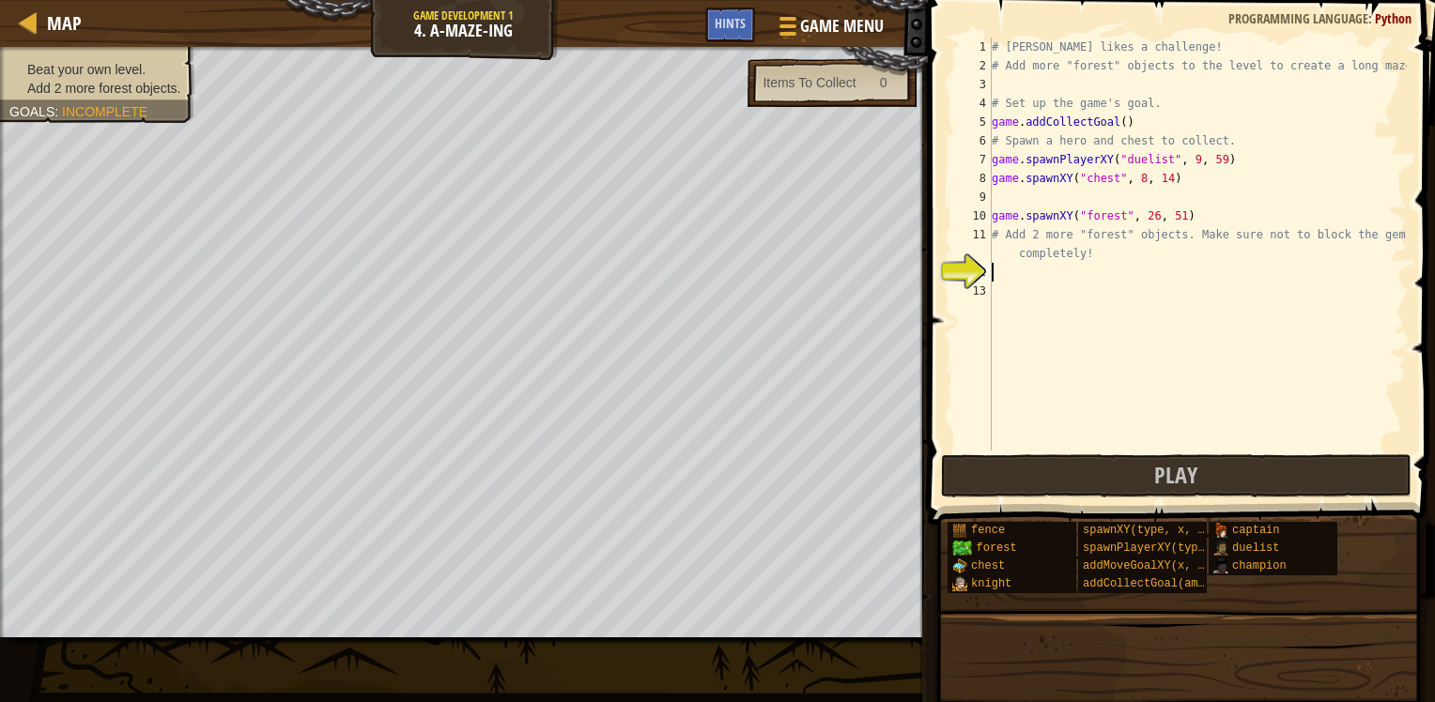
click at [1116, 120] on div "# [PERSON_NAME] likes a challenge! # Add more "forest" objects to the level to …" at bounding box center [1197, 263] width 419 height 451
click at [324, 373] on div "copy 26, 32" at bounding box center [377, 386] width 158 height 38
click at [1114, 123] on div "# [PERSON_NAME] likes a challenge! # Add more "forest" objects to the level to …" at bounding box center [1197, 263] width 419 height 451
paste textarea "26, 32"
type textarea "game.addCollectGoal(26, 32)"
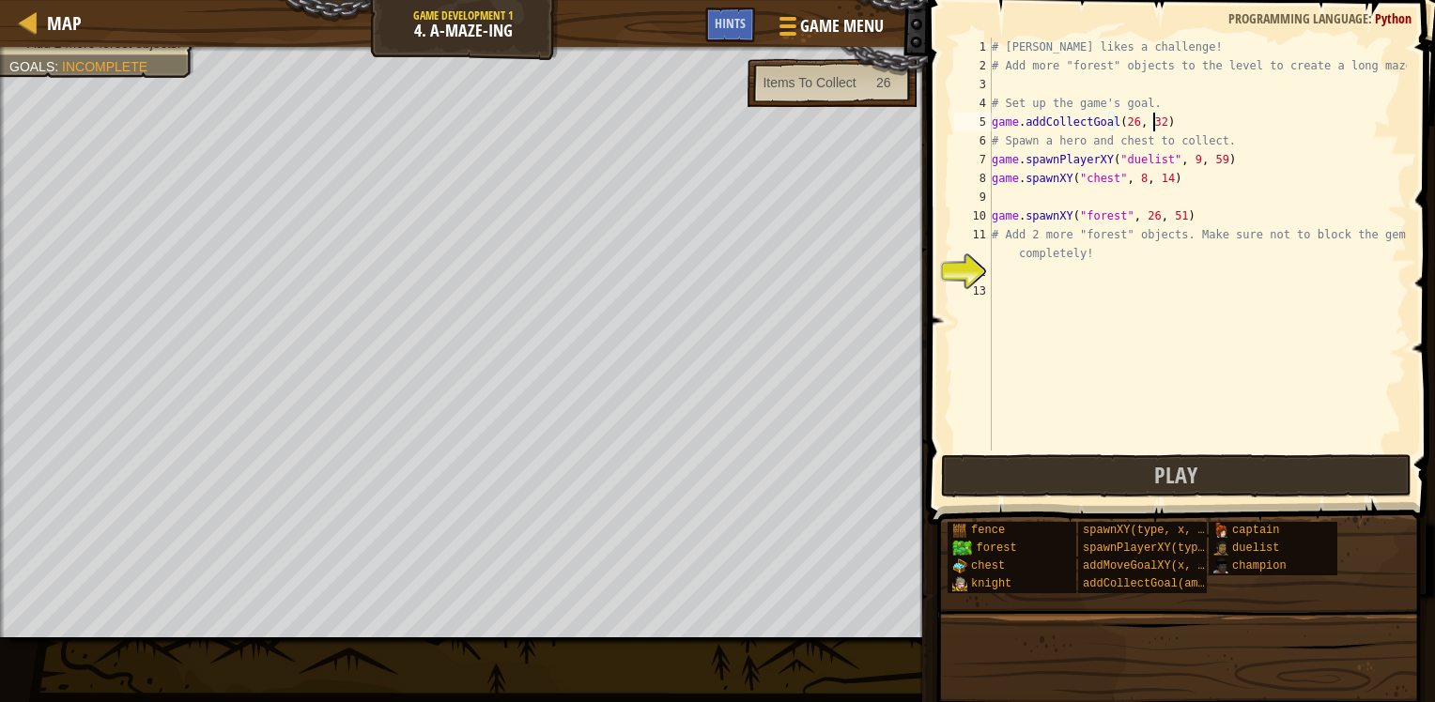
click at [1026, 270] on div "# [PERSON_NAME] likes a challenge! # Add more "forest" objects to the level to …" at bounding box center [1197, 263] width 419 height 451
click at [526, 148] on div "copy 43, 59" at bounding box center [582, 153] width 158 height 38
click at [1078, 271] on div "# [PERSON_NAME] likes a challenge! # Add more "forest" objects to the level to …" at bounding box center [1197, 263] width 419 height 451
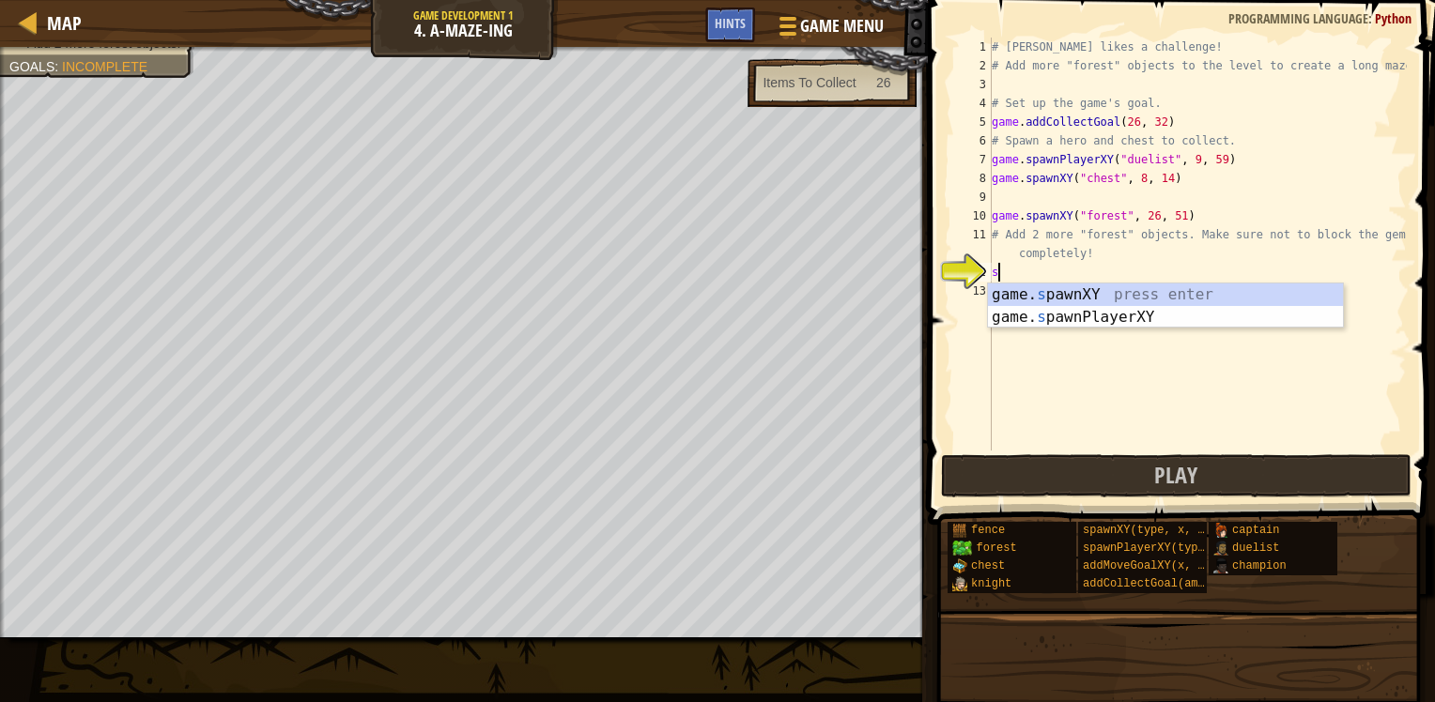
scroll to position [8, 0]
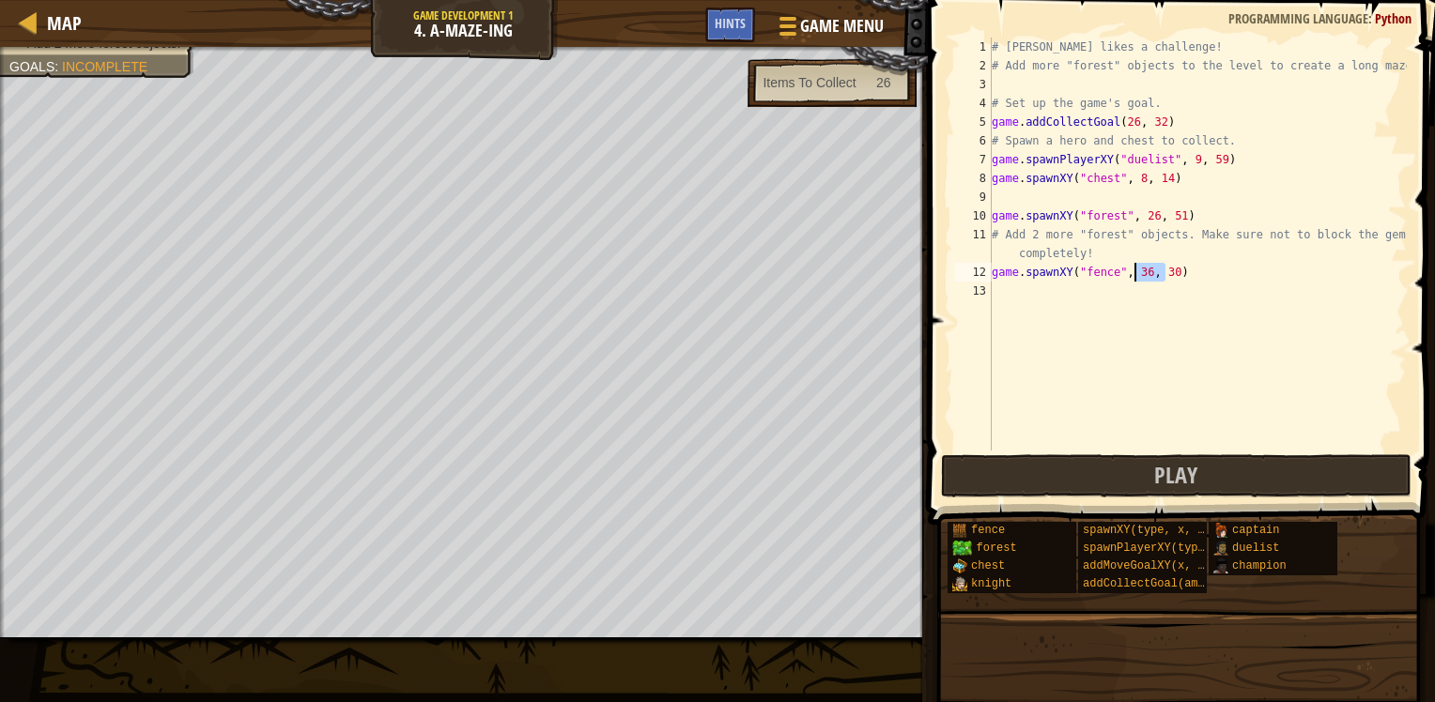
drag, startPoint x: 1164, startPoint y: 269, endPoint x: 1130, endPoint y: 276, distance: 35.4
click at [1130, 276] on div "# [PERSON_NAME] likes a challenge! # Add more "forest" objects to the level to …" at bounding box center [1197, 263] width 419 height 451
paste textarea "43, 59"
type textarea "game.spawnXY("fence", 43, 59)"
click at [1108, 287] on div "# [PERSON_NAME] likes a challenge! # Add more "forest" objects to the level to …" at bounding box center [1197, 263] width 419 height 451
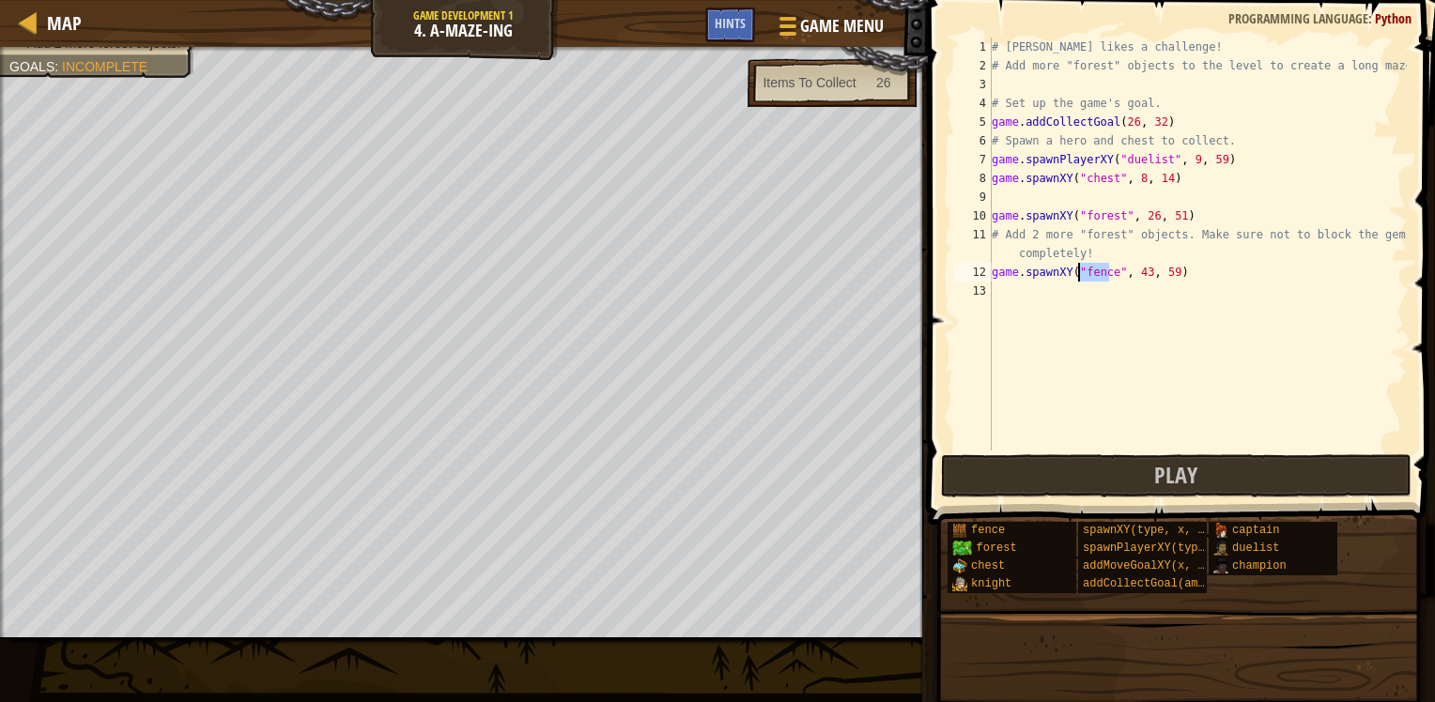
drag, startPoint x: 1109, startPoint y: 272, endPoint x: 1080, endPoint y: 275, distance: 29.2
click at [1080, 275] on div "# [PERSON_NAME] likes a challenge! # Add more "forest" objects to the level to …" at bounding box center [1197, 263] width 419 height 451
type textarea "game.spawnXY("", 43, 59)"
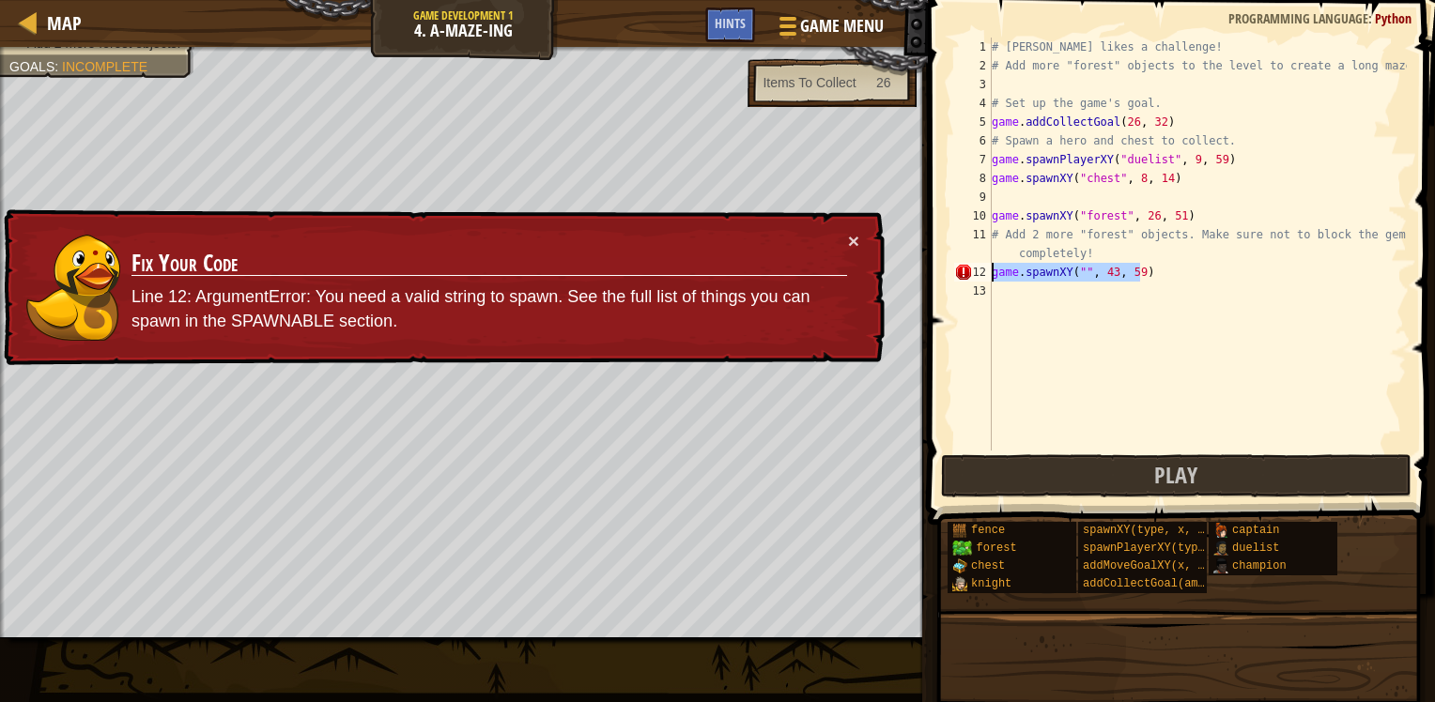
drag, startPoint x: 1185, startPoint y: 272, endPoint x: 967, endPoint y: 268, distance: 217.9
click at [967, 268] on div "game.spawnXY("", 43, 59) 1 2 3 4 5 6 7 8 9 10 11 12 13 # [PERSON_NAME] likes a …" at bounding box center [1178, 244] width 456 height 413
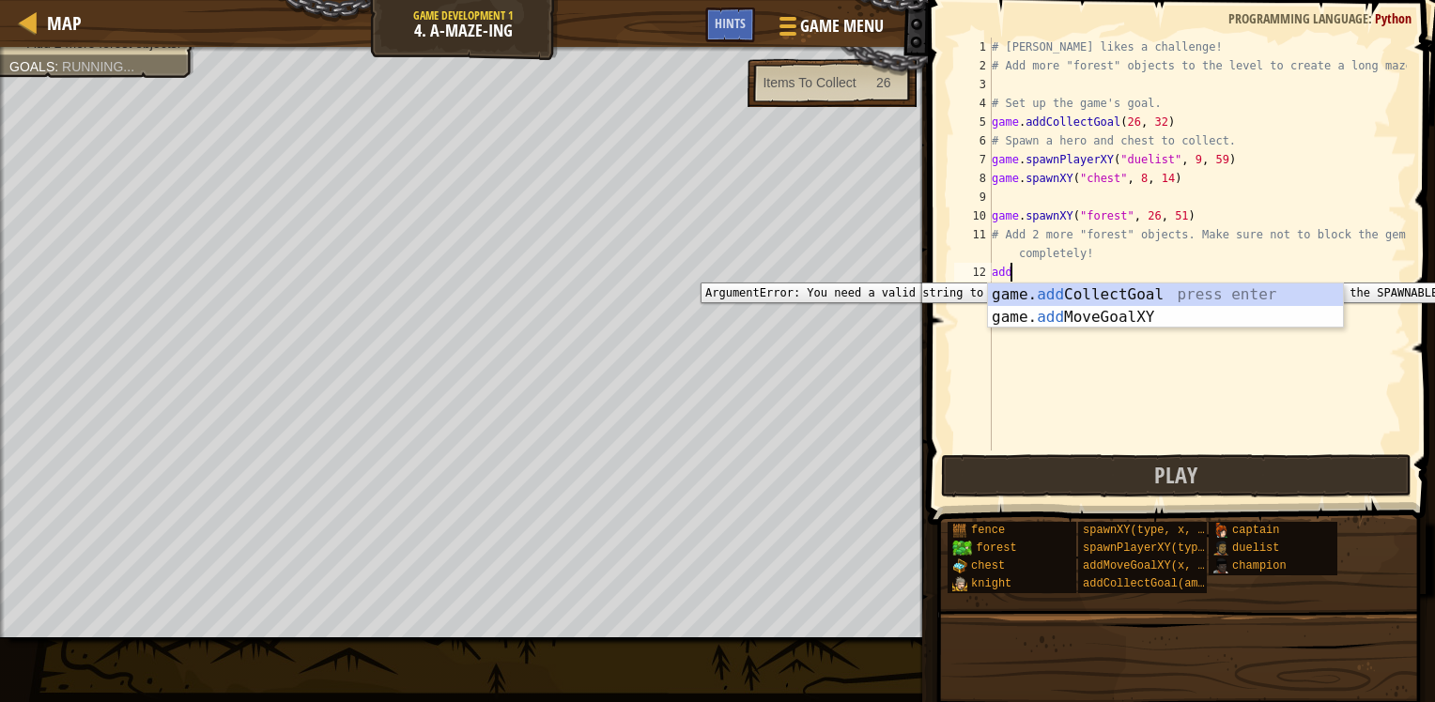
type textarea "add"
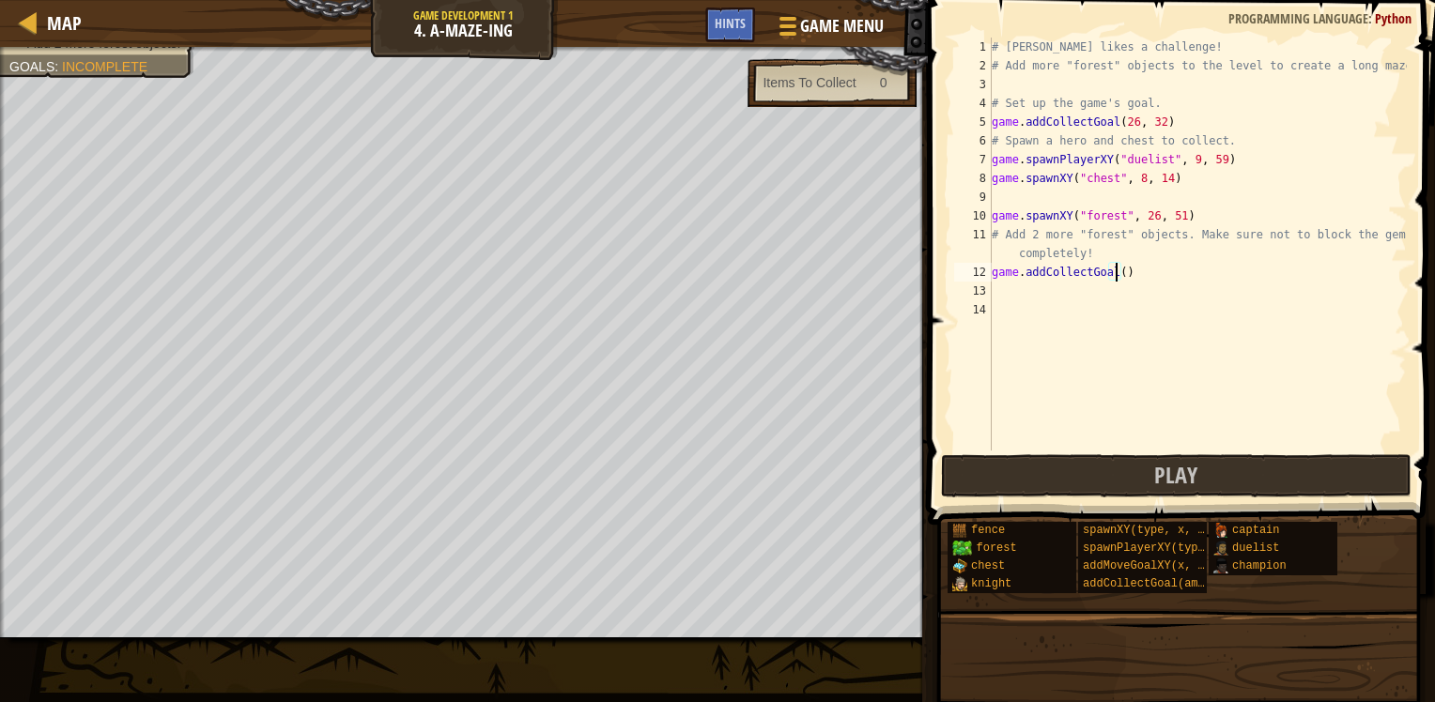
click at [1115, 270] on div "# [PERSON_NAME] likes a challenge! # Add more "forest" objects to the level to …" at bounding box center [1197, 263] width 419 height 451
paste textarea "43, 59"
type textarea "game.addCollectGoal(43, 59)"
click at [1028, 266] on div "# [PERSON_NAME] likes a challenge! # Add more "forest" objects to the level to …" at bounding box center [1197, 263] width 419 height 451
click at [1019, 284] on div "# [PERSON_NAME] likes a challenge! # Add more "forest" objects to the level to …" at bounding box center [1197, 263] width 419 height 451
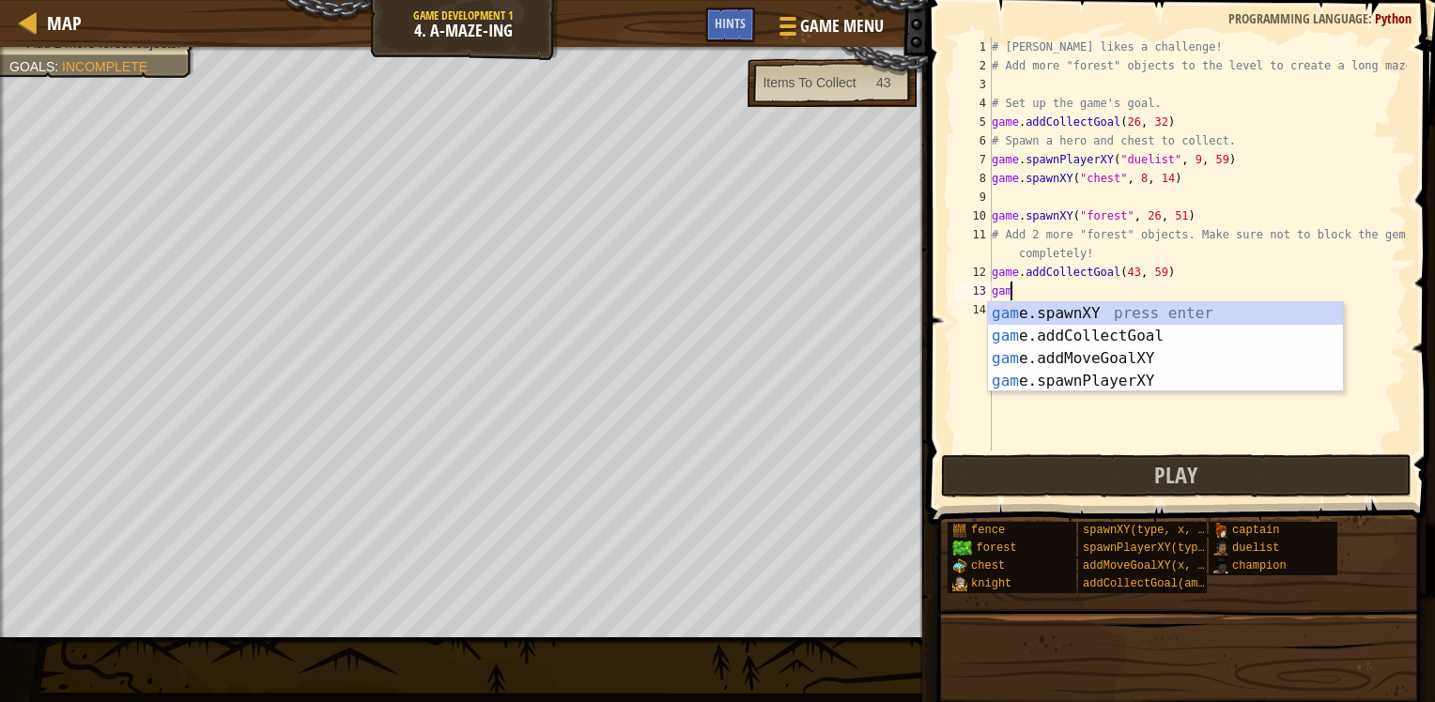
type textarea "game"
click at [1151, 310] on div "game .addCollectGoal press enter game .spawnXY press enter game .addMoveGoalXY …" at bounding box center [1165, 369] width 355 height 135
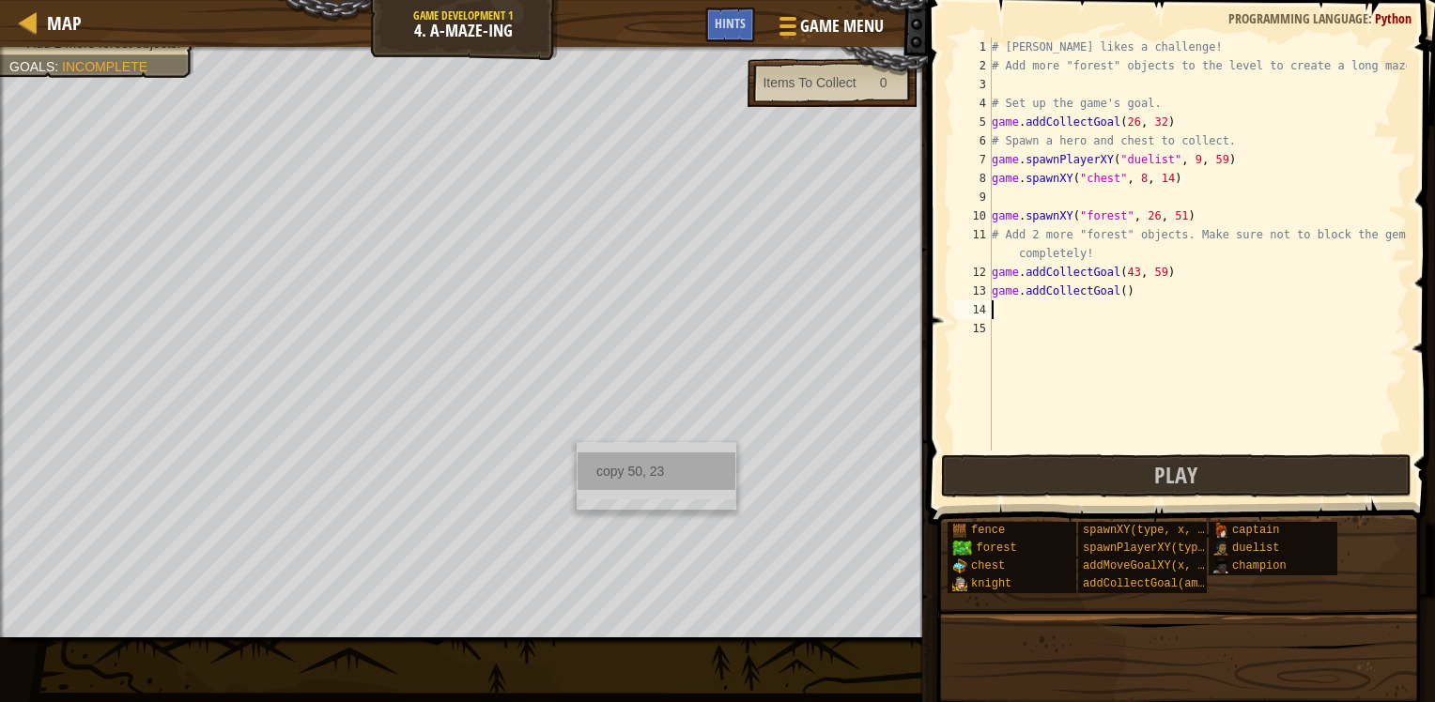
click at [605, 464] on div "copy 50, 23" at bounding box center [656, 472] width 158 height 38
click at [1119, 294] on div "# [PERSON_NAME] likes a challenge! # Add more "forest" objects to the level to …" at bounding box center [1197, 263] width 419 height 451
click at [1114, 295] on div "# [PERSON_NAME] likes a challenge! # Add more "forest" objects to the level to …" at bounding box center [1197, 263] width 419 height 451
paste textarea "50, 23"
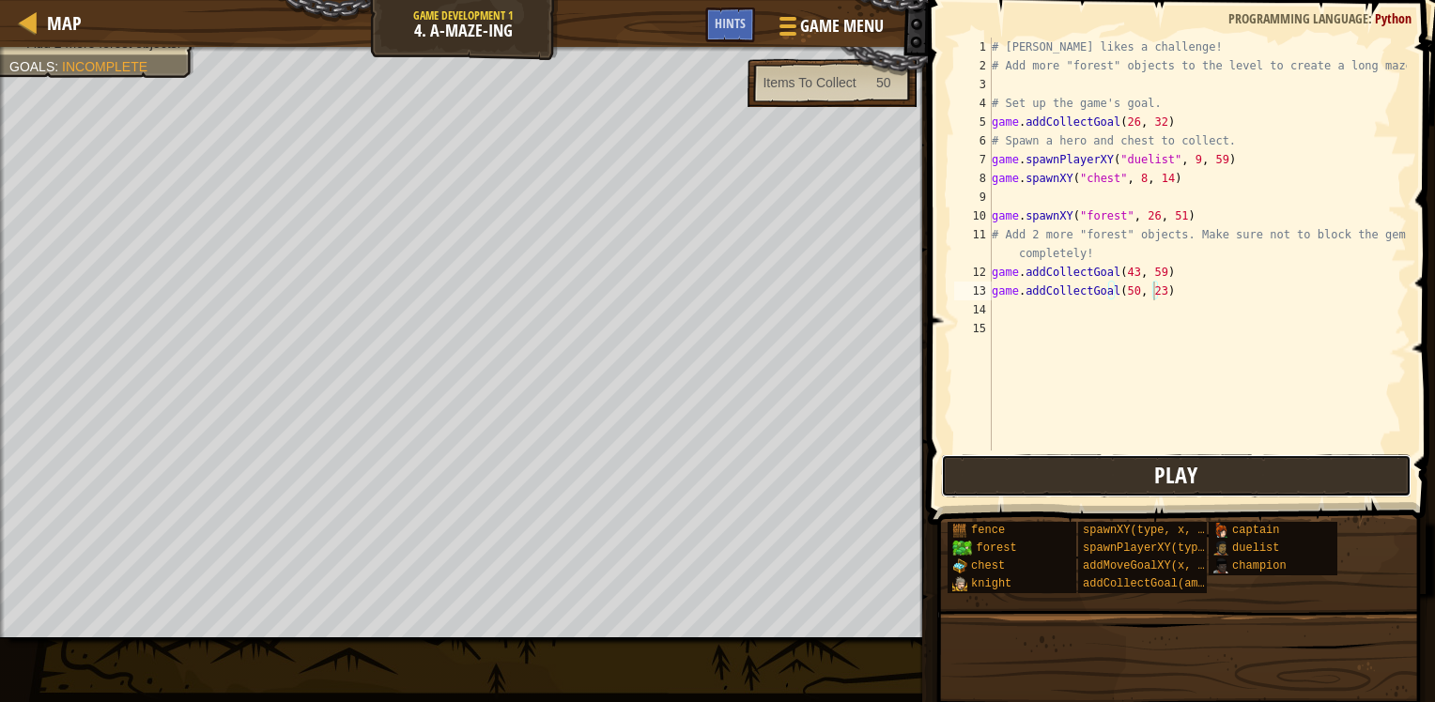
click at [1152, 468] on button "Play" at bounding box center [1176, 475] width 470 height 43
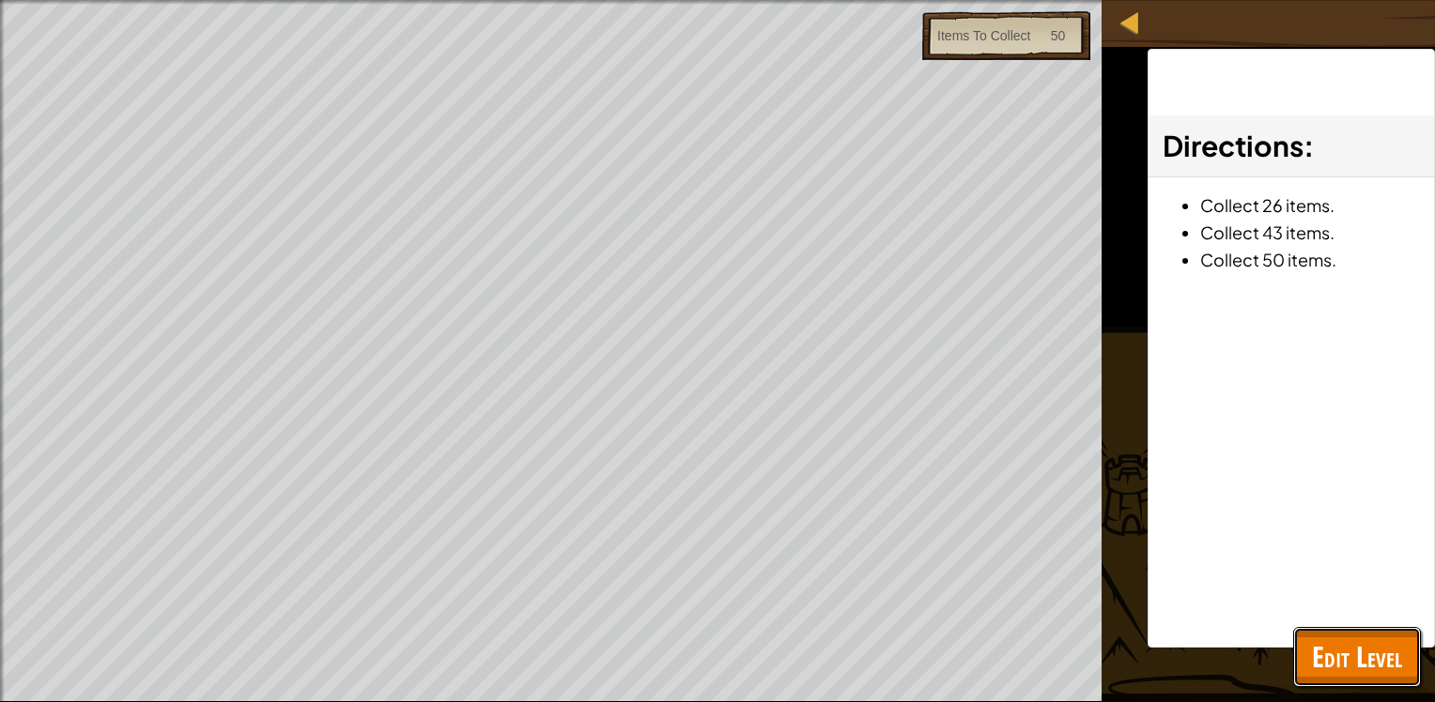
drag, startPoint x: 1412, startPoint y: 680, endPoint x: 1400, endPoint y: 676, distance: 12.8
click at [1411, 680] on button "Edit Level" at bounding box center [1357, 657] width 128 height 60
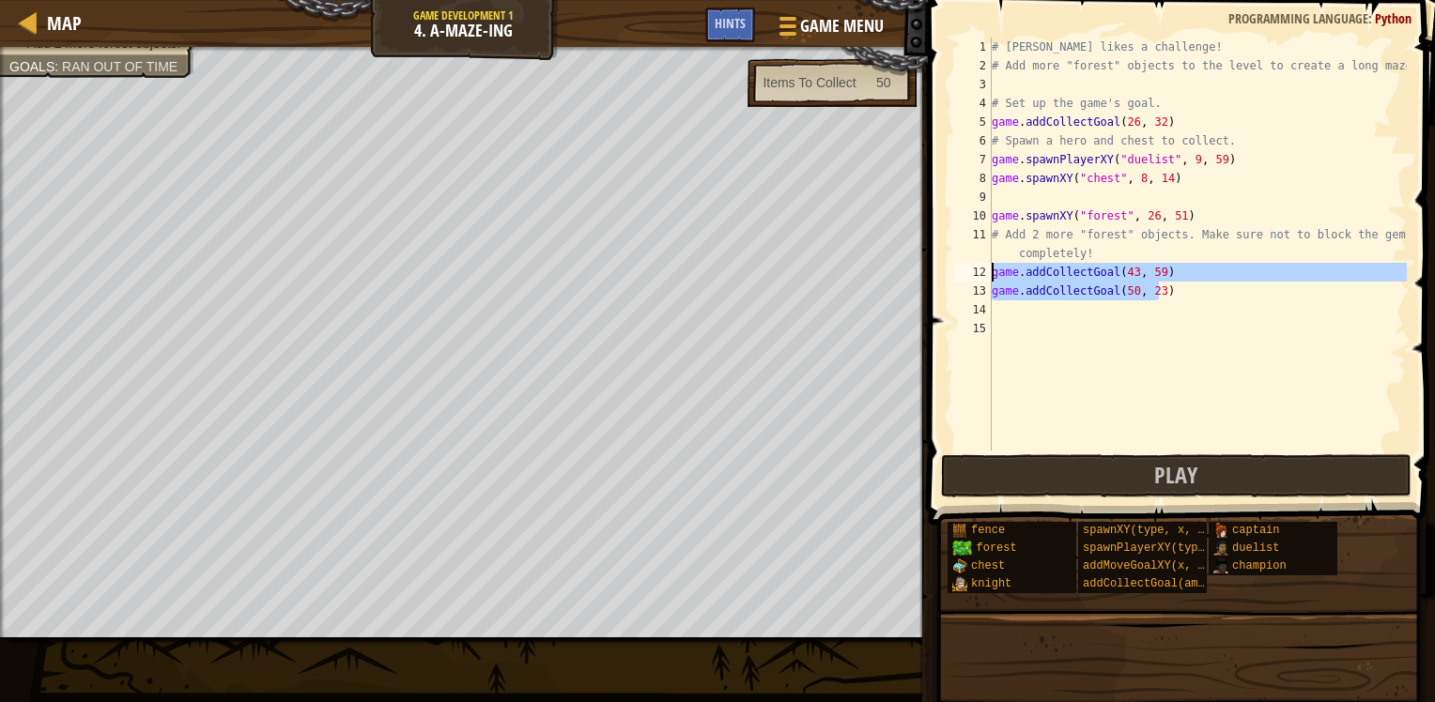
click at [911, 269] on div "Map Game Development 1 4. A-maze-ing Game Menu Done Hints 1 ההההההההההההההההההה…" at bounding box center [717, 351] width 1435 height 702
type textarea "game.addCollectGoal(43, 59) game.addCollectGoal(50, 23)"
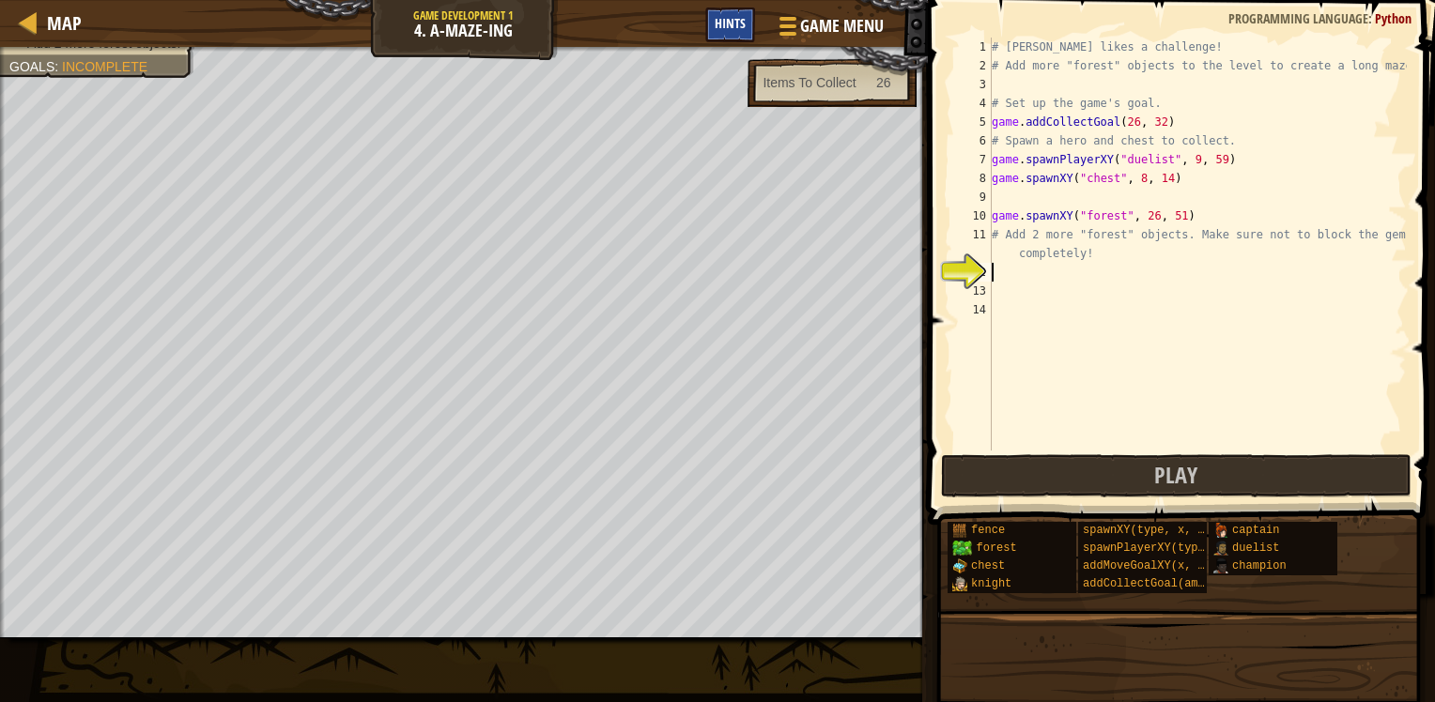
click at [741, 24] on span "Hints" at bounding box center [730, 23] width 31 height 18
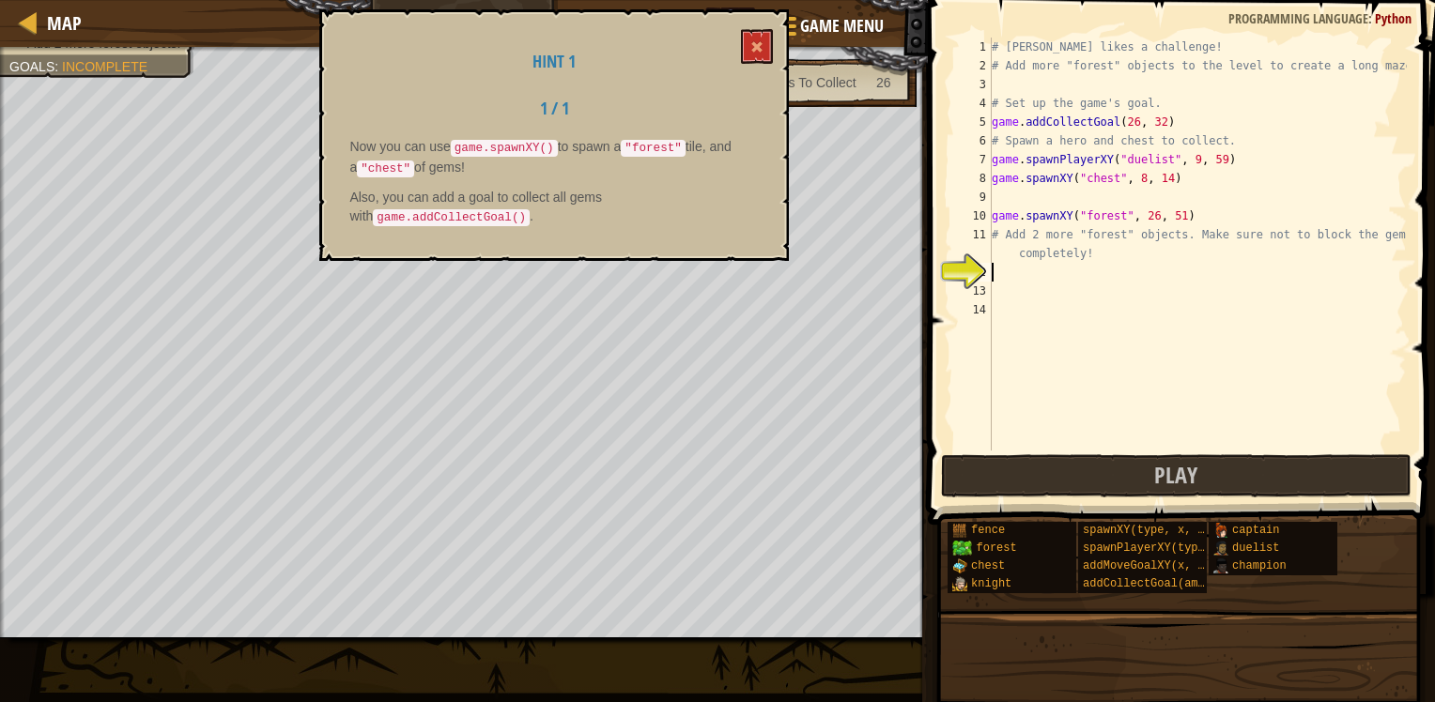
click at [742, 68] on h1 "Hint 1" at bounding box center [553, 62] width 409 height 19
click at [751, 58] on div "Hint 1 1 / 1 Now you can use game.spawnXY() to spawn a "forest" tile, and a "ch…" at bounding box center [553, 135] width 469 height 252
click at [747, 44] on button at bounding box center [757, 46] width 32 height 35
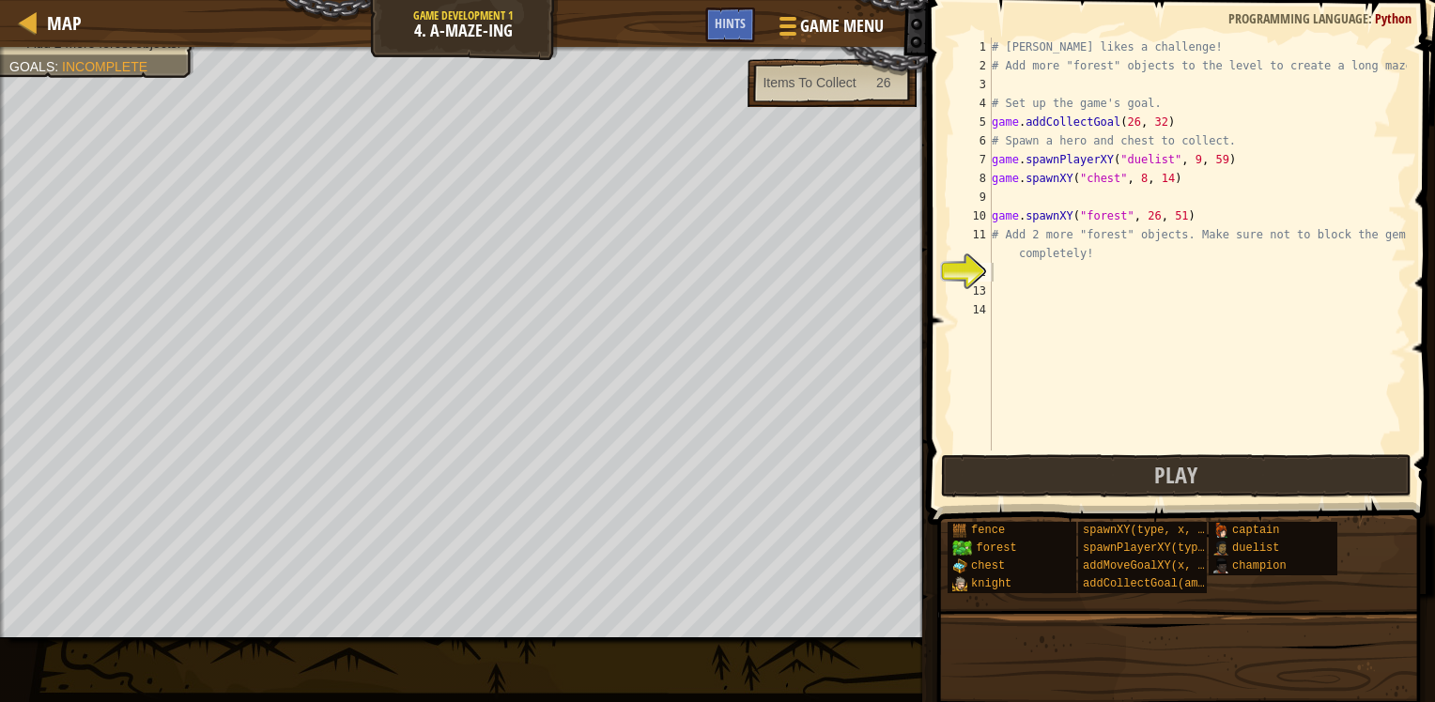
type textarea "game.addCollectGoal(26, 32)"
drag, startPoint x: 1177, startPoint y: 122, endPoint x: 985, endPoint y: 117, distance: 192.5
click at [985, 118] on div "game.addCollectGoal(26, 32) 1 2 3 4 5 6 7 8 9 10 11 12 13 14 # [PERSON_NAME] li…" at bounding box center [1178, 244] width 456 height 413
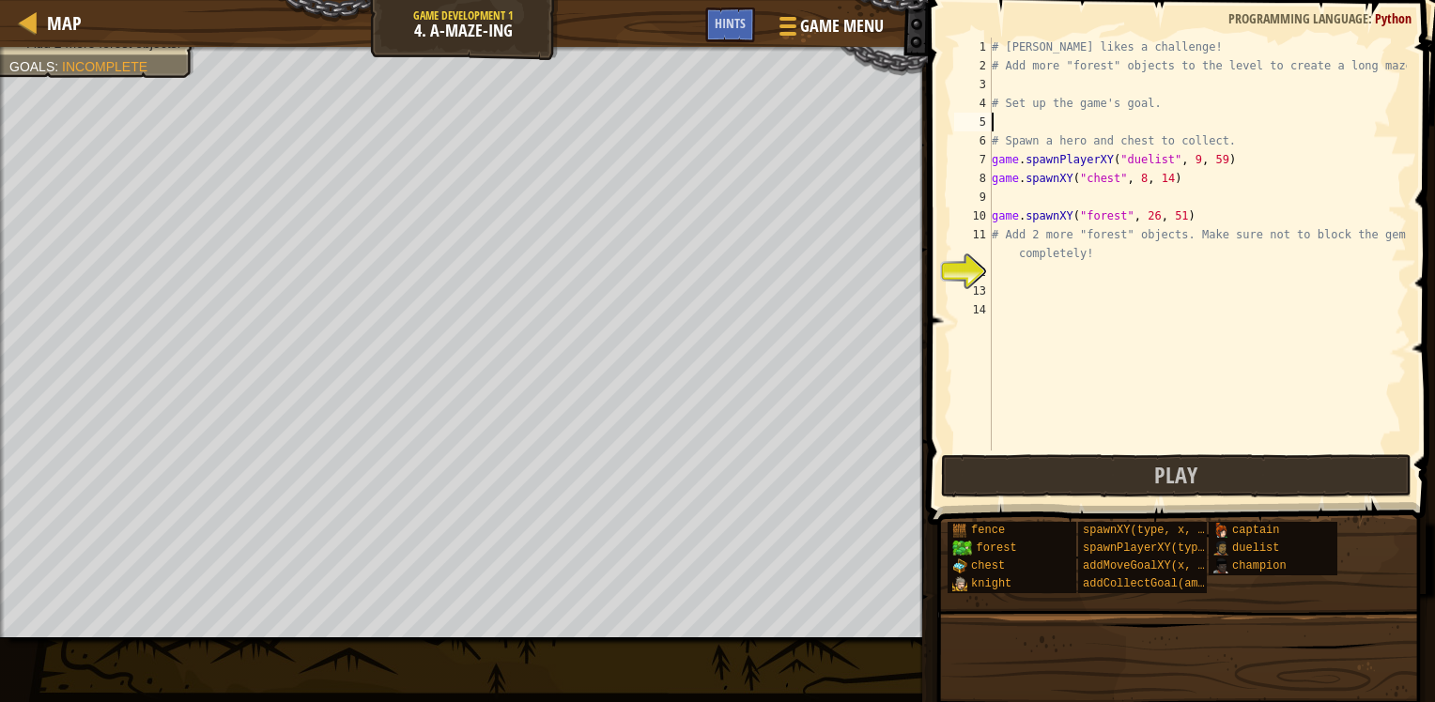
type textarea "a"
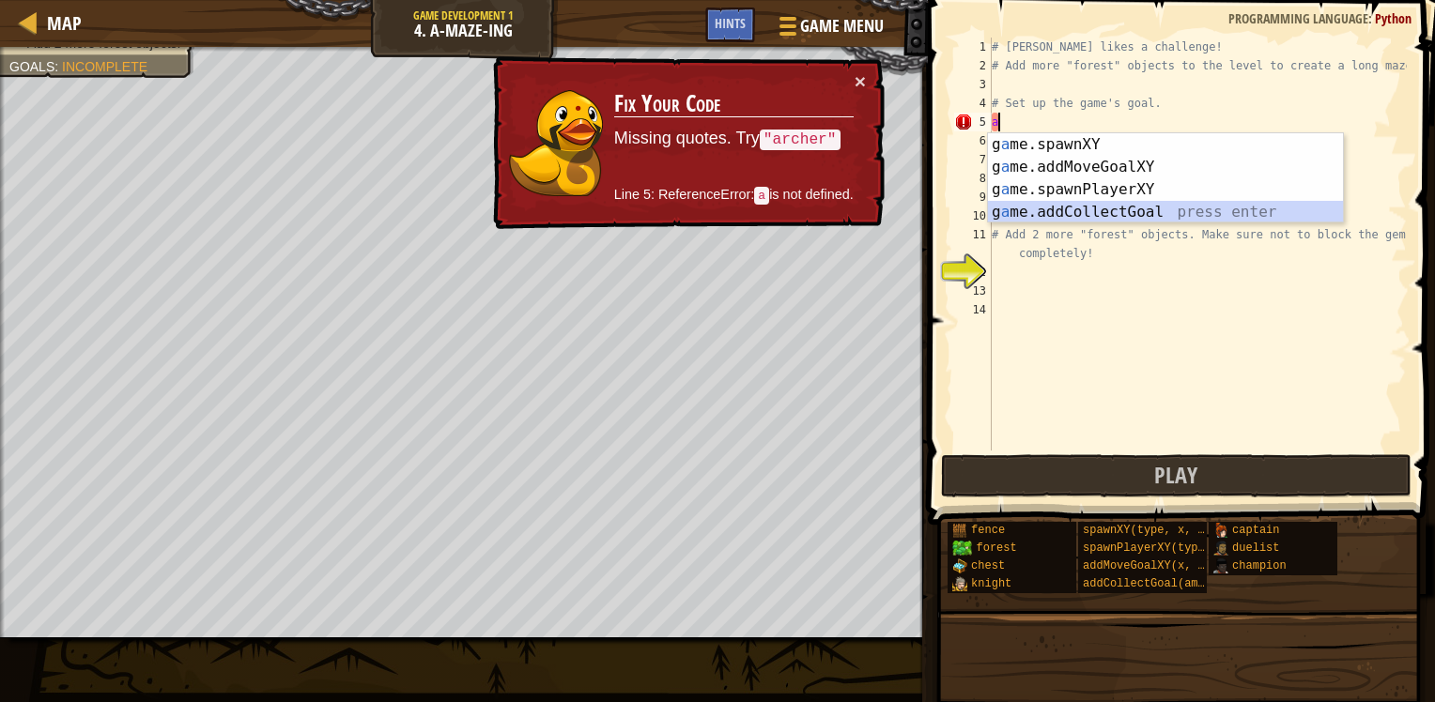
click at [1070, 210] on div "g a me.spawnXY press enter g a me.addMoveGoalXY press enter g a me.spawnPlayerX…" at bounding box center [1165, 200] width 355 height 135
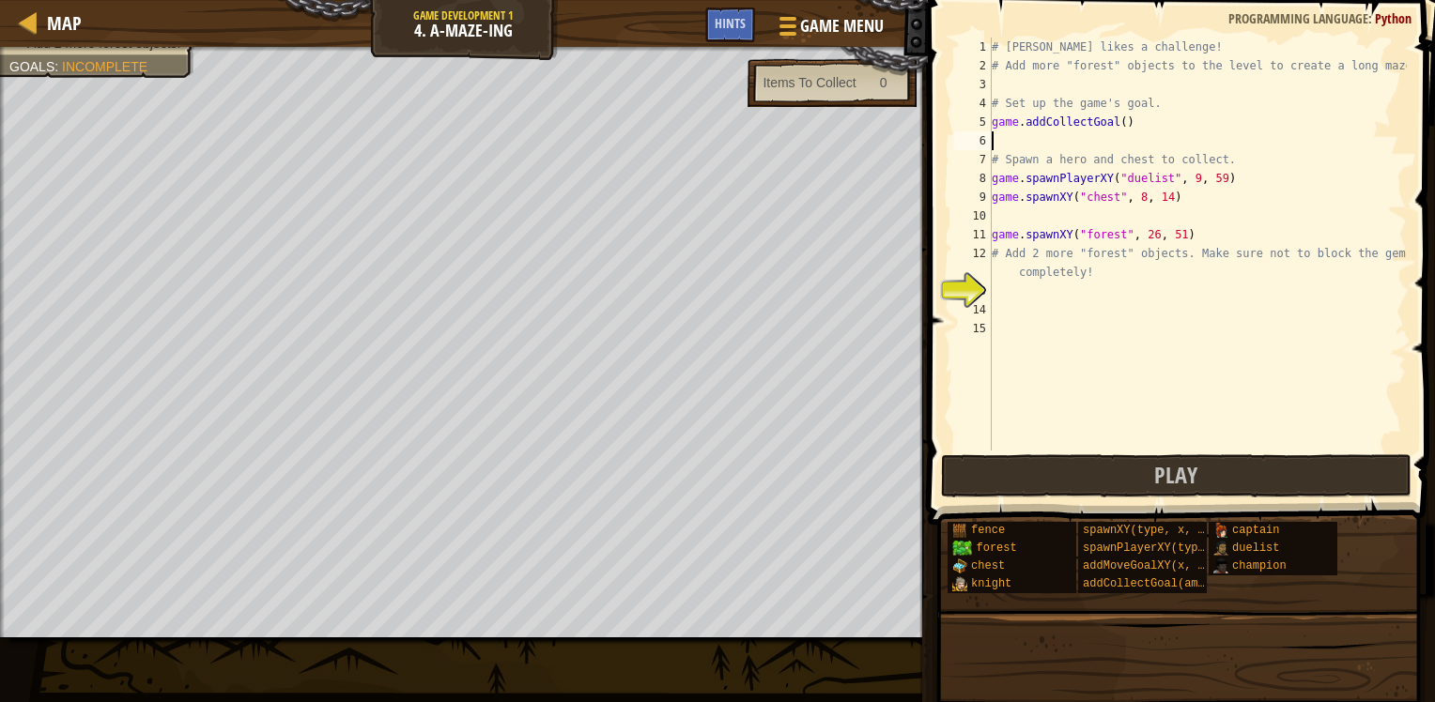
click at [1115, 123] on div "# [PERSON_NAME] likes a challenge! # Add more "forest" objects to the level to …" at bounding box center [1197, 263] width 419 height 451
click at [112, 531] on div "copy 8, 15" at bounding box center [174, 537] width 158 height 38
click at [1117, 125] on div "# [PERSON_NAME] likes a challenge! # Add more "forest" objects to the level to …" at bounding box center [1197, 263] width 419 height 451
paste textarea "8, 15"
type textarea "game.addCollectGoal(8, 15)"
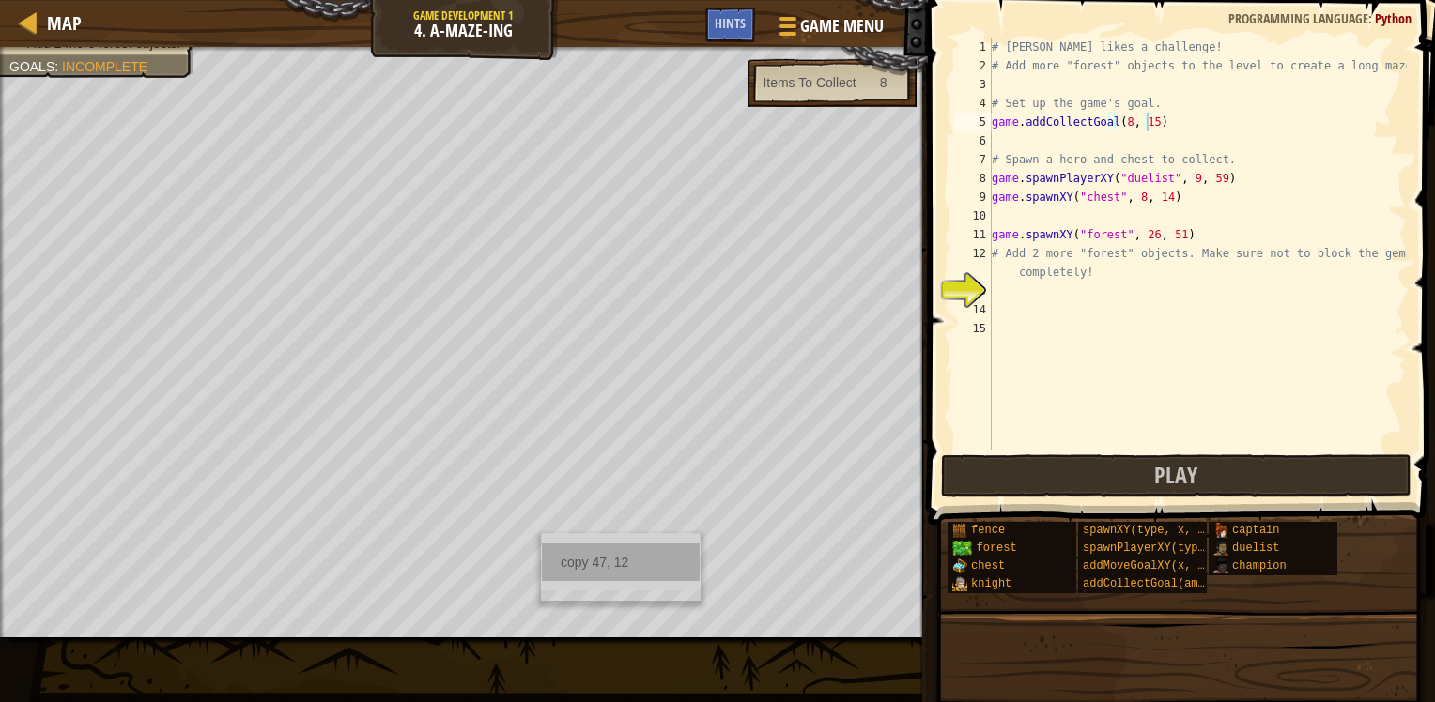
click at [582, 568] on div "copy 47, 12" at bounding box center [621, 563] width 158 height 38
drag, startPoint x: 1037, startPoint y: 215, endPoint x: 1044, endPoint y: 236, distance: 22.0
click at [1037, 218] on div "# [PERSON_NAME] likes a challenge! # Add more "forest" objects to the level to …" at bounding box center [1197, 263] width 419 height 451
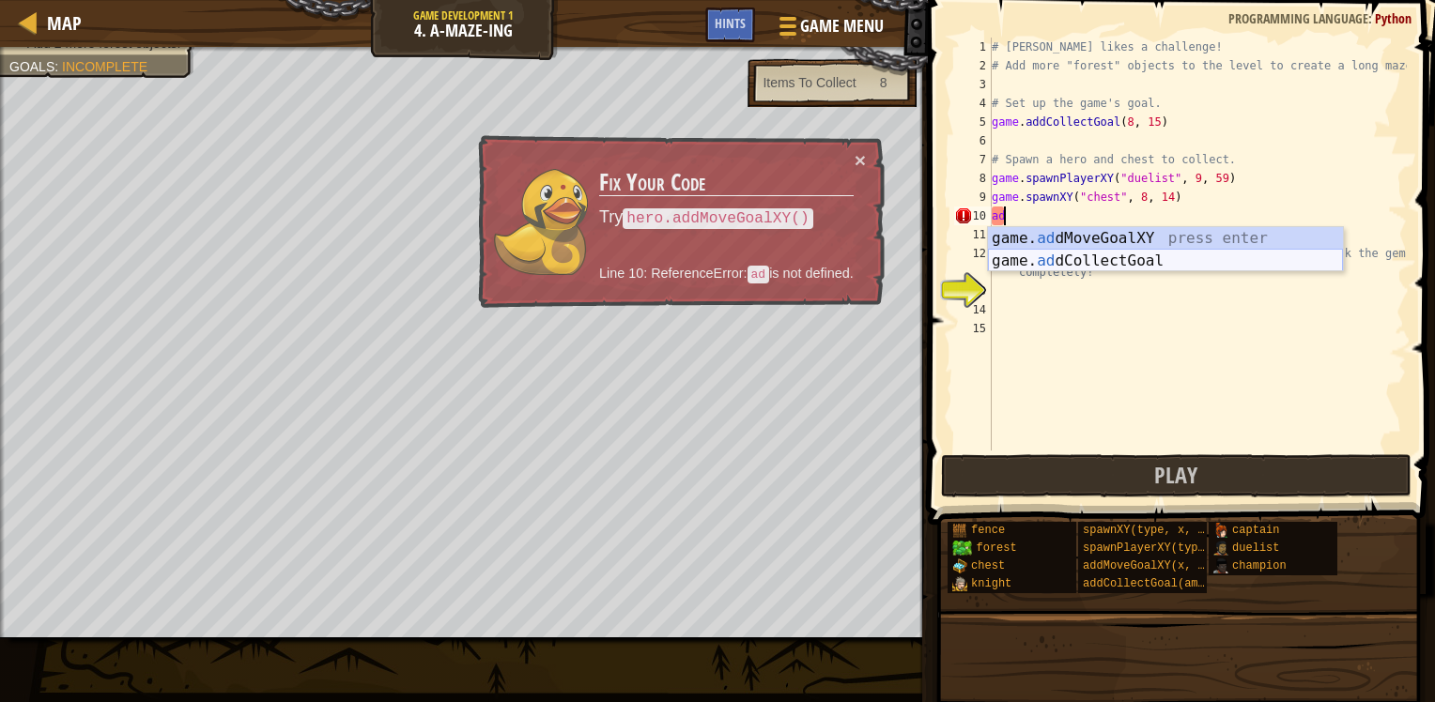
type textarea "a"
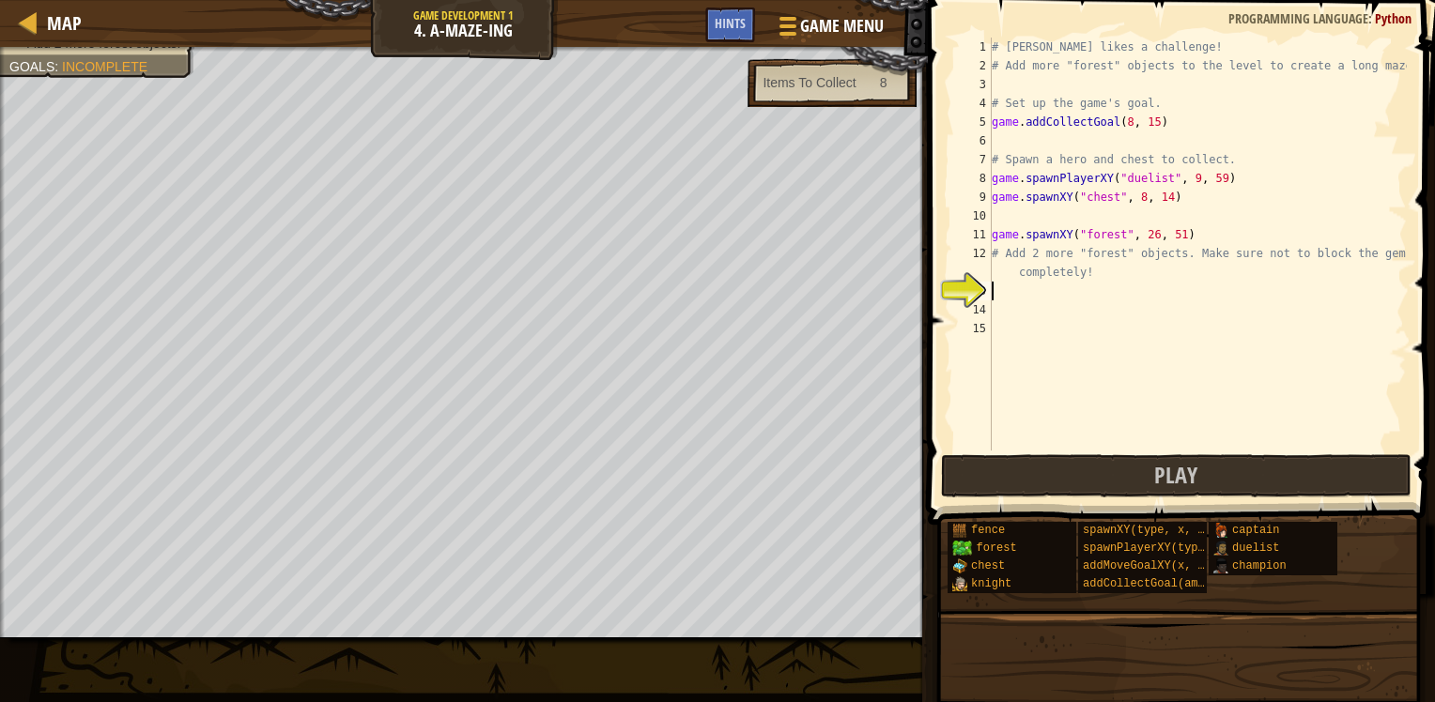
drag, startPoint x: 1046, startPoint y: 286, endPoint x: 1045, endPoint y: 299, distance: 12.2
click at [1046, 285] on div "# [PERSON_NAME] likes a challenge! # Add more "forest" objects to the level to …" at bounding box center [1197, 263] width 419 height 451
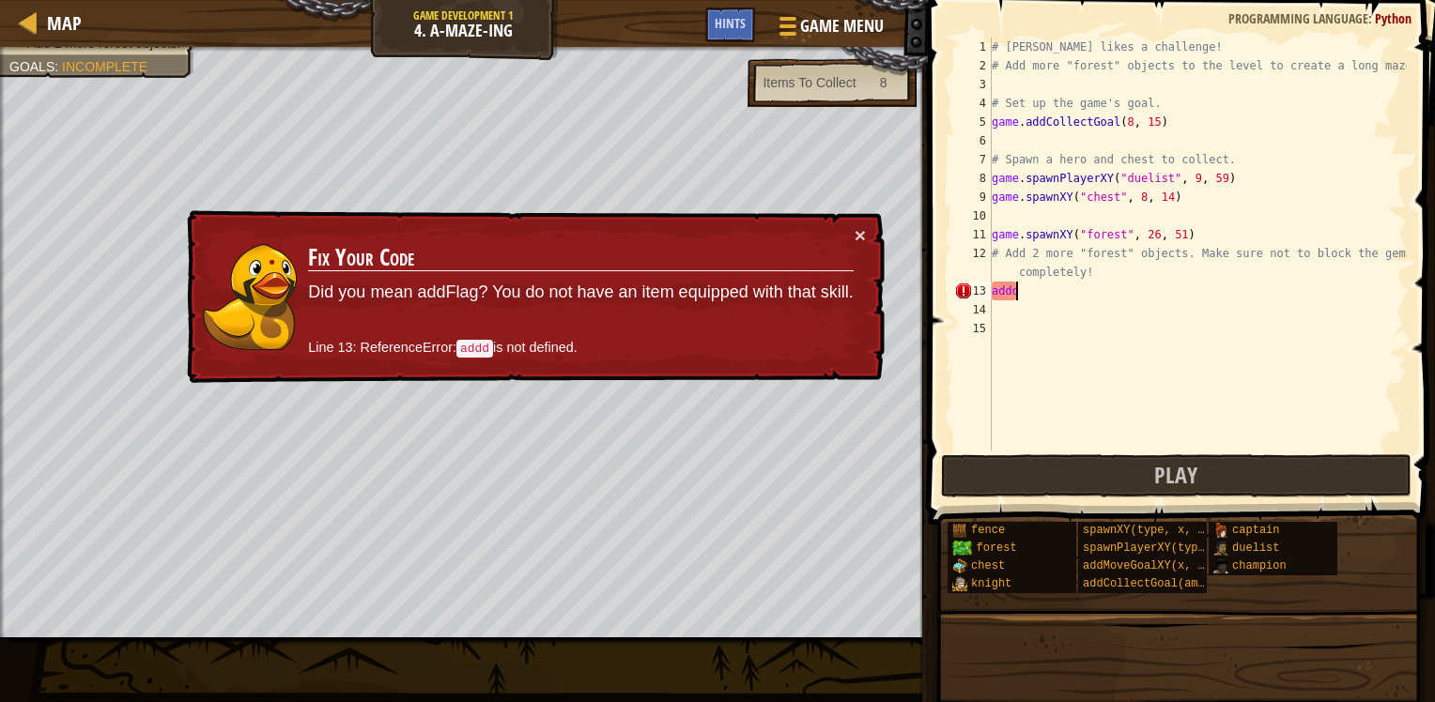
type textarea "add"
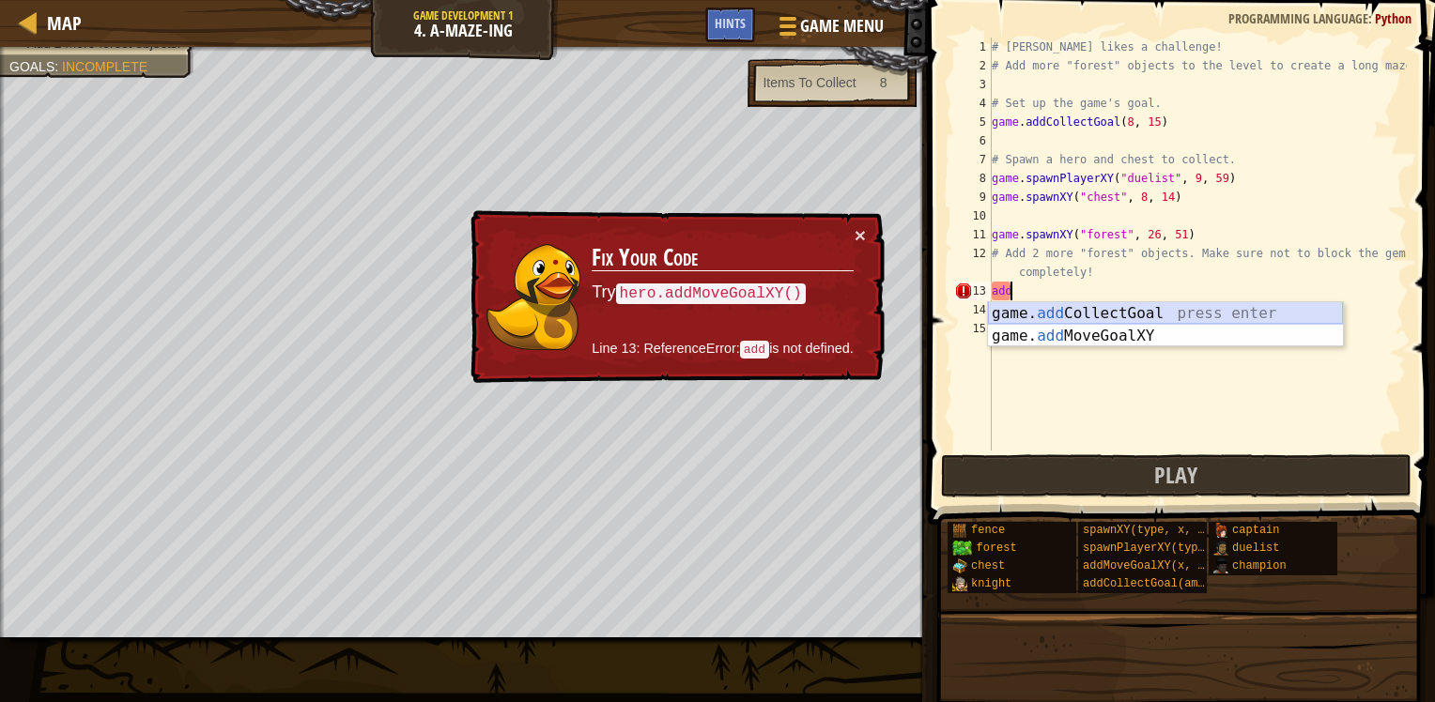
click at [1025, 310] on div "game. add CollectGoal press enter game. add MoveGoalXY press enter" at bounding box center [1165, 347] width 355 height 90
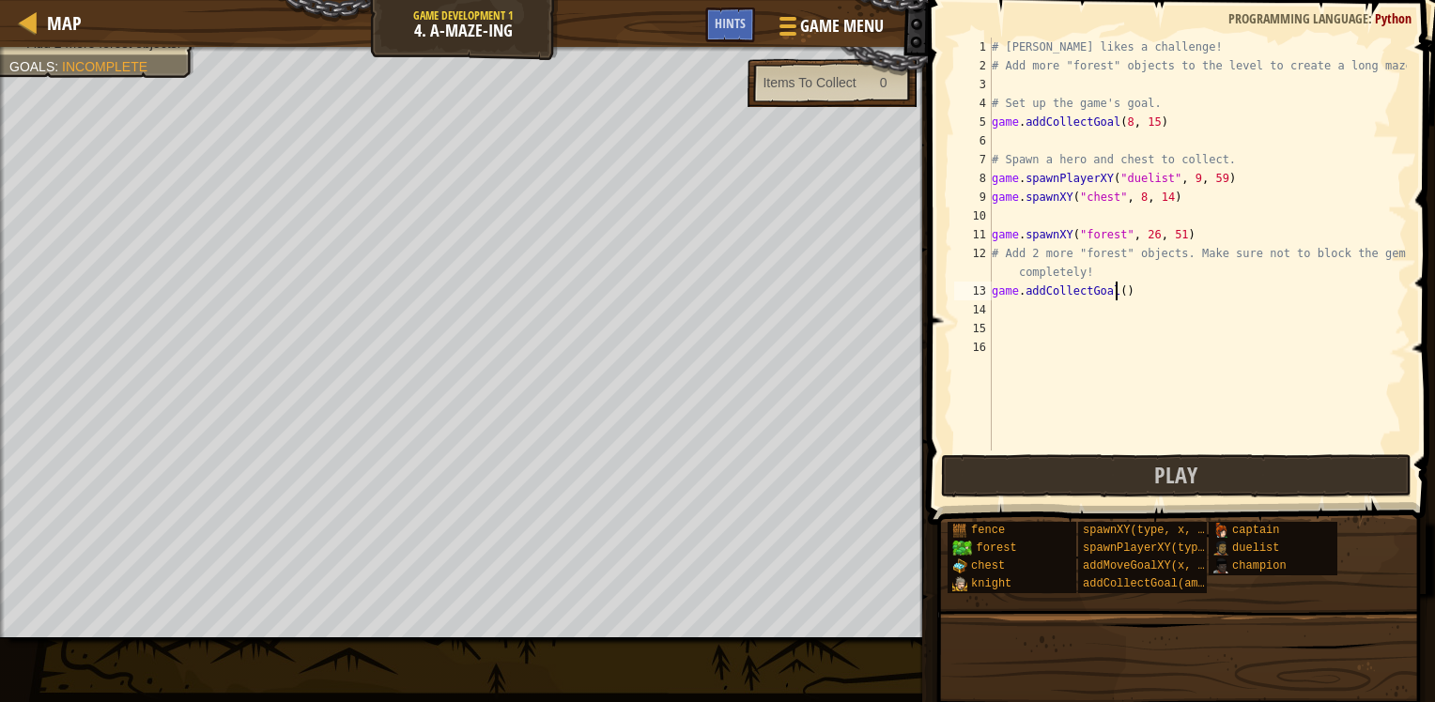
click at [1115, 289] on div "# [PERSON_NAME] likes a challenge! # Add more "forest" objects to the level to …" at bounding box center [1197, 263] width 419 height 451
paste textarea "47, 12"
type textarea "game.addCollectGoal(47, 12)"
click at [537, 535] on div "copy 46, 12" at bounding box center [615, 569] width 160 height 68
click at [1021, 306] on div "# [PERSON_NAME] likes a challenge! # Add more "forest" objects to the level to …" at bounding box center [1197, 263] width 419 height 451
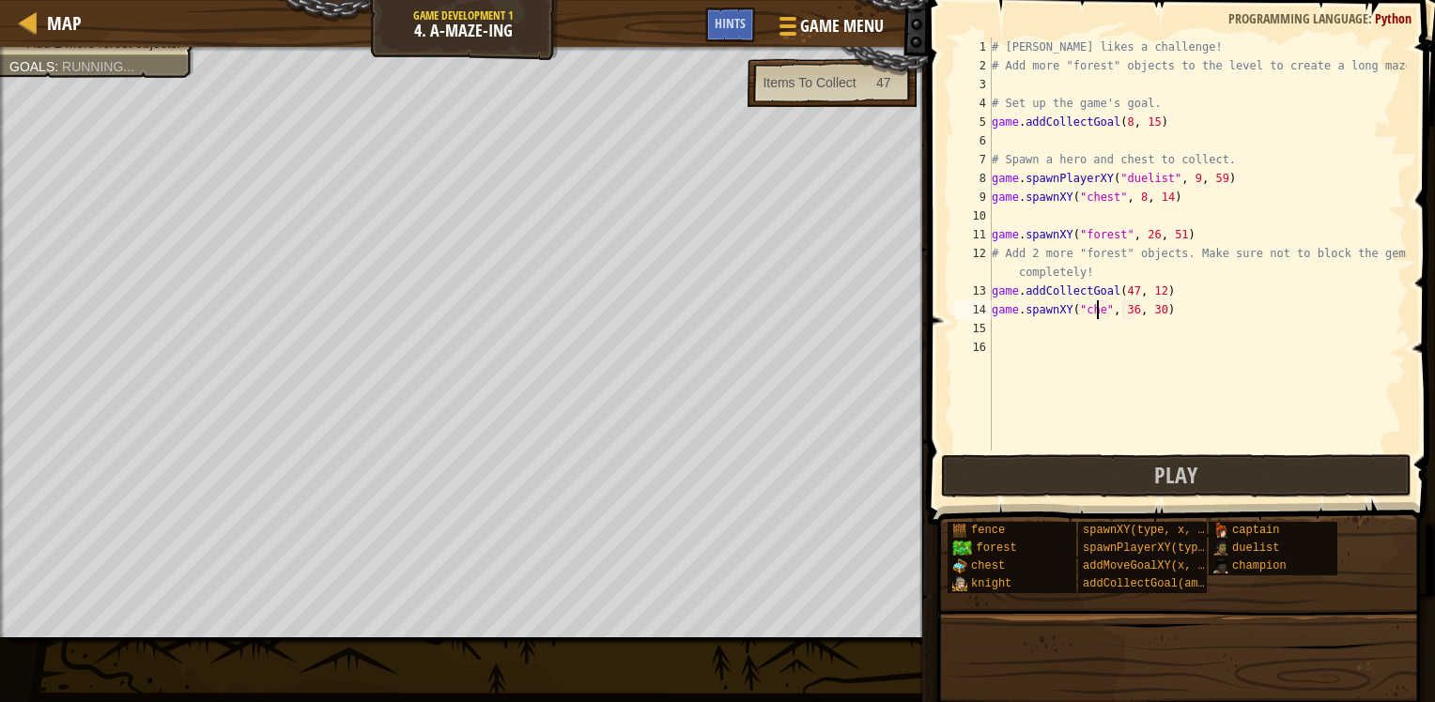
scroll to position [8, 8]
click at [1138, 311] on div "# [PERSON_NAME] likes a challenge! # Add more "forest" objects to the level to …" at bounding box center [1197, 263] width 419 height 451
click at [1164, 310] on div "# [PERSON_NAME] likes a challenge! # Add more "forest" objects to the level to …" at bounding box center [1197, 263] width 419 height 451
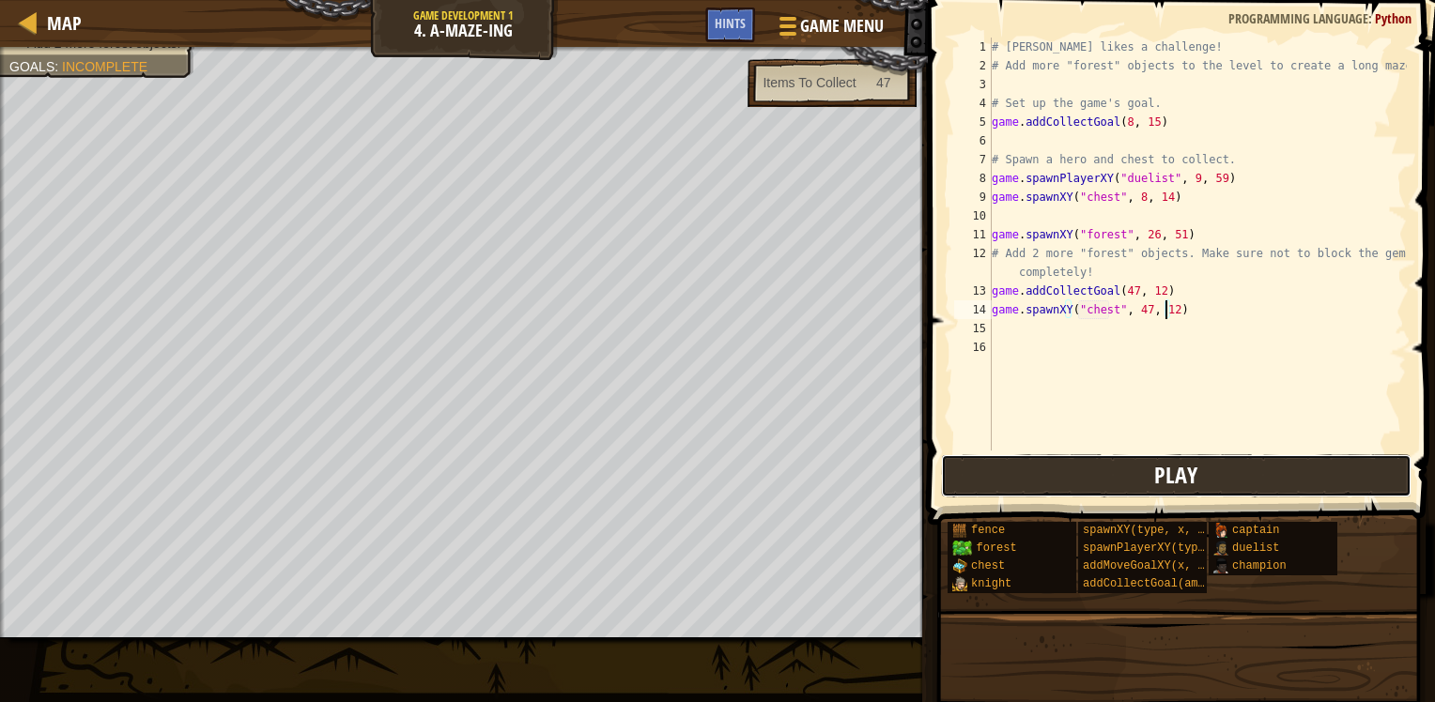
click at [999, 460] on button "Play" at bounding box center [1176, 475] width 470 height 43
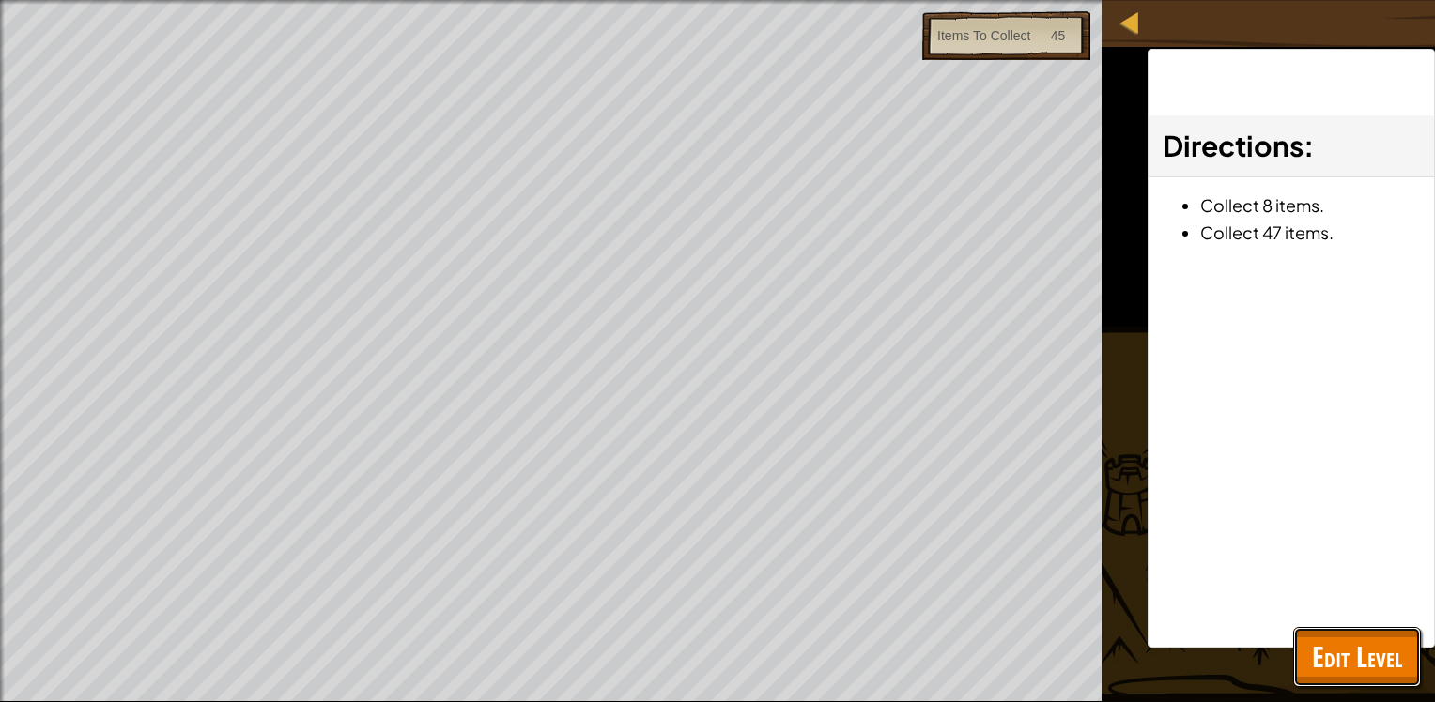
click at [1356, 645] on span "Edit Level" at bounding box center [1357, 657] width 90 height 38
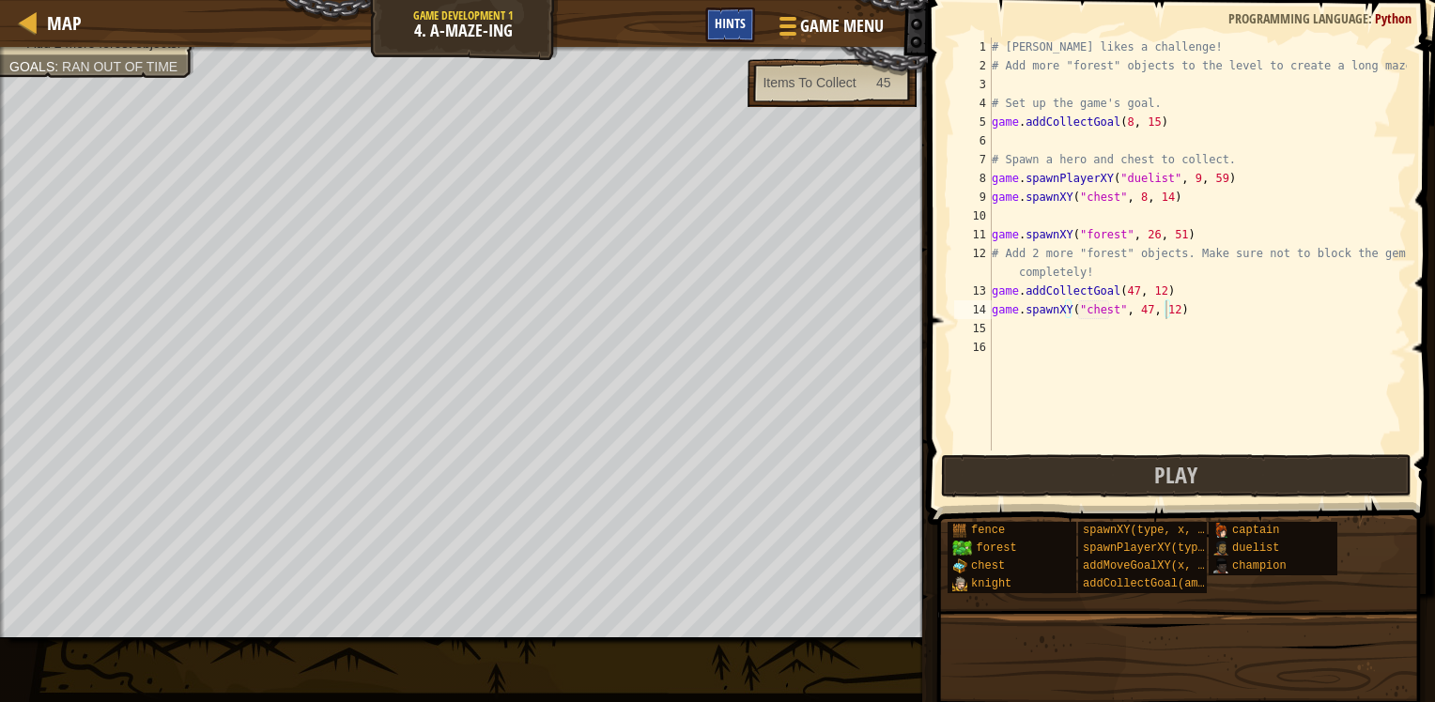
click at [732, 36] on div "Hints" at bounding box center [730, 25] width 50 height 35
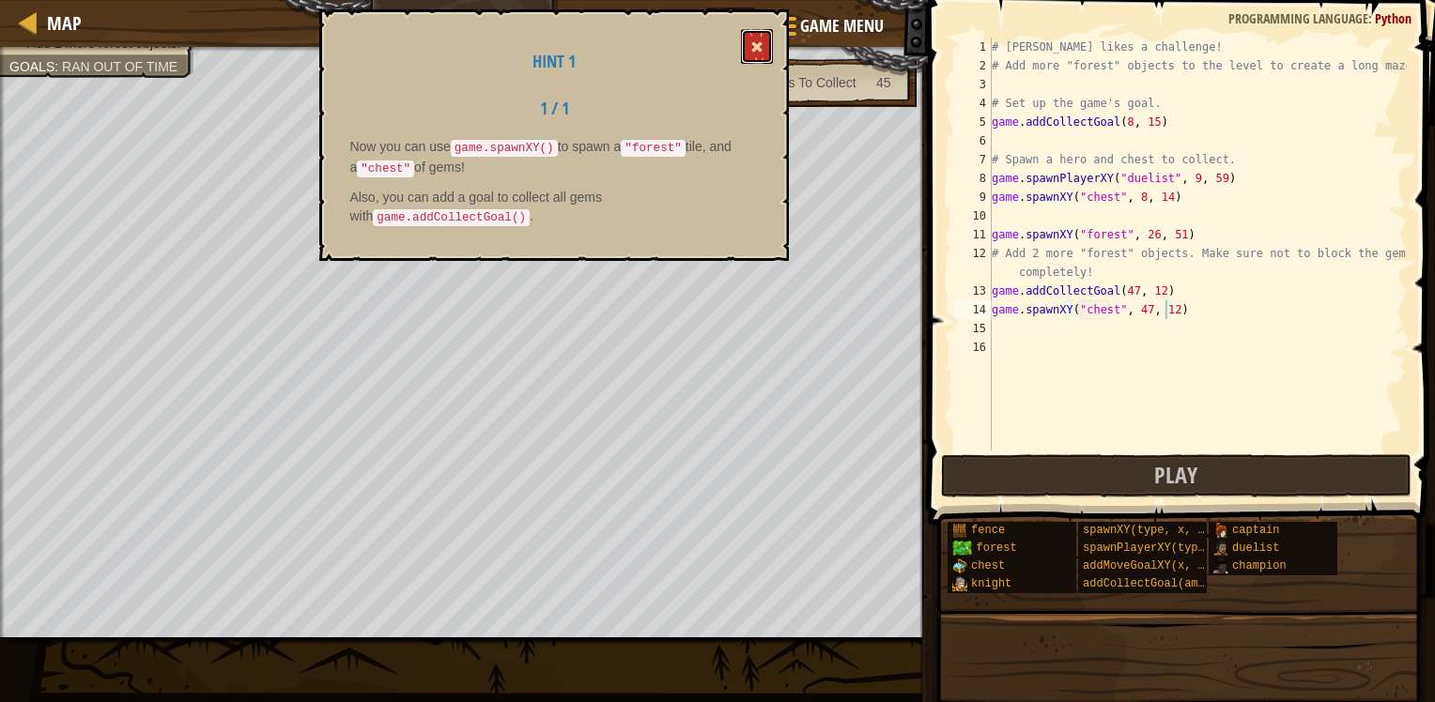
click at [751, 47] on span at bounding box center [756, 46] width 13 height 13
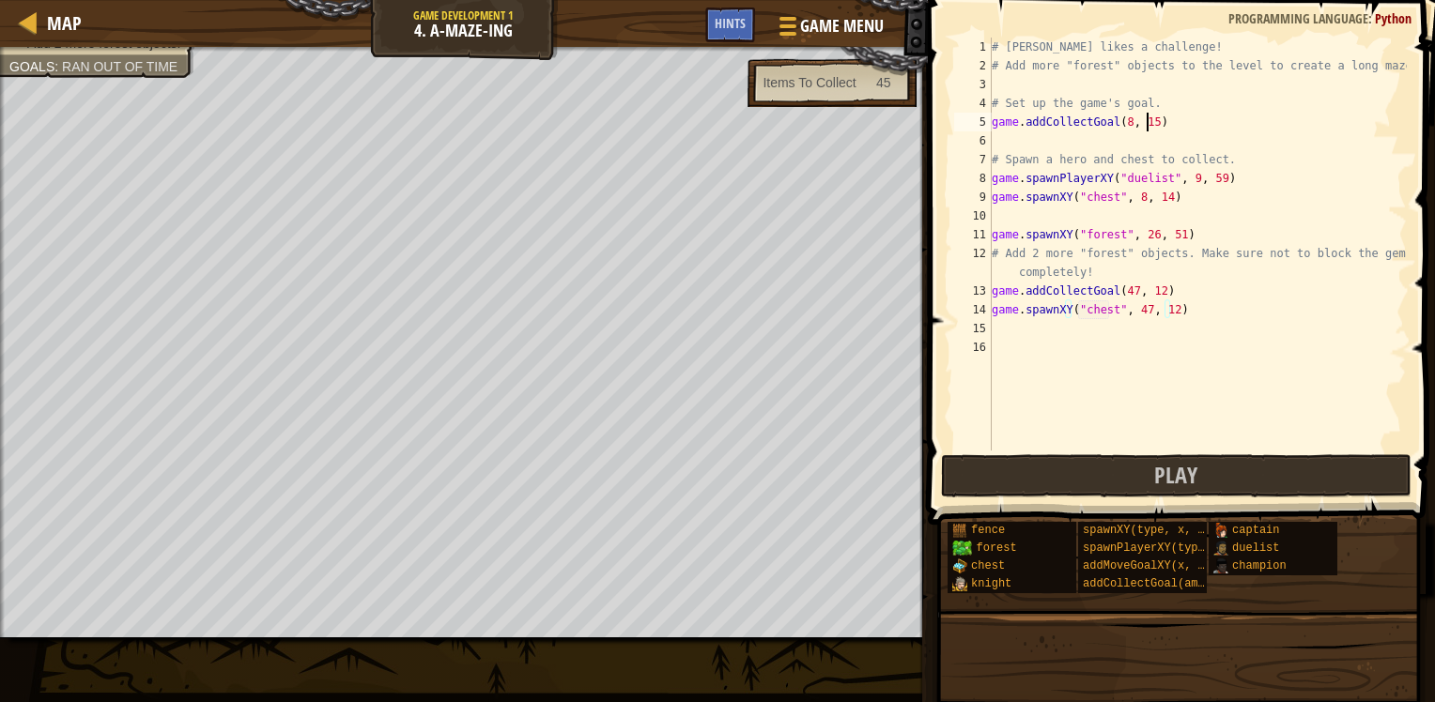
type textarea "game.addCollectGoal(8, 15)"
click at [1144, 127] on div "# [PERSON_NAME] likes a challenge! # Add more "forest" objects to the level to …" at bounding box center [1197, 263] width 419 height 451
drag, startPoint x: 1175, startPoint y: 119, endPoint x: 979, endPoint y: 118, distance: 195.3
click at [979, 118] on div "game.addCollectGoal(8, 15) 1 2 3 4 5 6 7 8 9 10 11 12 13 14 15 16 # [PERSON_NAM…" at bounding box center [1178, 244] width 456 height 413
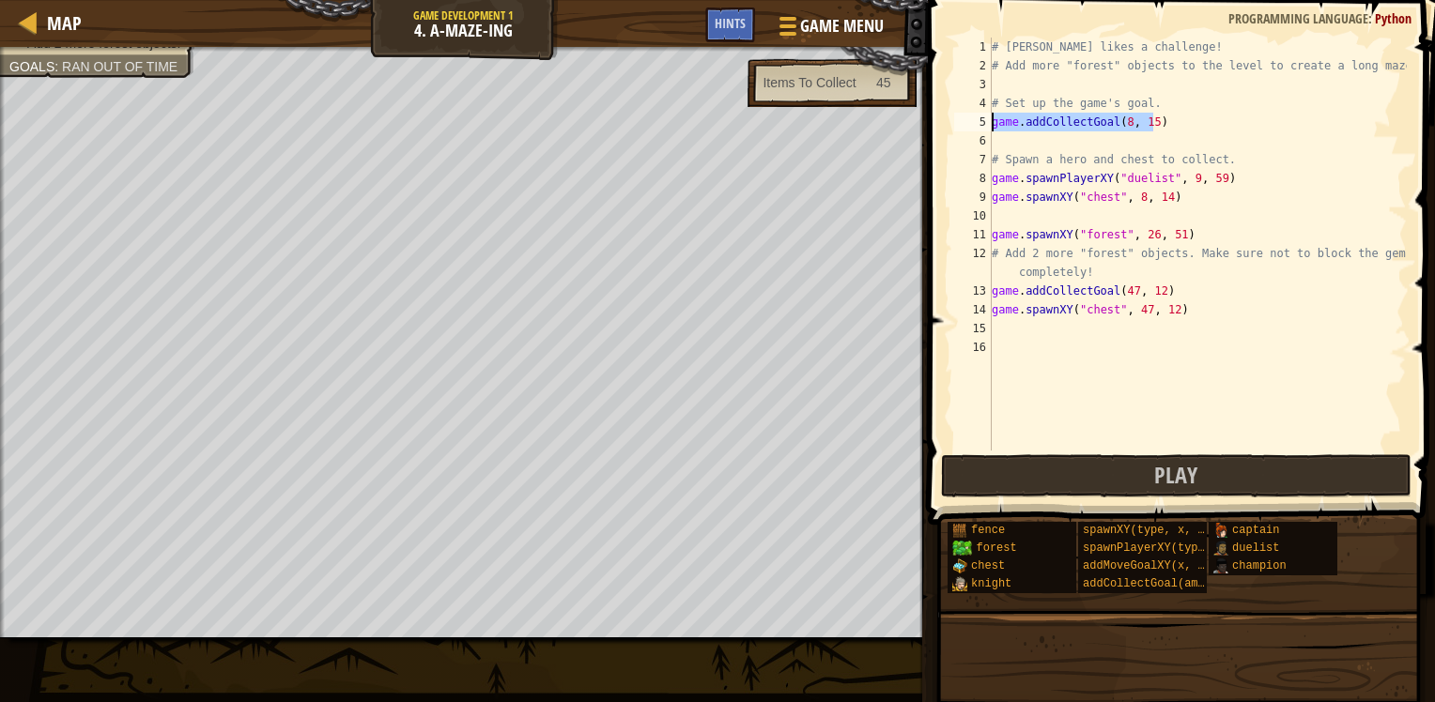
click at [1025, 138] on div "# [PERSON_NAME] likes a challenge! # Add more "forest" objects to the level to …" at bounding box center [1197, 263] width 419 height 451
paste textarea "game.addCollectGoal(8, 15)"
type textarea "game.addCollectGoal(8, 15)"
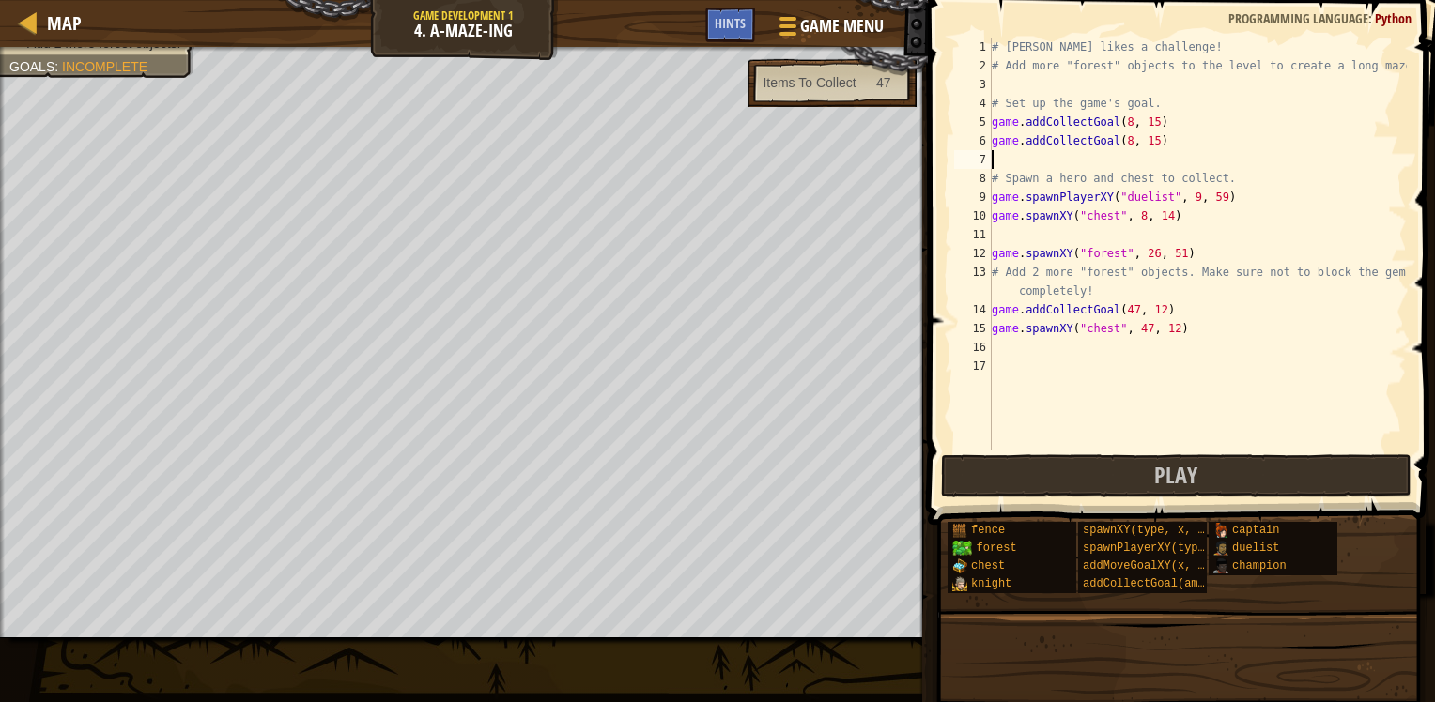
paste textarea "game.addCollectGoal(8, 15)"
type textarea "game.addCollectGoal(8, 15)"
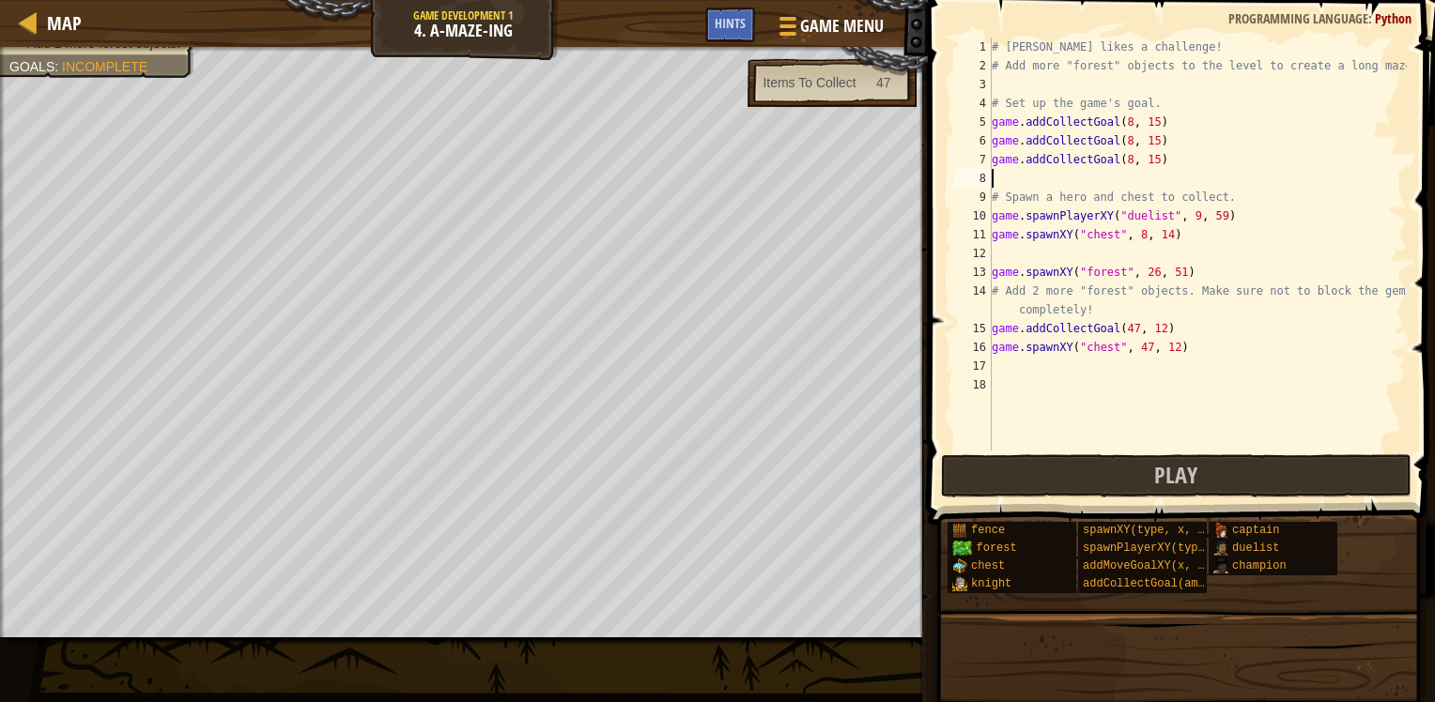
paste textarea "game.addCollectGoal(8, 15)"
type textarea "game.addCollectGoal(8, 15)"
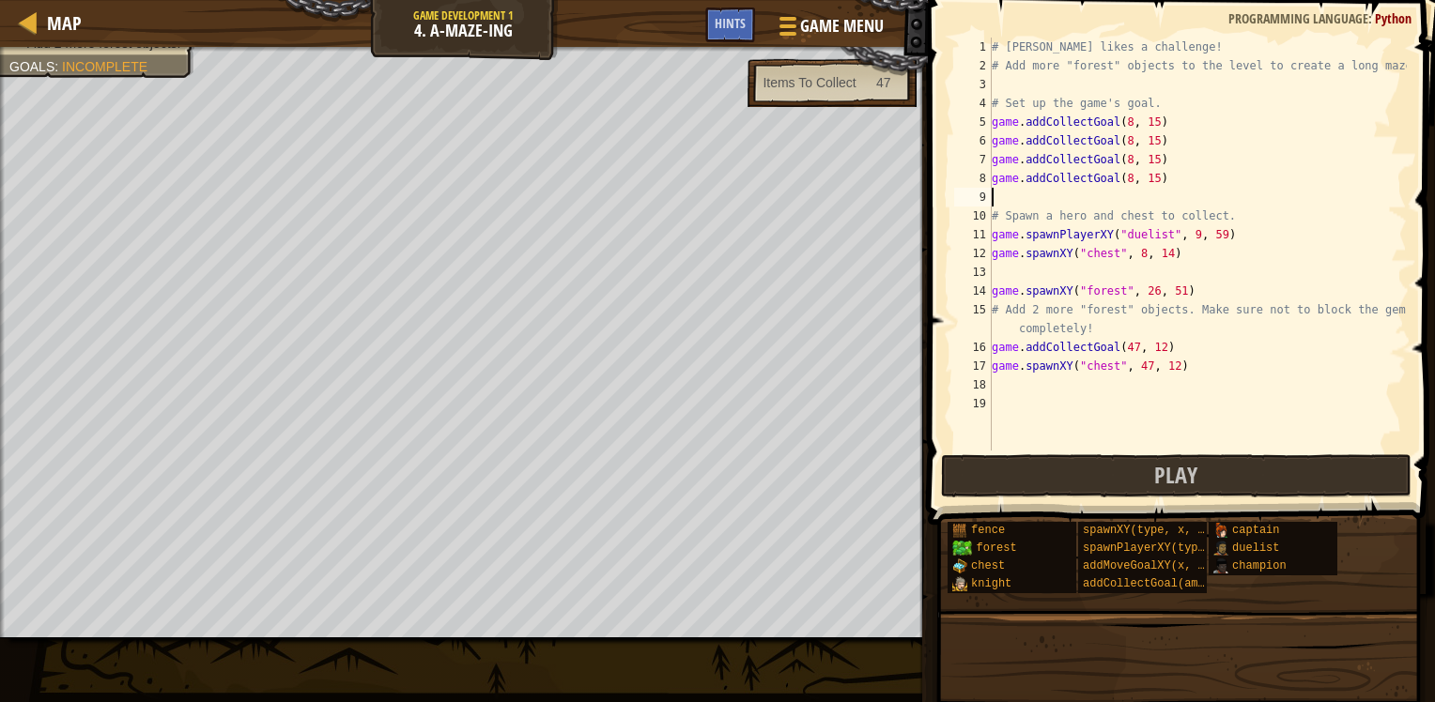
paste textarea "game.addCollectGoal(8, 15)"
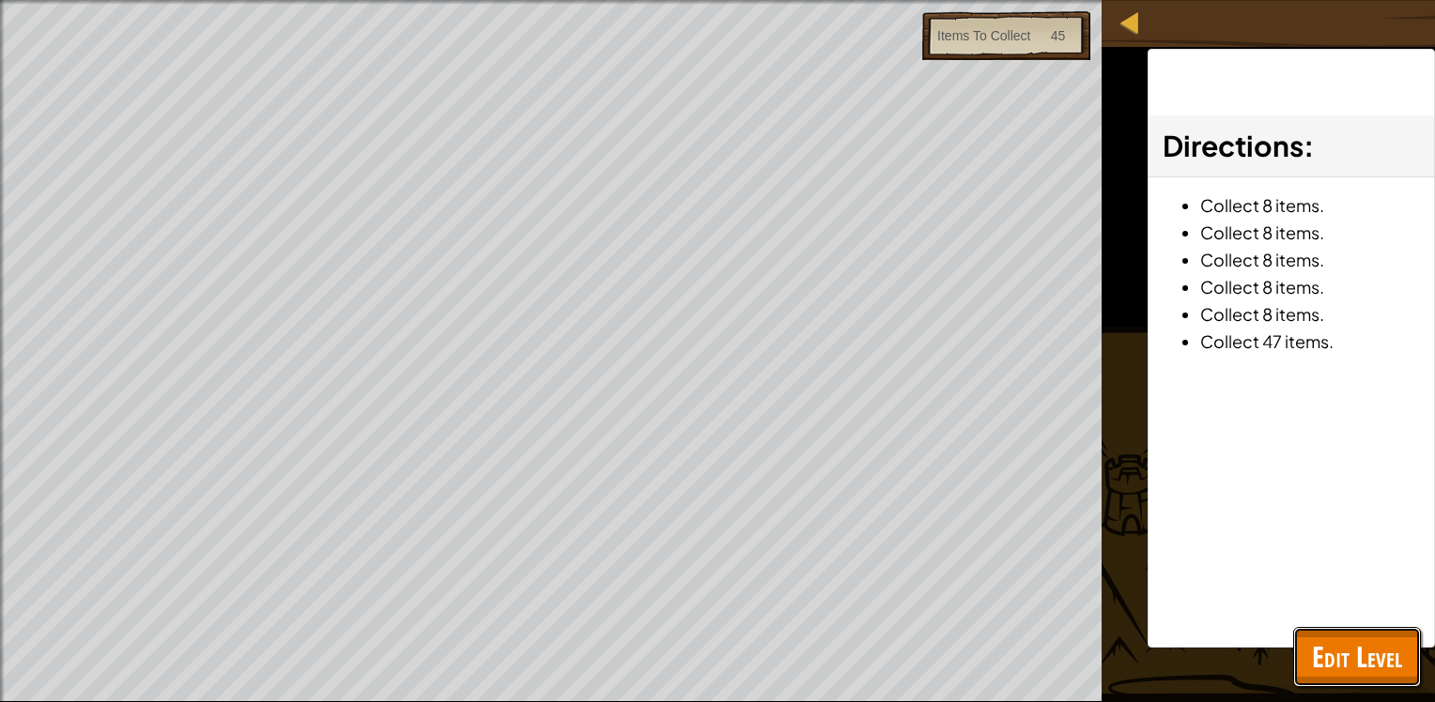
click at [1315, 640] on span "Edit Level" at bounding box center [1357, 657] width 90 height 38
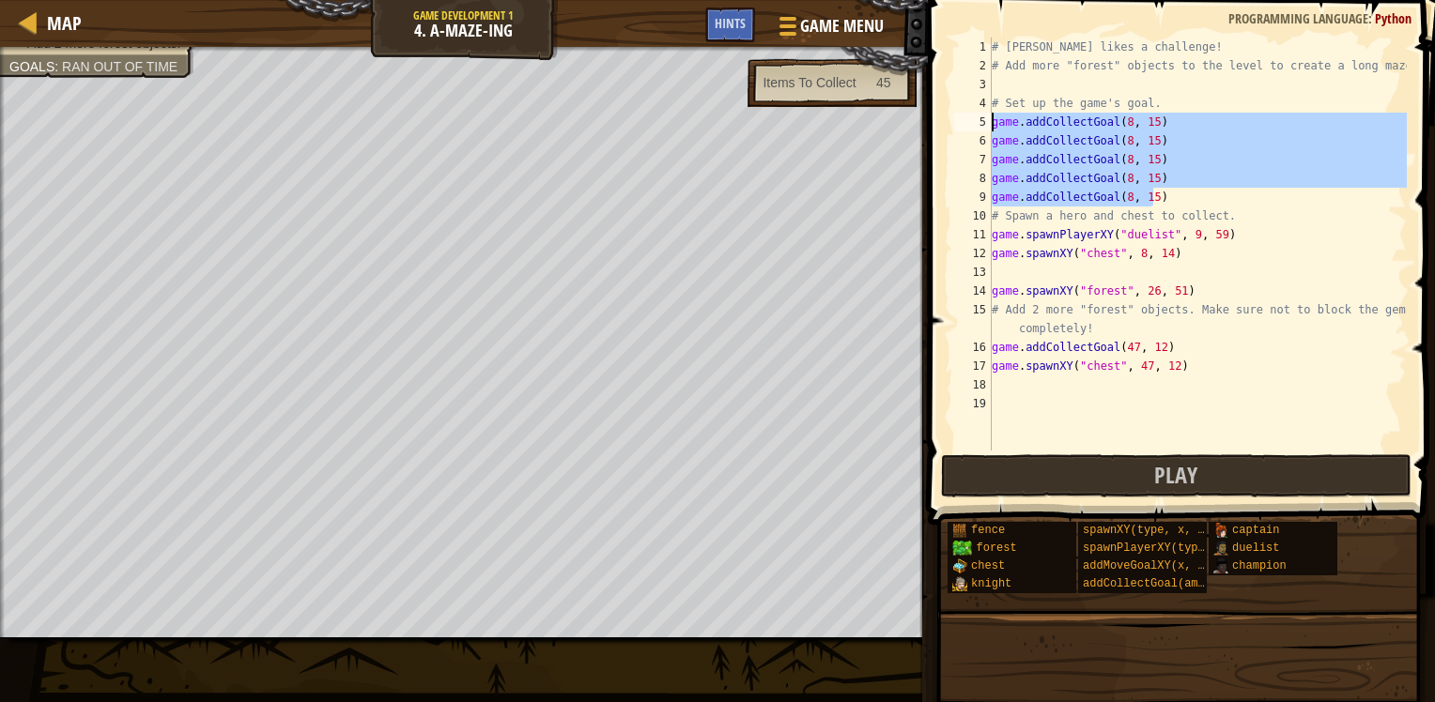
drag, startPoint x: 1176, startPoint y: 201, endPoint x: 988, endPoint y: 122, distance: 203.7
click at [988, 122] on div "game.addCollectGoal(8, 15) 1 2 3 4 5 6 7 8 9 10 11 12 13 14 15 16 17 18 19 # [P…" at bounding box center [1178, 244] width 456 height 413
type textarea "game.addCollectGoal(8, 15) game.addCollectGoal(8, 15)"
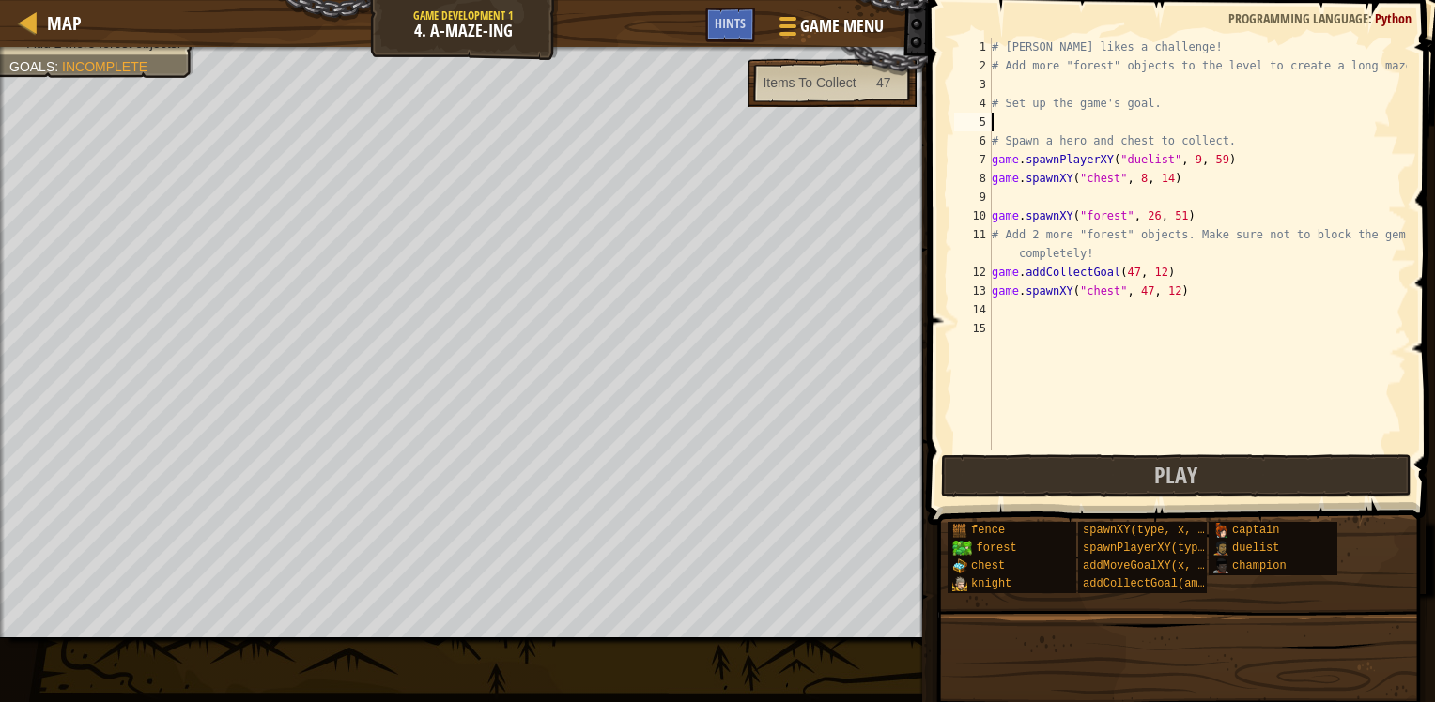
click at [1156, 77] on div "# [PERSON_NAME] likes a challenge! # Add more "forest" objects to the level to …" at bounding box center [1197, 263] width 419 height 451
click at [1114, 115] on div "# [PERSON_NAME] likes a challenge! # Add more "forest" objects to the level to …" at bounding box center [1197, 263] width 419 height 451
drag, startPoint x: 1154, startPoint y: 75, endPoint x: 1144, endPoint y: 87, distance: 16.0
click at [1146, 85] on div "# [PERSON_NAME] likes a challenge! # Add more "forest" objects to the level to …" at bounding box center [1197, 263] width 419 height 451
click at [802, 24] on span "Game Menu" at bounding box center [841, 25] width 87 height 25
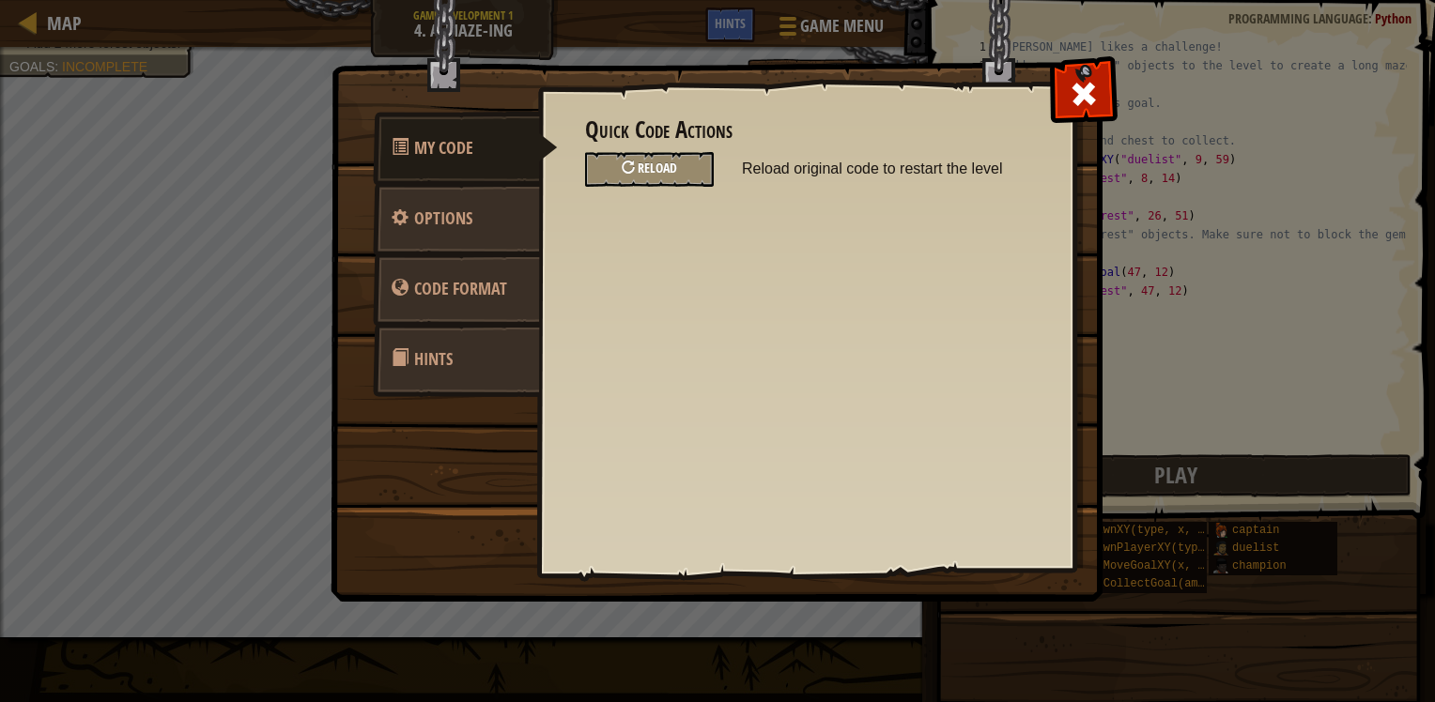
click at [657, 170] on span "Reload" at bounding box center [657, 168] width 39 height 18
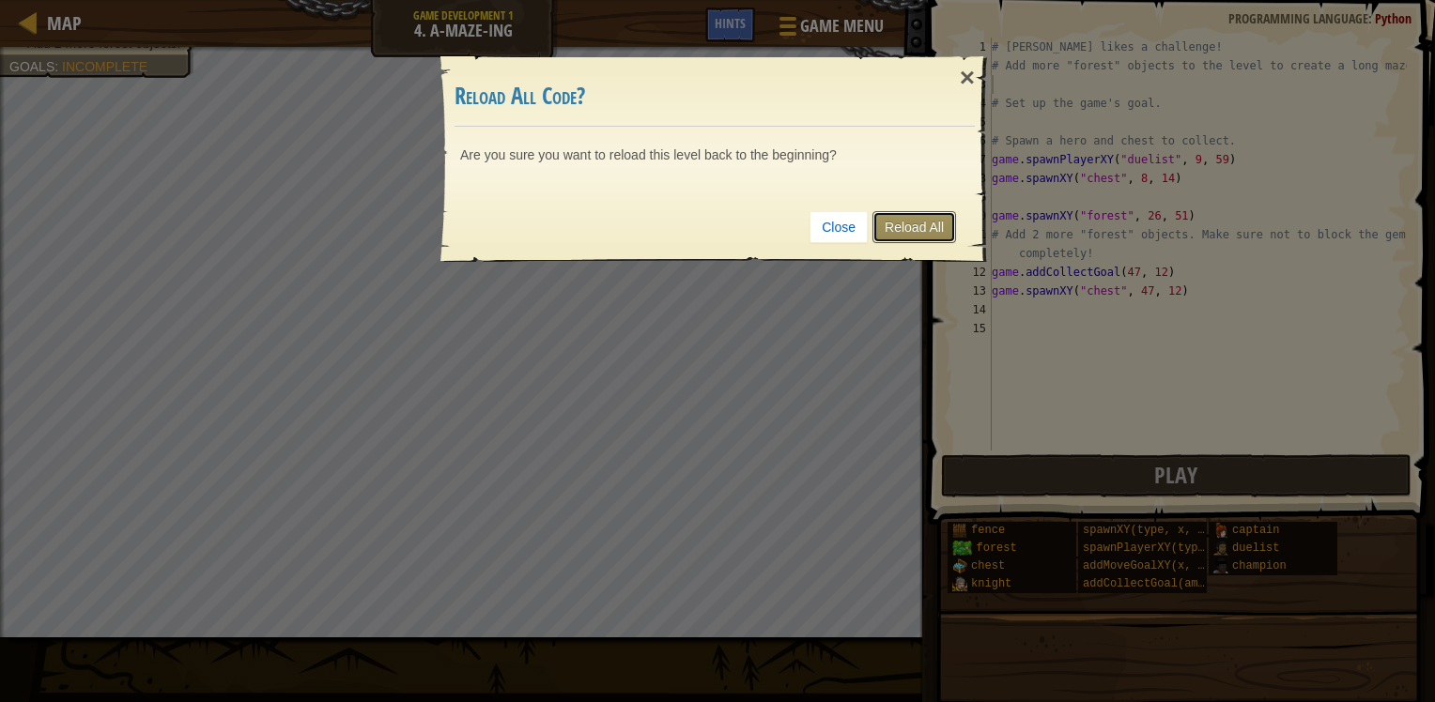
click at [928, 222] on link "Reload All" at bounding box center [914, 227] width 84 height 32
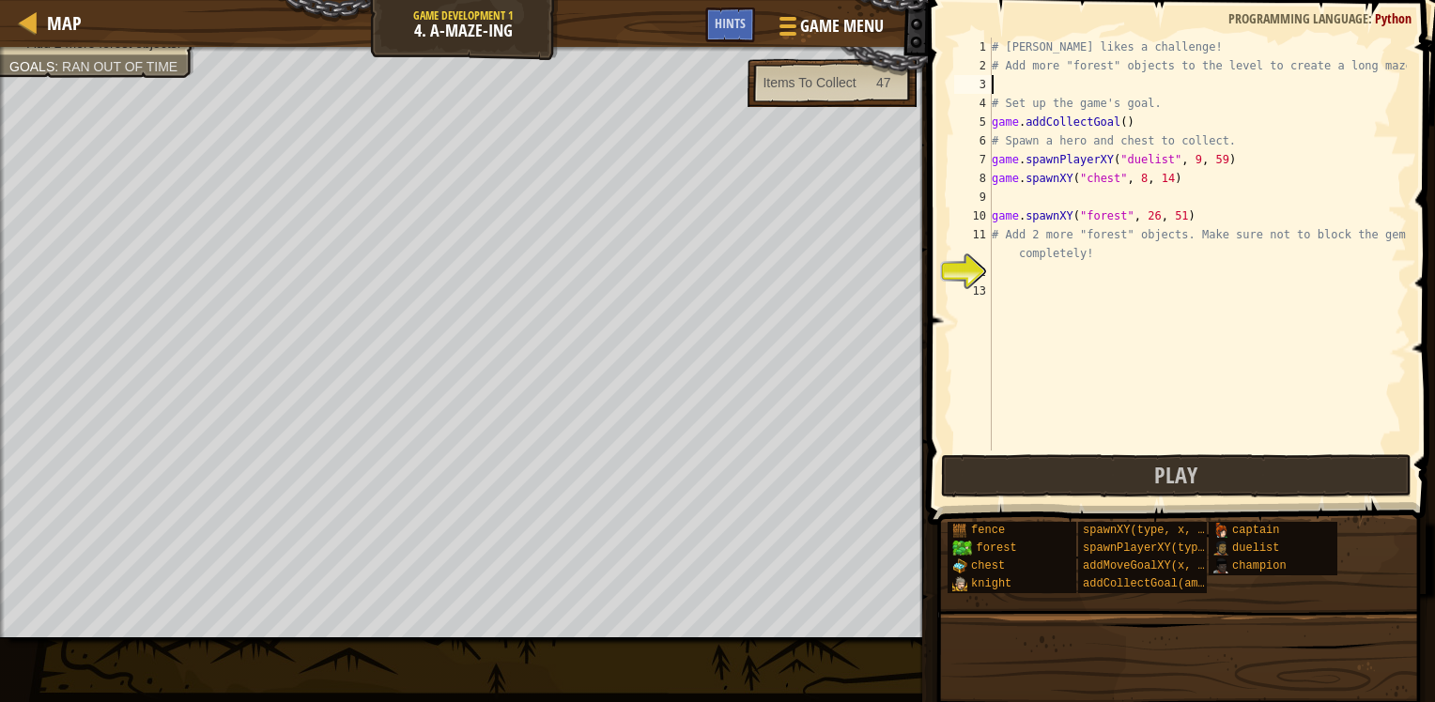
click at [1074, 80] on div "# [PERSON_NAME] likes a challenge! # Add more "forest" objects to the level to …" at bounding box center [1197, 263] width 419 height 451
click at [1105, 268] on div "# [PERSON_NAME] likes a challenge! # Add more "forest" objects to the level to …" at bounding box center [1197, 263] width 419 height 451
click at [1138, 206] on div "# [PERSON_NAME] likes a challenge! # Add more "forest" objects to the level to …" at bounding box center [1197, 263] width 419 height 451
click at [1110, 85] on div "# [PERSON_NAME] likes a challenge! # Add more "forest" objects to the level to …" at bounding box center [1197, 263] width 419 height 451
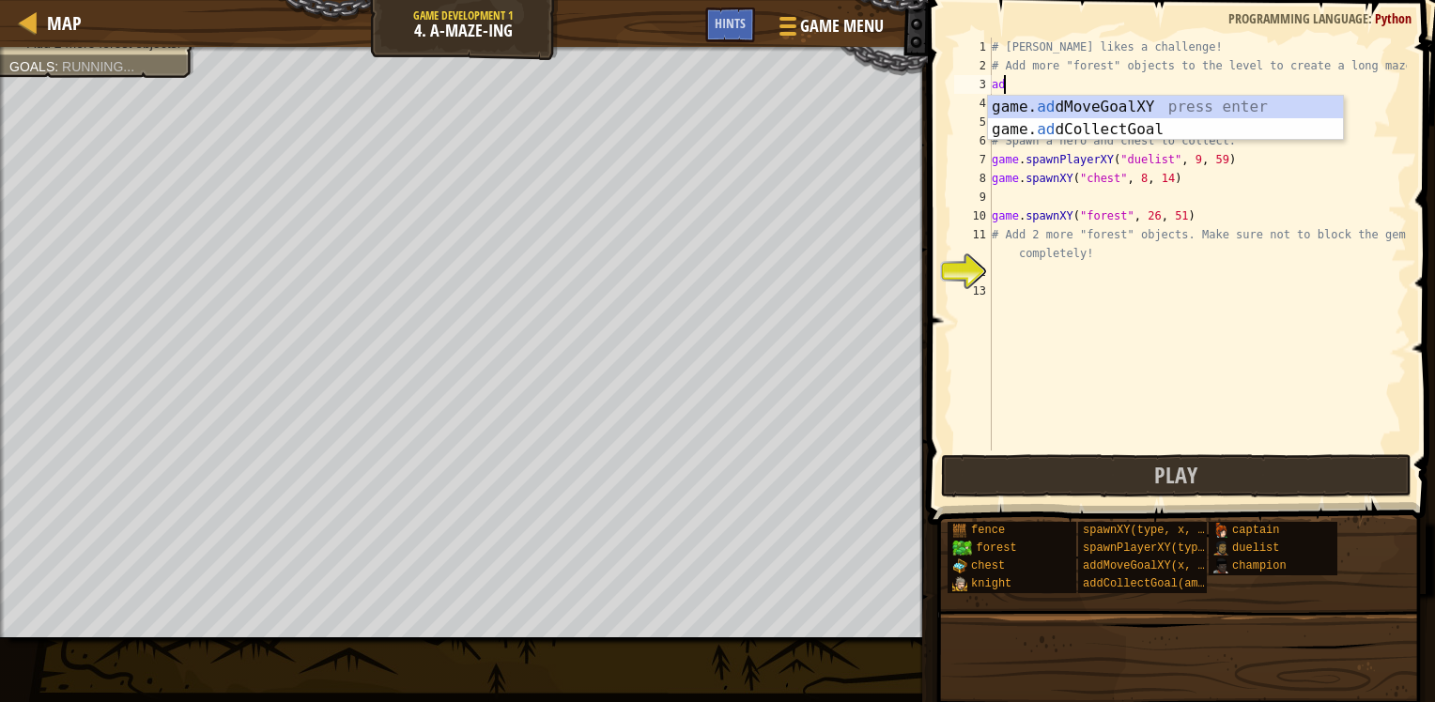
type textarea "a"
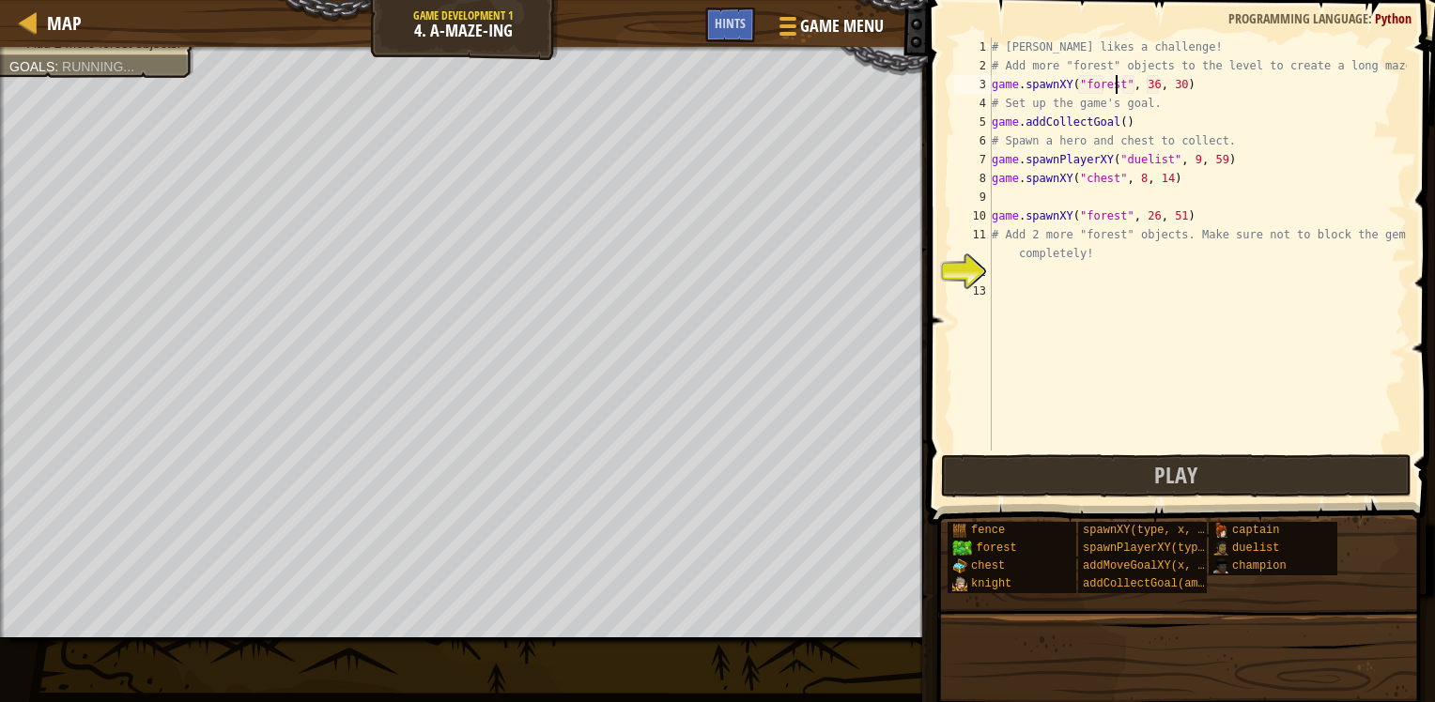
scroll to position [8, 9]
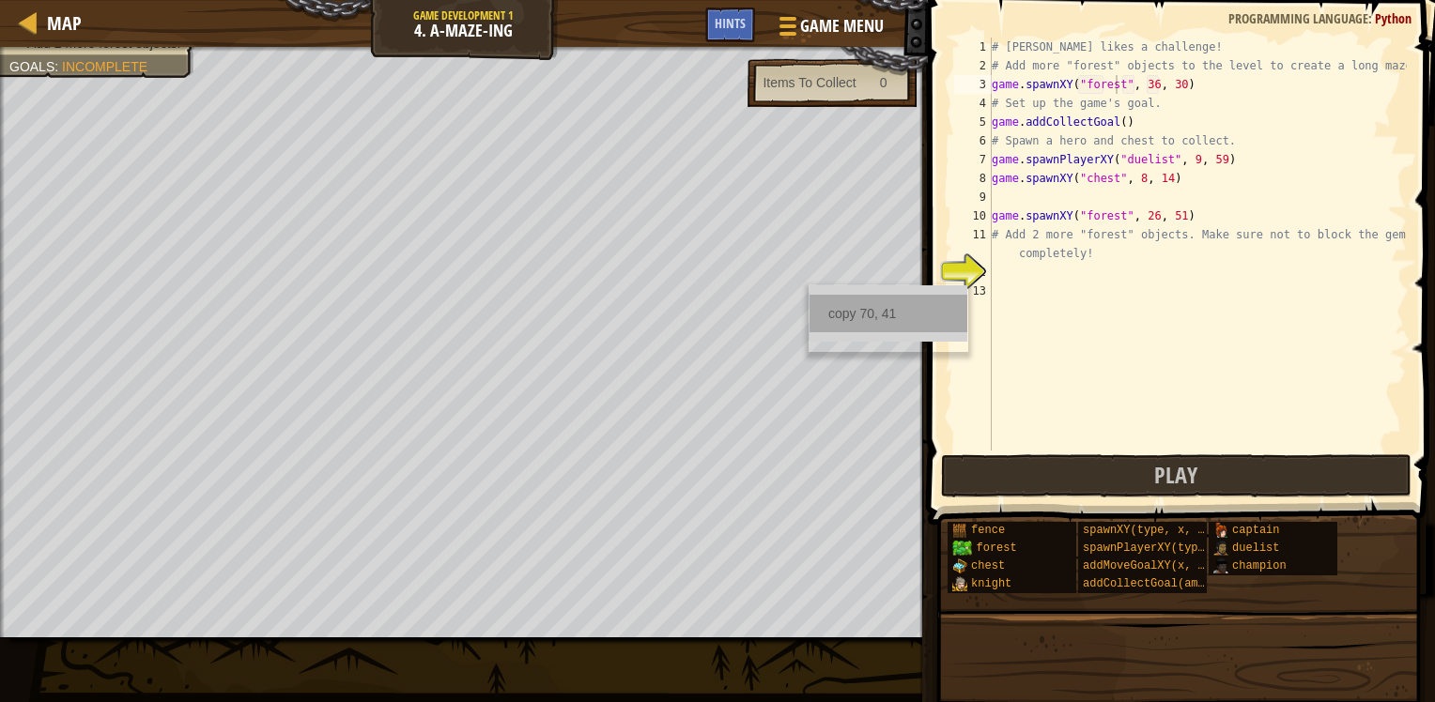
click at [837, 305] on div "copy 70, 41" at bounding box center [888, 314] width 158 height 38
click at [1176, 86] on div "# [PERSON_NAME] likes a challenge! # Add more "forest" objects to the level to …" at bounding box center [1197, 263] width 419 height 451
drag, startPoint x: 1171, startPoint y: 87, endPoint x: 1134, endPoint y: 83, distance: 36.9
click at [1134, 83] on div "# [PERSON_NAME] likes a challenge! # Add more "forest" objects to the level to …" at bounding box center [1197, 263] width 419 height 451
paste textarea "70, 41"
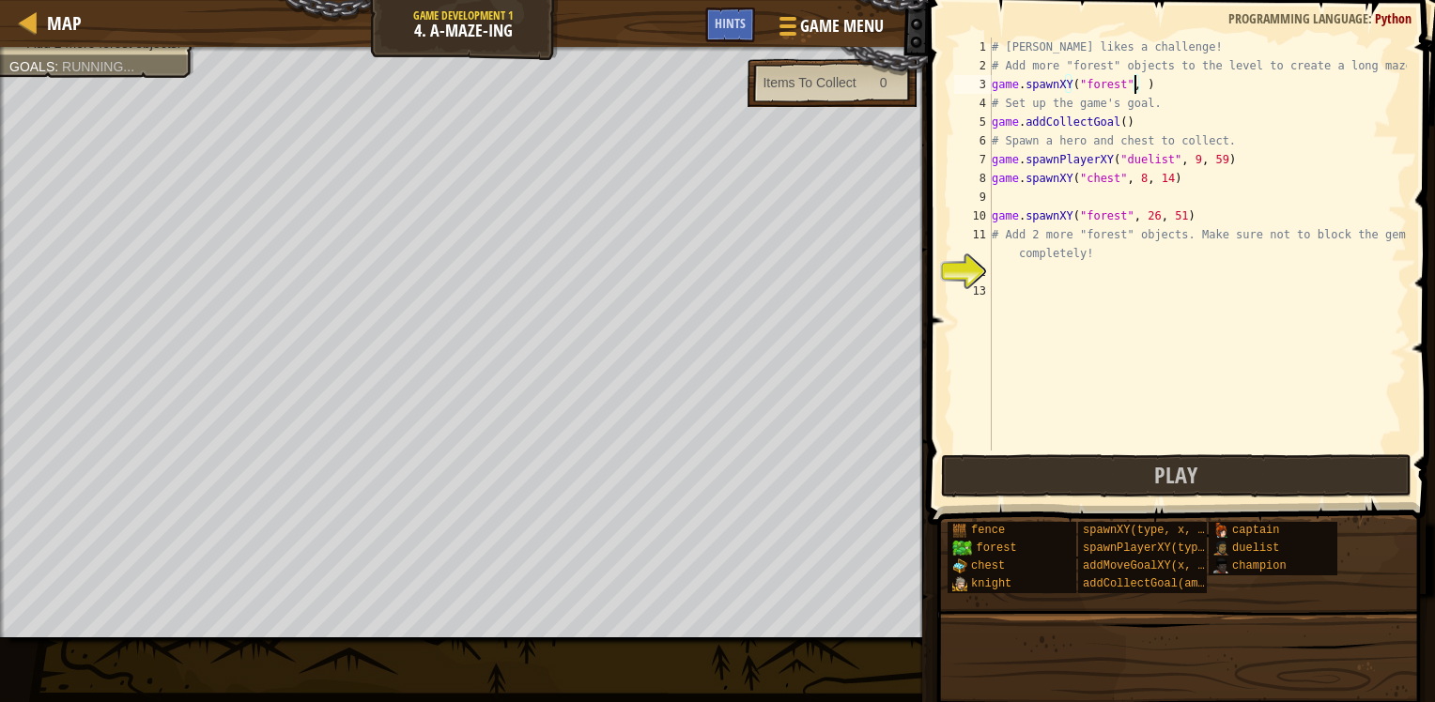
type textarea "game.spawnXY("forest", 70, 41)"
click at [1100, 272] on div "# [PERSON_NAME] likes a challenge! # Add more "forest" objects to the level to …" at bounding box center [1197, 263] width 419 height 451
drag, startPoint x: 1177, startPoint y: 84, endPoint x: 968, endPoint y: 79, distance: 209.4
click at [968, 79] on div "1 2 3 4 5 6 7 8 9 10 11 12 13 # [PERSON_NAME] likes a challenge! # Add more "fo…" at bounding box center [1178, 244] width 456 height 413
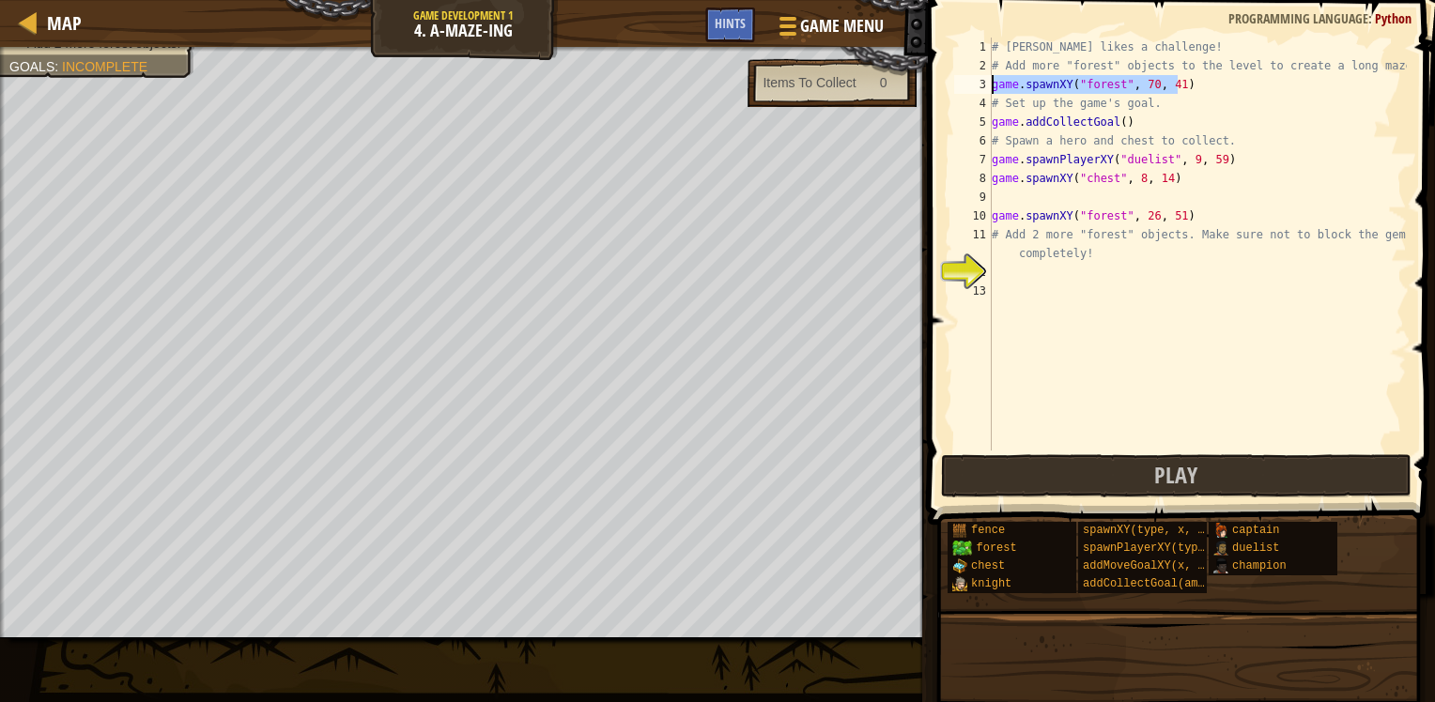
type textarea "game.spawnXY("forest", 70, 41)"
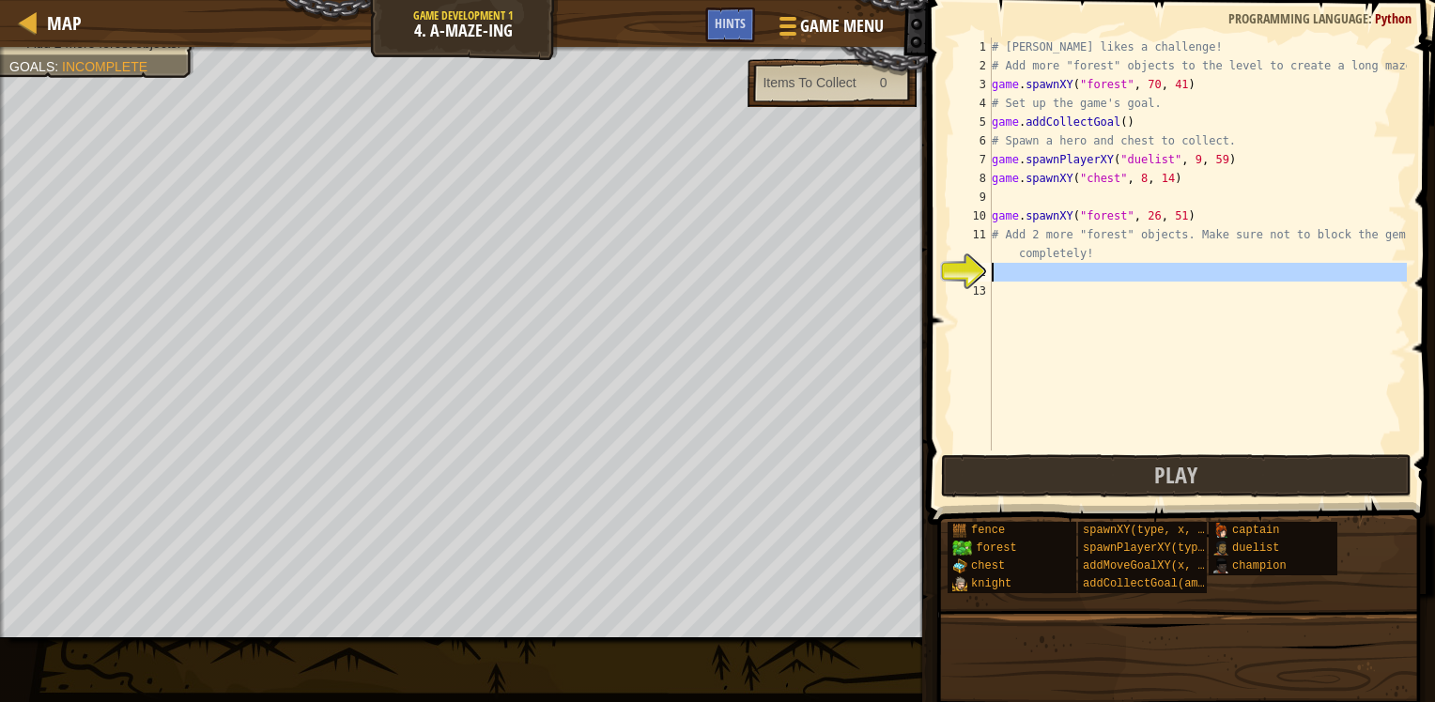
click at [1039, 278] on div "# [PERSON_NAME] likes a challenge! # Add more "forest" objects to the level to …" at bounding box center [1197, 263] width 419 height 451
click at [1034, 269] on div "# [PERSON_NAME] likes a challenge! # Add more "forest" objects to the level to …" at bounding box center [1197, 244] width 419 height 413
paste textarea "game.spawnXY("forest", 70, 41)"
type textarea "game.spawnXY("forest", 70, 41)"
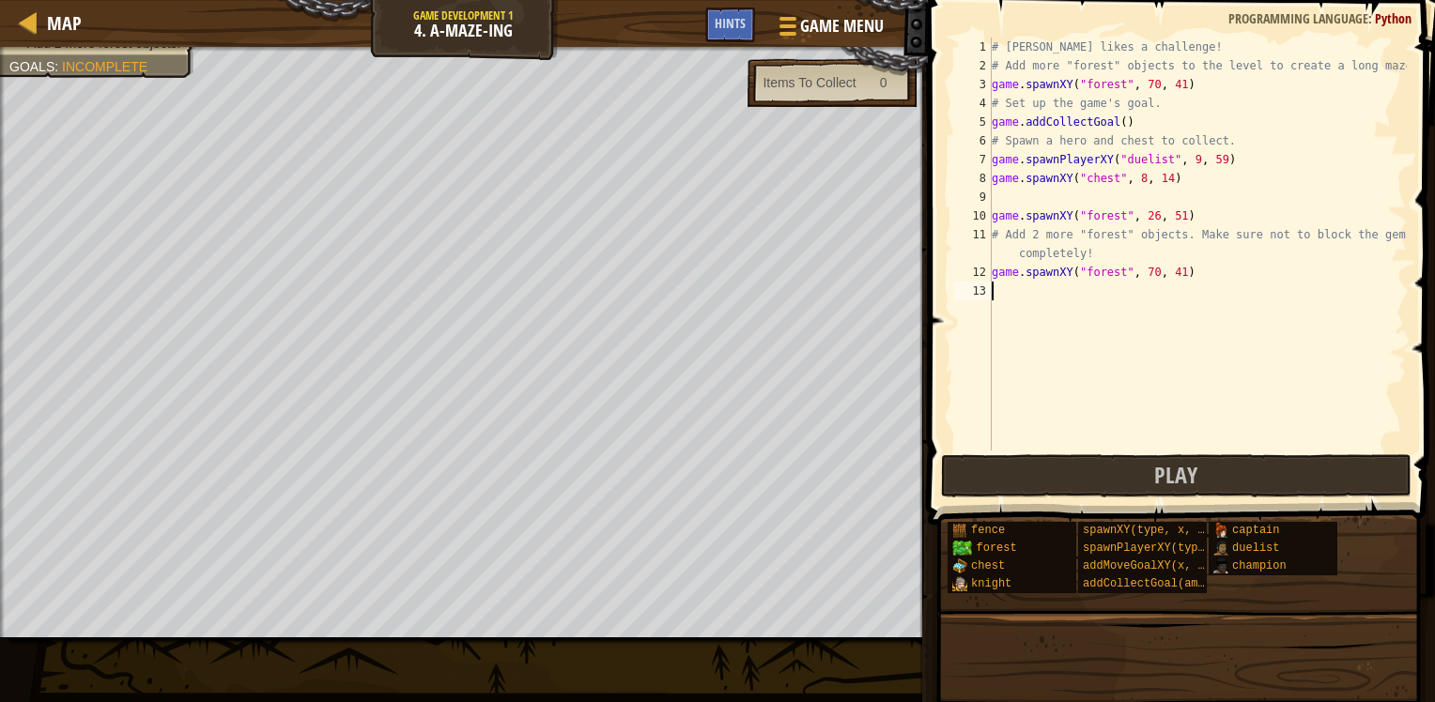
click at [1023, 285] on div "# [PERSON_NAME] likes a challenge! # Add more "forest" objects to the level to …" at bounding box center [1197, 263] width 419 height 451
paste textarea "game.spawnXY("forest", 70, 41)"
drag, startPoint x: 1172, startPoint y: 273, endPoint x: 1157, endPoint y: 270, distance: 15.3
click at [1157, 270] on div "# [PERSON_NAME] likes a challenge! # Add more "forest" objects to the level to …" at bounding box center [1197, 263] width 419 height 451
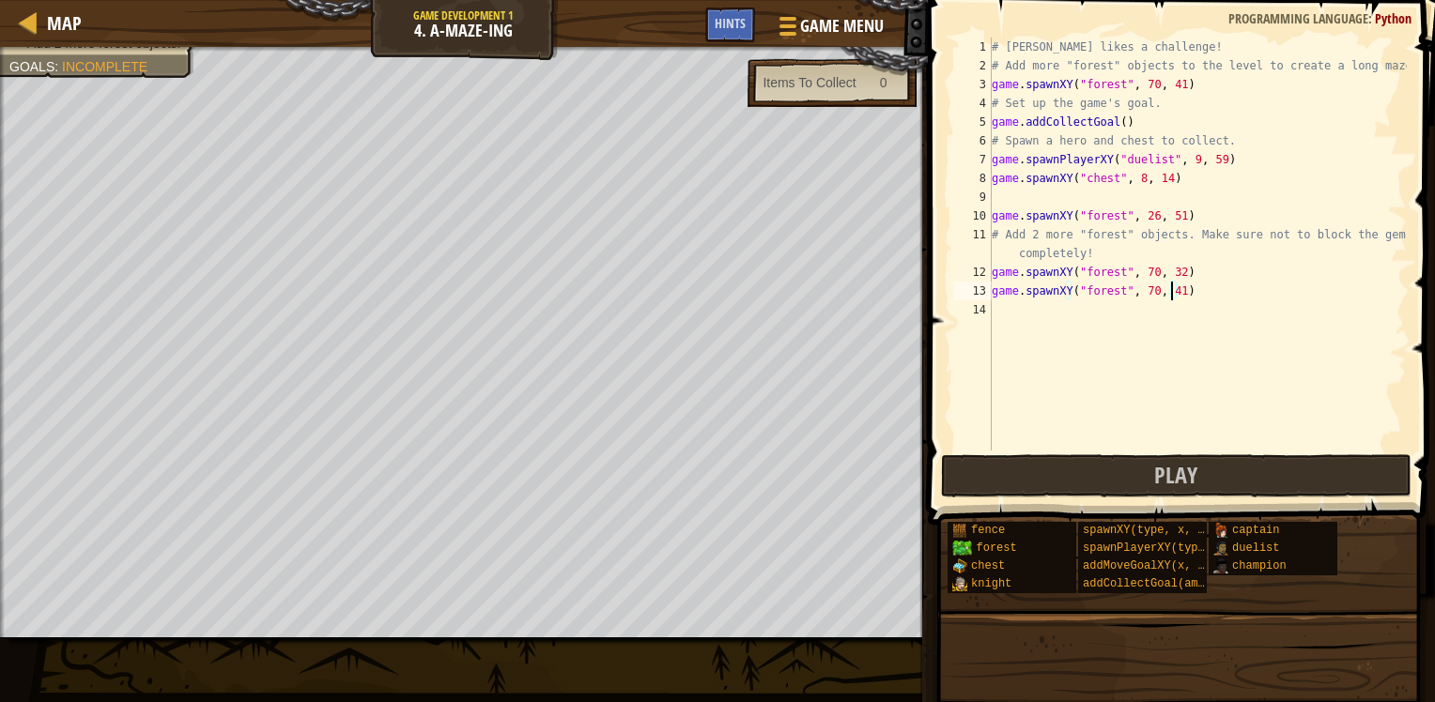
click at [1169, 289] on div "# [PERSON_NAME] likes a challenge! # Add more "forest" objects to the level to …" at bounding box center [1197, 263] width 419 height 451
click at [1136, 289] on div "# [PERSON_NAME] likes a challenge! # Add more "forest" objects to the level to …" at bounding box center [1197, 263] width 419 height 451
click at [1140, 289] on div "# [PERSON_NAME] likes a challenge! # Add more "forest" objects to the level to …" at bounding box center [1197, 263] width 419 height 451
click at [1172, 294] on div "# [PERSON_NAME] likes a challenge! # Add more "forest" objects to the level to …" at bounding box center [1197, 263] width 419 height 451
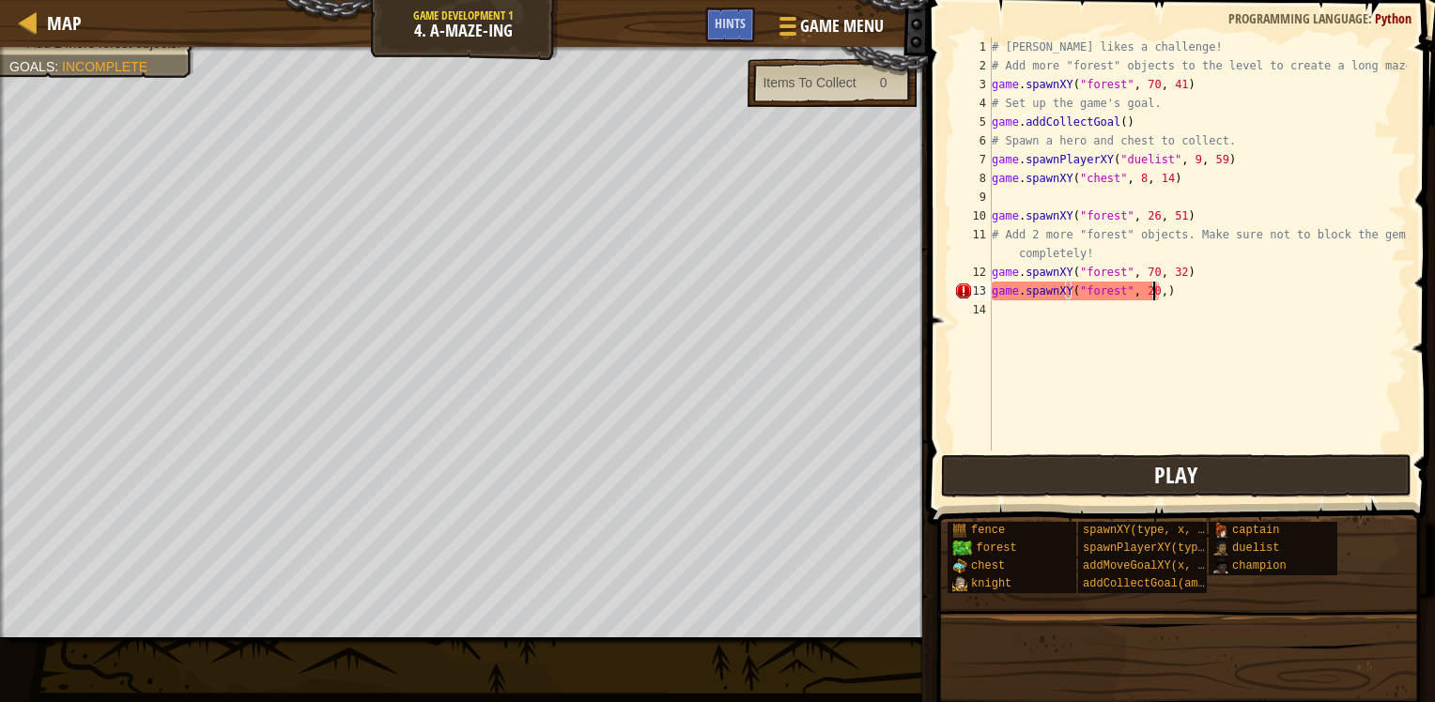
scroll to position [8, 13]
type textarea "game.spawnXY("forest", 20,80)"
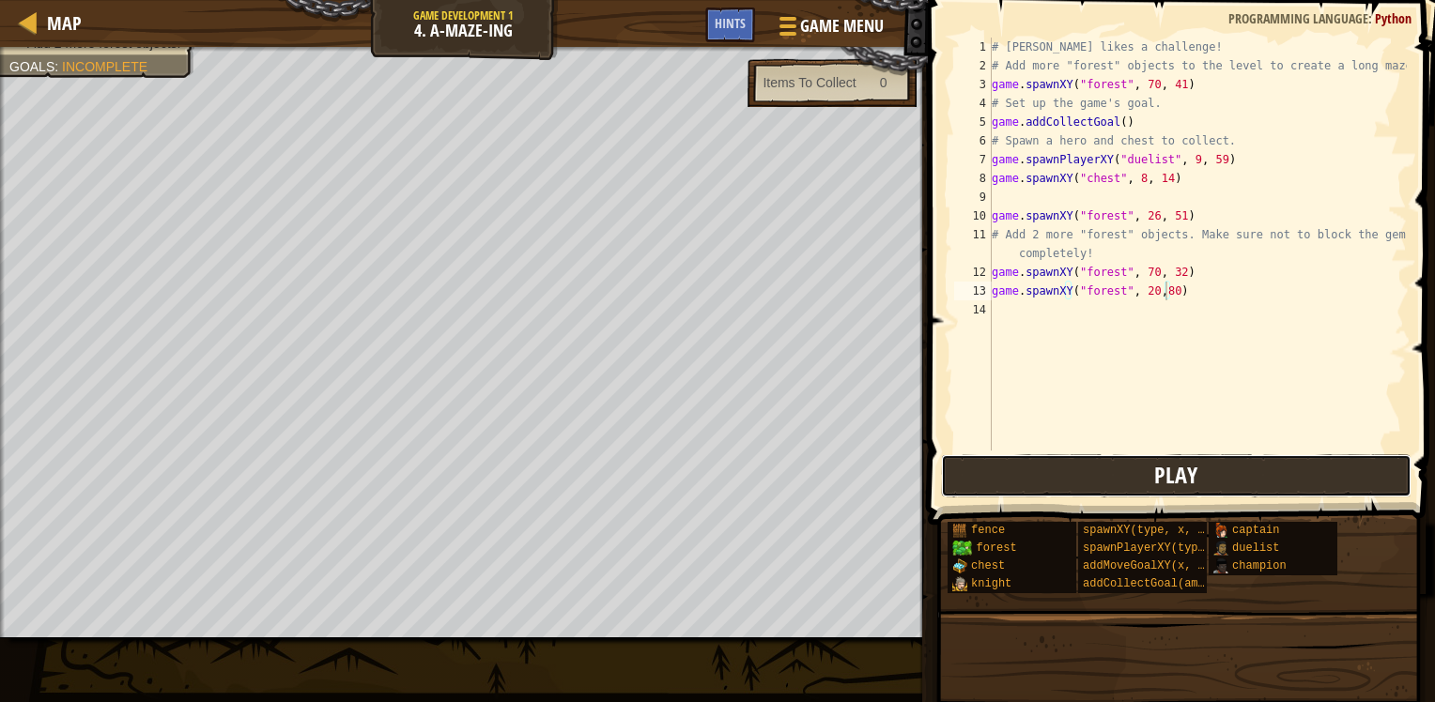
click at [1169, 486] on span "Play" at bounding box center [1175, 475] width 43 height 30
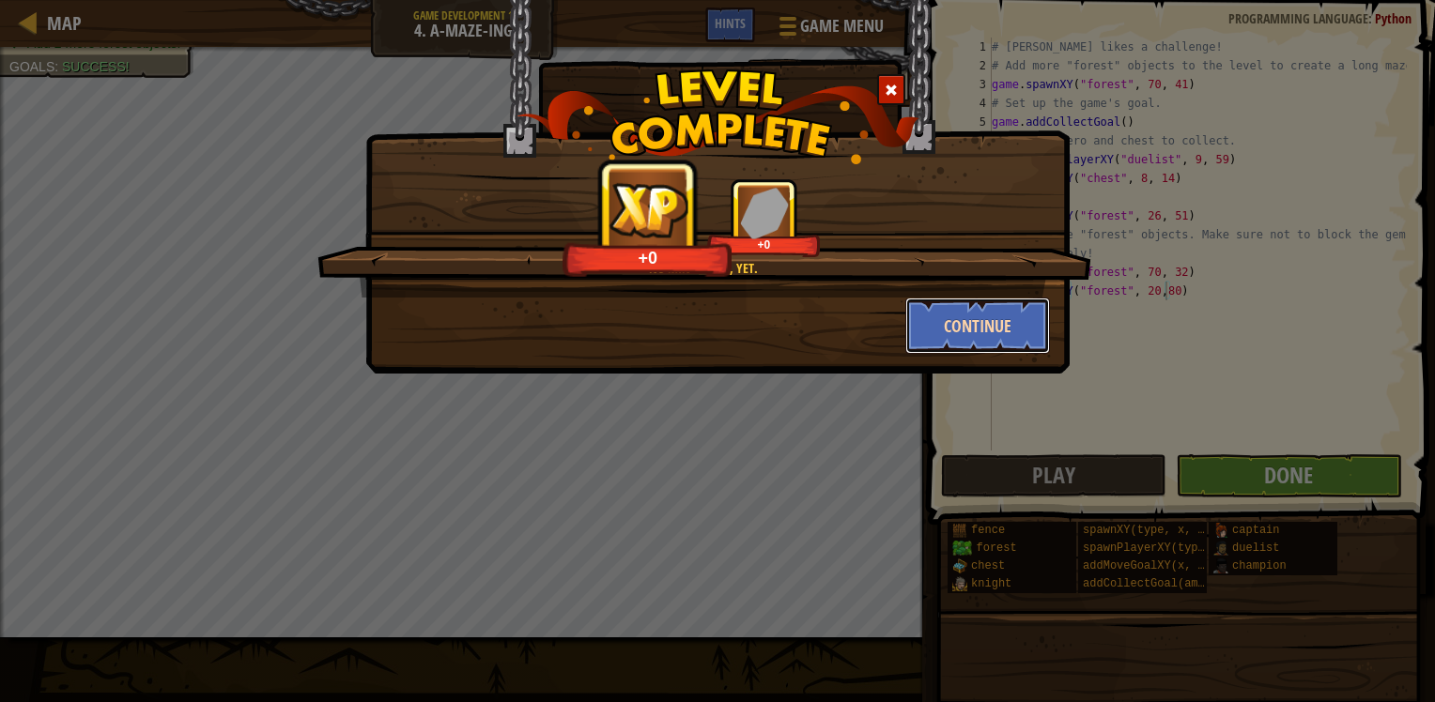
click at [988, 331] on button "Continue" at bounding box center [978, 326] width 146 height 56
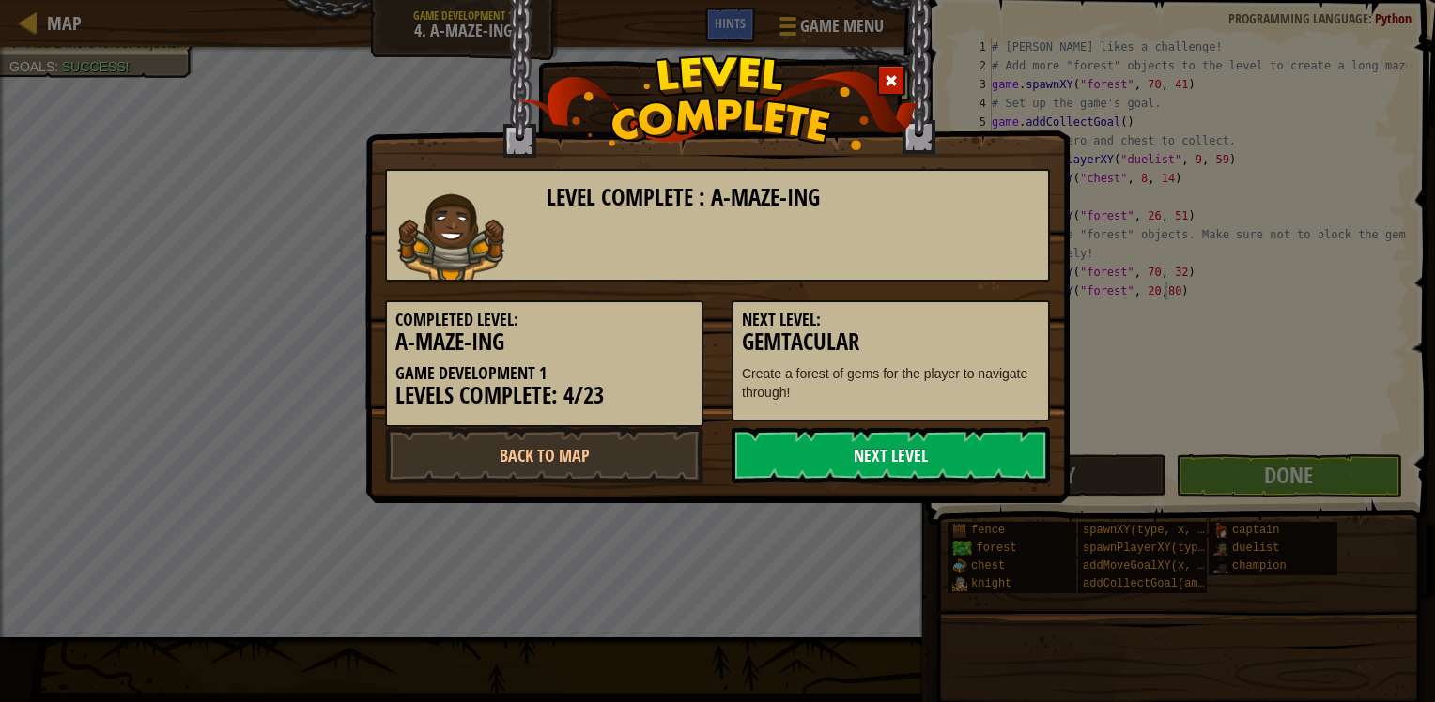
click at [937, 462] on link "Next Level" at bounding box center [890, 455] width 318 height 56
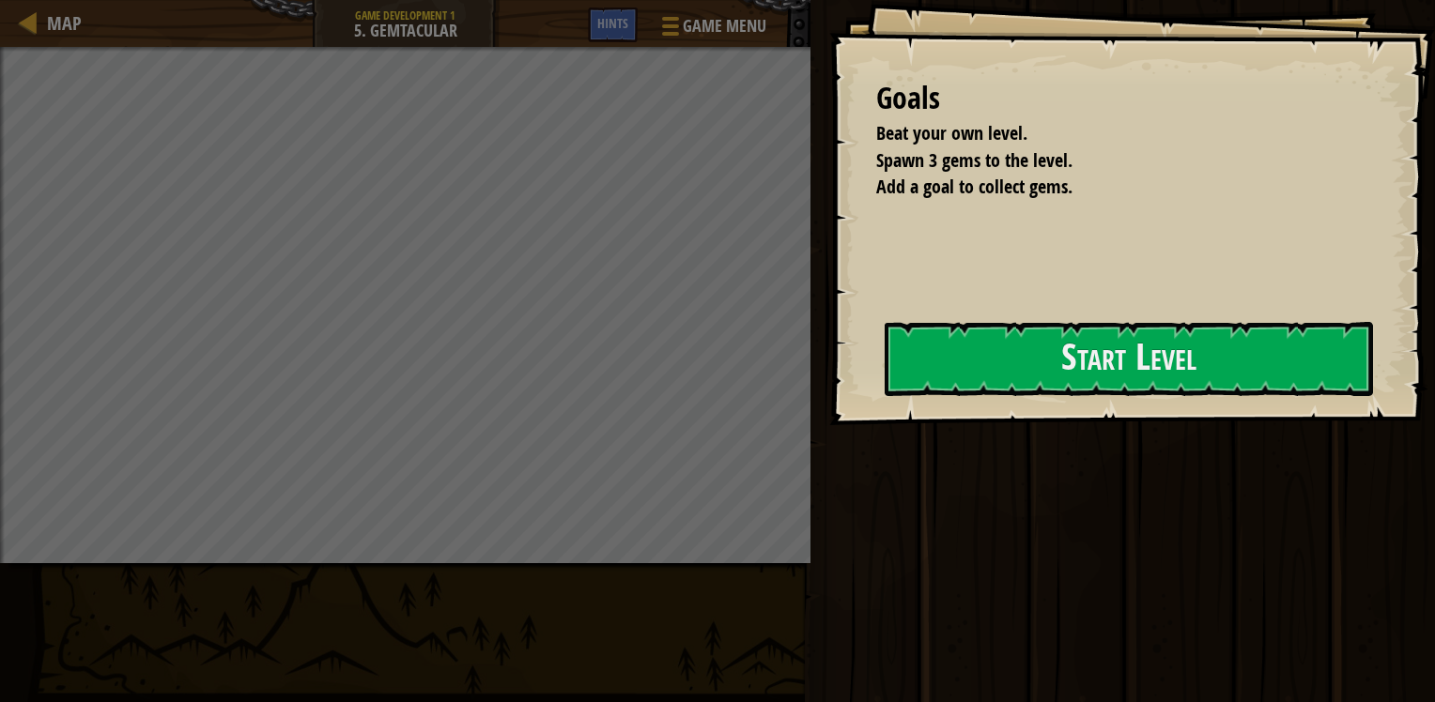
click at [1162, 397] on div "Goals Beat your own level. Spawn 3 gems to the level. Add a goal to collect gem…" at bounding box center [1132, 212] width 606 height 425
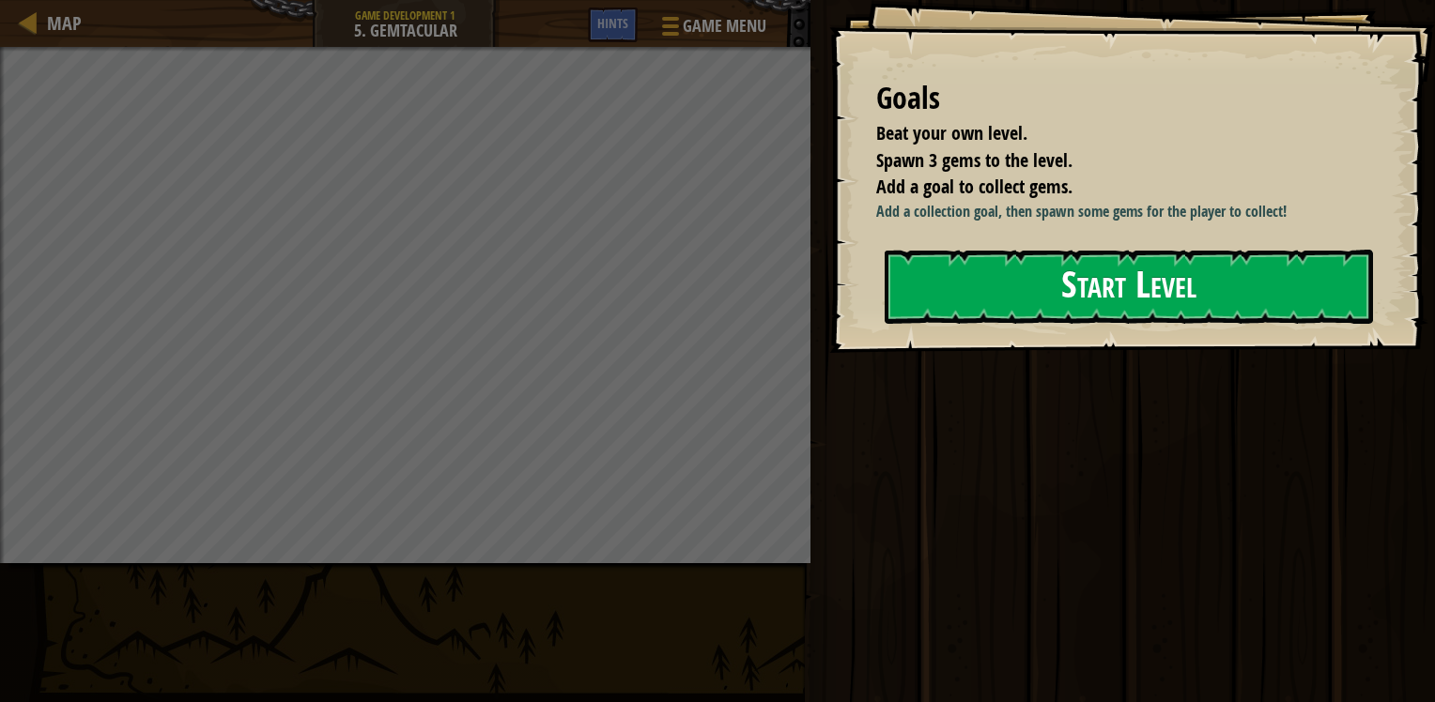
click at [1146, 324] on button "Start Level" at bounding box center [1128, 287] width 488 height 74
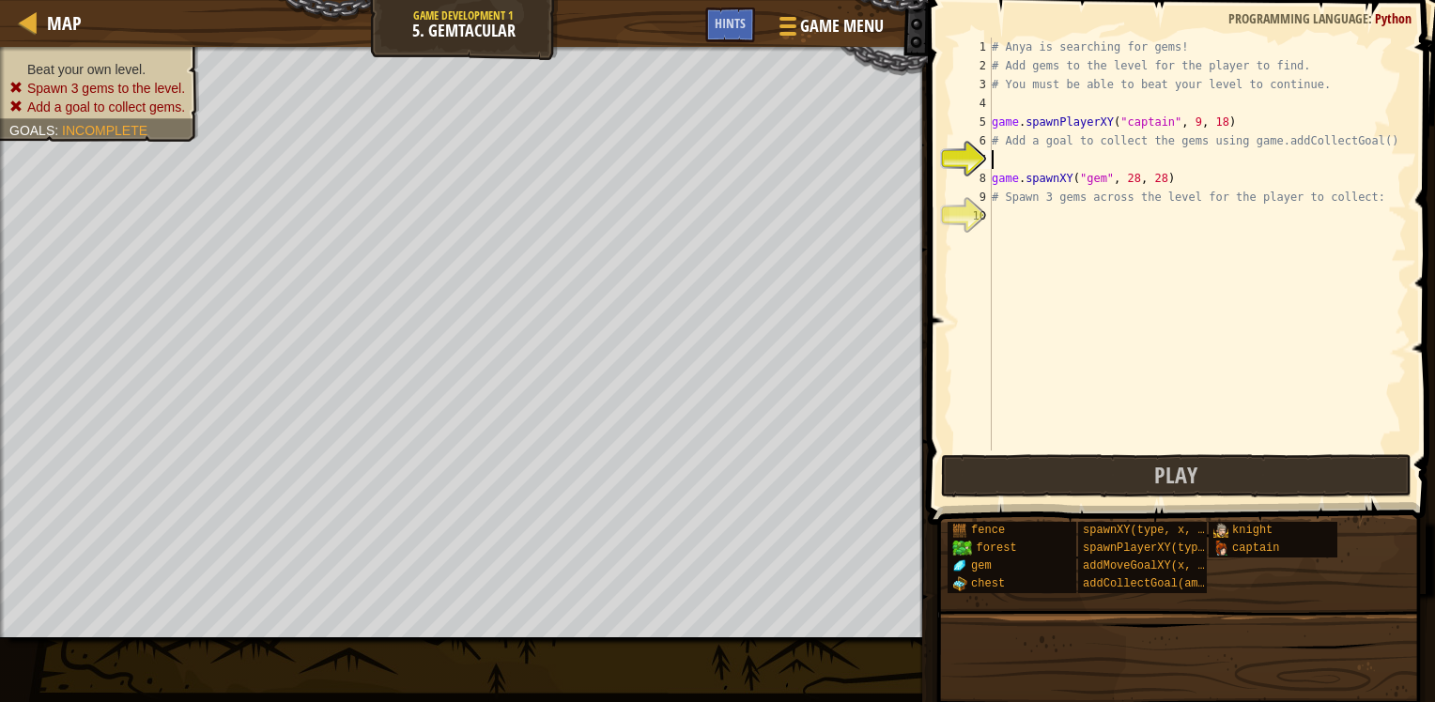
click at [1128, 104] on div "# Anya is searching for gems! # Add gems to the level for the player to find. #…" at bounding box center [1197, 263] width 419 height 451
click at [1123, 163] on div "# Anya is searching for gems! # Add gems to the level for the player to find. #…" at bounding box center [1197, 263] width 419 height 451
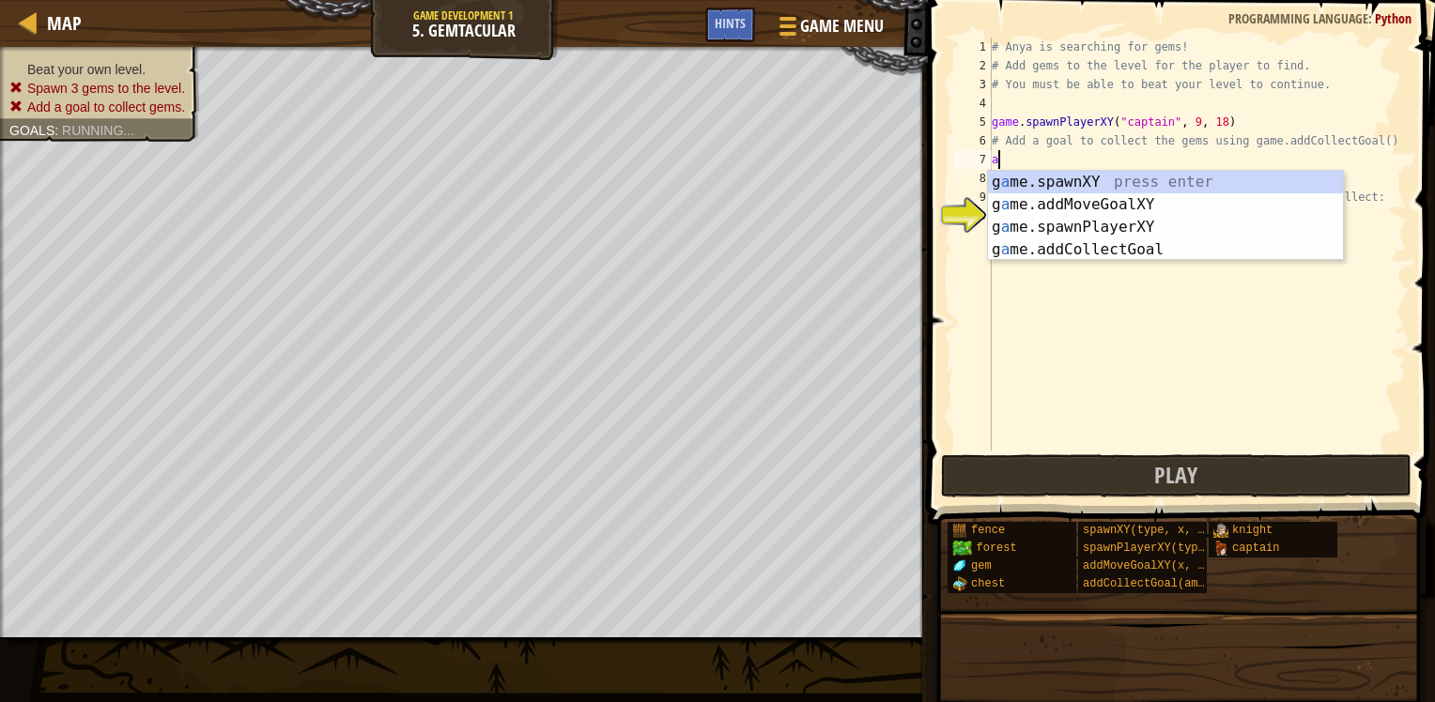
type textarea "add"
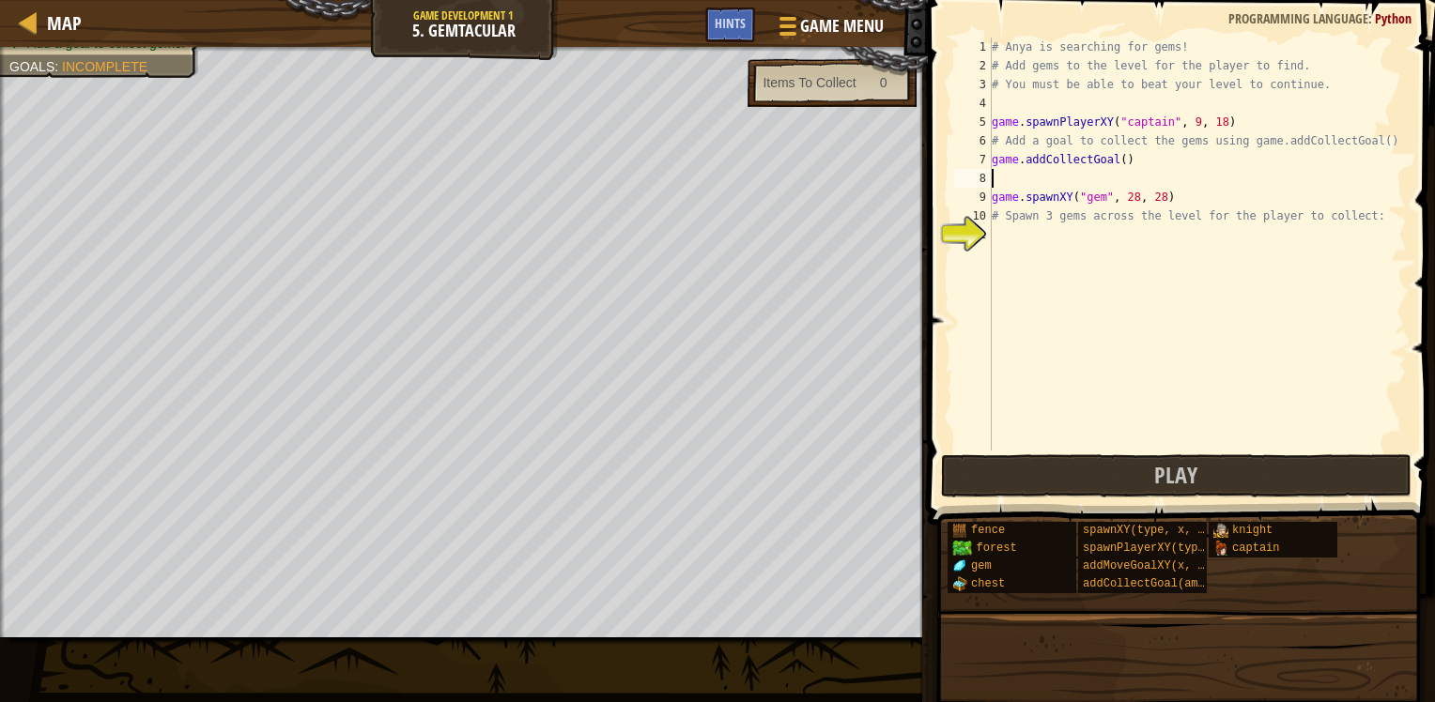
click at [1118, 162] on div "# Anya is searching for gems! # Add gems to the level for the player to find. #…" at bounding box center [1197, 263] width 419 height 451
click at [1115, 161] on div "# Anya is searching for gems! # Add gems to the level for the player to find. #…" at bounding box center [1197, 263] width 419 height 451
click at [354, 415] on div "copy 28, 29" at bounding box center [402, 419] width 158 height 38
click at [1114, 162] on div "# Anya is searching for gems! # Add gems to the level for the player to find. #…" at bounding box center [1197, 263] width 419 height 451
paste textarea "28, 29"
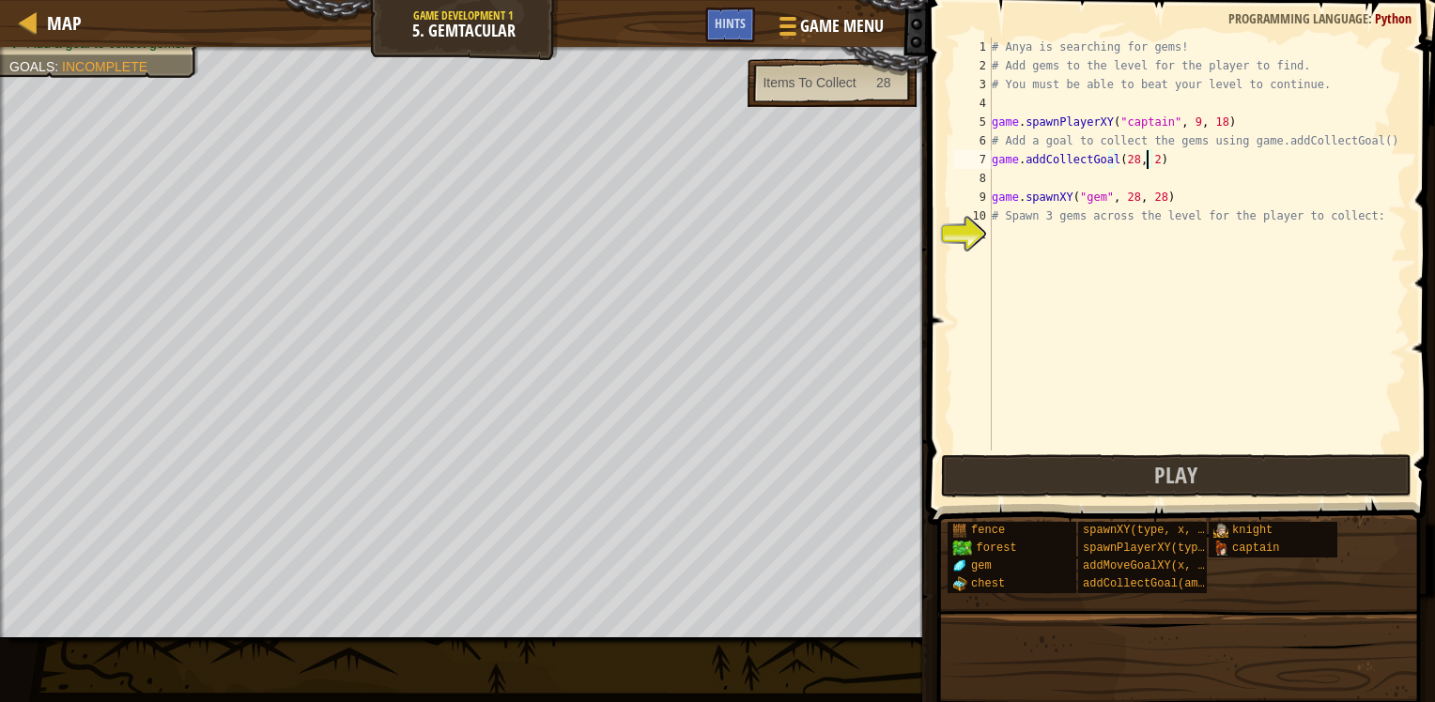
scroll to position [8, 12]
click at [1179, 115] on div "# Anya is searching for gems! # Add gems to the level for the player to find. #…" at bounding box center [1197, 263] width 419 height 451
type textarea "game.spawnPlayerXY("captain", 9, 18)"
click at [1134, 104] on div "# Anya is searching for gems! # Add gems to the level for the player to find. #…" at bounding box center [1197, 263] width 419 height 451
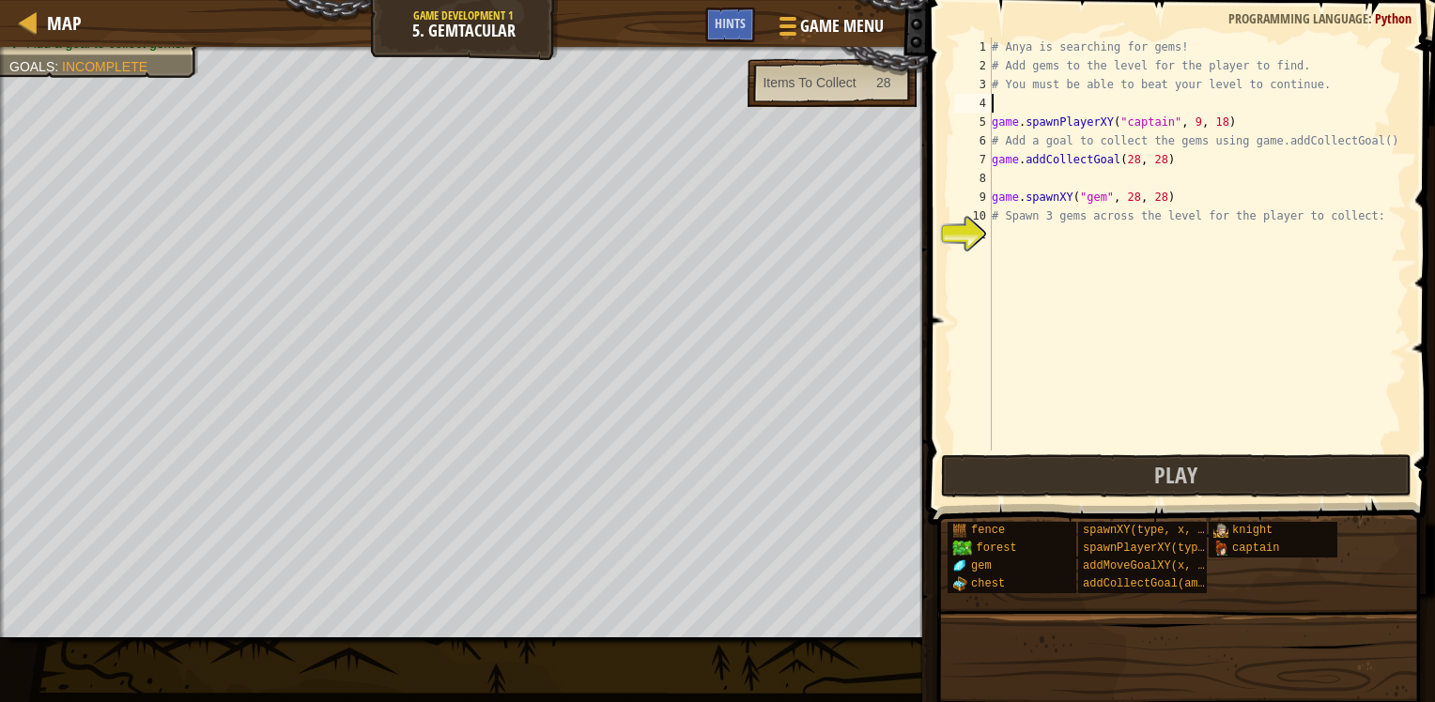
click at [1125, 254] on div "# Anya is searching for gems! # Add gems to the level for the player to find. #…" at bounding box center [1197, 263] width 419 height 451
click at [1120, 244] on div "# Anya is searching for gems! # Add gems to the level for the player to find. #…" at bounding box center [1197, 263] width 419 height 451
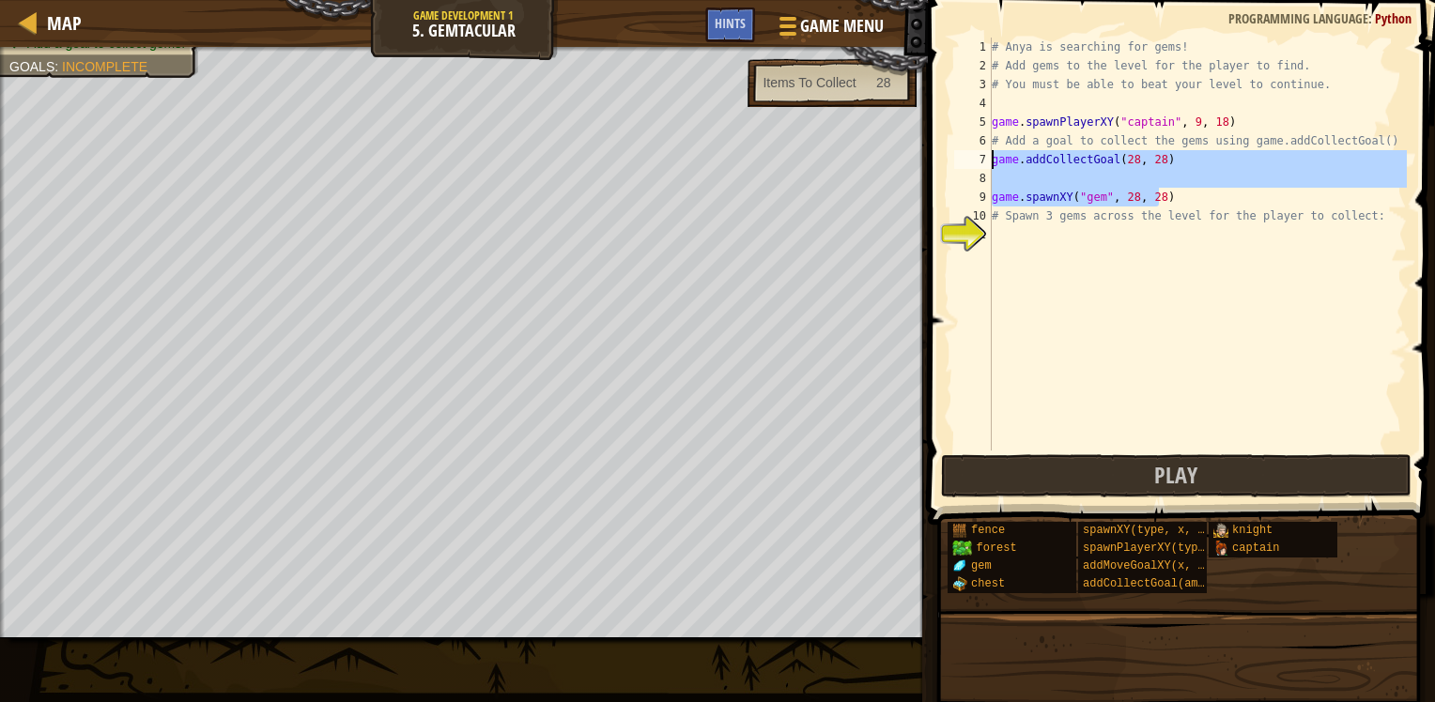
drag, startPoint x: 1161, startPoint y: 196, endPoint x: 974, endPoint y: 156, distance: 192.1
click at [974, 156] on div "1 2 3 4 5 6 7 8 9 10 11 # Anya is searching for gems! # Add gems to the level f…" at bounding box center [1178, 244] width 456 height 413
type textarea "game.addCollectGoal(28, 28)"
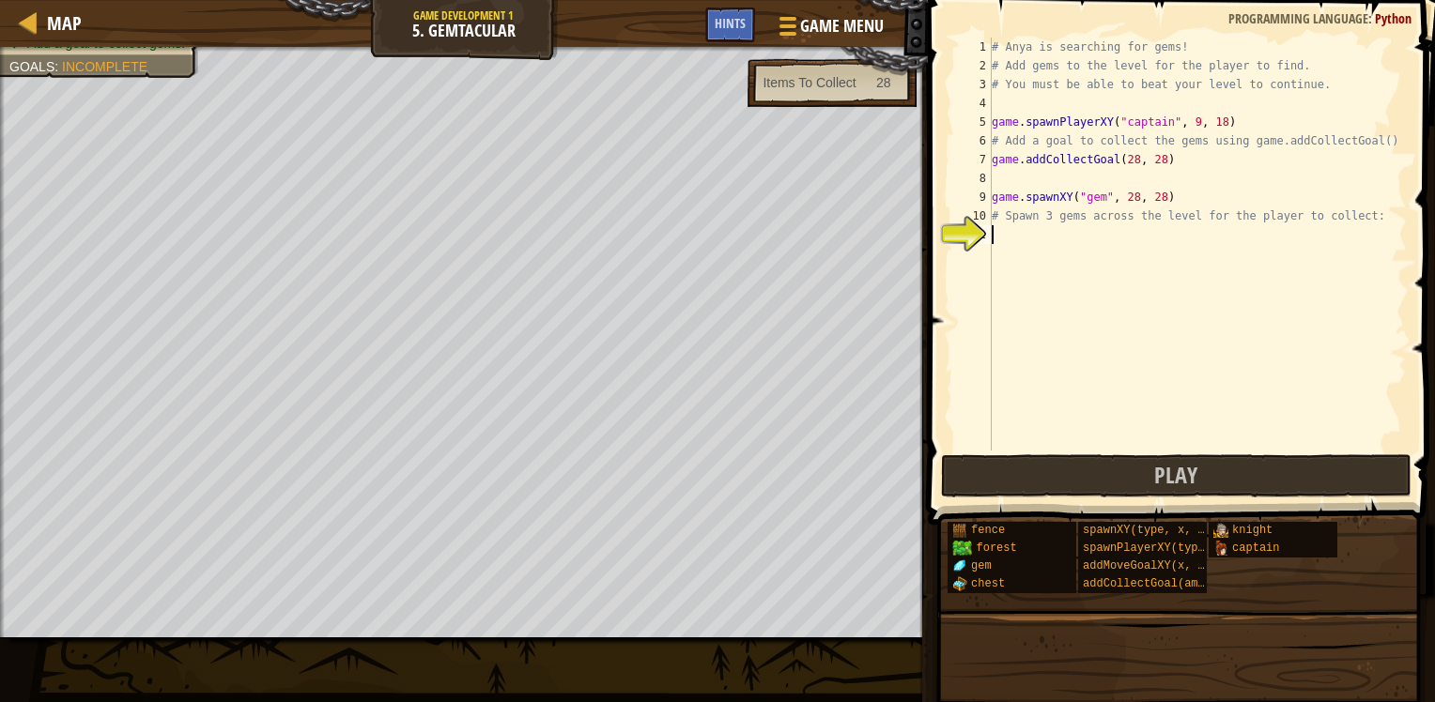
click at [1071, 242] on div "# Anya is searching for gems! # Add gems to the level for the player to find. #…" at bounding box center [1197, 263] width 419 height 451
paste textarea "game.spawnXY("gem", 28, 28)"
click at [1153, 234] on div "# Anya is searching for gems! # Add gems to the level for the player to find. #…" at bounding box center [1197, 263] width 419 height 451
click at [1130, 232] on div "# Anya is searching for gems! # Add gems to the level for the player to find. #…" at bounding box center [1197, 263] width 419 height 451
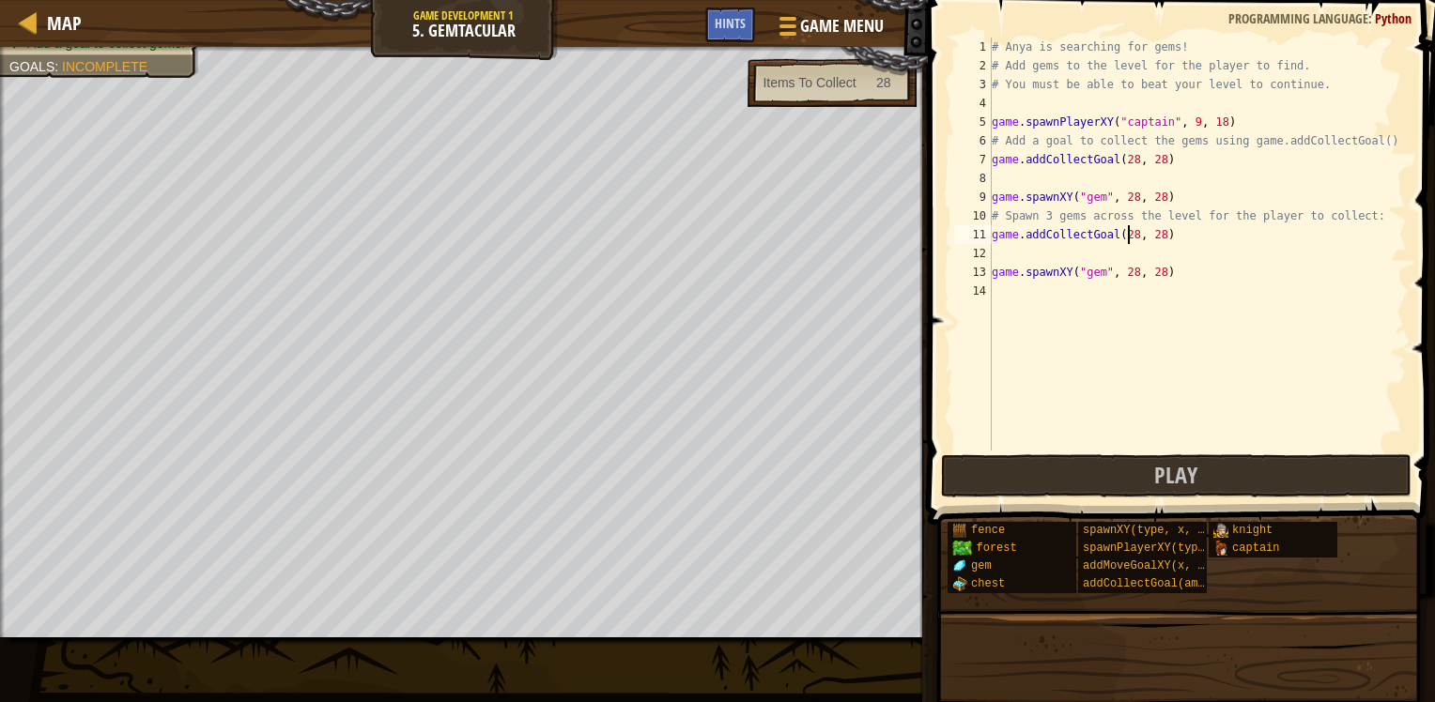
scroll to position [8, 11]
click at [1153, 238] on div "# Anya is searching for gems! # Add gems to the level for the player to find. #…" at bounding box center [1197, 263] width 419 height 451
click at [1128, 274] on div "# Anya is searching for gems! # Add gems to the level for the player to find. #…" at bounding box center [1197, 263] width 419 height 451
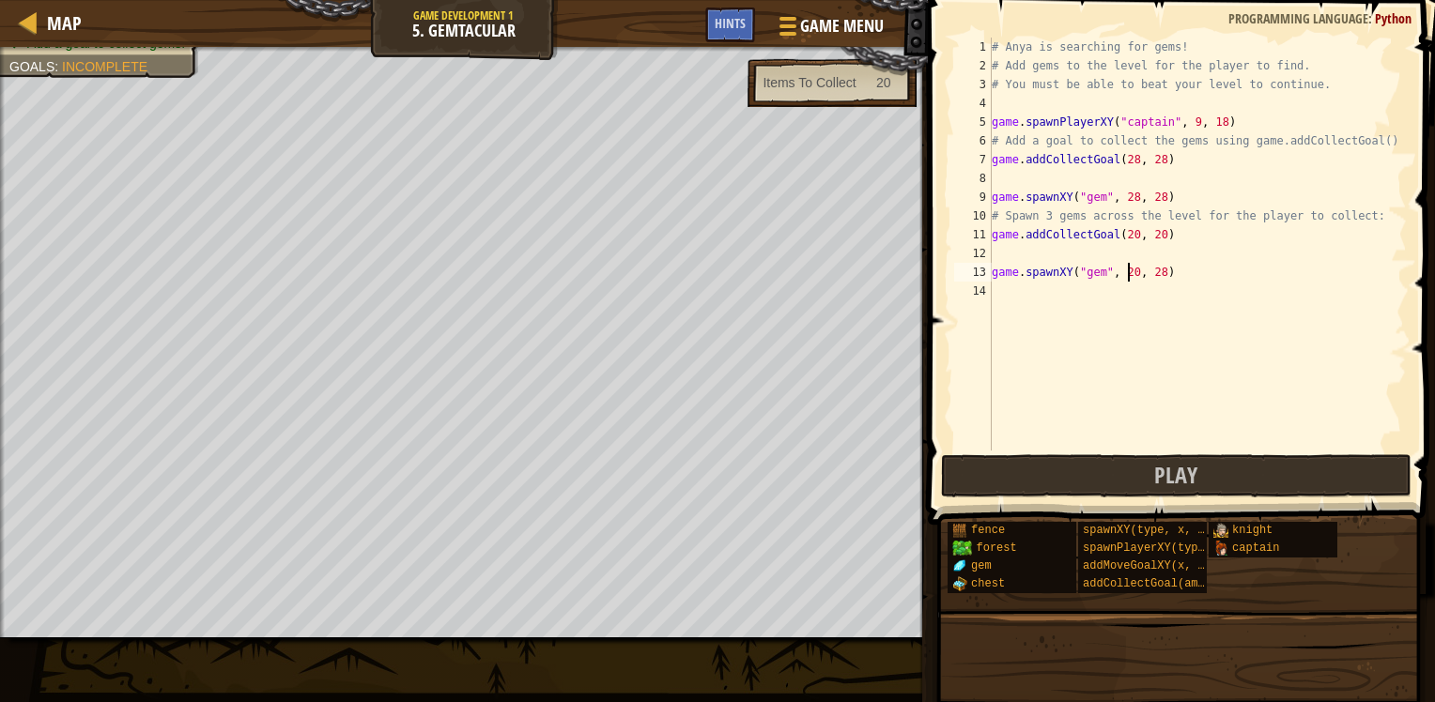
click at [1153, 273] on div "# Anya is searching for gems! # Add gems to the level for the player to find. #…" at bounding box center [1197, 263] width 419 height 451
type textarea "game.spawnXY("gem", 20, 20)"
click at [1140, 329] on div "# Anya is searching for gems! # Add gems to the level for the player to find. #…" at bounding box center [1197, 263] width 419 height 451
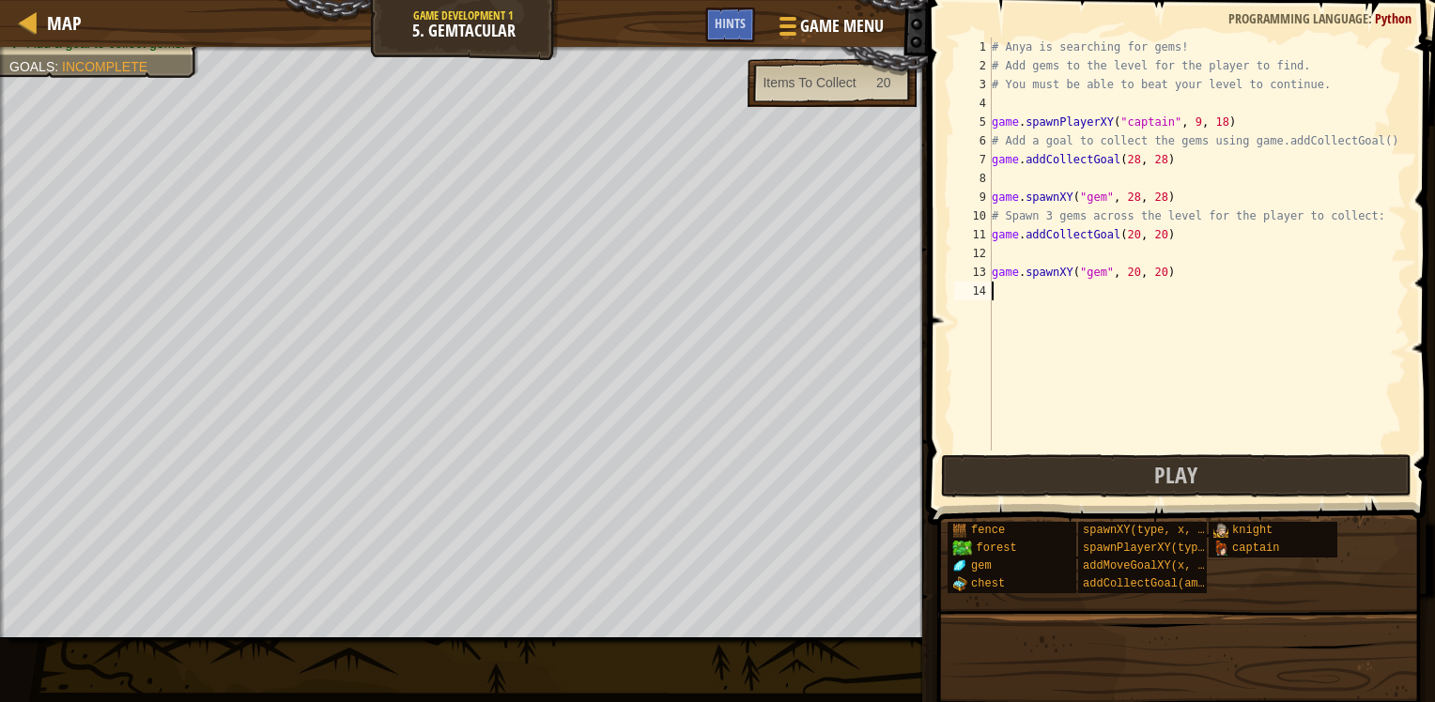
click at [1057, 273] on div "# Anya is searching for gems! # Add gems to the level for the player to find. #…" at bounding box center [1197, 263] width 419 height 451
click at [1132, 233] on div "# Anya is searching for gems! # Add gems to the level for the player to find. #…" at bounding box center [1197, 263] width 419 height 451
click at [1126, 238] on div "# Anya is searching for gems! # Add gems to the level for the player to find. #…" at bounding box center [1197, 263] width 419 height 451
click at [1156, 231] on div "# Anya is searching for gems! # Add gems to the level for the player to find. #…" at bounding box center [1197, 263] width 419 height 451
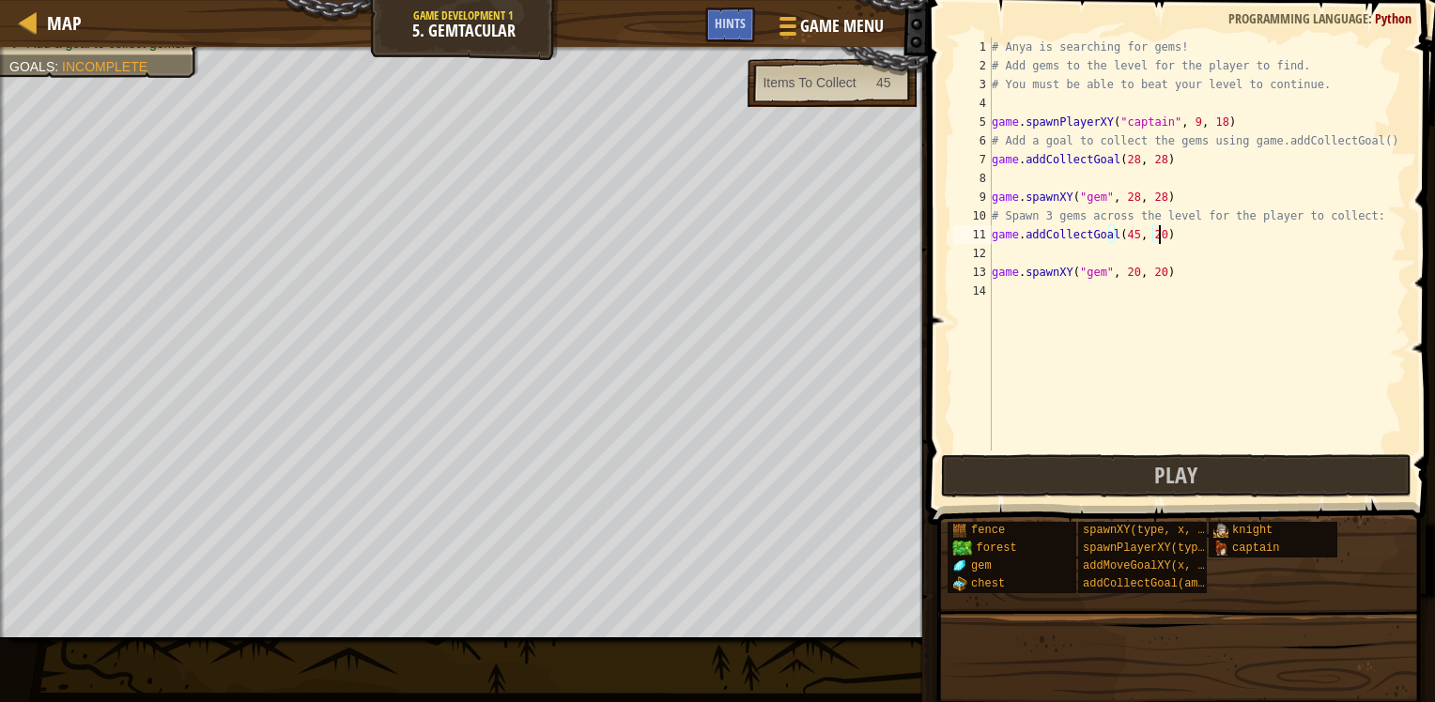
click at [1150, 241] on div "# Anya is searching for gems! # Add gems to the level for the player to find. #…" at bounding box center [1197, 263] width 419 height 451
drag, startPoint x: 1128, startPoint y: 269, endPoint x: 1116, endPoint y: 272, distance: 11.9
click at [1127, 269] on div "# Anya is searching for gems! # Add gems to the level for the player to find. #…" at bounding box center [1197, 263] width 419 height 451
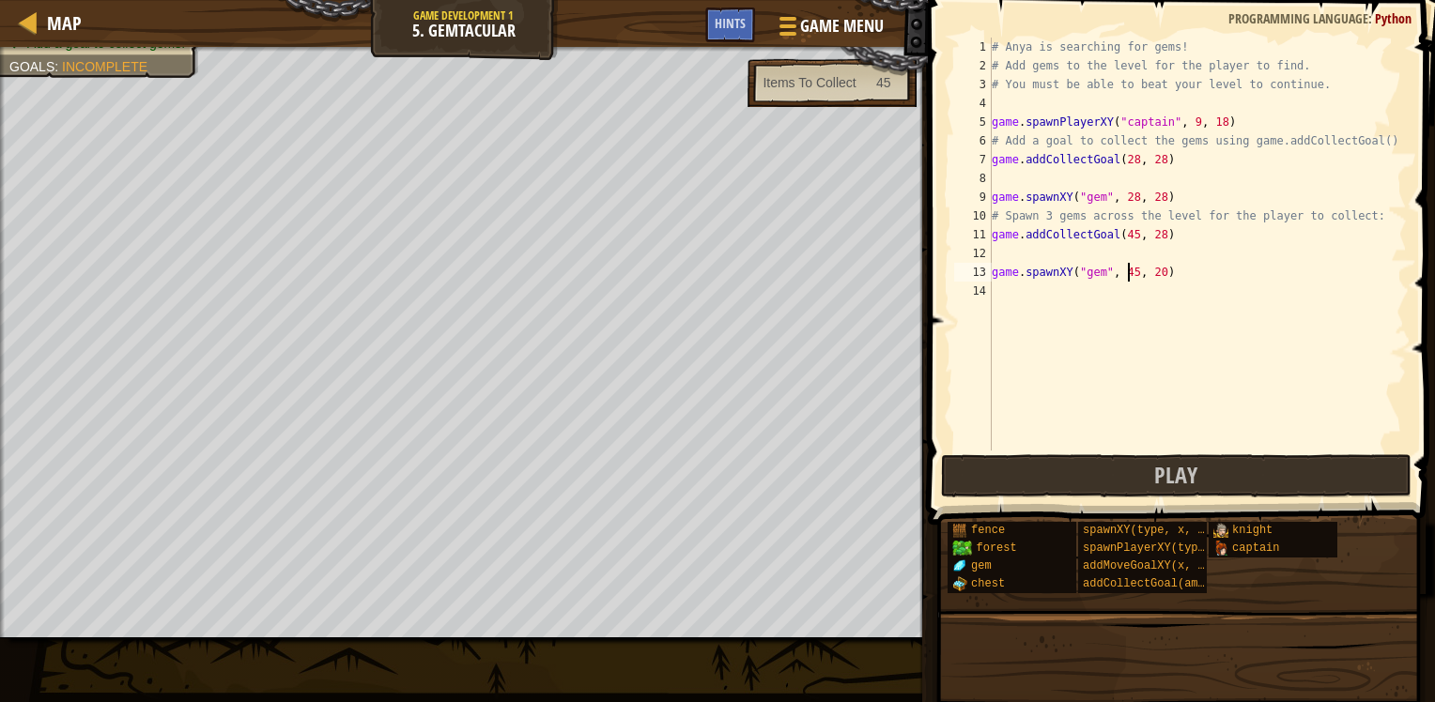
click at [1154, 271] on div "# Anya is searching for gems! # Add gems to the level for the player to find. #…" at bounding box center [1197, 263] width 419 height 451
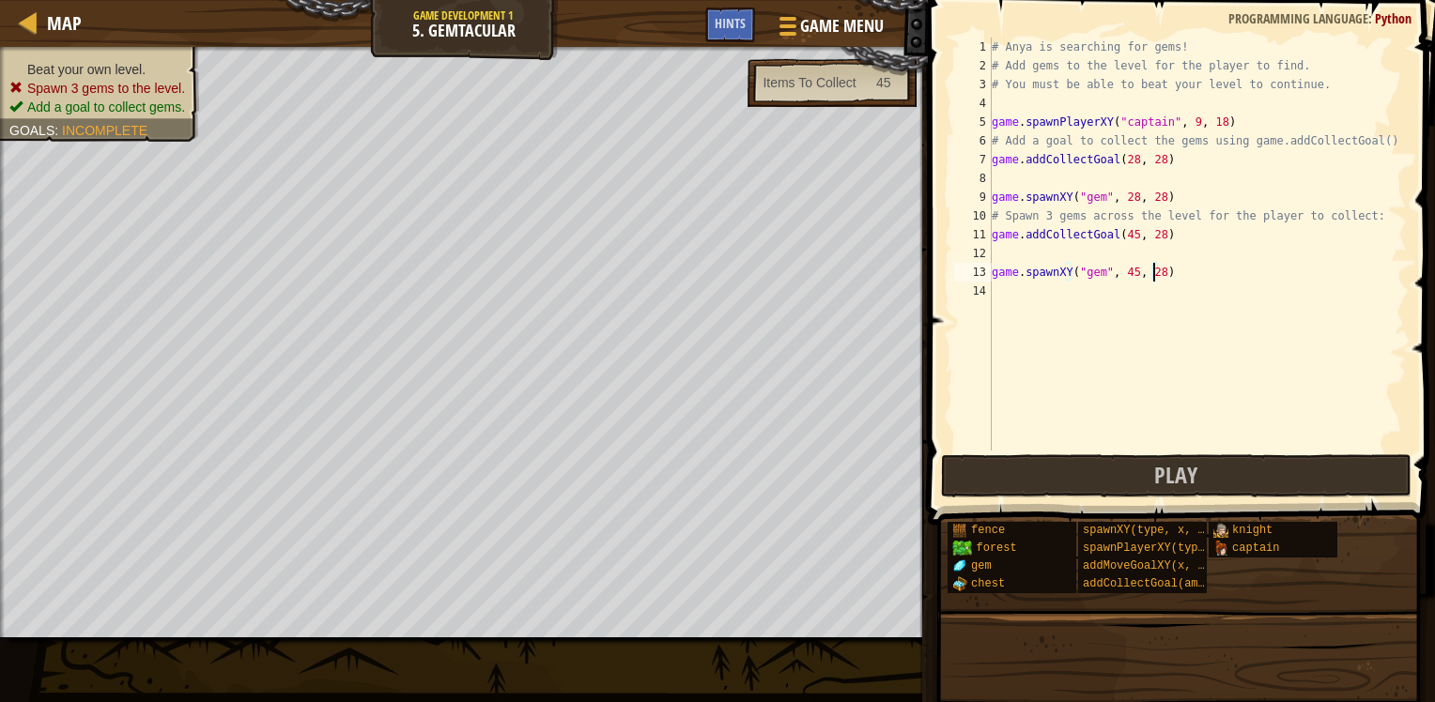
click at [60, 60] on ul "Beat your own level. Spawn 3 gems to the level. Add a goal to collect gems." at bounding box center [99, 88] width 180 height 56
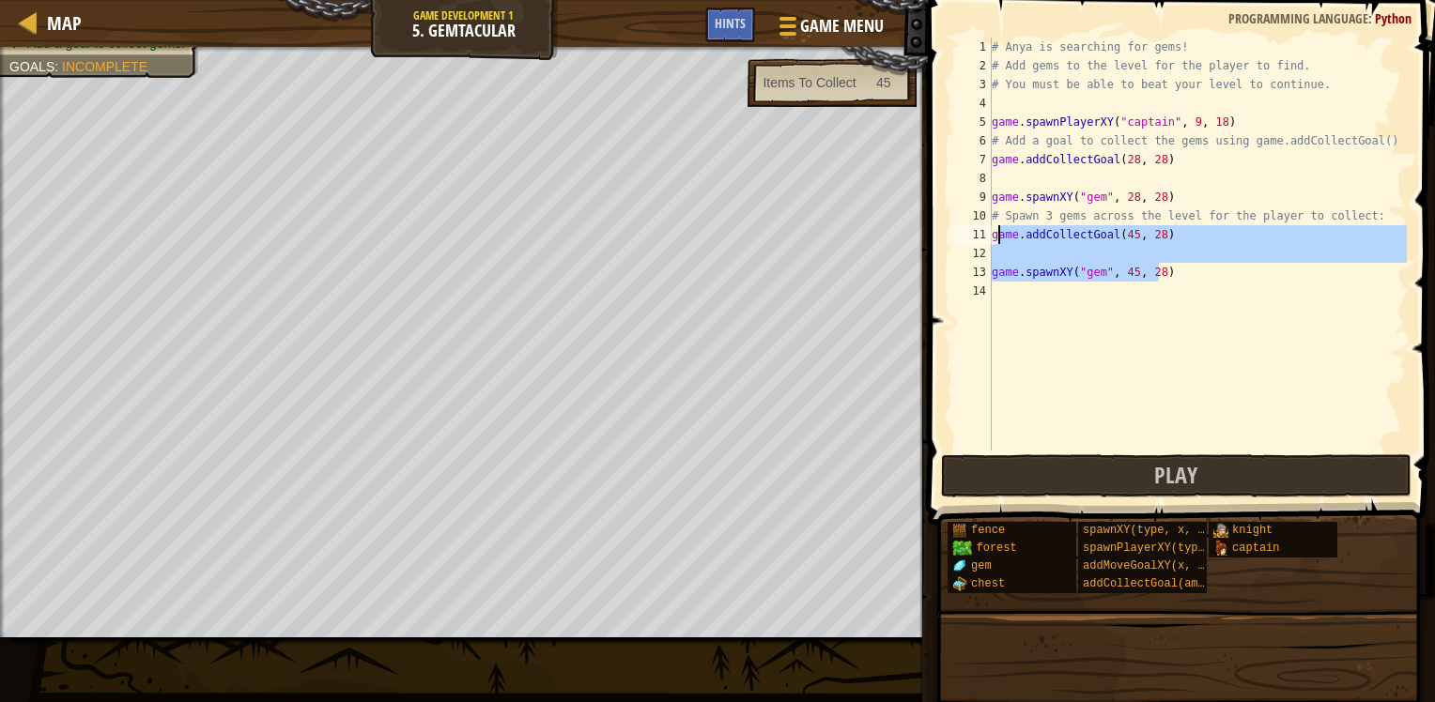
drag, startPoint x: 1171, startPoint y: 272, endPoint x: 988, endPoint y: 236, distance: 186.7
click at [988, 236] on div "game.spawnXY("gem", 45, 28) 1 2 3 4 5 6 7 8 9 10 11 12 13 14 # Anya is searchin…" at bounding box center [1178, 244] width 456 height 413
type textarea "game.addCollectGoal(45, 28)"
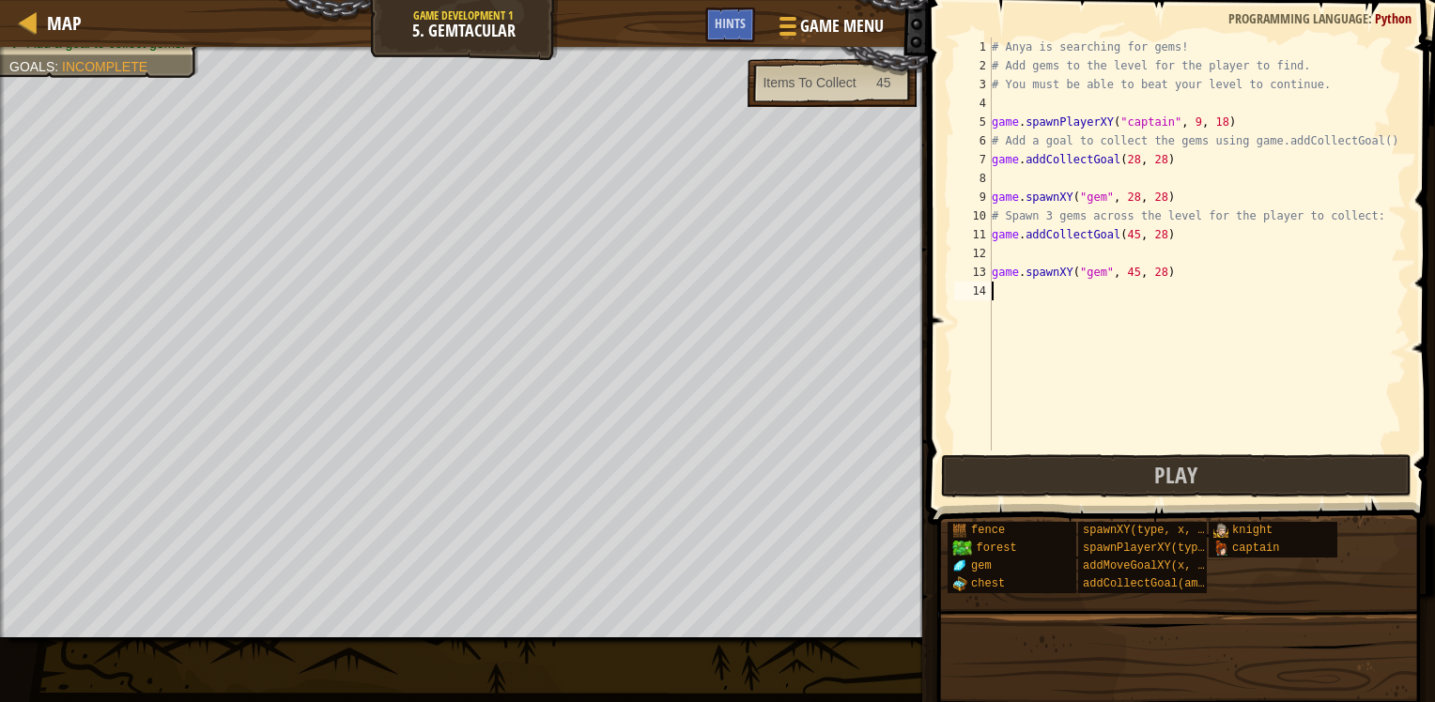
click at [1054, 300] on div "# Anya is searching for gems! # Add gems to the level for the player to find. #…" at bounding box center [1197, 263] width 419 height 451
paste textarea "game.spawnXY("gem", 45, 28)"
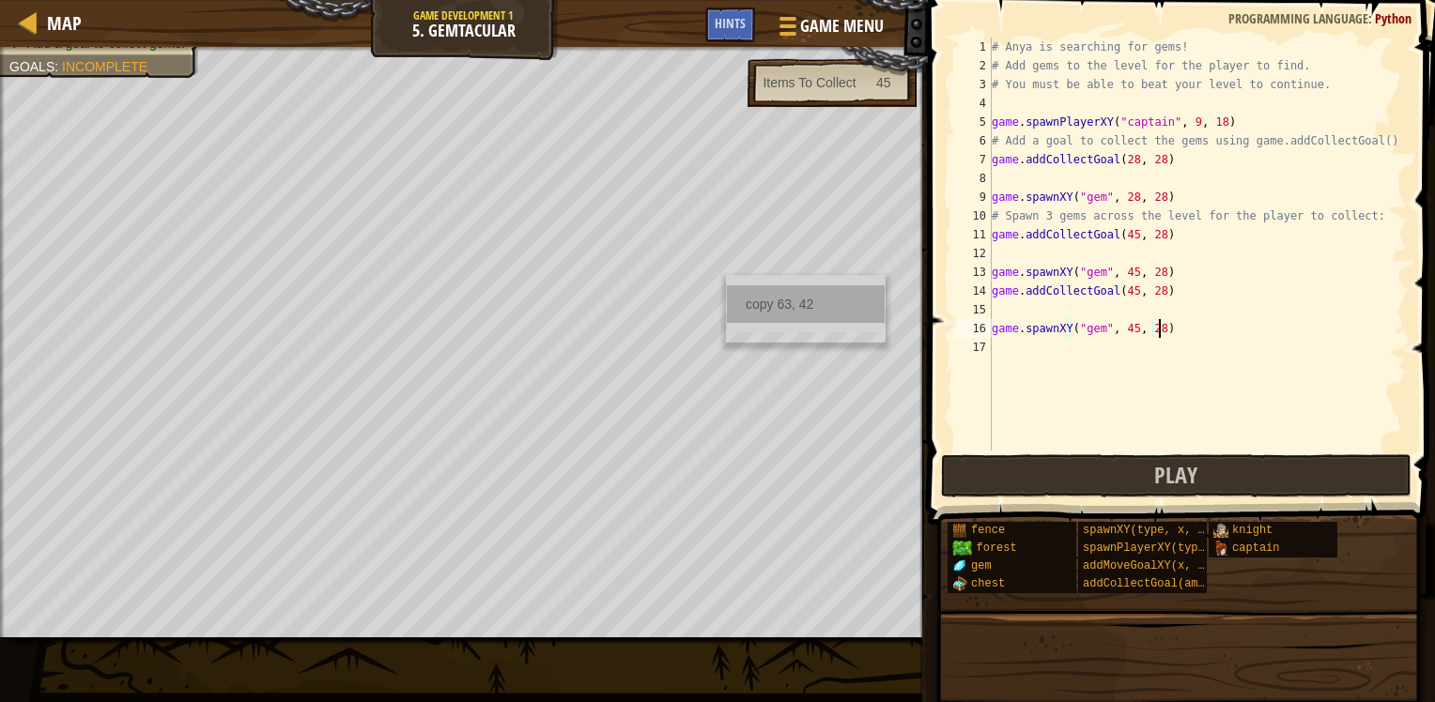
click at [759, 311] on div "copy 63, 42" at bounding box center [806, 304] width 158 height 38
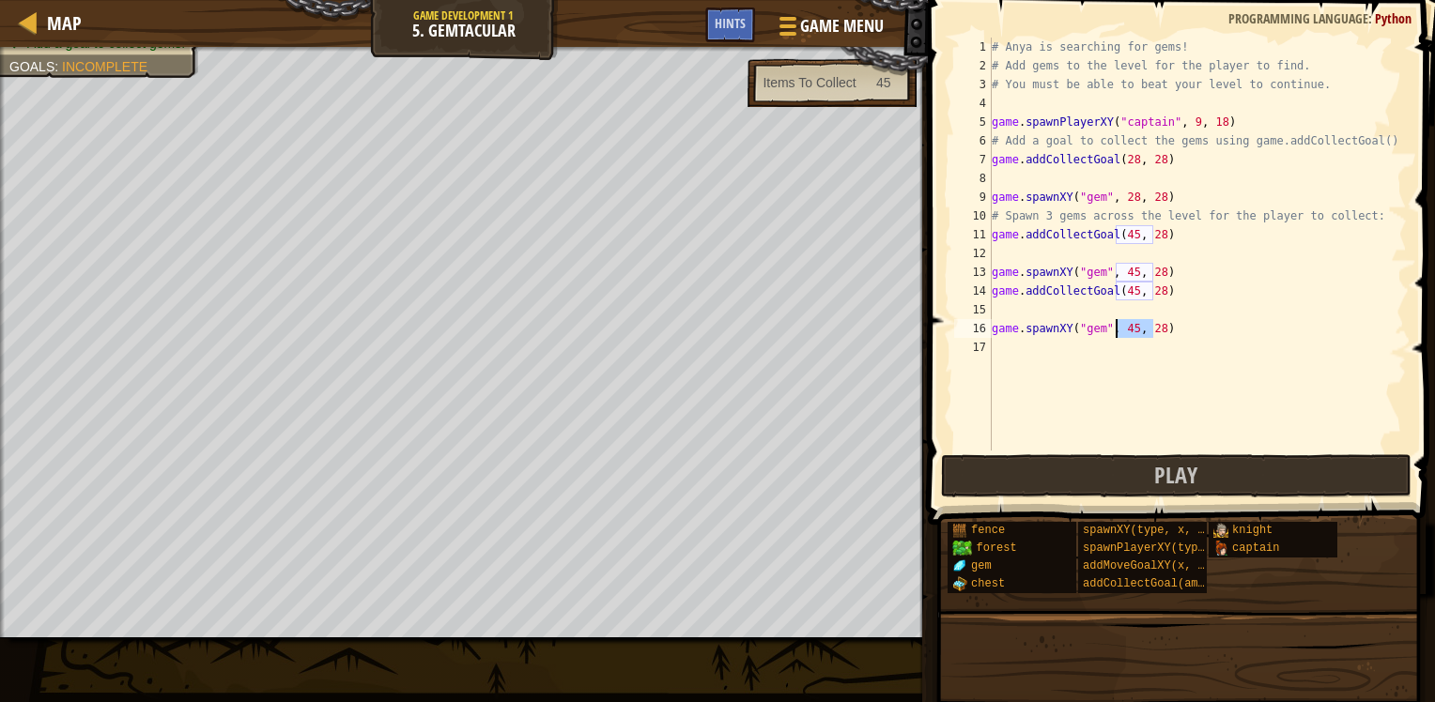
drag, startPoint x: 1151, startPoint y: 329, endPoint x: 1116, endPoint y: 334, distance: 35.2
click at [1116, 334] on div "# Anya is searching for gems! # Add gems to the level for the player to find. #…" at bounding box center [1197, 263] width 419 height 451
paste textarea "63, 42"
drag, startPoint x: 1152, startPoint y: 291, endPoint x: 1119, endPoint y: 295, distance: 33.1
click at [1119, 295] on div "# Anya is searching for gems! # Add gems to the level for the player to find. #…" at bounding box center [1197, 263] width 419 height 451
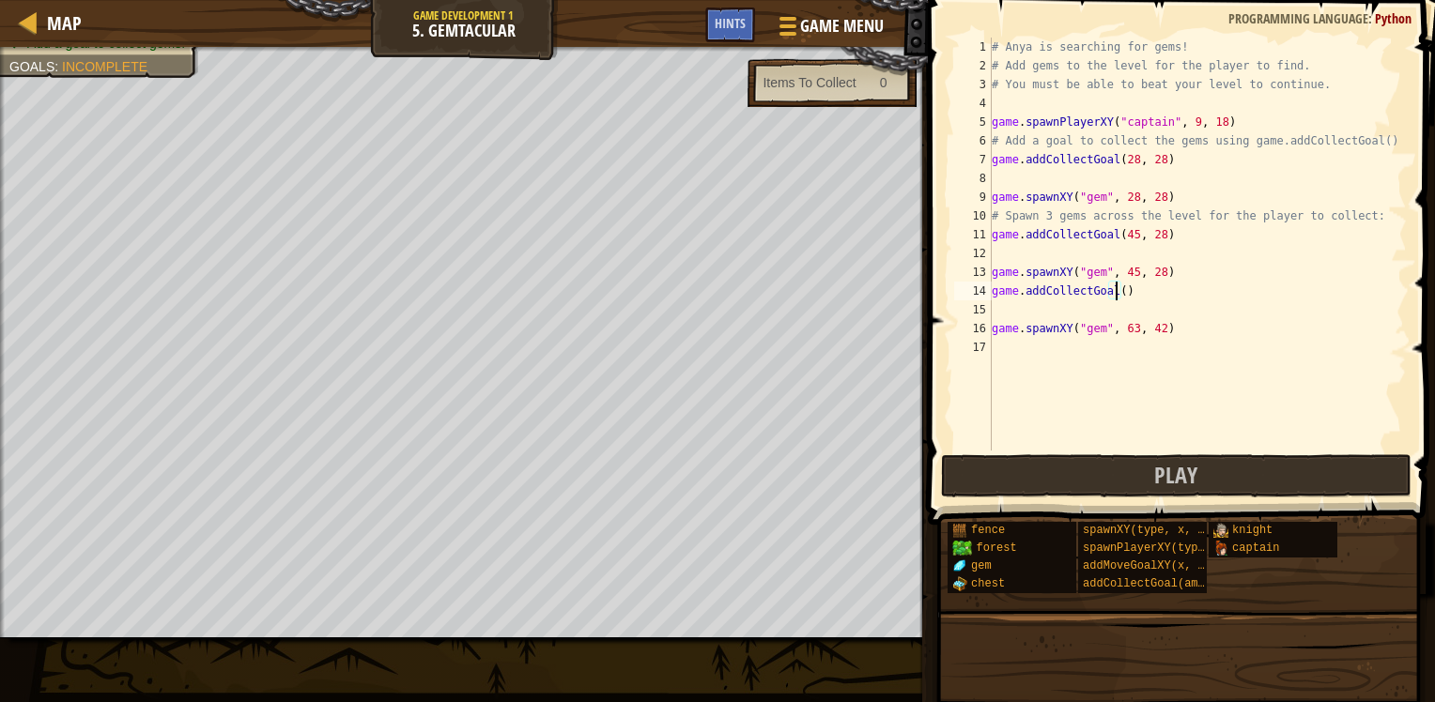
paste textarea "63, 42"
type textarea "game.addCollectGoal(63, 42)"
click at [1115, 289] on div "# Anya is searching for gems! # Add gems to the level for the player to find. #…" at bounding box center [1197, 263] width 419 height 451
click at [1100, 341] on div "# Anya is searching for gems! # Add gems to the level for the player to find. #…" at bounding box center [1197, 263] width 419 height 451
paste textarea "63, 42"
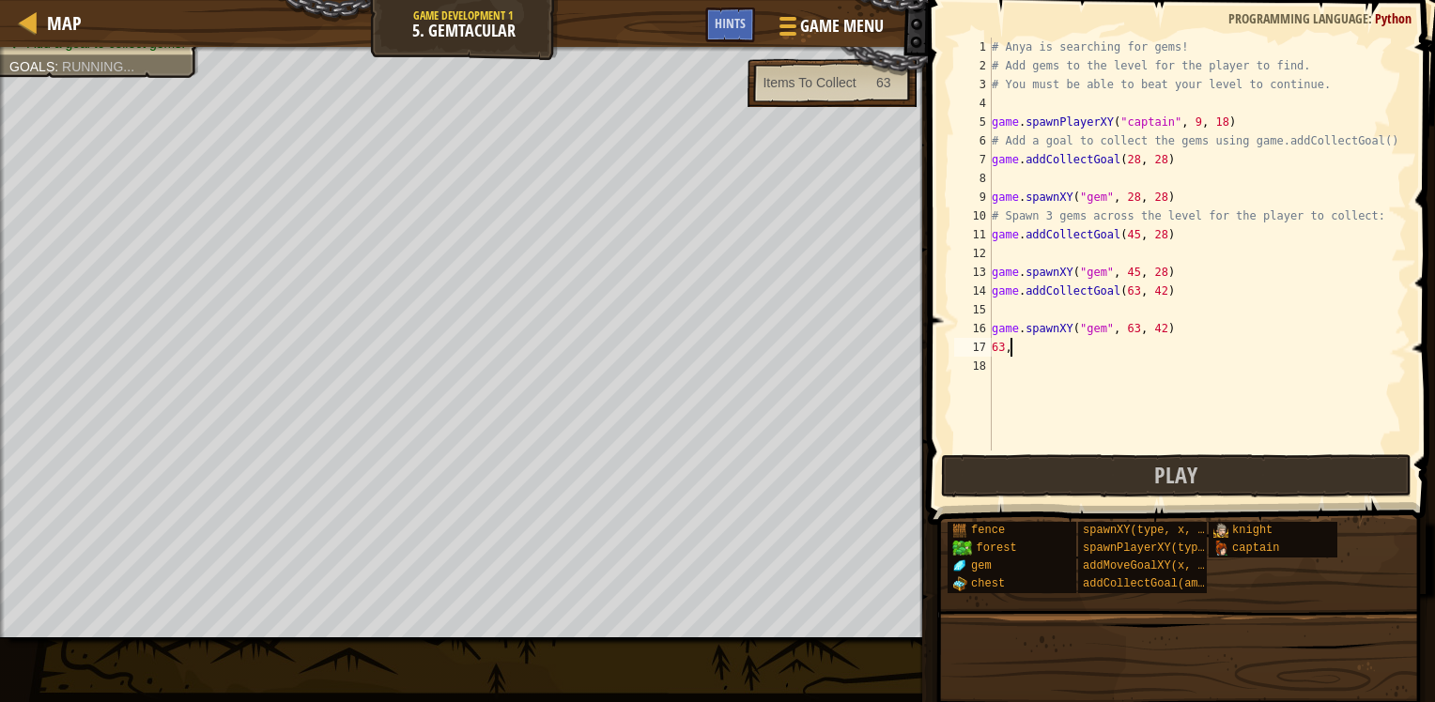
type textarea "6"
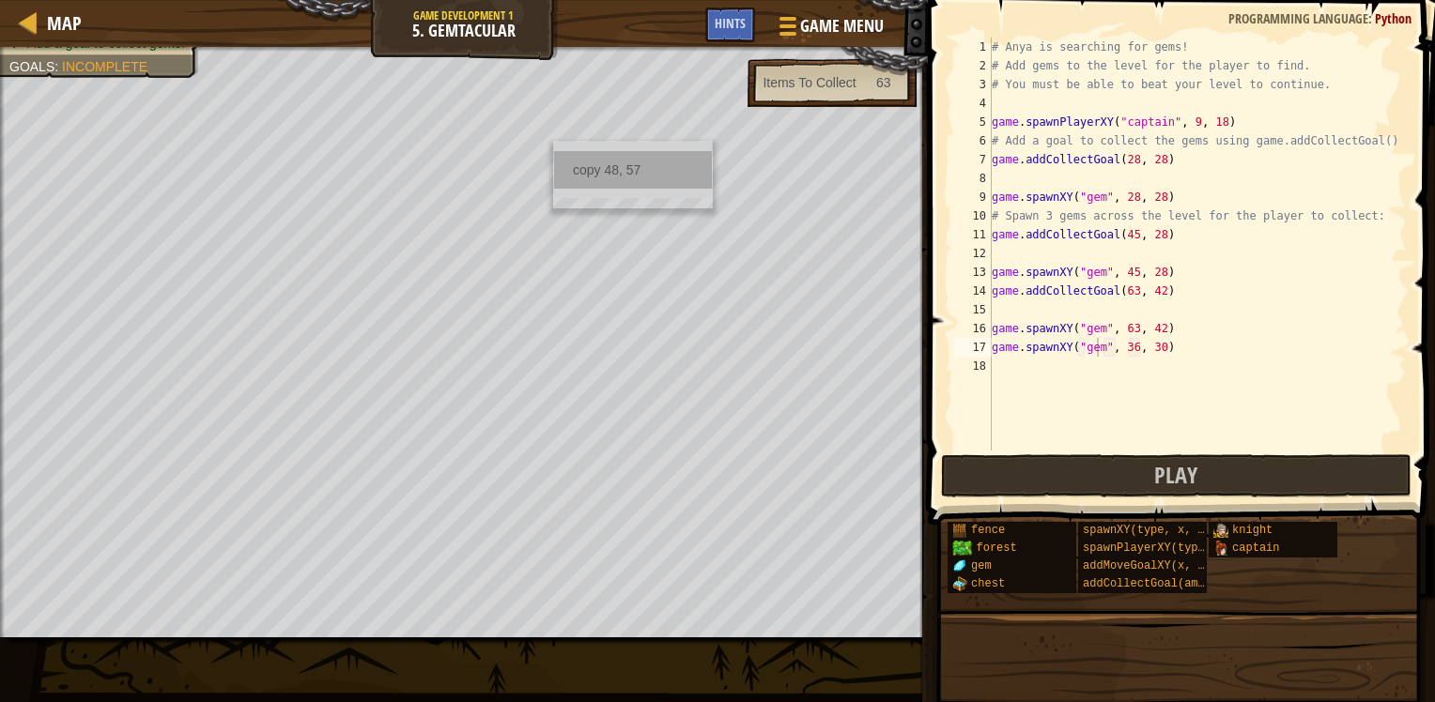
click at [581, 171] on div "copy 48, 57" at bounding box center [633, 170] width 158 height 38
drag, startPoint x: 1130, startPoint y: 348, endPoint x: 1141, endPoint y: 351, distance: 11.6
click at [1138, 351] on div "# Anya is searching for gems! # Add gems to the level for the player to find. #…" at bounding box center [1197, 263] width 419 height 451
drag, startPoint x: 1152, startPoint y: 348, endPoint x: 1115, endPoint y: 347, distance: 37.6
click at [1115, 347] on div "# Anya is searching for gems! # Add gems to the level for the player to find. #…" at bounding box center [1197, 263] width 419 height 451
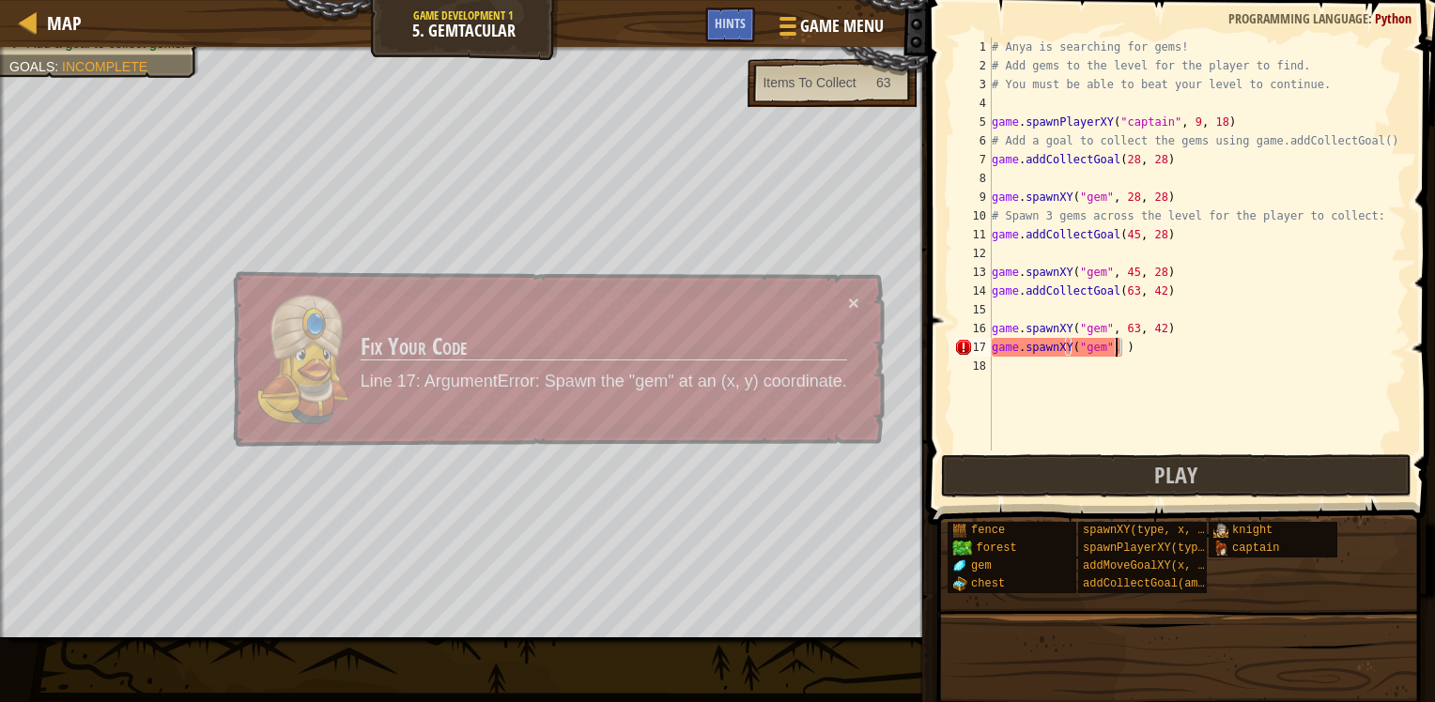
paste textarea "48, 57"
type textarea "game.spawnXY("gem", 48, 57)"
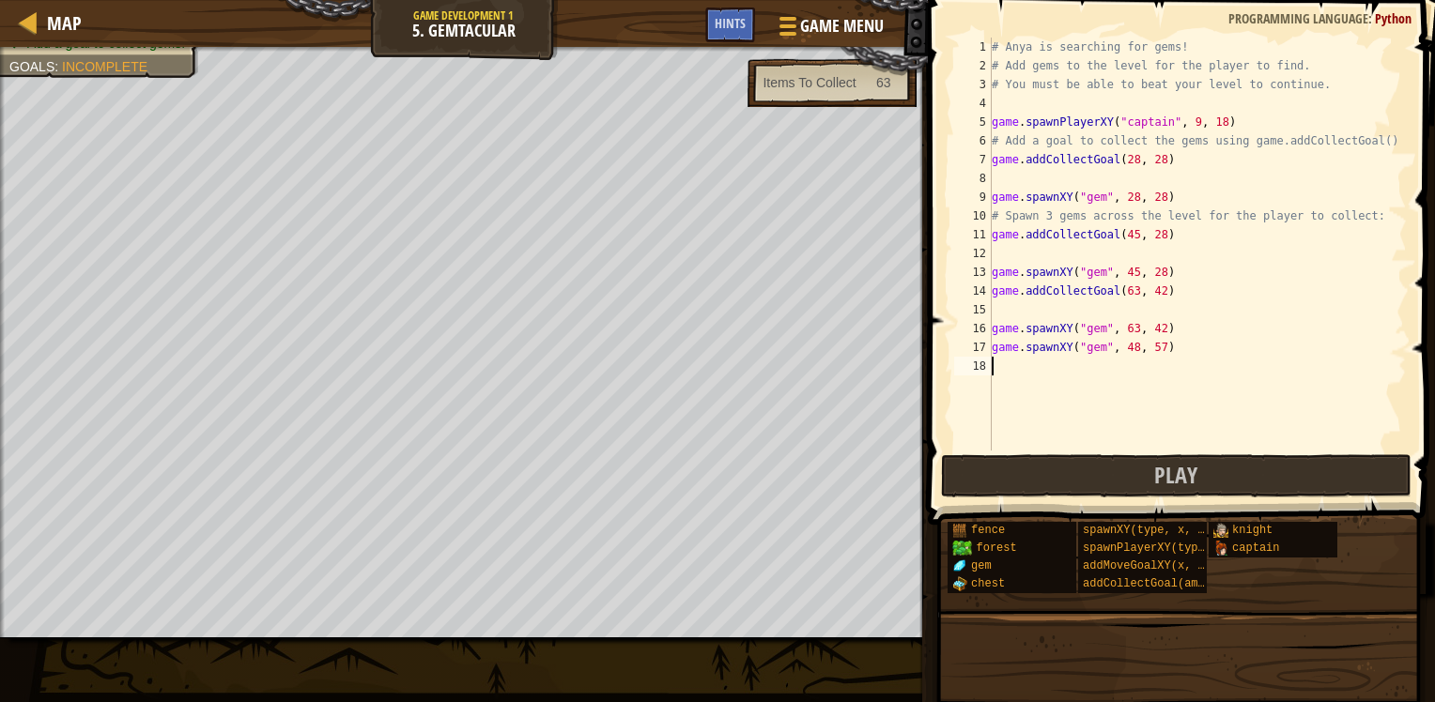
click at [1096, 362] on div "# Anya is searching for gems! # Add gems to the level for the player to find. #…" at bounding box center [1197, 263] width 419 height 451
click at [1179, 332] on div "# Anya is searching for gems! # Add gems to the level for the player to find. #…" at bounding box center [1197, 263] width 419 height 451
type textarea "game.spawnXY("gem", 63, 42)"
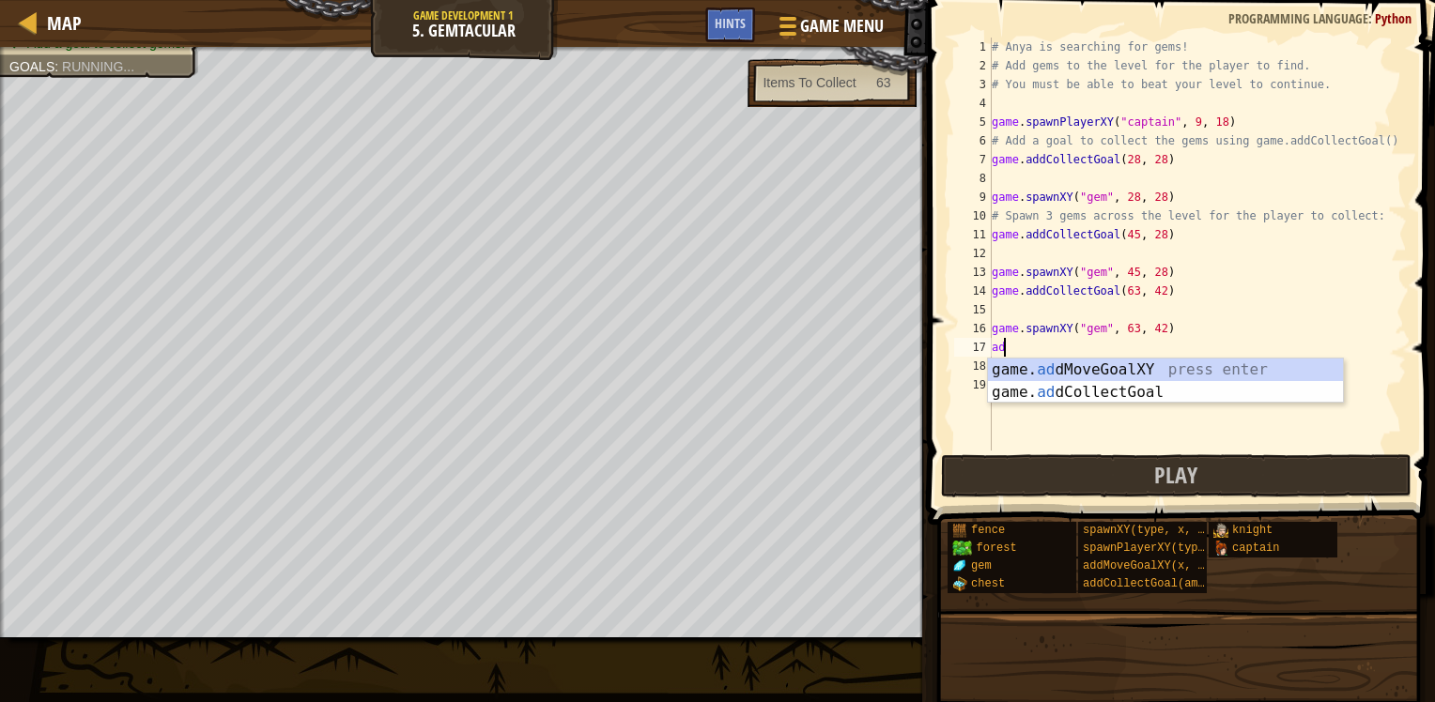
type textarea "add"
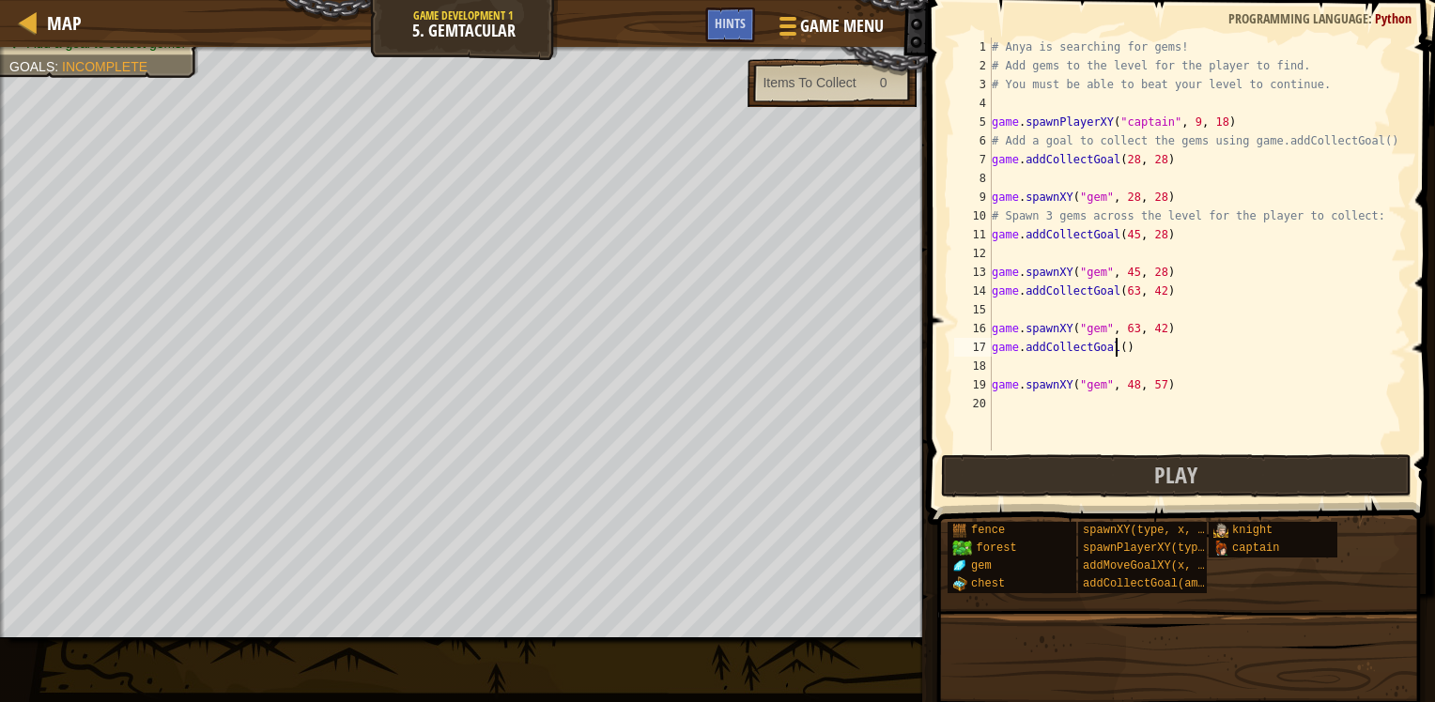
click at [1115, 345] on div "# Anya is searching for gems! # Add gems to the level for the player to find. #…" at bounding box center [1197, 263] width 419 height 451
paste textarea "48, 57"
click at [1176, 475] on span "Play" at bounding box center [1175, 475] width 43 height 30
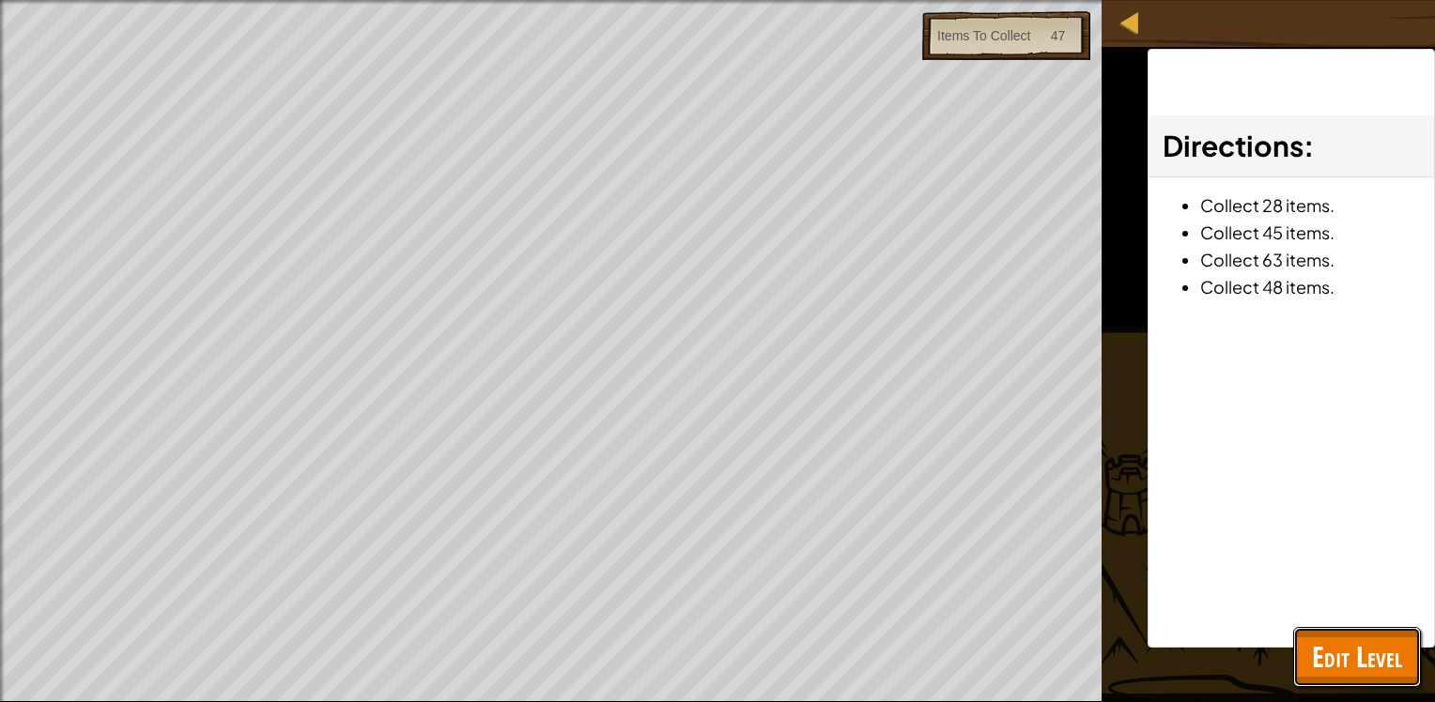
click at [1360, 651] on span "Edit Level" at bounding box center [1357, 657] width 90 height 38
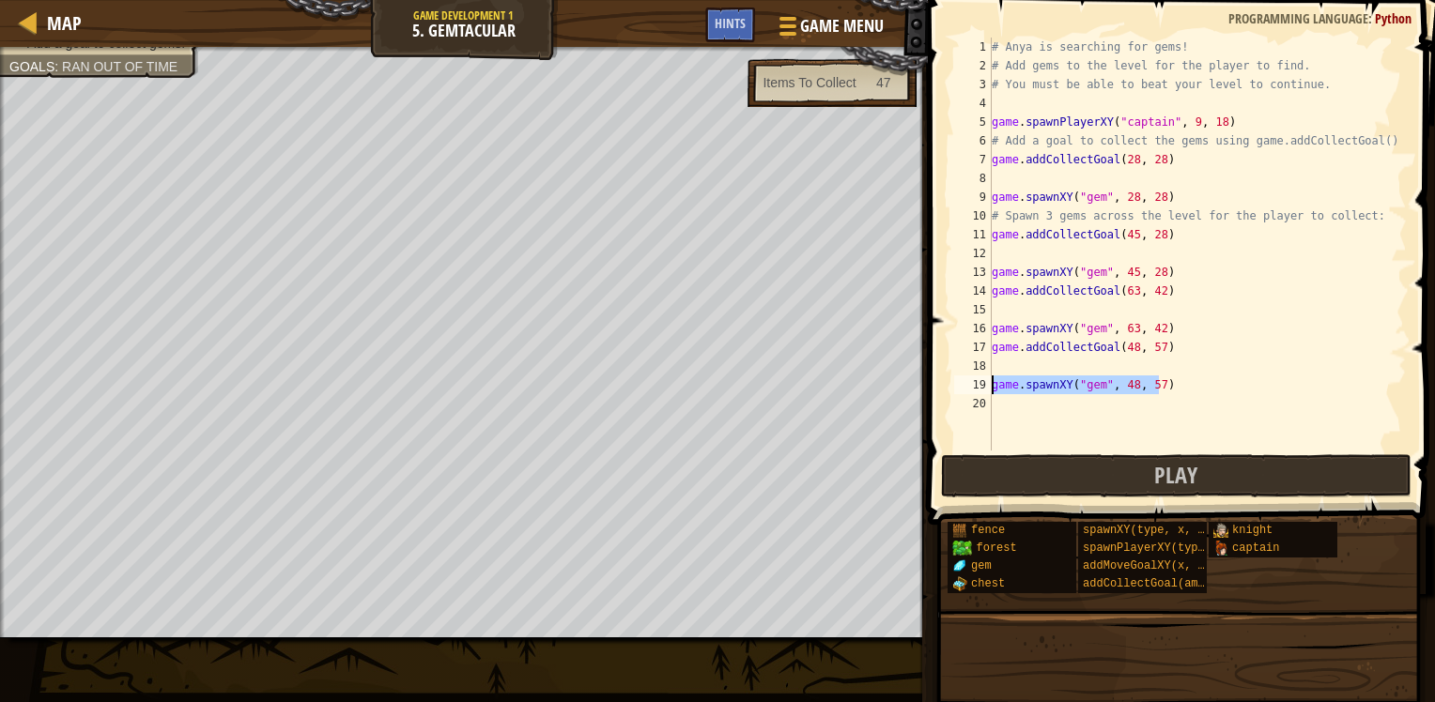
drag, startPoint x: 1170, startPoint y: 388, endPoint x: 965, endPoint y: 393, distance: 204.8
click at [965, 393] on div "game.spawnXY("gem", 48, 57) 1 2 3 4 5 6 7 8 9 10 11 12 13 14 15 16 17 18 19 20 …" at bounding box center [1178, 244] width 456 height 413
click at [1269, 331] on div "# Anya is searching for gems! # Add gems to the level for the player to find. #…" at bounding box center [1197, 263] width 419 height 451
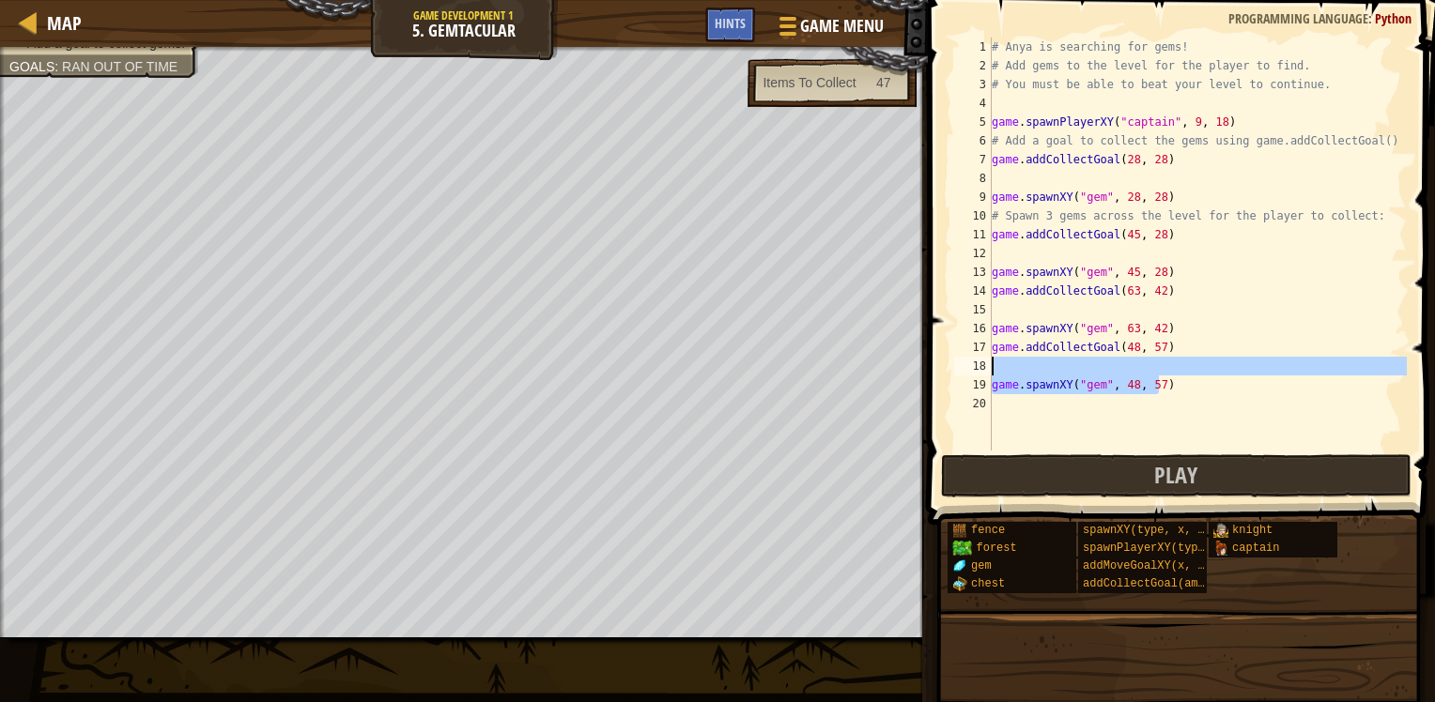
drag, startPoint x: 1195, startPoint y: 377, endPoint x: 961, endPoint y: 359, distance: 235.5
click at [961, 359] on div "game.spawnXY("gem", 63, 42) 1 2 3 4 5 6 7 8 9 10 11 12 13 14 15 16 17 18 19 20 …" at bounding box center [1178, 244] width 456 height 413
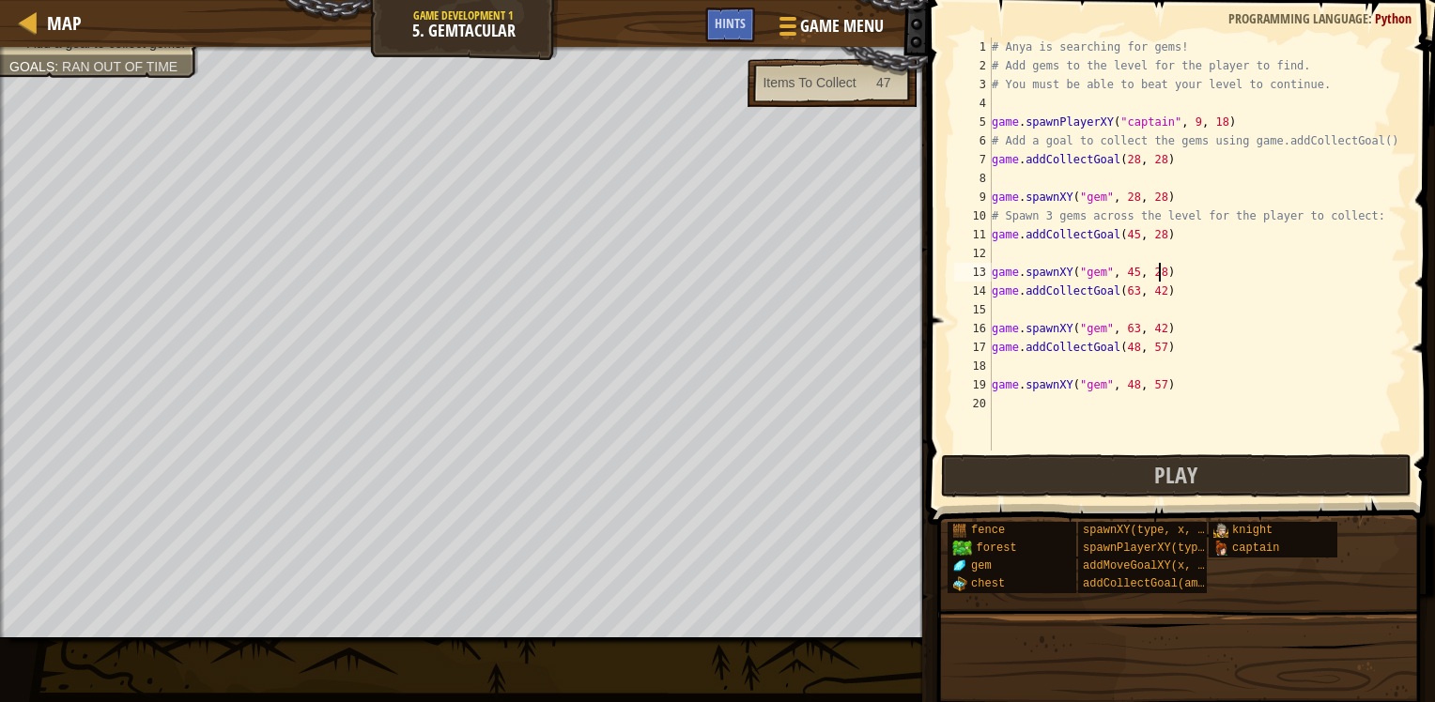
click at [1238, 270] on div "# Anya is searching for gems! # Add gems to the level for the player to find. #…" at bounding box center [1197, 263] width 419 height 451
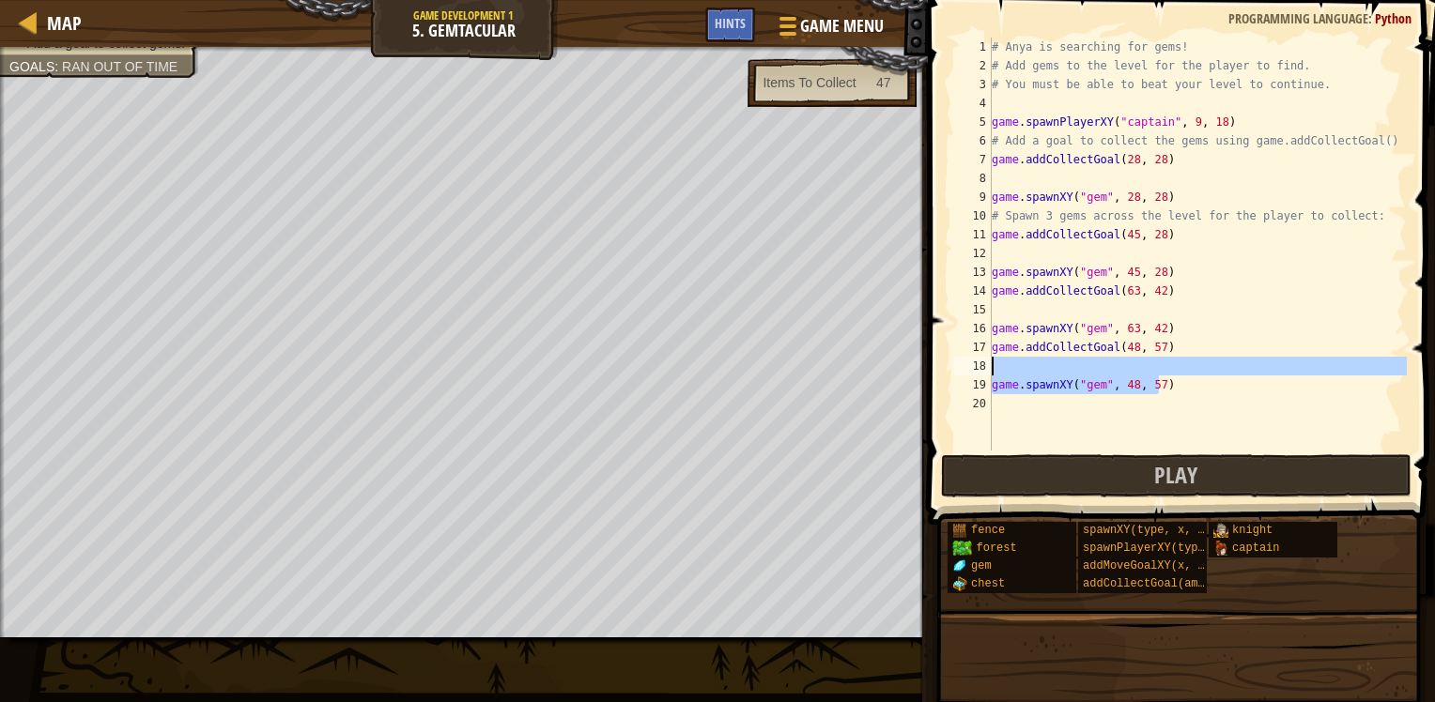
drag, startPoint x: 1183, startPoint y: 385, endPoint x: 949, endPoint y: 365, distance: 234.6
click at [950, 365] on div "game.spawnXY("gem", 45, 28) 1 2 3 4 5 6 7 8 9 10 11 12 13 14 15 16 17 18 19 20 …" at bounding box center [1178, 244] width 456 height 413
type textarea "game.spawnXY("gem", 48, 57)"
drag, startPoint x: 1238, startPoint y: 366, endPoint x: 1206, endPoint y: 389, distance: 39.8
click at [1237, 367] on div "# Anya is searching for gems! # Add gems to the level for the player to find. #…" at bounding box center [1197, 244] width 419 height 413
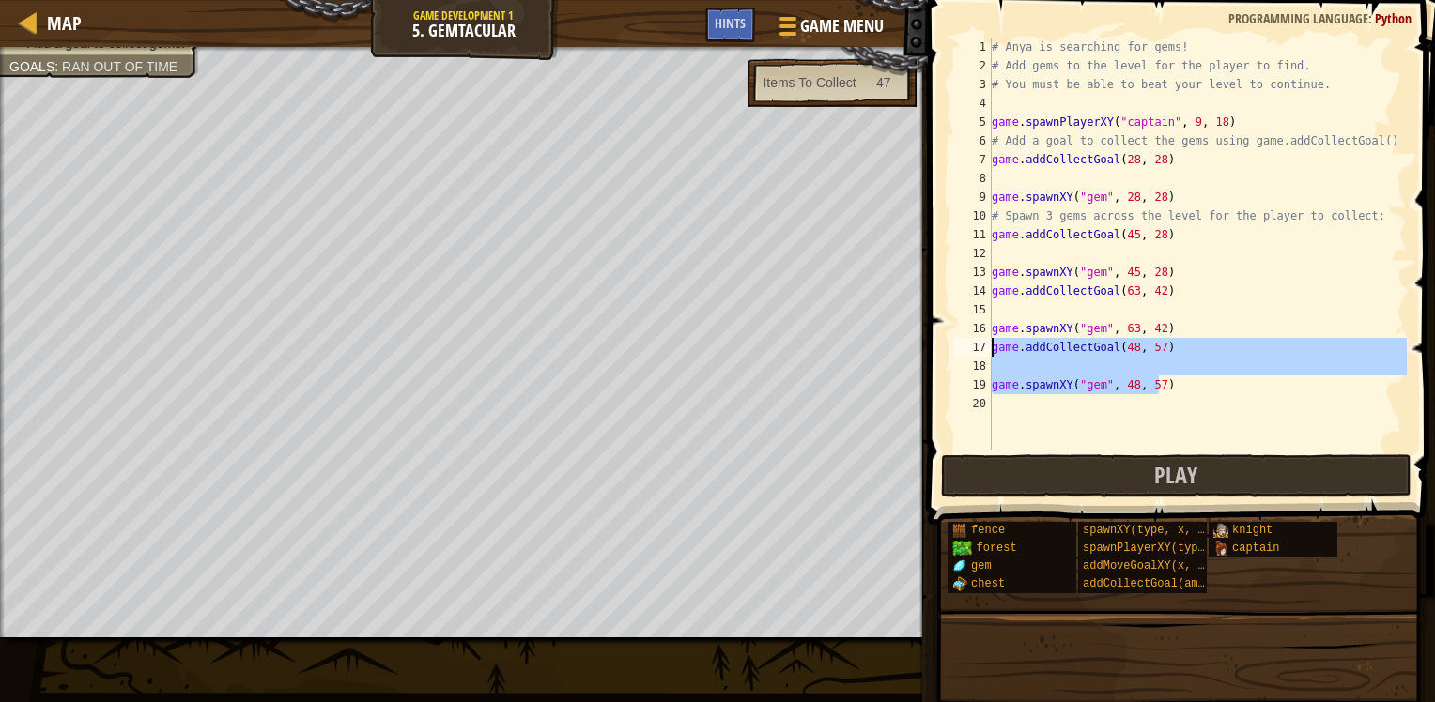
drag, startPoint x: 1205, startPoint y: 389, endPoint x: 920, endPoint y: 353, distance: 286.7
click at [922, 353] on div "Hints 1 2 3 4 5 6 7 8 9 10 11 12 13 14 15 16 17 18 19 20 # Anya is searching fo…" at bounding box center [1178, 351] width 513 height 702
type textarea "game.addCollectGoal(48, 57)"
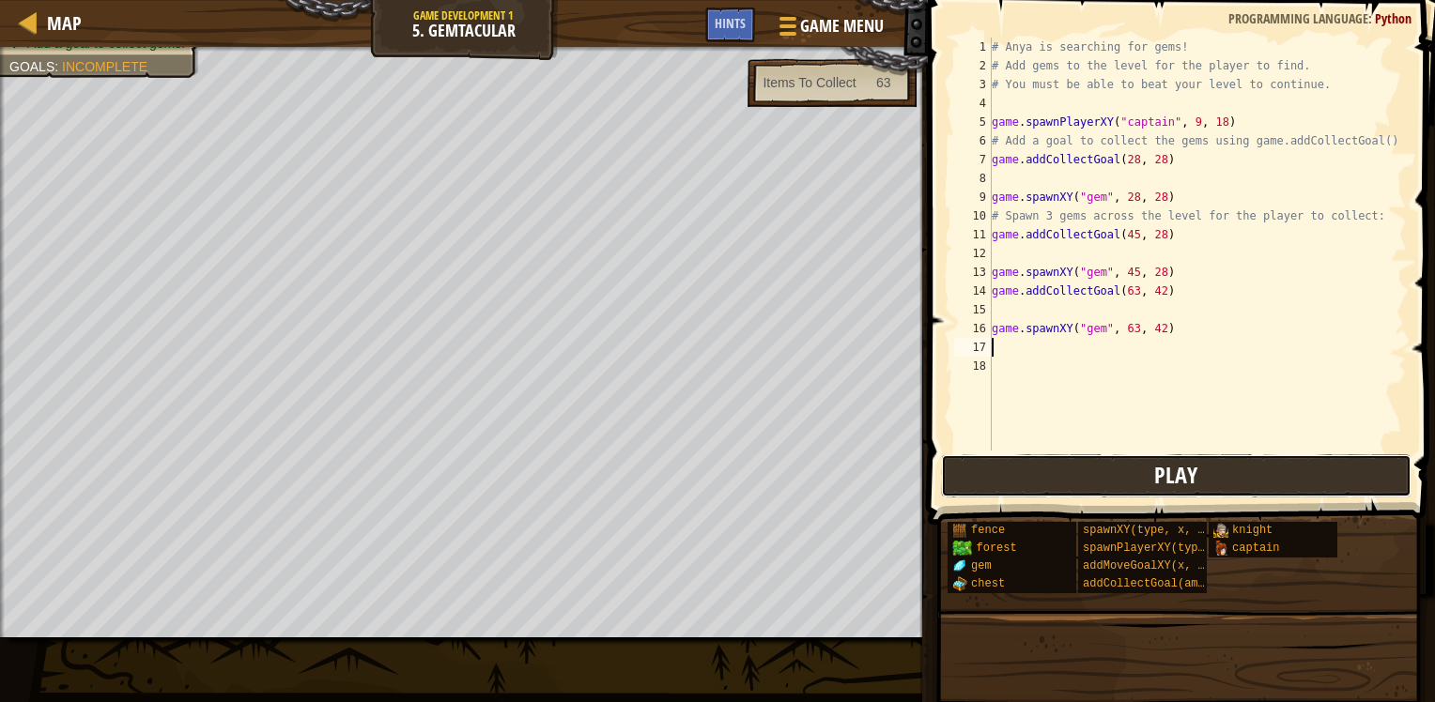
click at [1240, 458] on button "Play" at bounding box center [1176, 475] width 470 height 43
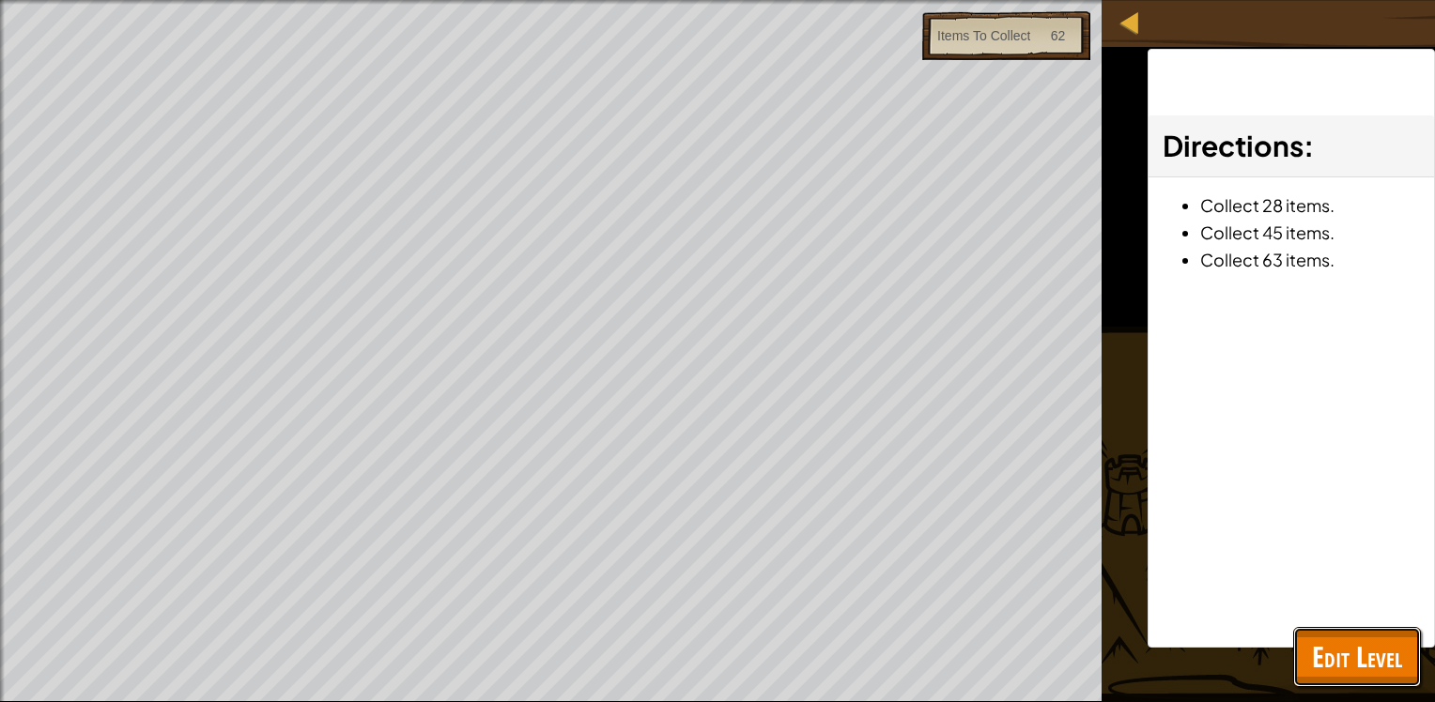
click at [1322, 667] on span "Edit Level" at bounding box center [1357, 657] width 90 height 38
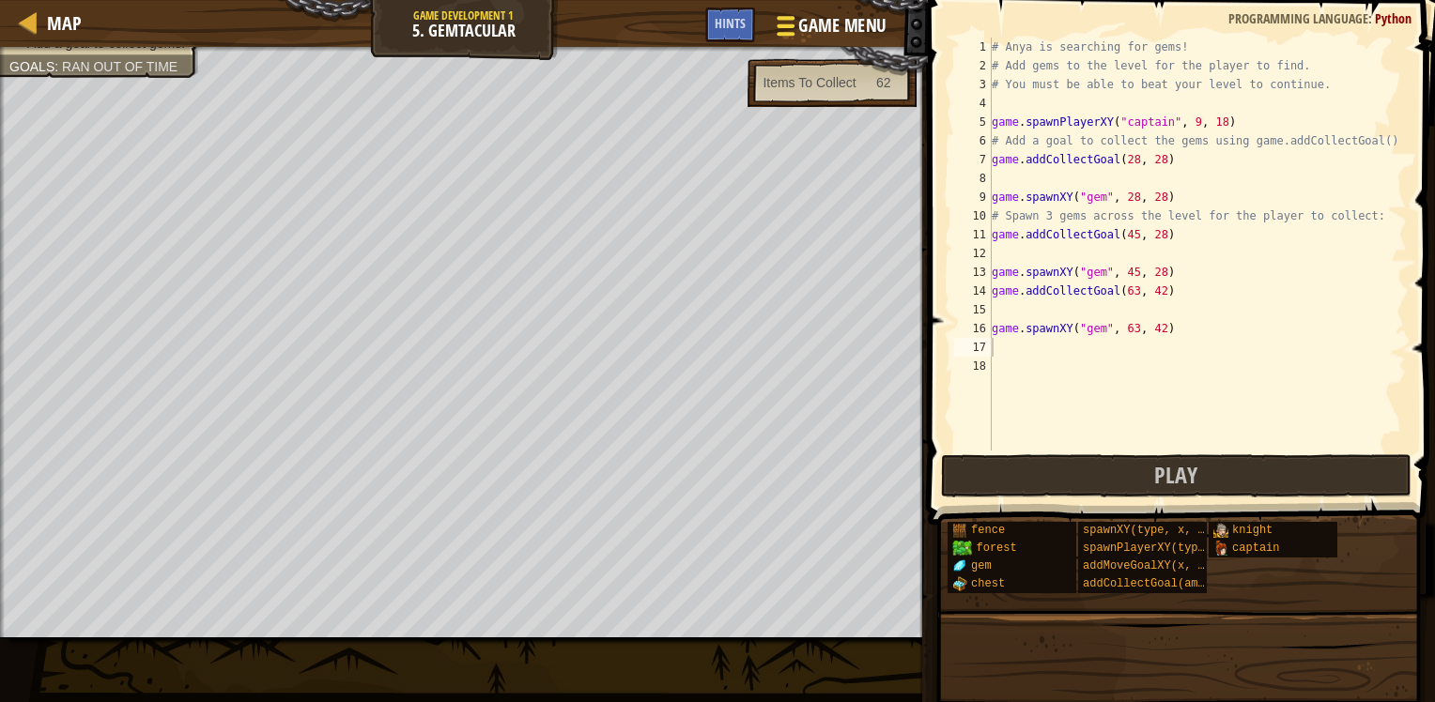
click at [811, 24] on span "Game Menu" at bounding box center [841, 25] width 87 height 25
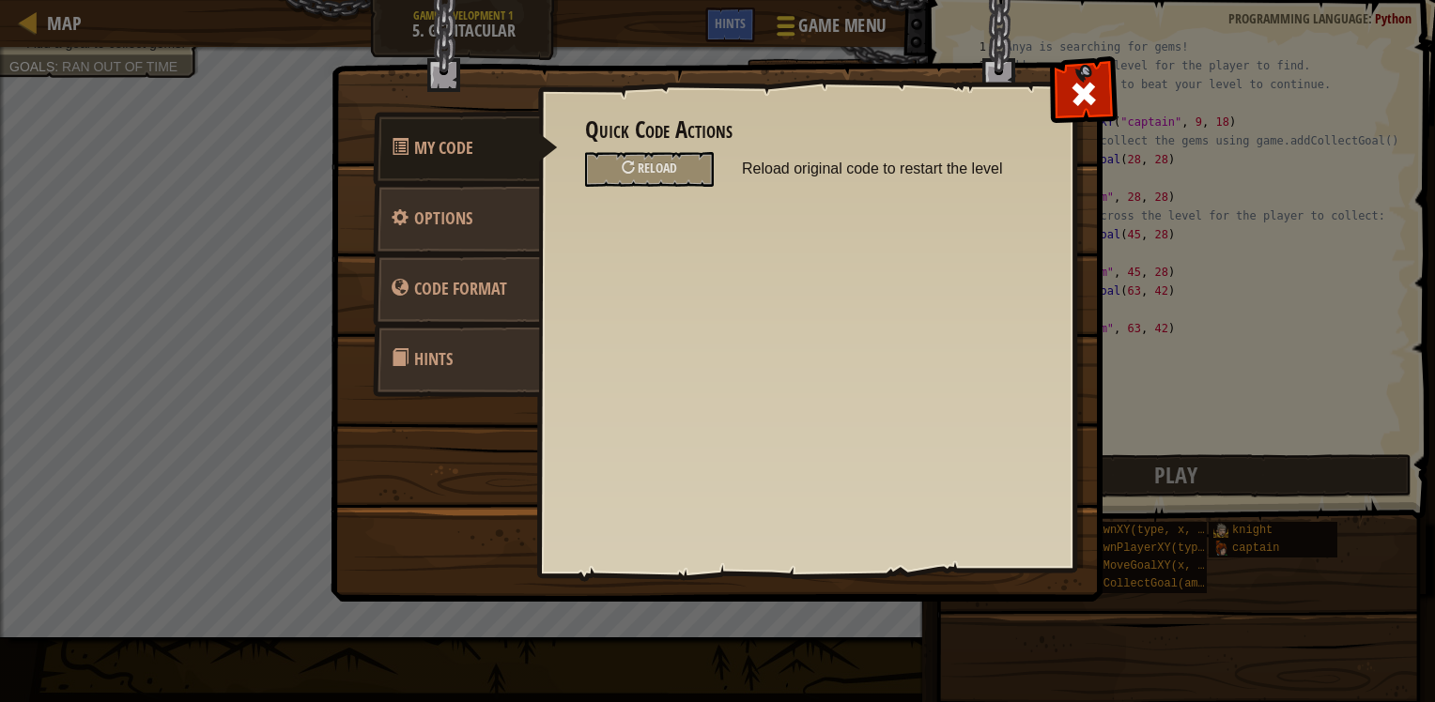
drag, startPoint x: 1100, startPoint y: 86, endPoint x: 813, endPoint y: 8, distance: 297.9
click at [1086, 86] on div at bounding box center [1083, 89] width 59 height 59
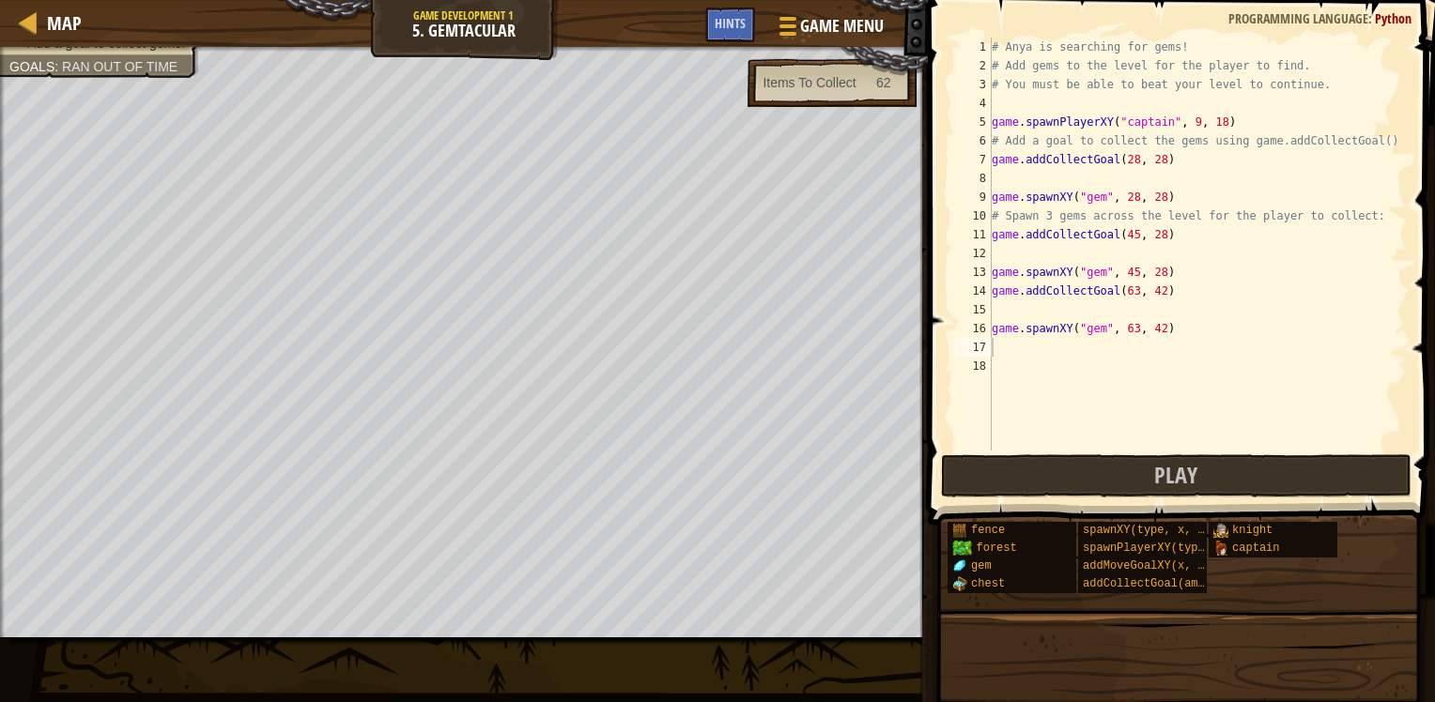
click at [752, 24] on div "Hints" at bounding box center [730, 25] width 50 height 35
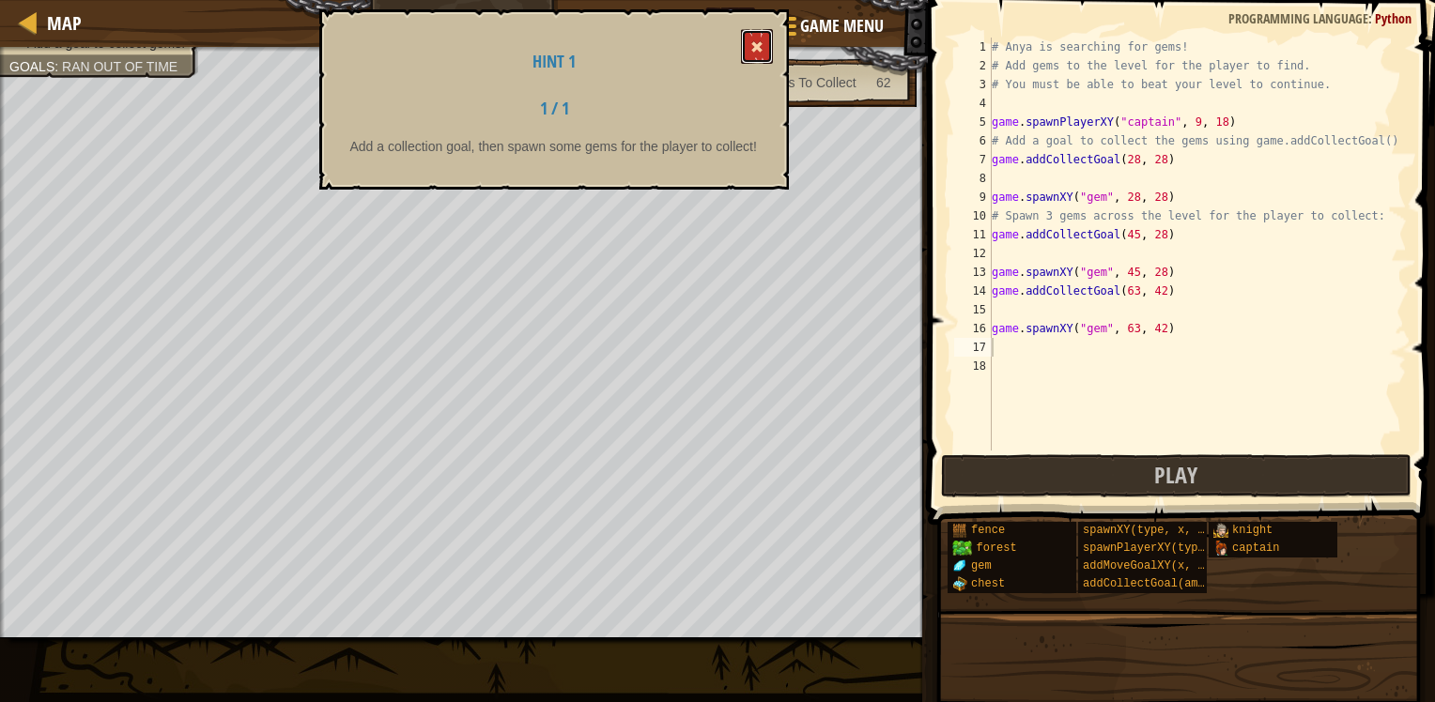
click at [765, 35] on button at bounding box center [757, 46] width 32 height 35
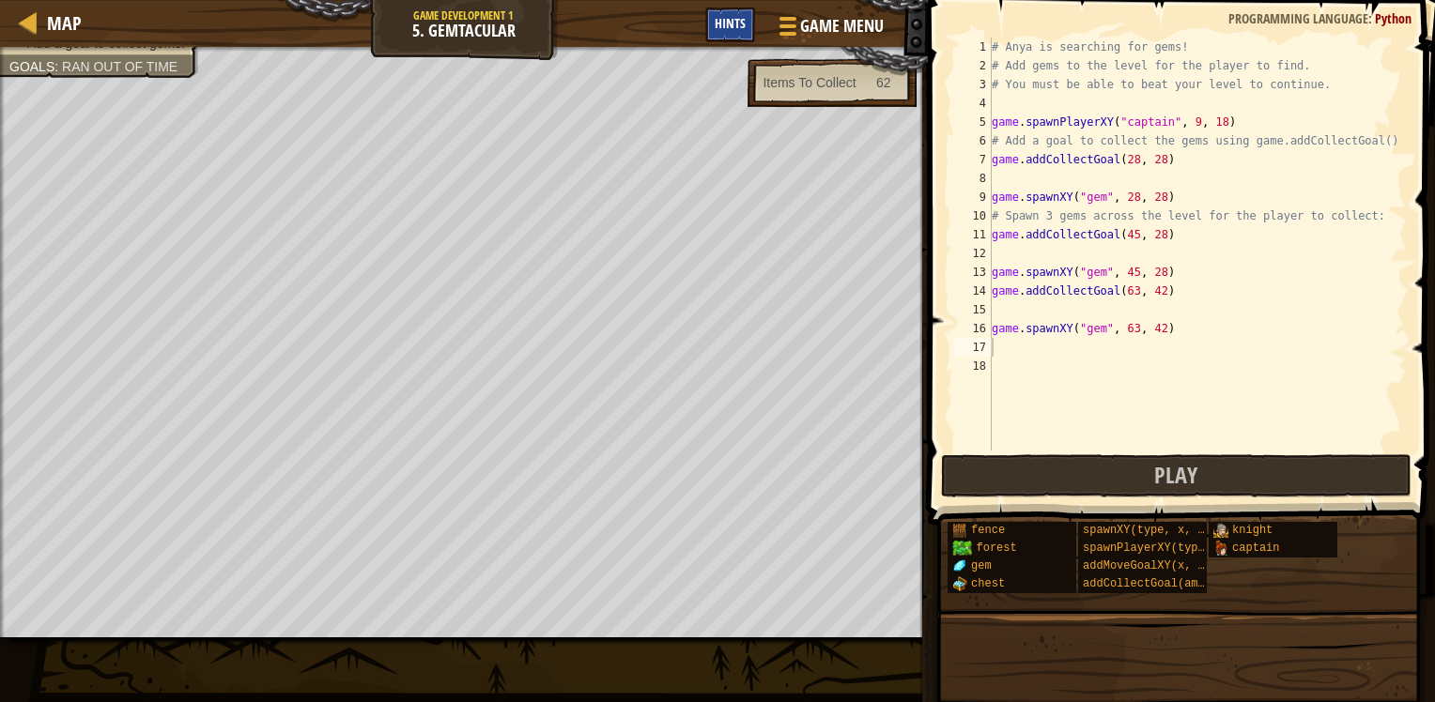
click at [724, 17] on span "Hints" at bounding box center [730, 23] width 31 height 18
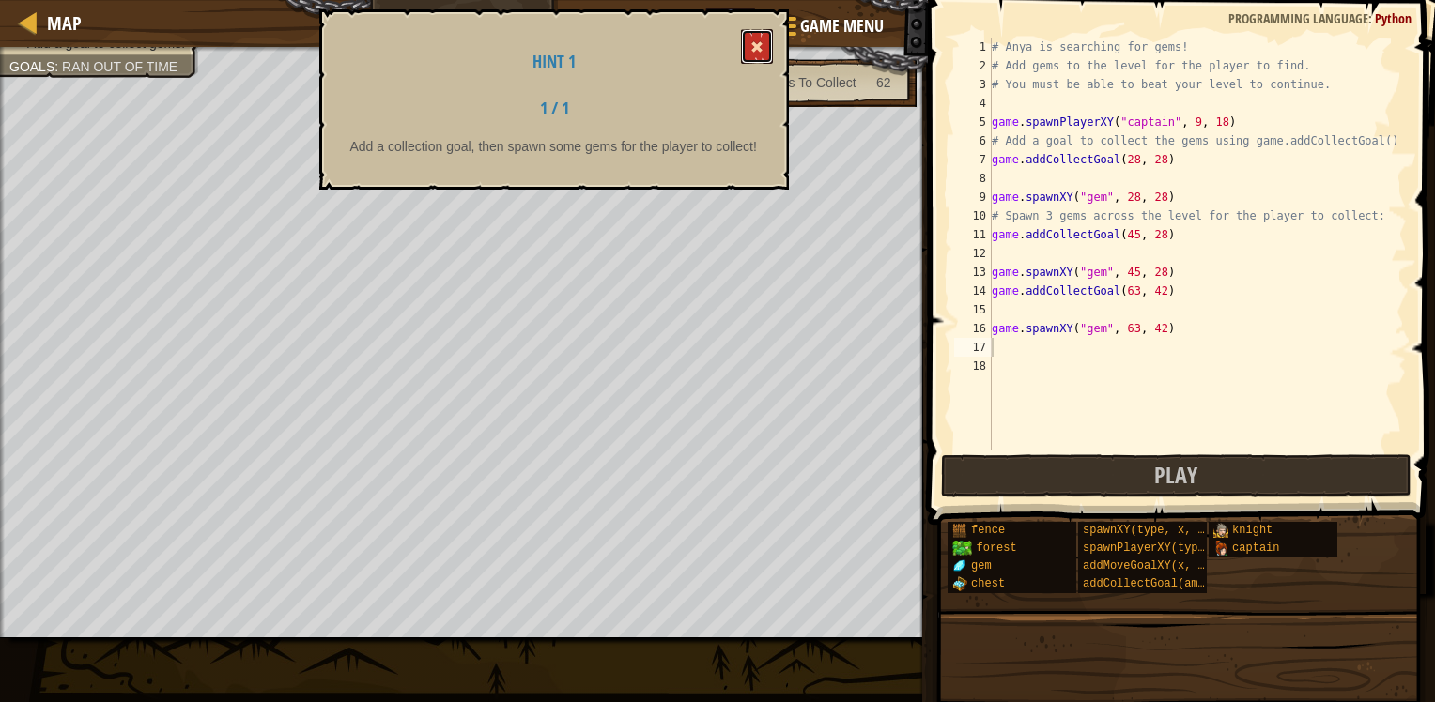
click at [753, 30] on button at bounding box center [757, 46] width 32 height 35
